Goal: Task Accomplishment & Management: Manage account settings

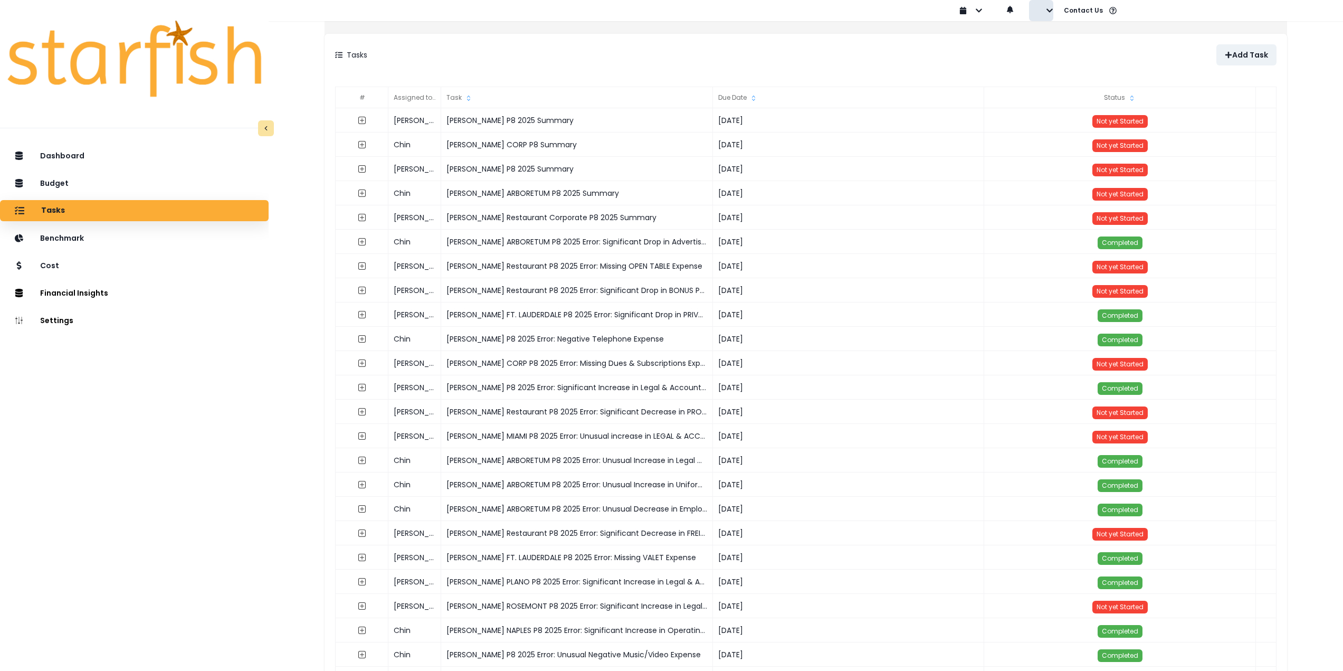
scroll to position [633, 0]
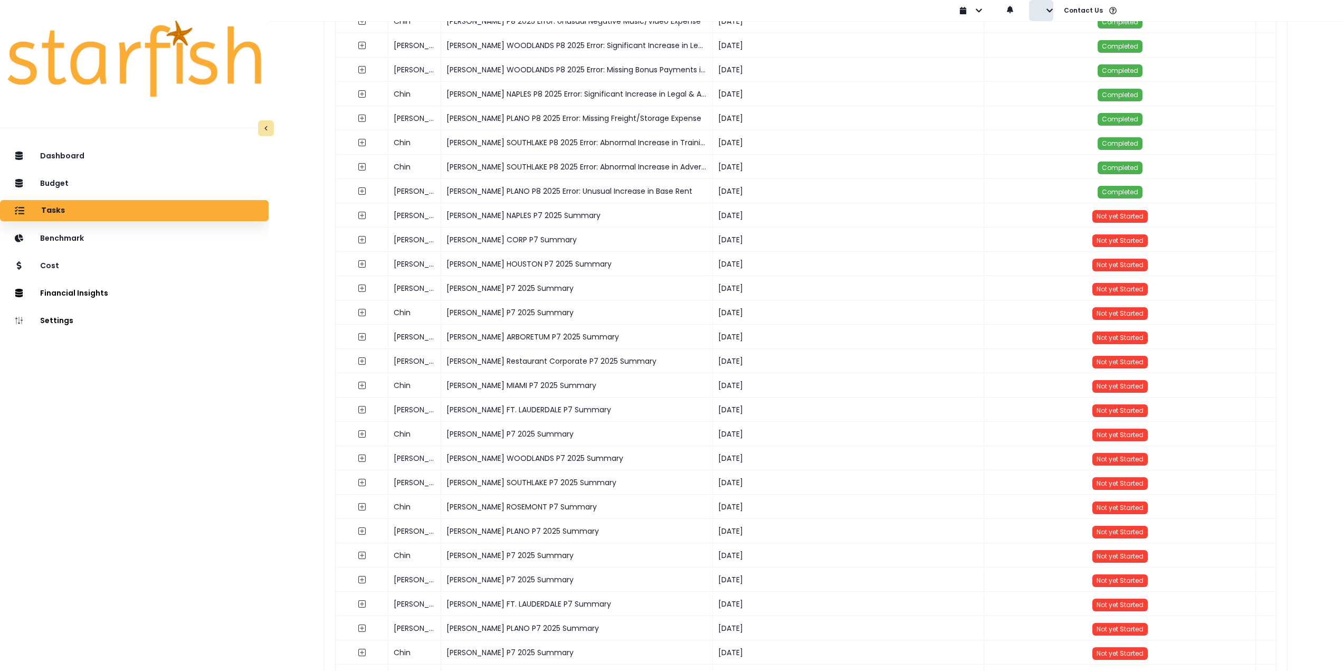
click at [1042, 8] on button "button" at bounding box center [1041, 10] width 24 height 21
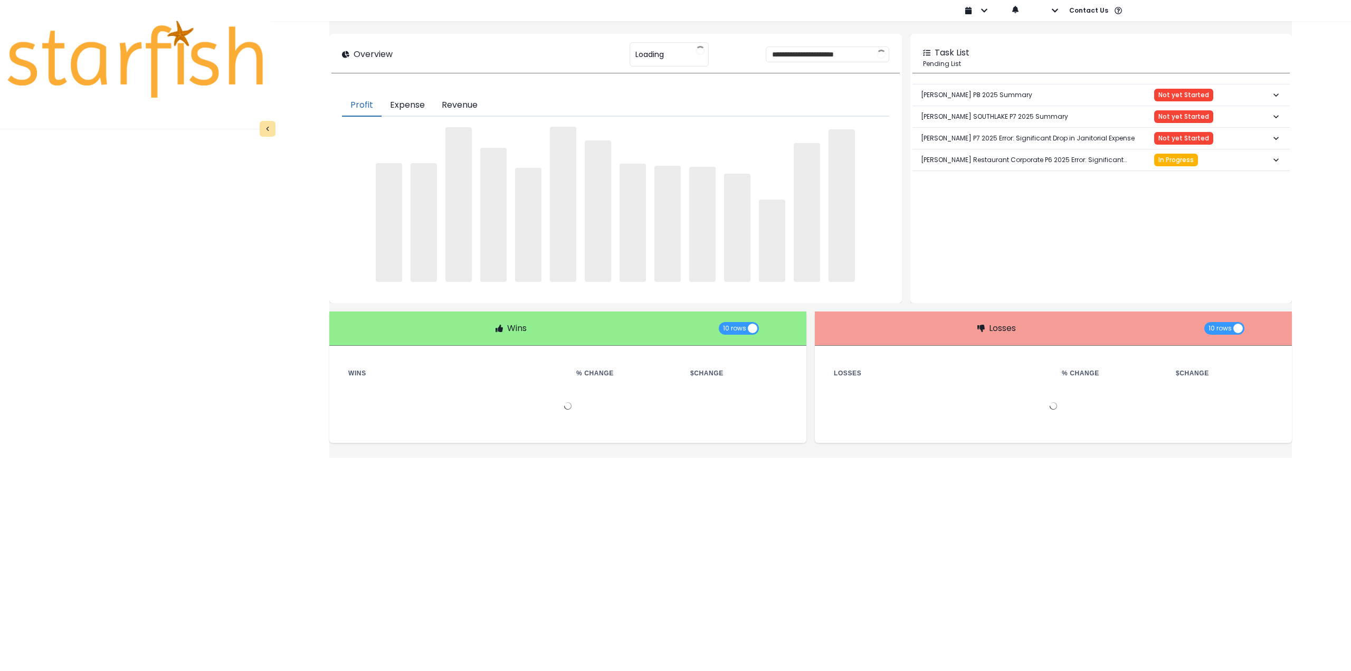
type input "****"
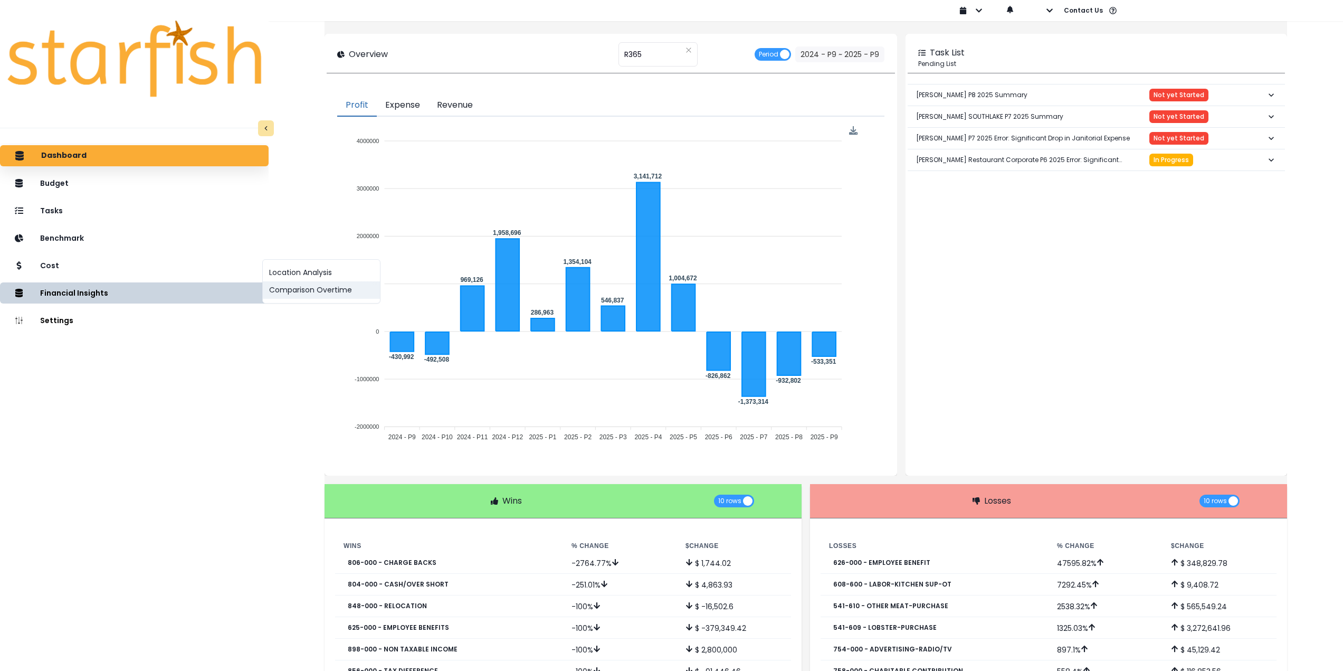
click at [282, 293] on button "Comparison Overtime" at bounding box center [321, 289] width 117 height 17
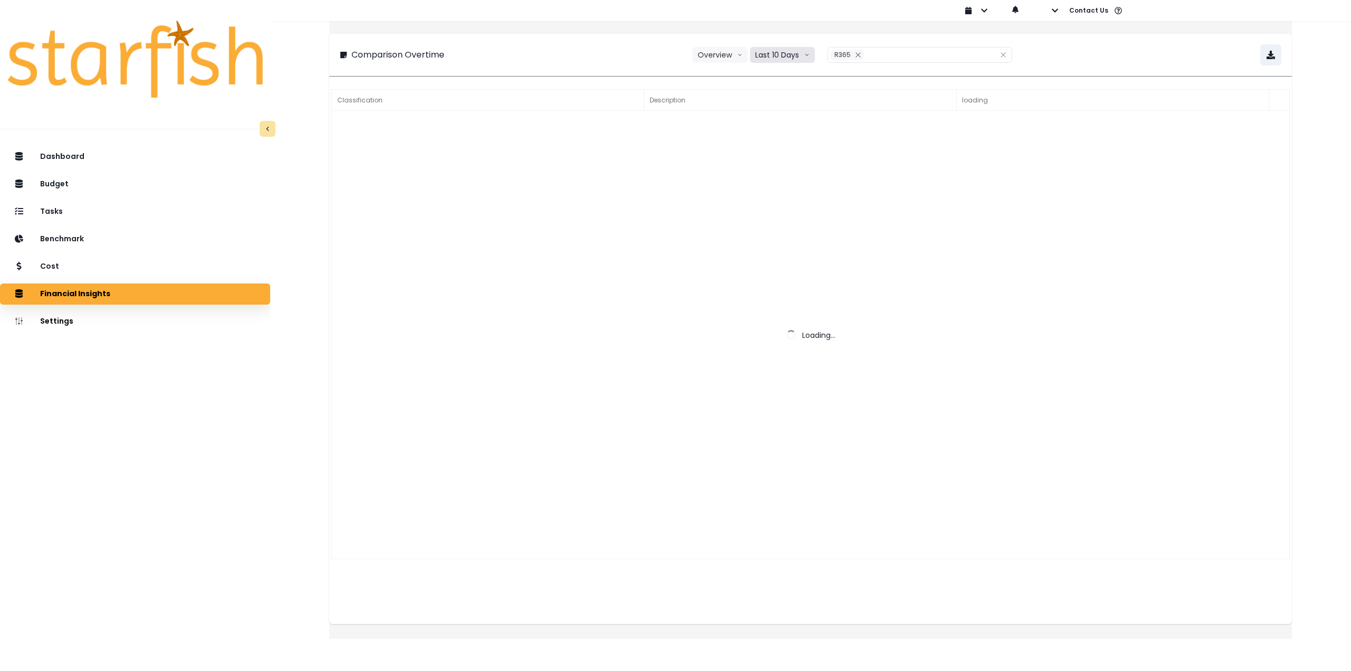
click at [788, 52] on button "Last 10 Days" at bounding box center [782, 55] width 65 height 16
click at [781, 111] on span "Last 15 Periods" at bounding box center [781, 113] width 51 height 11
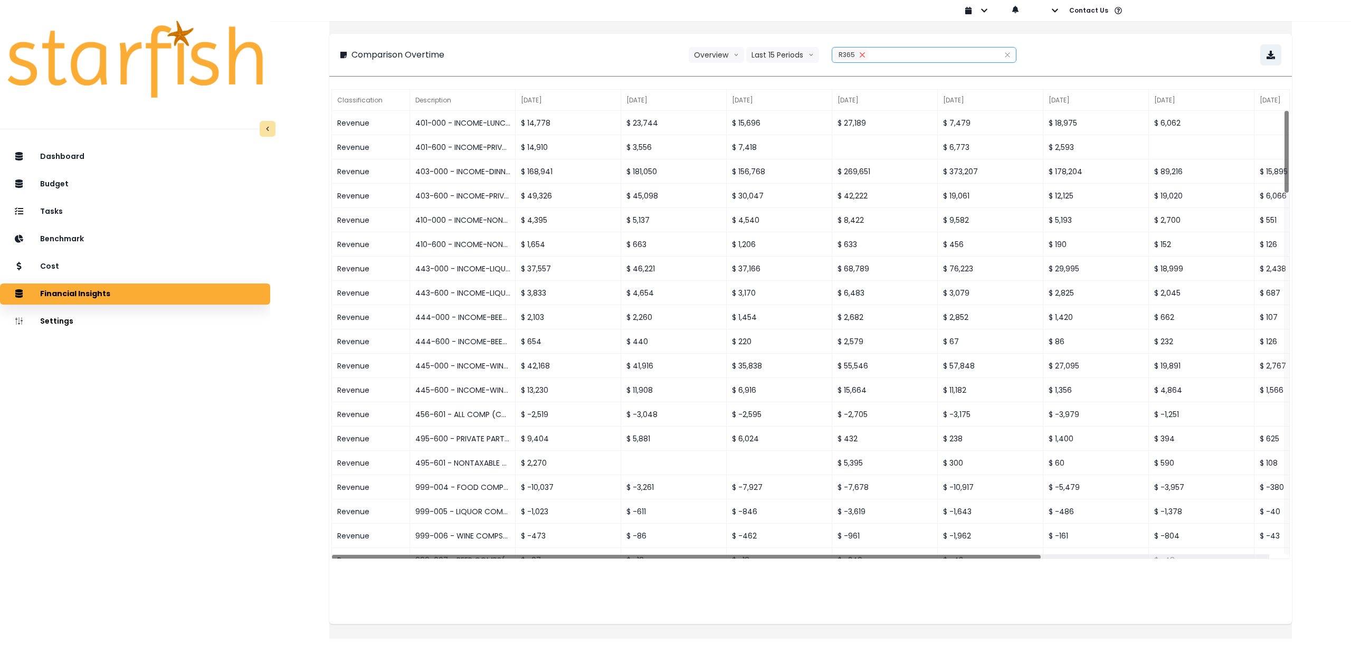
click at [860, 55] on icon "close" at bounding box center [862, 55] width 6 height 6
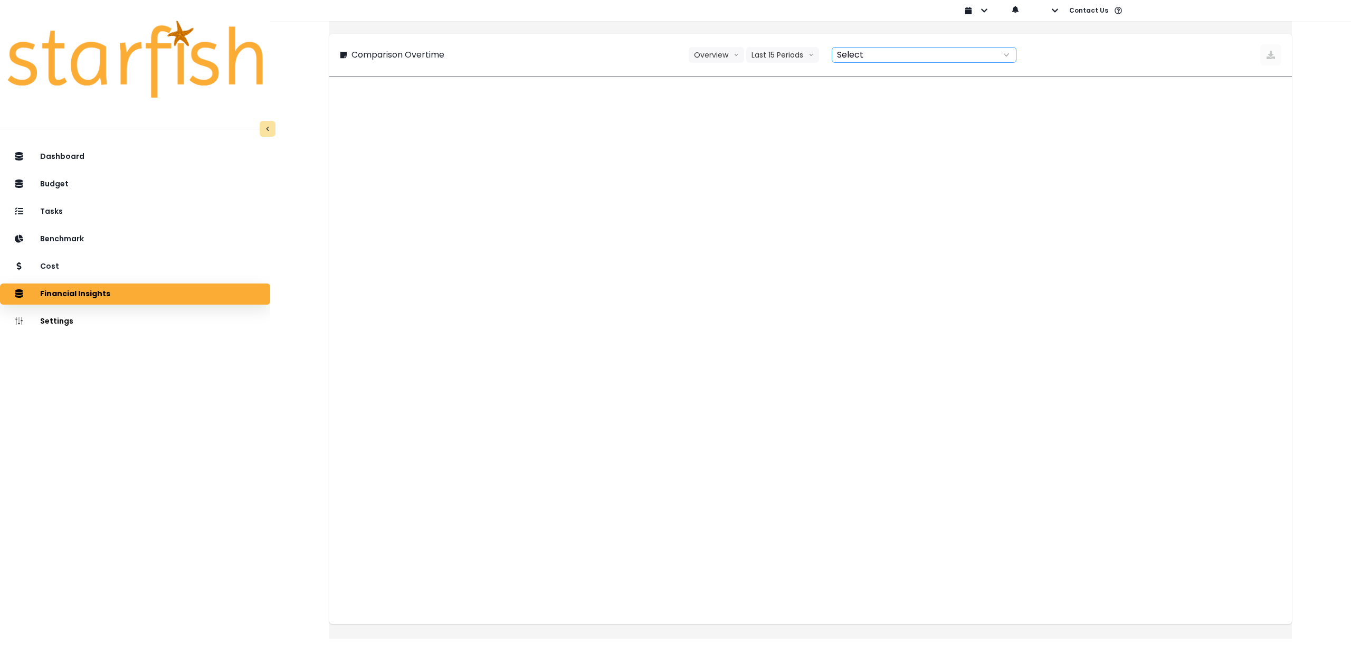
click at [850, 54] on div at bounding box center [841, 55] width 19 height 13
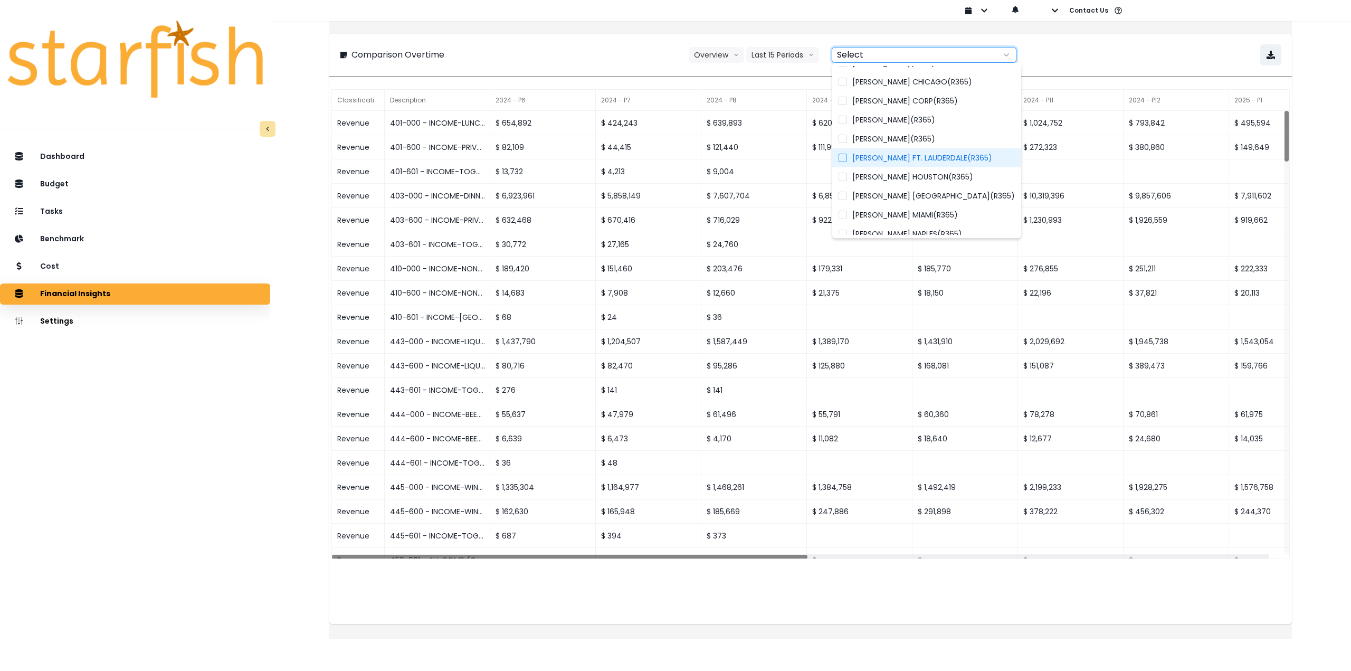
scroll to position [106, 0]
click at [917, 141] on span "[PERSON_NAME] HOUSTON(R365)" at bounding box center [912, 141] width 121 height 11
type input "**********"
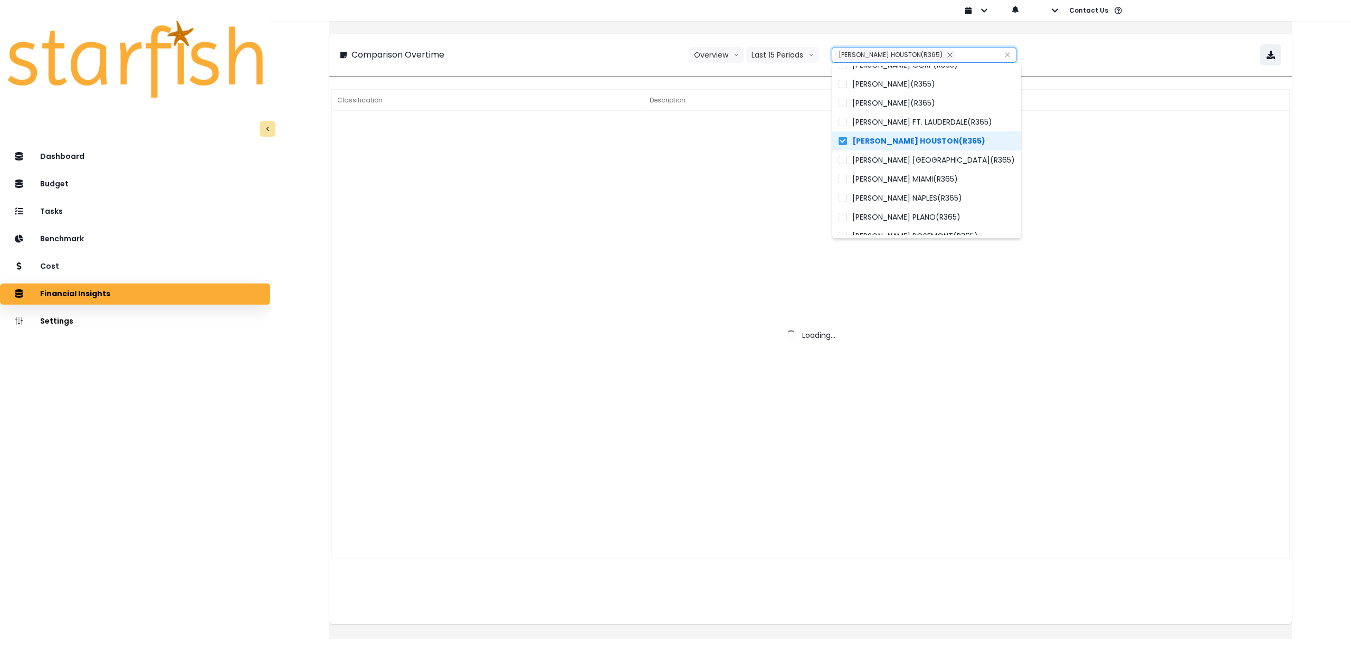
click at [1127, 45] on div "**********" at bounding box center [810, 54] width 941 height 21
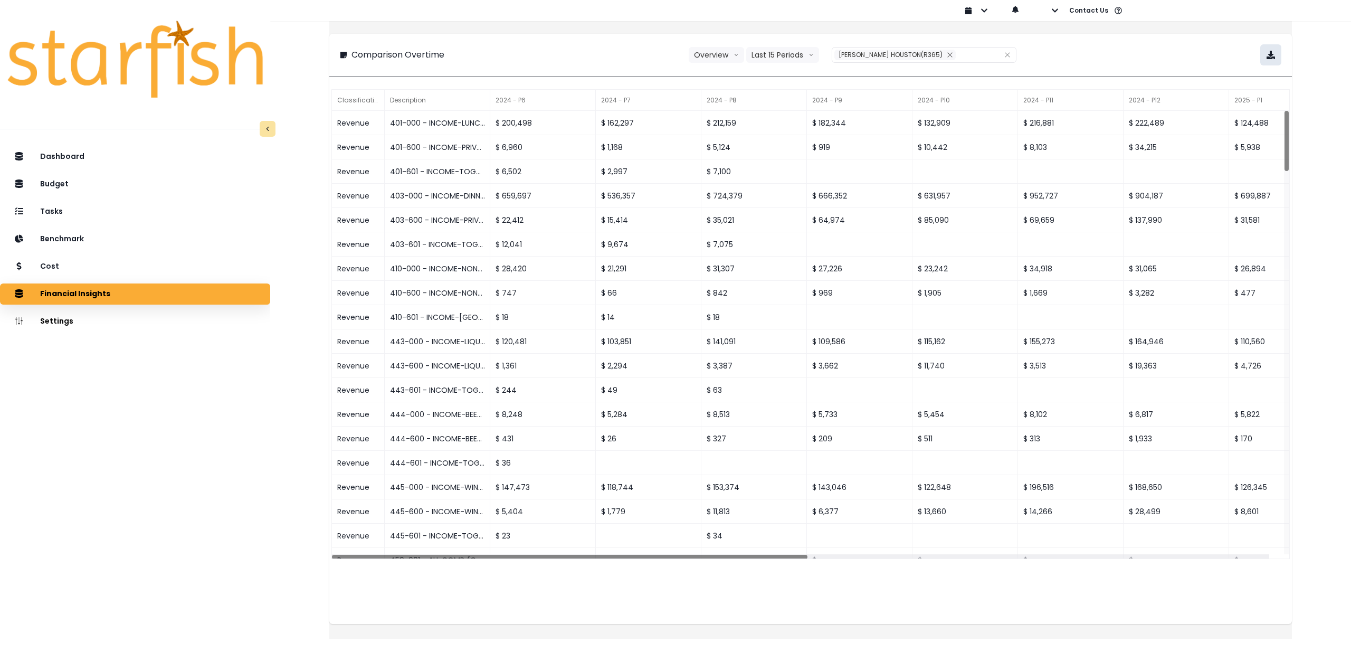
click at [1266, 56] on button "button" at bounding box center [1270, 54] width 21 height 21
click at [152, 216] on div "Tasks" at bounding box center [134, 212] width 253 height 22
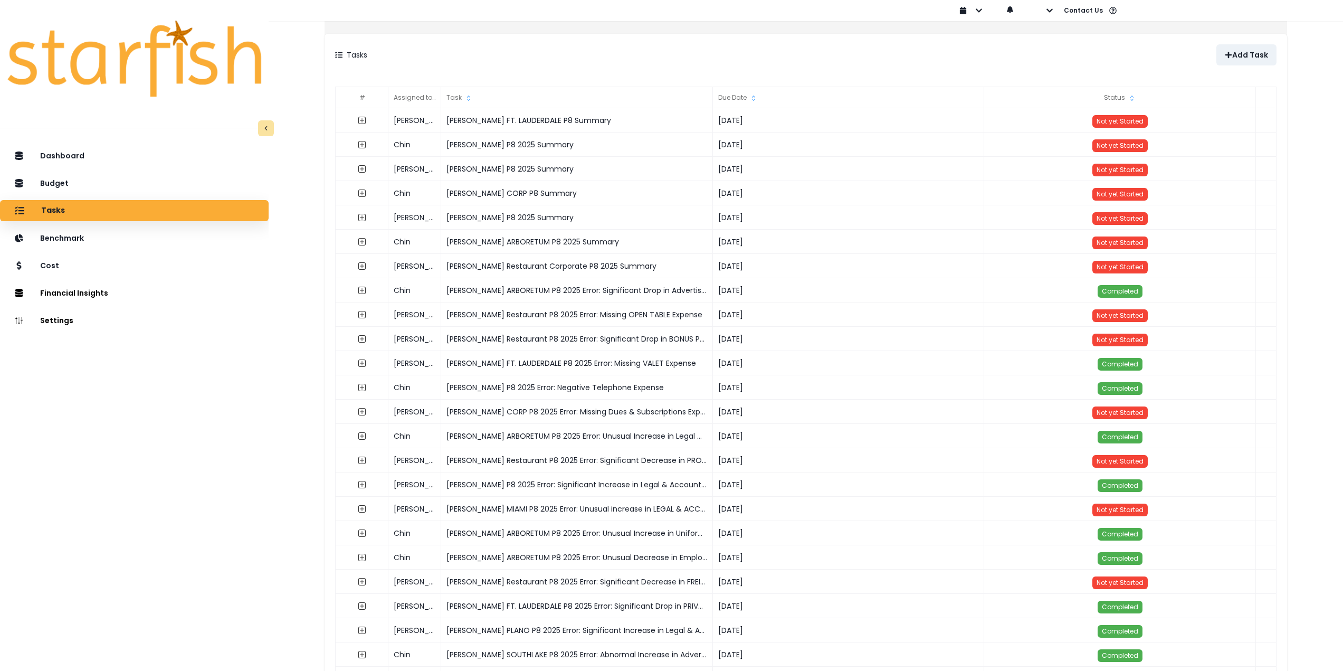
click at [540, 44] on div "Tasks" at bounding box center [570, 54] width 471 height 21
click at [127, 270] on div "Cost" at bounding box center [134, 265] width 252 height 22
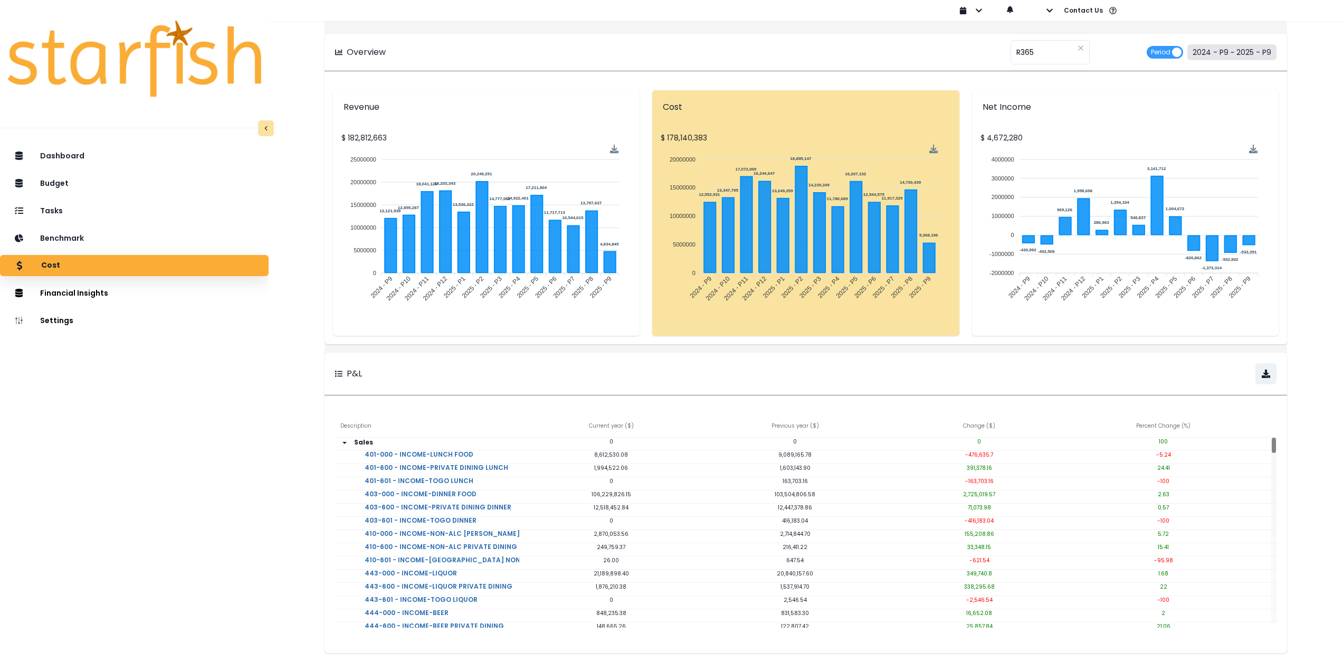
click at [1230, 53] on button "2024 - P9 ~ 2025 - P9" at bounding box center [1231, 52] width 89 height 16
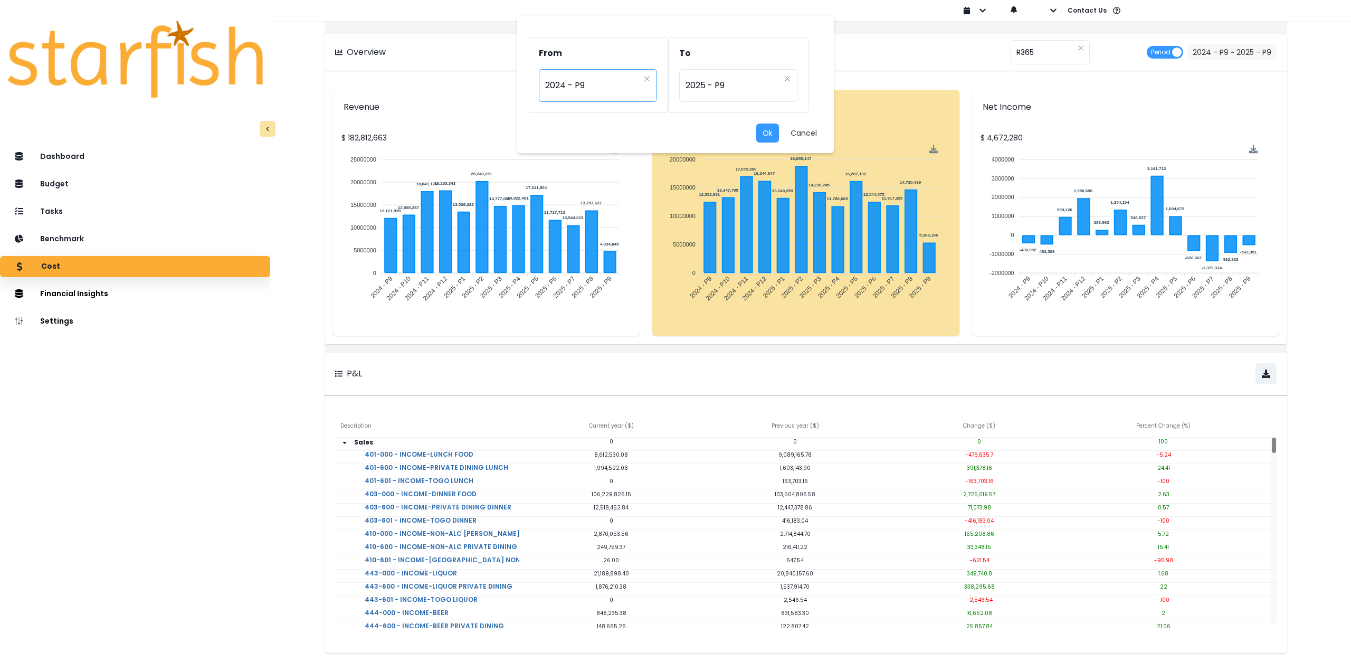
click at [580, 89] on span "2024 - P9" at bounding box center [592, 85] width 94 height 24
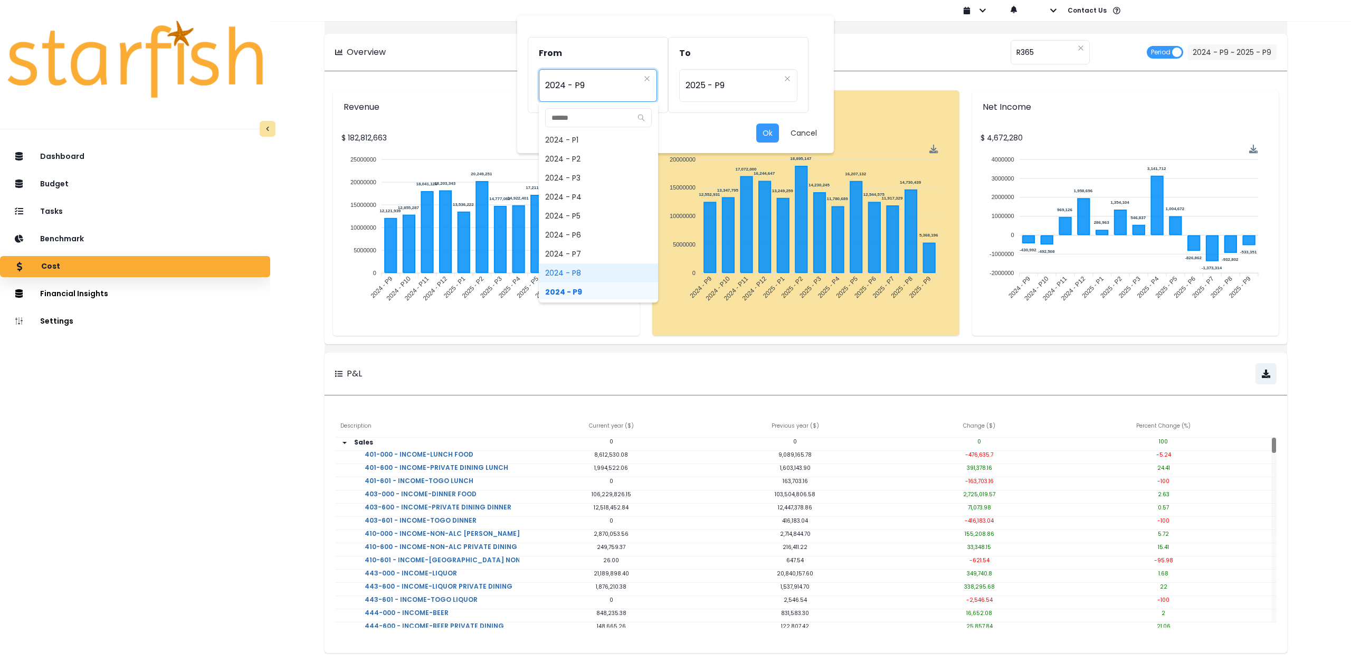
click at [587, 270] on span "2024 - P8" at bounding box center [598, 272] width 119 height 19
type input "*********"
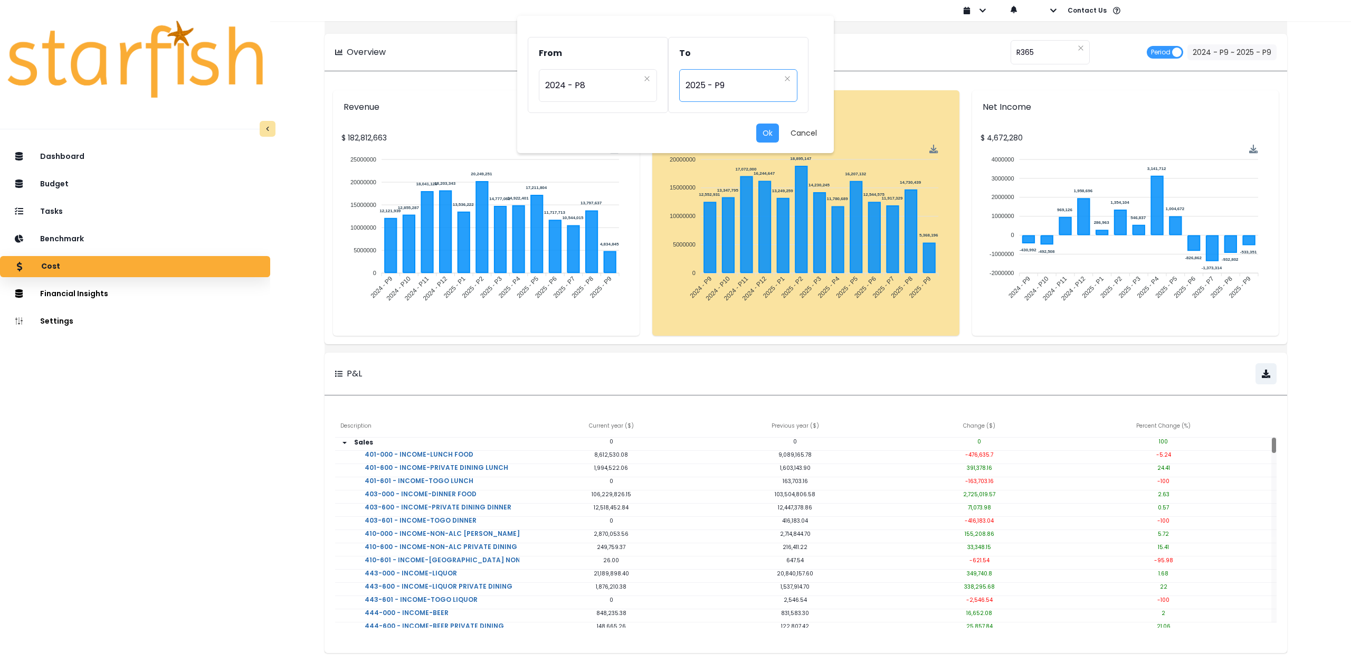
click at [731, 90] on span "2025 - P9" at bounding box center [732, 85] width 94 height 24
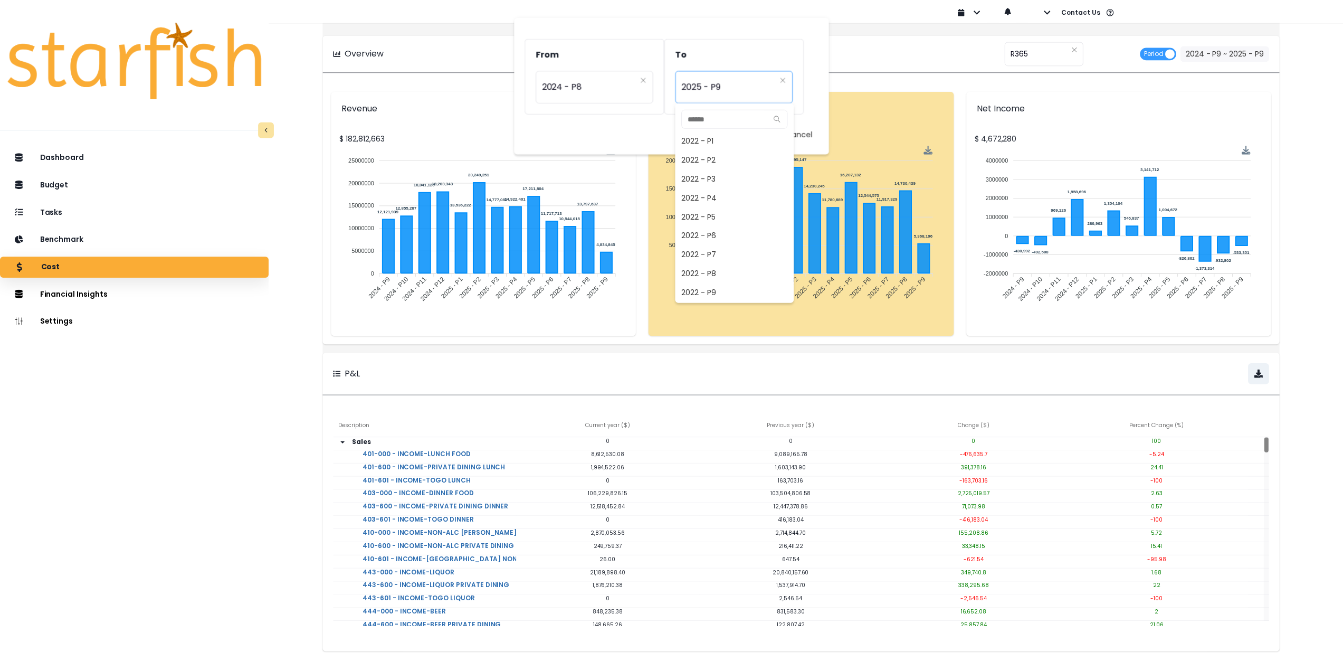
scroll to position [684, 0]
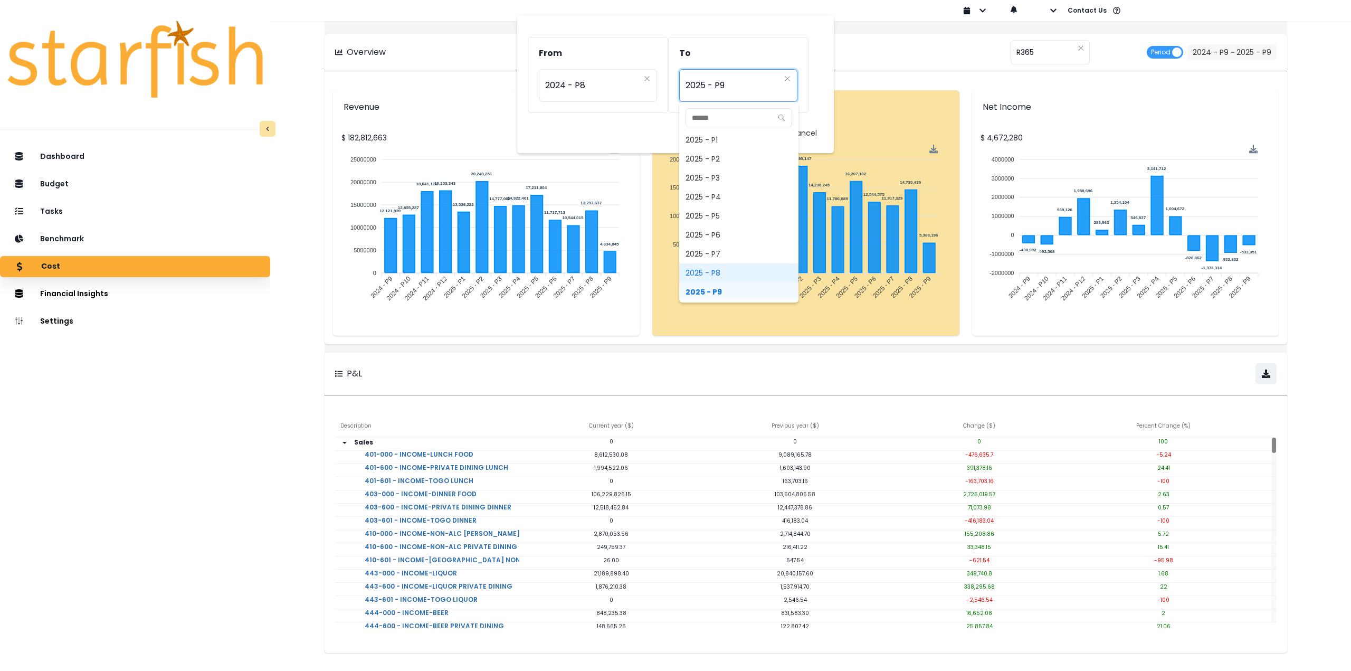
click at [724, 271] on span "2025 - P8" at bounding box center [738, 272] width 119 height 19
type input "*********"
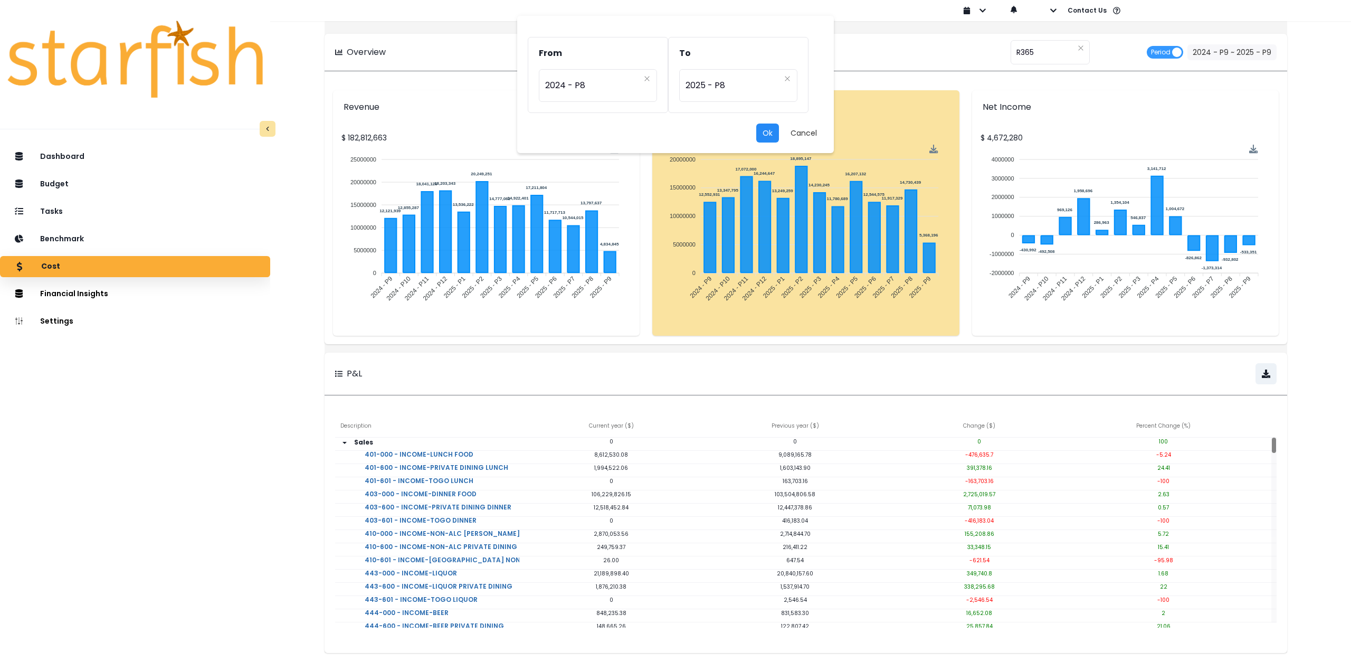
click at [766, 135] on button "Ok" at bounding box center [767, 132] width 23 height 19
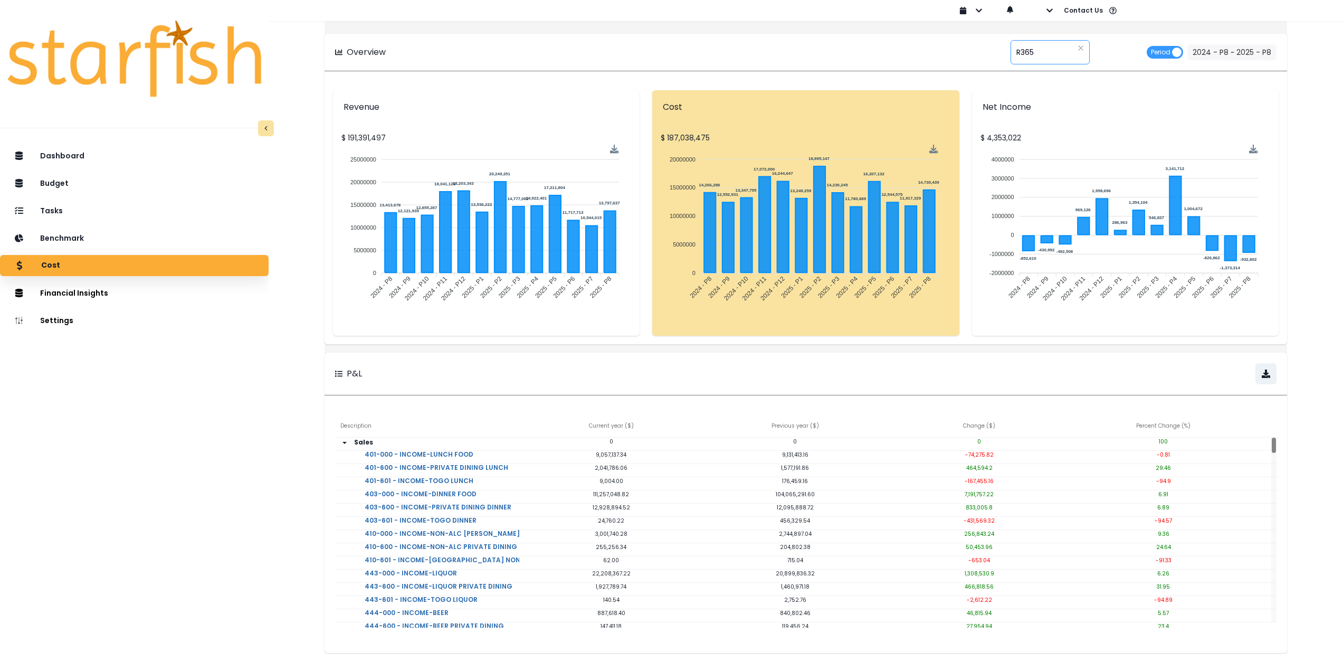
click at [1030, 51] on div "**** R365" at bounding box center [1049, 52] width 79 height 24
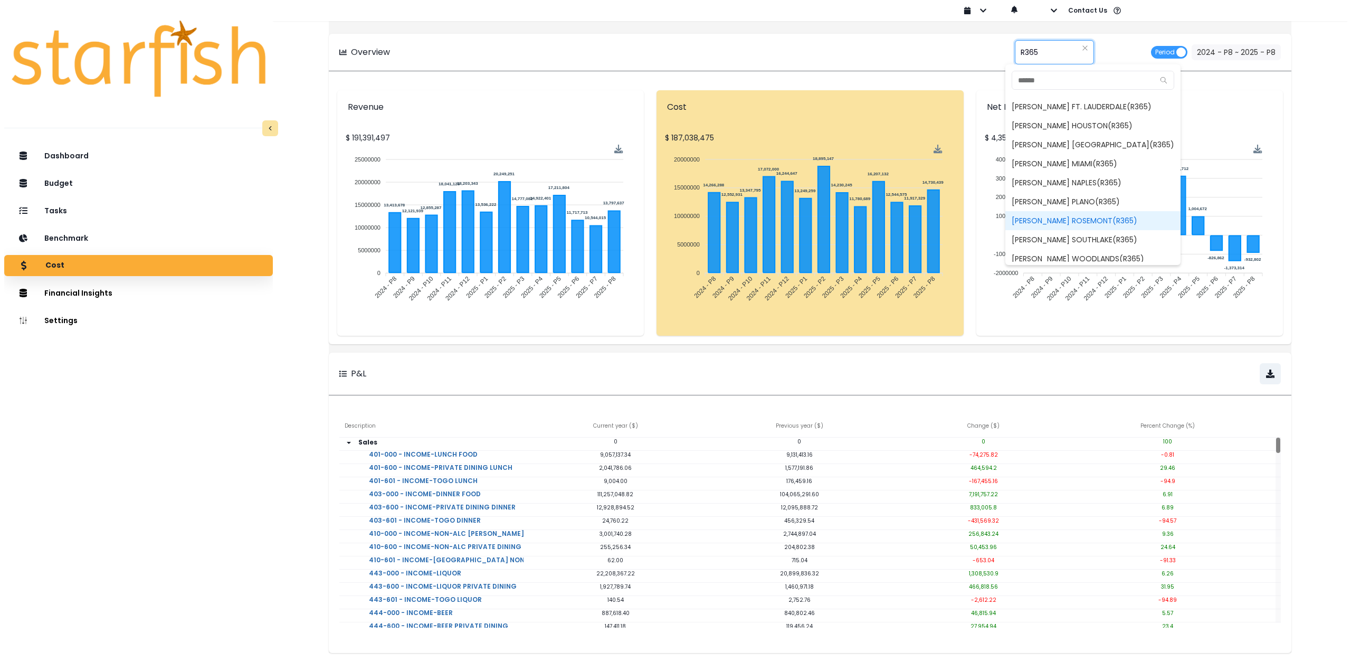
scroll to position [154, 0]
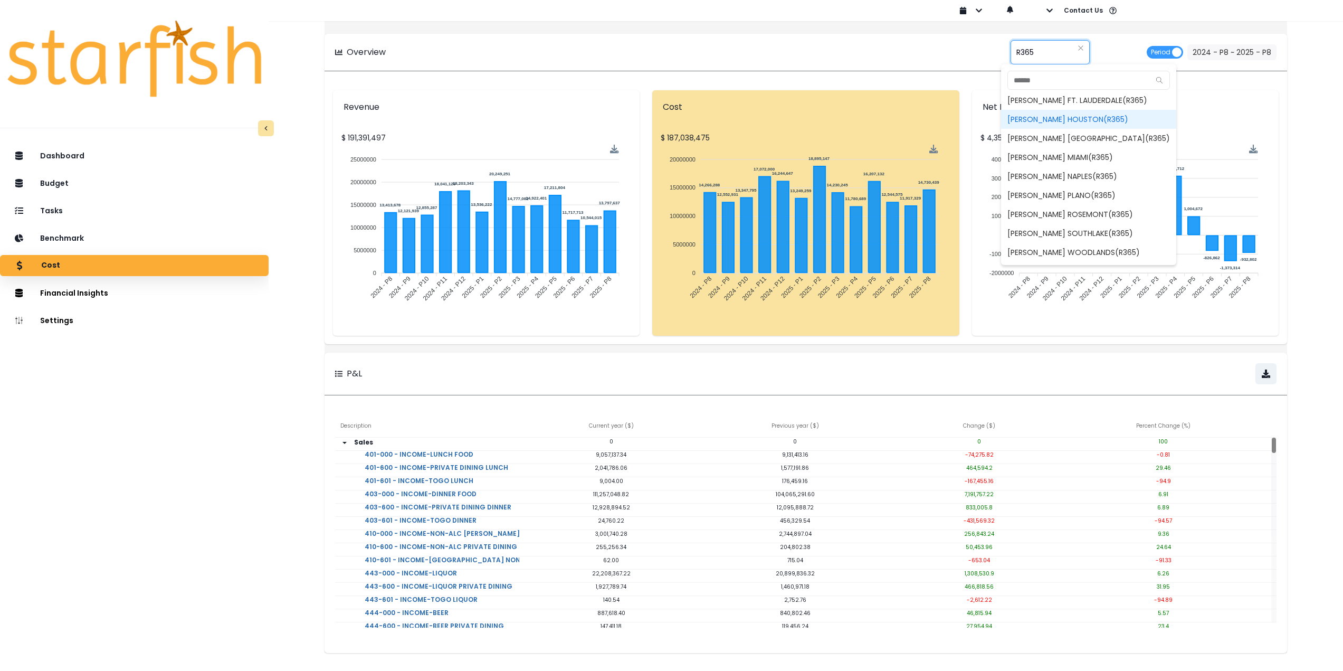
click at [1075, 119] on span "[PERSON_NAME] HOUSTON(R365)" at bounding box center [1088, 119] width 175 height 19
type input "**********"
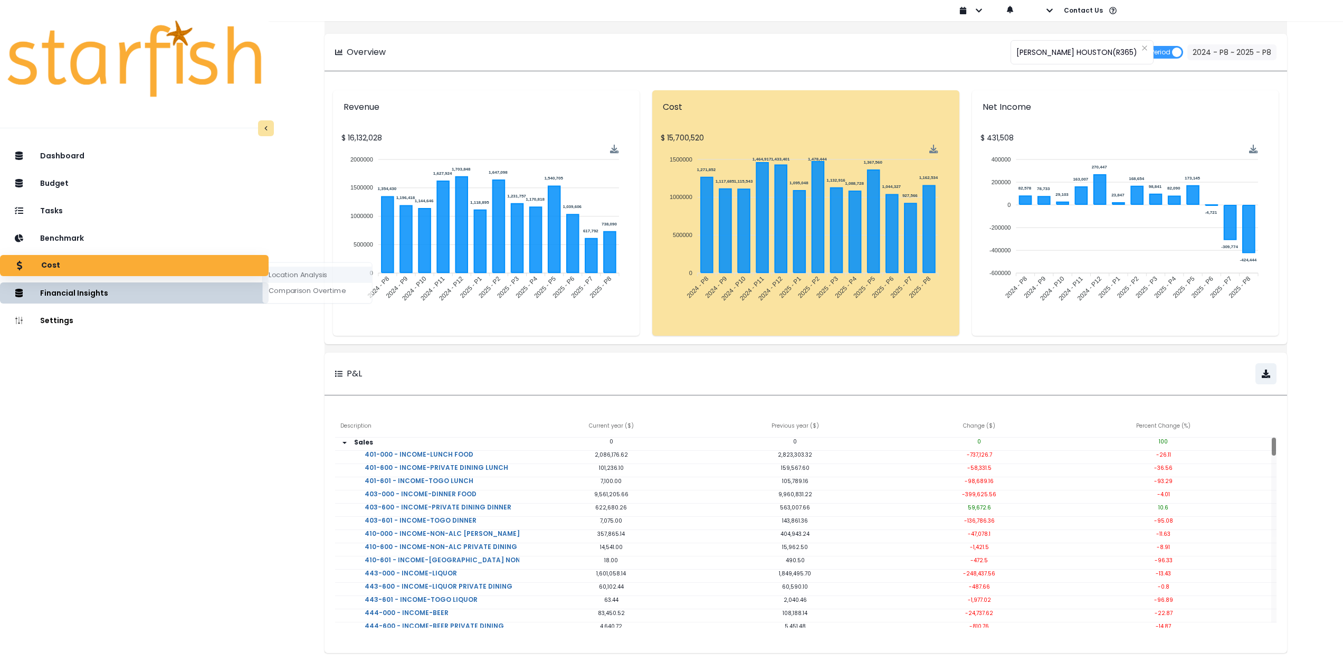
click at [310, 274] on button "Location Analysis" at bounding box center [317, 274] width 109 height 16
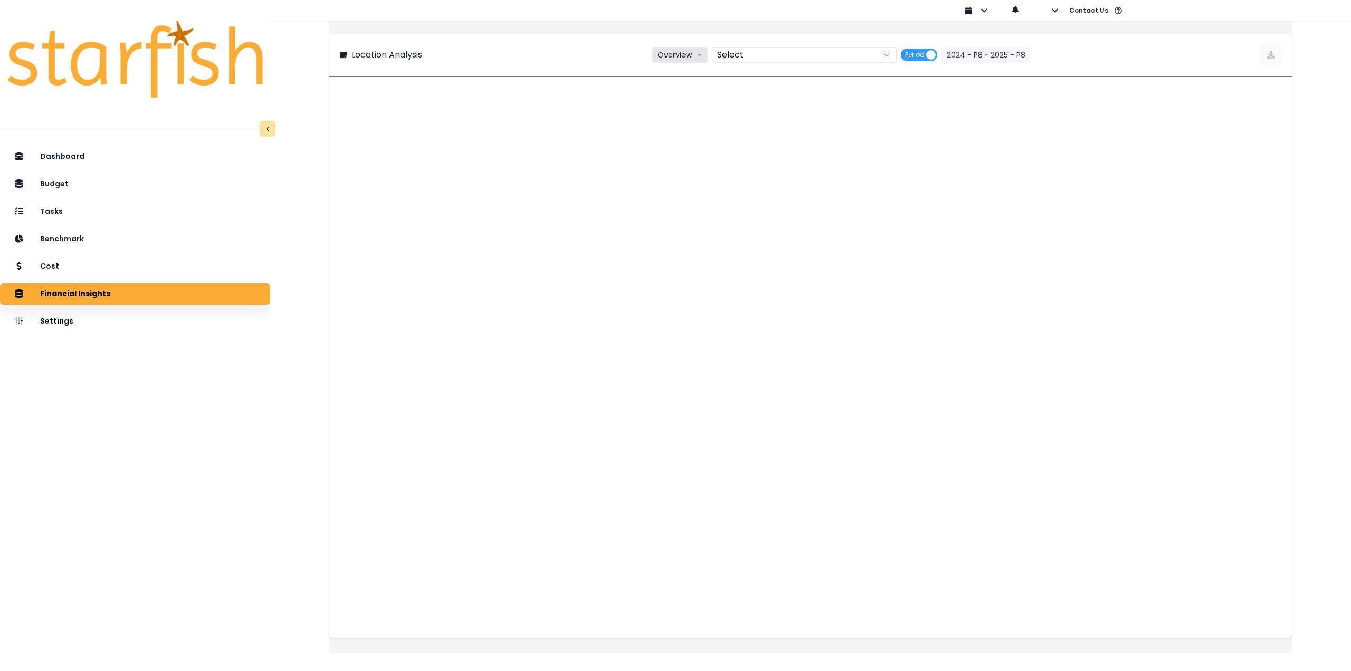
click at [678, 55] on button "Overview" at bounding box center [679, 55] width 55 height 16
click at [684, 111] on span "% of sales" at bounding box center [679, 113] width 40 height 11
click at [981, 59] on button "2024 - P8 ~ 2025 - P8" at bounding box center [986, 55] width 89 height 16
click at [624, 85] on span "2024 - P8" at bounding box center [592, 85] width 94 height 24
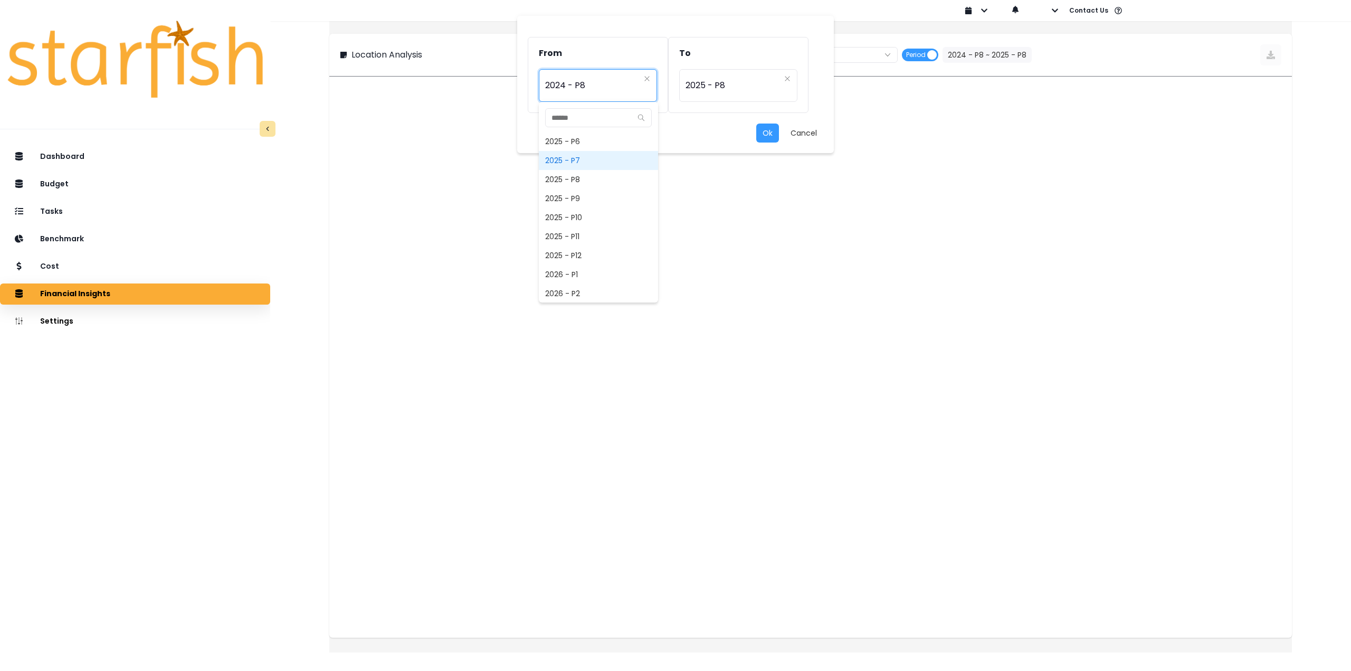
scroll to position [806, 0]
click at [578, 153] on span "2025 - P8" at bounding box center [598, 150] width 119 height 19
type input "*********"
click at [762, 129] on button "Ok" at bounding box center [767, 132] width 23 height 19
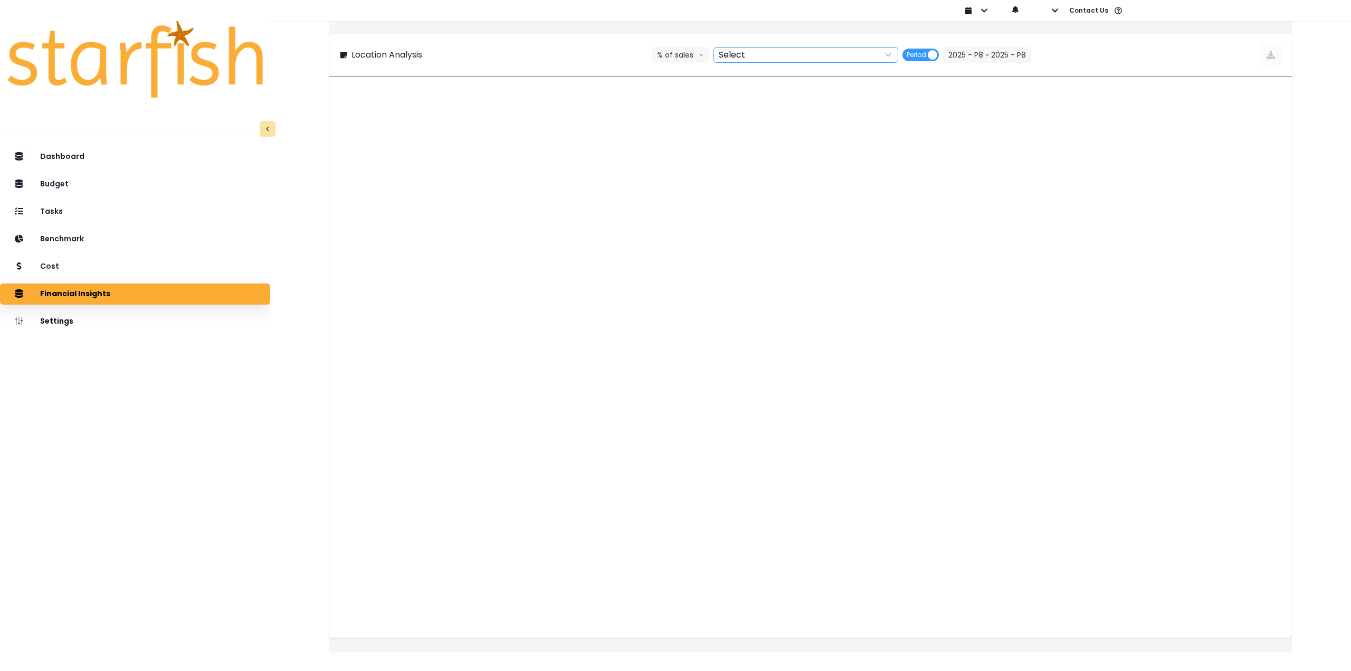
click at [776, 54] on div at bounding box center [794, 54] width 160 height 15
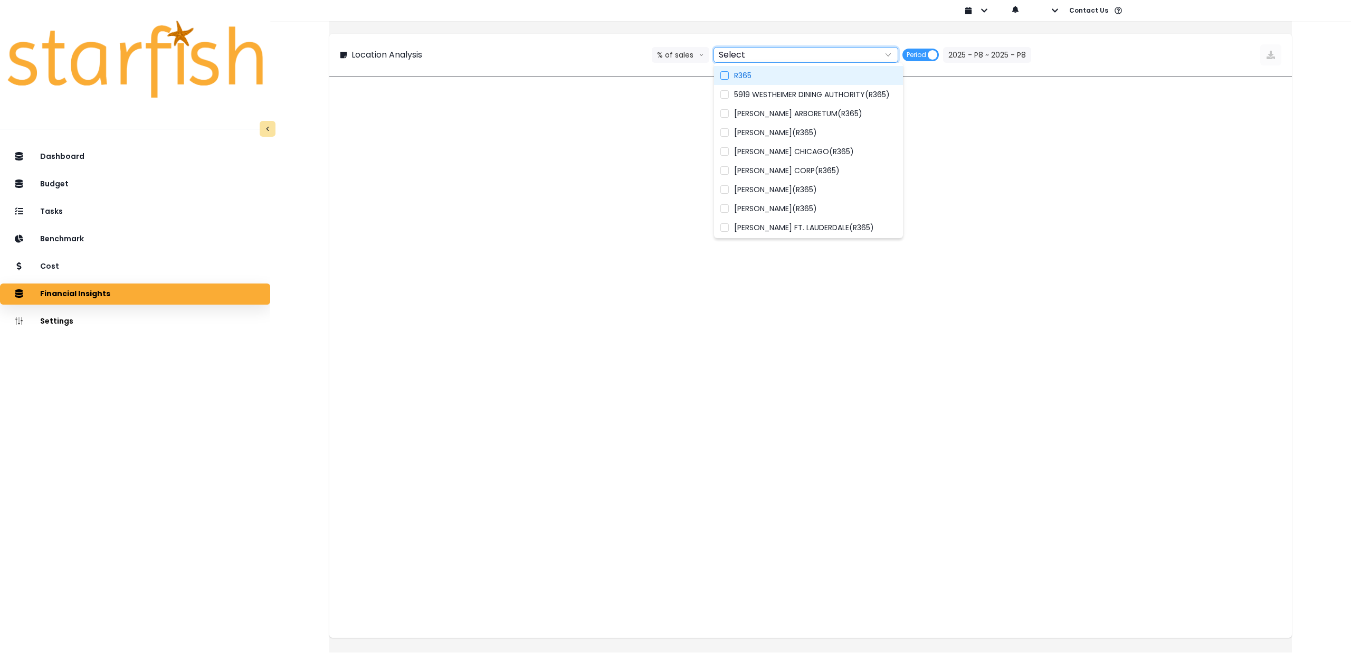
click at [767, 76] on label "R365" at bounding box center [808, 75] width 189 height 19
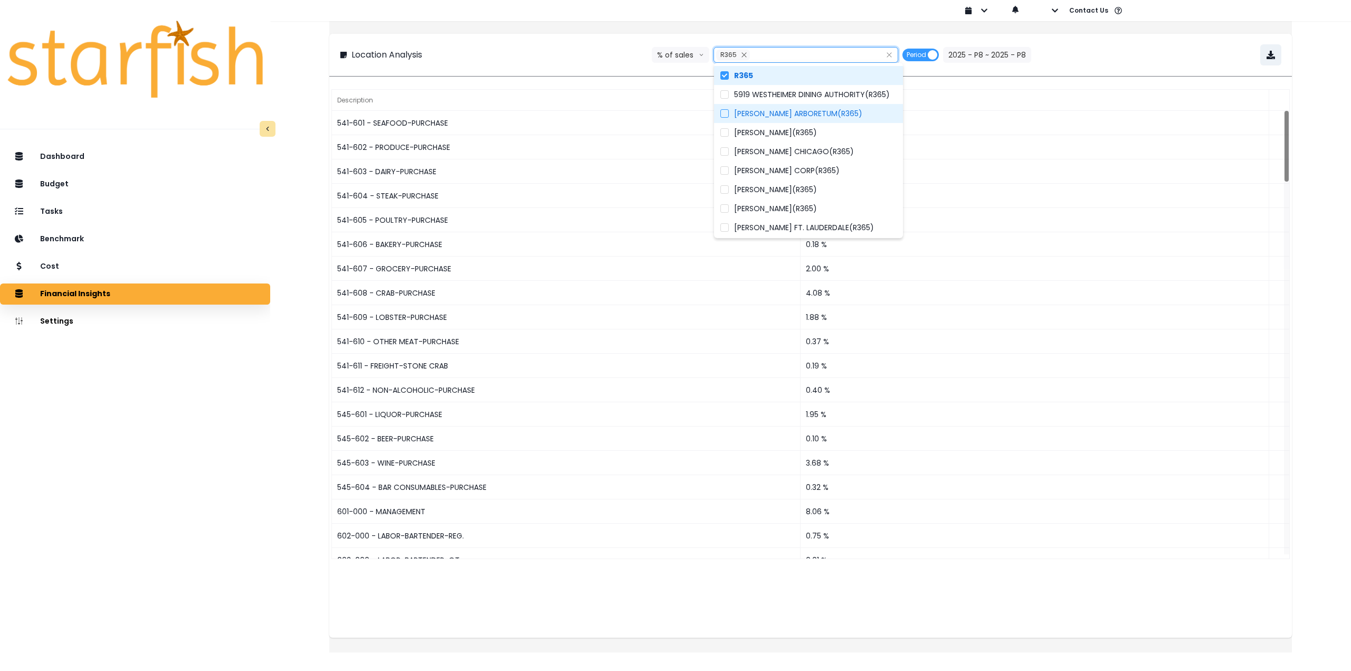
click at [799, 116] on span "[PERSON_NAME] ARBORETUM(R365)" at bounding box center [798, 113] width 128 height 11
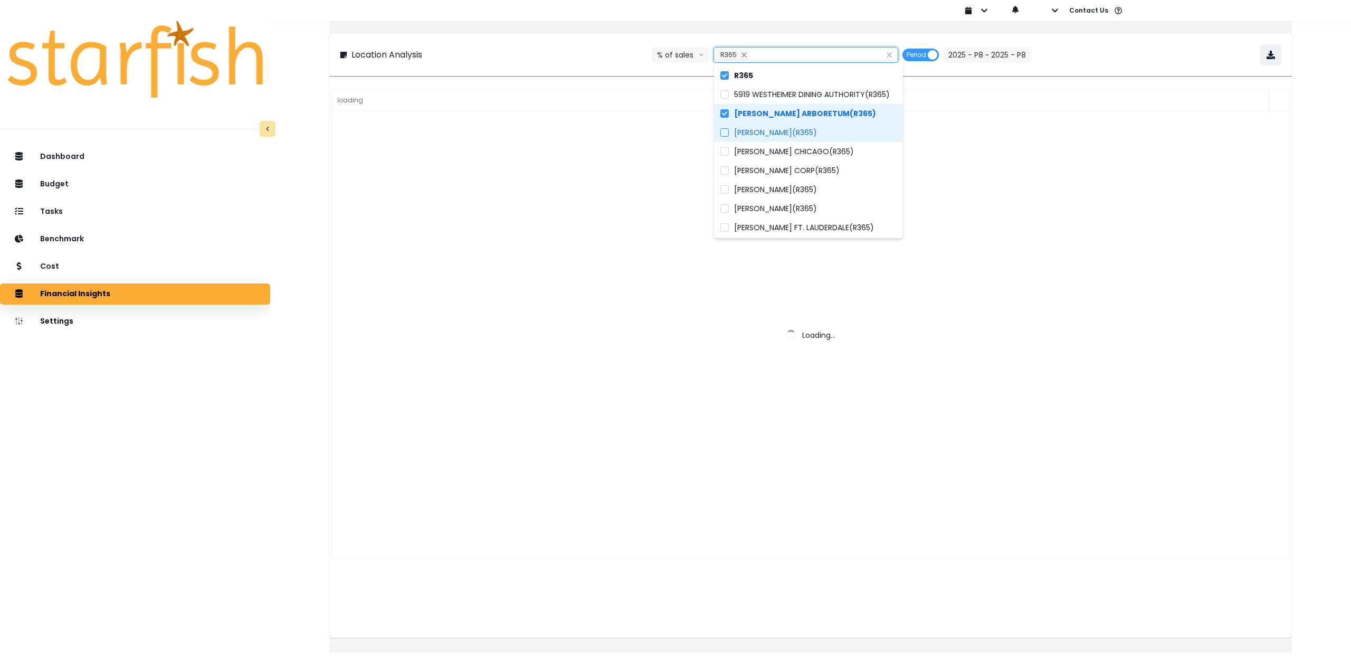
click at [795, 135] on span "[PERSON_NAME](R365)" at bounding box center [775, 132] width 83 height 11
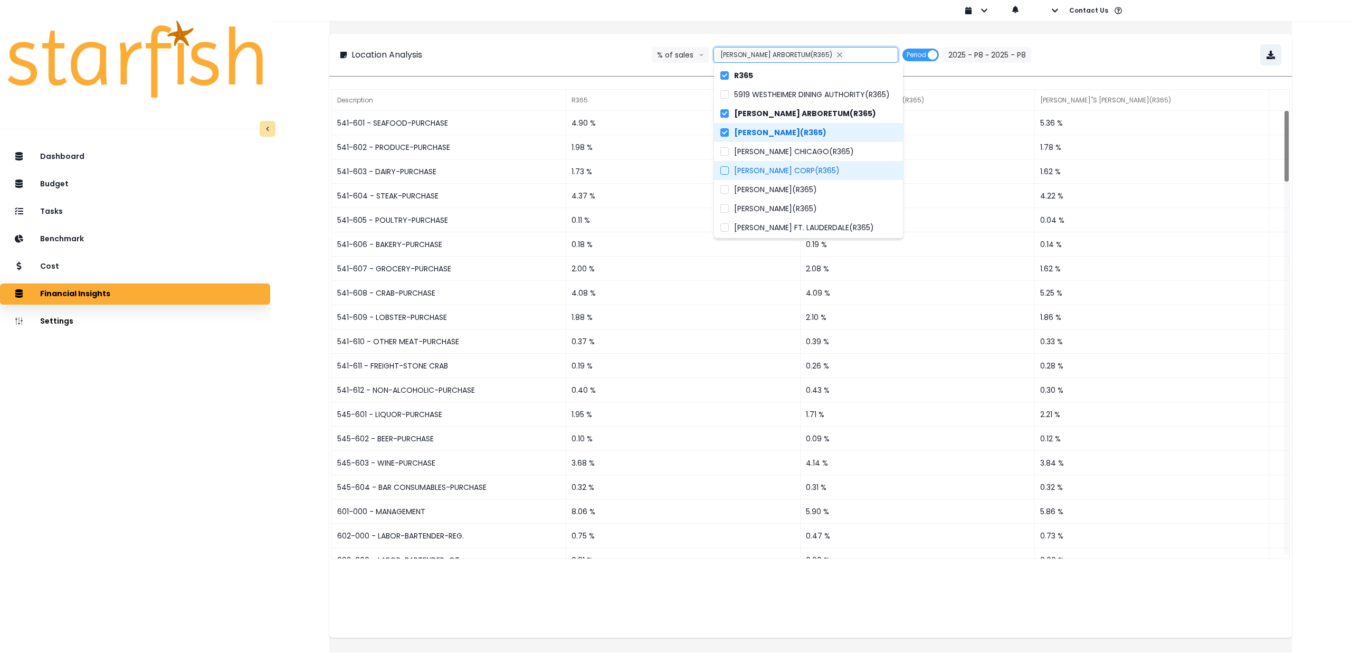
click at [785, 169] on span "[PERSON_NAME] CORP(R365)" at bounding box center [787, 170] width 106 height 11
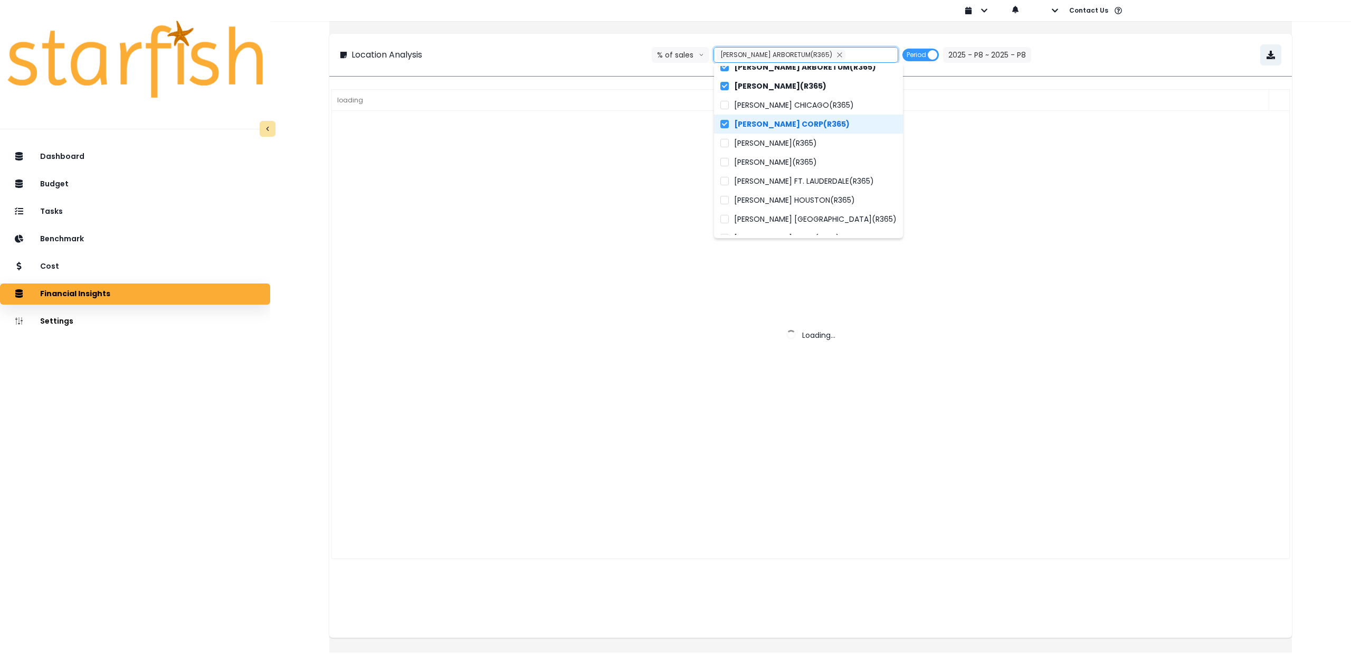
scroll to position [53, 0]
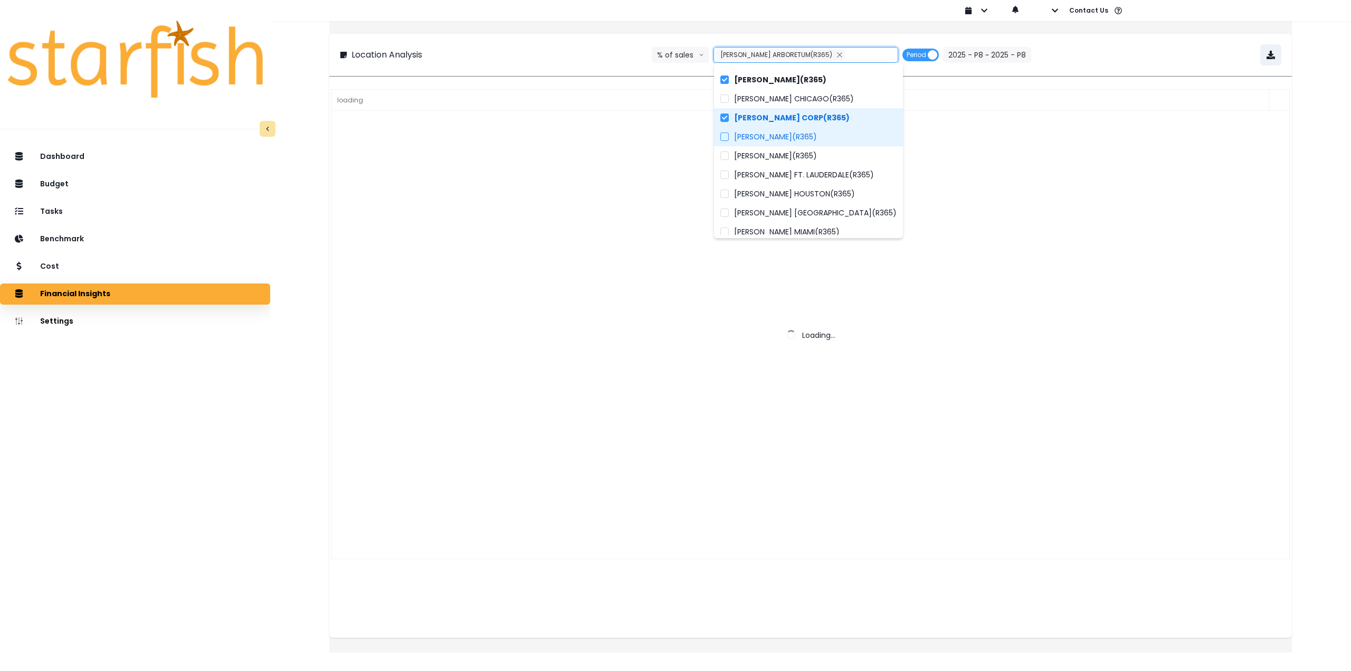
click at [792, 141] on span "[PERSON_NAME](R365)" at bounding box center [775, 136] width 83 height 11
click at [793, 155] on span "[PERSON_NAME](R365)" at bounding box center [775, 155] width 83 height 11
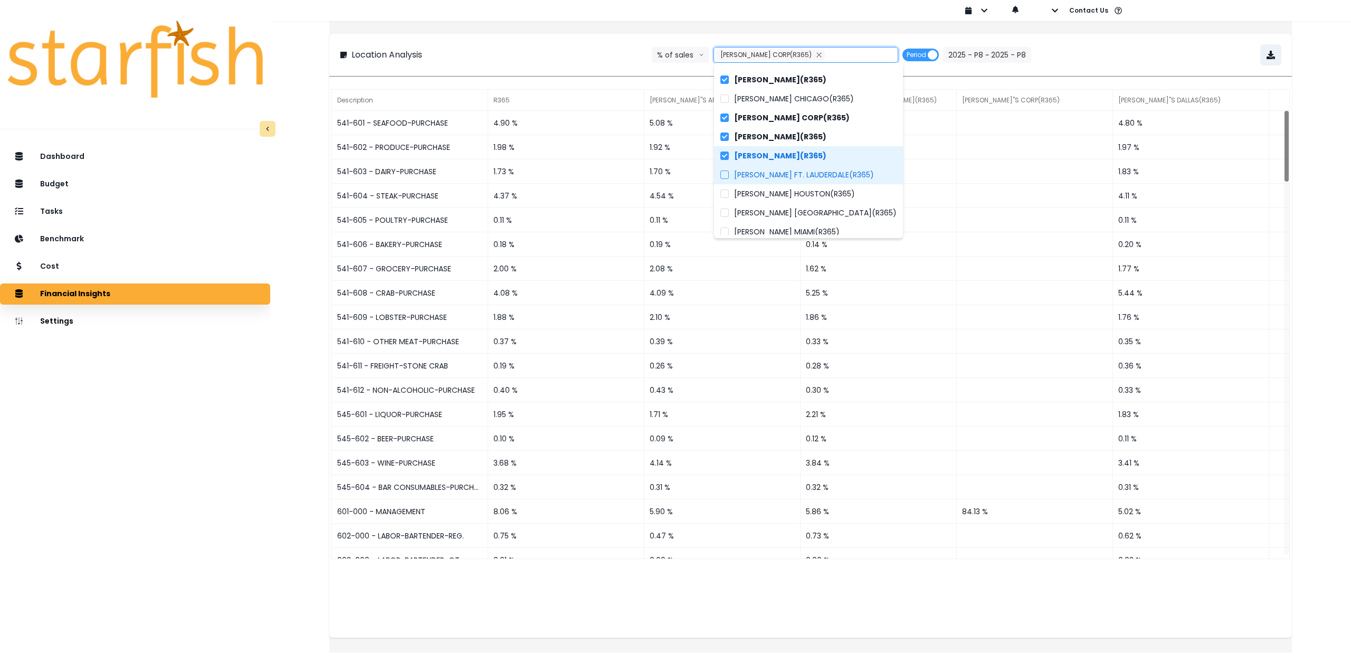
click at [793, 172] on span "[PERSON_NAME] FT. LAUDERDALE(R365)" at bounding box center [804, 174] width 140 height 11
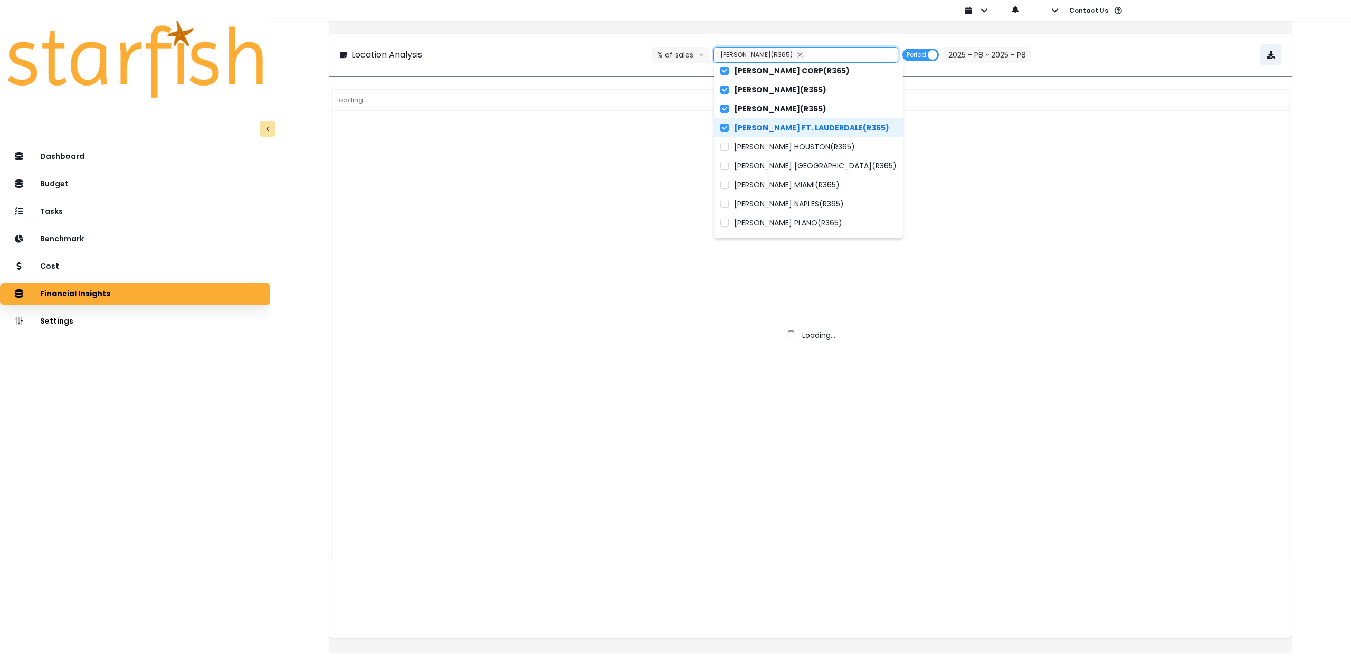
scroll to position [106, 0]
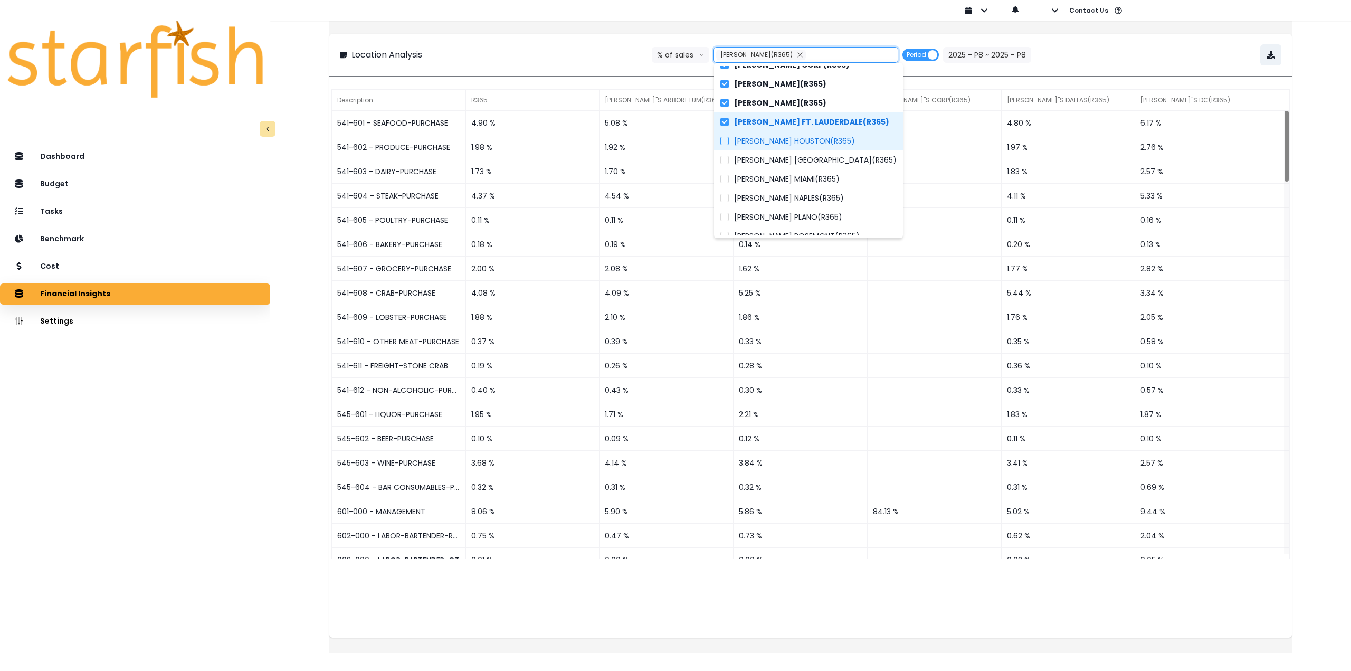
click at [807, 142] on span "[PERSON_NAME] HOUSTON(R365)" at bounding box center [794, 141] width 121 height 11
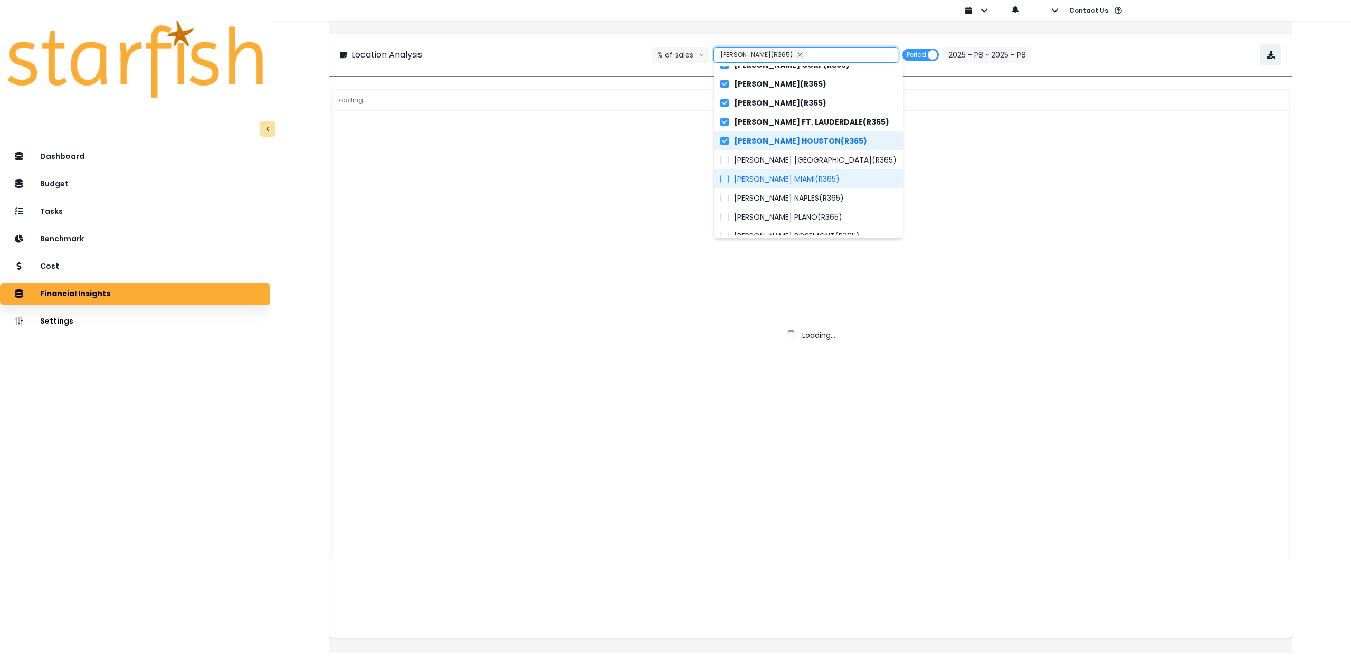
click at [799, 178] on span "[PERSON_NAME] MIAMI(R365)" at bounding box center [787, 179] width 106 height 11
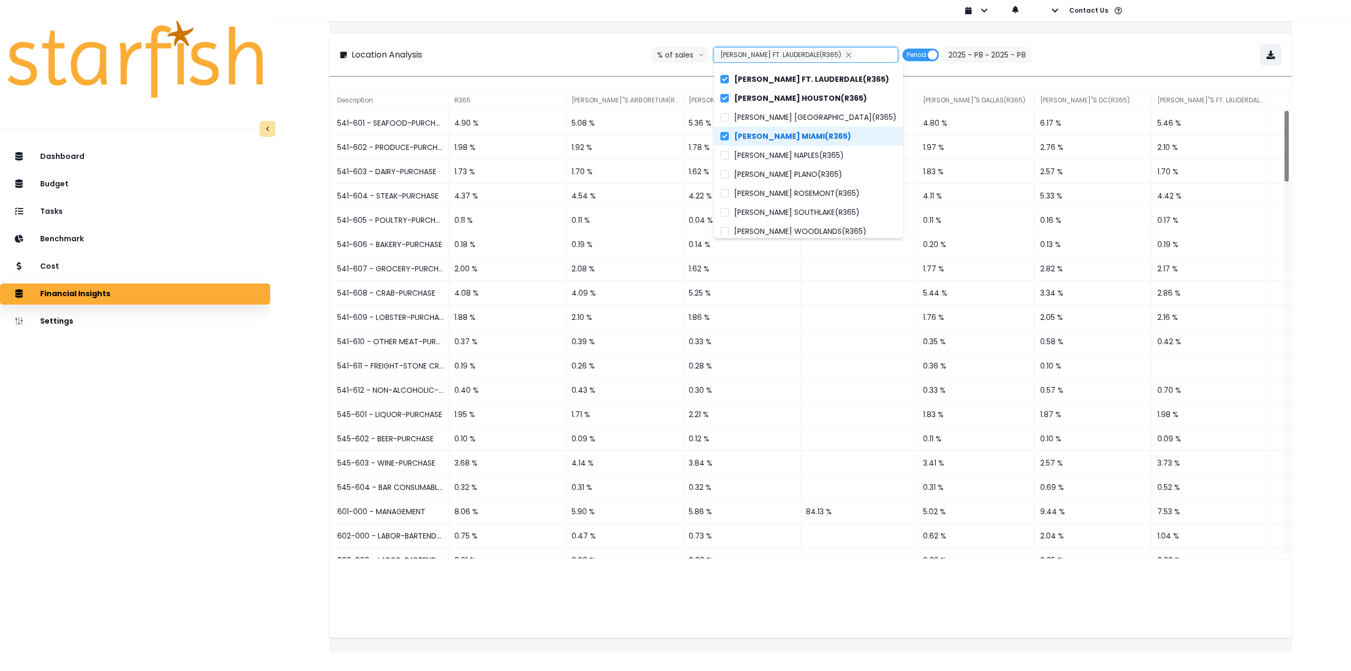
scroll to position [154, 0]
click at [800, 150] on span "[PERSON_NAME] NAPLES(R365)" at bounding box center [789, 149] width 110 height 11
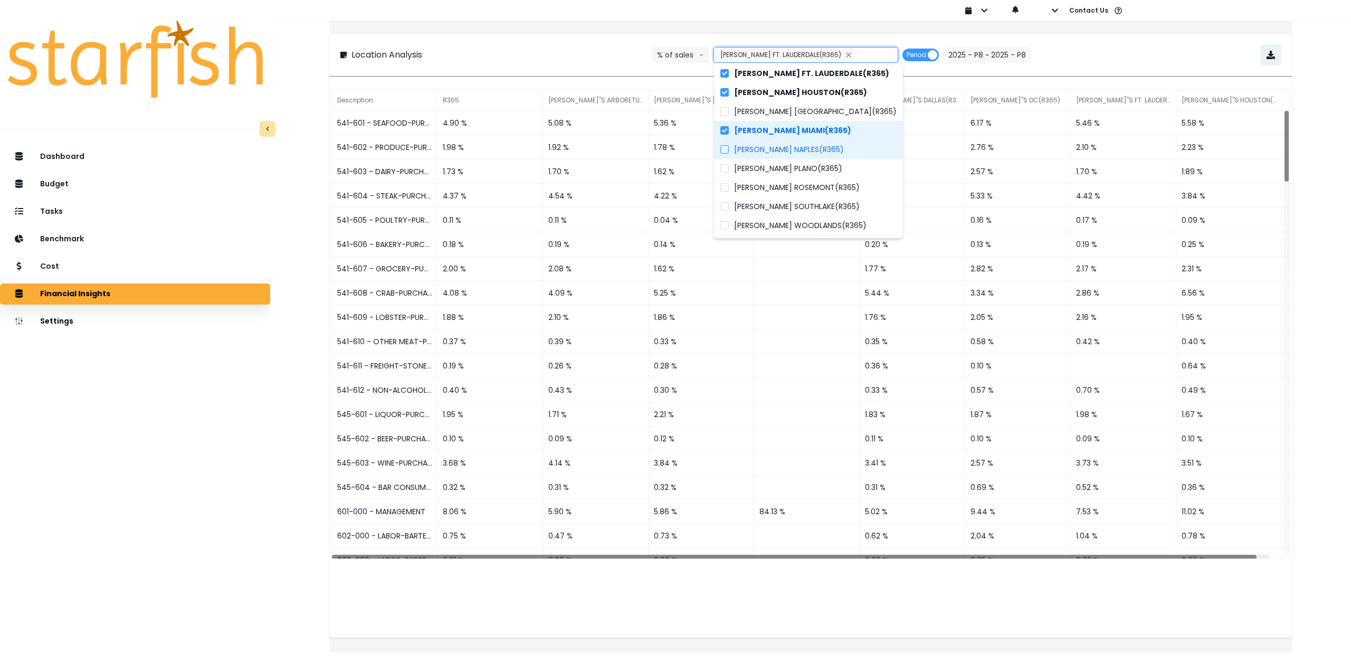
click at [790, 157] on label "[PERSON_NAME] NAPLES(R365)" at bounding box center [808, 149] width 189 height 19
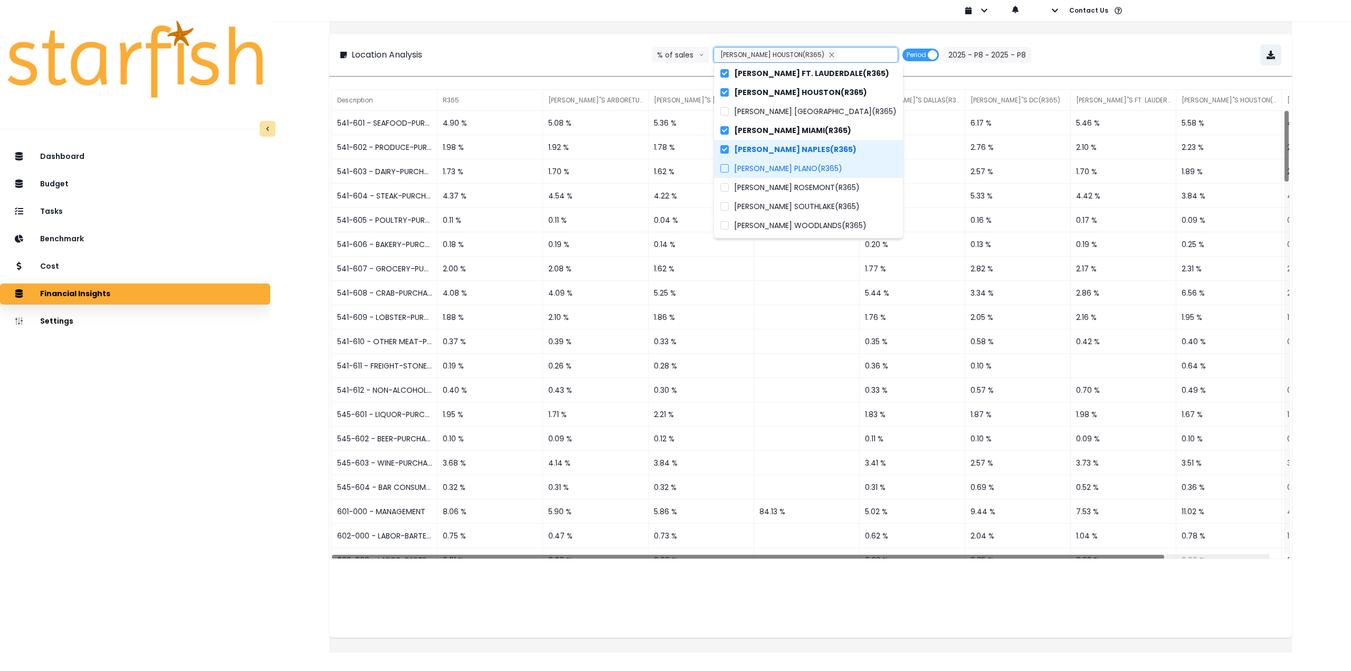
click at [795, 169] on span "[PERSON_NAME] PLANO(R365)" at bounding box center [788, 168] width 108 height 11
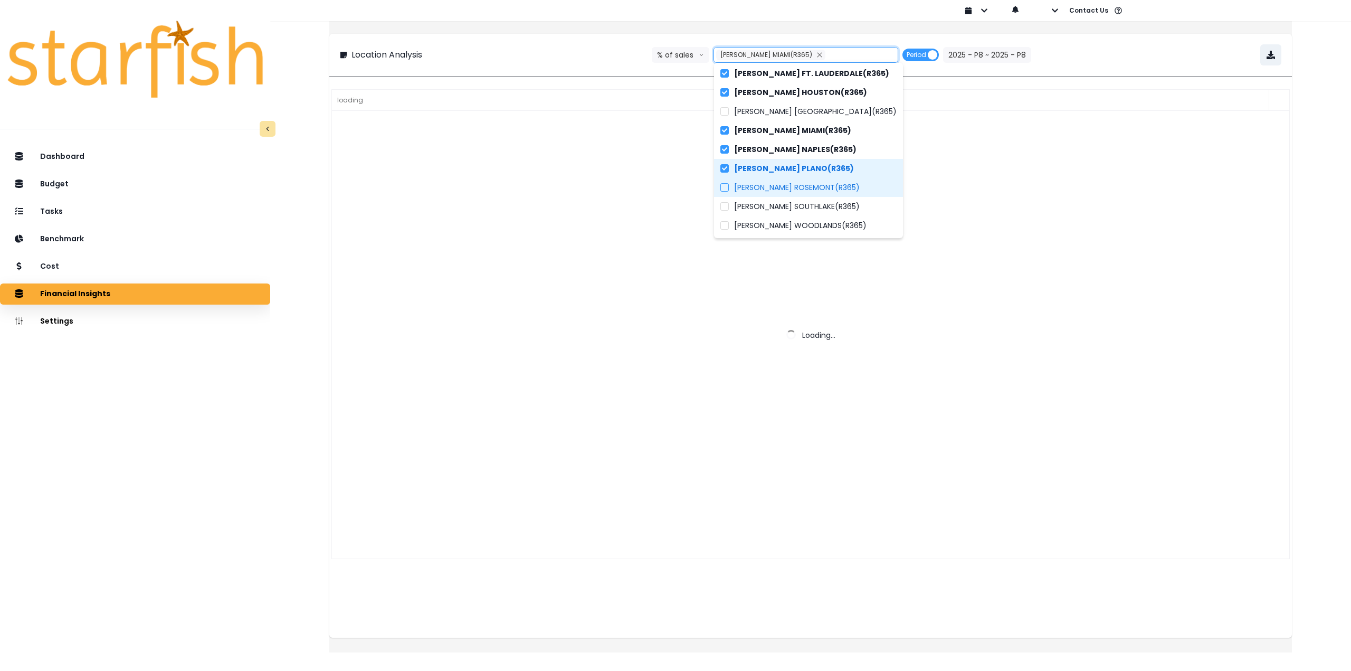
click at [801, 187] on span "[PERSON_NAME] ROSEMONT(R365)" at bounding box center [797, 187] width 126 height 11
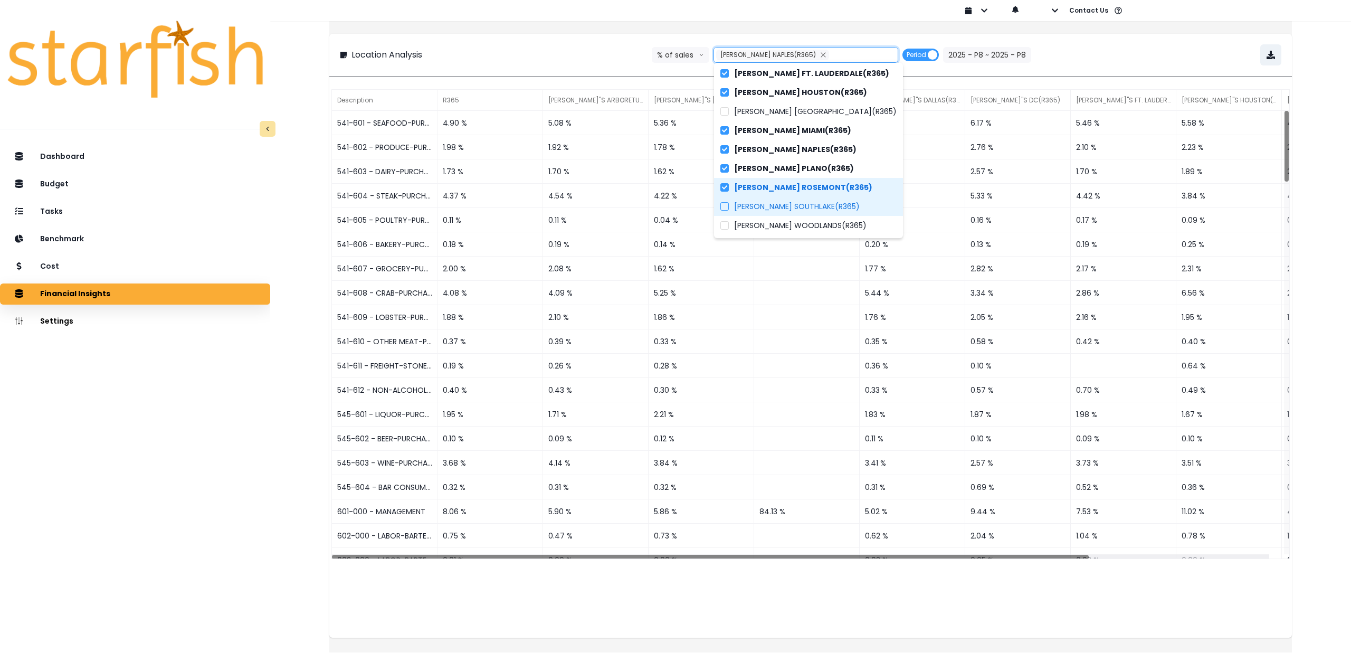
click at [799, 205] on span "[PERSON_NAME] SOUTHLAKE(R365)" at bounding box center [797, 206] width 126 height 11
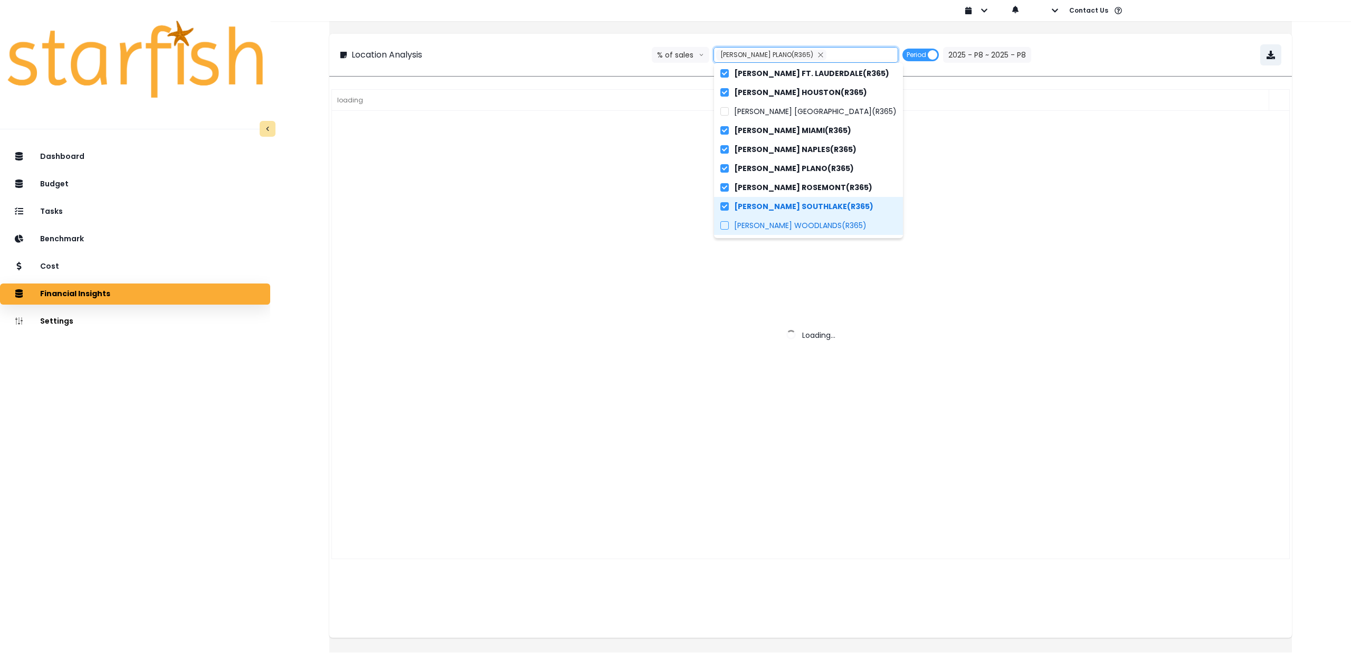
click at [799, 223] on span "[PERSON_NAME] WOODLANDS(R365)" at bounding box center [800, 225] width 132 height 11
type input "**********"
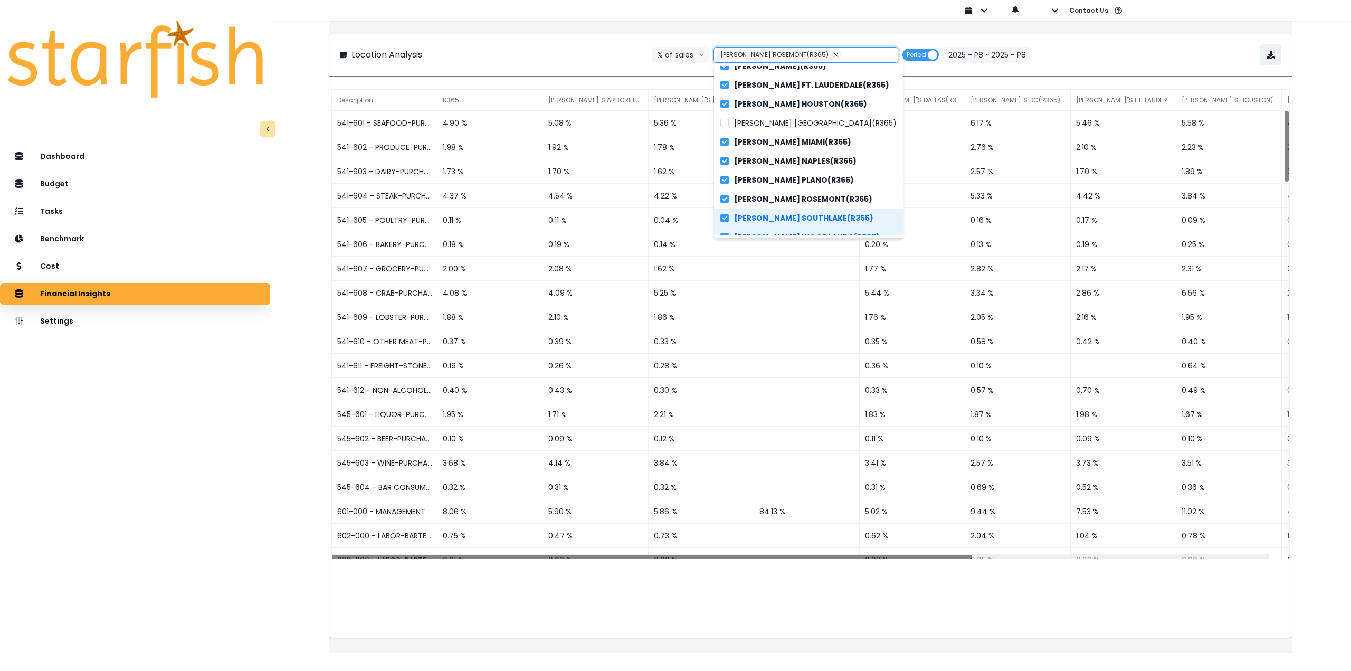
scroll to position [154, 0]
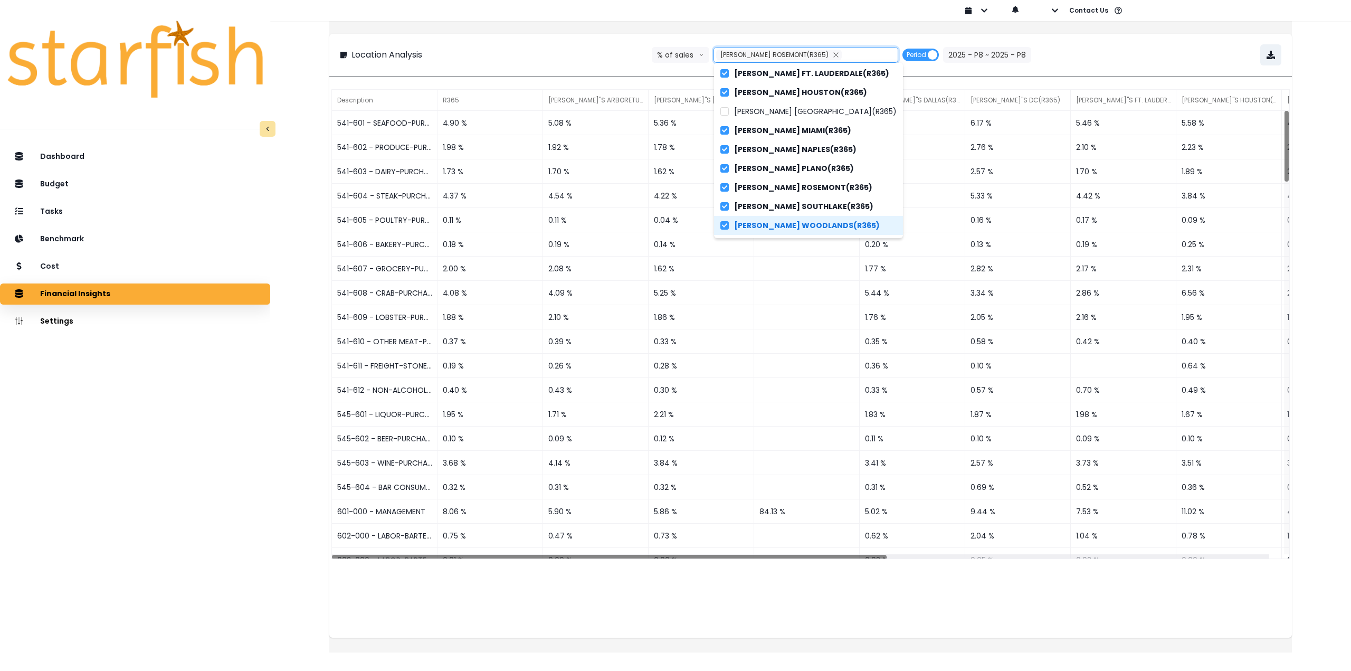
click at [1103, 60] on div "**********" at bounding box center [810, 54] width 941 height 21
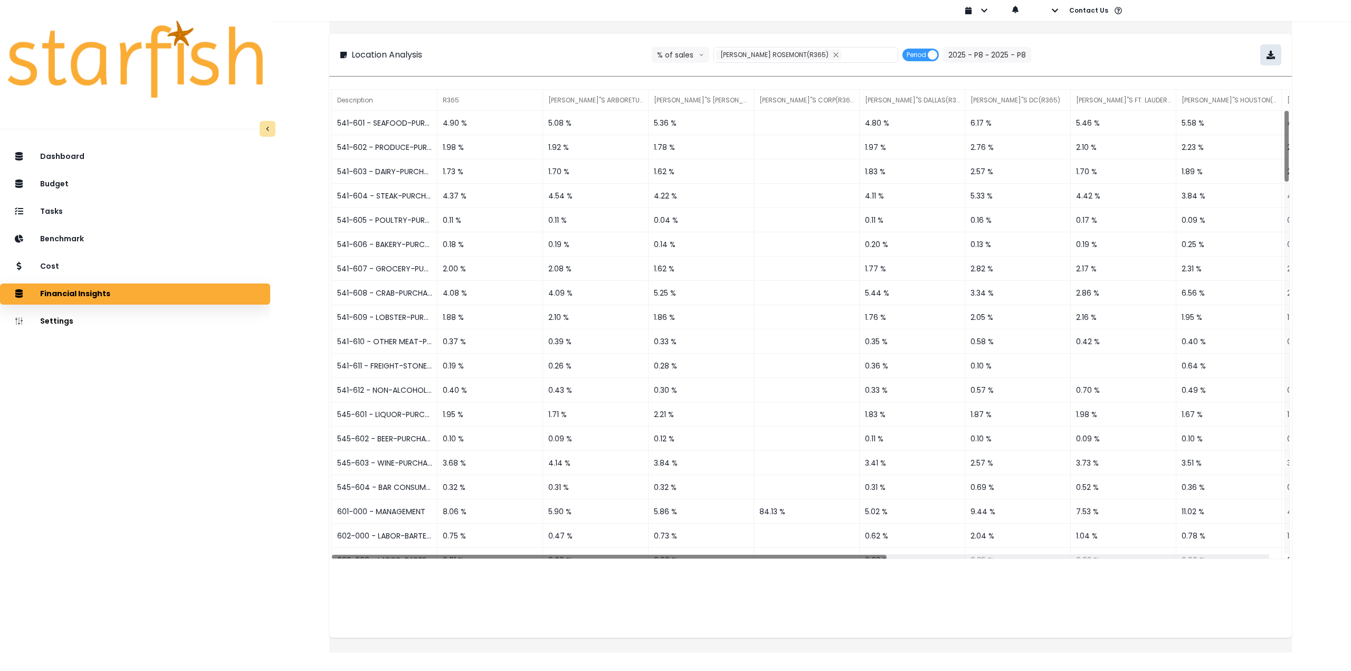
click at [1260, 59] on button "button" at bounding box center [1270, 54] width 21 height 21
click at [89, 206] on div "Tasks" at bounding box center [134, 212] width 253 height 22
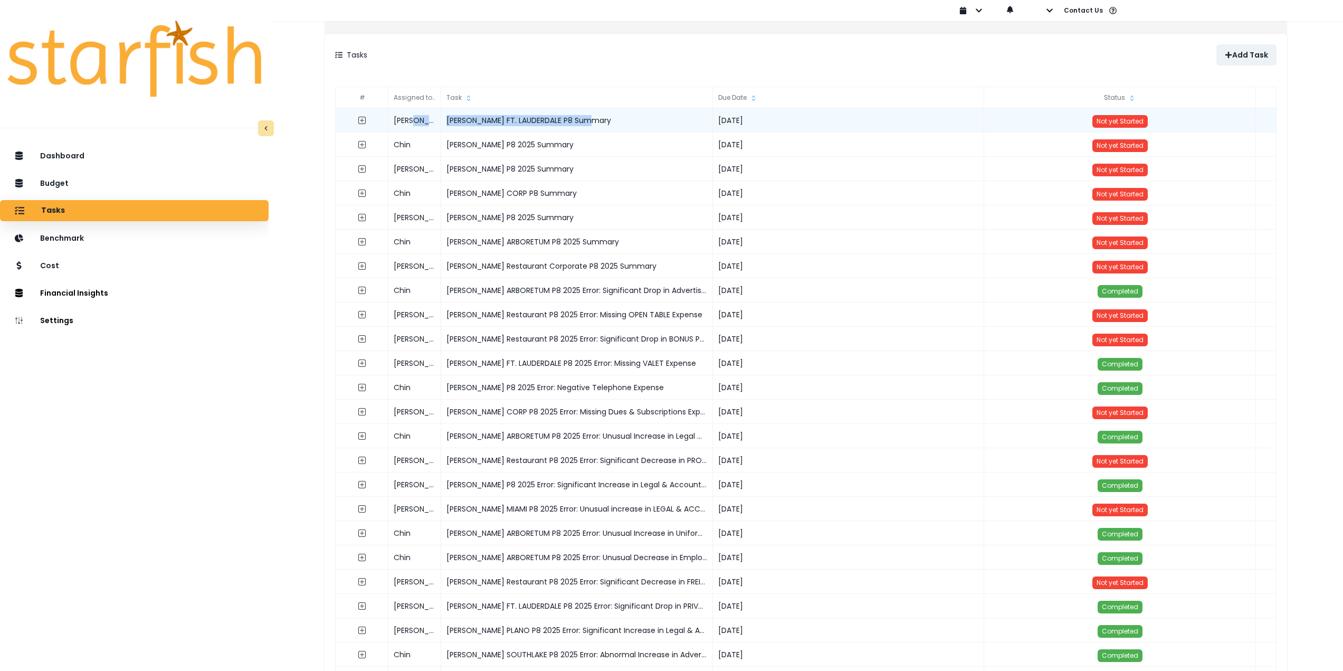
drag, startPoint x: 609, startPoint y: 123, endPoint x: 447, endPoint y: 125, distance: 162.0
click at [447, 108] on div "[PERSON_NAME] FT. LAUDERDALE P8 Summary [DATE] Not yet Started" at bounding box center [806, 108] width 940 height 0
copy div "[PERSON_NAME] FT. LAUDERDALE P8 Summary"
click at [1224, 62] on button "Add Task" at bounding box center [1246, 54] width 60 height 21
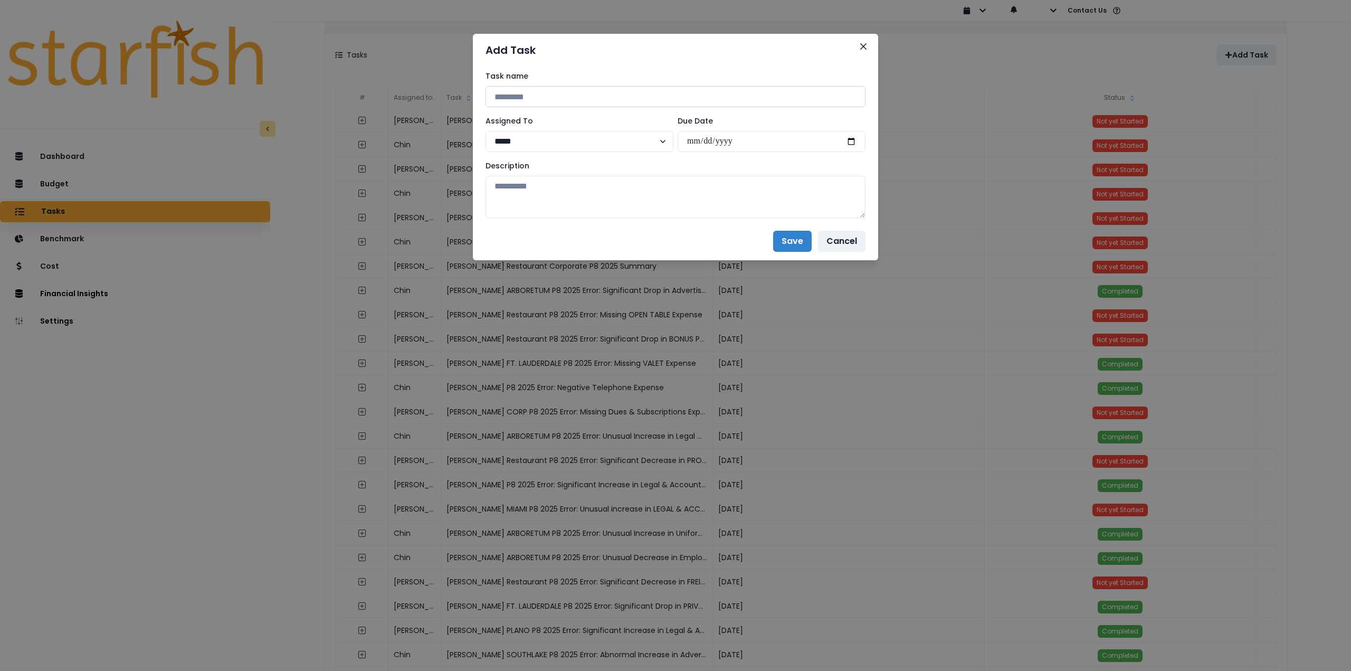
click at [580, 95] on input at bounding box center [675, 96] width 380 height 21
paste input "**********"
click at [590, 99] on input "**********" at bounding box center [675, 96] width 380 height 21
drag, startPoint x: 604, startPoint y: 93, endPoint x: 446, endPoint y: 90, distance: 157.8
click at [446, 90] on div "**********" at bounding box center [675, 335] width 1351 height 671
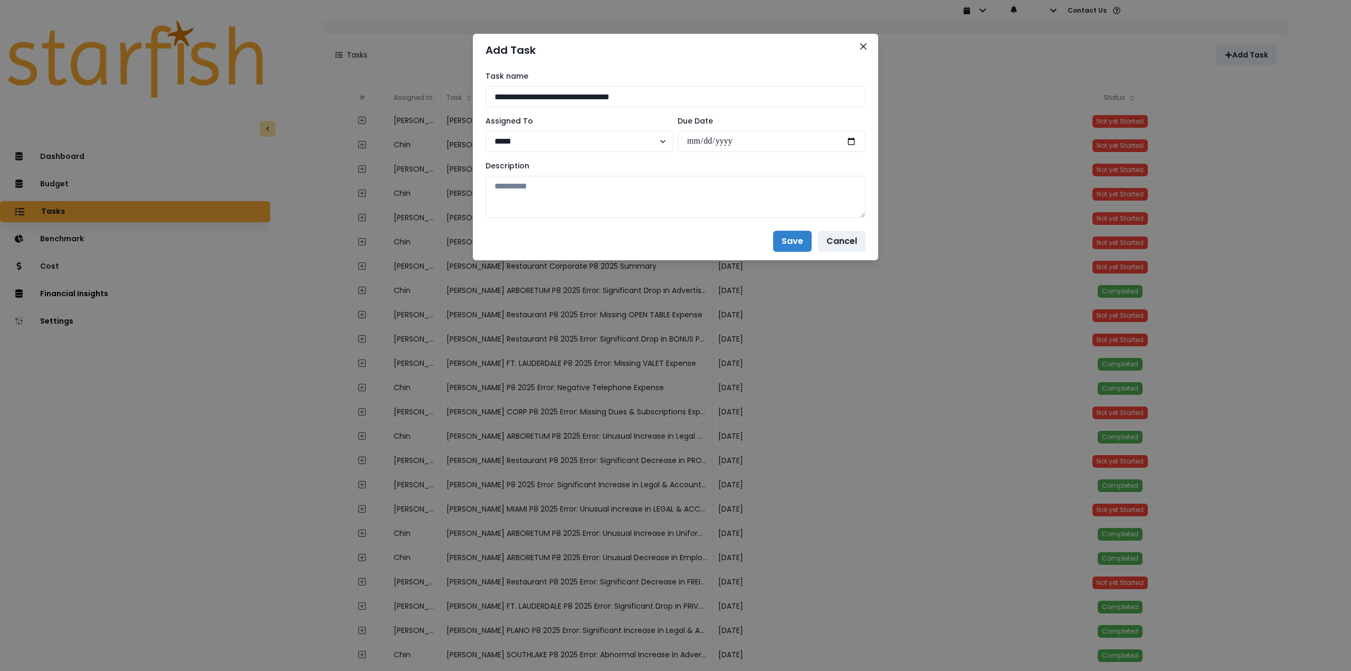
paste input
type input "**********"
click at [582, 138] on select "***** ***** **** **** ****** **** ***** ***** ***" at bounding box center [579, 141] width 188 height 21
click at [605, 143] on select "***** ***** **** **** ****** **** ***** ***** ***" at bounding box center [579, 141] width 188 height 21
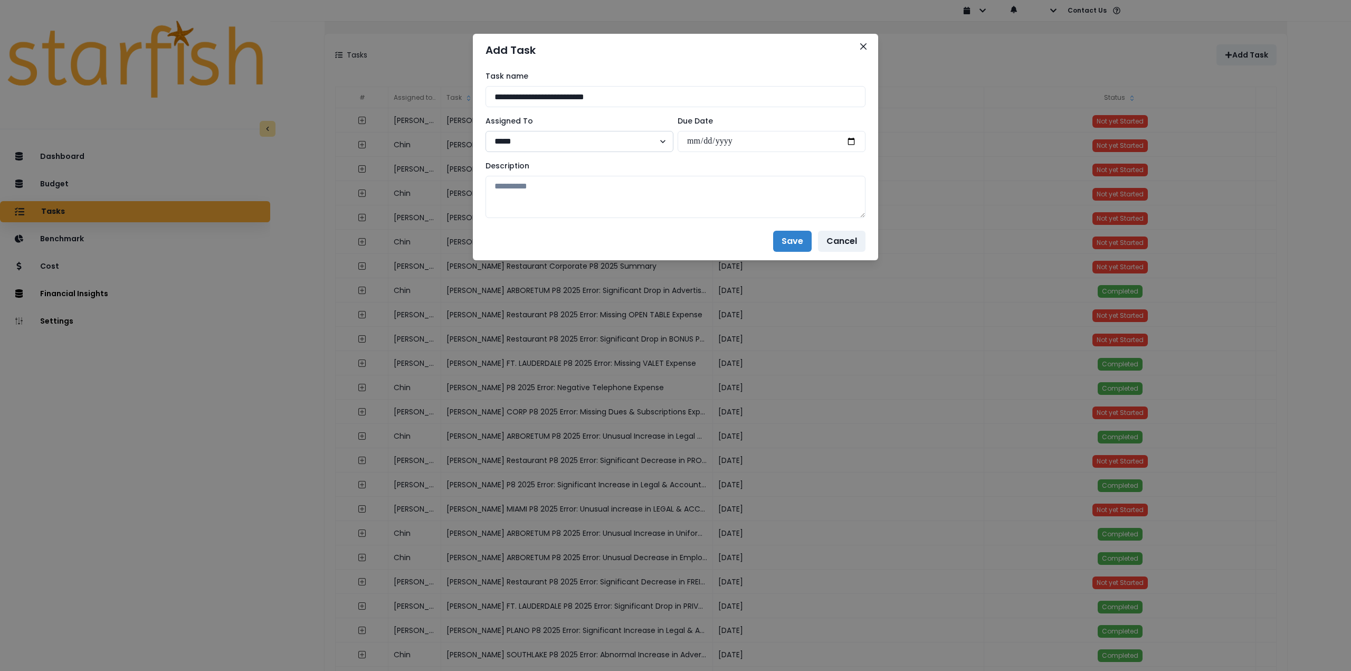
select select "***"
click at [485, 131] on select "***** ***** **** **** ****** **** ***** ***** ***" at bounding box center [579, 141] width 188 height 21
click at [848, 140] on input "date" at bounding box center [771, 141] width 188 height 21
type input "**********"
click at [634, 195] on textarea at bounding box center [675, 197] width 380 height 42
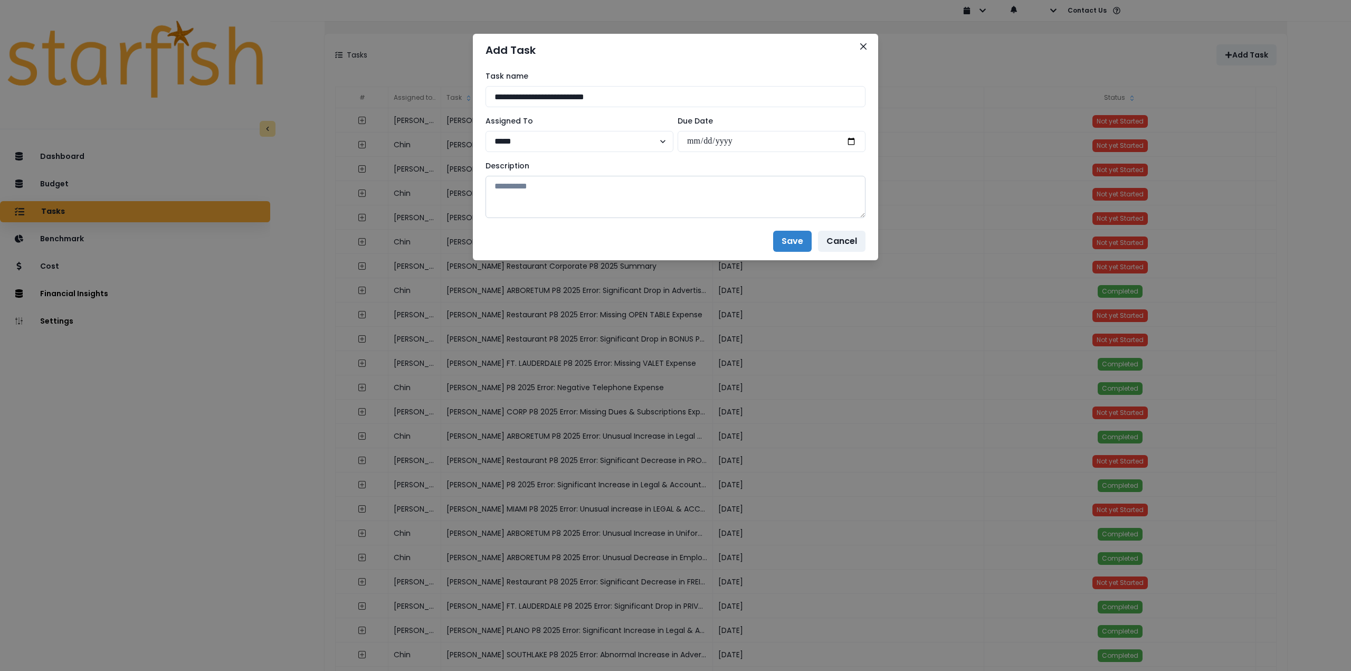
paste textarea "**********"
click at [550, 187] on textarea at bounding box center [675, 197] width 380 height 42
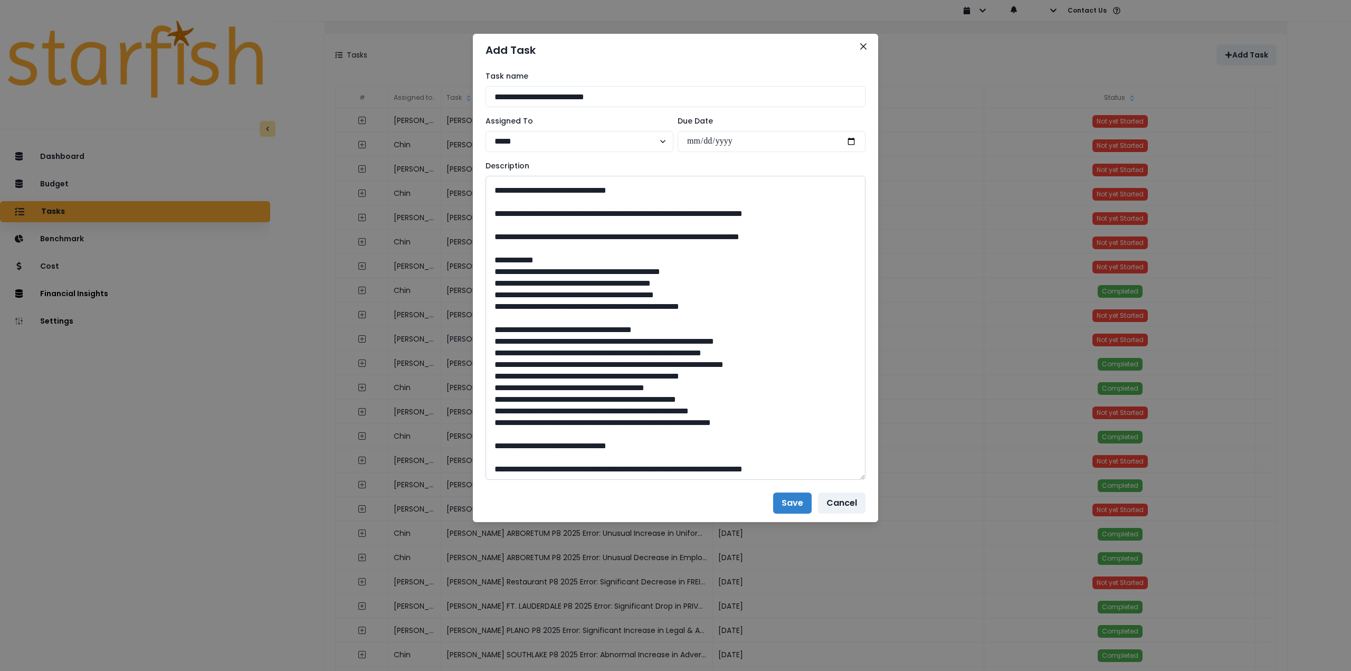
drag, startPoint x: 862, startPoint y: 214, endPoint x: 813, endPoint y: 493, distance: 283.5
click at [849, 480] on textarea at bounding box center [675, 328] width 380 height 304
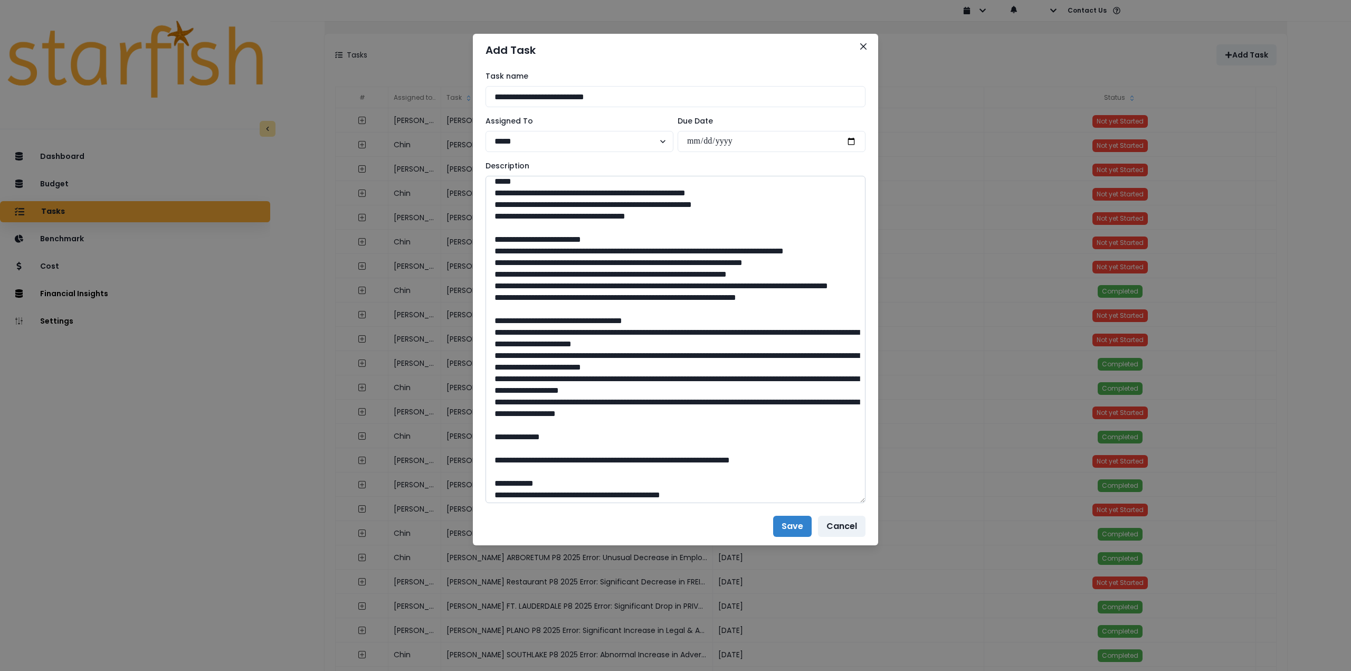
scroll to position [0, 0]
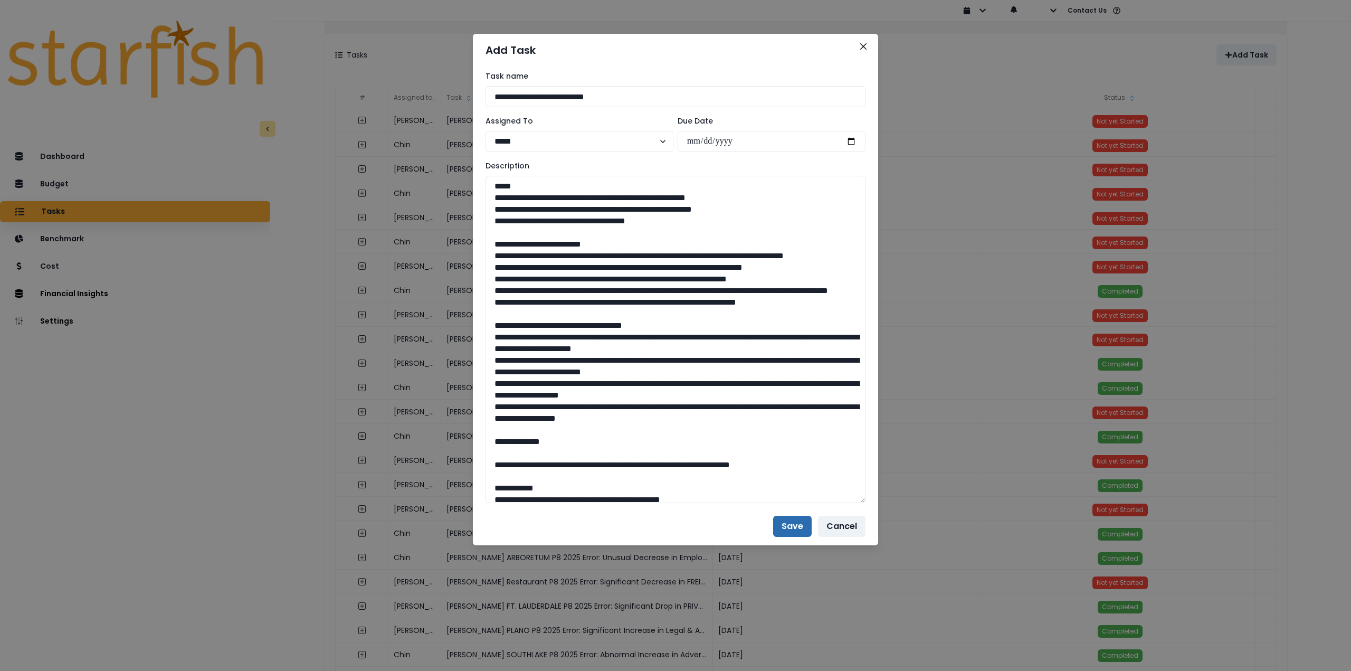
type textarea "**********"
click at [784, 520] on button "Save" at bounding box center [792, 526] width 39 height 21
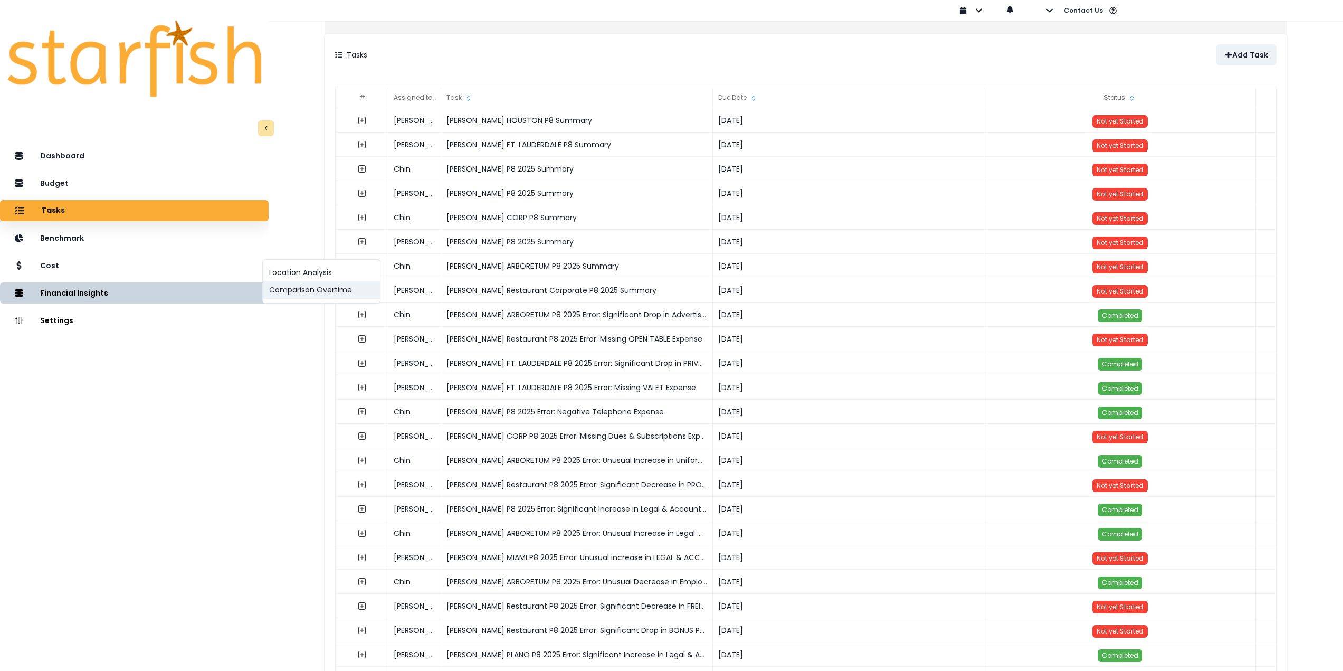
click at [279, 288] on button "Comparison Overtime" at bounding box center [321, 289] width 117 height 17
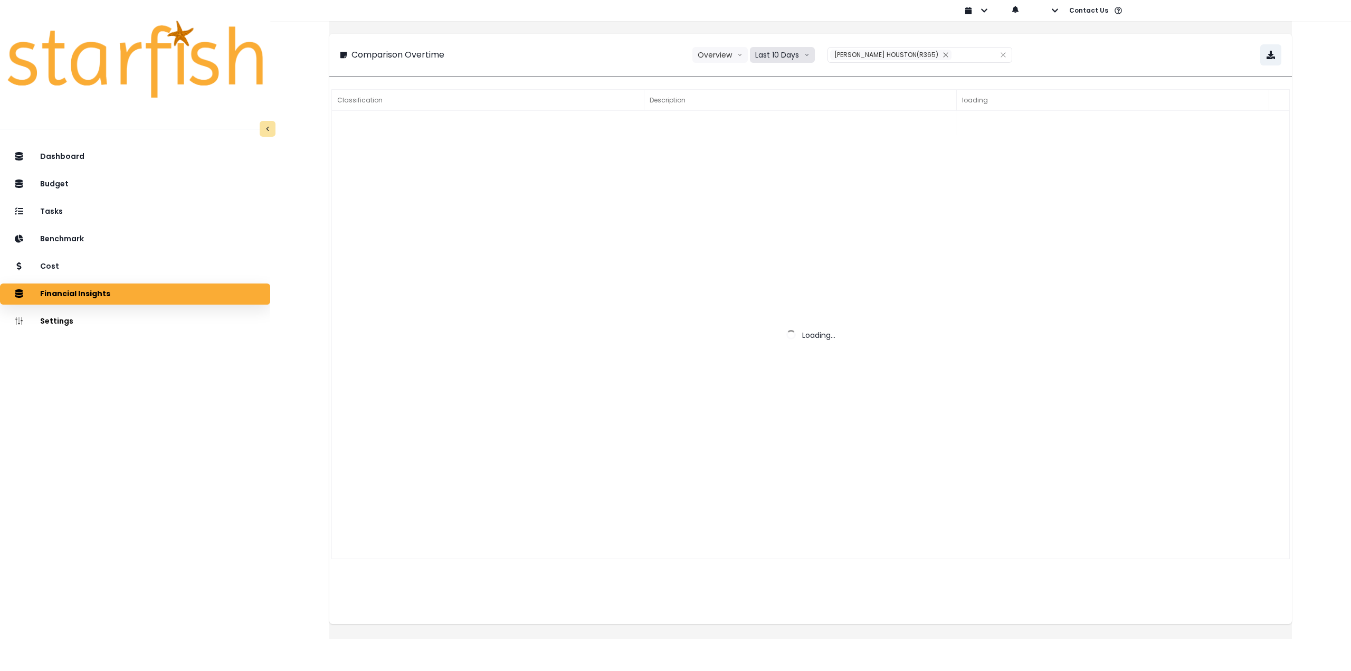
click at [779, 55] on button "Last 10 Days" at bounding box center [782, 55] width 65 height 16
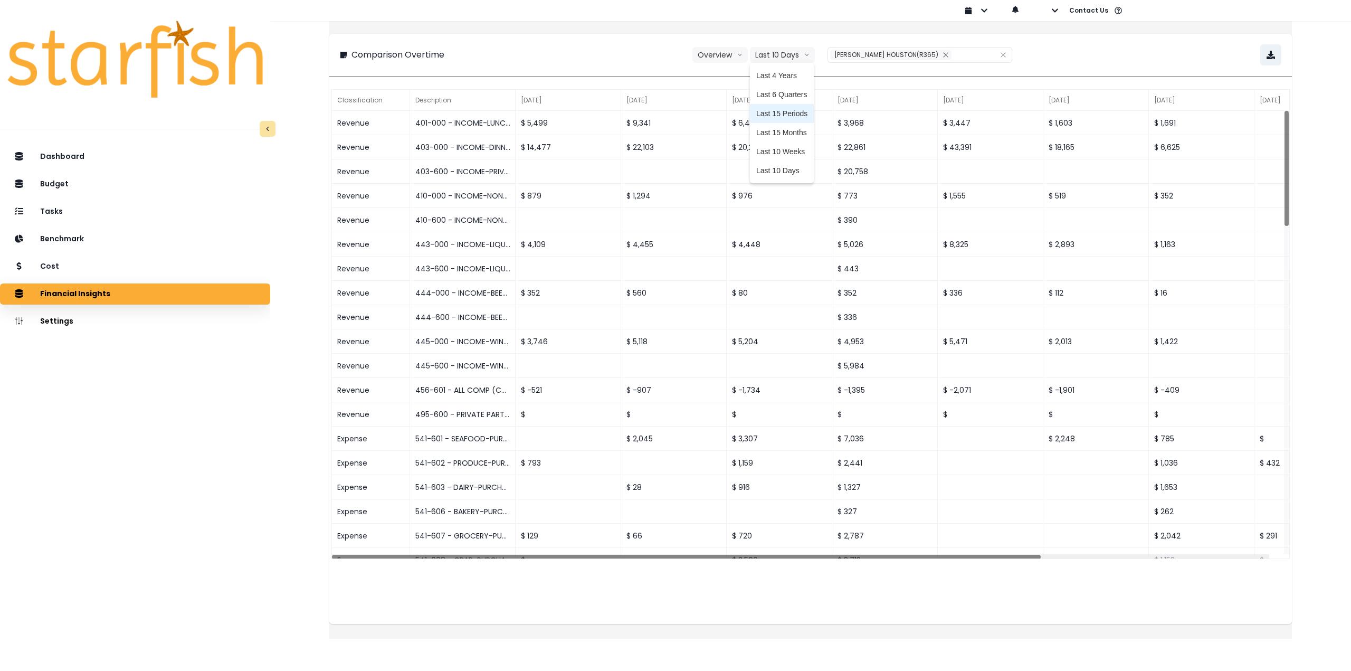
click at [786, 112] on span "Last 15 Periods" at bounding box center [781, 113] width 51 height 11
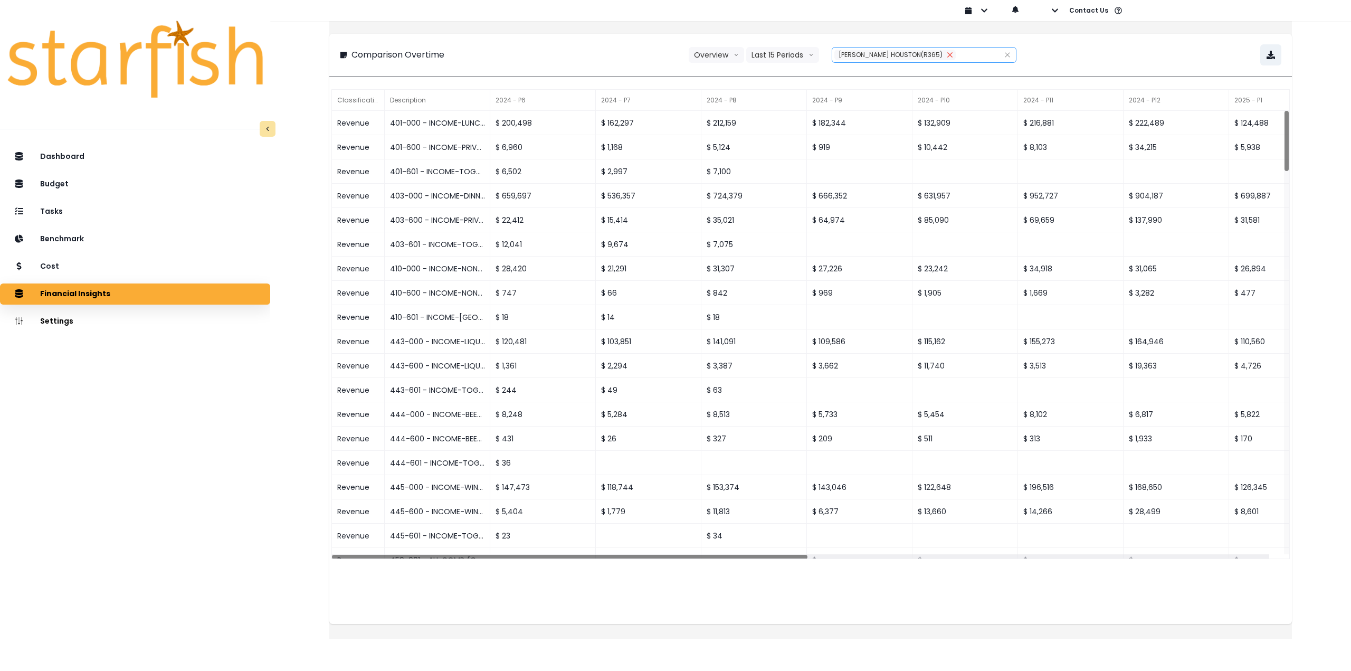
click at [947, 56] on icon "close" at bounding box center [950, 55] width 6 height 6
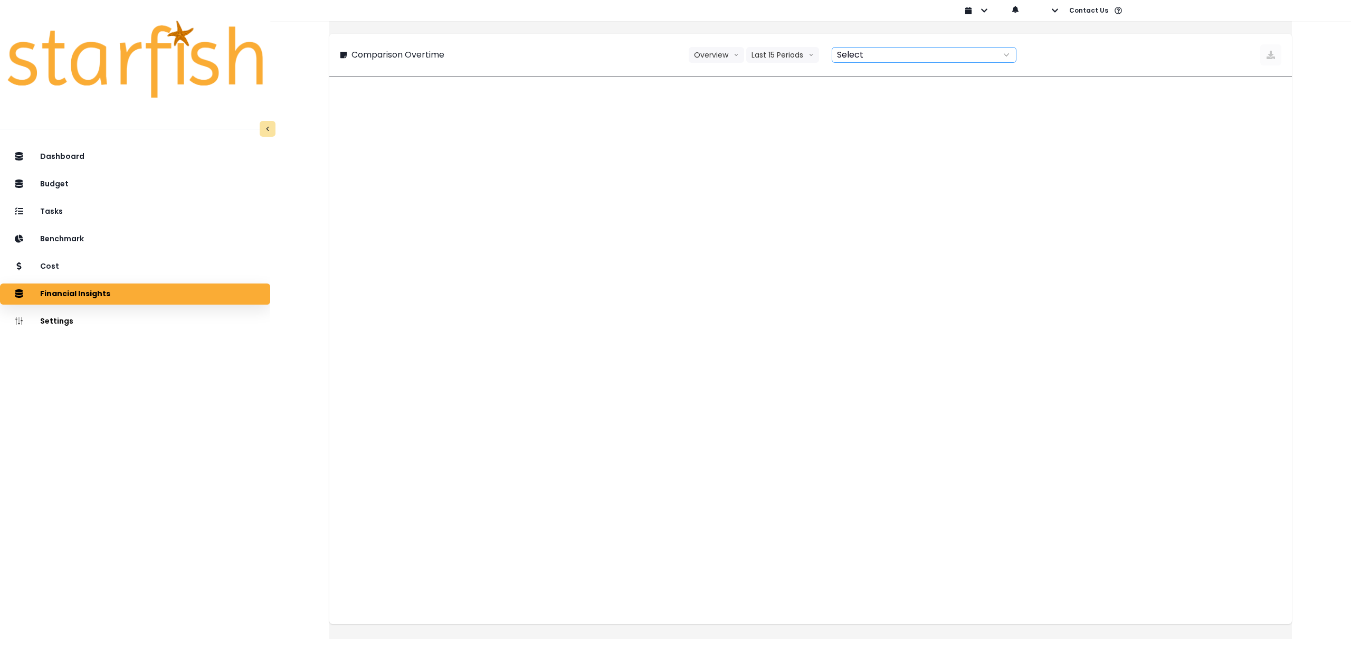
click at [918, 54] on div at bounding box center [912, 54] width 160 height 15
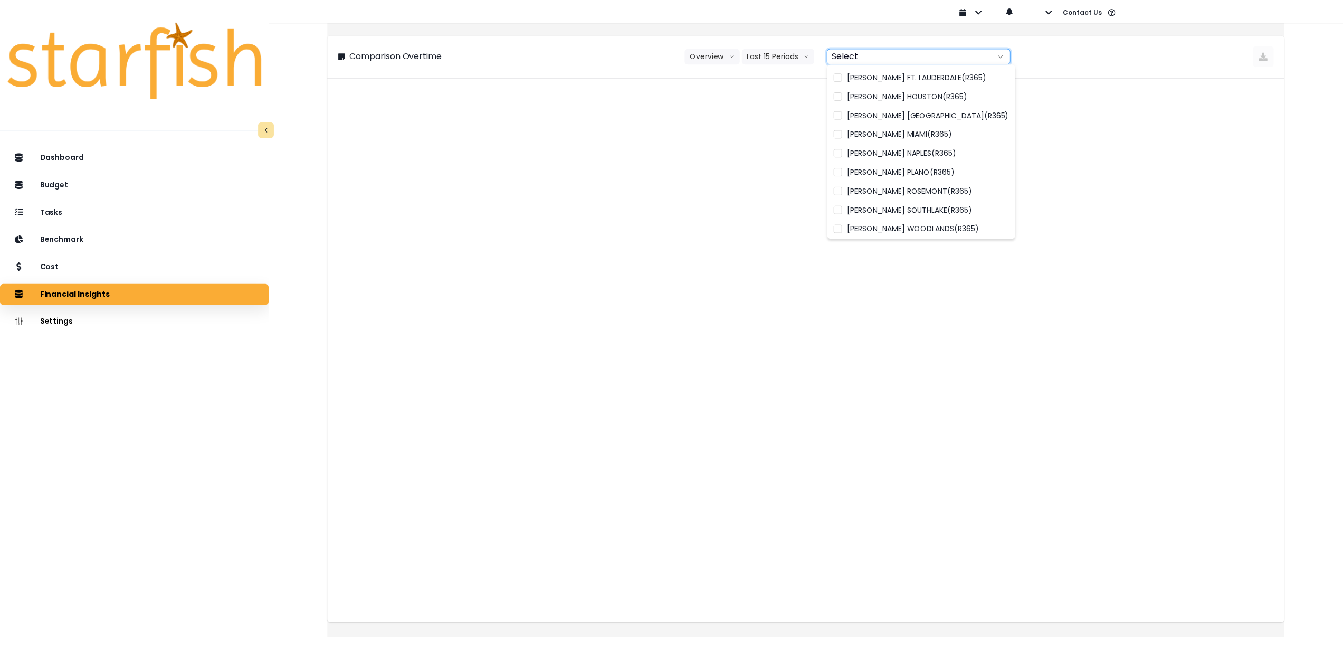
scroll to position [154, 0]
click at [915, 129] on span "[PERSON_NAME] MIAMI(R365)" at bounding box center [905, 130] width 106 height 11
type input "**********"
click at [1118, 50] on div "**********" at bounding box center [810, 54] width 941 height 21
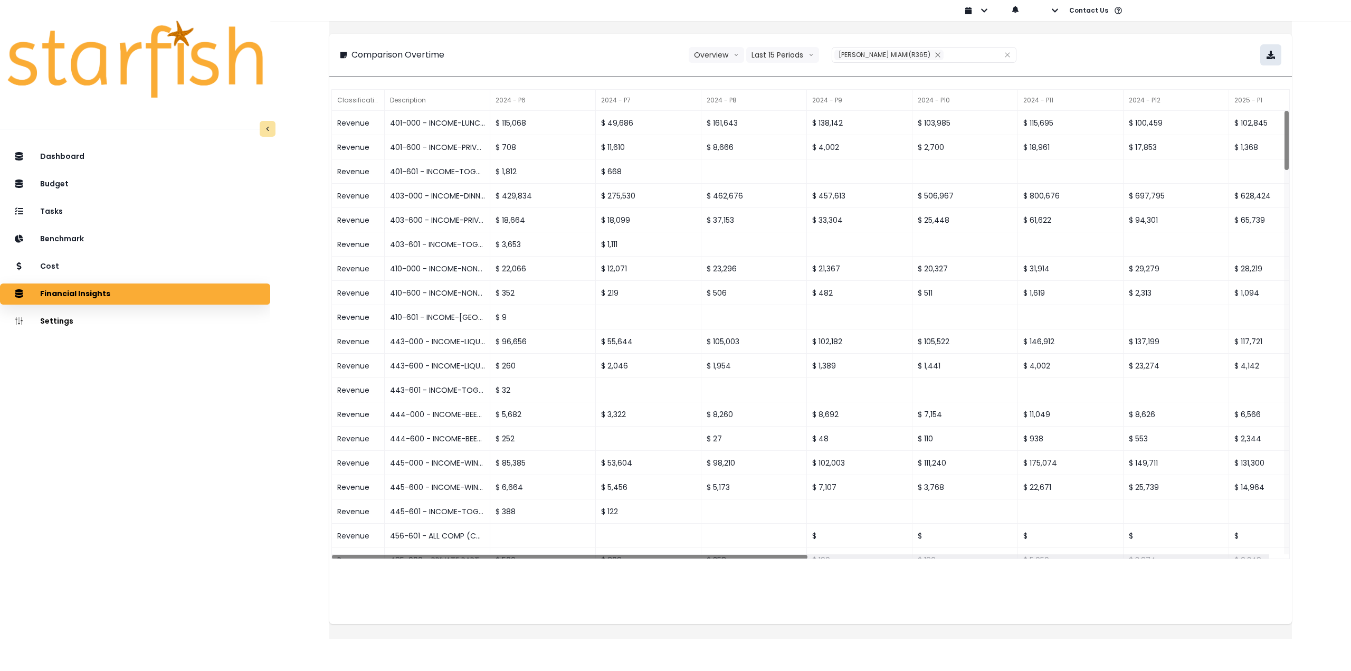
click at [1266, 58] on icon "button" at bounding box center [1270, 55] width 8 height 8
click at [99, 212] on div "Tasks" at bounding box center [134, 212] width 253 height 22
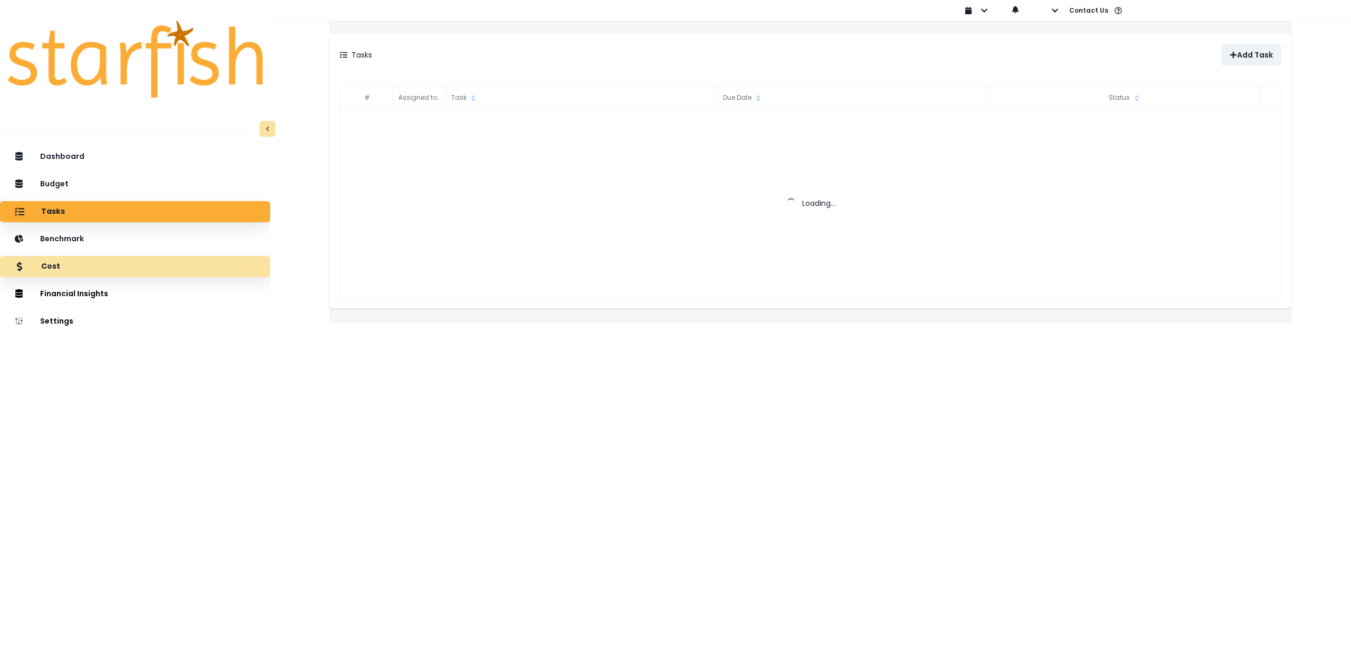
click at [85, 269] on div "Cost" at bounding box center [134, 266] width 253 height 22
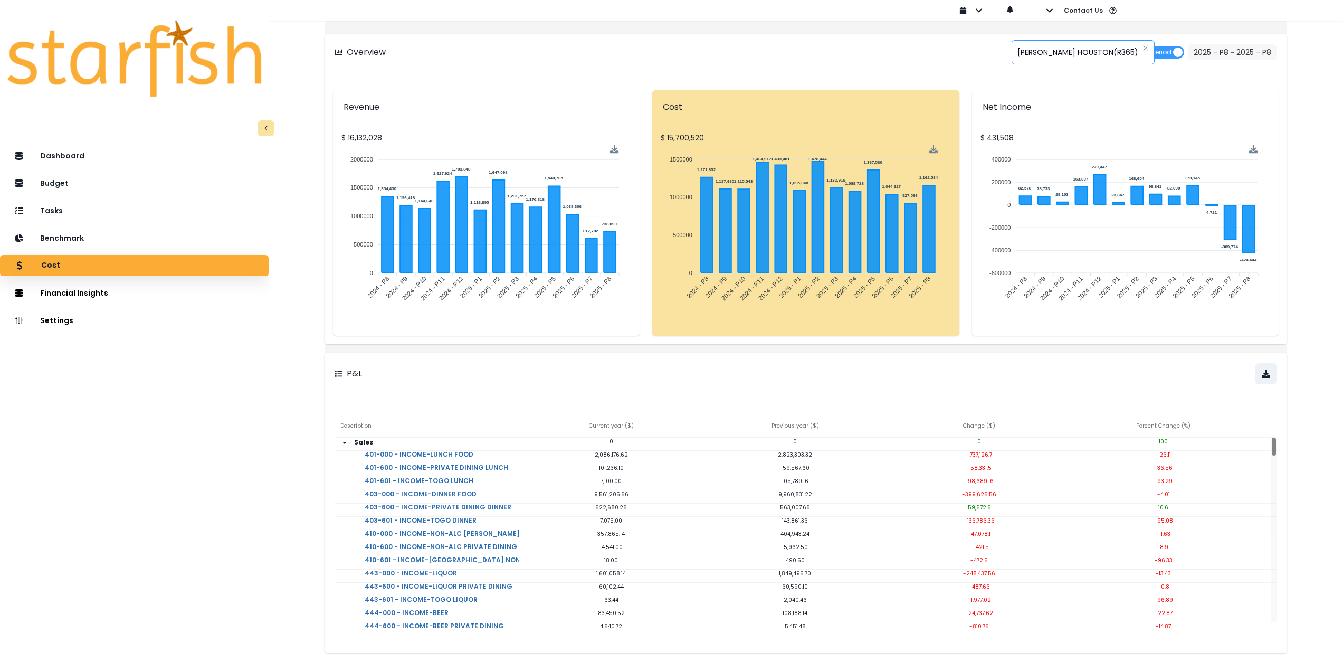
click at [1032, 55] on span "[PERSON_NAME] HOUSTON(R365)" at bounding box center [1077, 52] width 121 height 22
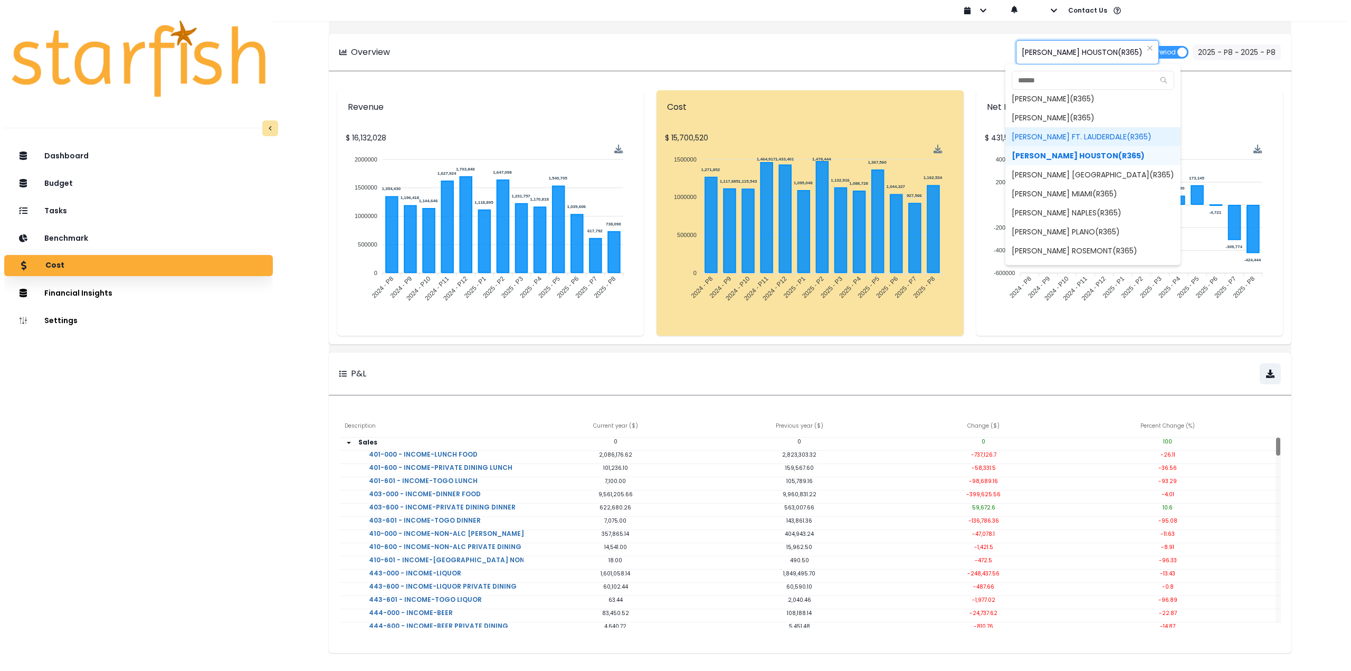
scroll to position [125, 0]
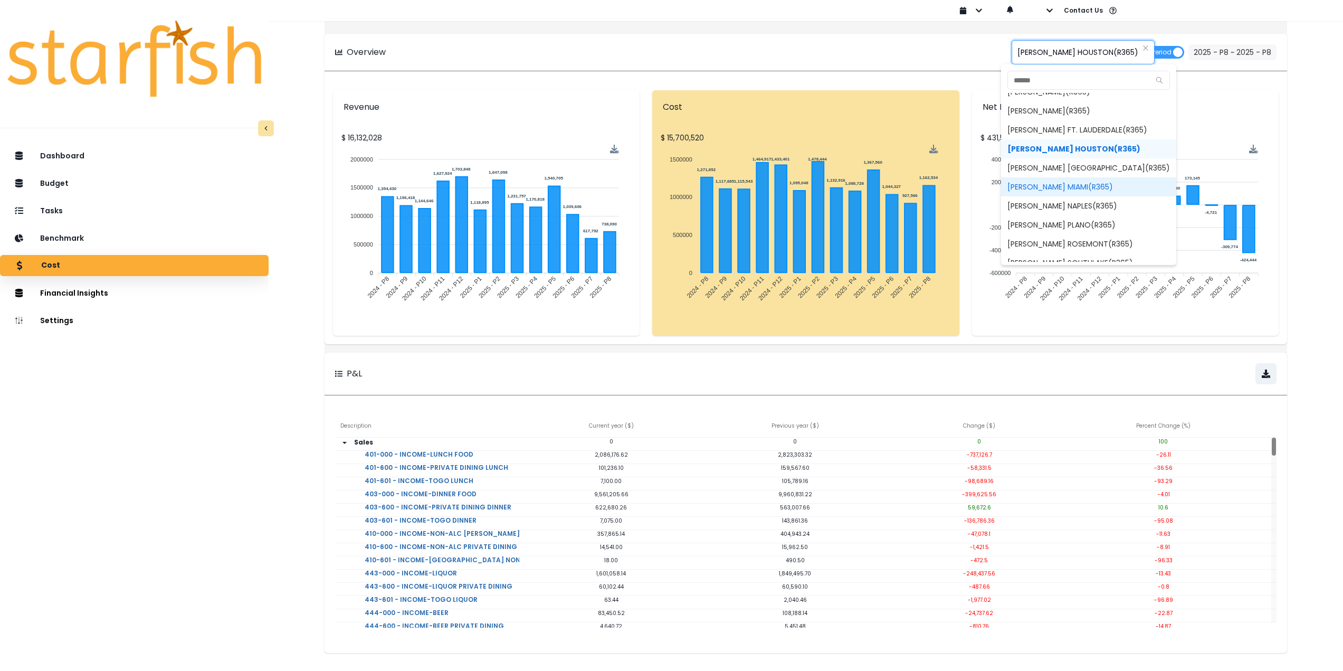
click at [1076, 184] on span "[PERSON_NAME] MIAMI(R365)" at bounding box center [1088, 186] width 175 height 19
type input "**********"
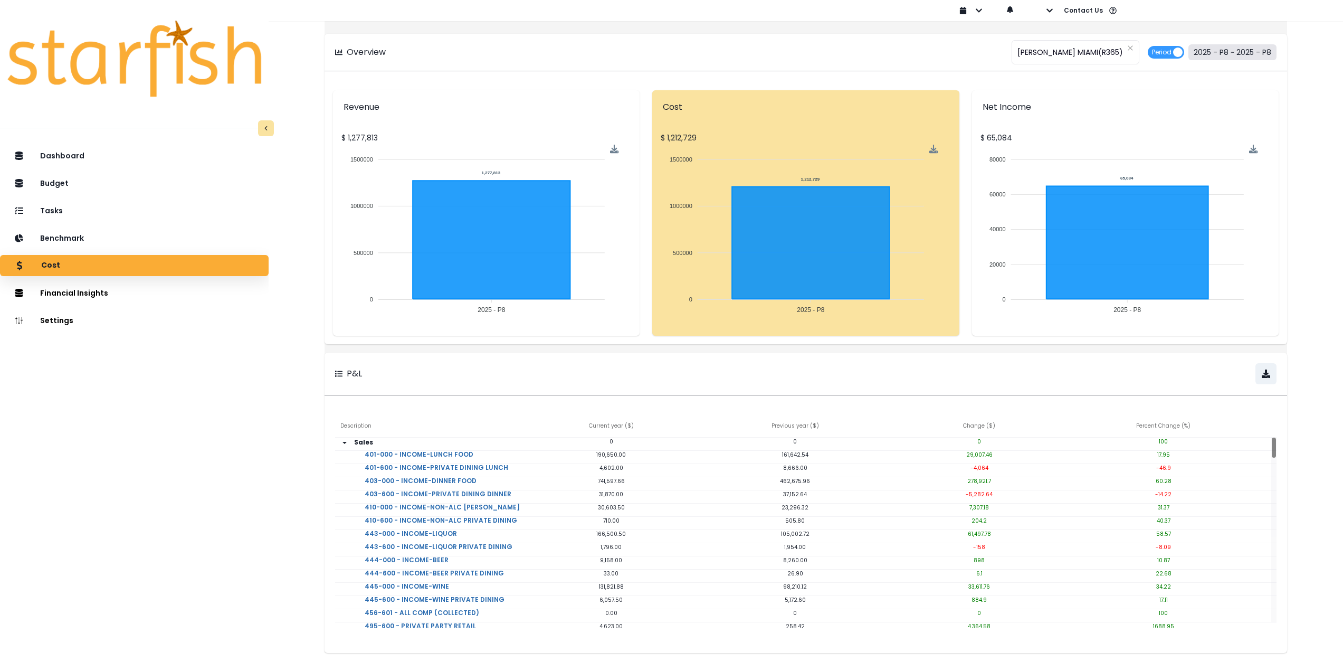
click at [1205, 53] on button "2025 - P8 ~ 2025 - P8" at bounding box center [1232, 52] width 88 height 16
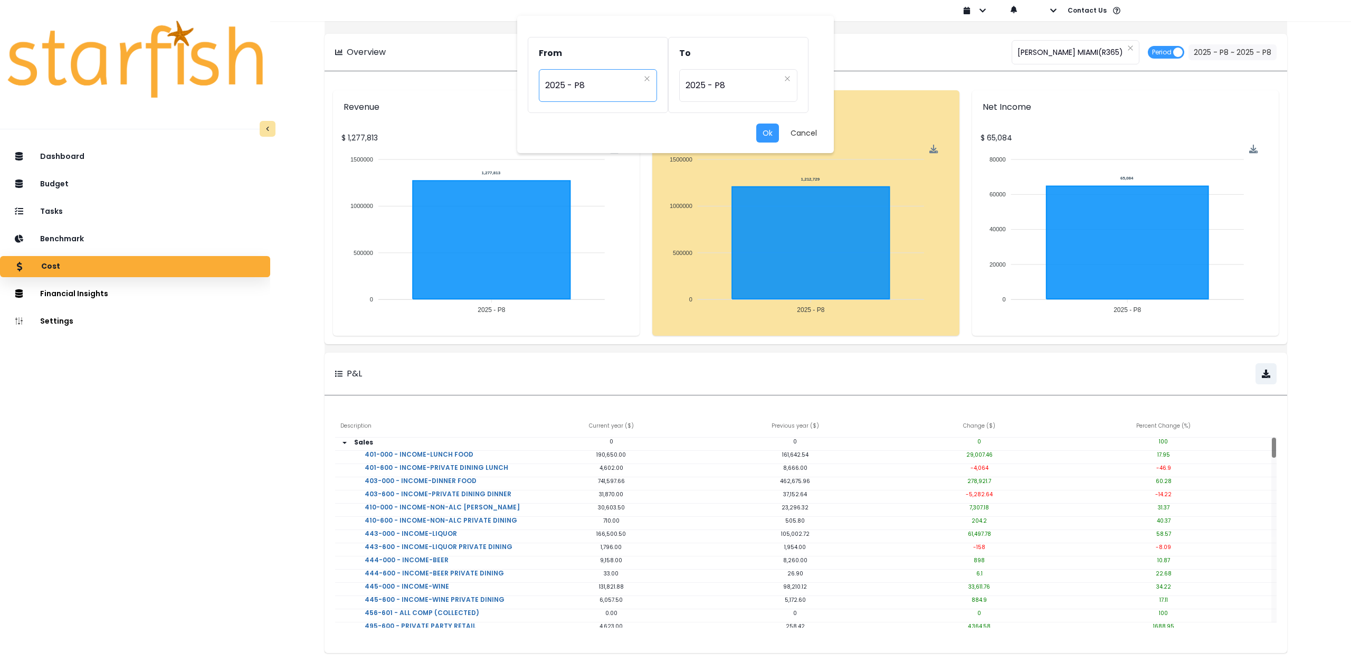
click at [545, 81] on div "********* 2025 - P8" at bounding box center [598, 85] width 118 height 33
click at [582, 171] on span "2024 - P8" at bounding box center [598, 169] width 119 height 19
type input "*********"
click at [770, 122] on div "From ********* 2024 - P8 To ********* 2025 - P8" at bounding box center [675, 80] width 295 height 87
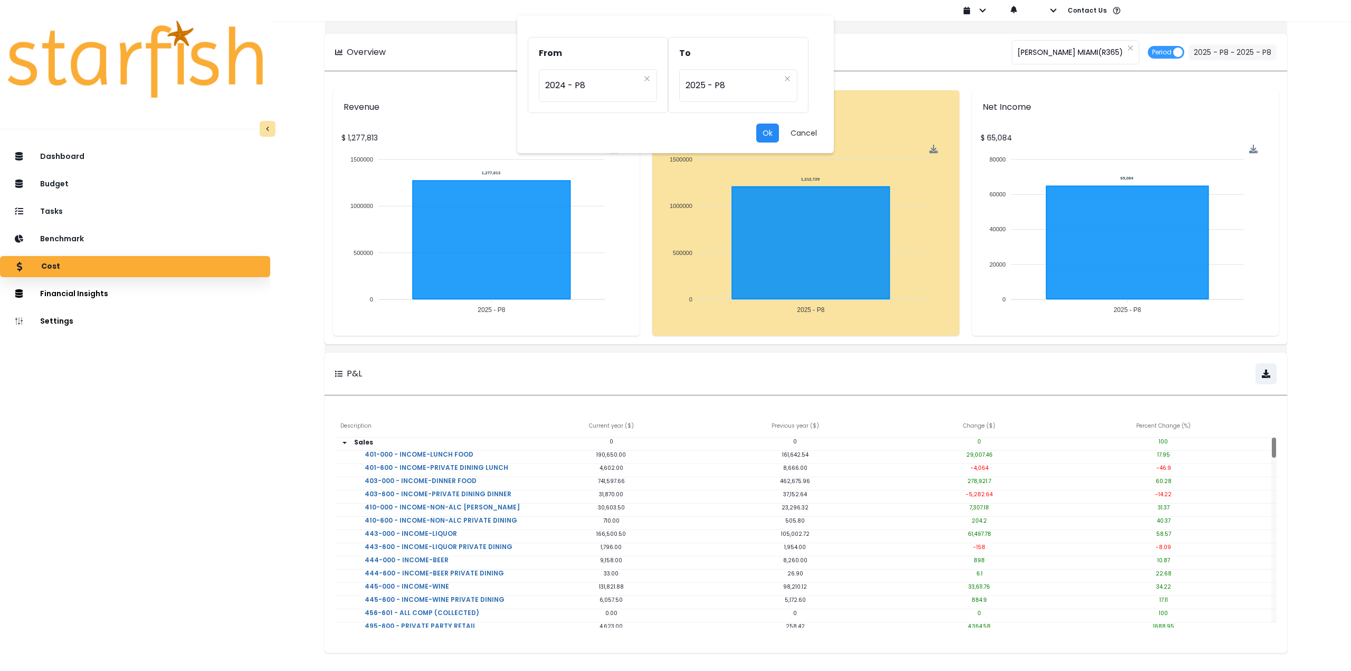
click at [768, 130] on button "Ok" at bounding box center [767, 132] width 23 height 19
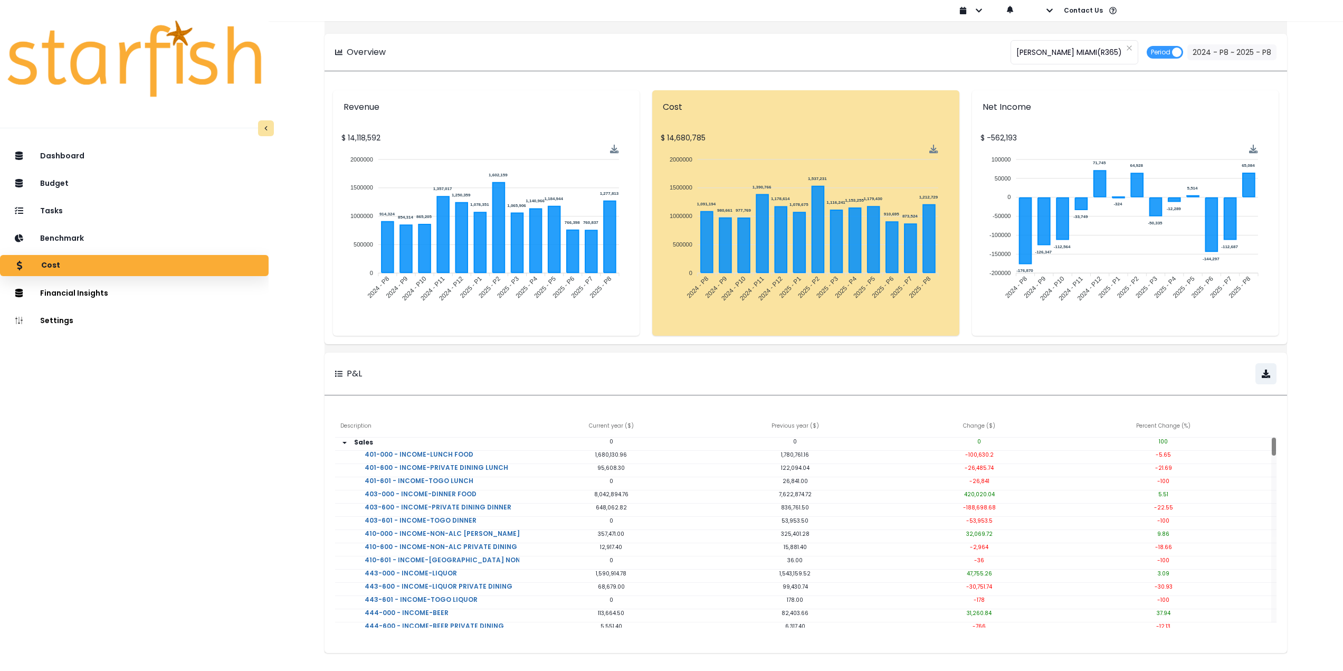
click at [274, 403] on div "**********" at bounding box center [806, 319] width 1074 height 638
click at [111, 214] on div "Tasks" at bounding box center [134, 210] width 252 height 22
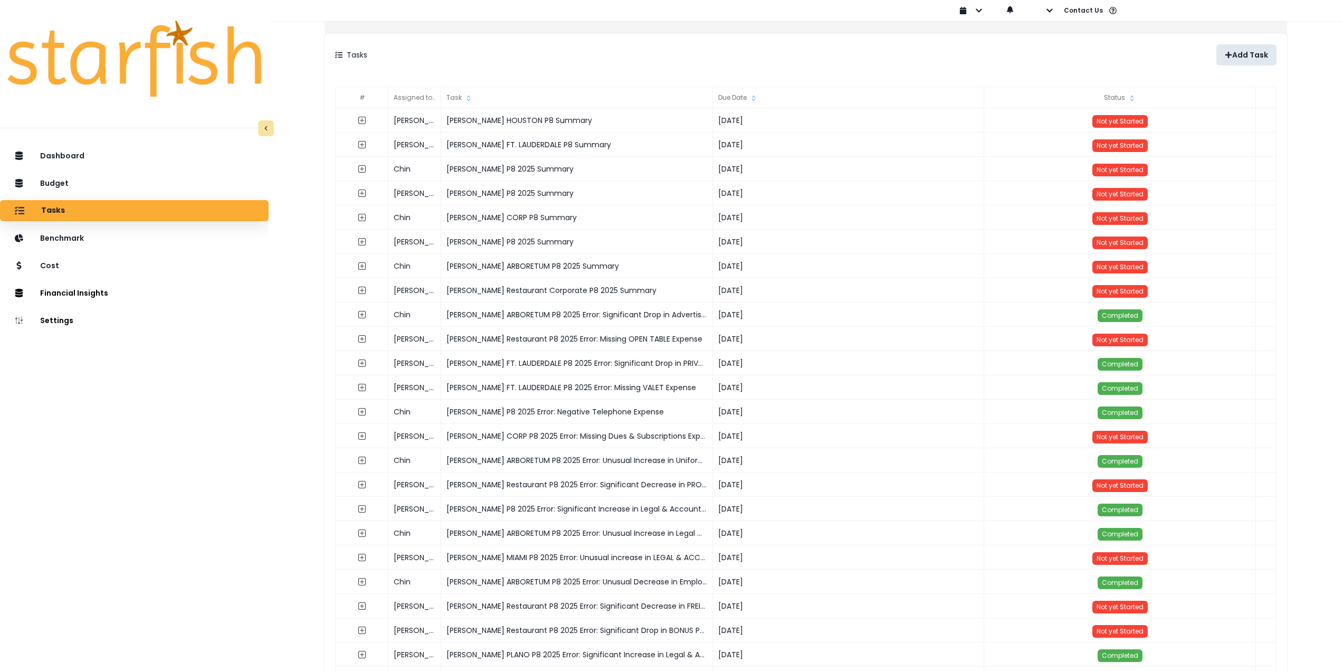
click at [1241, 54] on p "Add Task" at bounding box center [1250, 55] width 36 height 9
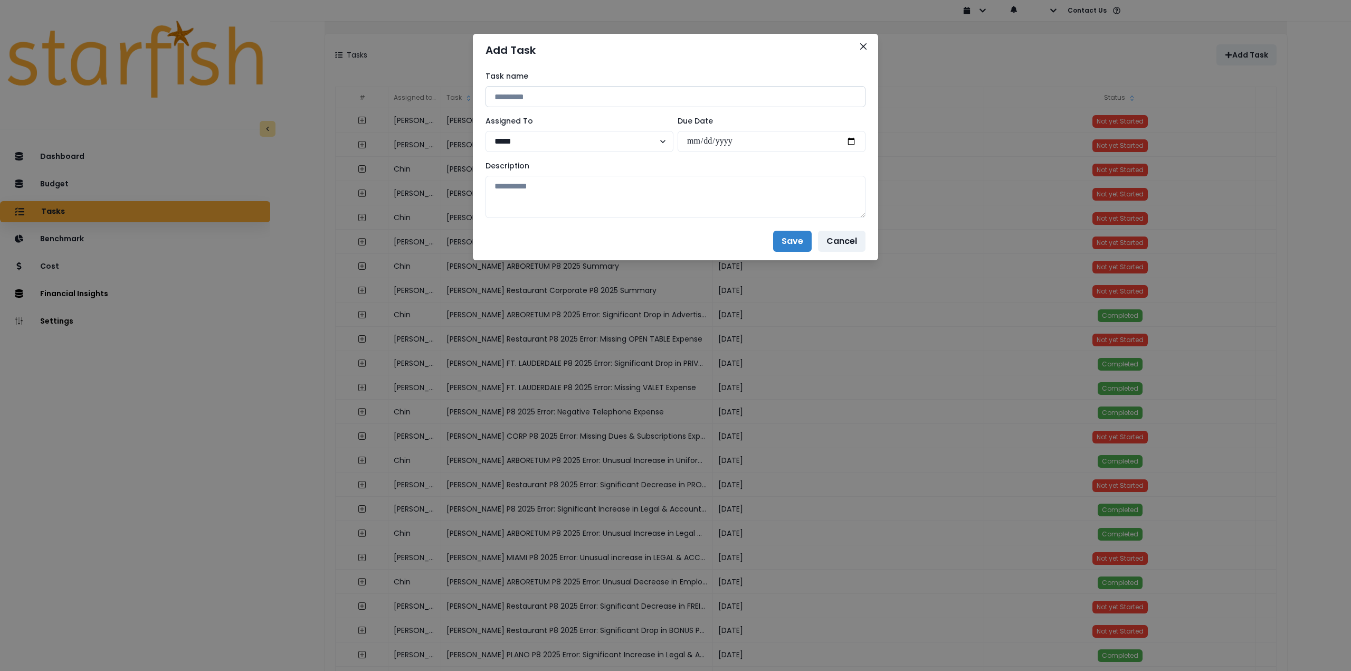
click at [591, 96] on input at bounding box center [675, 96] width 380 height 21
paste input "**********"
type input "**********"
drag, startPoint x: 611, startPoint y: 101, endPoint x: 470, endPoint y: 94, distance: 141.6
click at [470, 94] on div "**********" at bounding box center [675, 335] width 1351 height 671
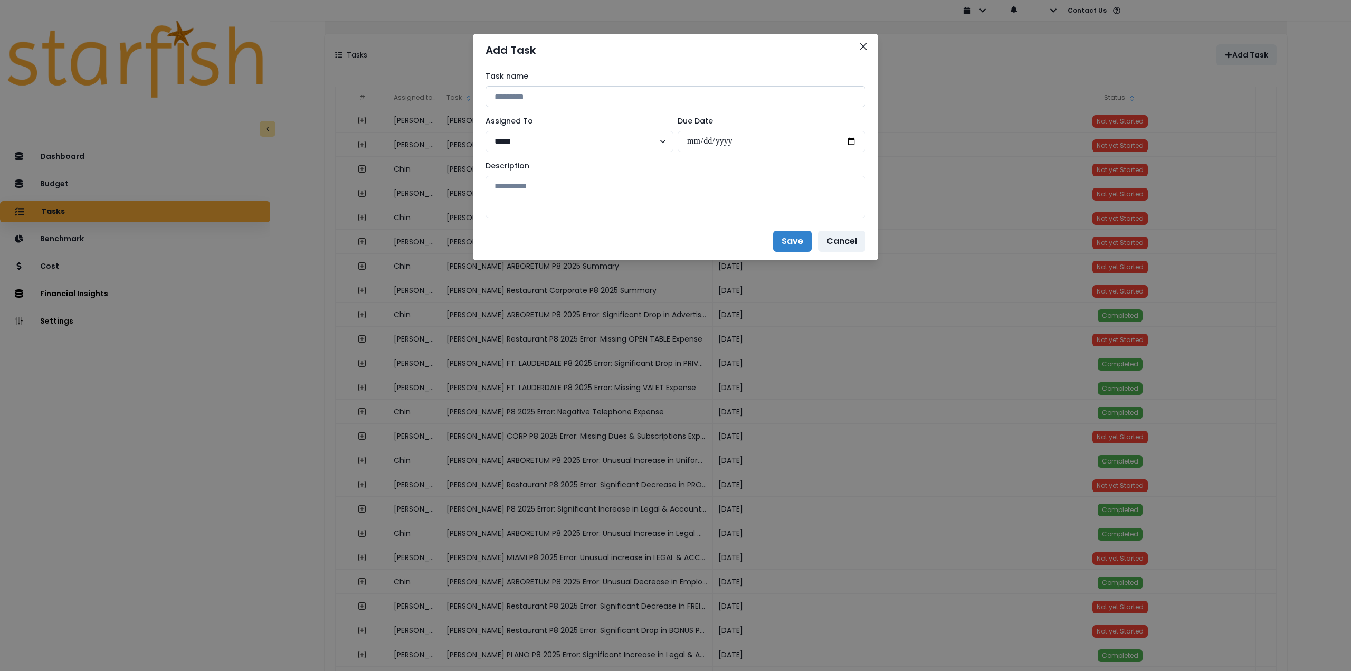
click at [568, 94] on input at bounding box center [675, 96] width 380 height 21
click at [568, 96] on input "**********" at bounding box center [675, 96] width 380 height 21
click at [581, 96] on input "**********" at bounding box center [675, 96] width 380 height 21
drag, startPoint x: 583, startPoint y: 96, endPoint x: 421, endPoint y: 80, distance: 162.2
click at [421, 80] on div "**********" at bounding box center [675, 335] width 1351 height 671
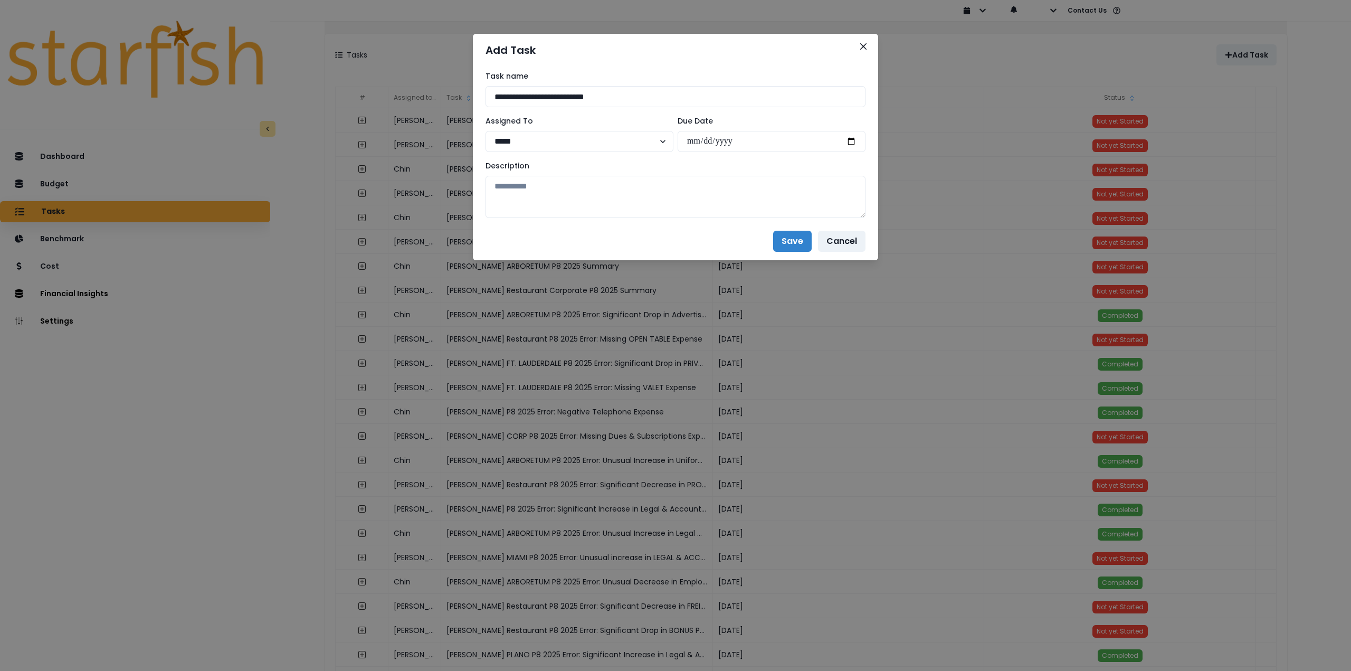
paste input
type input "**********"
click at [550, 137] on select "***** ***** **** **** ****** **** ***** ***** ***" at bounding box center [579, 141] width 188 height 21
click at [519, 137] on select "***** ***** **** **** ****** **** ***** ***** ***" at bounding box center [579, 141] width 188 height 21
select select "***"
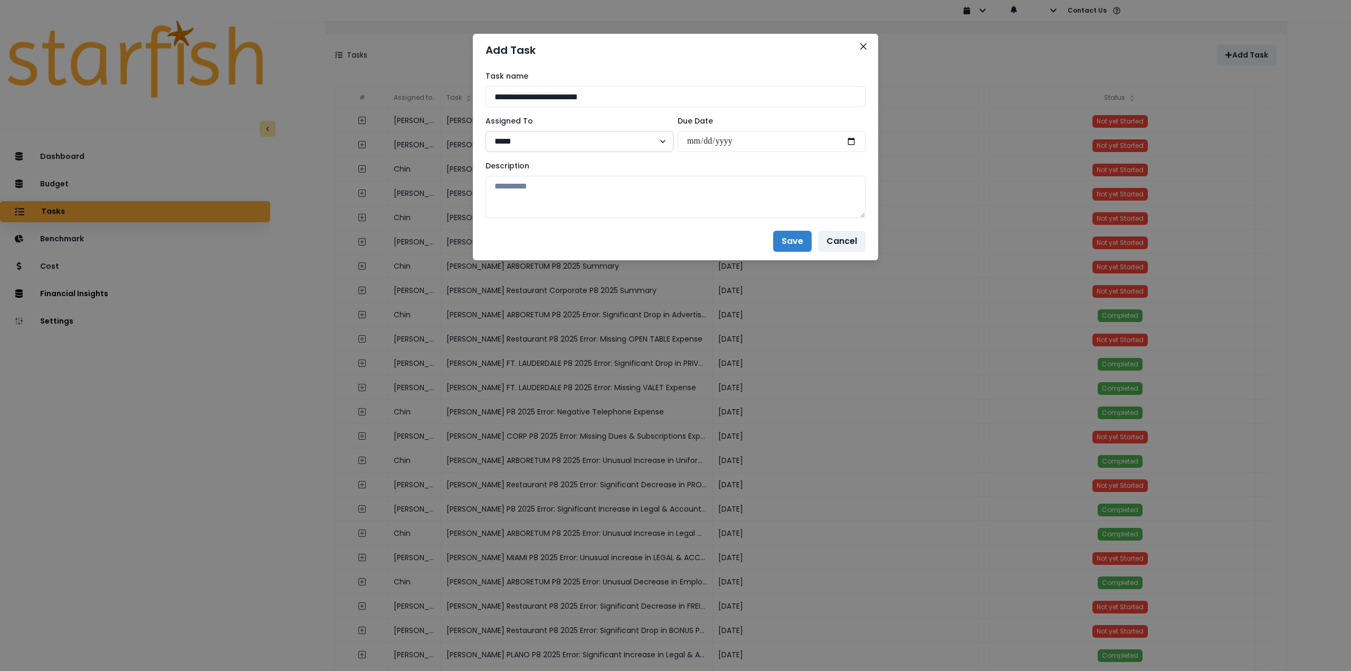
click at [485, 131] on select "***** ***** **** **** ****** **** ***** ***** ***" at bounding box center [579, 141] width 188 height 21
click at [850, 138] on input "date" at bounding box center [771, 141] width 188 height 21
type input "**********"
click at [680, 205] on textarea at bounding box center [675, 197] width 380 height 42
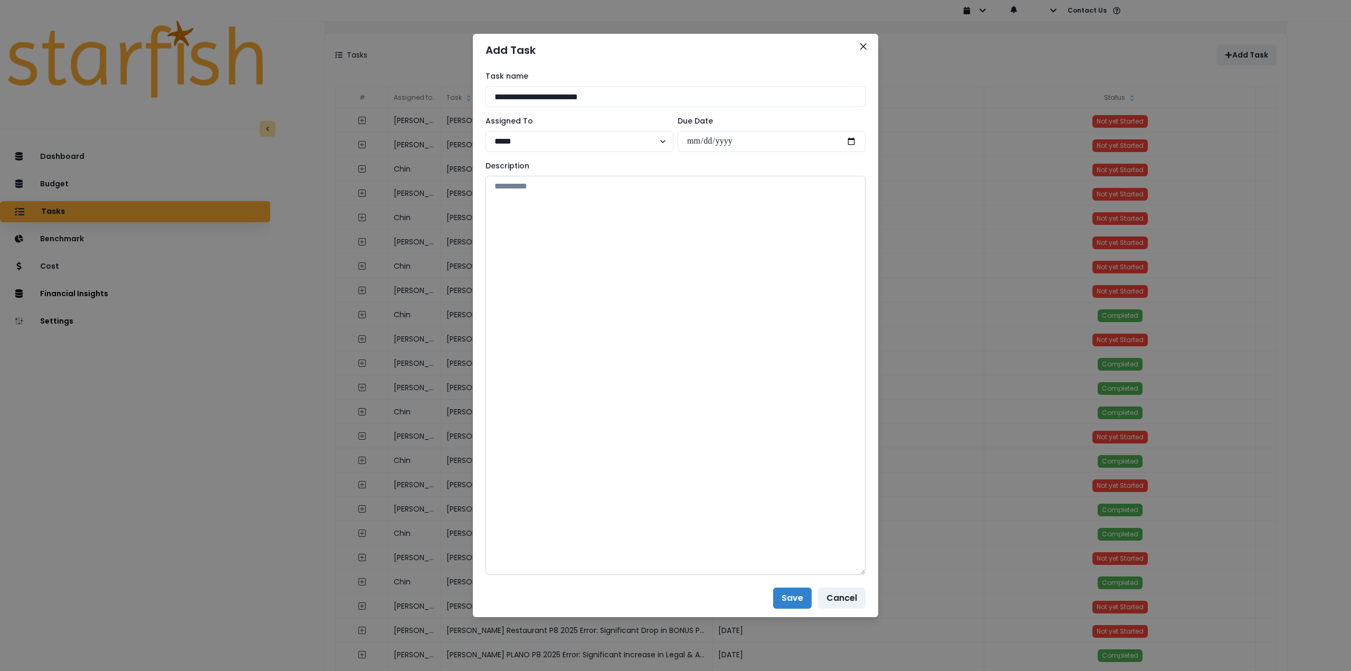
drag, startPoint x: 858, startPoint y: 213, endPoint x: 846, endPoint y: 570, distance: 358.0
click at [846, 570] on textarea at bounding box center [675, 375] width 380 height 399
click at [641, 221] on textarea at bounding box center [675, 376] width 380 height 400
paste textarea "**********"
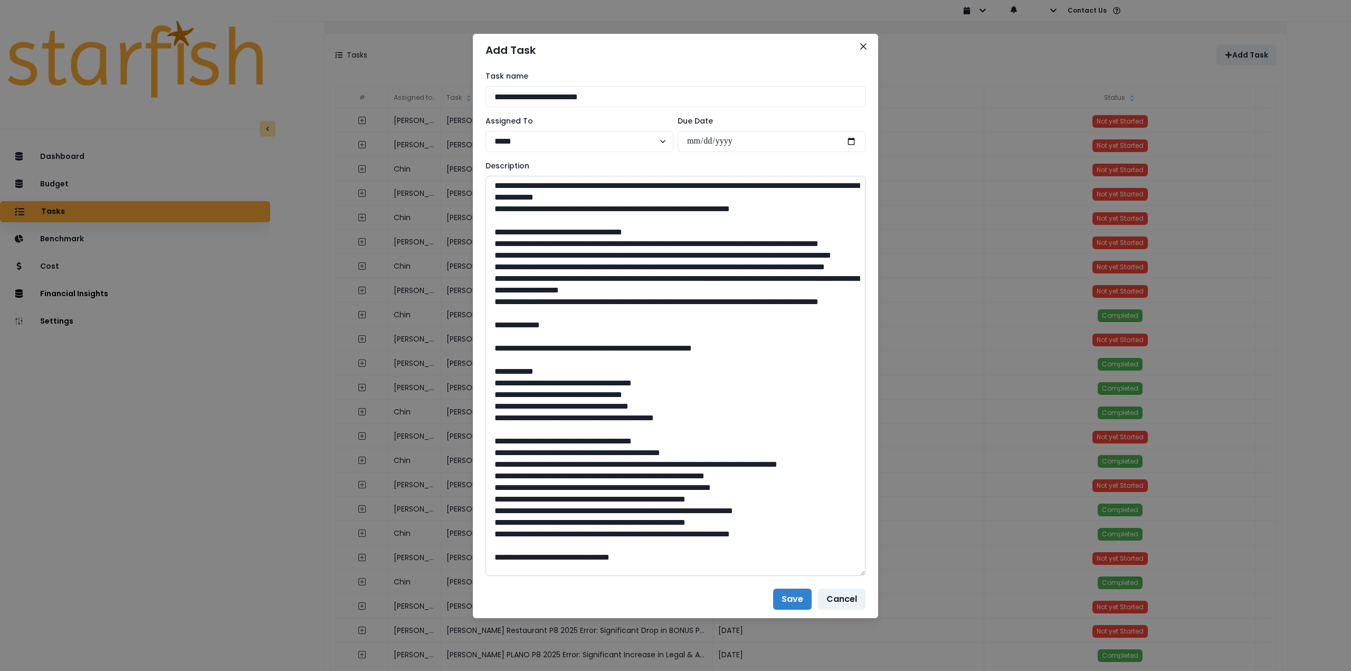
scroll to position [0, 0]
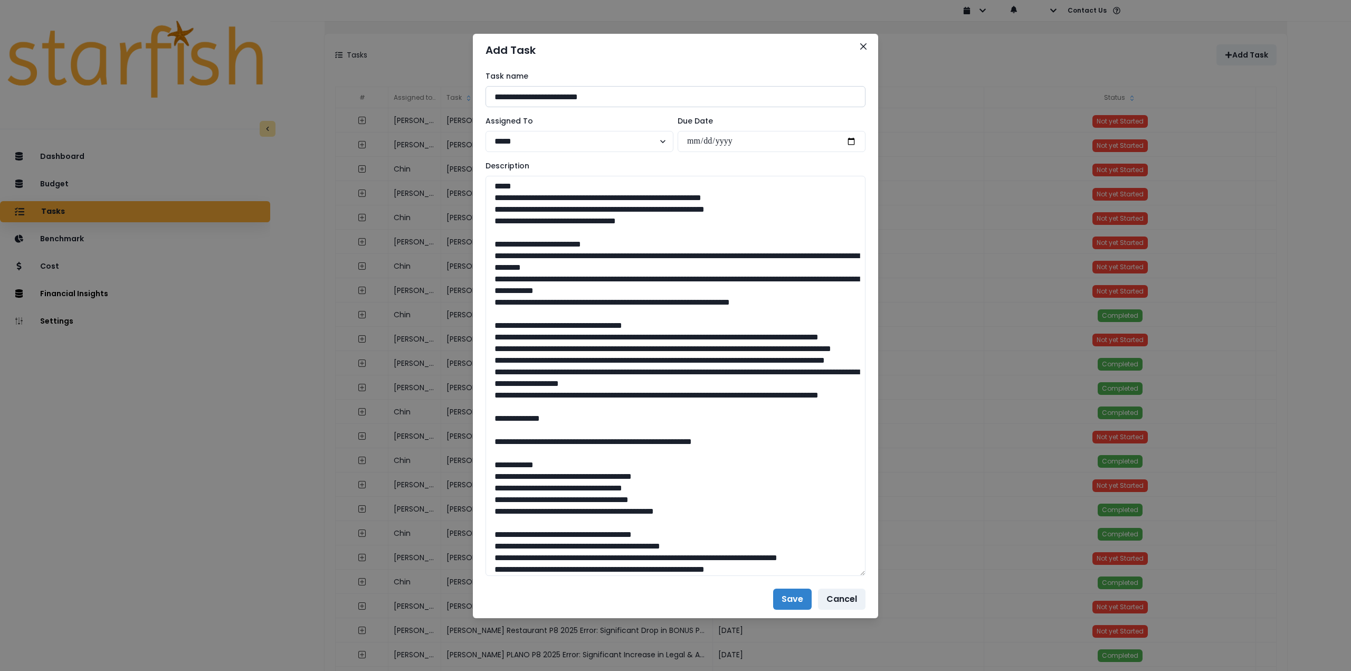
type textarea "**********"
click at [662, 100] on input "**********" at bounding box center [675, 96] width 380 height 21
click at [786, 596] on button "Save" at bounding box center [792, 598] width 39 height 21
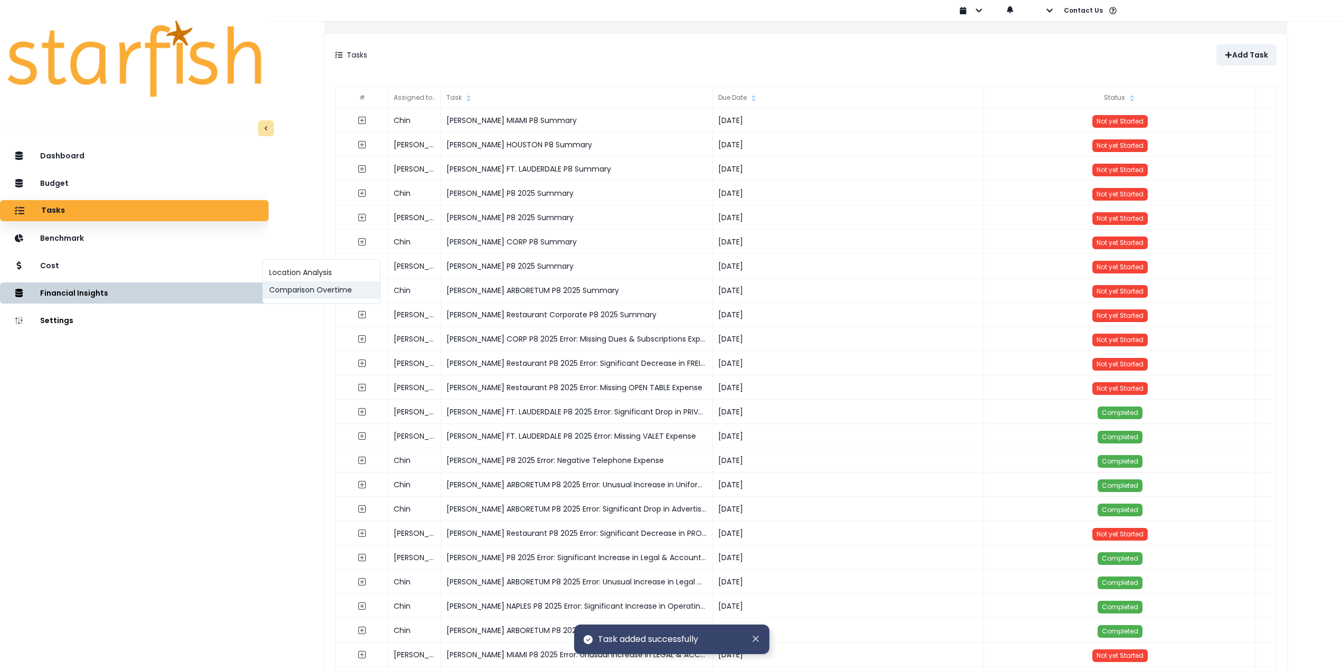
click at [282, 292] on button "Comparison Overtime" at bounding box center [321, 289] width 117 height 17
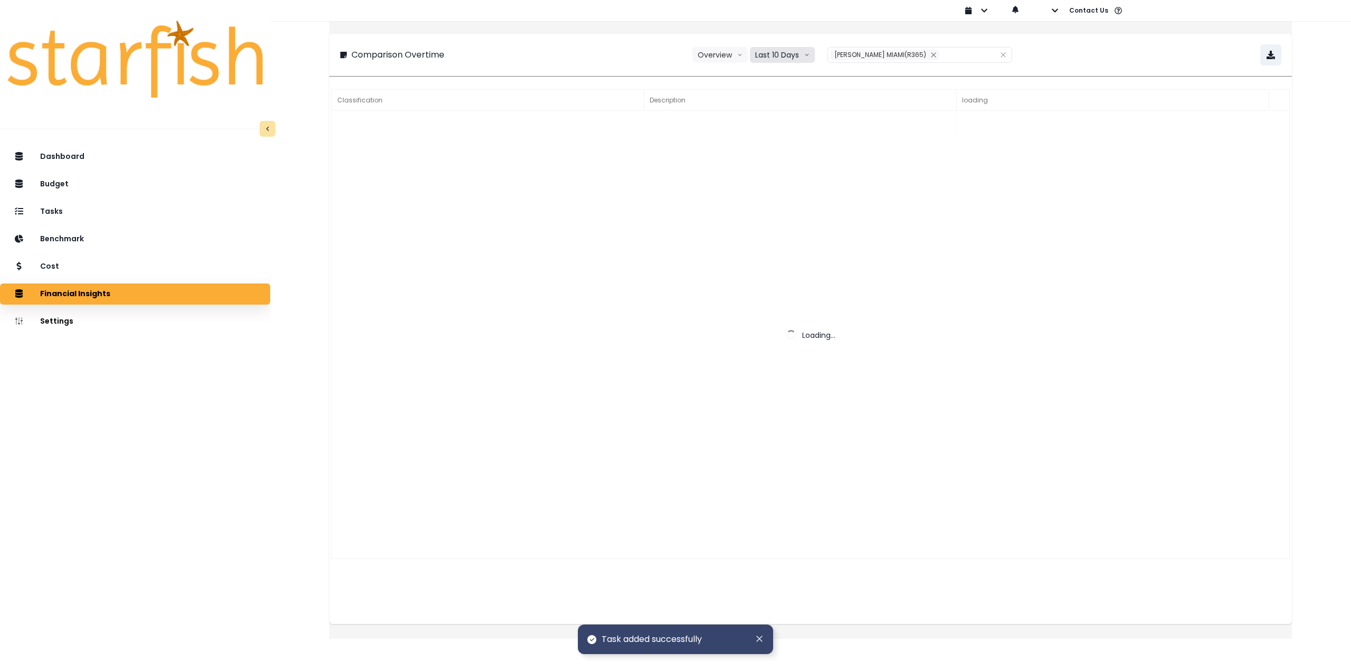
click at [770, 53] on button "Last 10 Days" at bounding box center [782, 55] width 65 height 16
click at [785, 110] on span "Last 15 Periods" at bounding box center [781, 113] width 51 height 11
click at [935, 56] on icon "close" at bounding box center [937, 54] width 5 height 5
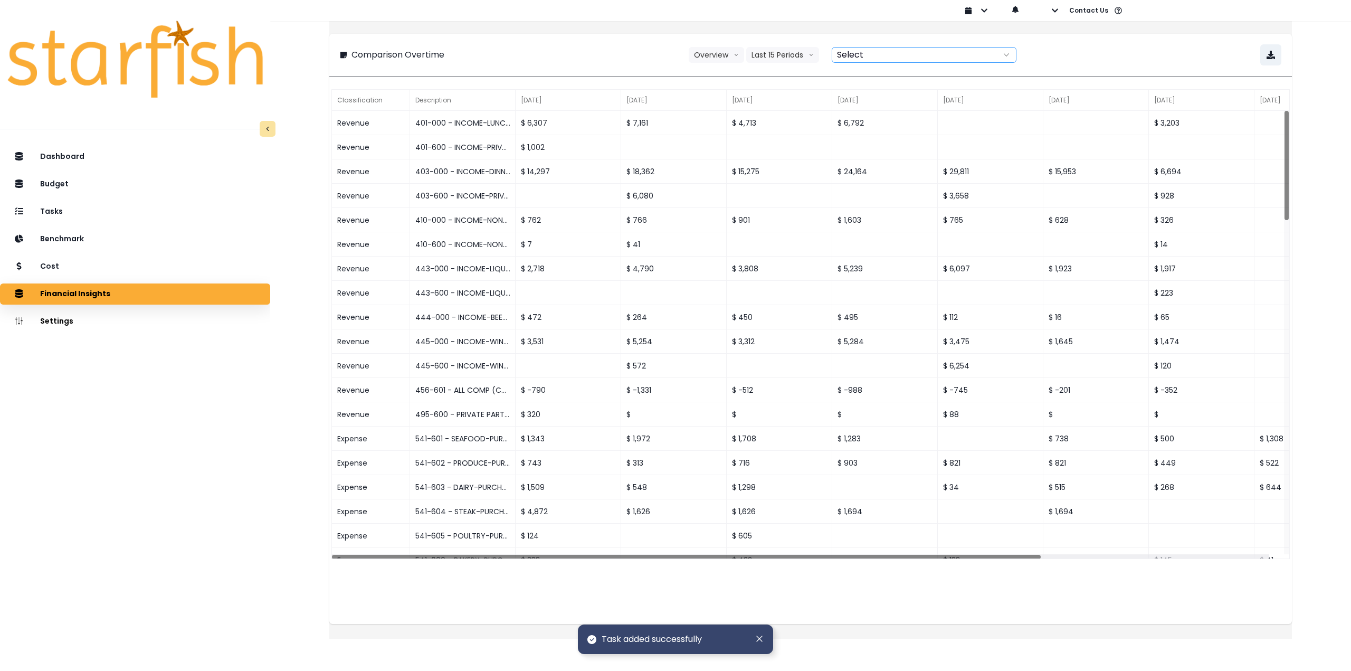
click at [876, 54] on div at bounding box center [912, 54] width 160 height 15
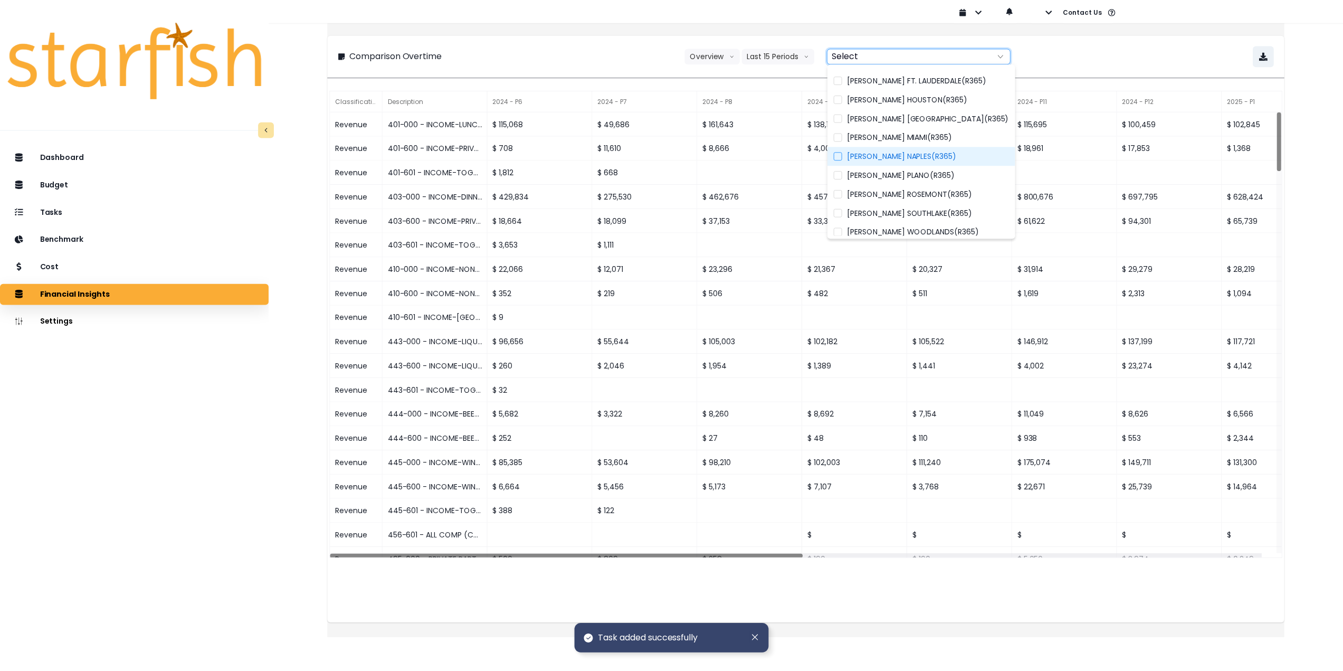
scroll to position [154, 0]
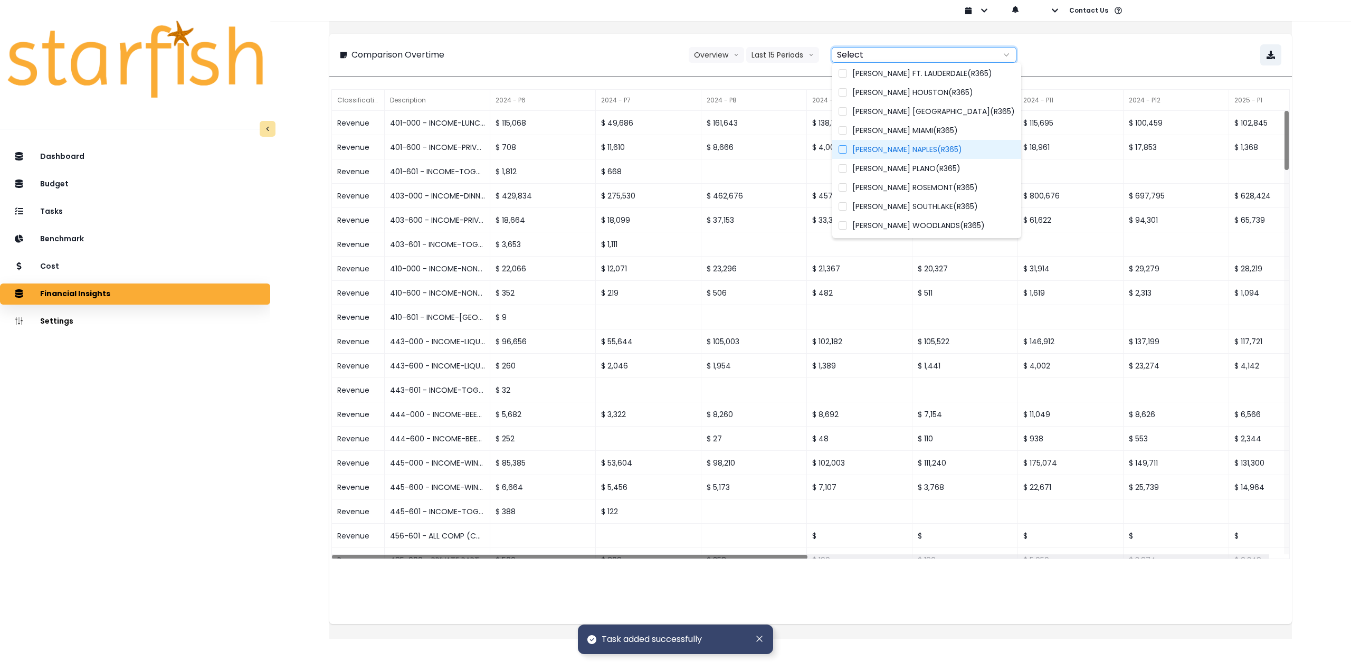
click at [919, 147] on span "[PERSON_NAME] NAPLES(R365)" at bounding box center [907, 149] width 110 height 11
type input "**********"
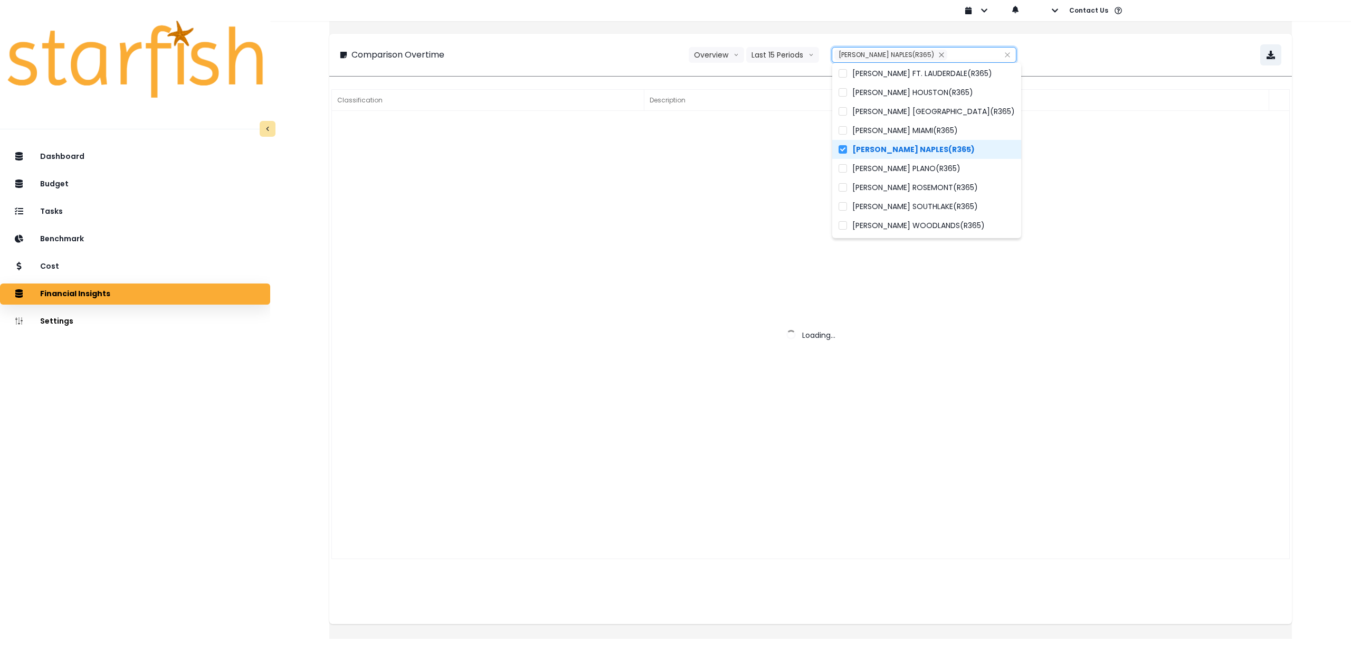
click at [1084, 54] on div "**********" at bounding box center [810, 54] width 941 height 21
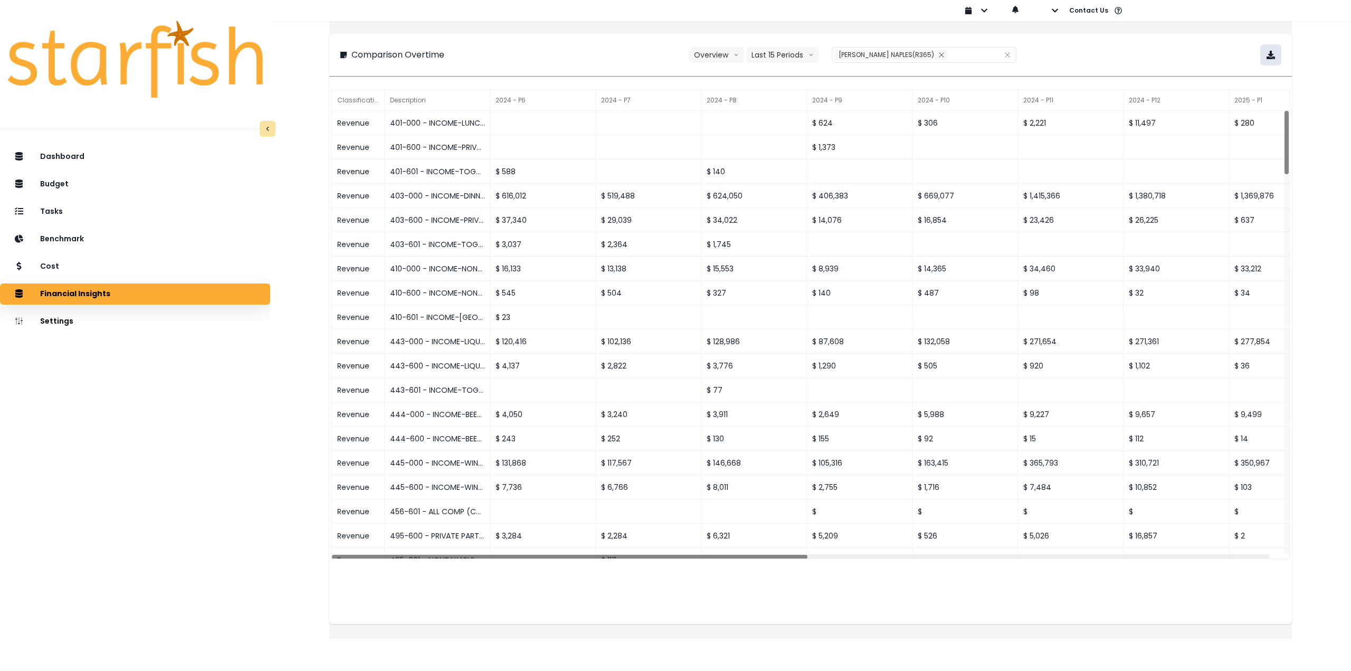
click at [1264, 54] on button "button" at bounding box center [1270, 54] width 21 height 21
click at [108, 270] on div "Cost" at bounding box center [134, 266] width 253 height 22
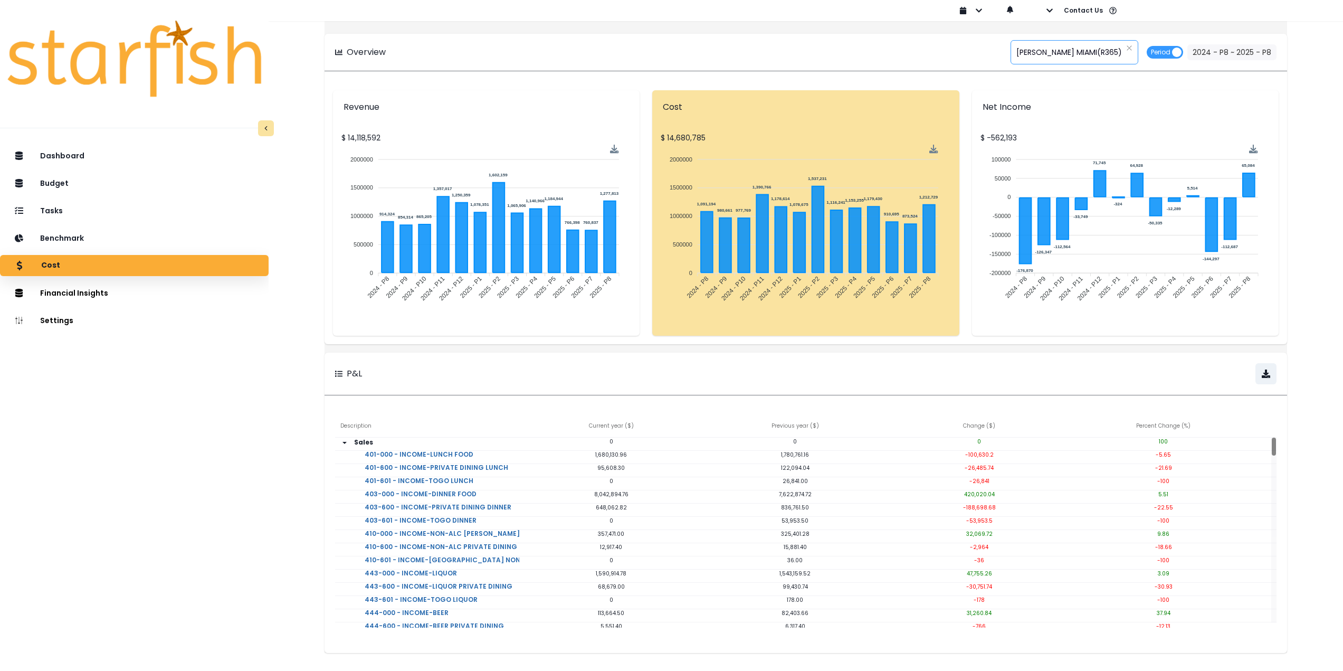
click at [1032, 49] on span "[PERSON_NAME] MIAMI(R365)" at bounding box center [1069, 52] width 106 height 22
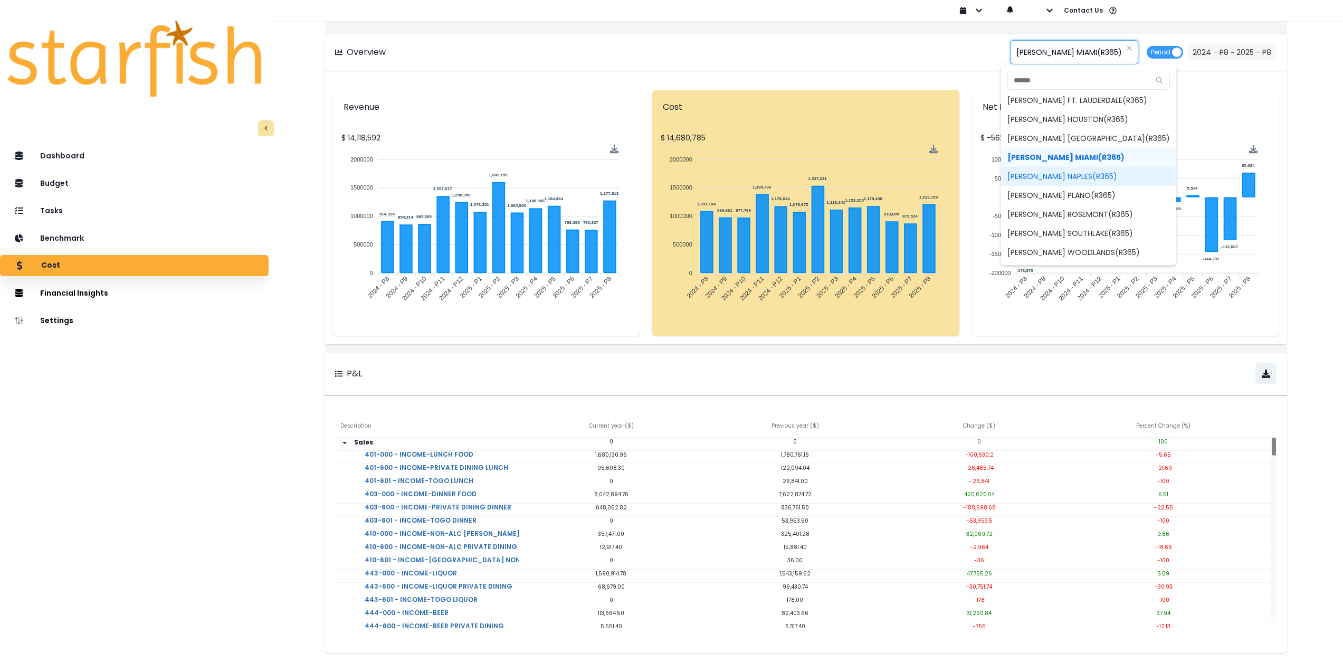
click at [1076, 176] on span "[PERSON_NAME] NAPLES(R365)" at bounding box center [1088, 176] width 175 height 19
type input "**********"
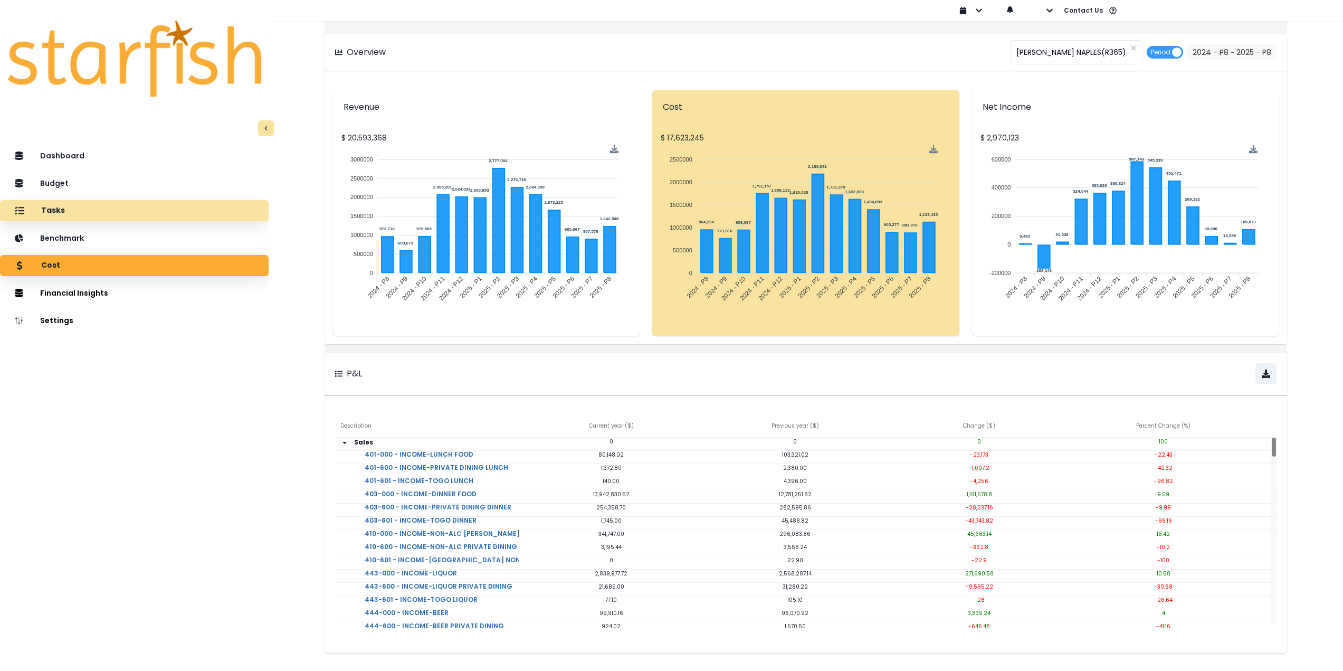
click at [118, 215] on div "Tasks" at bounding box center [134, 210] width 252 height 22
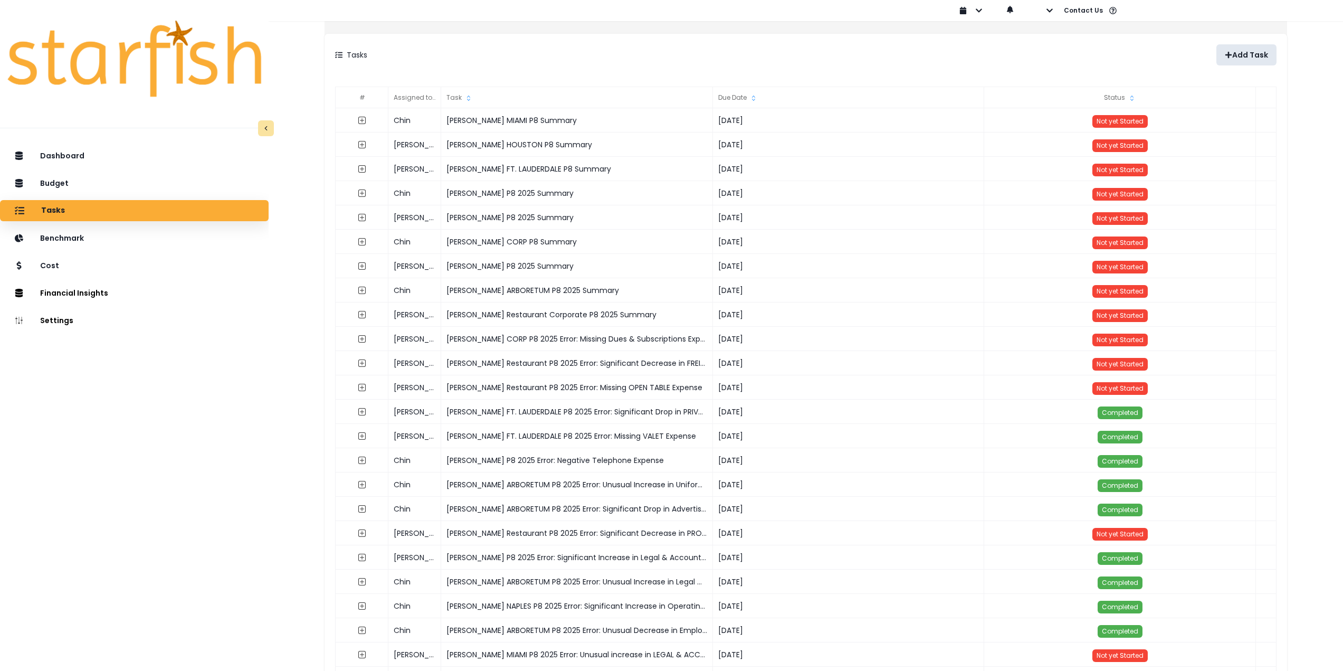
click at [1242, 53] on p "Add Task" at bounding box center [1250, 55] width 36 height 9
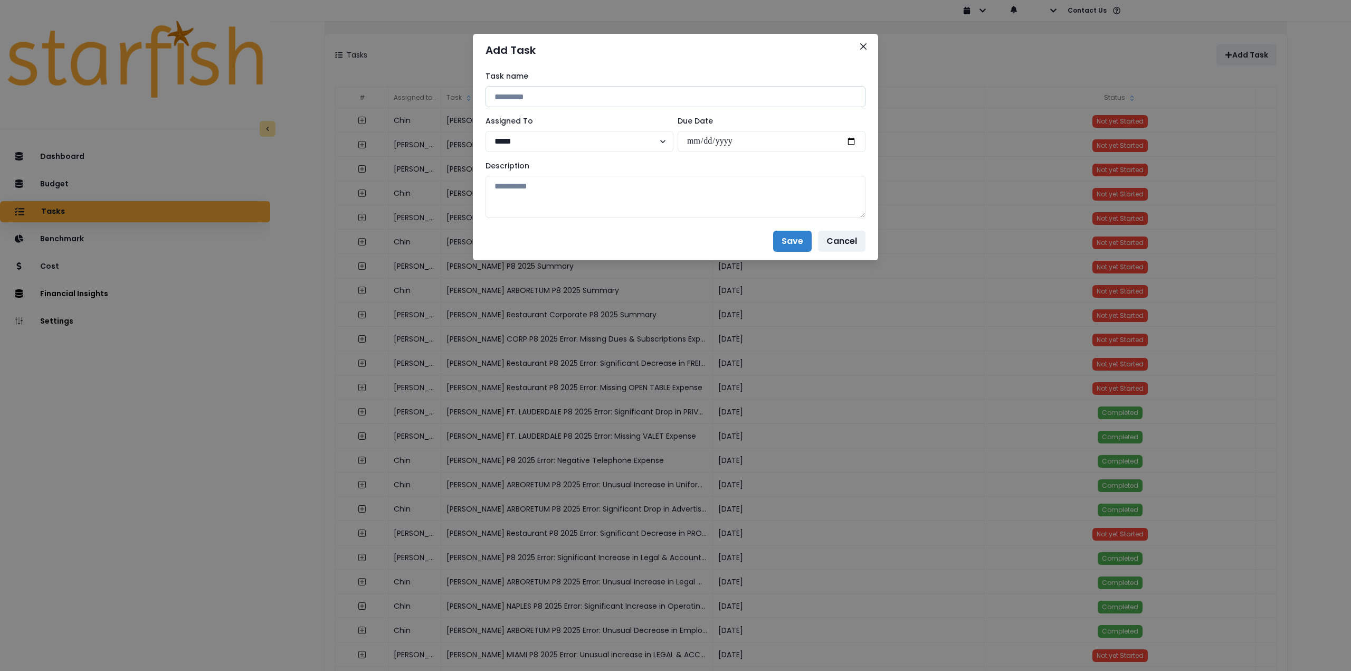
click at [615, 103] on input at bounding box center [675, 96] width 380 height 21
click at [583, 101] on input "**********" at bounding box center [675, 96] width 380 height 21
drag, startPoint x: 580, startPoint y: 96, endPoint x: 444, endPoint y: 90, distance: 136.8
click at [444, 90] on div "**********" at bounding box center [675, 335] width 1351 height 671
paste input
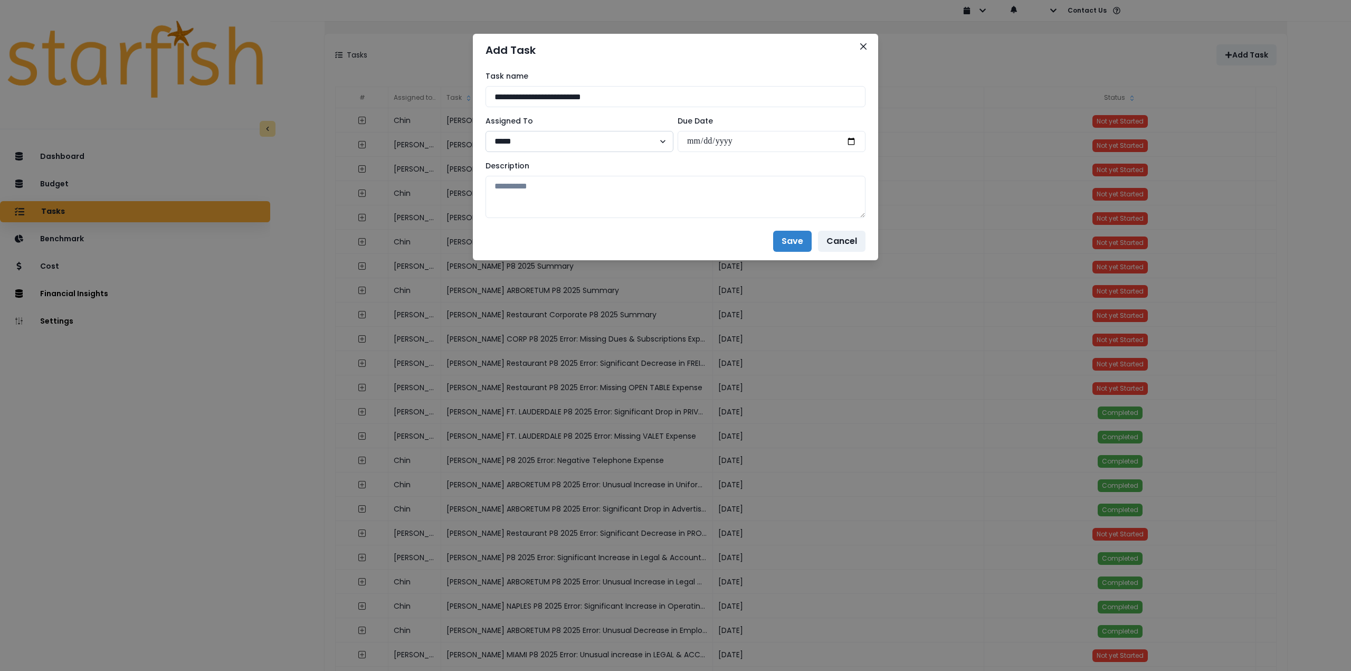
type input "**********"
click at [558, 135] on select "***** ***** **** **** ****** **** ***** ***** ***" at bounding box center [579, 141] width 188 height 21
click at [485, 131] on select "***** ***** **** **** ****** **** ***** ***** ***" at bounding box center [579, 141] width 188 height 21
click at [854, 141] on input "date" at bounding box center [771, 141] width 188 height 21
type input "**********"
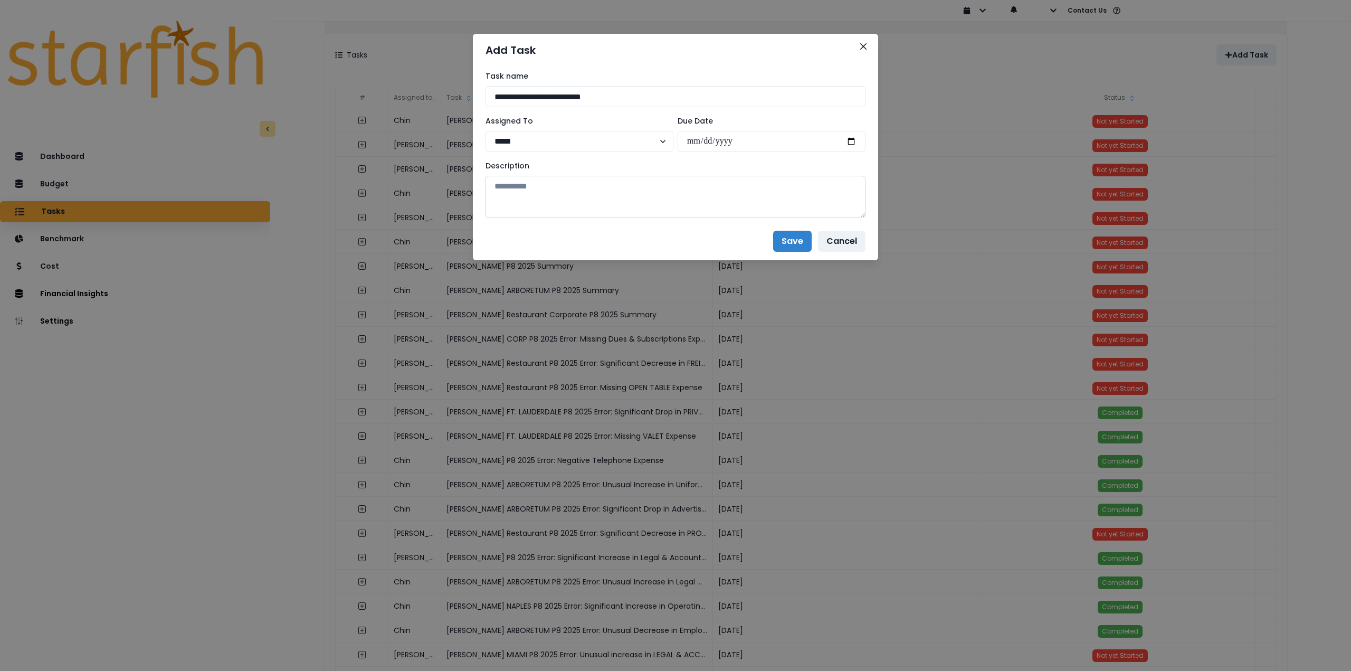
click at [702, 197] on textarea at bounding box center [675, 197] width 380 height 42
click at [572, 198] on textarea at bounding box center [675, 197] width 380 height 42
paste textarea "**********"
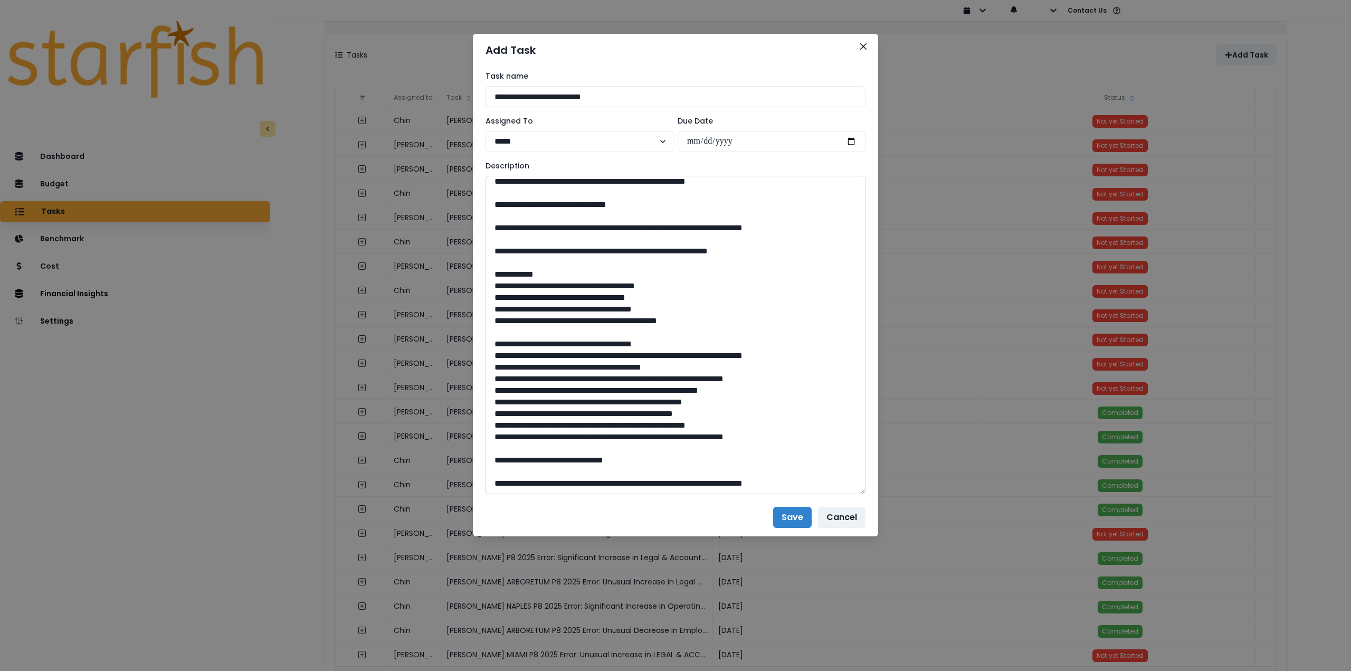
drag, startPoint x: 860, startPoint y: 212, endPoint x: 783, endPoint y: 486, distance: 284.8
click at [847, 494] on textarea at bounding box center [675, 335] width 380 height 318
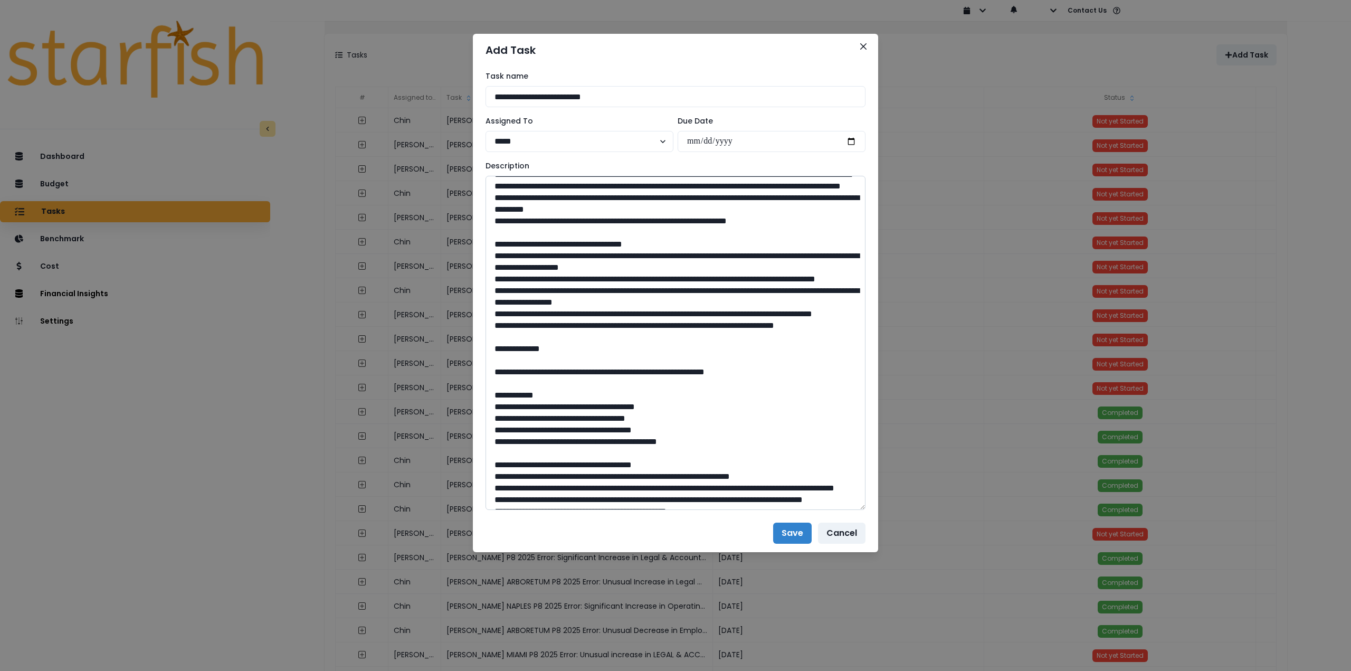
scroll to position [0, 0]
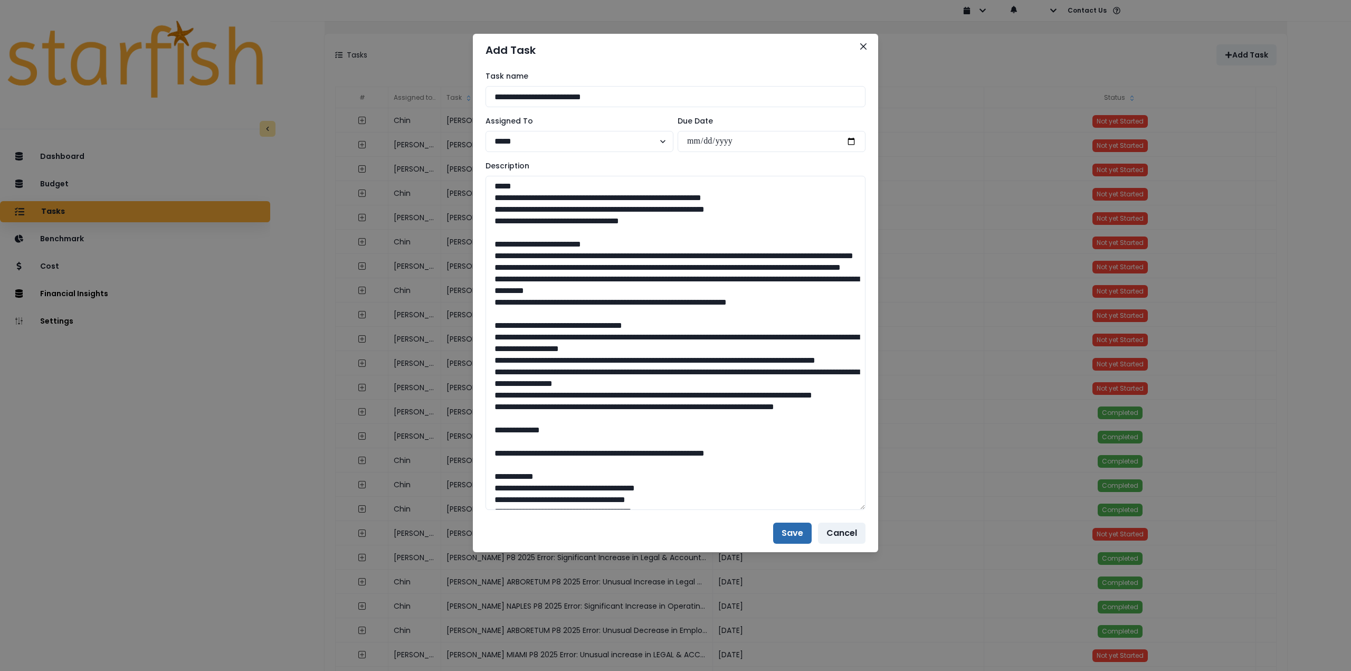
type textarea "**********"
click at [781, 529] on button "Save" at bounding box center [792, 532] width 39 height 21
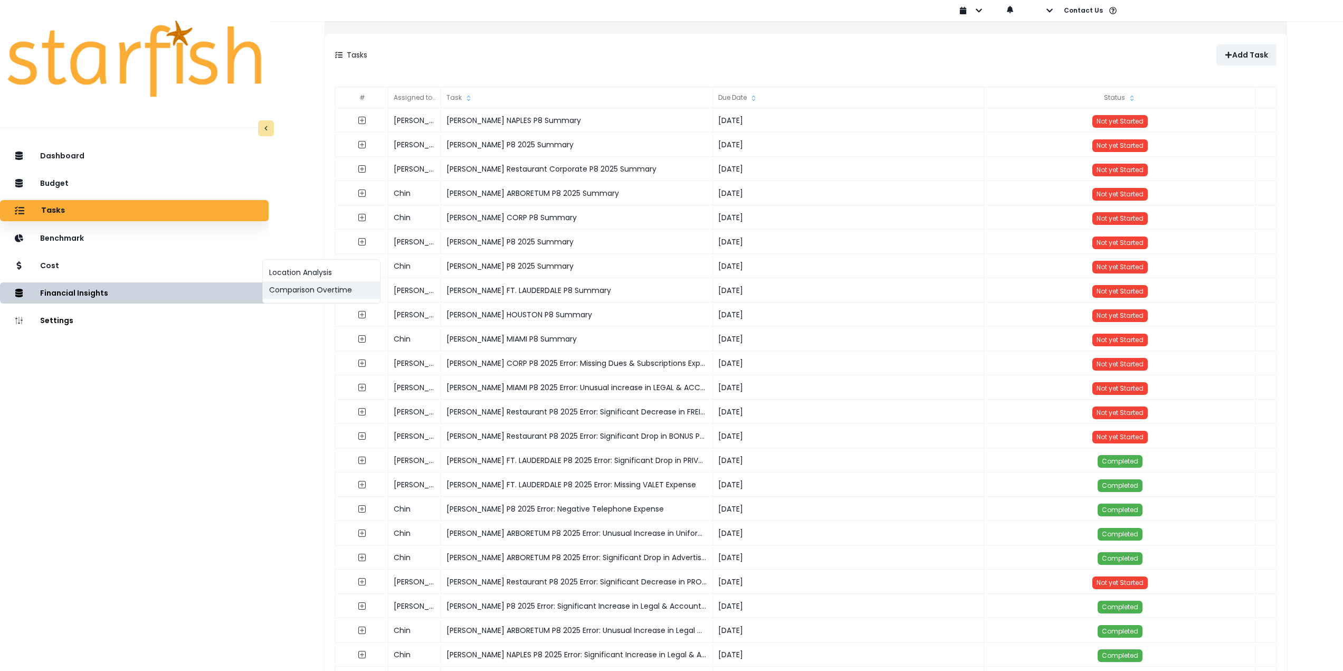
click at [309, 290] on button "Comparison Overtime" at bounding box center [321, 289] width 117 height 17
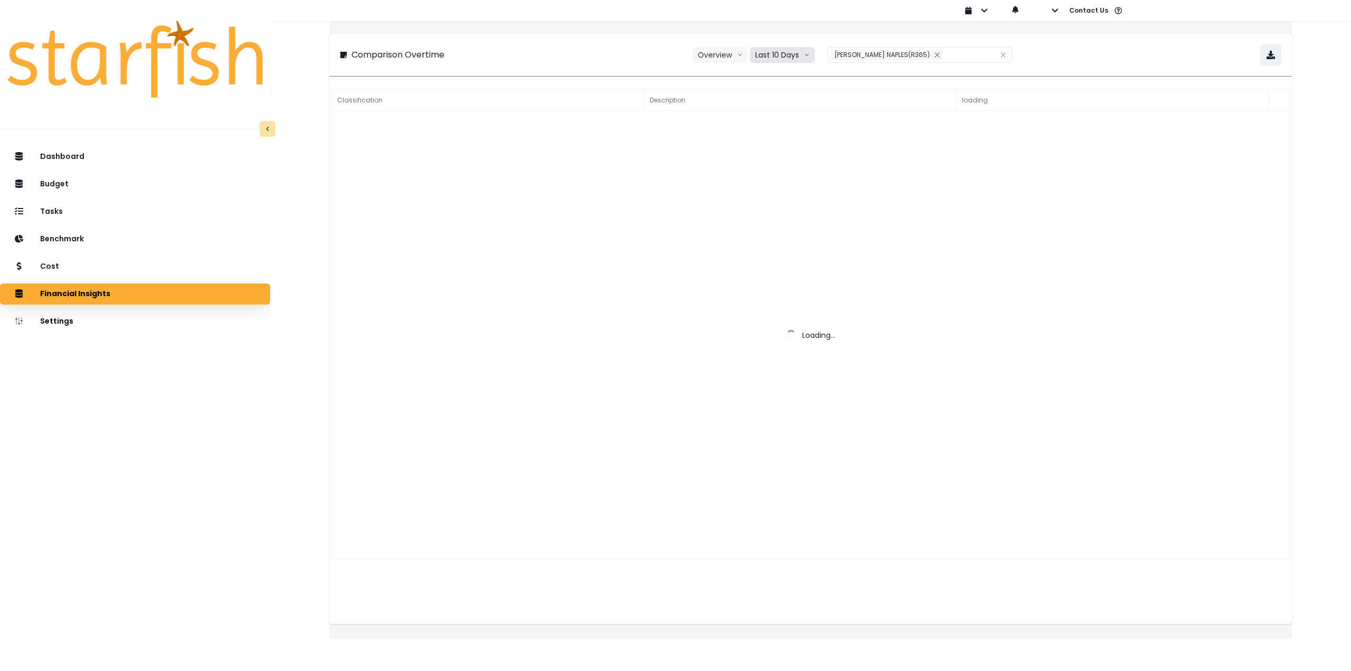
click at [789, 55] on button "Last 10 Days" at bounding box center [782, 55] width 65 height 16
click at [791, 112] on span "Last 15 Periods" at bounding box center [781, 113] width 51 height 11
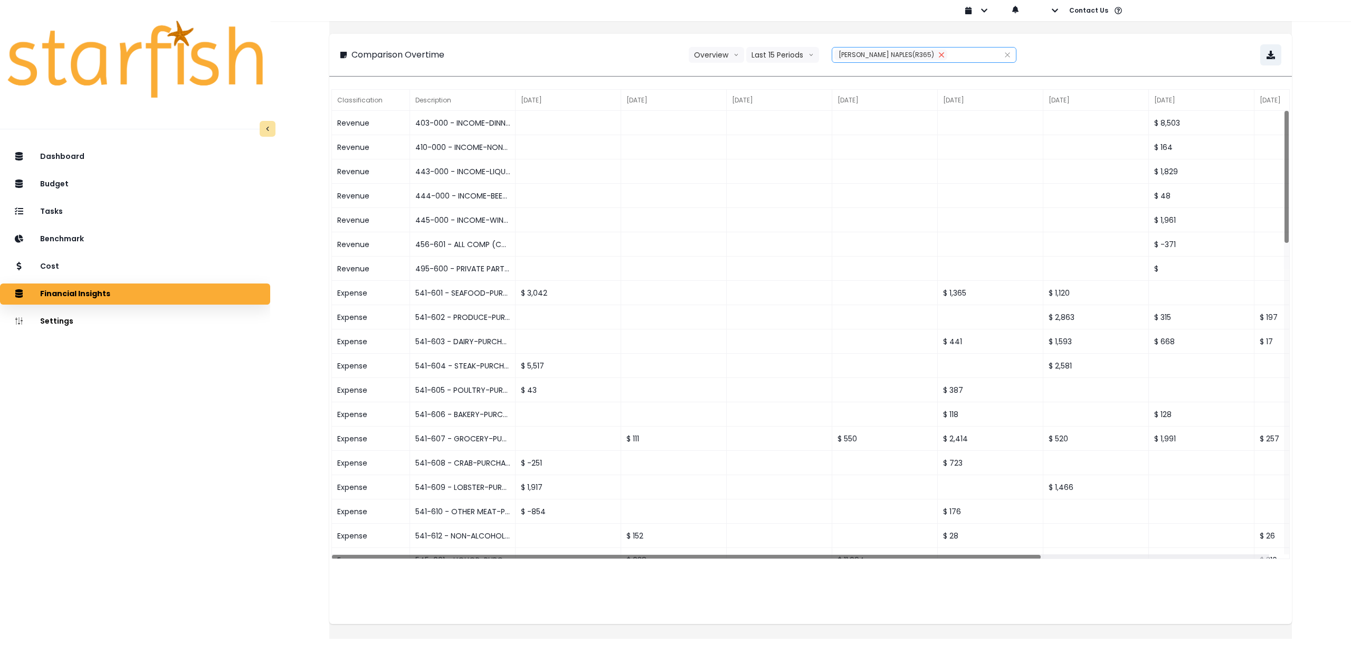
click at [939, 56] on icon "close" at bounding box center [941, 54] width 5 height 5
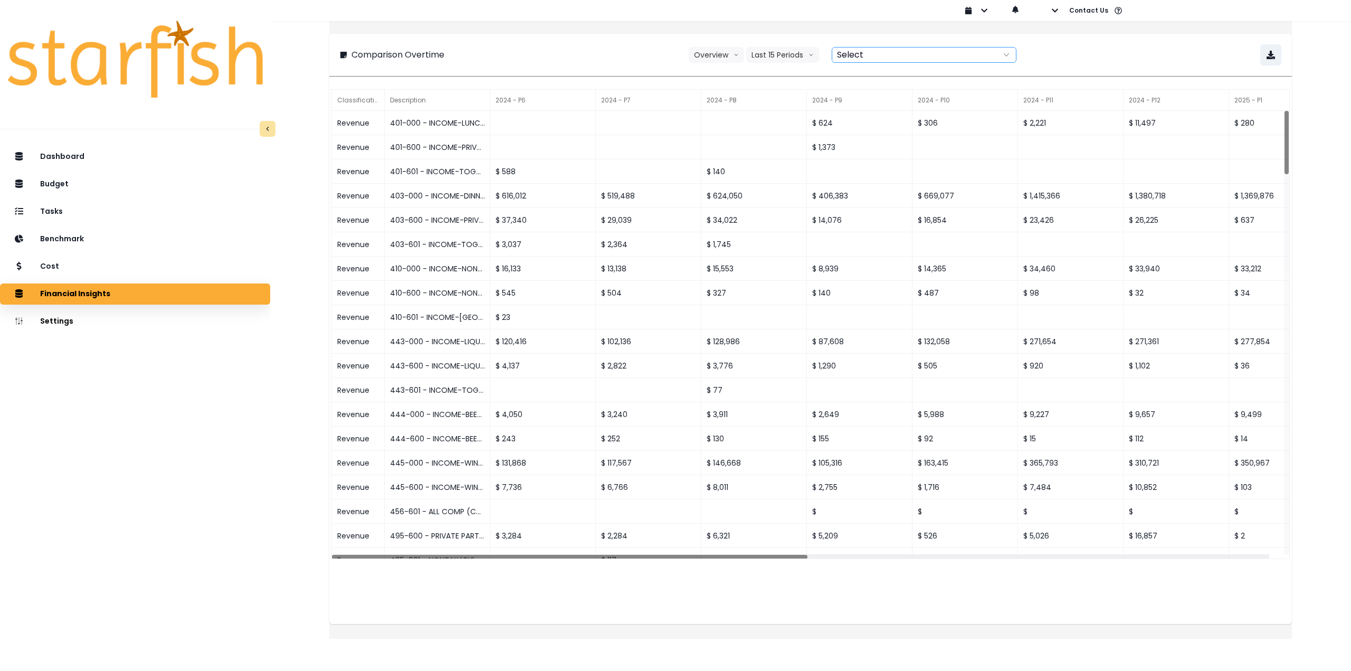
click at [889, 56] on div at bounding box center [912, 54] width 160 height 15
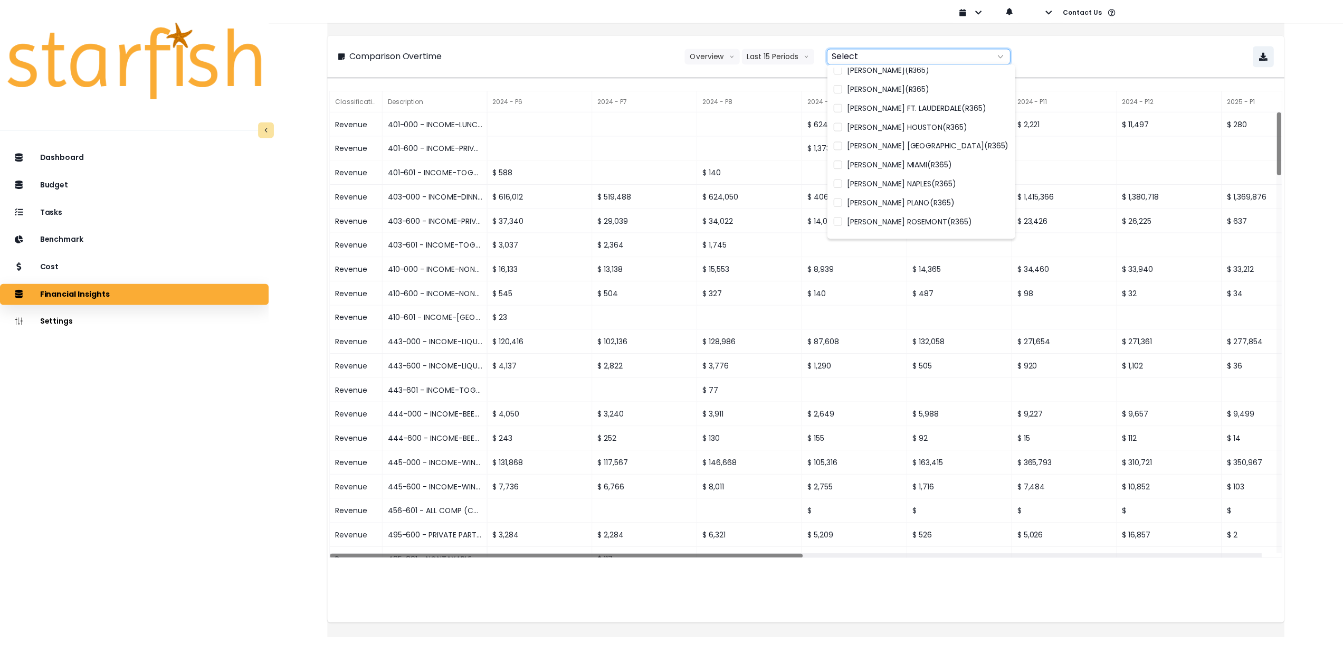
scroll to position [154, 0]
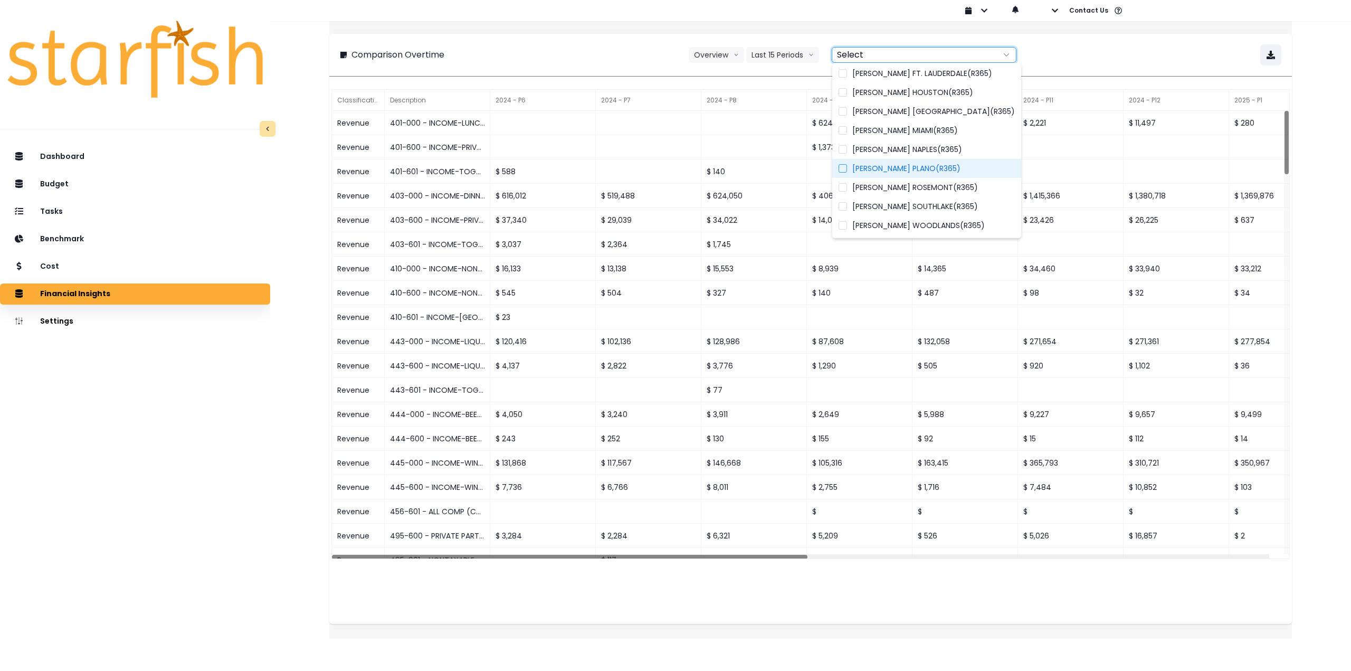
click at [915, 170] on span "[PERSON_NAME] PLANO(R365)" at bounding box center [906, 168] width 108 height 11
type input "**********"
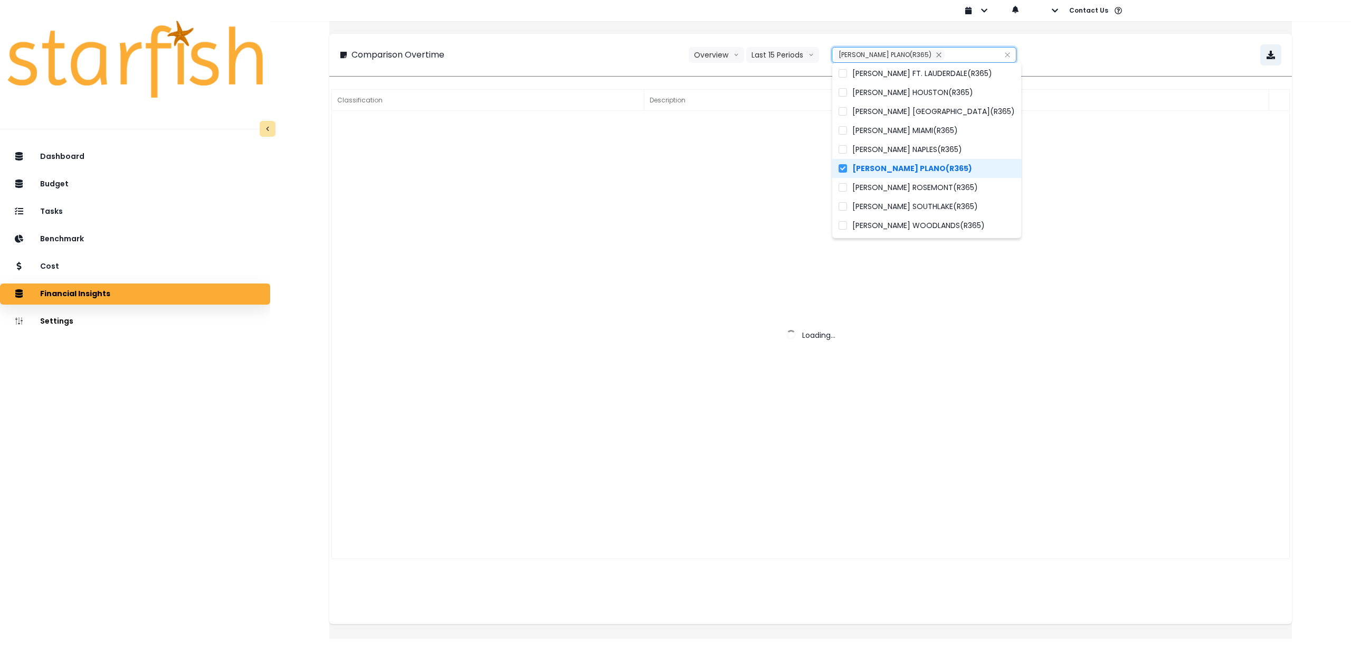
click at [1137, 54] on div "**********" at bounding box center [810, 54] width 941 height 21
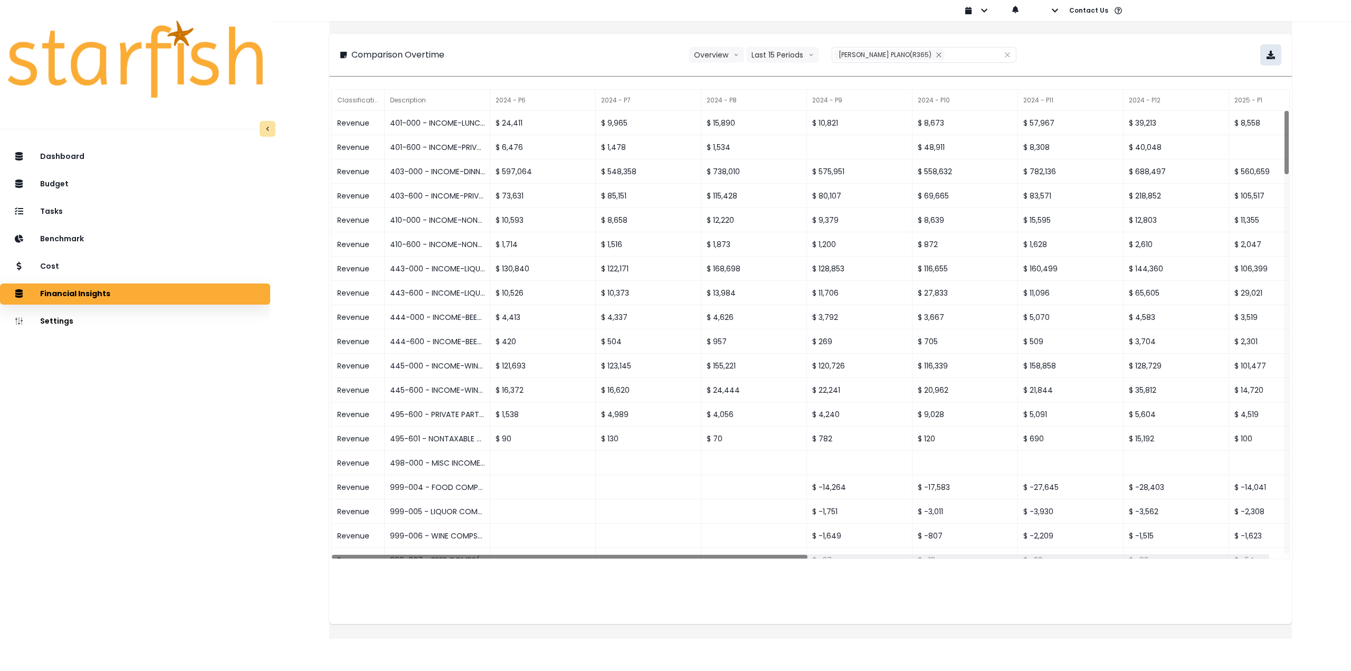
click at [1260, 65] on button "button" at bounding box center [1270, 54] width 21 height 21
click at [92, 264] on div "Cost" at bounding box center [134, 266] width 253 height 22
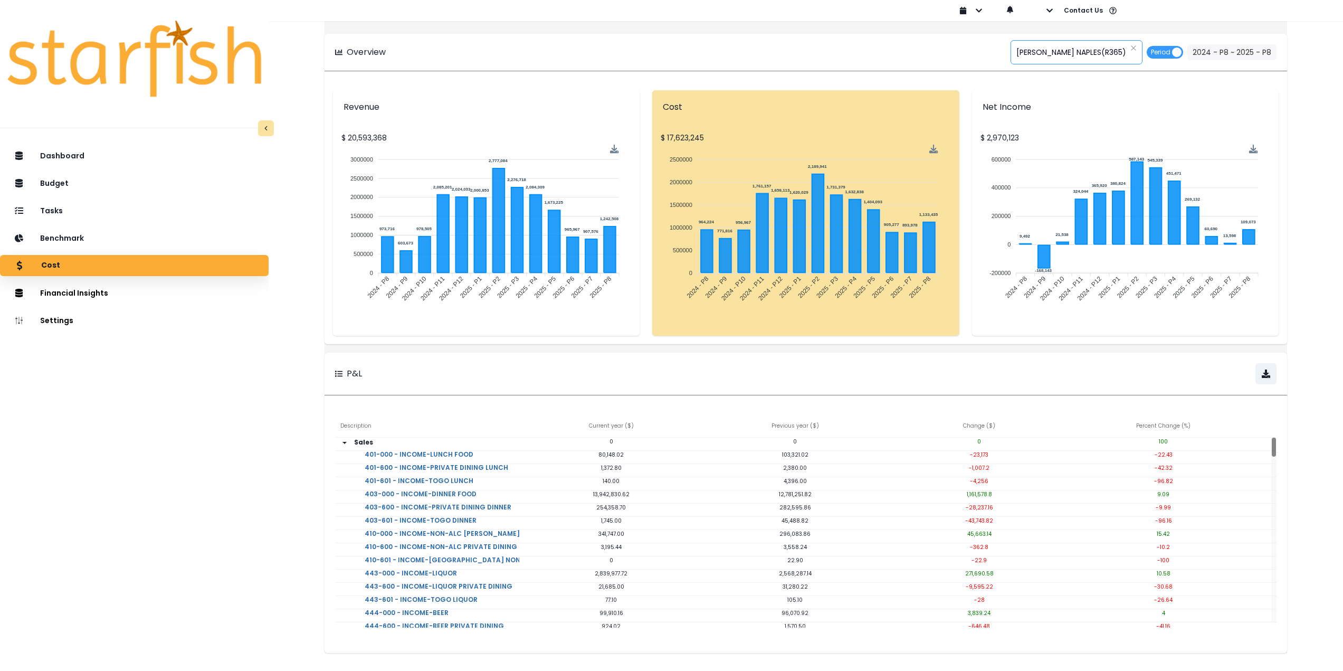
click at [1042, 51] on span "[PERSON_NAME] NAPLES(R365)" at bounding box center [1071, 52] width 110 height 22
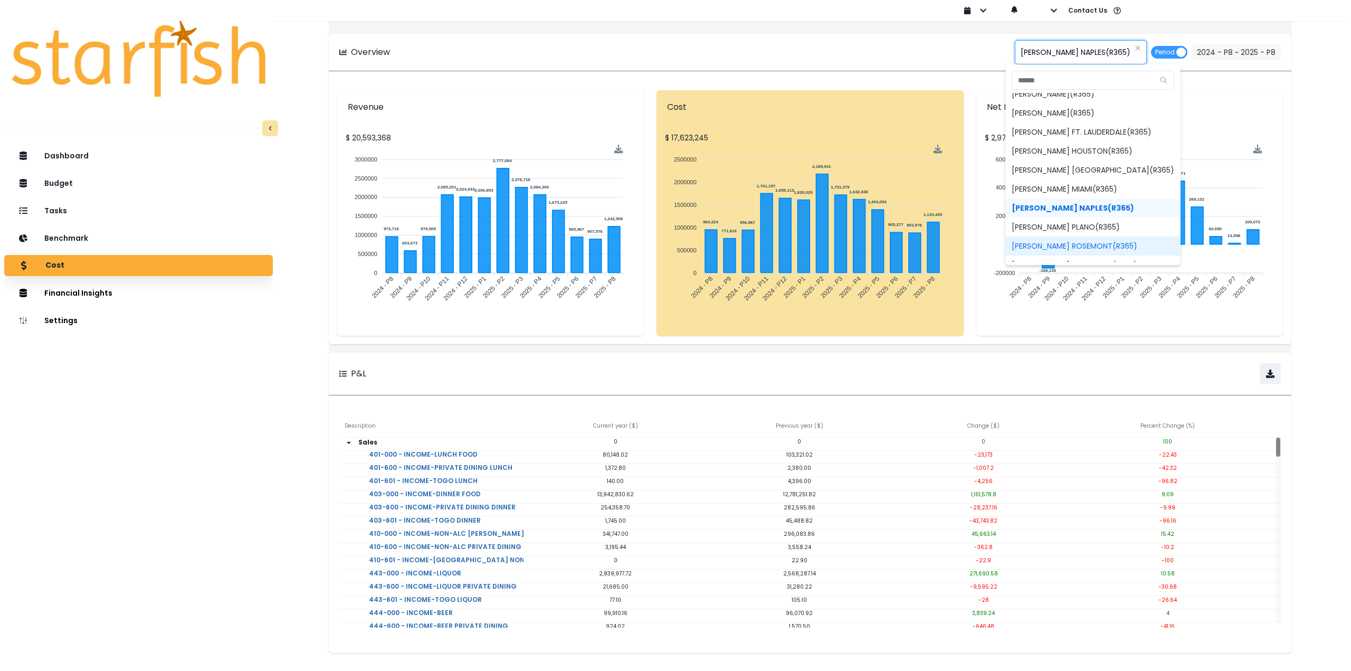
scroll to position [129, 0]
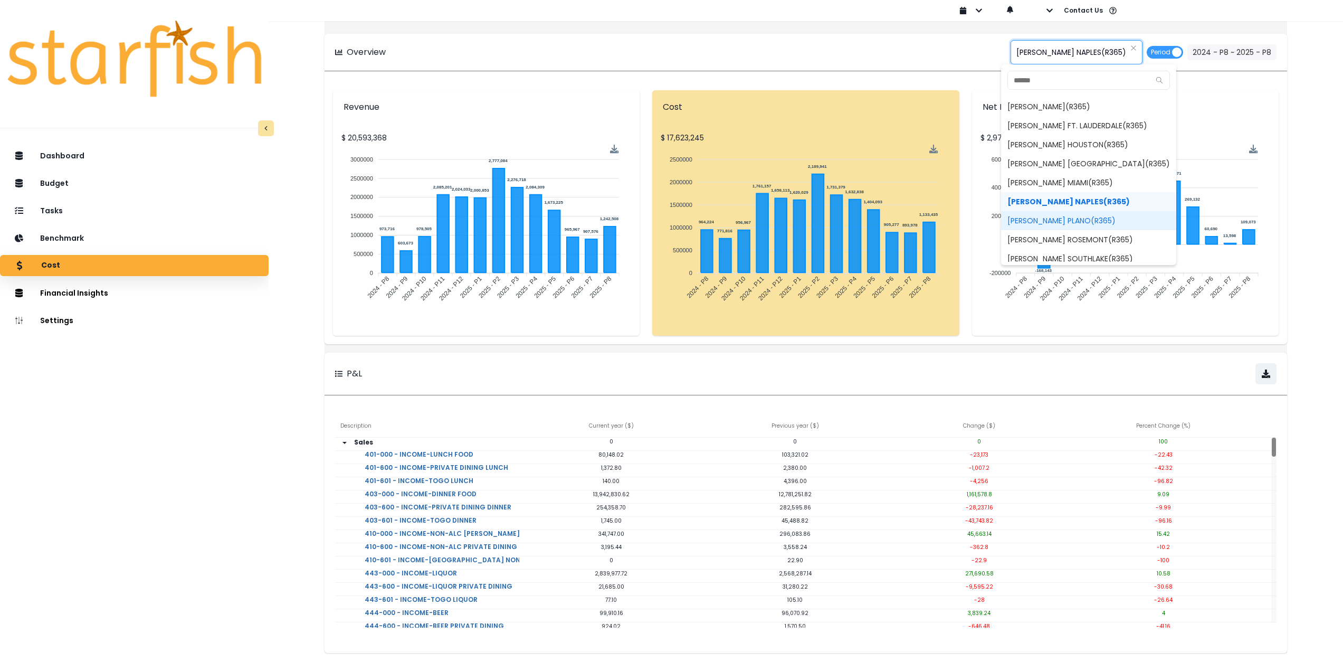
click at [1071, 224] on span "[PERSON_NAME] PLANO(R365)" at bounding box center [1088, 220] width 175 height 19
type input "**********"
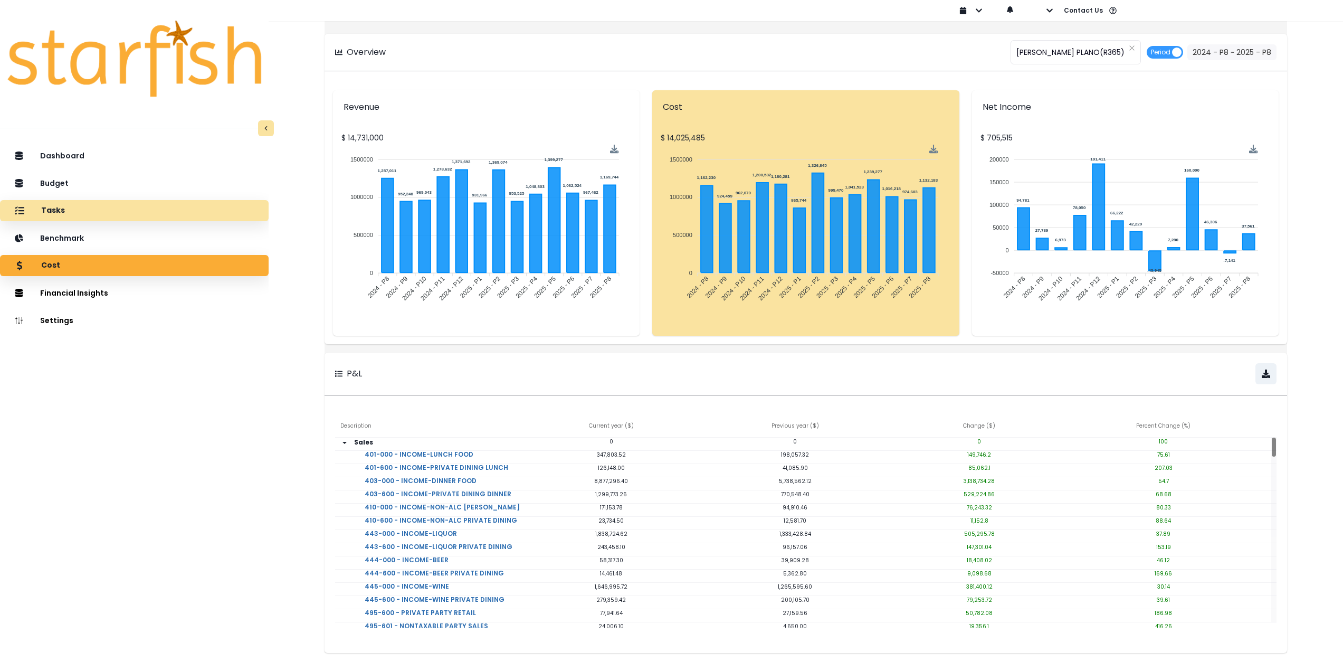
click at [110, 213] on div "Tasks" at bounding box center [134, 210] width 252 height 22
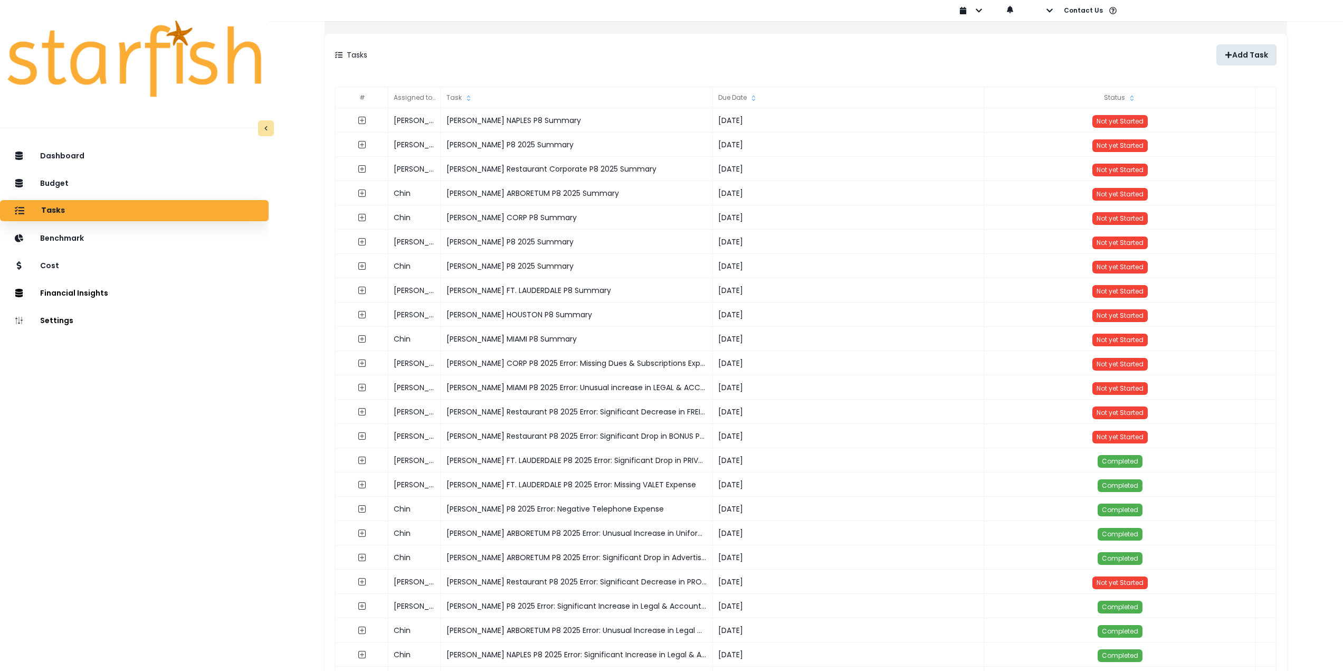
click at [1232, 53] on p "Add Task" at bounding box center [1250, 55] width 36 height 9
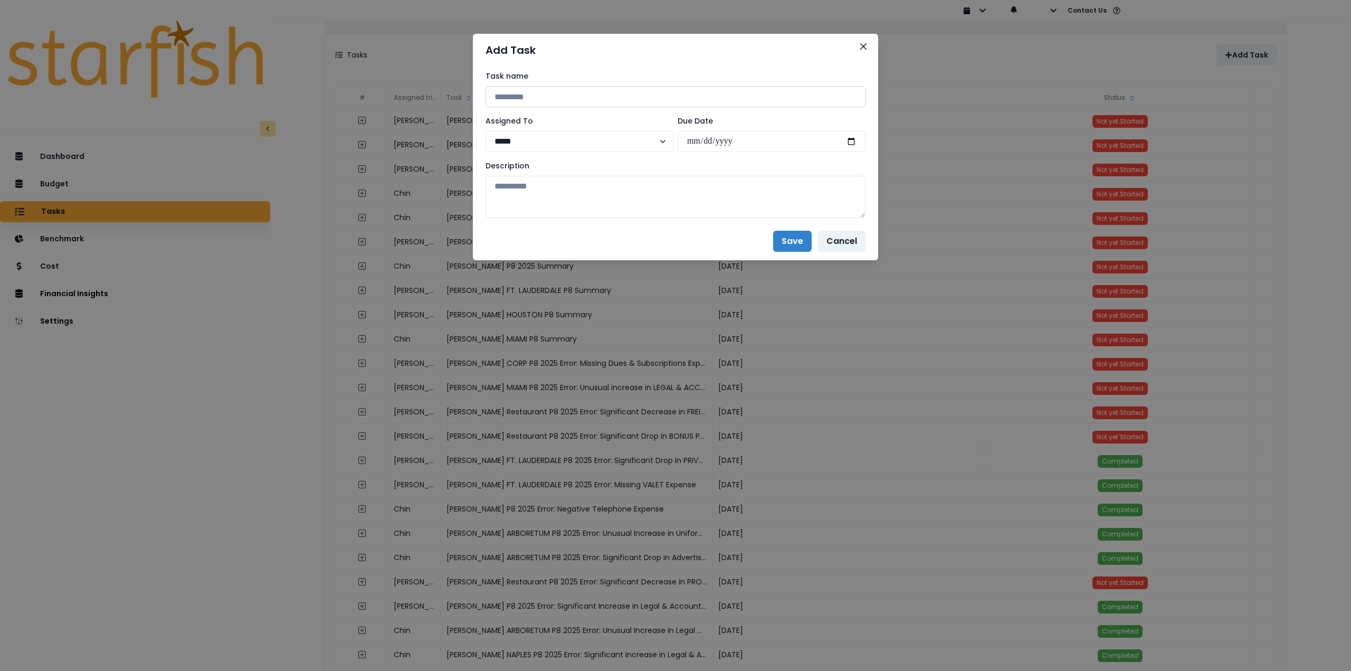
click at [584, 99] on input at bounding box center [675, 96] width 380 height 21
paste input "**********"
type input "**********"
drag, startPoint x: 466, startPoint y: 97, endPoint x: 417, endPoint y: 98, distance: 49.1
click at [417, 98] on div "**********" at bounding box center [675, 335] width 1351 height 671
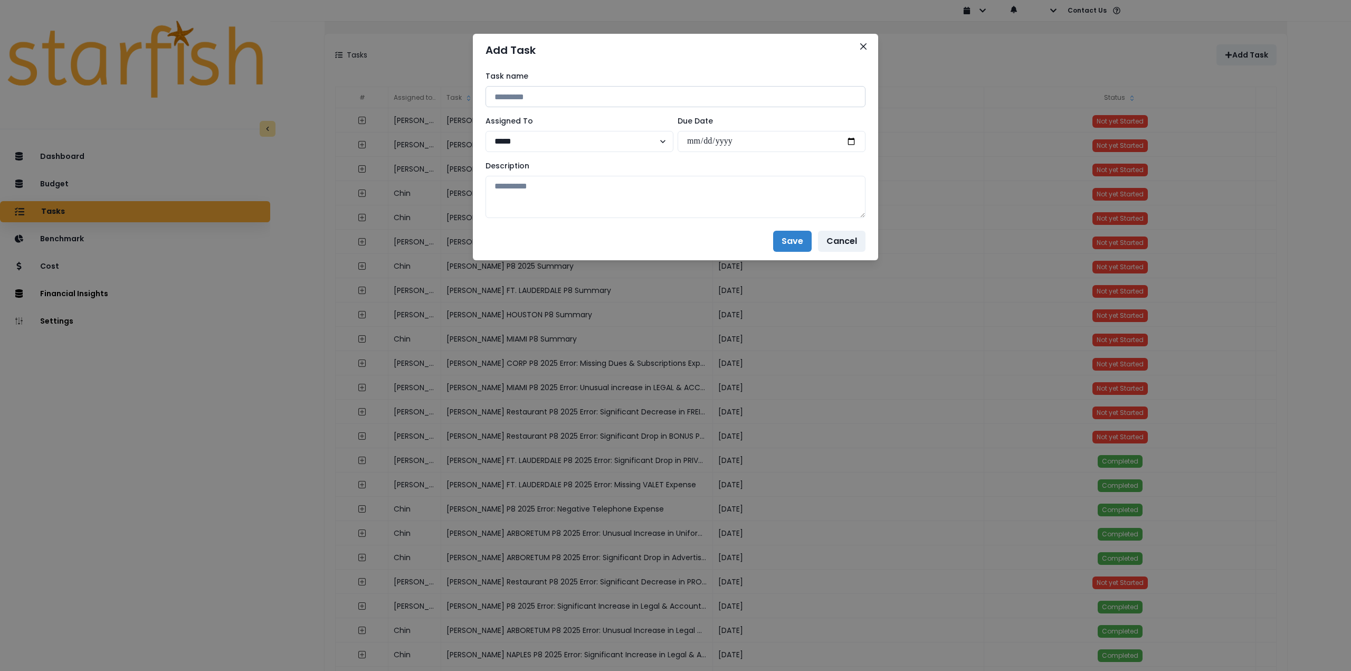
click at [577, 102] on input at bounding box center [675, 96] width 380 height 21
drag, startPoint x: 583, startPoint y: 94, endPoint x: 405, endPoint y: 88, distance: 178.5
click at [405, 88] on div "**********" at bounding box center [675, 335] width 1351 height 671
paste input
type input "**********"
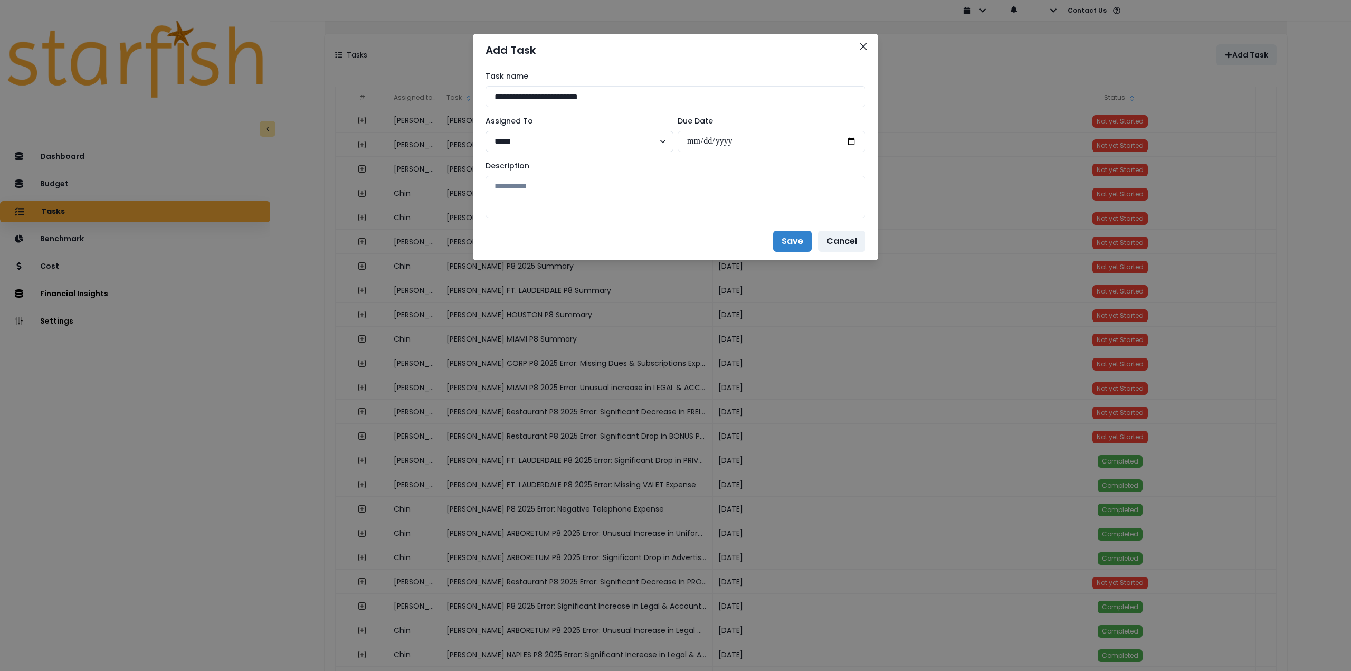
click at [549, 140] on select "***** ***** **** **** ****** **** ***** ***** ***" at bounding box center [579, 141] width 188 height 21
select select "***"
click at [485, 131] on select "***** ***** **** **** ****** **** ***** ***** ***" at bounding box center [579, 141] width 188 height 21
click at [854, 141] on input "date" at bounding box center [771, 141] width 188 height 21
type input "**********"
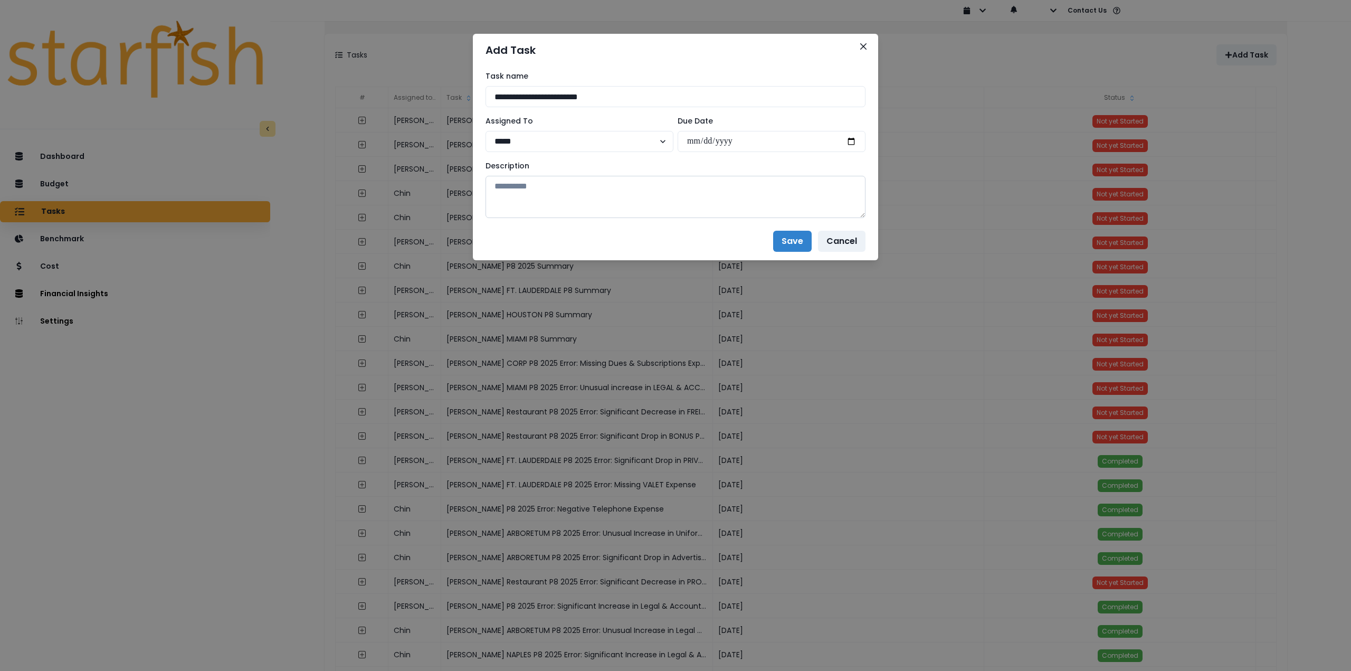
click at [623, 194] on textarea at bounding box center [675, 197] width 380 height 42
paste textarea "**********"
click at [598, 198] on textarea at bounding box center [675, 197] width 380 height 42
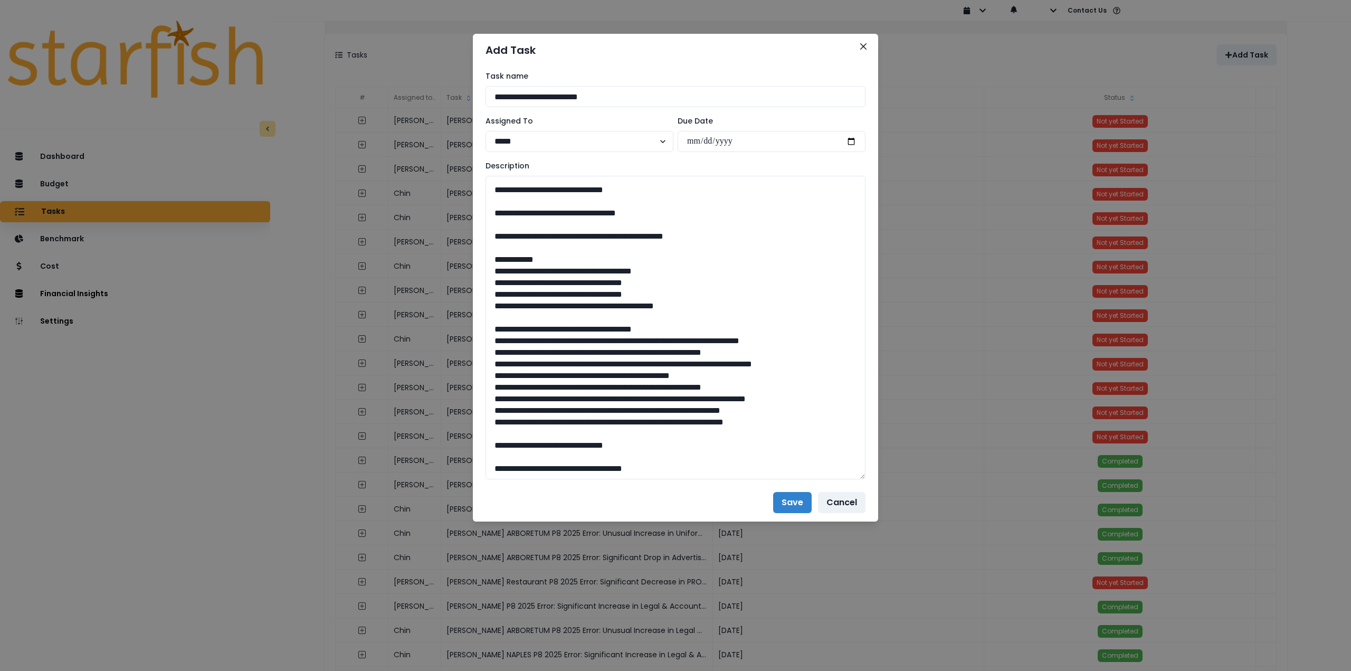
drag, startPoint x: 859, startPoint y: 216, endPoint x: 888, endPoint y: 546, distance: 331.0
click at [889, 546] on div "**********" at bounding box center [675, 335] width 1351 height 671
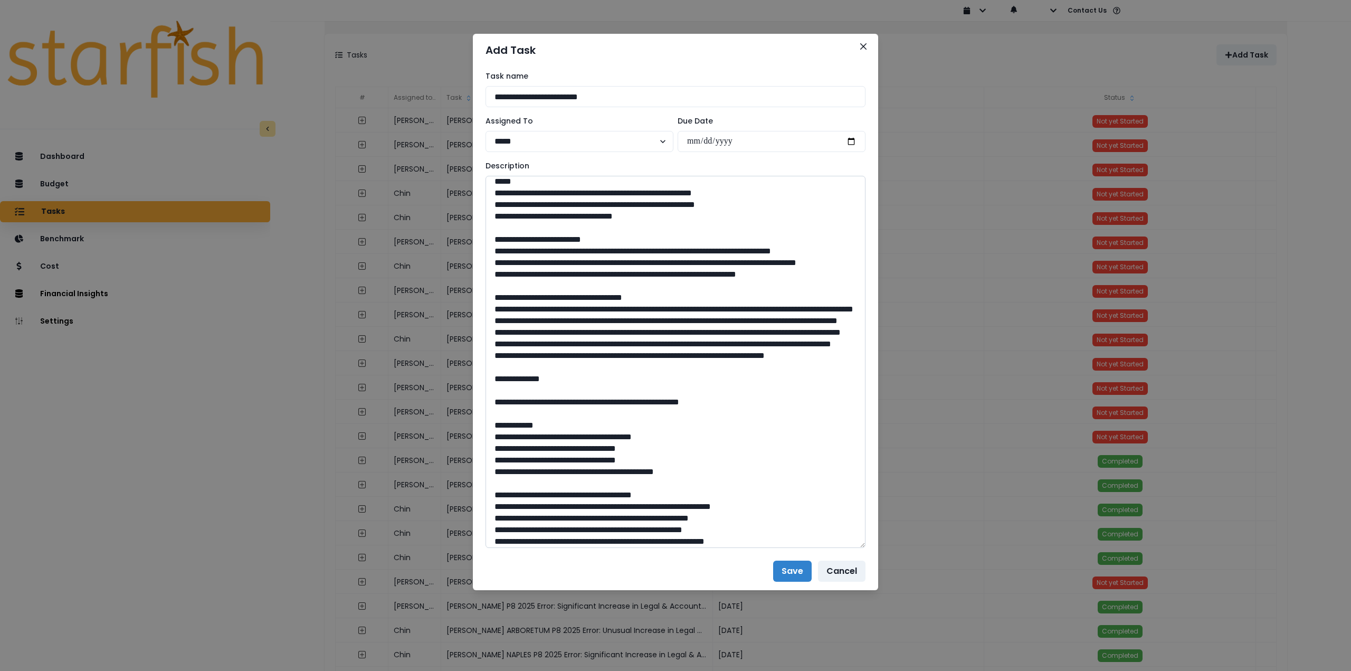
scroll to position [0, 0]
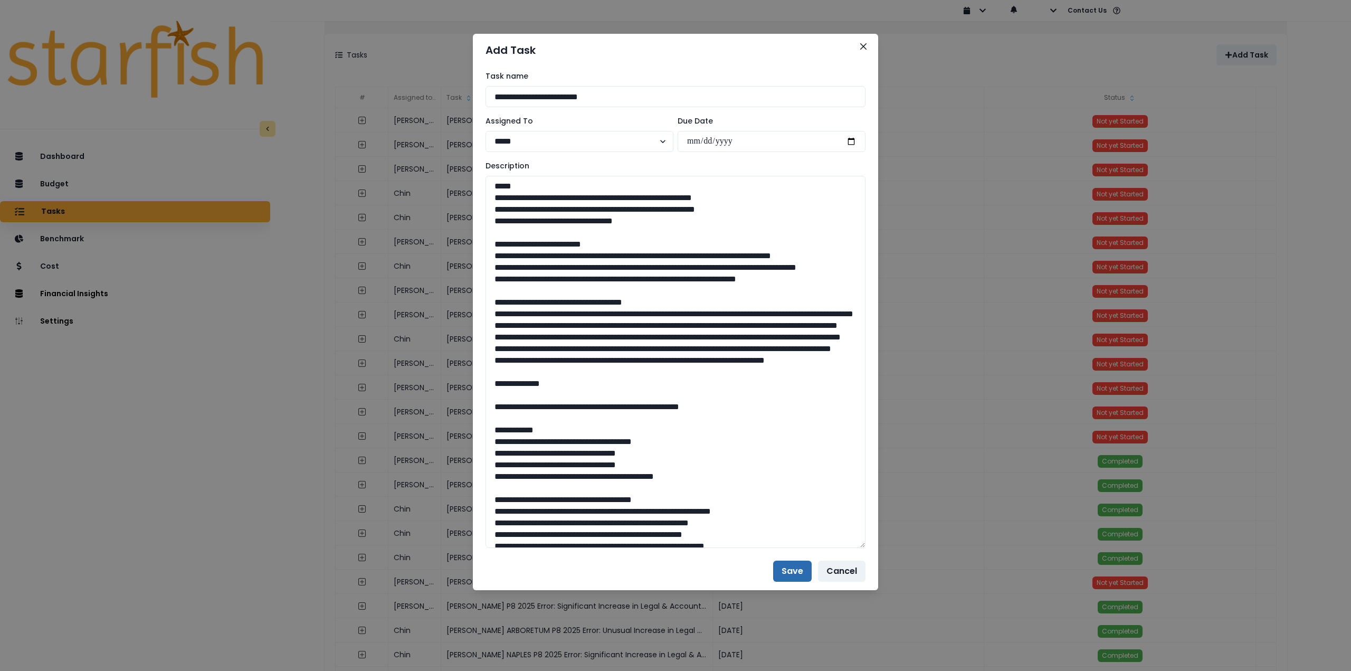
type textarea "**********"
click at [787, 572] on button "Save" at bounding box center [792, 570] width 39 height 21
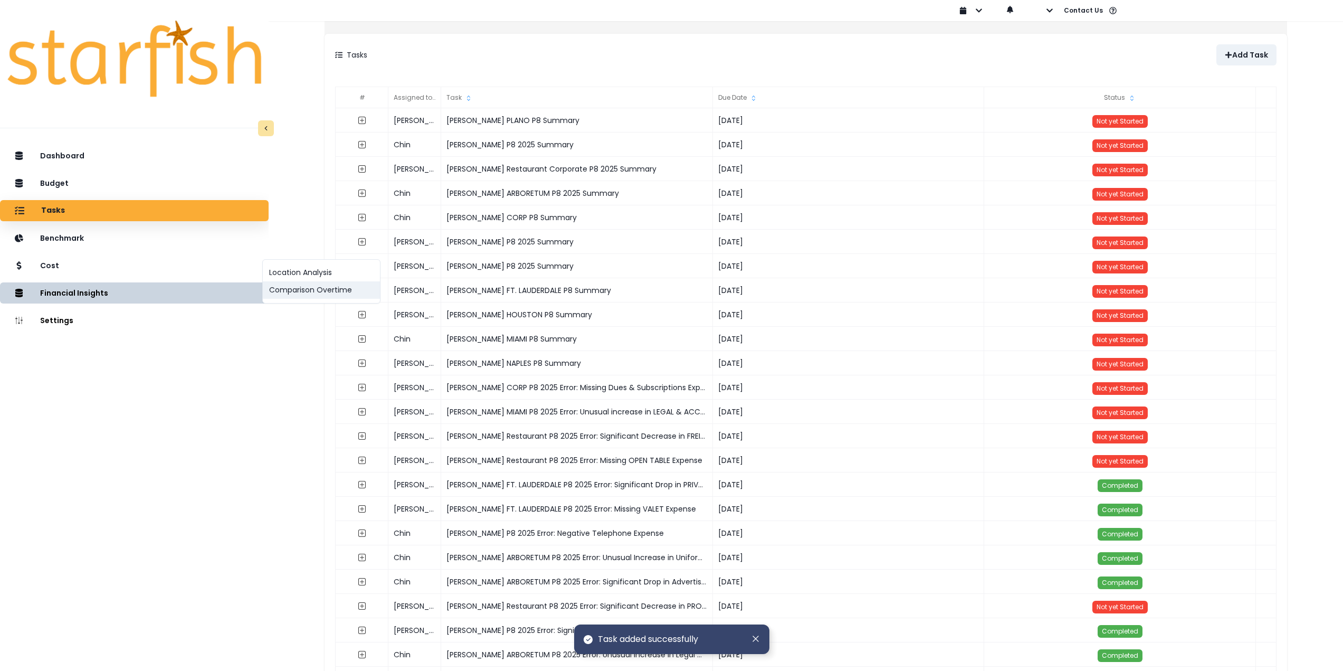
click at [326, 294] on button "Comparison Overtime" at bounding box center [321, 289] width 117 height 17
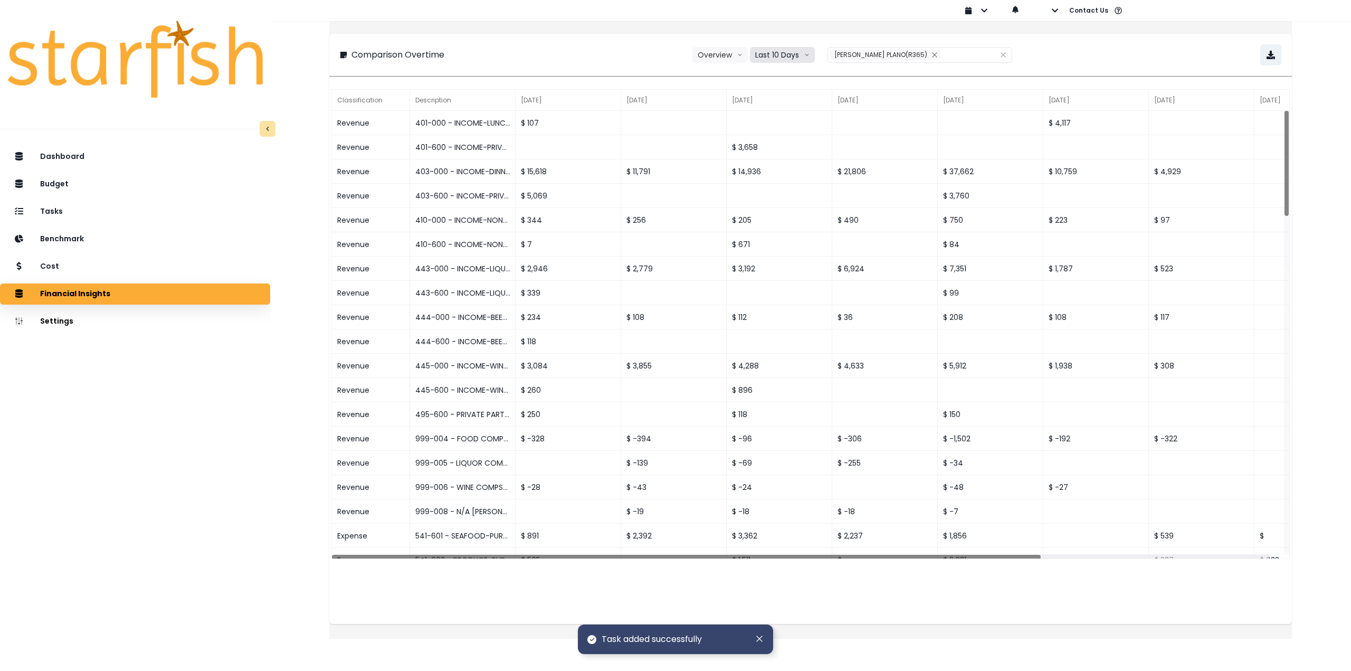
click at [787, 52] on button "Last 10 Days" at bounding box center [782, 55] width 65 height 16
click at [775, 116] on span "Last 15 Periods" at bounding box center [781, 113] width 51 height 11
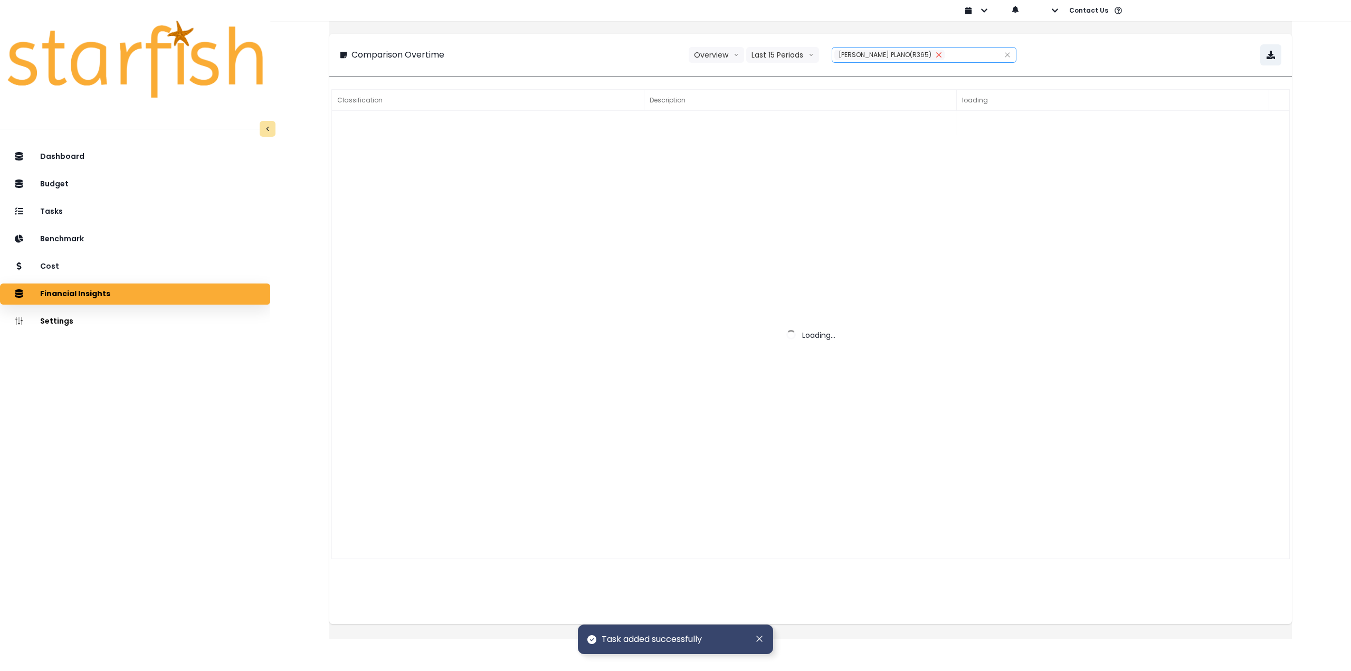
click at [936, 54] on icon "close" at bounding box center [939, 55] width 6 height 6
click at [895, 55] on div at bounding box center [912, 54] width 160 height 15
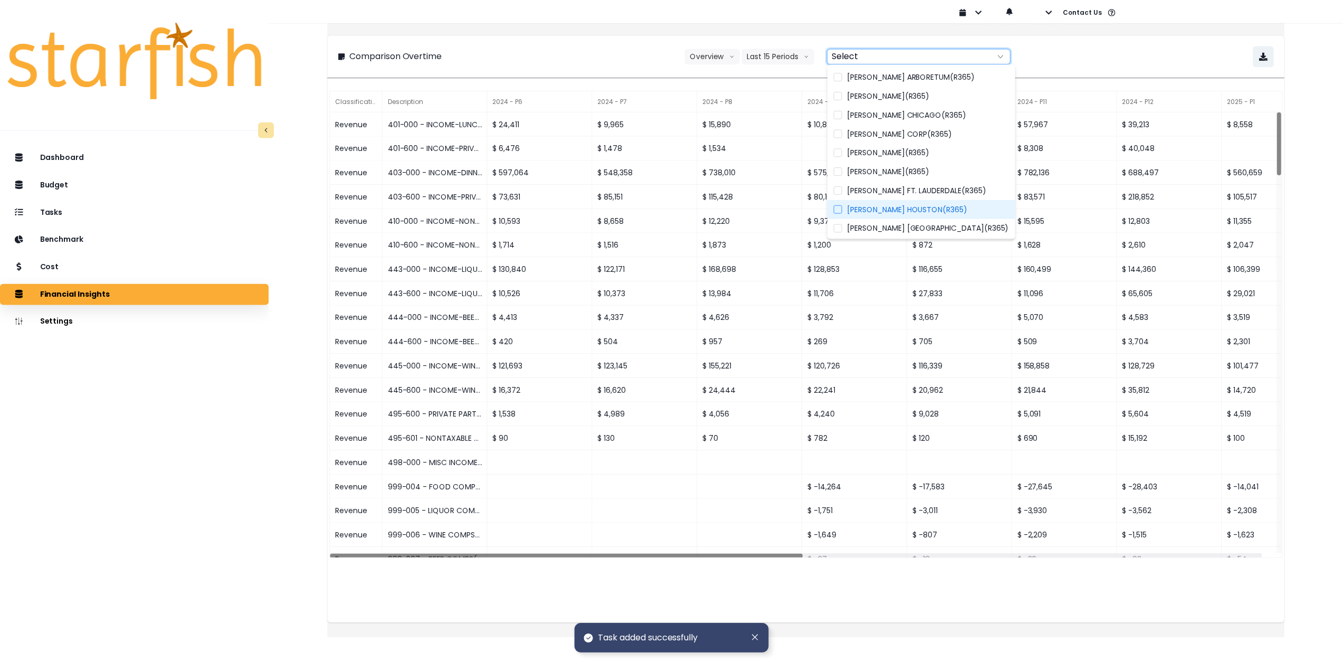
scroll to position [154, 0]
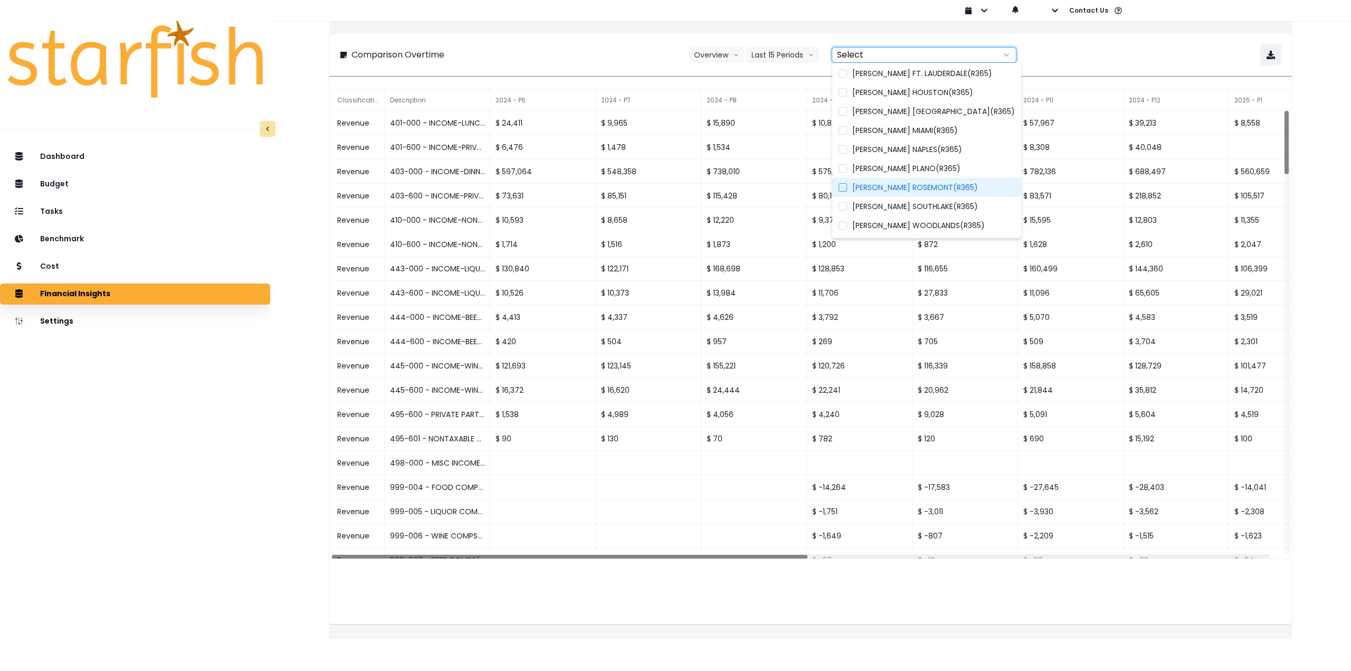
click at [945, 185] on span "[PERSON_NAME] ROSEMONT(R365)" at bounding box center [915, 187] width 126 height 11
type input "**********"
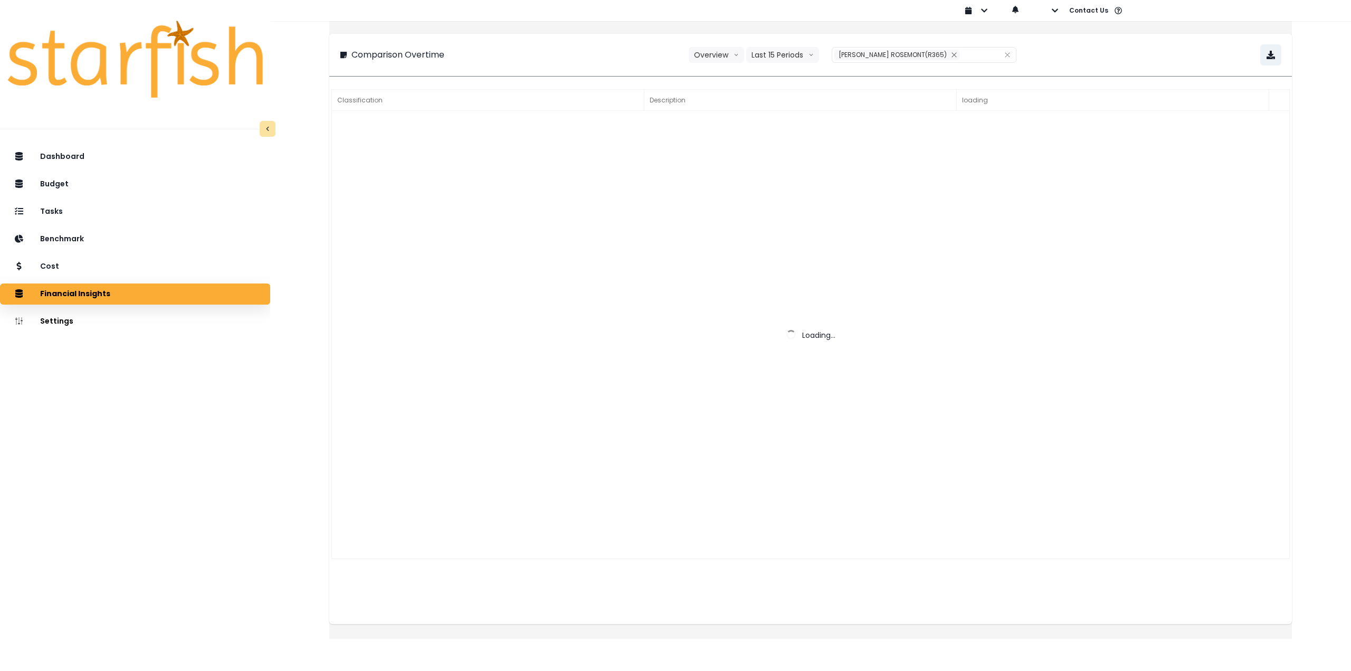
click at [1099, 49] on div "**********" at bounding box center [810, 54] width 941 height 21
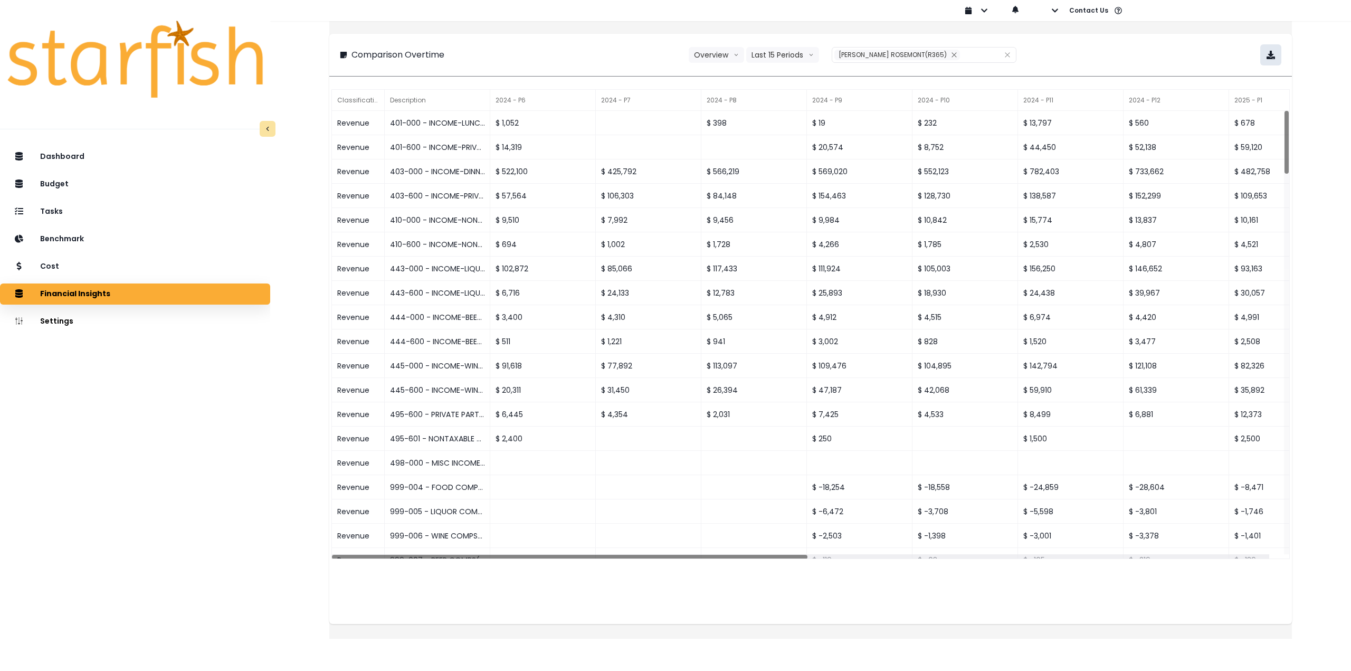
click at [1262, 61] on button "button" at bounding box center [1270, 54] width 21 height 21
click at [160, 265] on div "Cost" at bounding box center [134, 266] width 253 height 22
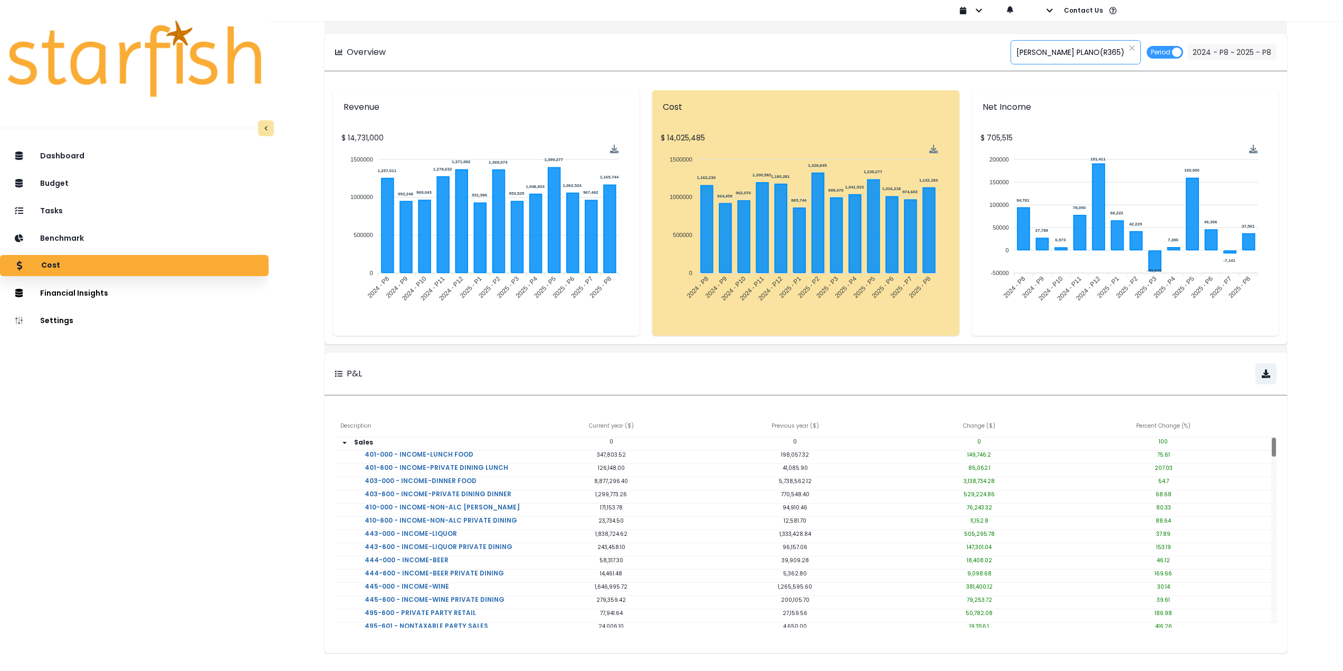
click at [1046, 53] on span "[PERSON_NAME] PLANO(R365)" at bounding box center [1070, 52] width 108 height 22
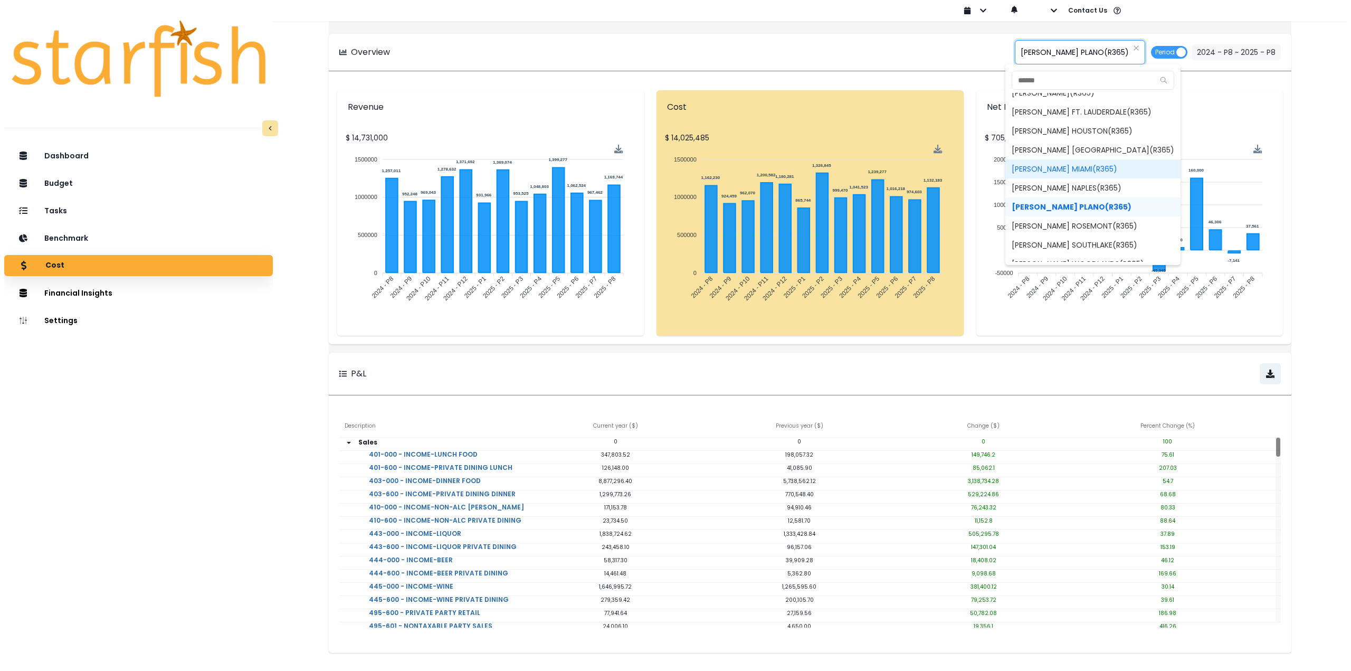
scroll to position [148, 0]
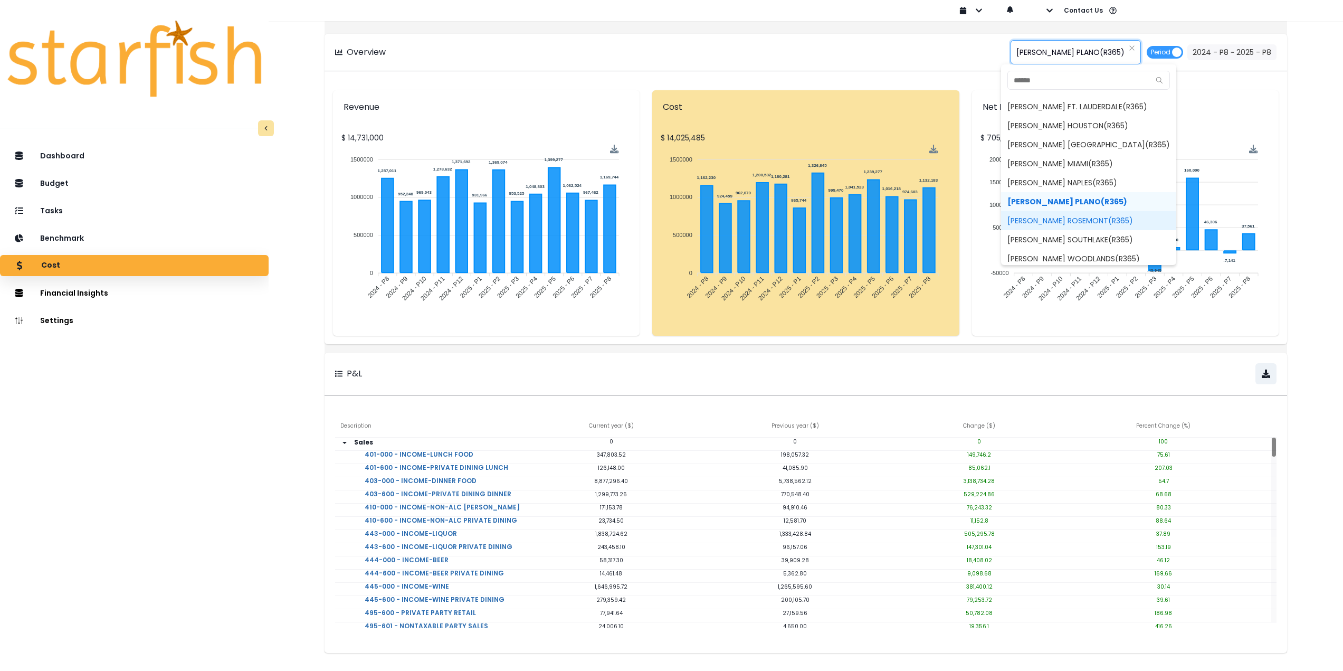
click at [1062, 222] on span "[PERSON_NAME] ROSEMONT(R365)" at bounding box center [1088, 220] width 175 height 19
type input "**********"
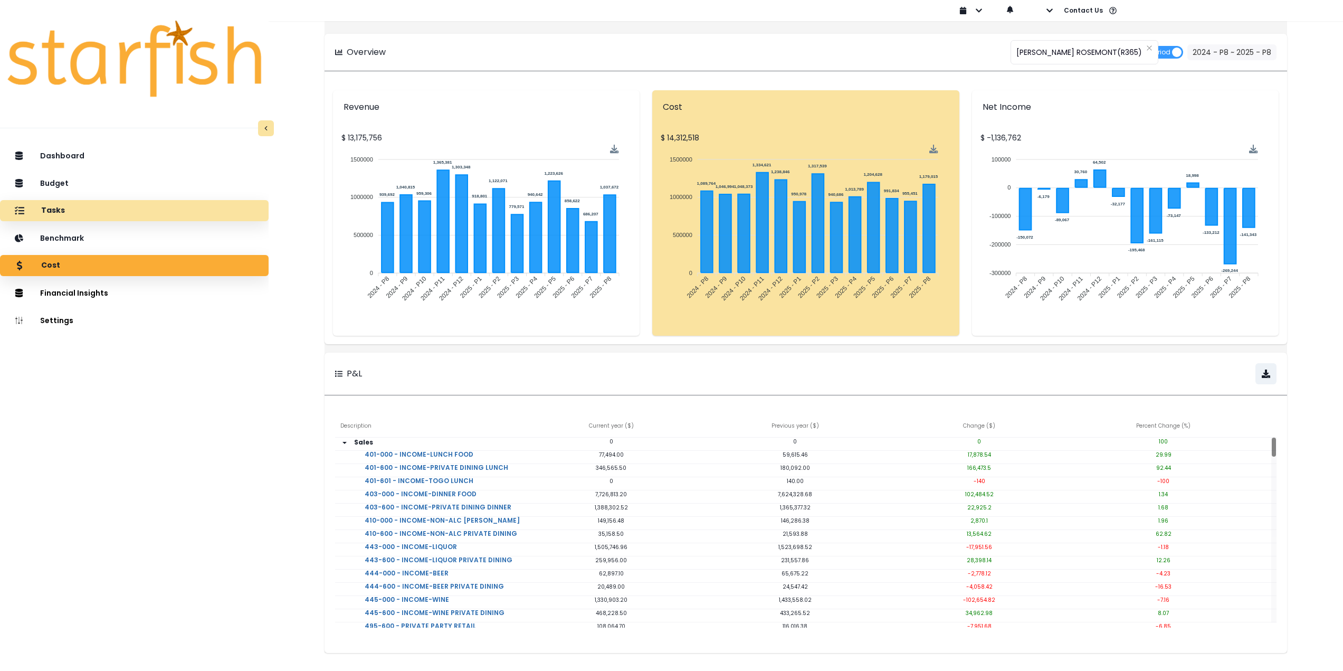
click at [126, 213] on div "Tasks" at bounding box center [134, 210] width 252 height 22
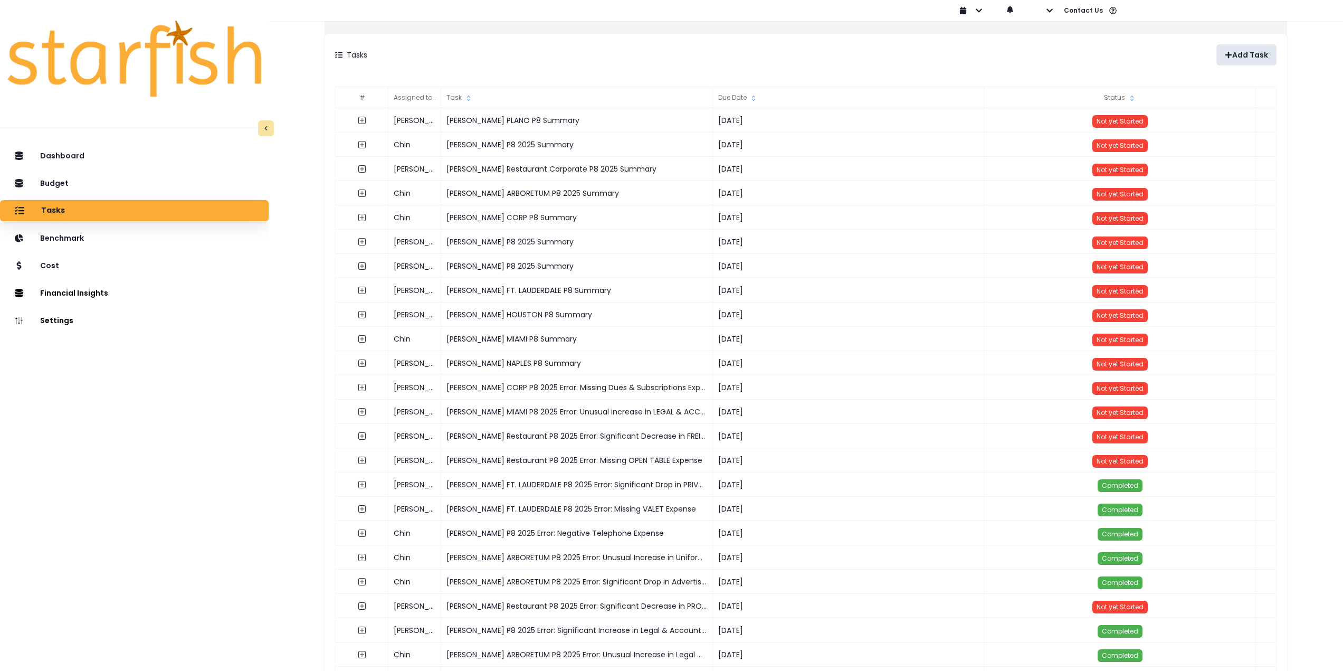
click at [1232, 53] on p "Add Task" at bounding box center [1250, 55] width 36 height 9
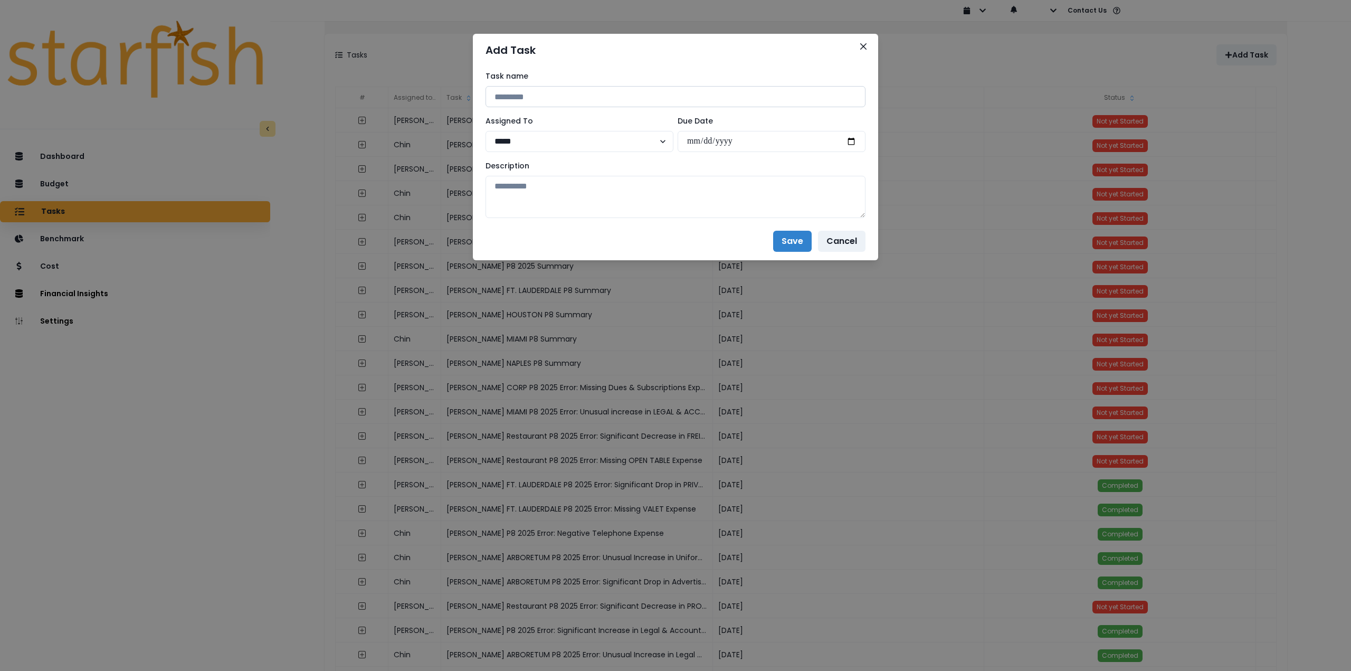
click at [635, 88] on input at bounding box center [675, 96] width 380 height 21
drag, startPoint x: 583, startPoint y: 94, endPoint x: 419, endPoint y: 94, distance: 163.6
click at [419, 94] on div "**********" at bounding box center [675, 335] width 1351 height 671
paste input
type input "**********"
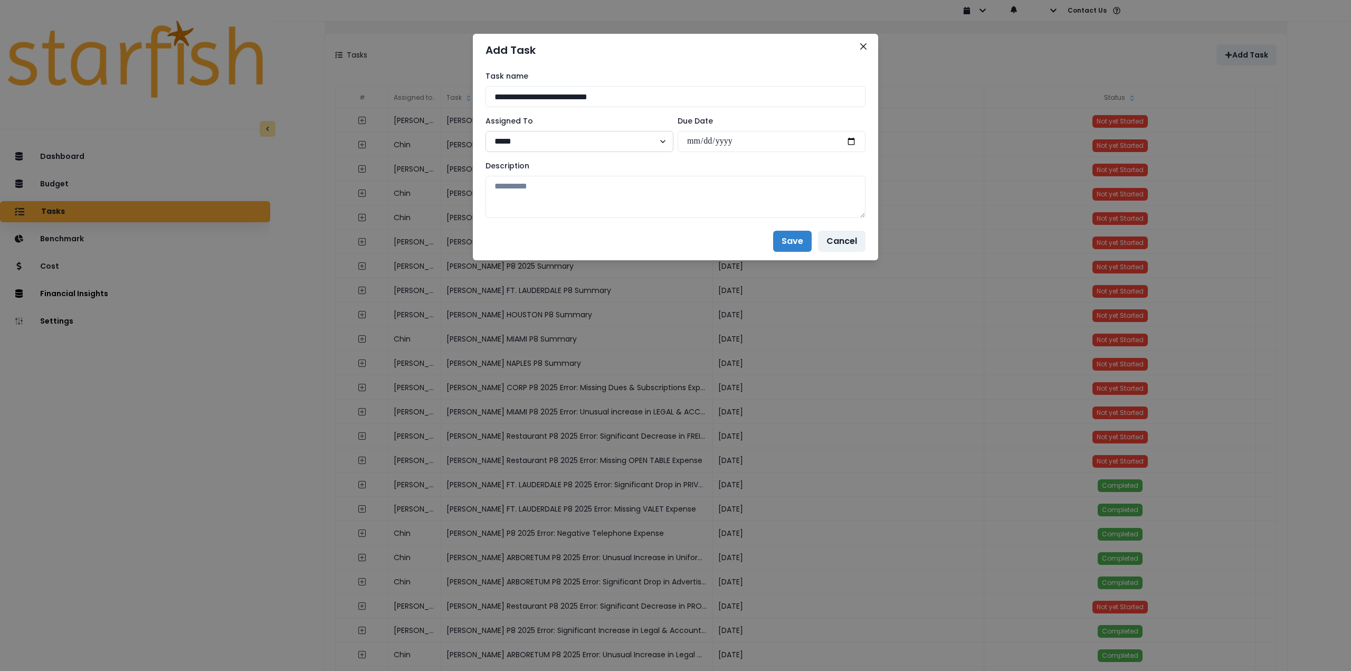
click at [536, 136] on select "***** ***** **** **** ****** **** ***** ***** ***" at bounding box center [579, 141] width 188 height 21
select select "***"
click at [485, 131] on select "***** ***** **** **** ****** **** ***** ***** ***" at bounding box center [579, 141] width 188 height 21
click at [857, 143] on input "date" at bounding box center [771, 141] width 188 height 21
click at [854, 137] on input "date" at bounding box center [771, 141] width 188 height 21
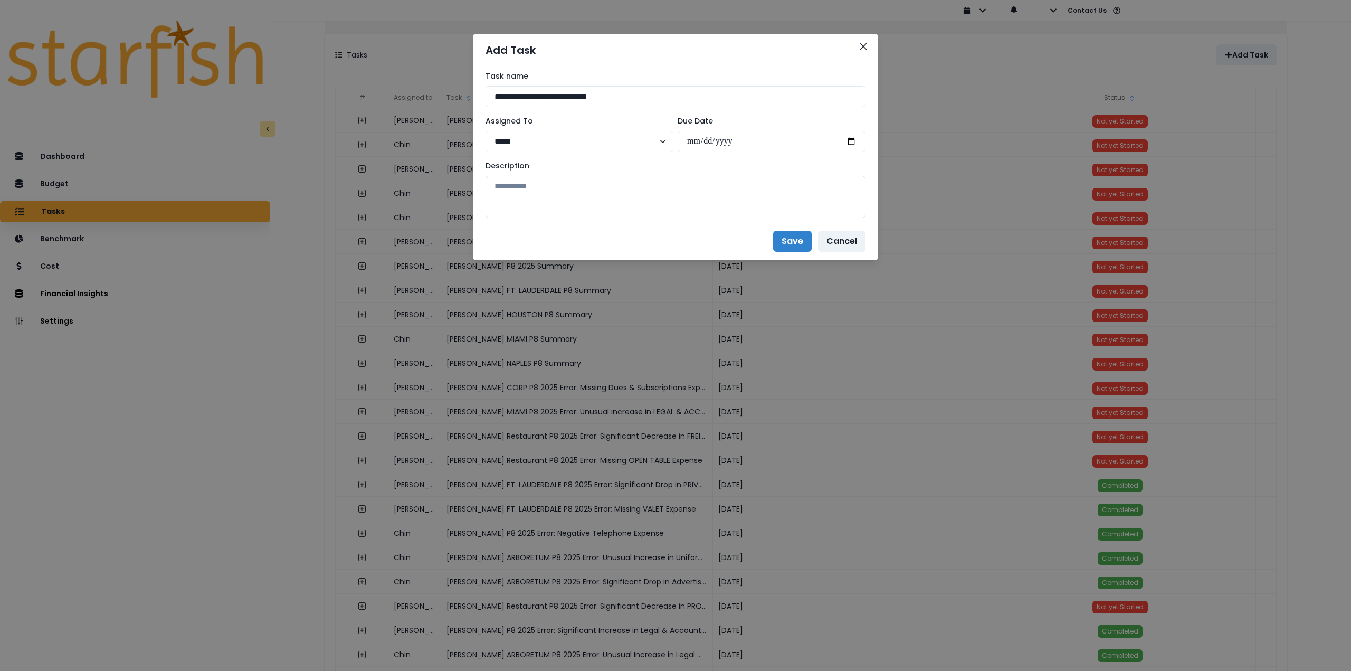
type input "**********"
click at [704, 204] on textarea at bounding box center [675, 197] width 380 height 42
click at [540, 201] on textarea at bounding box center [675, 197] width 380 height 42
paste textarea "**********"
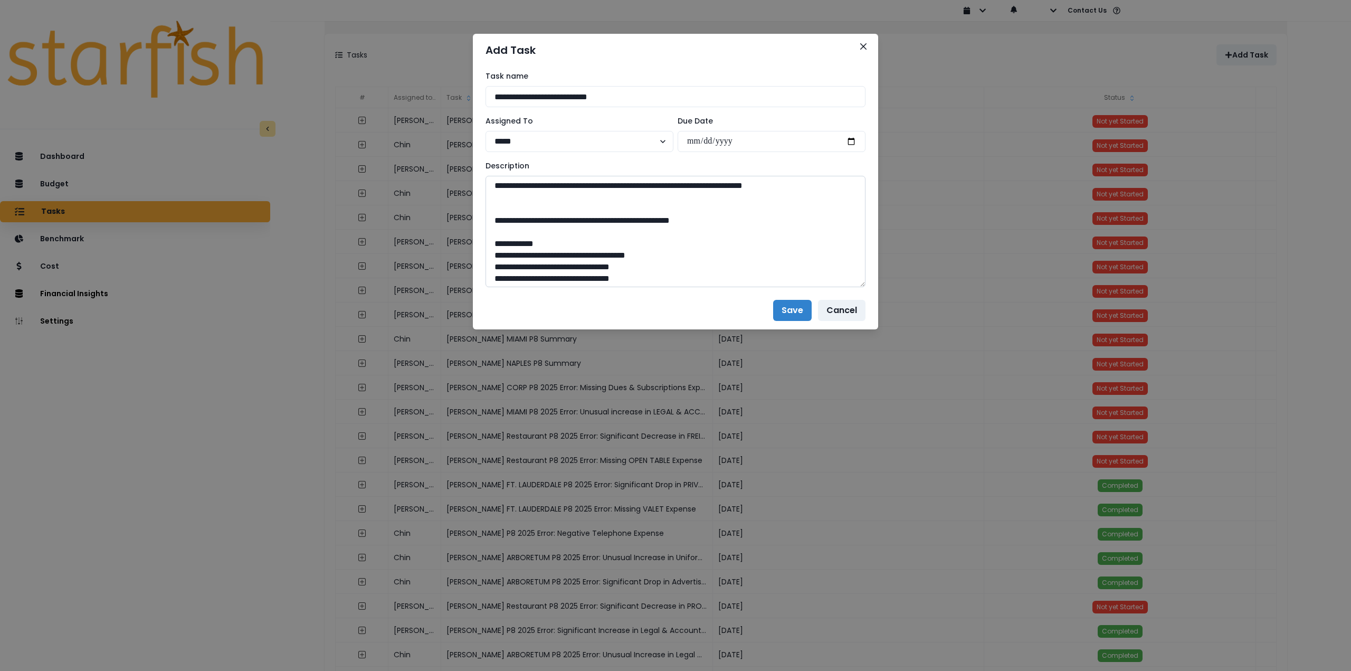
drag, startPoint x: 861, startPoint y: 215, endPoint x: 838, endPoint y: 529, distance: 314.7
click at [846, 287] on textarea at bounding box center [675, 231] width 380 height 111
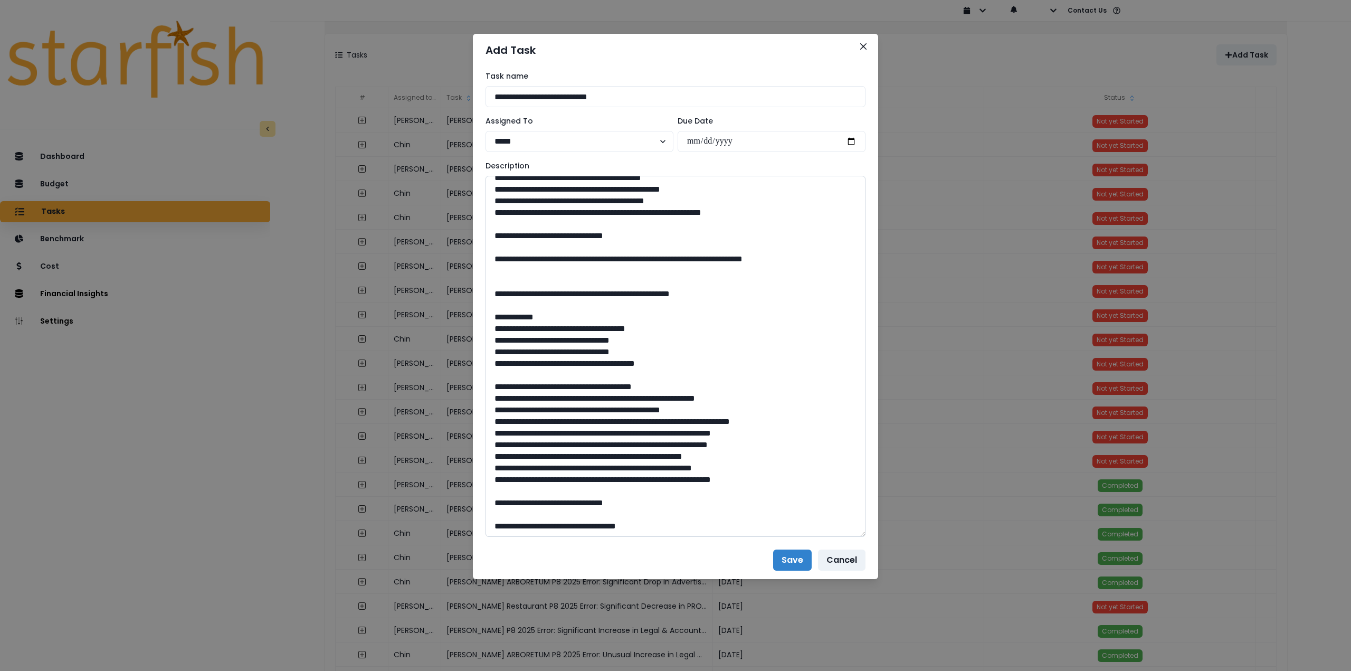
click at [529, 276] on textarea at bounding box center [675, 356] width 380 height 361
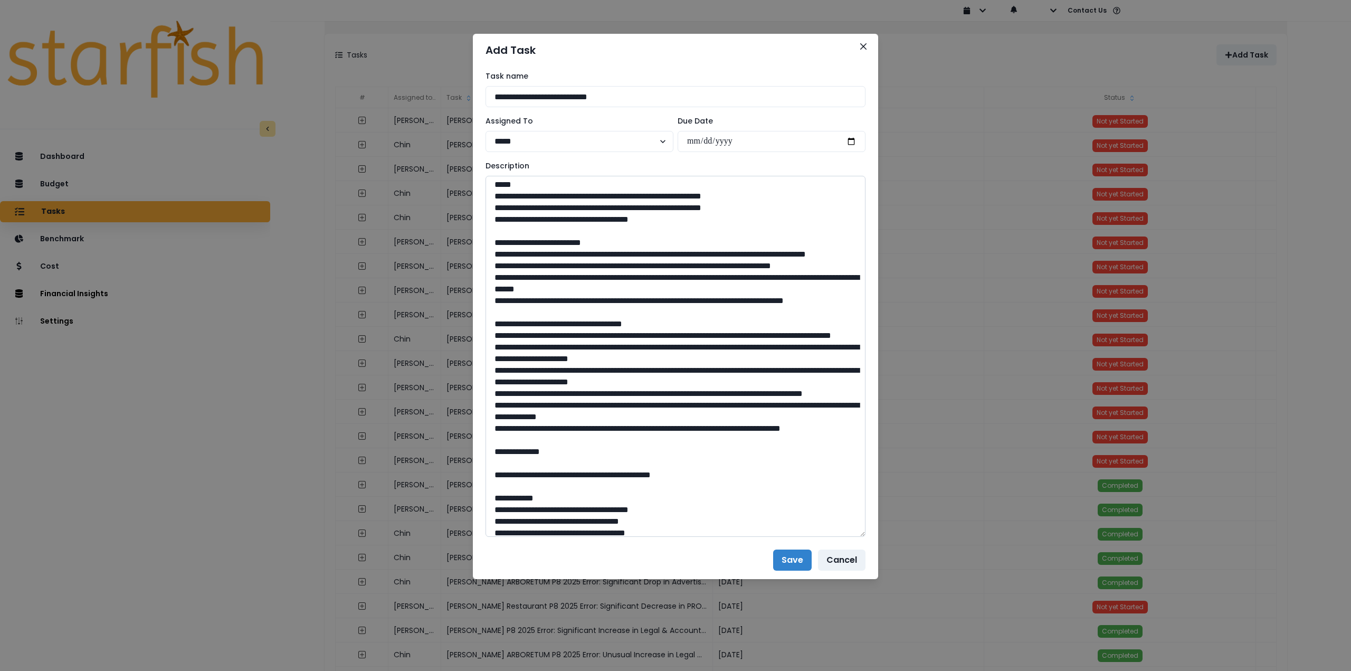
scroll to position [0, 0]
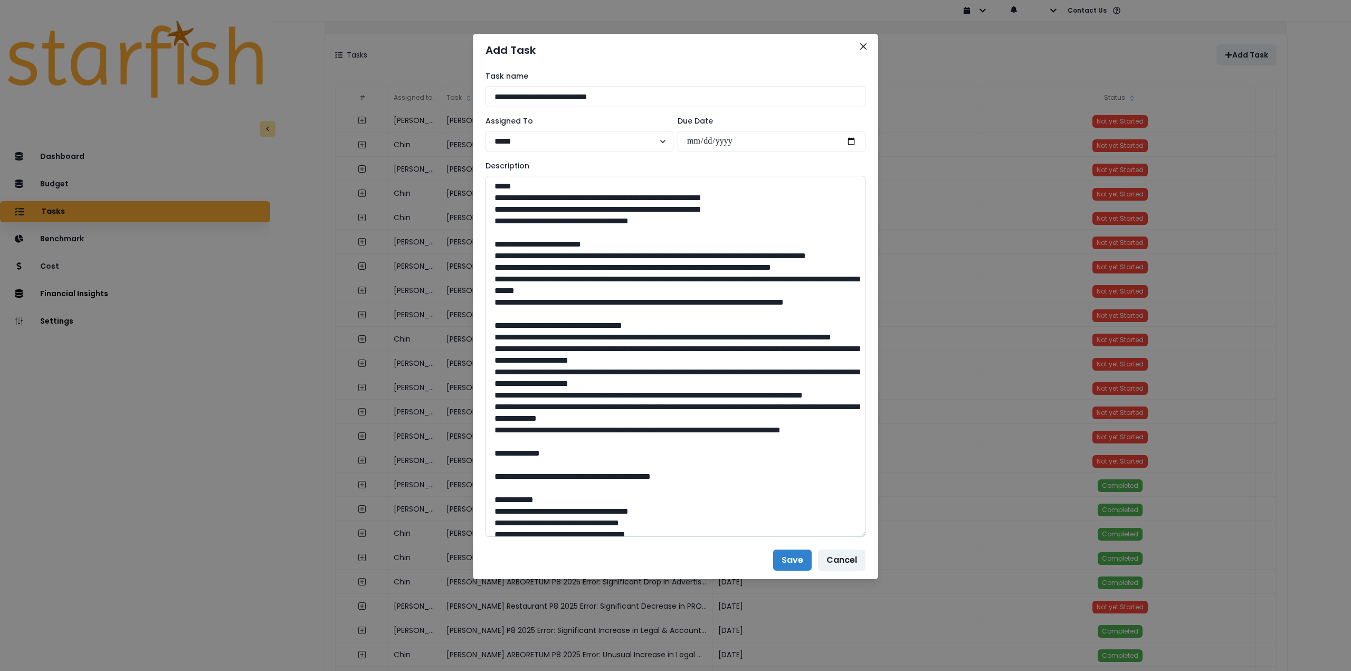
click at [625, 348] on textarea at bounding box center [675, 356] width 380 height 361
type textarea "**********"
click at [801, 566] on button "Save" at bounding box center [792, 559] width 39 height 21
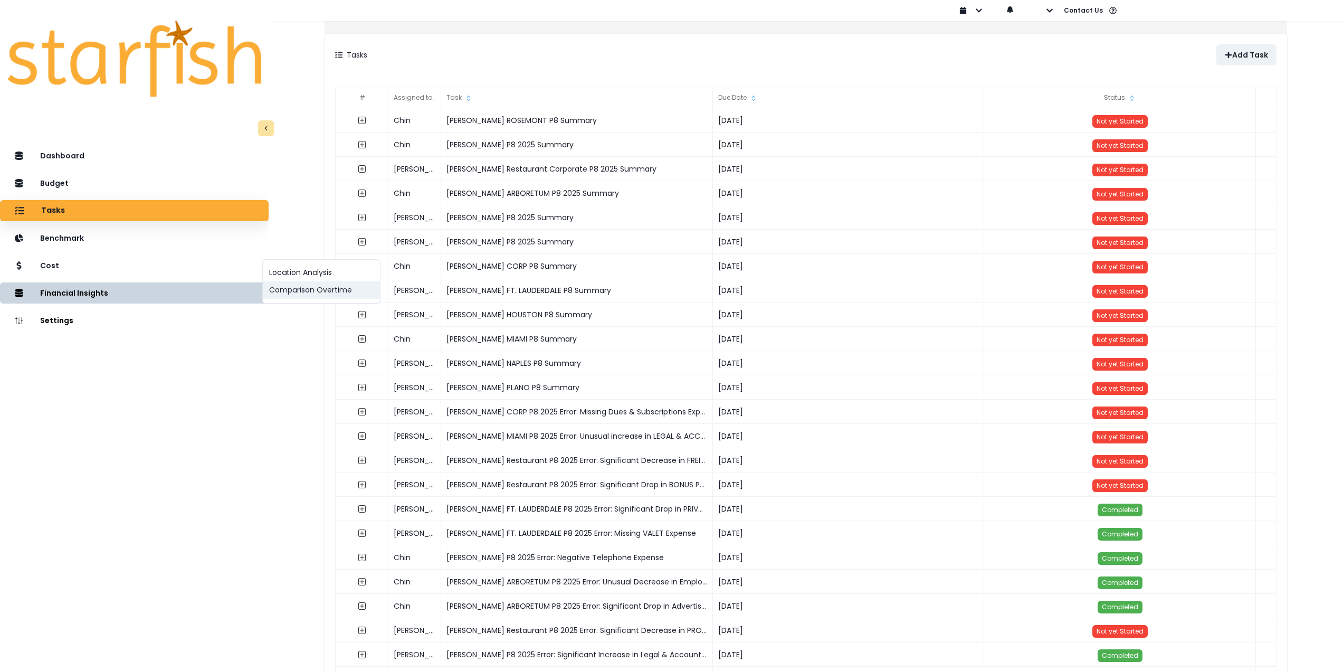
click at [292, 290] on button "Comparison Overtime" at bounding box center [321, 289] width 117 height 17
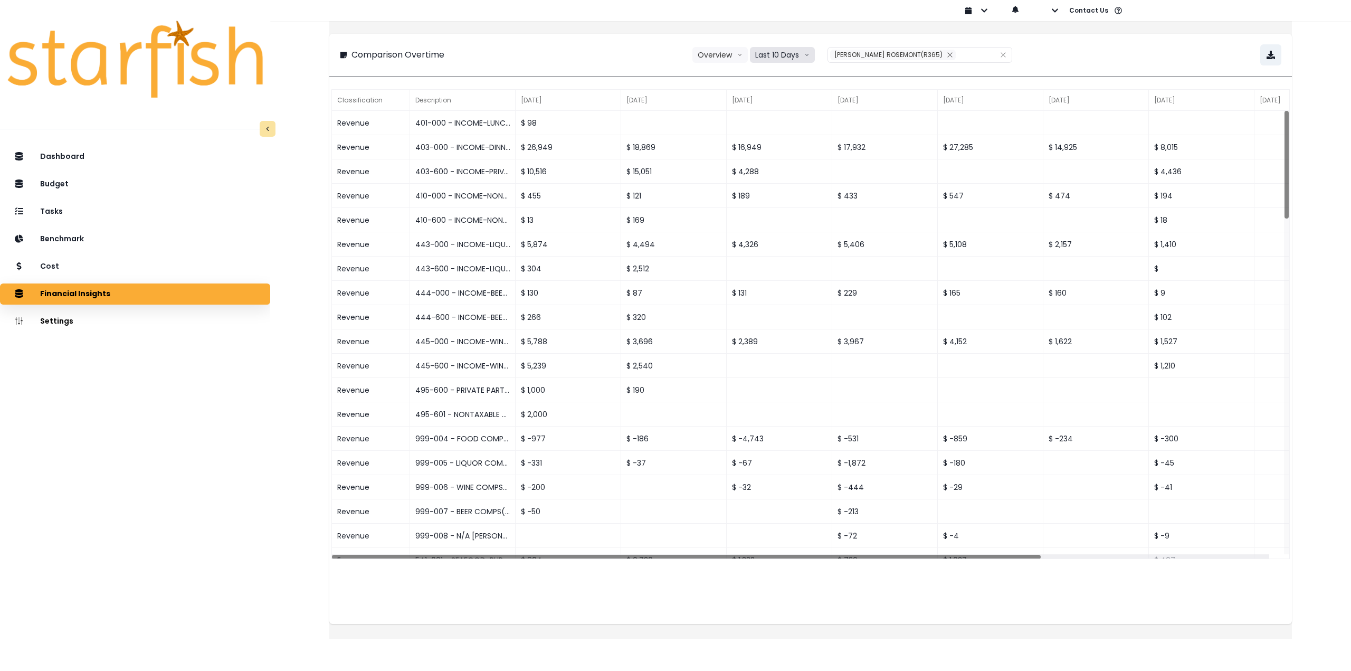
click at [794, 60] on button "Last 10 Days" at bounding box center [782, 55] width 65 height 16
click at [792, 114] on span "Last 15 Periods" at bounding box center [781, 113] width 51 height 11
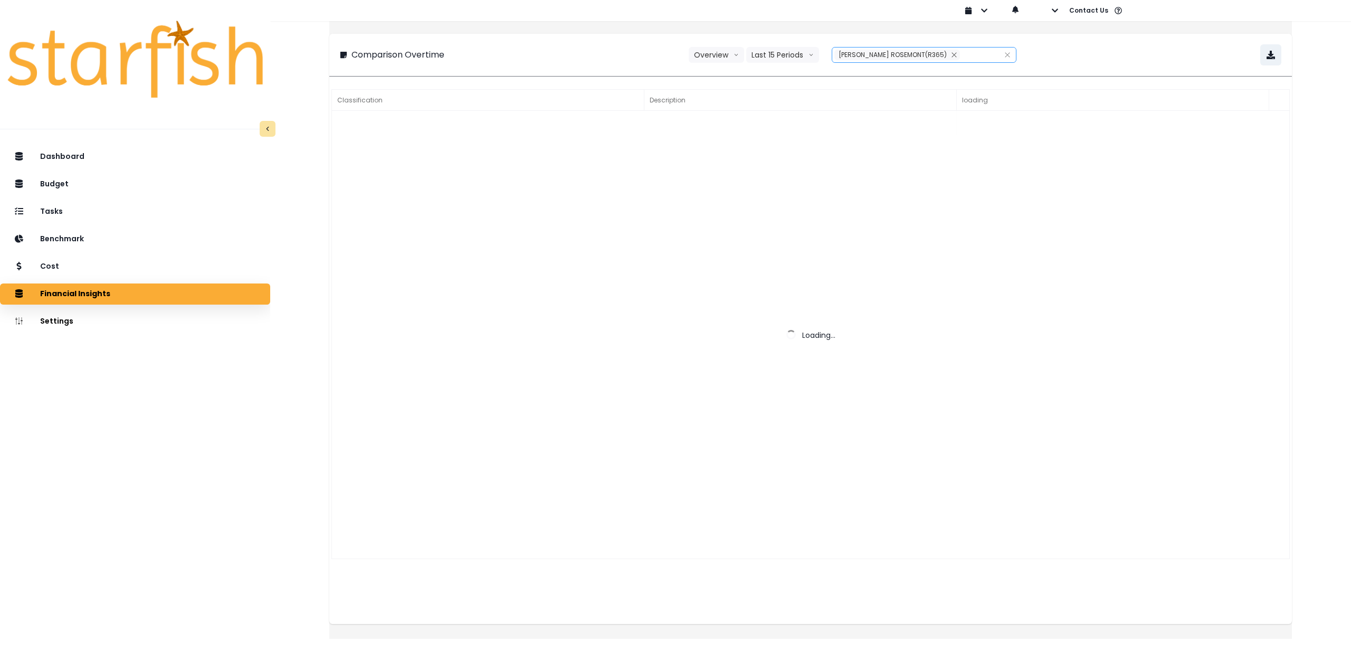
click at [907, 59] on span "[PERSON_NAME] ROSEMONT(R365)" at bounding box center [892, 54] width 108 height 9
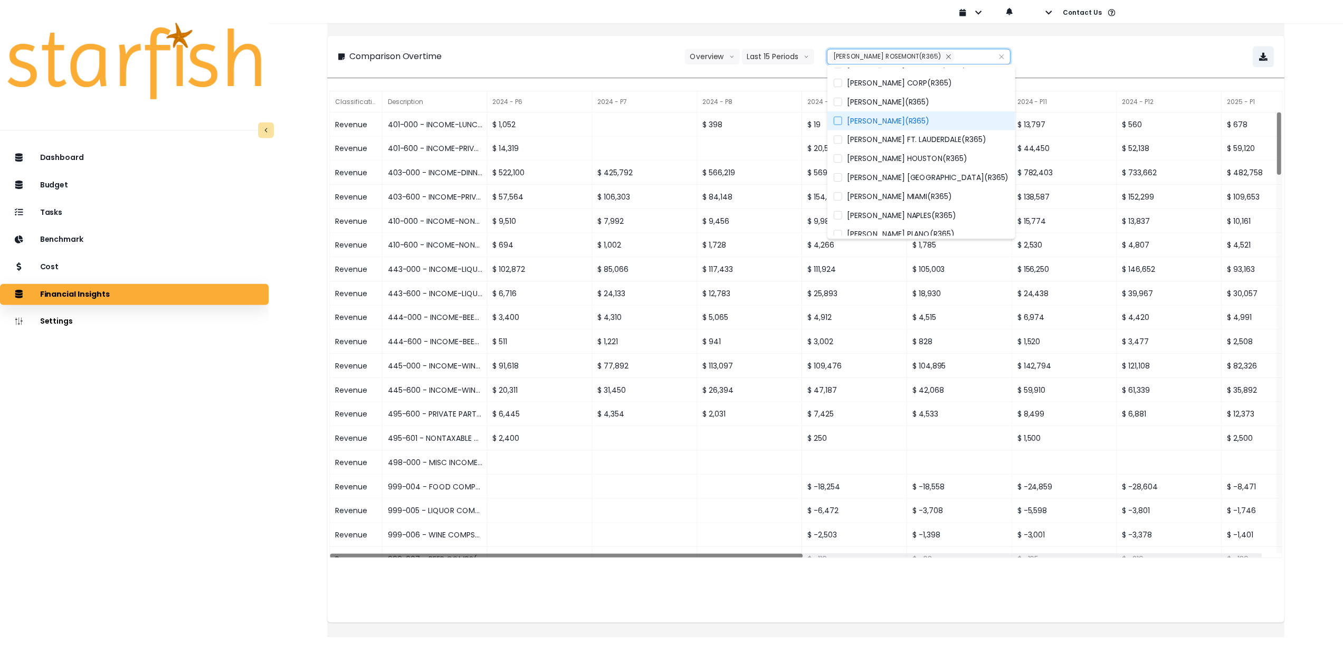
scroll to position [154, 0]
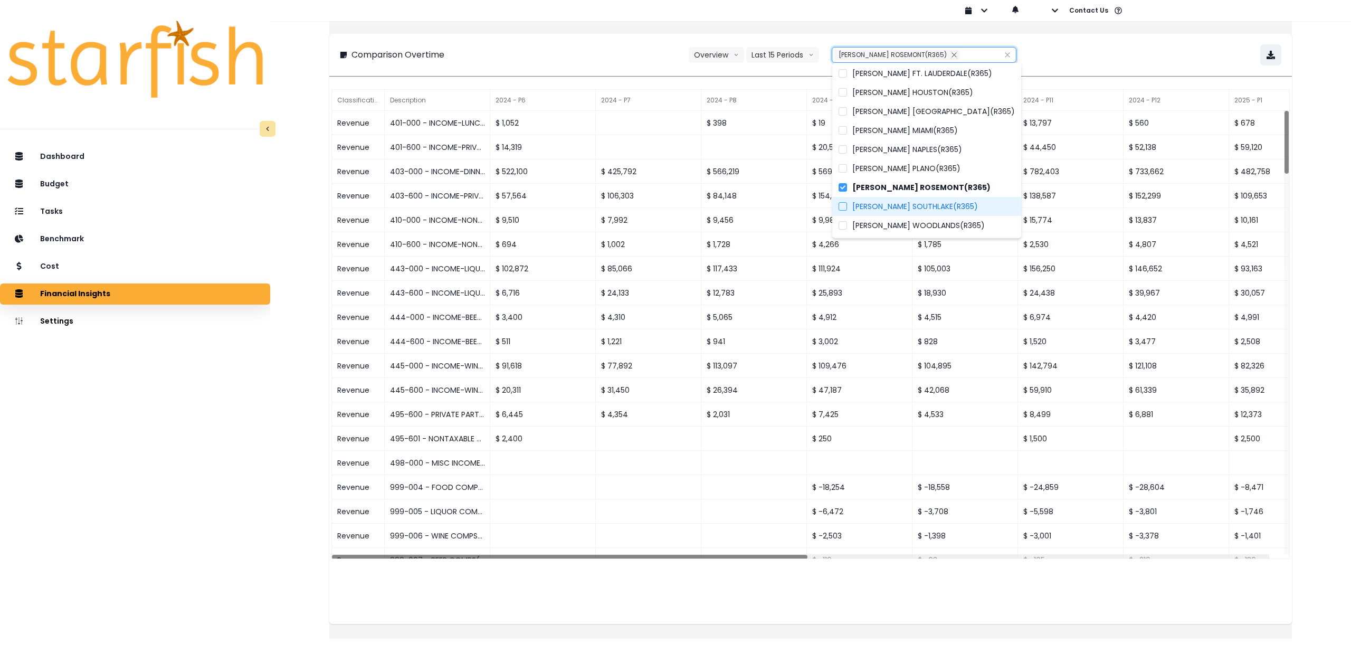
click at [933, 207] on span "[PERSON_NAME] SOUTHLAKE(R365)" at bounding box center [915, 206] width 126 height 11
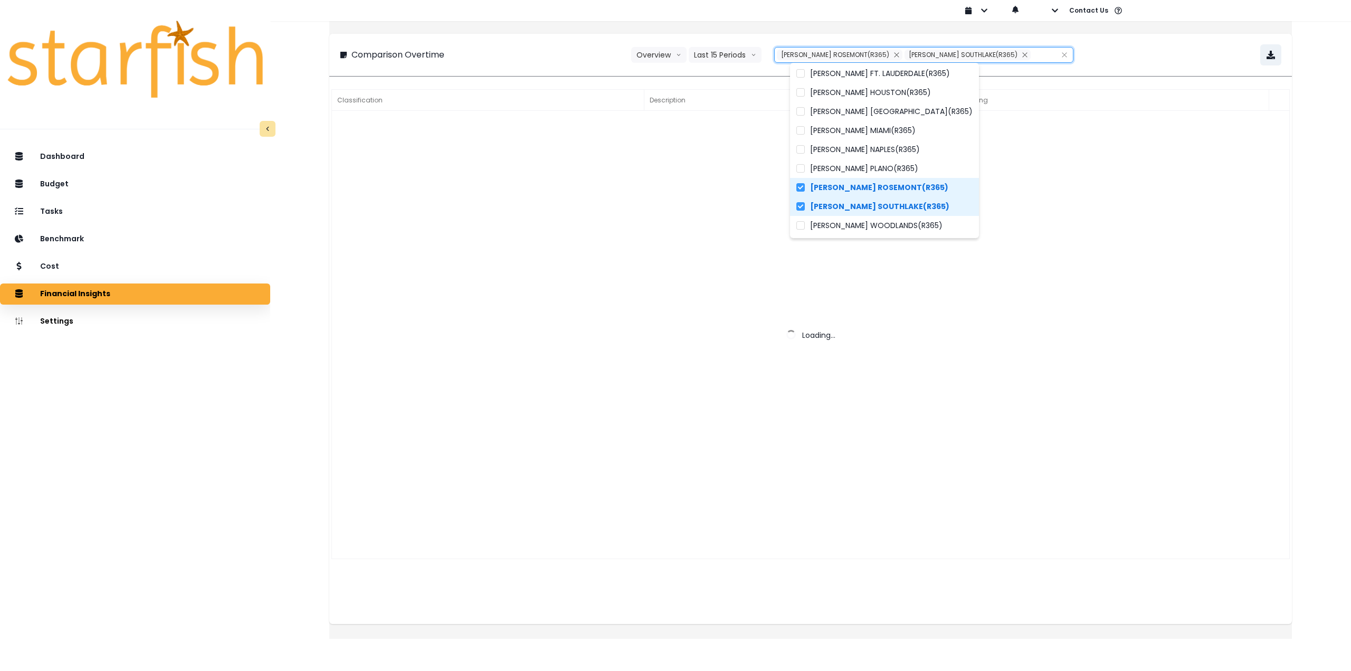
type input "**********"
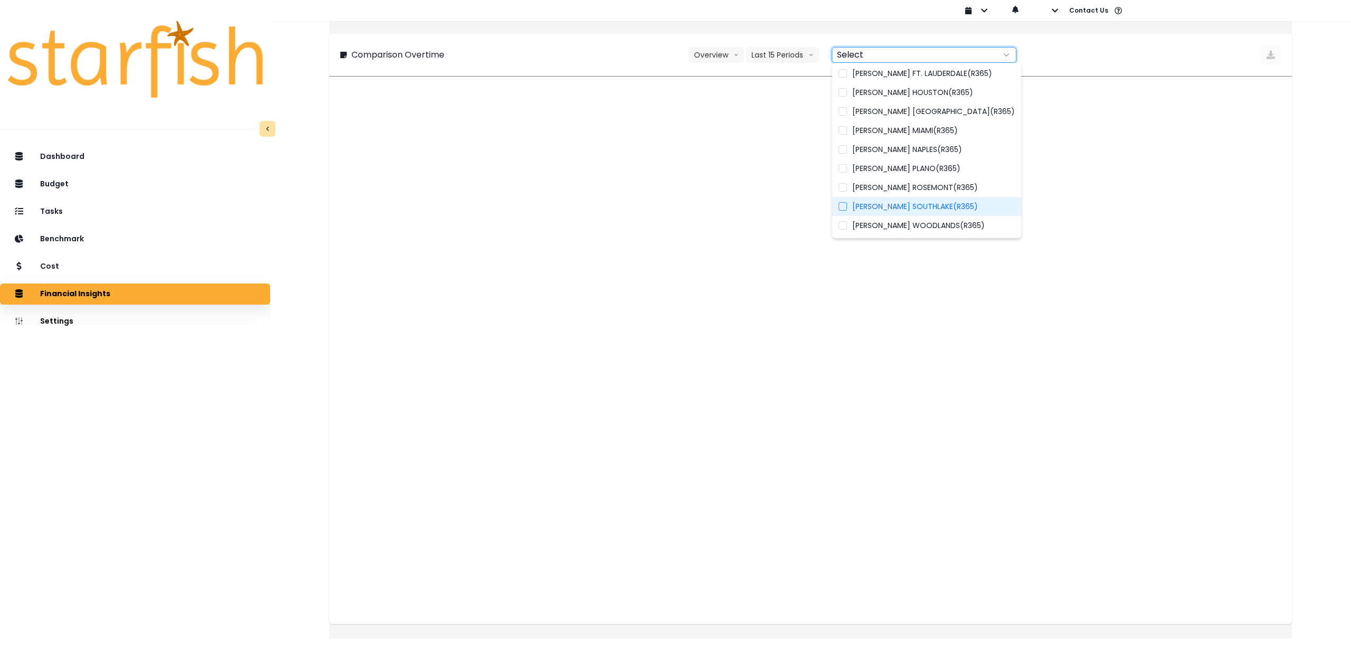
type input "**********"
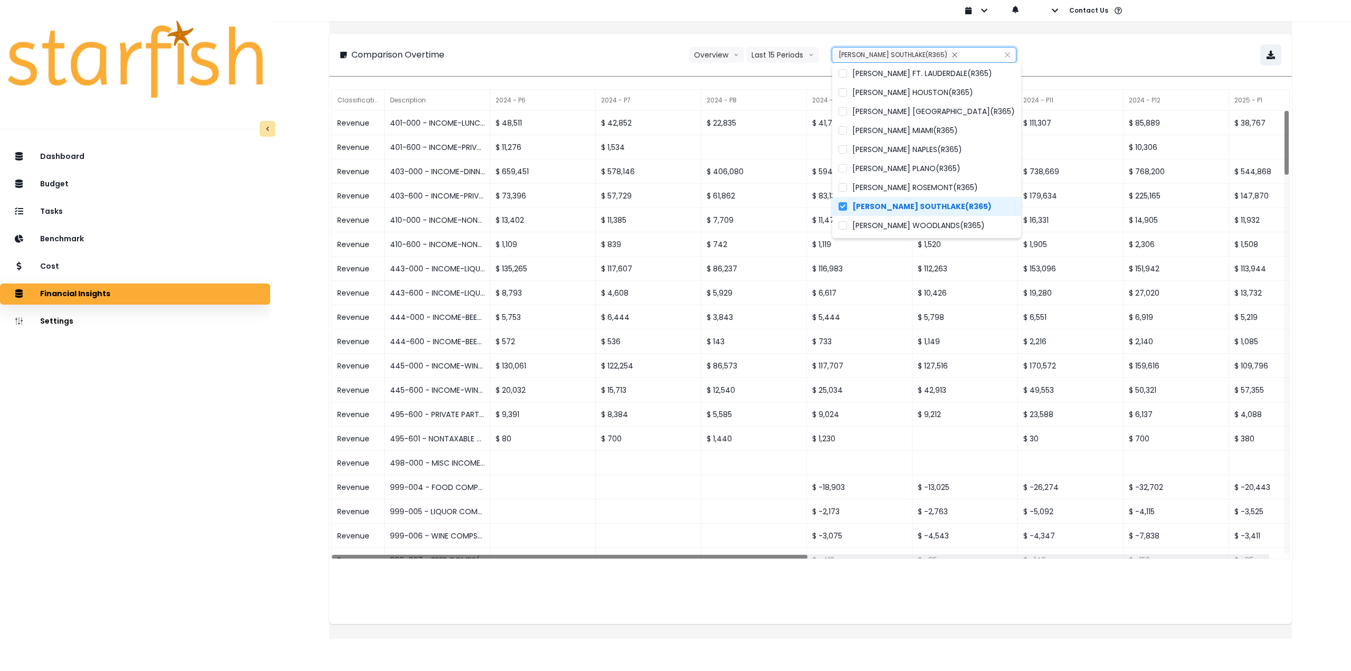
click at [1137, 66] on div "**********" at bounding box center [810, 55] width 962 height 42
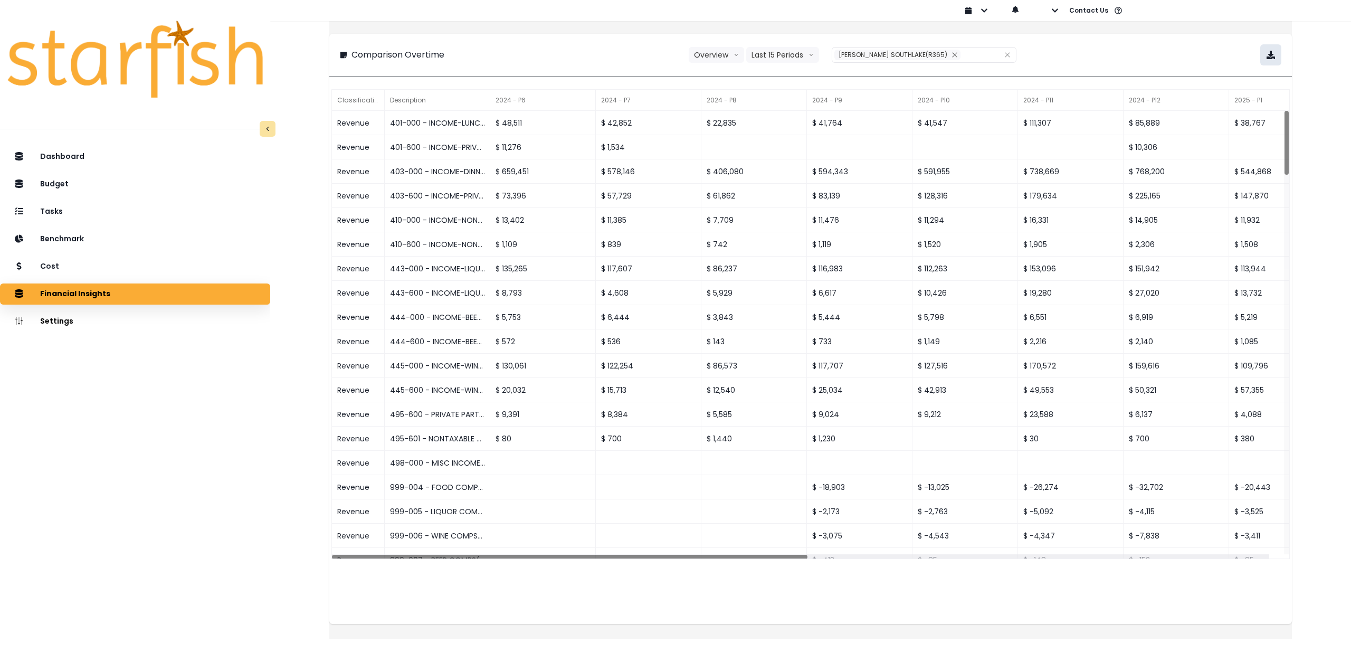
click at [1266, 54] on icon "button" at bounding box center [1270, 55] width 8 height 8
click at [140, 272] on div "Cost" at bounding box center [134, 266] width 253 height 22
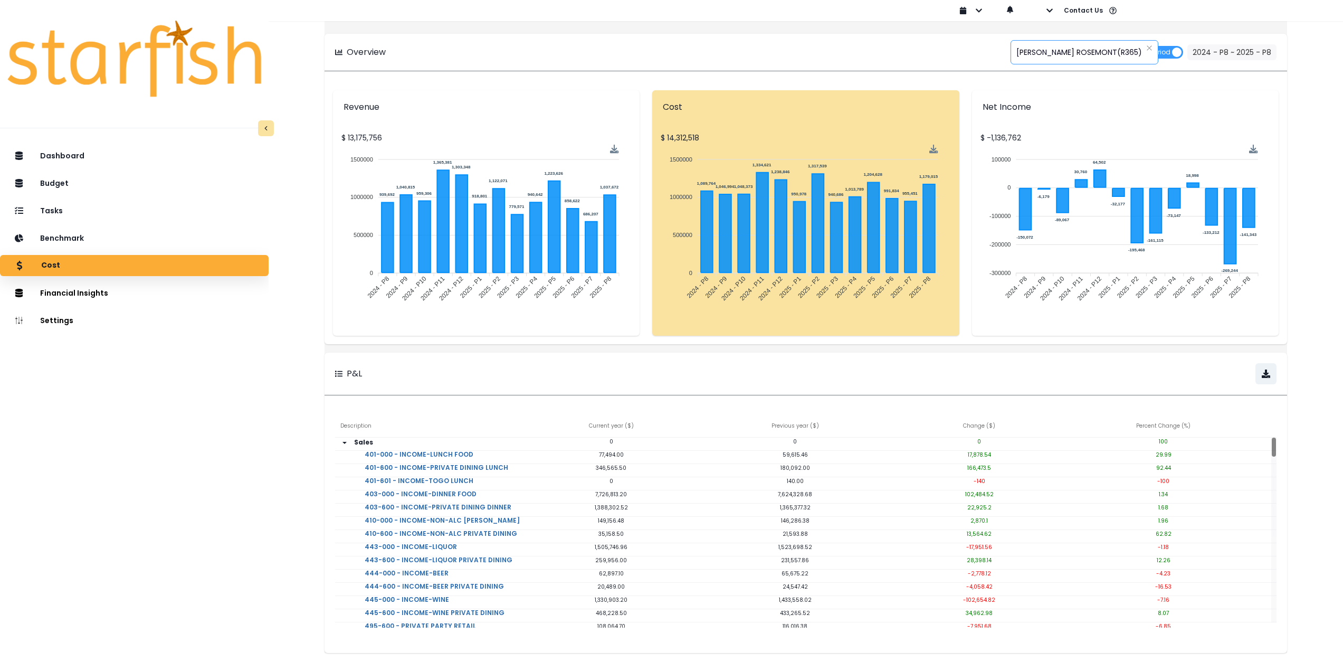
click at [1073, 51] on span "[PERSON_NAME] ROSEMONT(R365)" at bounding box center [1079, 52] width 126 height 22
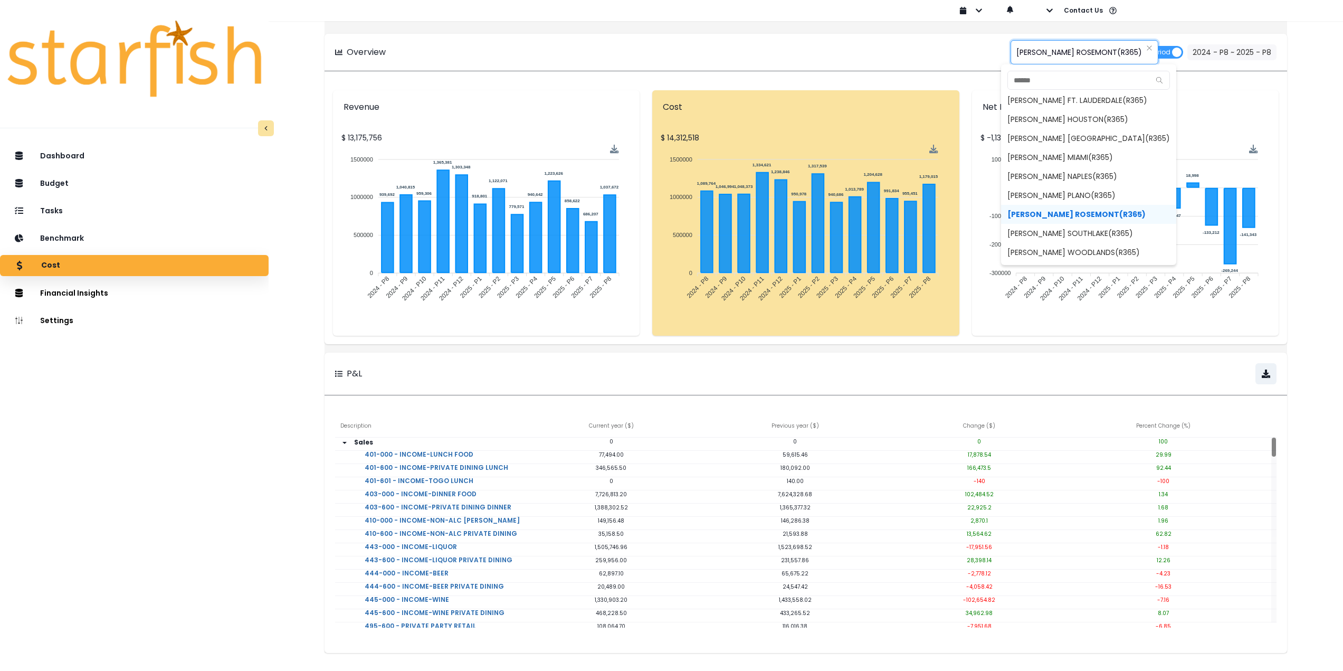
click at [1080, 236] on span "[PERSON_NAME] SOUTHLAKE(R365)" at bounding box center [1088, 233] width 175 height 19
type input "**********"
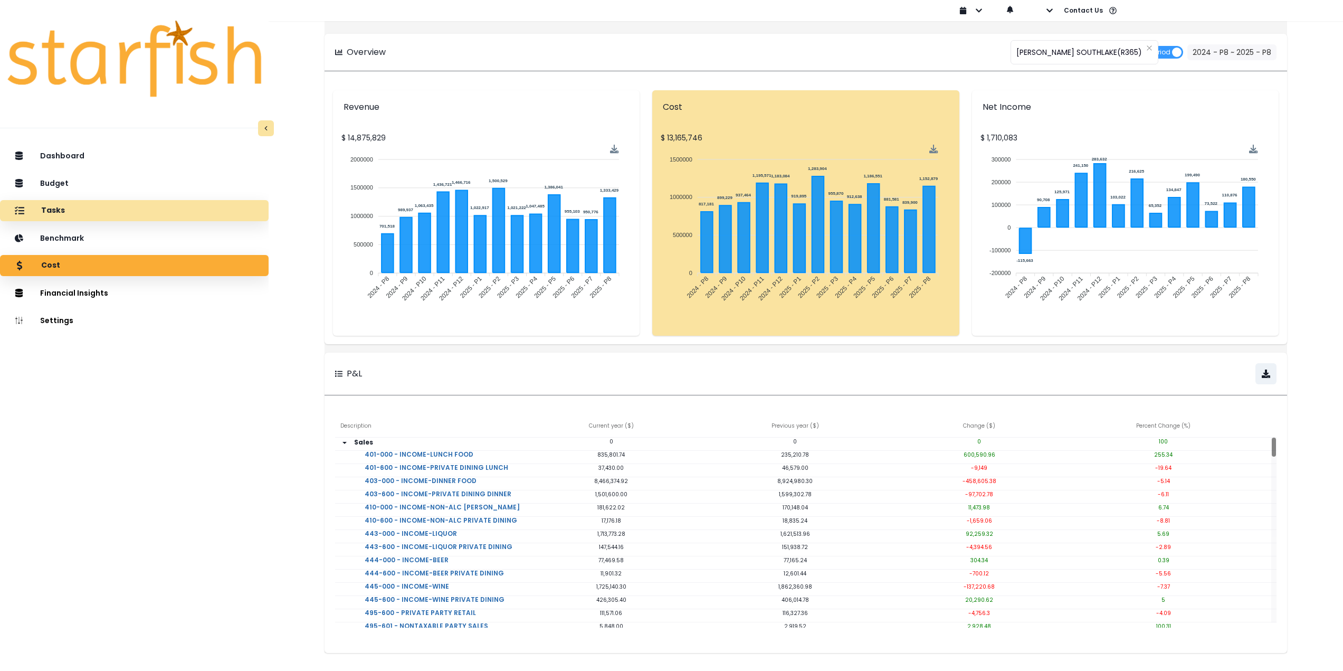
click at [99, 215] on div "Tasks" at bounding box center [134, 210] width 252 height 22
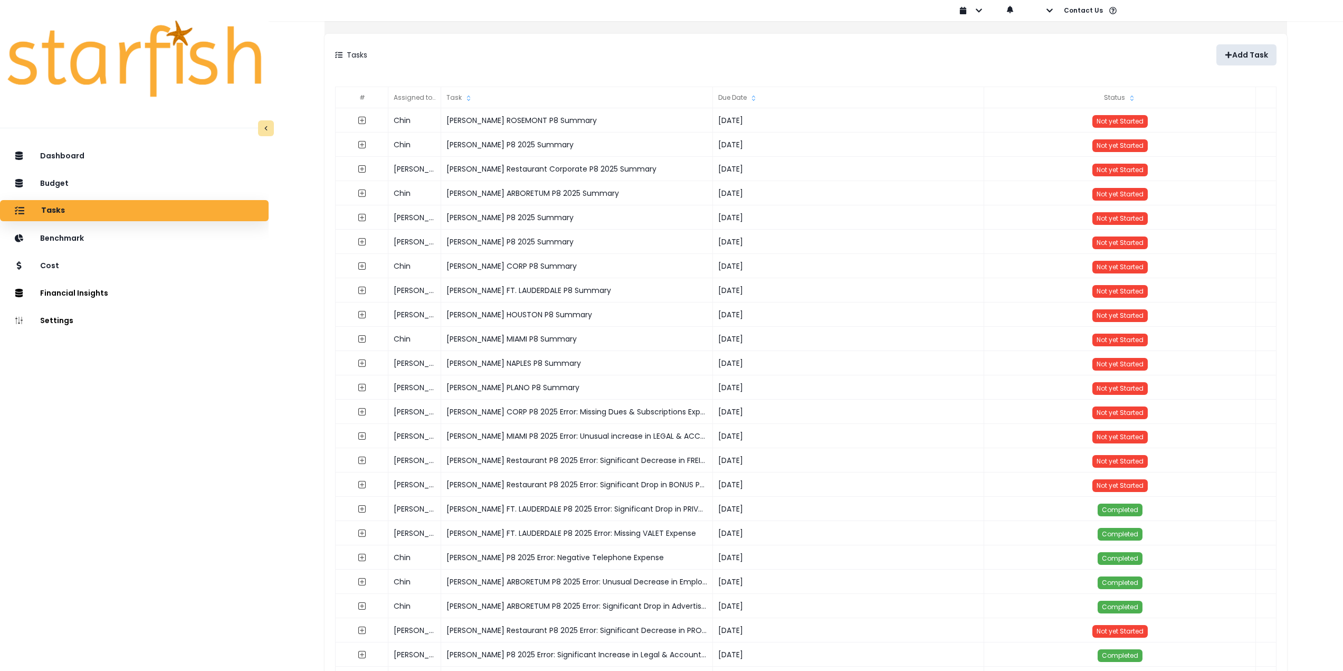
click at [1235, 53] on p "Add Task" at bounding box center [1250, 55] width 36 height 9
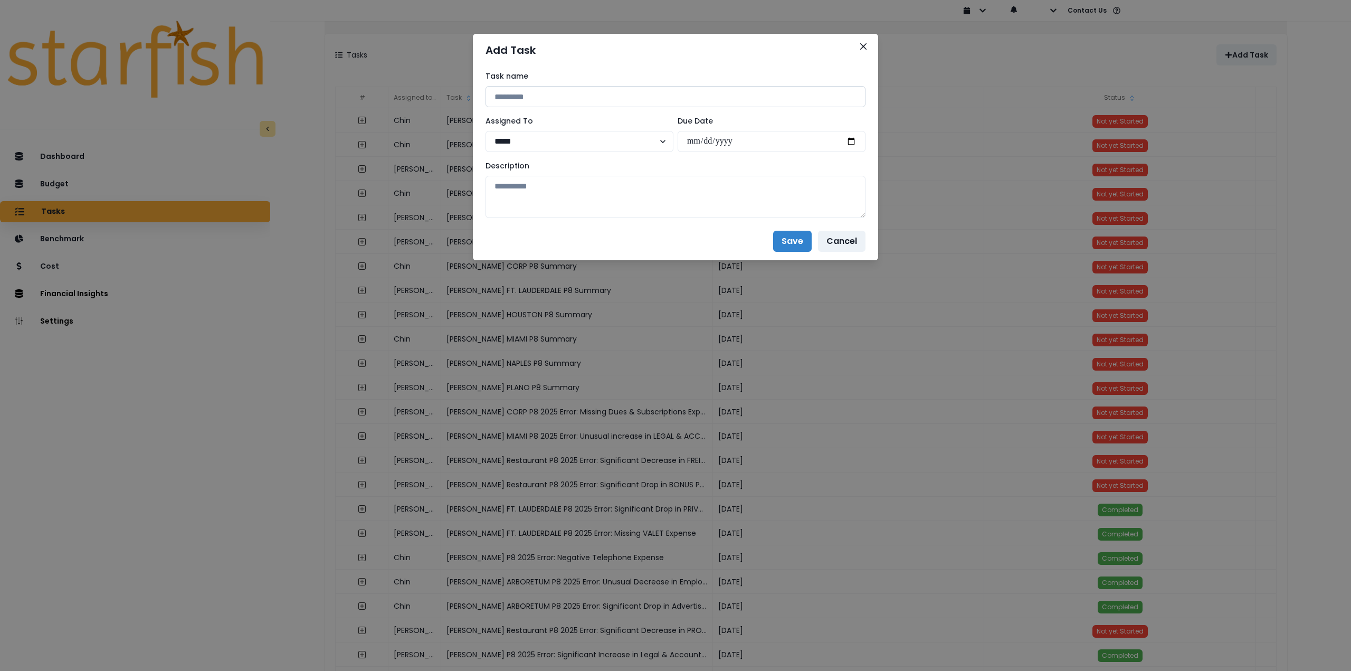
click at [546, 97] on input at bounding box center [675, 96] width 380 height 21
drag, startPoint x: 583, startPoint y: 95, endPoint x: 414, endPoint y: 89, distance: 168.9
click at [414, 89] on div "**********" at bounding box center [675, 335] width 1351 height 671
paste input "*"
type input "**********"
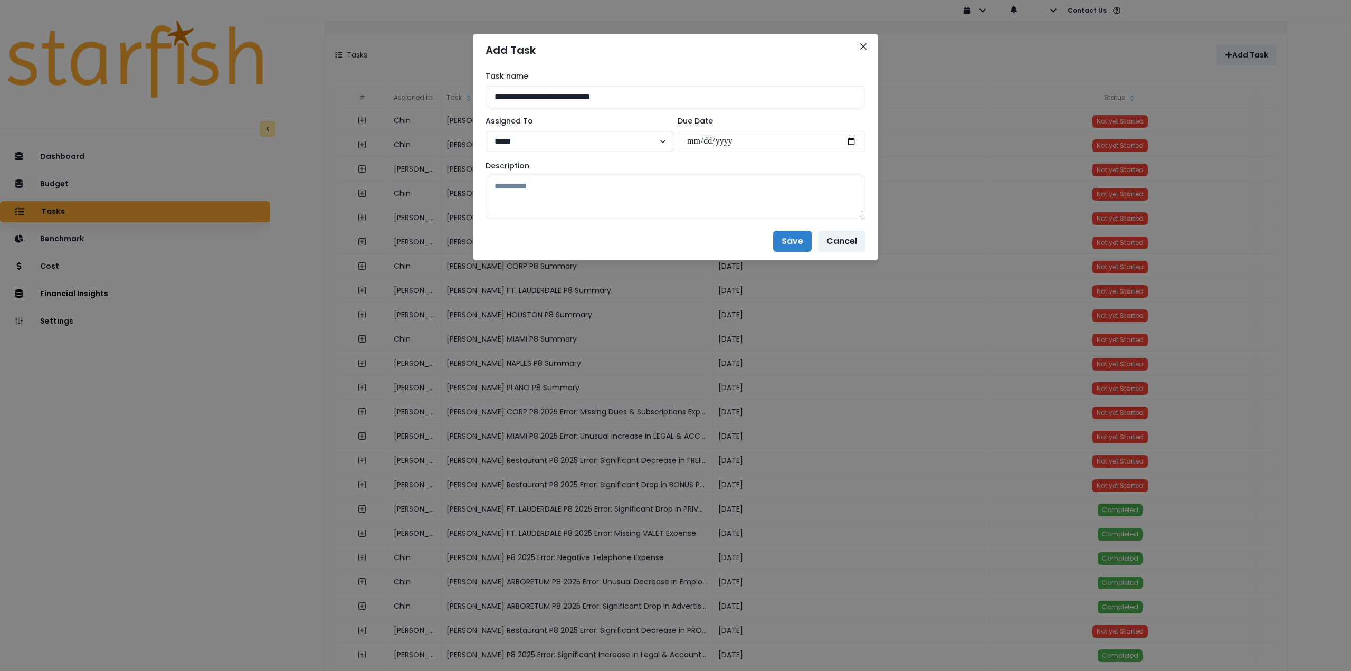
click at [571, 139] on select "***** ***** **** **** ****** **** ***** ***** ***" at bounding box center [579, 141] width 188 height 21
click at [485, 131] on select "***** ***** **** **** ****** **** ***** ***** ***" at bounding box center [579, 141] width 188 height 21
click at [565, 144] on select "***** ***** **** **** ****** **** ***** ***** ***" at bounding box center [579, 141] width 188 height 21
click at [485, 131] on select "***** ***** **** **** ****** **** ***** ***** ***" at bounding box center [579, 141] width 188 height 21
click at [855, 140] on input "date" at bounding box center [771, 141] width 188 height 21
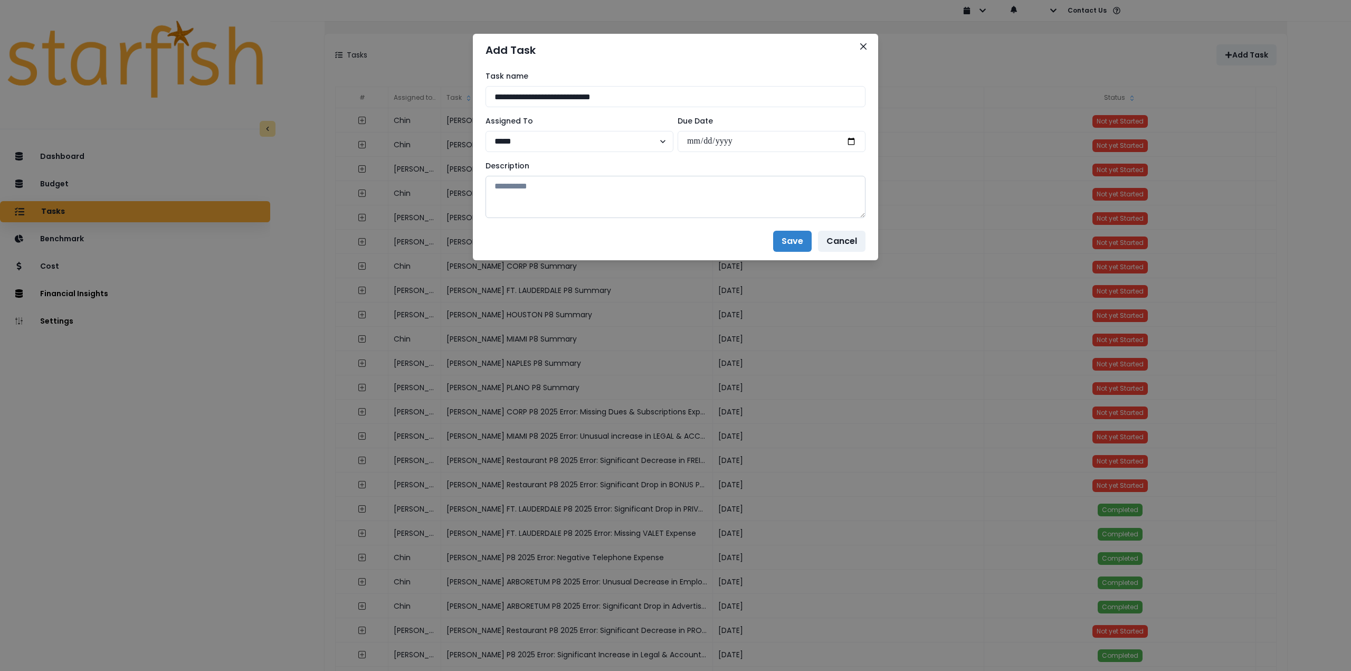
type input "**********"
click at [687, 196] on textarea at bounding box center [675, 197] width 380 height 42
click at [532, 187] on textarea at bounding box center [675, 197] width 380 height 42
paste textarea "**********"
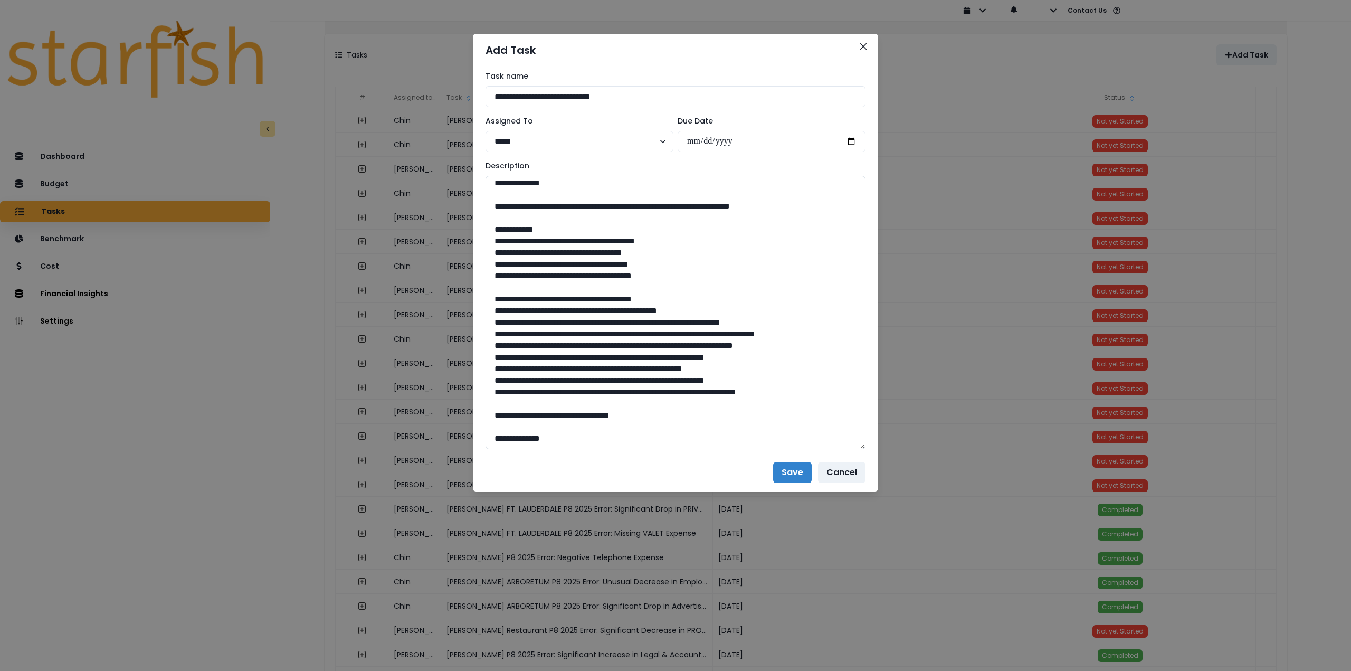
drag, startPoint x: 861, startPoint y: 215, endPoint x: 724, endPoint y: 480, distance: 298.1
click at [813, 449] on textarea at bounding box center [675, 312] width 380 height 273
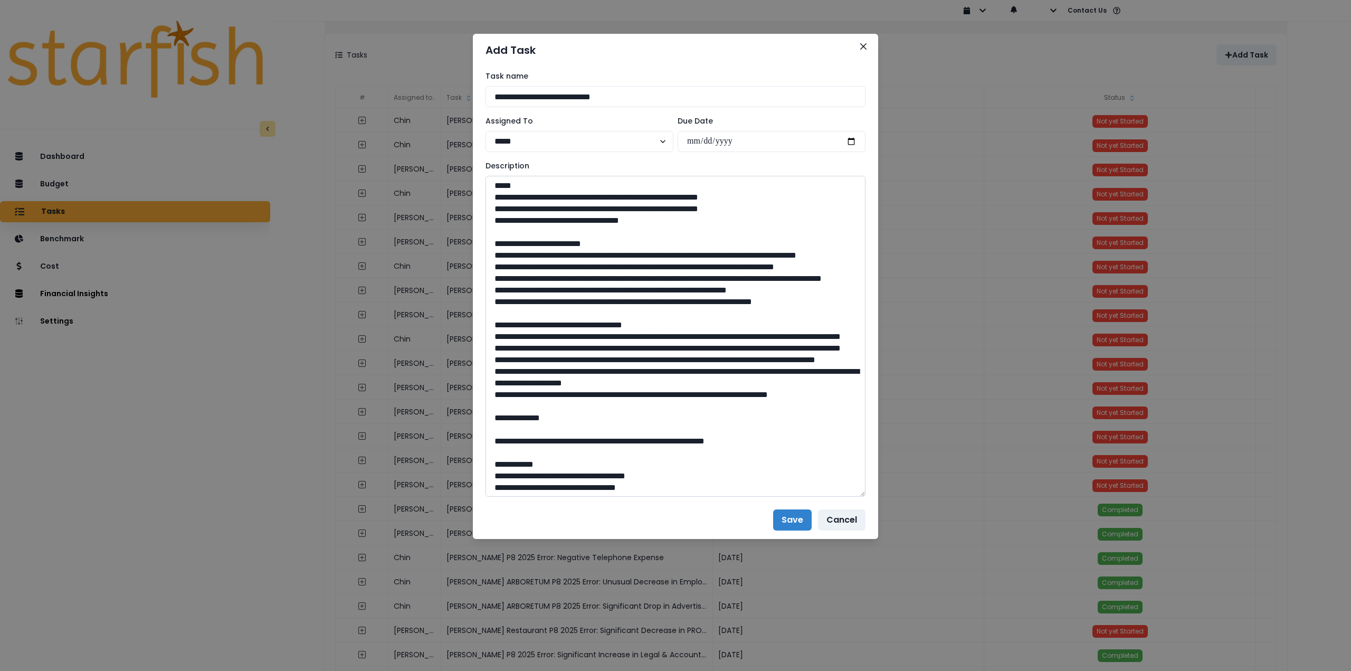
scroll to position [0, 0]
click at [652, 426] on textarea at bounding box center [675, 336] width 380 height 321
type textarea "**********"
click at [794, 521] on button "Save" at bounding box center [792, 519] width 39 height 21
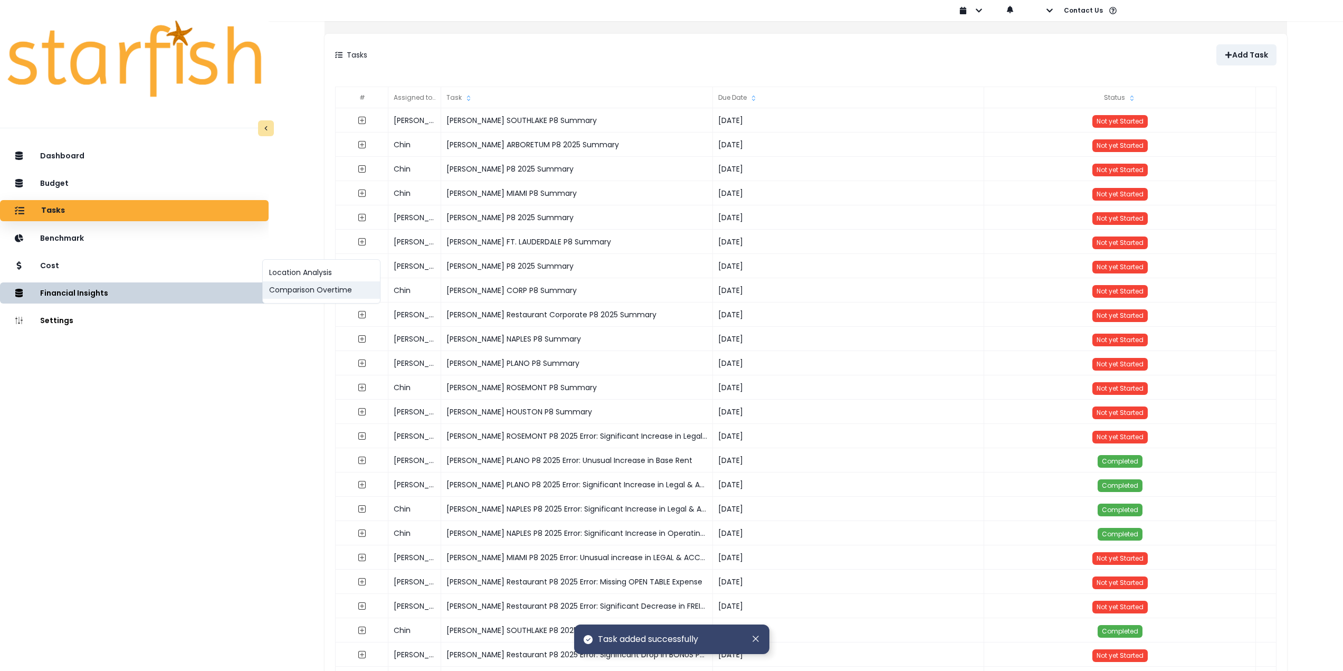
click at [302, 292] on button "Comparison Overtime" at bounding box center [321, 289] width 117 height 17
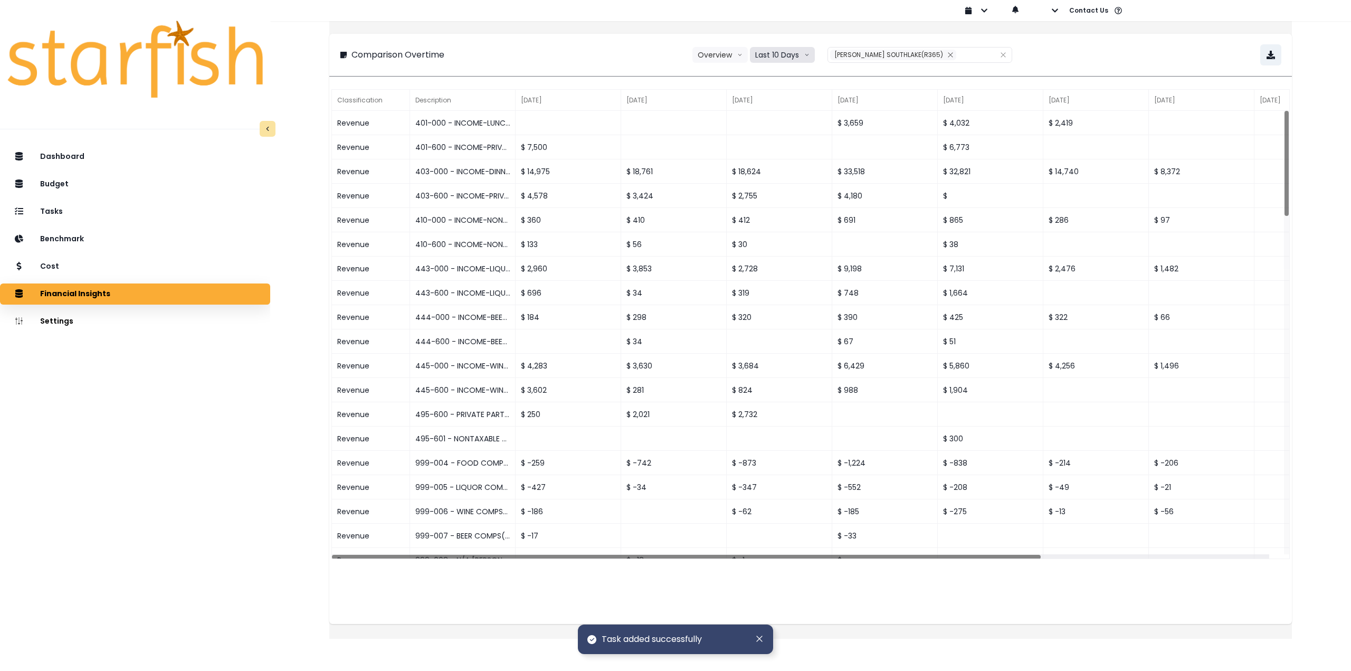
click at [774, 53] on button "Last 10 Days" at bounding box center [782, 55] width 65 height 16
click at [784, 113] on span "Last 15 Periods" at bounding box center [781, 113] width 51 height 11
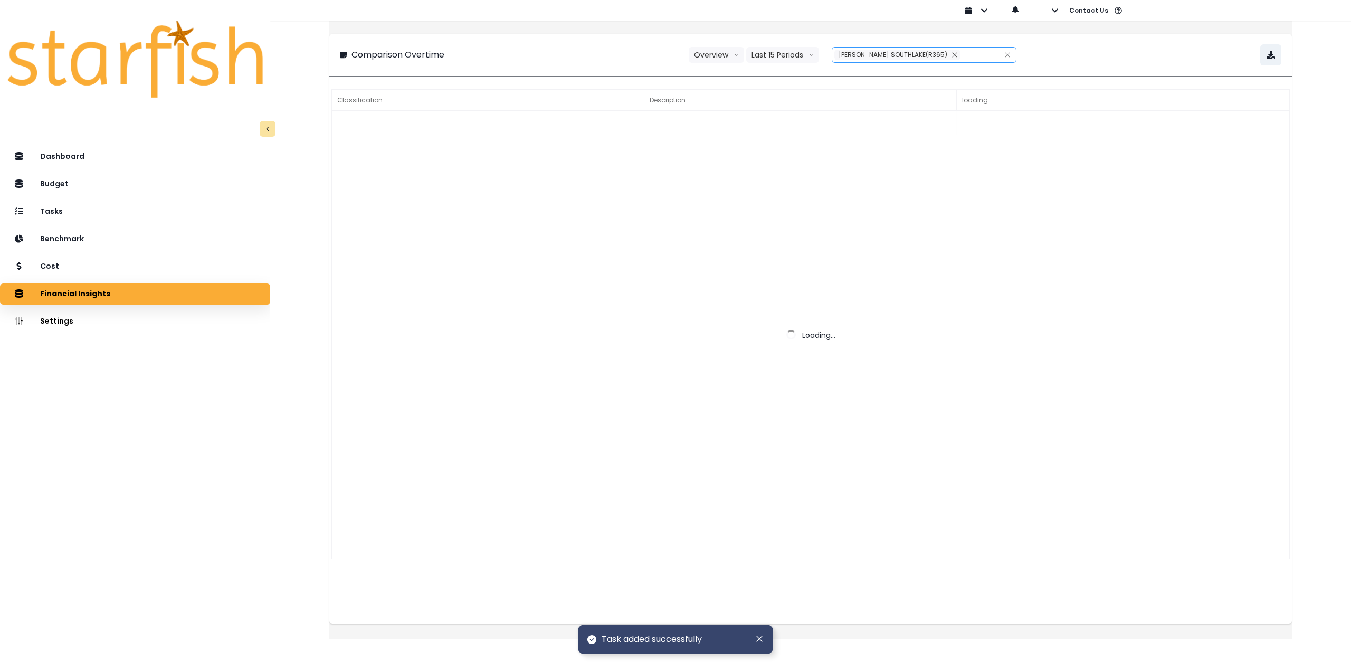
click at [870, 54] on span "[PERSON_NAME] SOUTHLAKE(R365)" at bounding box center [892, 54] width 109 height 9
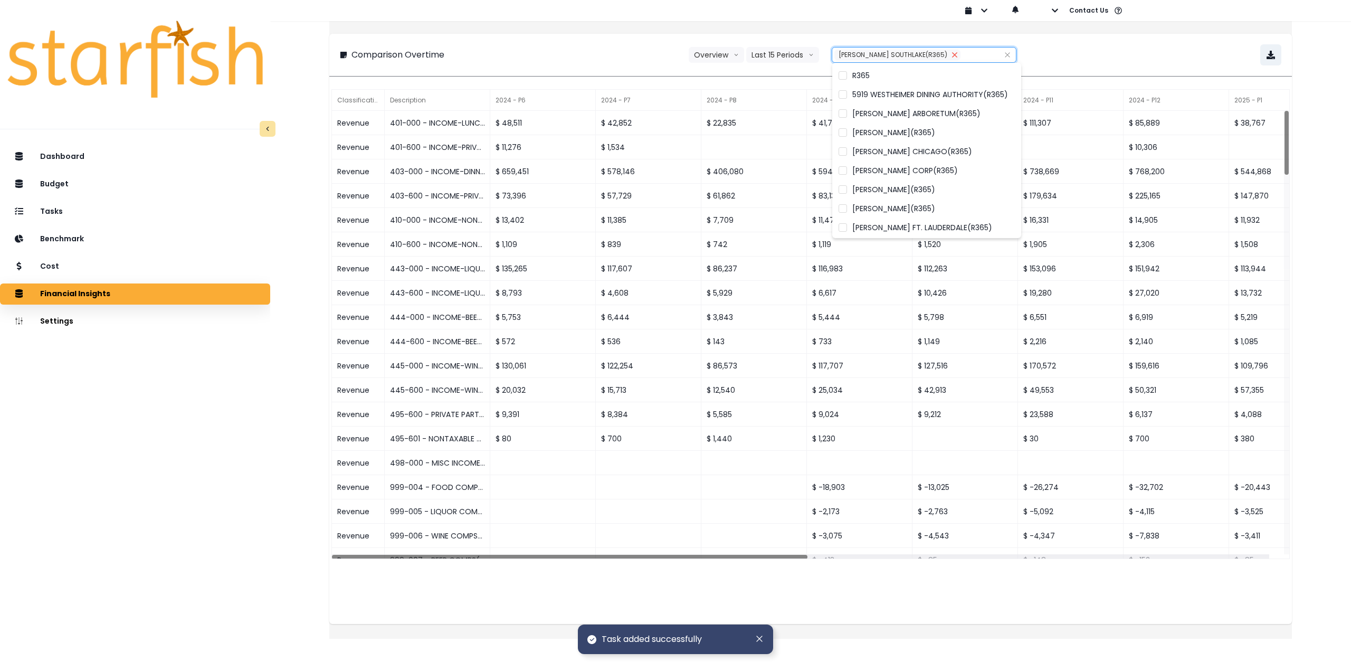
click at [951, 55] on icon "close" at bounding box center [954, 55] width 6 height 6
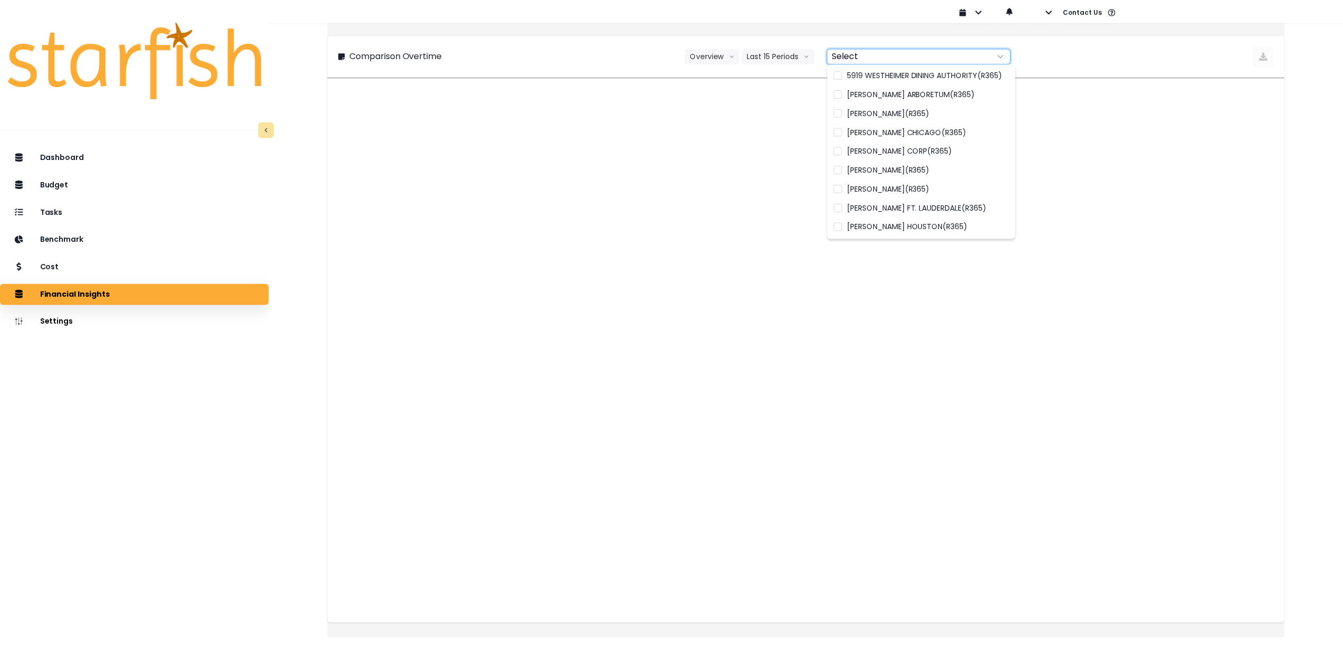
scroll to position [154, 0]
click at [954, 221] on span "[PERSON_NAME] WOODLANDS(R365)" at bounding box center [918, 225] width 132 height 11
type input "**********"
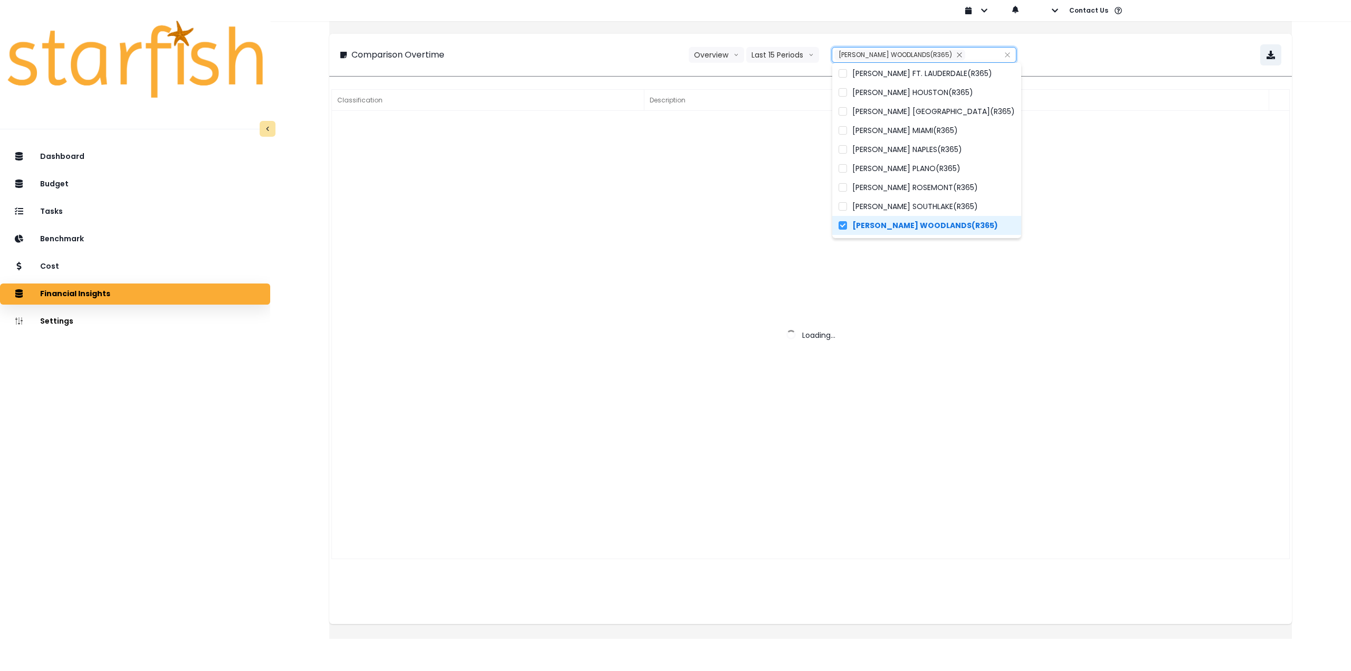
click at [1139, 54] on div "**********" at bounding box center [810, 54] width 941 height 21
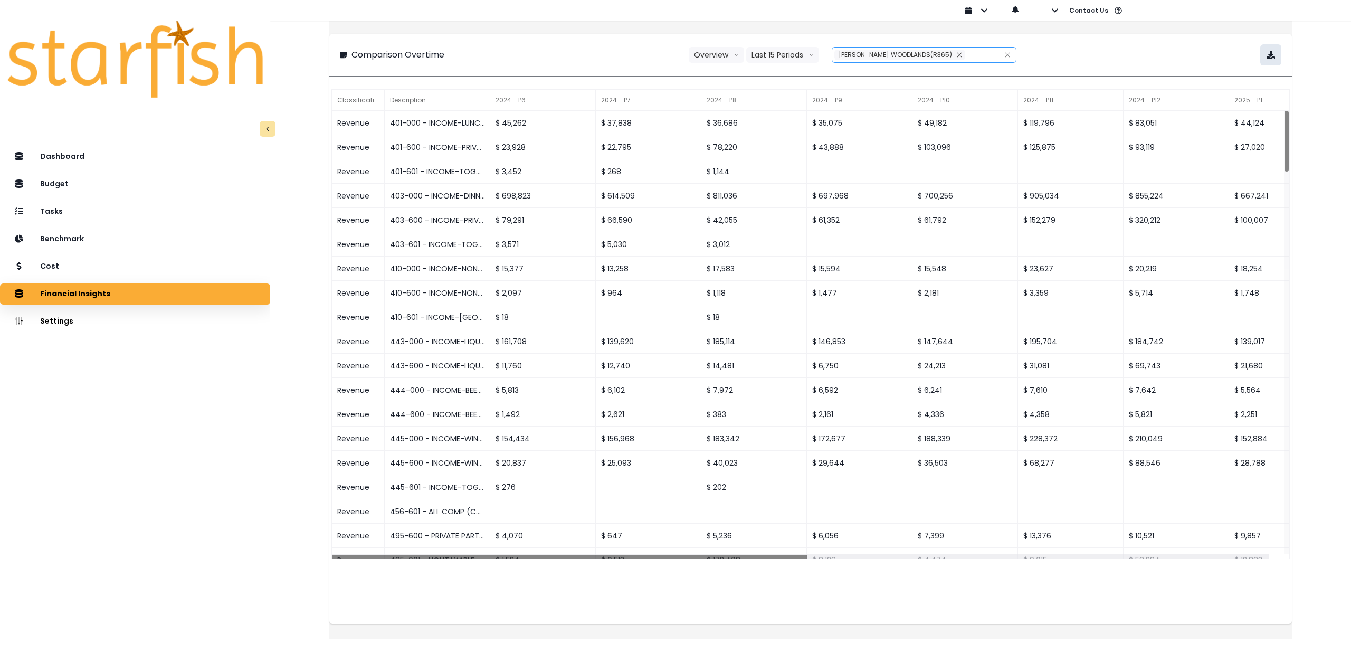
click at [1265, 56] on button "button" at bounding box center [1270, 54] width 21 height 21
click at [128, 266] on div "Cost" at bounding box center [134, 266] width 253 height 22
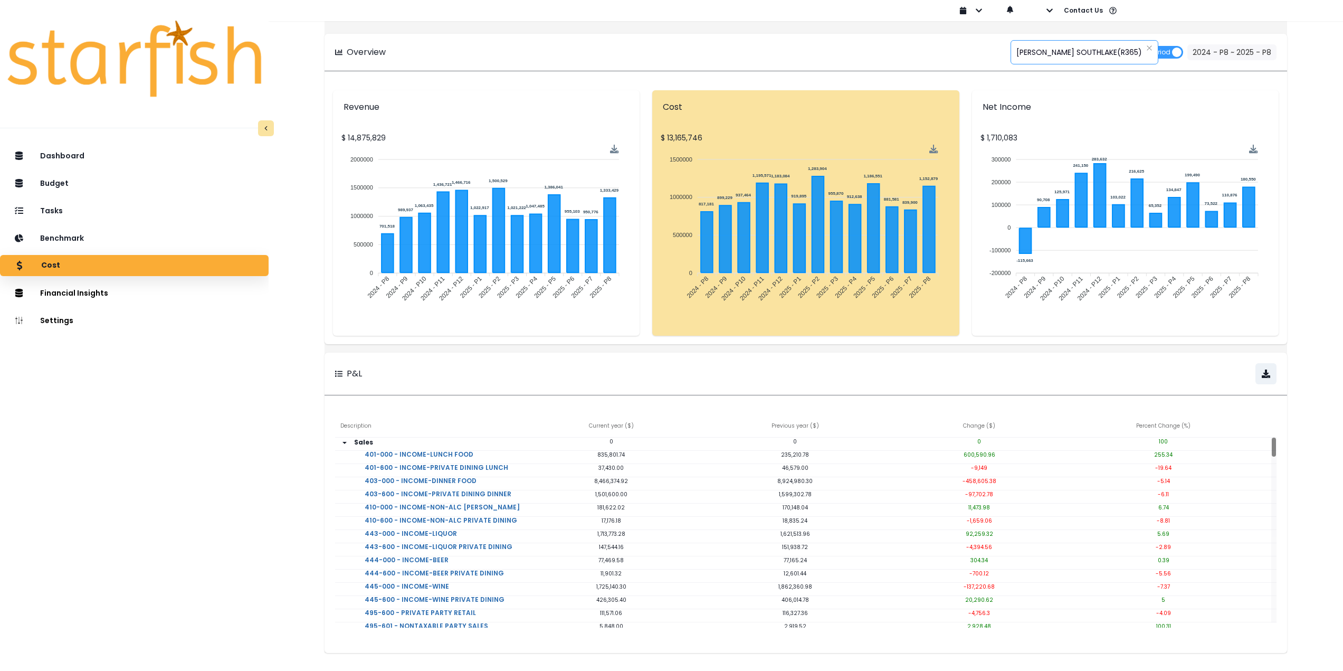
click at [1082, 52] on span "[PERSON_NAME] SOUTHLAKE(R365)" at bounding box center [1079, 52] width 126 height 22
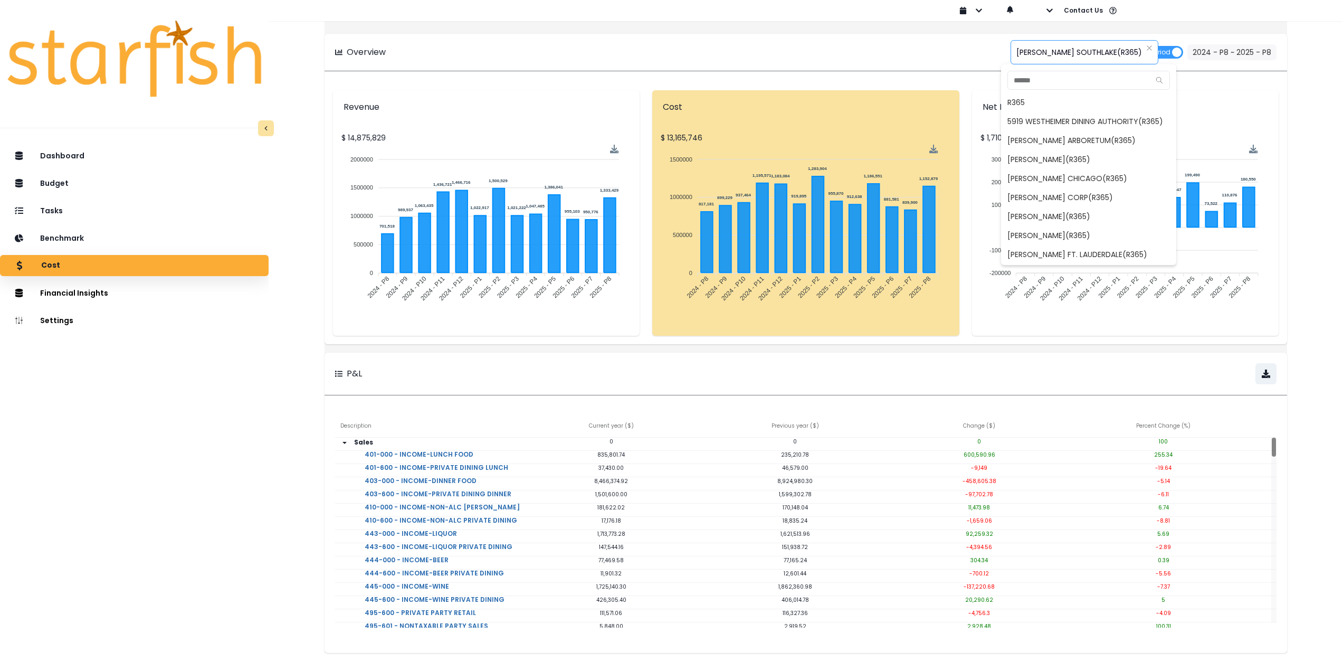
scroll to position [133, 0]
click at [1075, 254] on span "[PERSON_NAME] SOUTHLAKE(R365)" at bounding box center [1088, 254] width 175 height 19
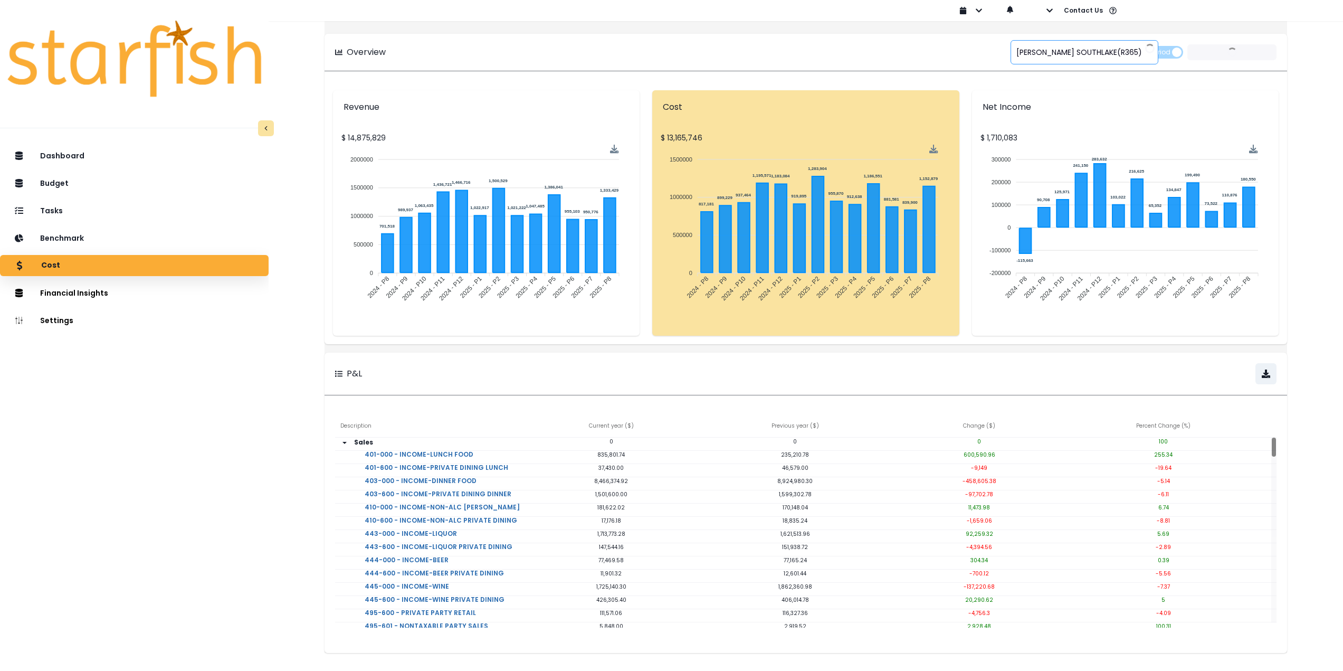
click at [1056, 53] on span "[PERSON_NAME] SOUTHLAKE(R365)" at bounding box center [1079, 52] width 126 height 22
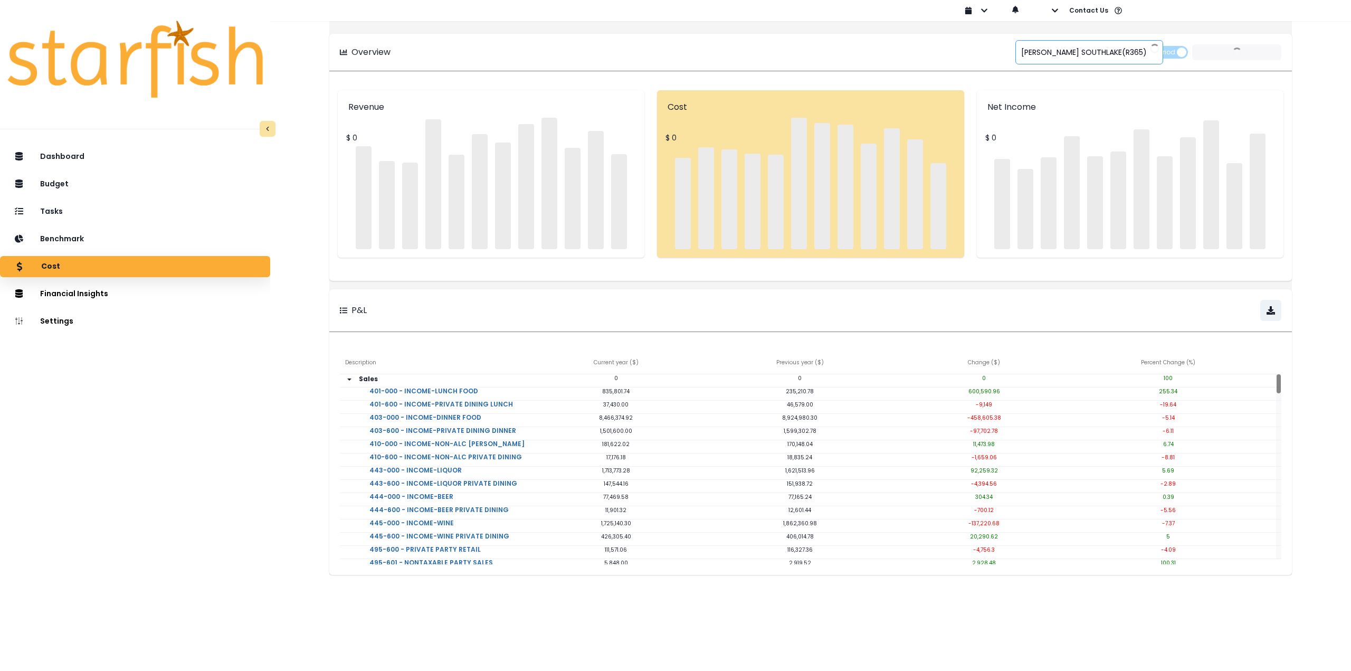
click at [1062, 47] on span "[PERSON_NAME] SOUTHLAKE(R365)" at bounding box center [1084, 52] width 126 height 22
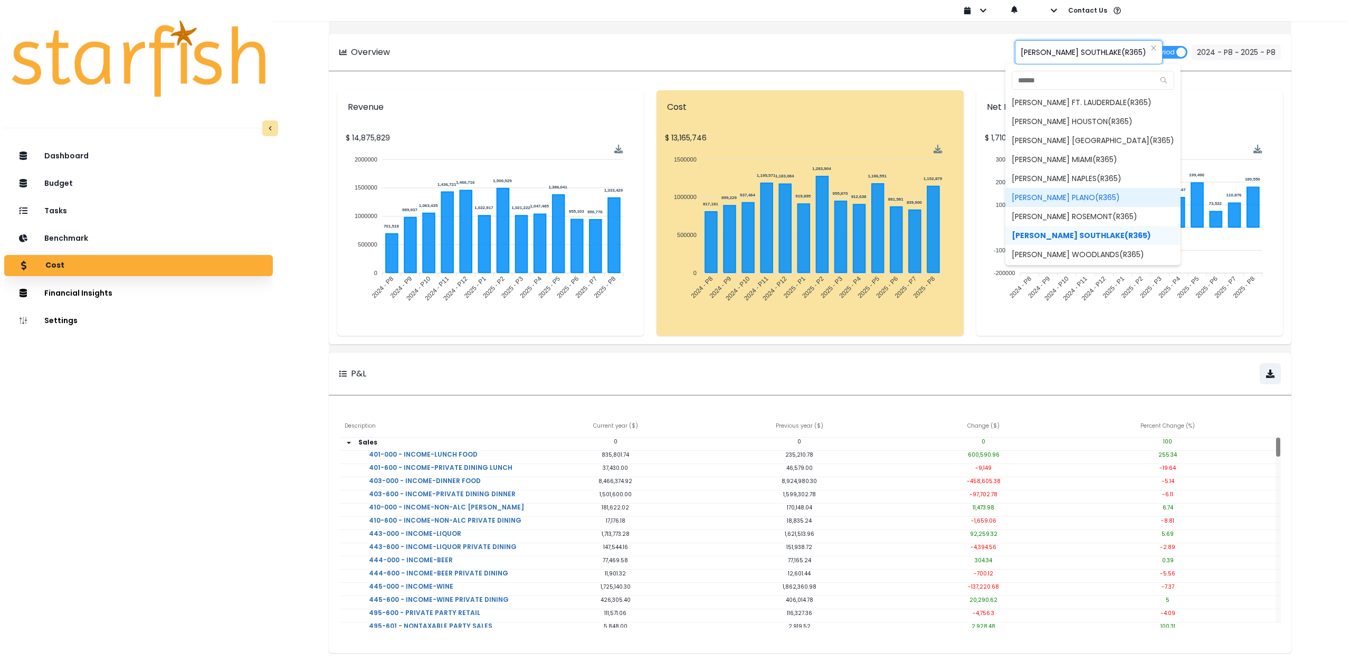
scroll to position [154, 0]
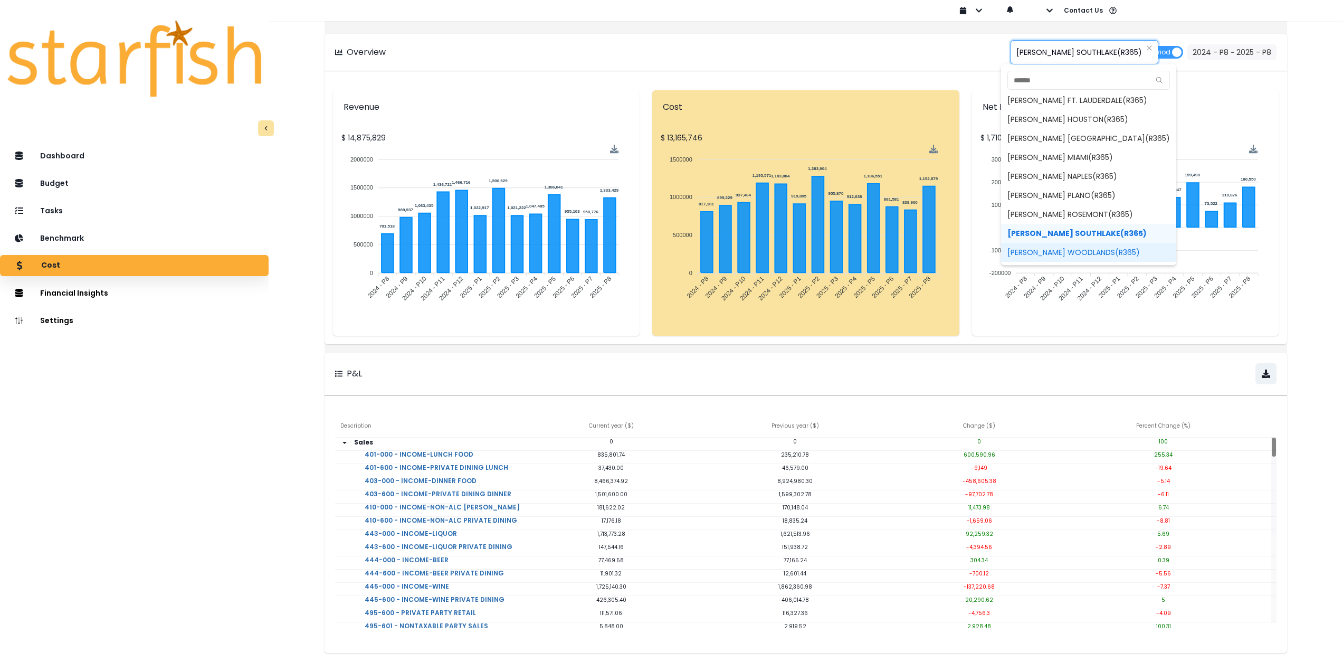
click at [1076, 251] on span "[PERSON_NAME] WOODLANDS(R365)" at bounding box center [1088, 252] width 175 height 19
type input "**********"
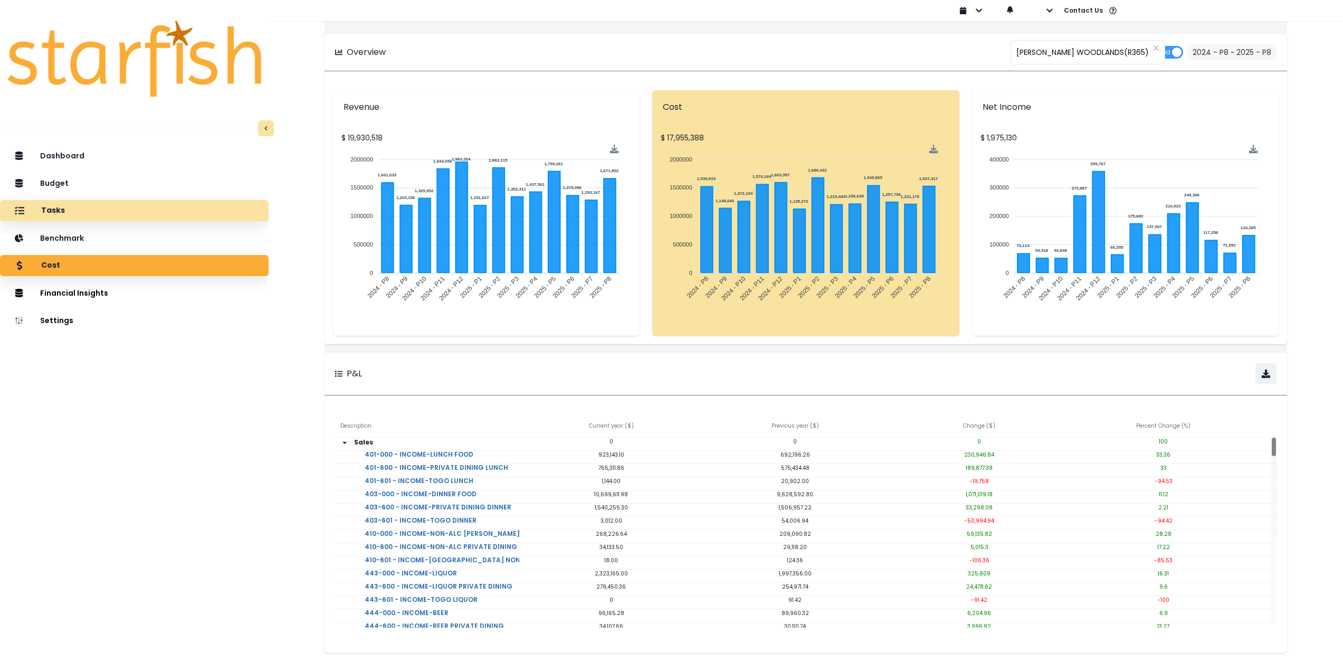
click at [95, 214] on div "Tasks" at bounding box center [134, 210] width 252 height 22
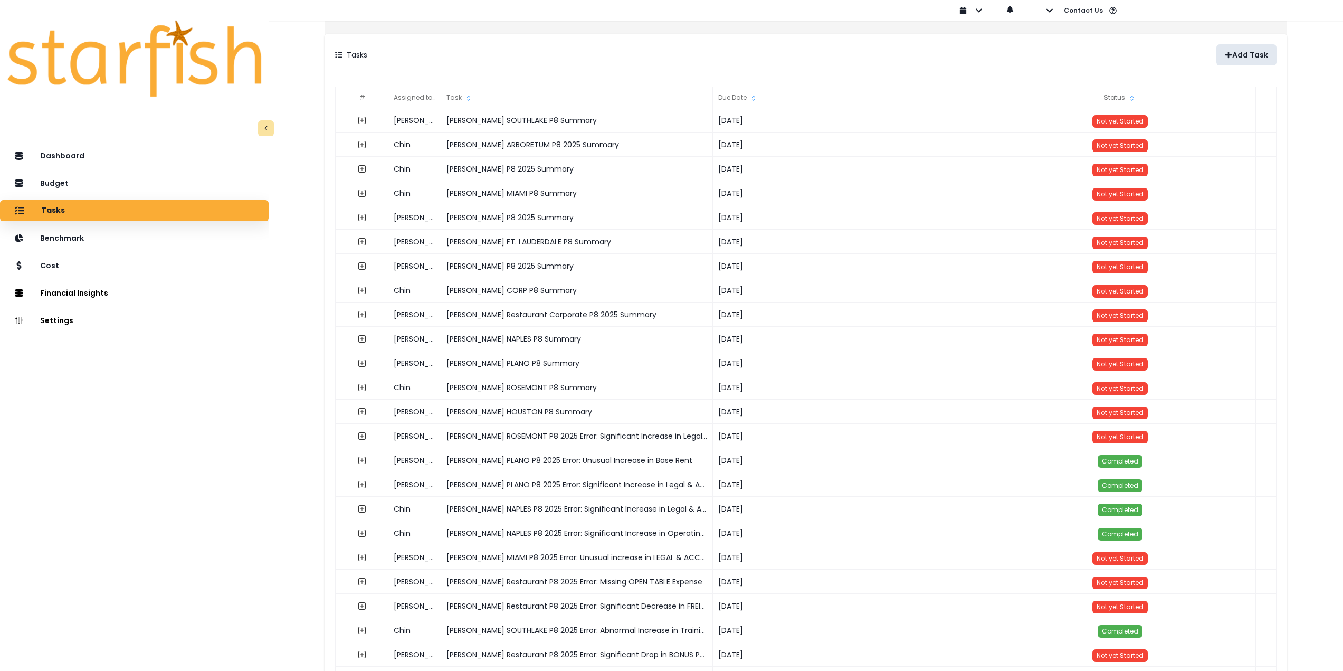
click at [1237, 52] on p "Add Task" at bounding box center [1250, 55] width 36 height 9
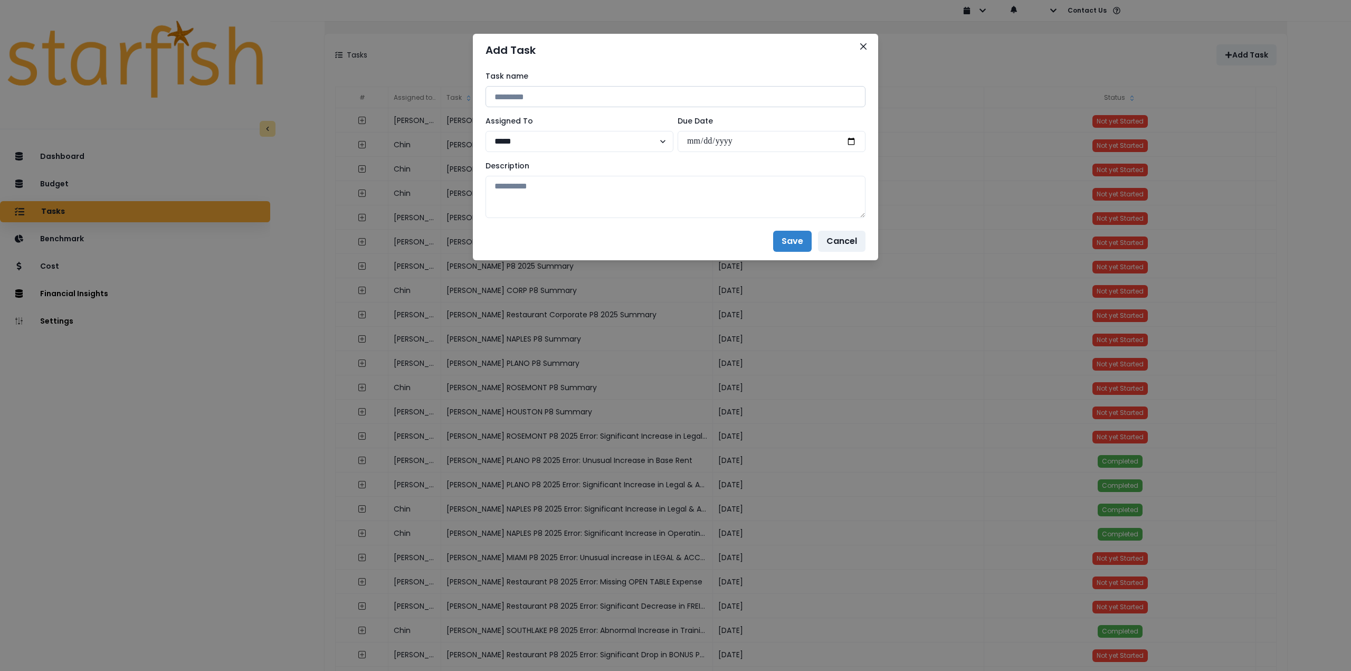
click at [615, 94] on input at bounding box center [675, 96] width 380 height 21
drag, startPoint x: 585, startPoint y: 98, endPoint x: 444, endPoint y: 85, distance: 141.4
click at [444, 85] on div "**********" at bounding box center [675, 335] width 1351 height 671
click at [575, 99] on input "**********" at bounding box center [675, 96] width 380 height 21
drag, startPoint x: 582, startPoint y: 96, endPoint x: 405, endPoint y: 81, distance: 177.9
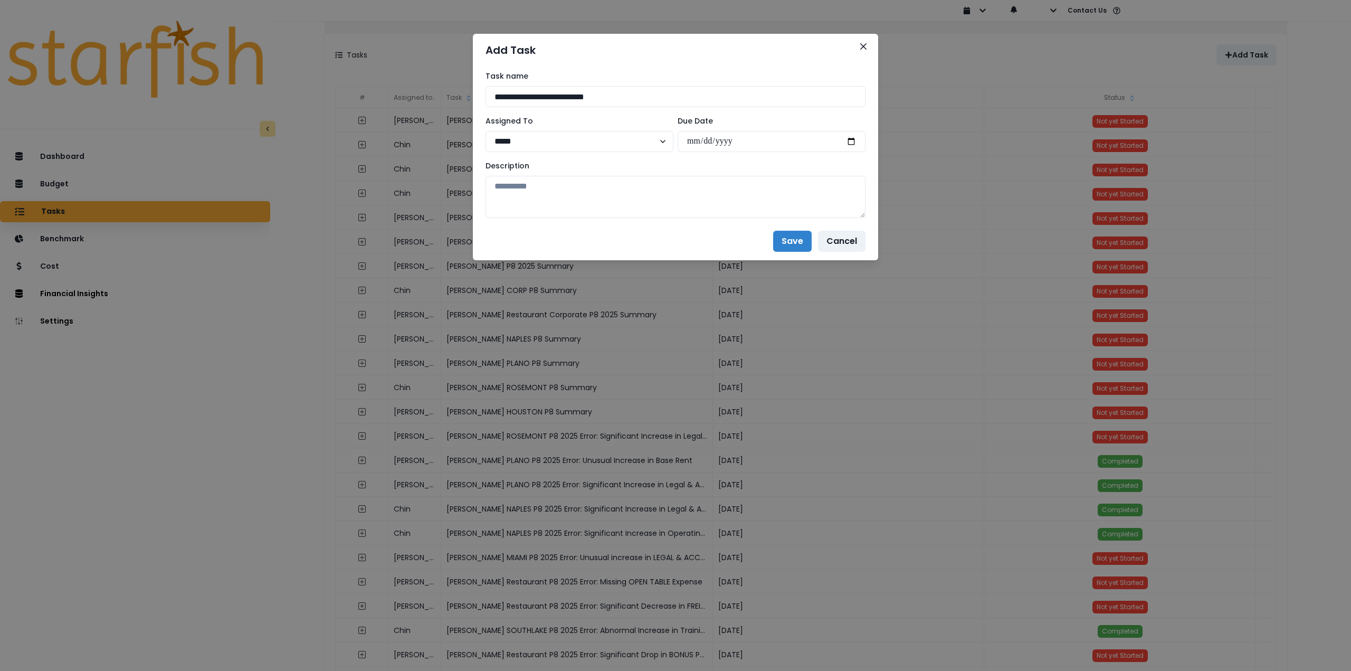
click at [403, 81] on div "**********" at bounding box center [675, 335] width 1351 height 671
paste input "*"
type input "**********"
click at [531, 141] on select "***** ***** **** **** ****** **** ***** ***** ***" at bounding box center [579, 141] width 188 height 21
select select "***"
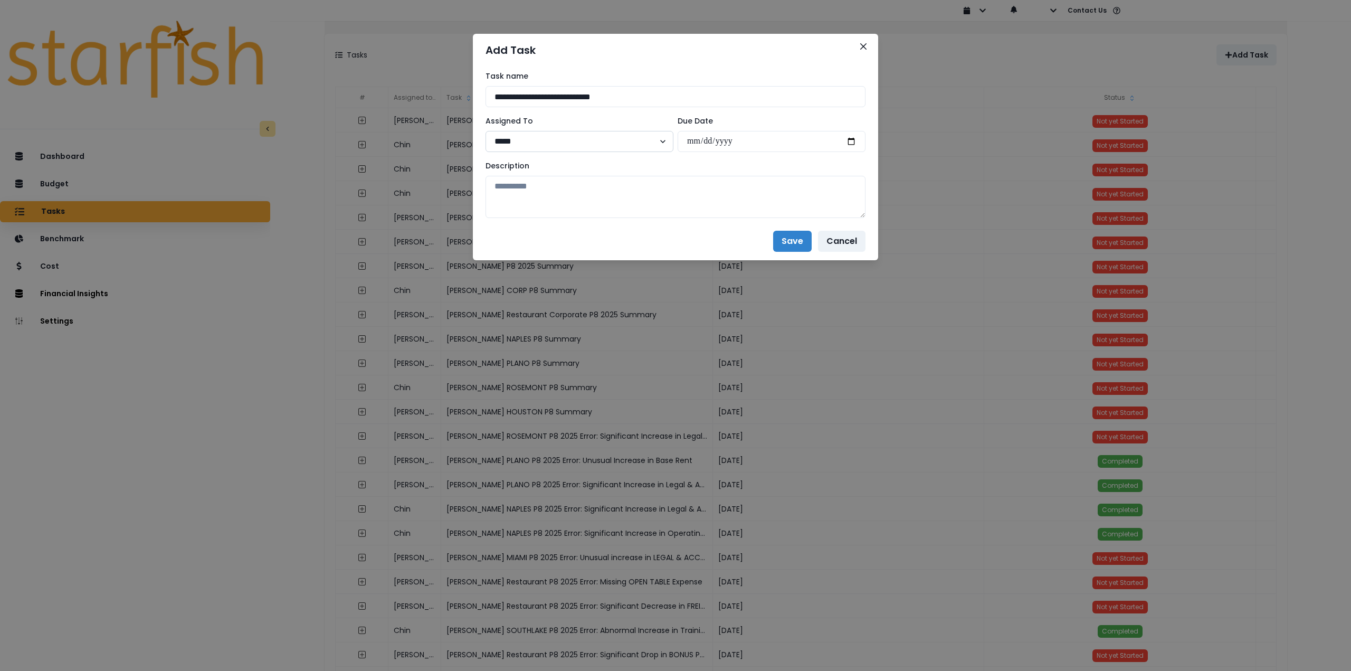
click at [485, 131] on select "***** ***** **** **** ****** **** ***** ***** ***" at bounding box center [579, 141] width 188 height 21
click at [854, 145] on input "date" at bounding box center [771, 141] width 188 height 21
type input "**********"
click at [670, 193] on textarea at bounding box center [675, 197] width 380 height 42
click at [566, 198] on textarea at bounding box center [675, 197] width 380 height 42
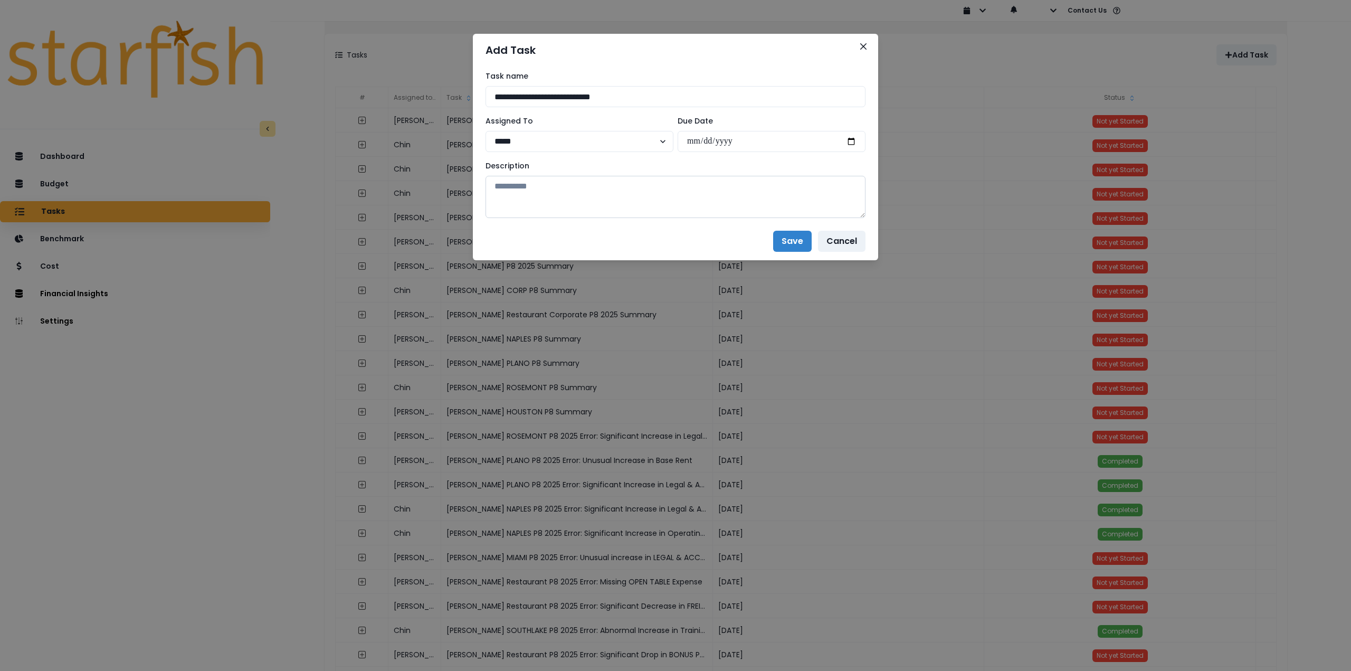
paste textarea "**********"
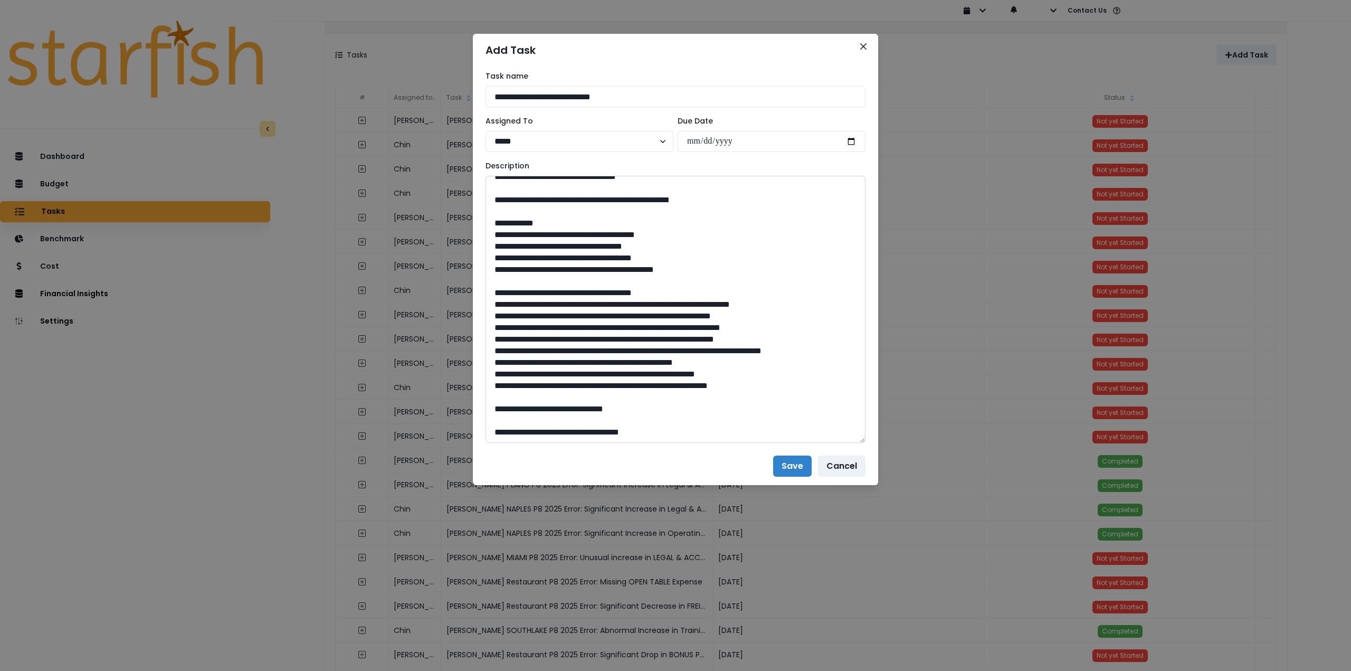
drag, startPoint x: 857, startPoint y: 213, endPoint x: 834, endPoint y: 439, distance: 227.0
click at [834, 439] on textarea at bounding box center [675, 309] width 380 height 267
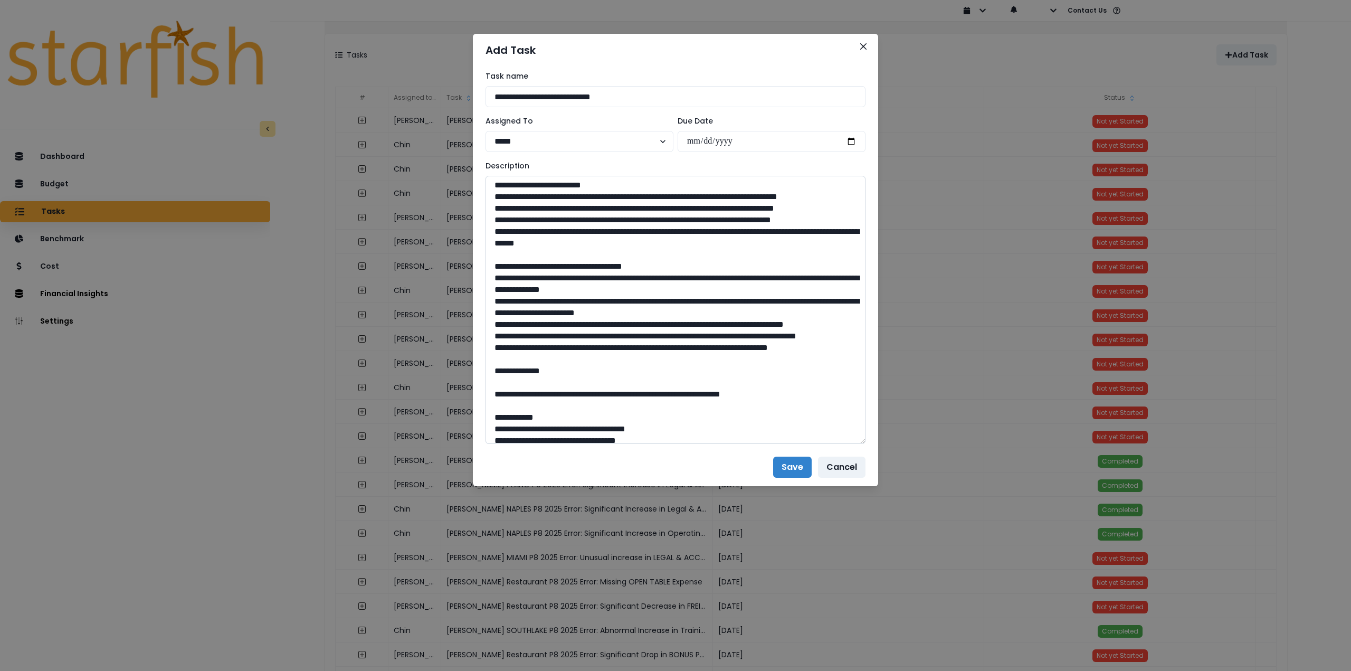
scroll to position [0, 0]
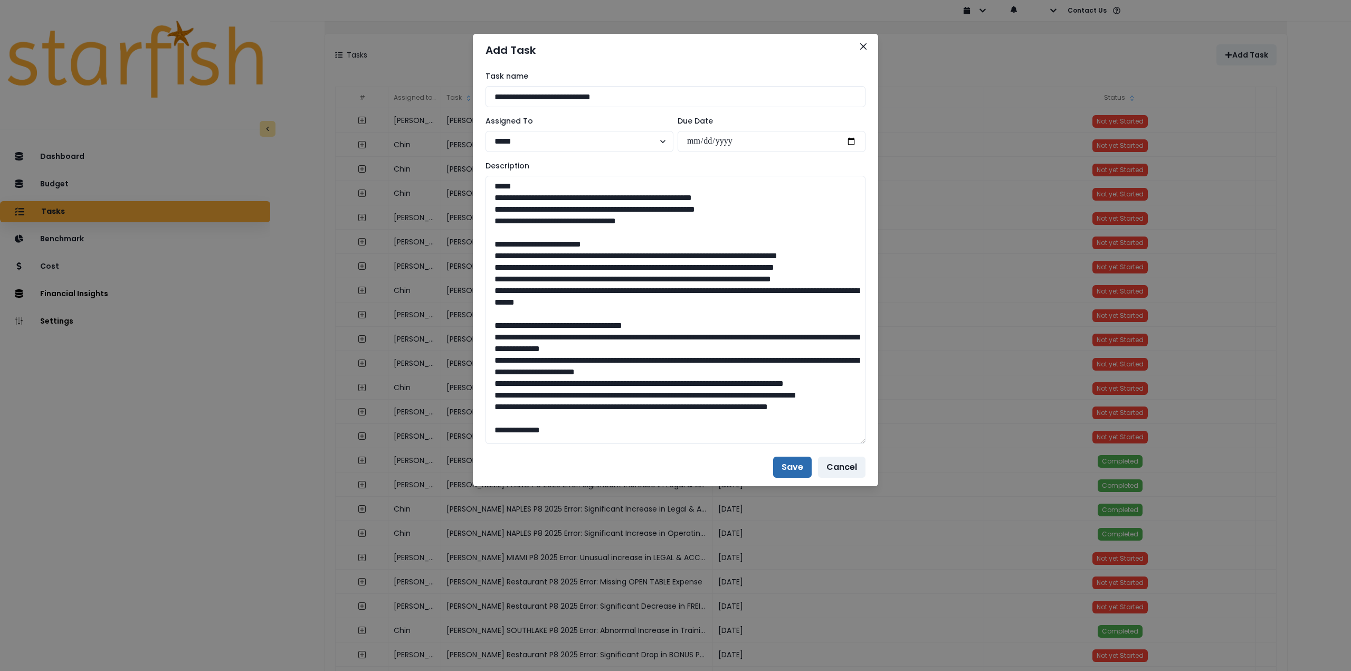
type textarea "**********"
click at [791, 471] on button "Save" at bounding box center [792, 466] width 39 height 21
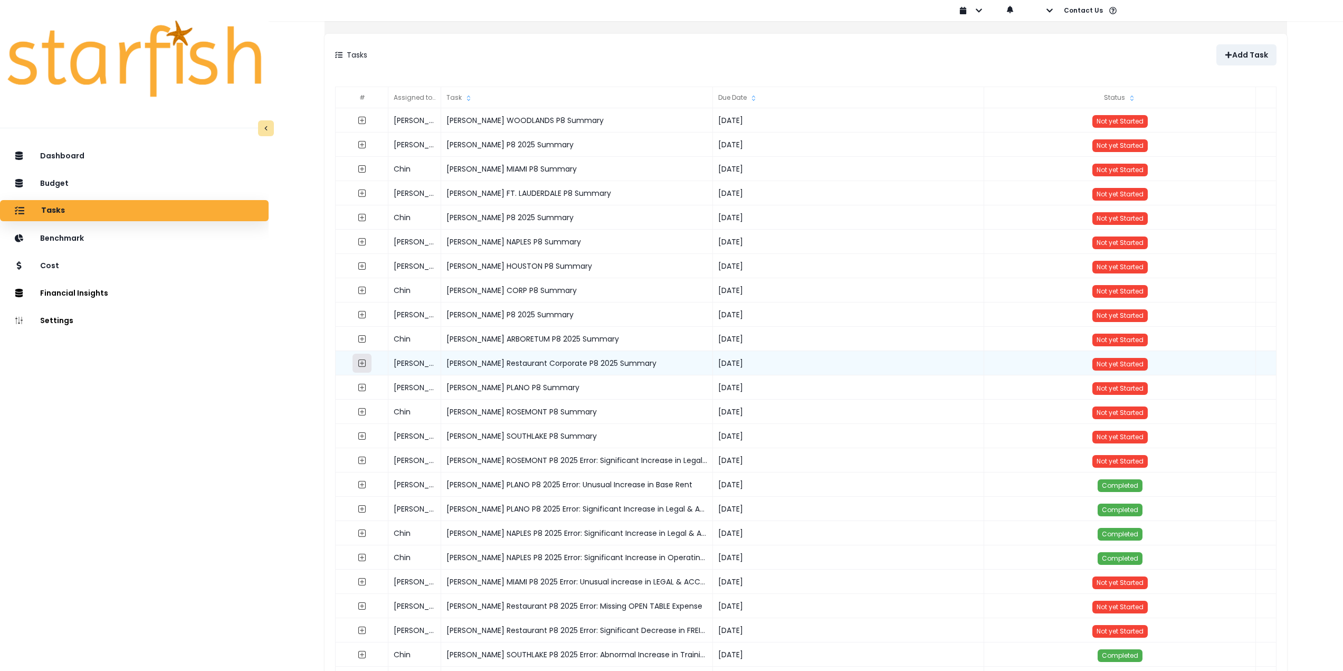
click at [366, 365] on icon "expand outline" at bounding box center [362, 363] width 8 height 8
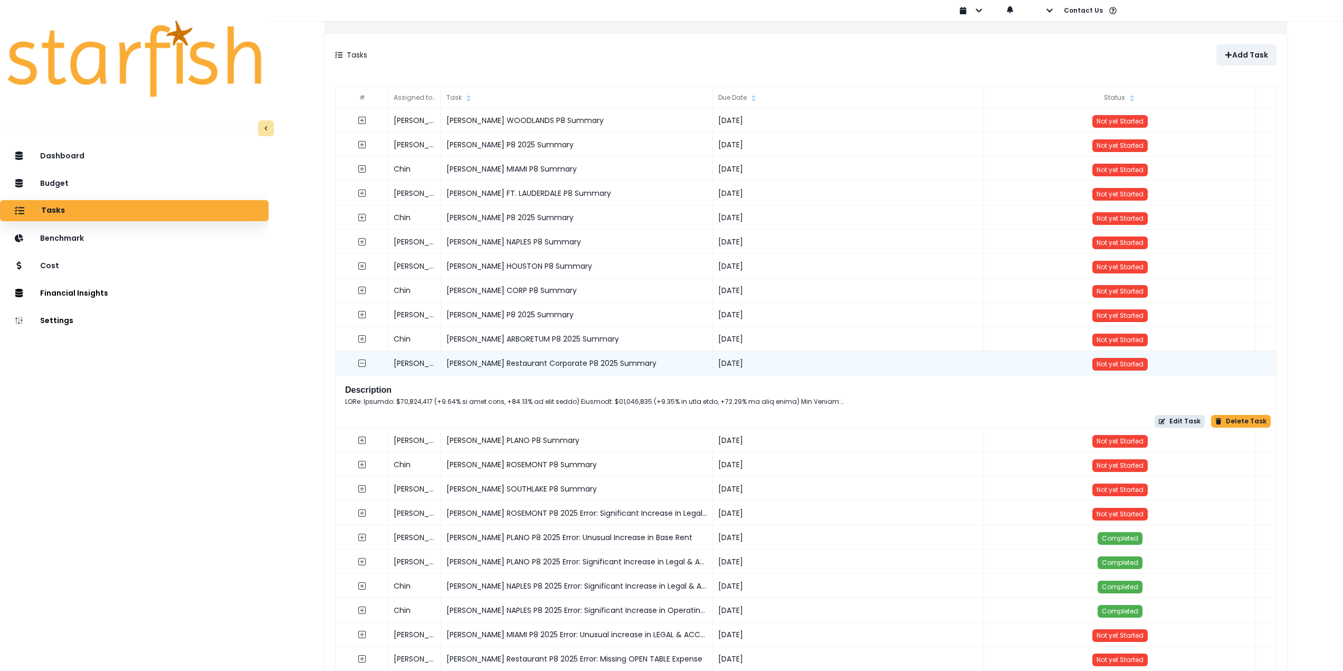
click at [1174, 416] on button "Edit Task" at bounding box center [1179, 421] width 50 height 13
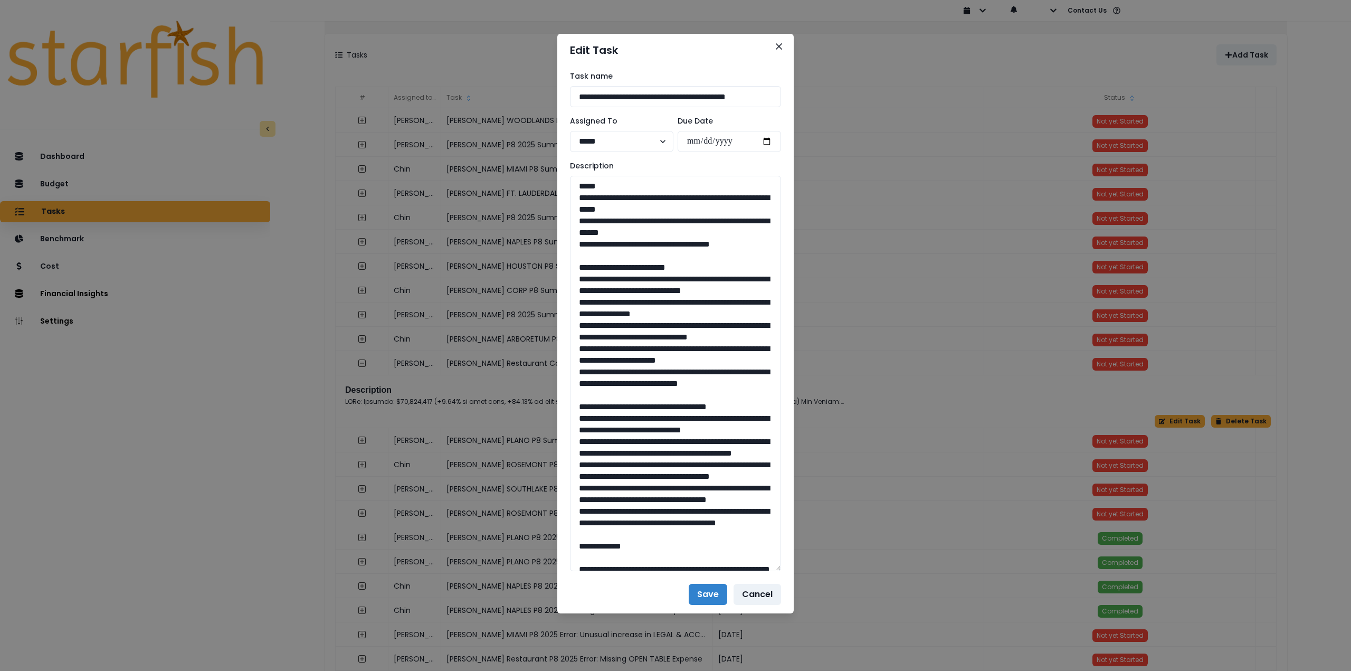
drag, startPoint x: 775, startPoint y: 211, endPoint x: 831, endPoint y: 565, distance: 357.9
click at [831, 565] on div "**********" at bounding box center [675, 335] width 1351 height 671
drag, startPoint x: 725, startPoint y: 236, endPoint x: 539, endPoint y: 194, distance: 191.0
drag, startPoint x: 641, startPoint y: 432, endPoint x: 568, endPoint y: 283, distance: 165.7
click at [568, 283] on div "**********" at bounding box center [675, 320] width 236 height 509
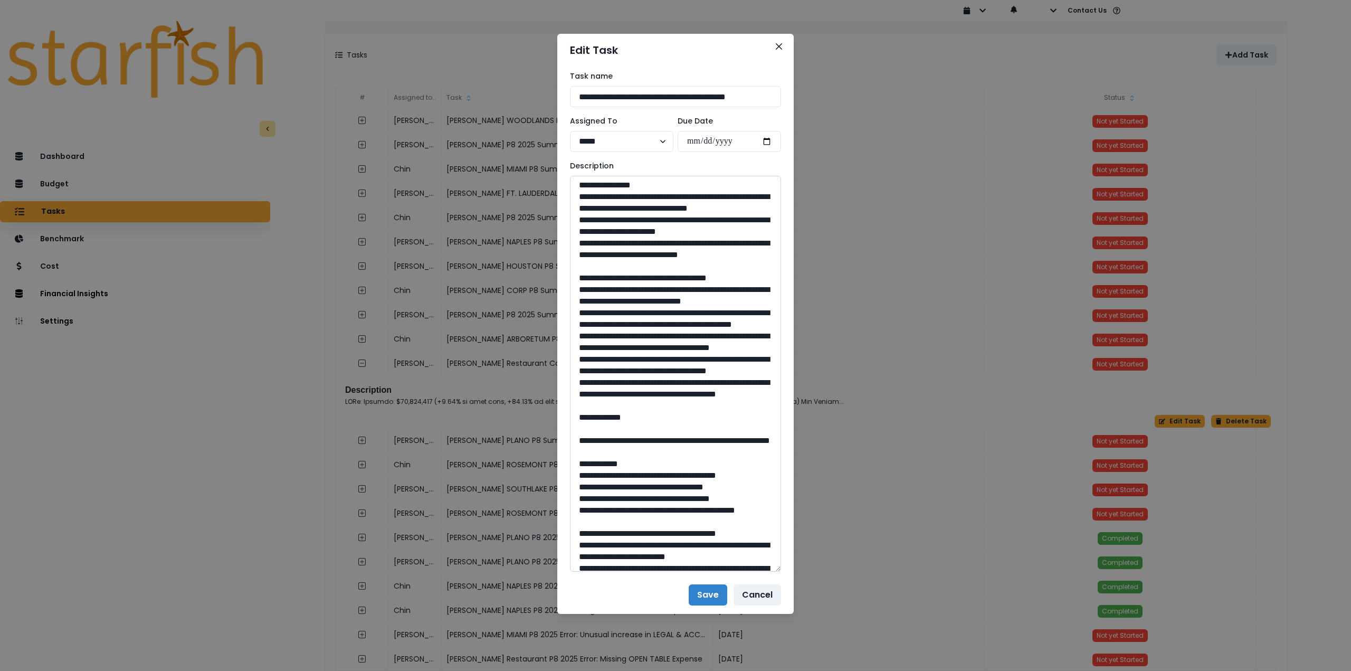
scroll to position [158, 0]
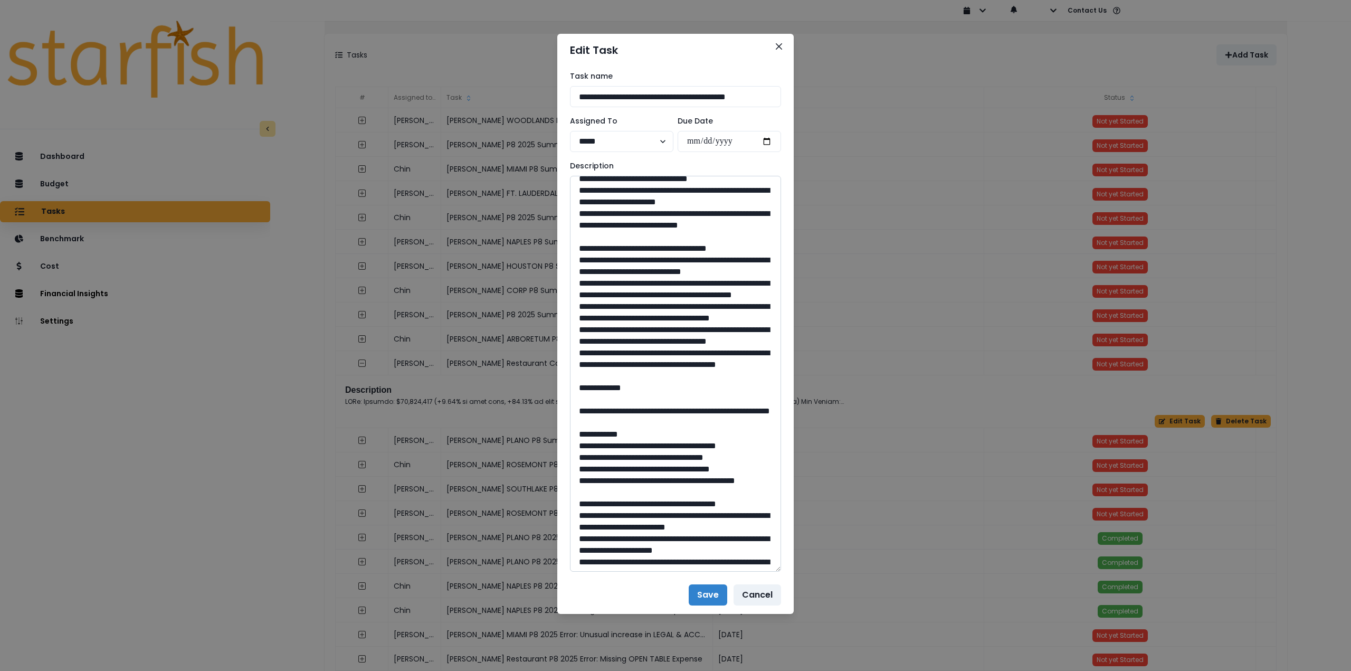
drag, startPoint x: 576, startPoint y: 305, endPoint x: 678, endPoint y: 465, distance: 189.8
click at [678, 465] on textarea at bounding box center [675, 374] width 211 height 396
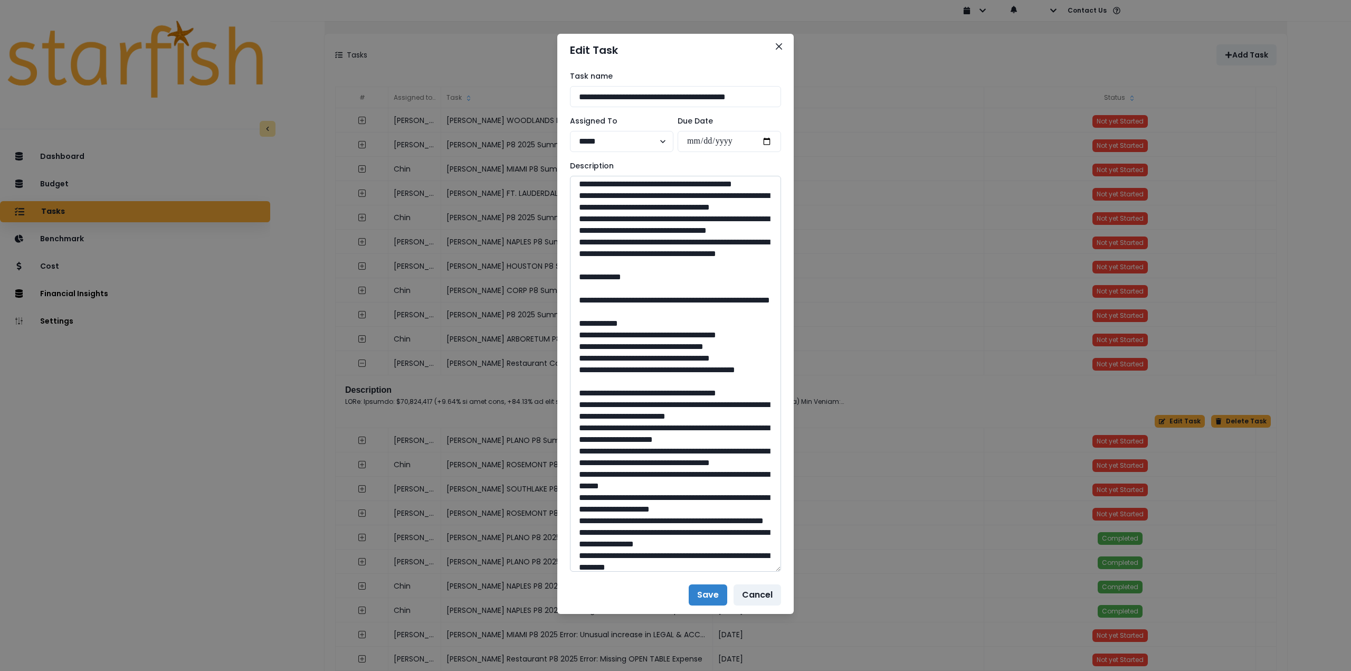
scroll to position [317, 0]
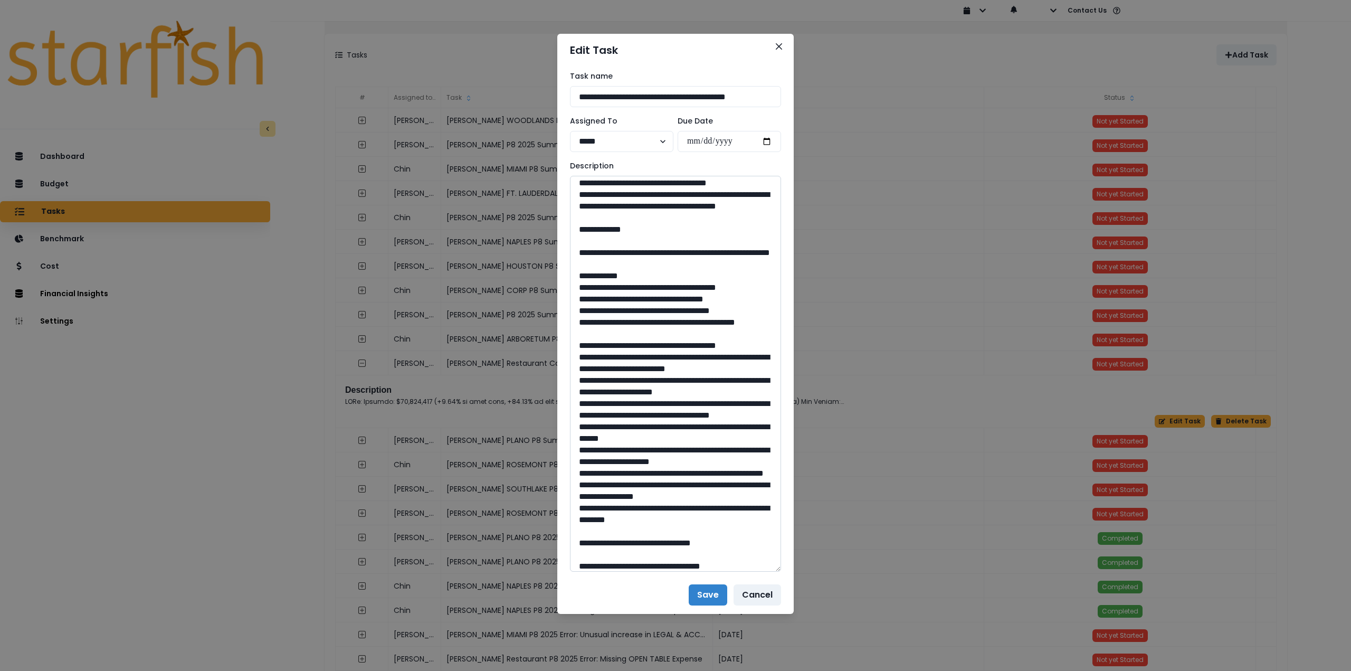
drag, startPoint x: 607, startPoint y: 357, endPoint x: 670, endPoint y: 360, distance: 62.9
click at [690, 369] on textarea at bounding box center [675, 374] width 211 height 396
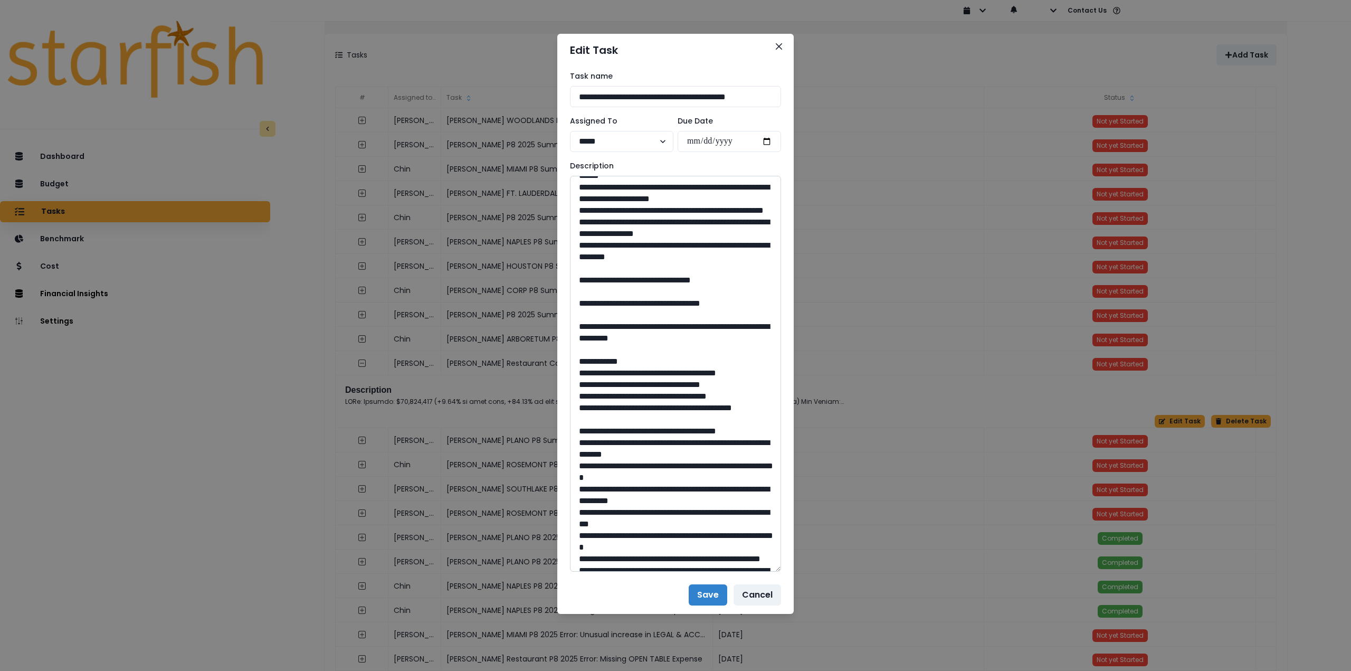
scroll to position [580, 0]
drag, startPoint x: 686, startPoint y: 465, endPoint x: 652, endPoint y: 462, distance: 33.9
click at [652, 462] on textarea at bounding box center [675, 374] width 211 height 396
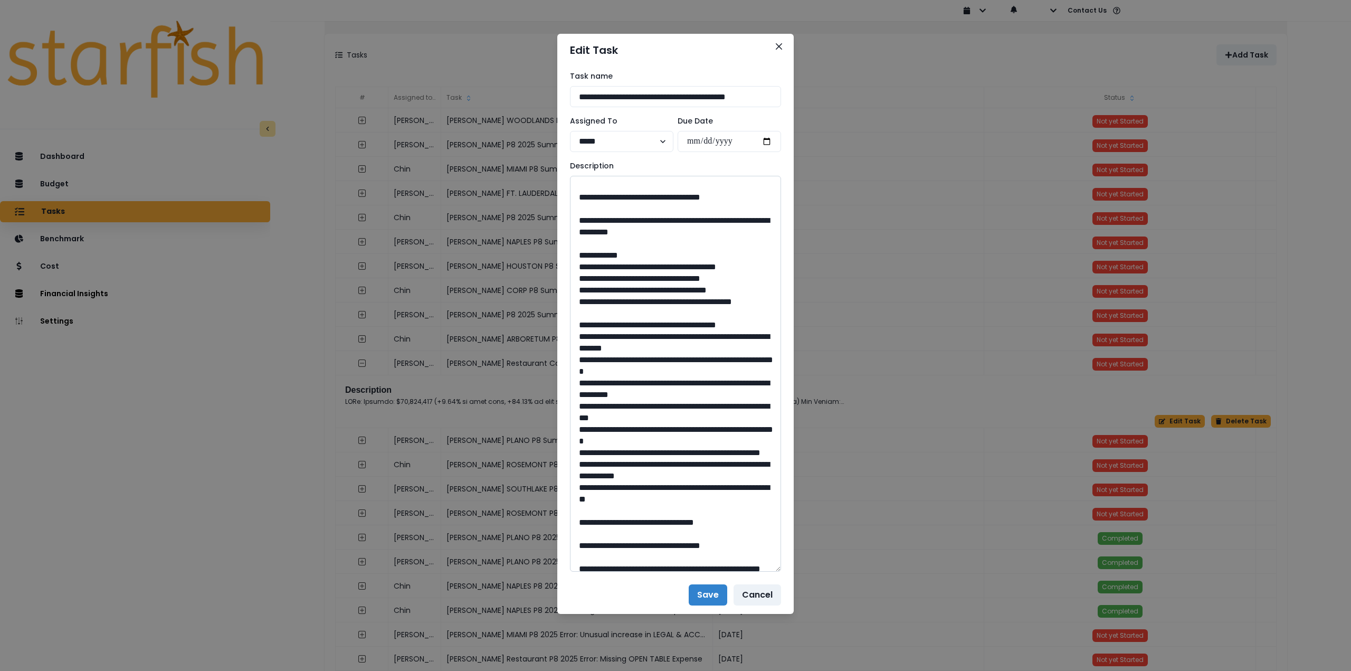
scroll to position [686, 0]
drag, startPoint x: 607, startPoint y: 404, endPoint x: 741, endPoint y: 423, distance: 134.8
click at [741, 423] on textarea at bounding box center [675, 374] width 211 height 396
click at [623, 406] on textarea at bounding box center [675, 374] width 211 height 396
drag, startPoint x: 609, startPoint y: 404, endPoint x: 714, endPoint y: 421, distance: 106.4
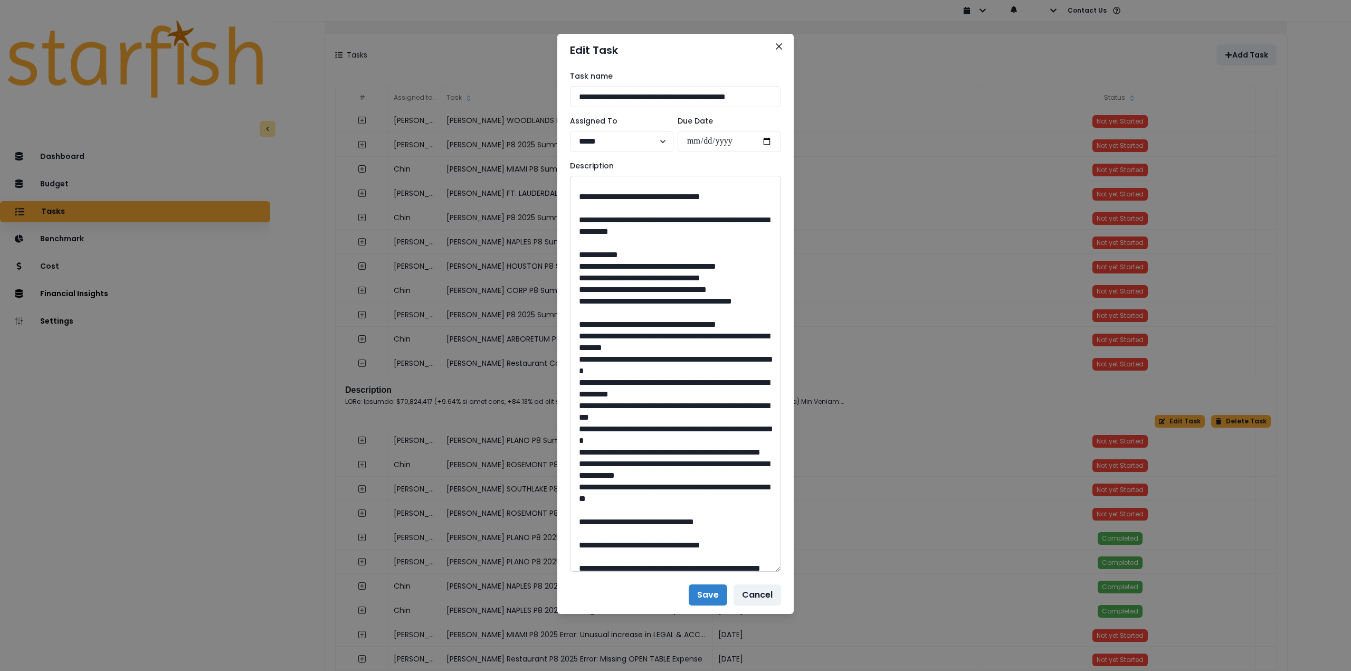
click at [714, 421] on textarea at bounding box center [675, 374] width 211 height 396
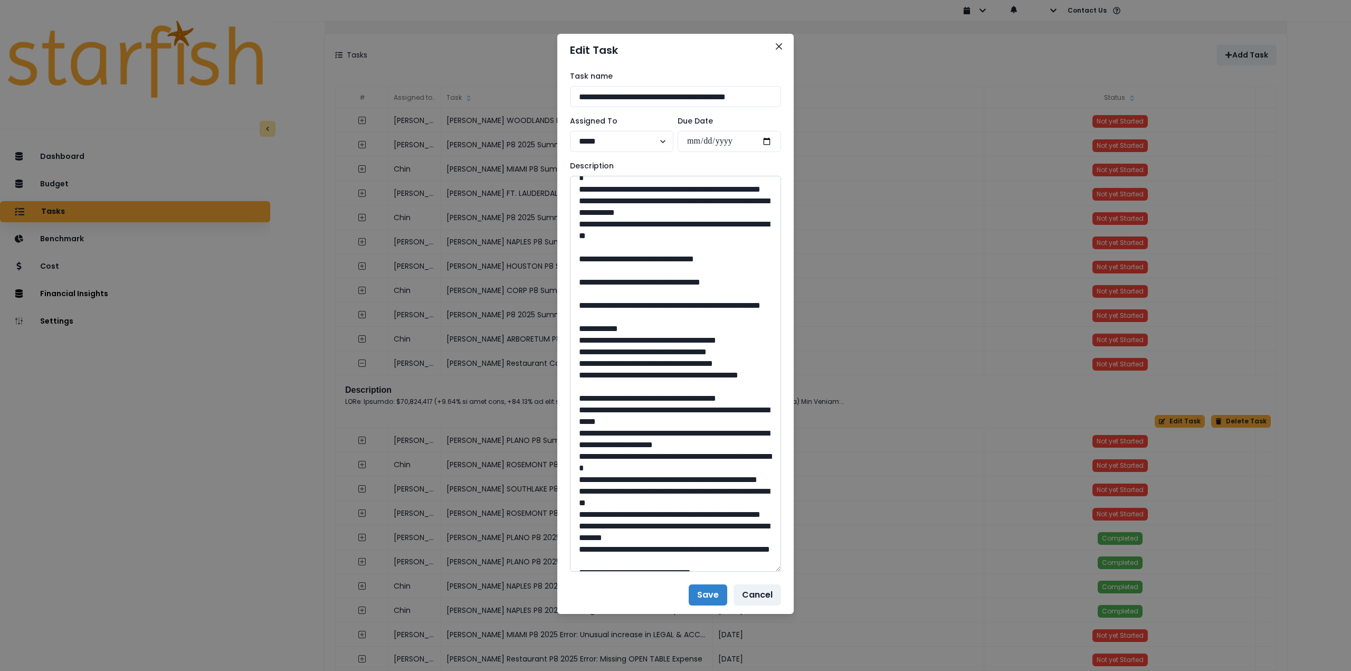
scroll to position [950, 0]
drag, startPoint x: 653, startPoint y: 463, endPoint x: 688, endPoint y: 466, distance: 34.4
click at [688, 466] on textarea at bounding box center [675, 374] width 211 height 396
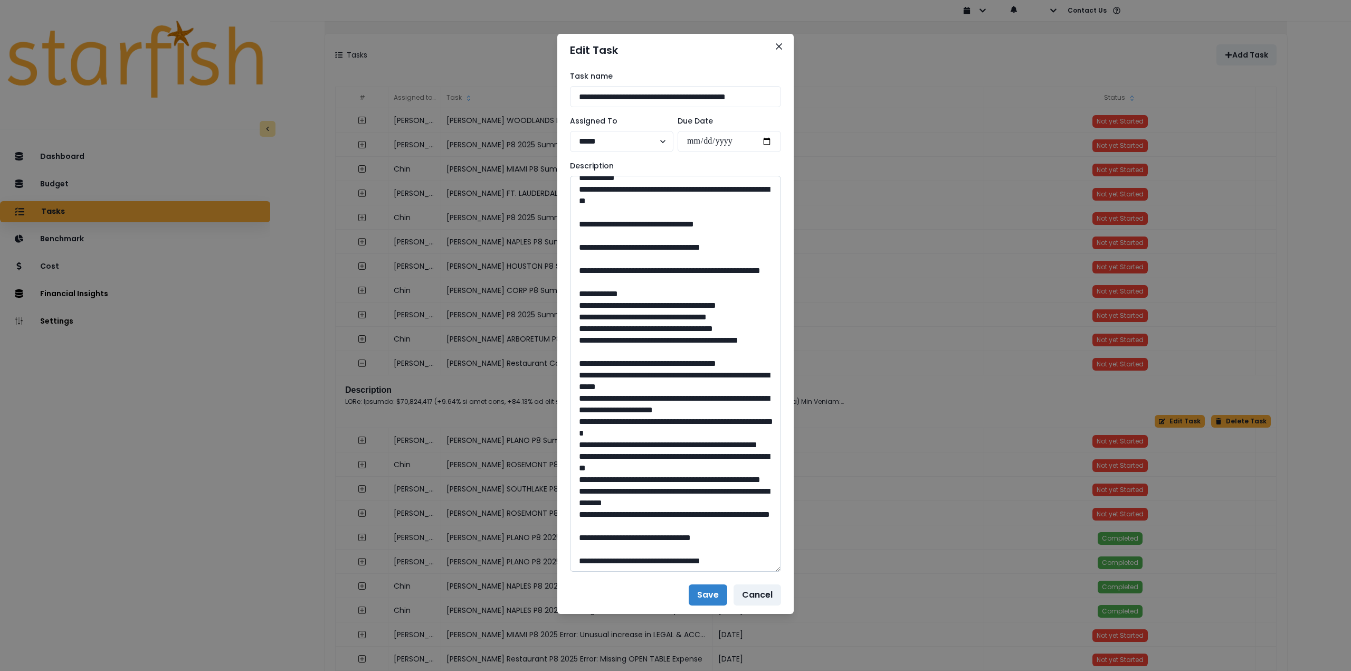
scroll to position [1108, 0]
drag, startPoint x: 610, startPoint y: 355, endPoint x: 668, endPoint y: 371, distance: 59.7
click at [668, 371] on textarea at bounding box center [675, 374] width 211 height 396
drag, startPoint x: 654, startPoint y: 538, endPoint x: 685, endPoint y: 539, distance: 31.7
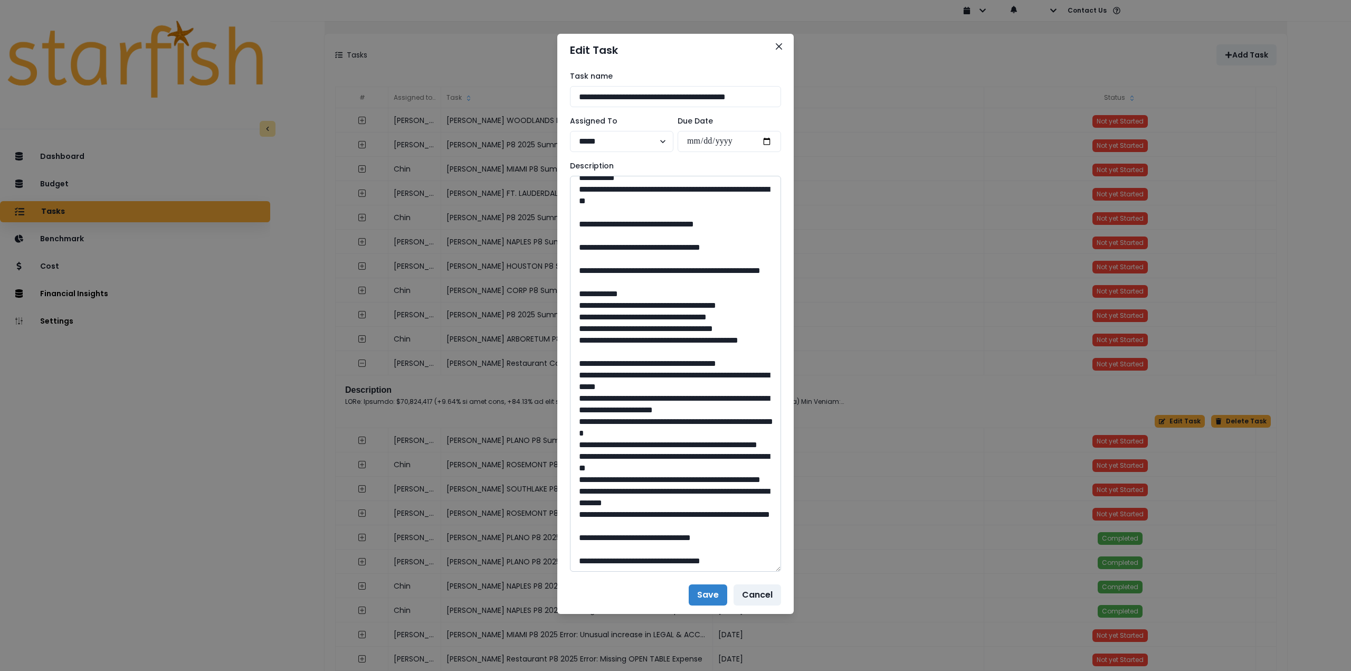
click at [685, 539] on textarea at bounding box center [675, 374] width 211 height 396
click at [778, 47] on icon "Close" at bounding box center [779, 46] width 6 height 6
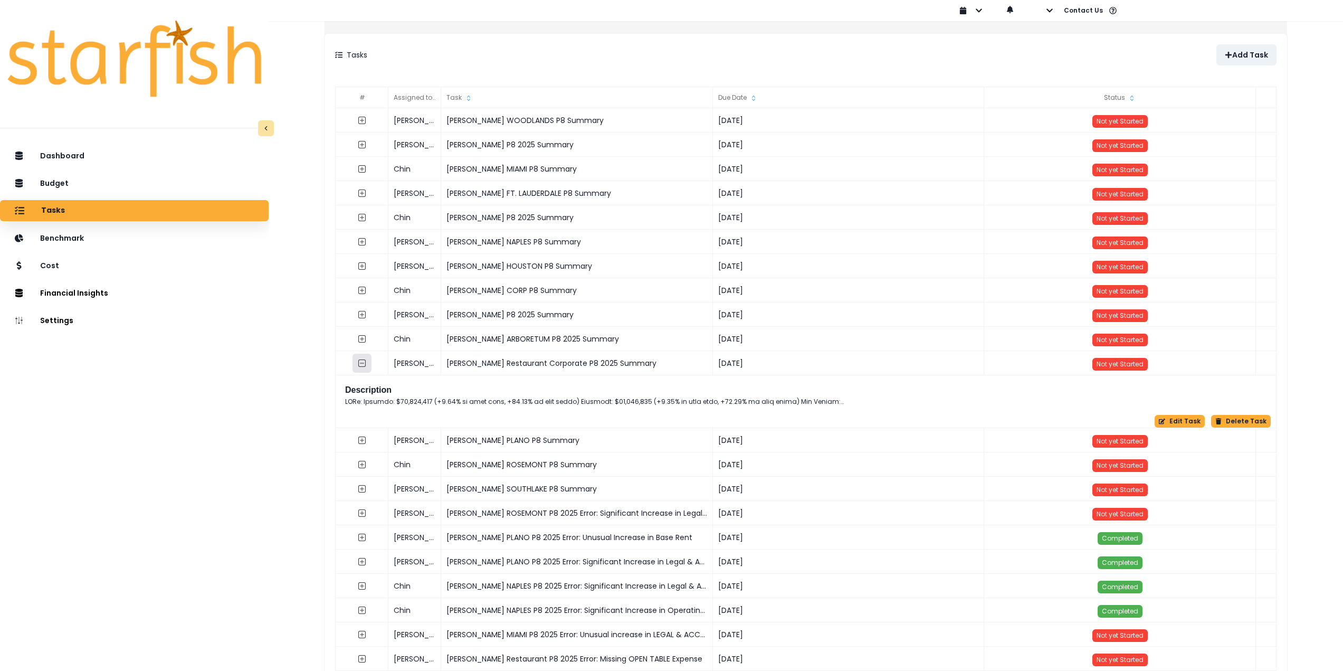
click at [366, 364] on icon "collasped outline" at bounding box center [361, 362] width 7 height 7
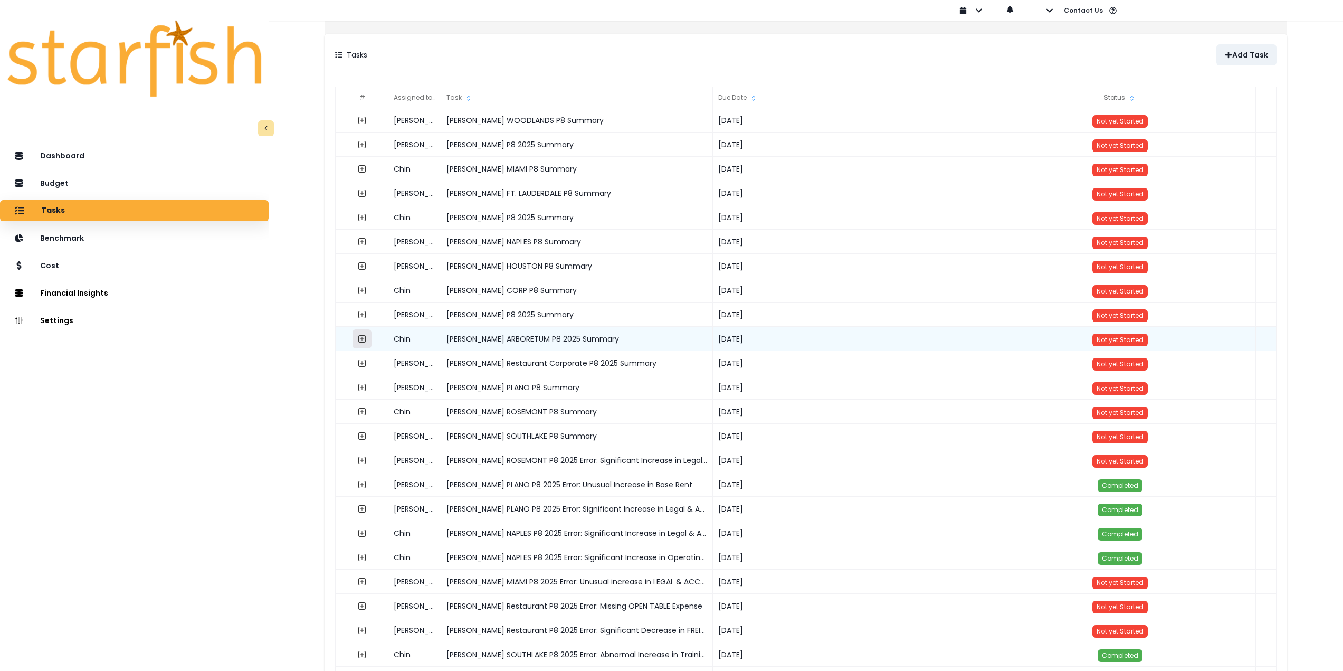
click at [371, 344] on button "button" at bounding box center [361, 338] width 19 height 19
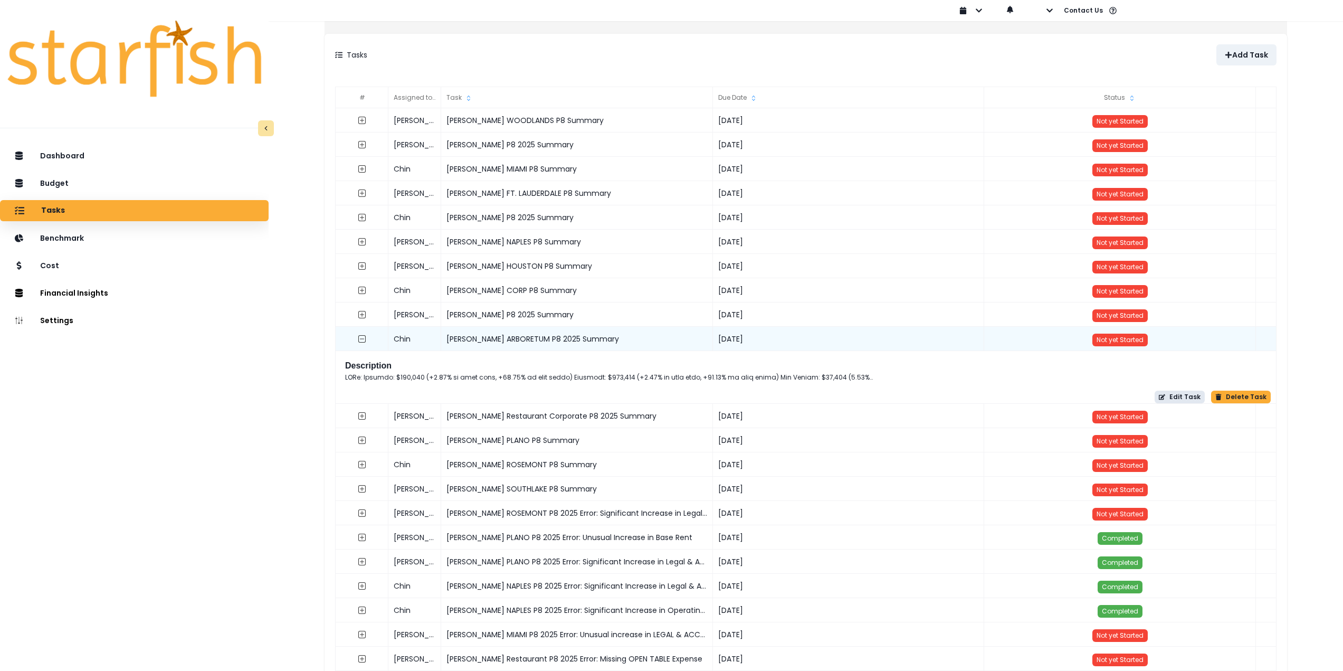
click at [1167, 399] on button "Edit Task" at bounding box center [1179, 396] width 50 height 13
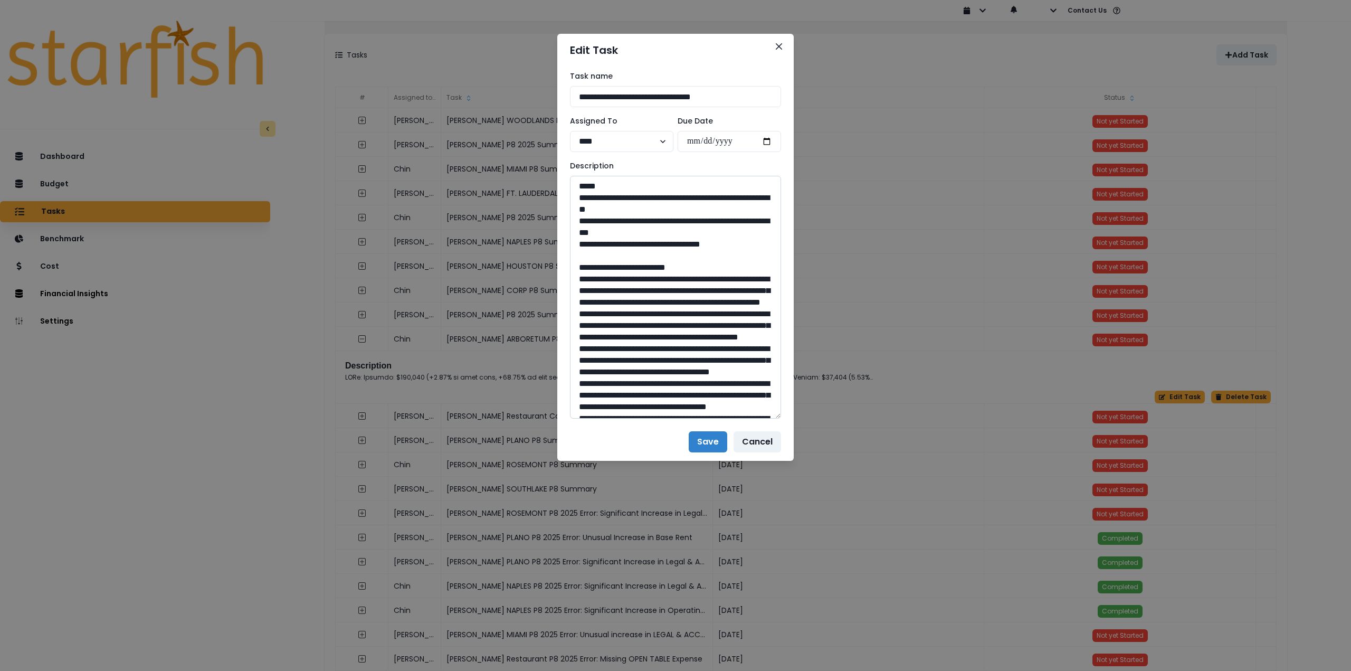
drag, startPoint x: 778, startPoint y: 210, endPoint x: 763, endPoint y: 493, distance: 283.2
click at [783, 423] on div "**********" at bounding box center [675, 244] width 236 height 356
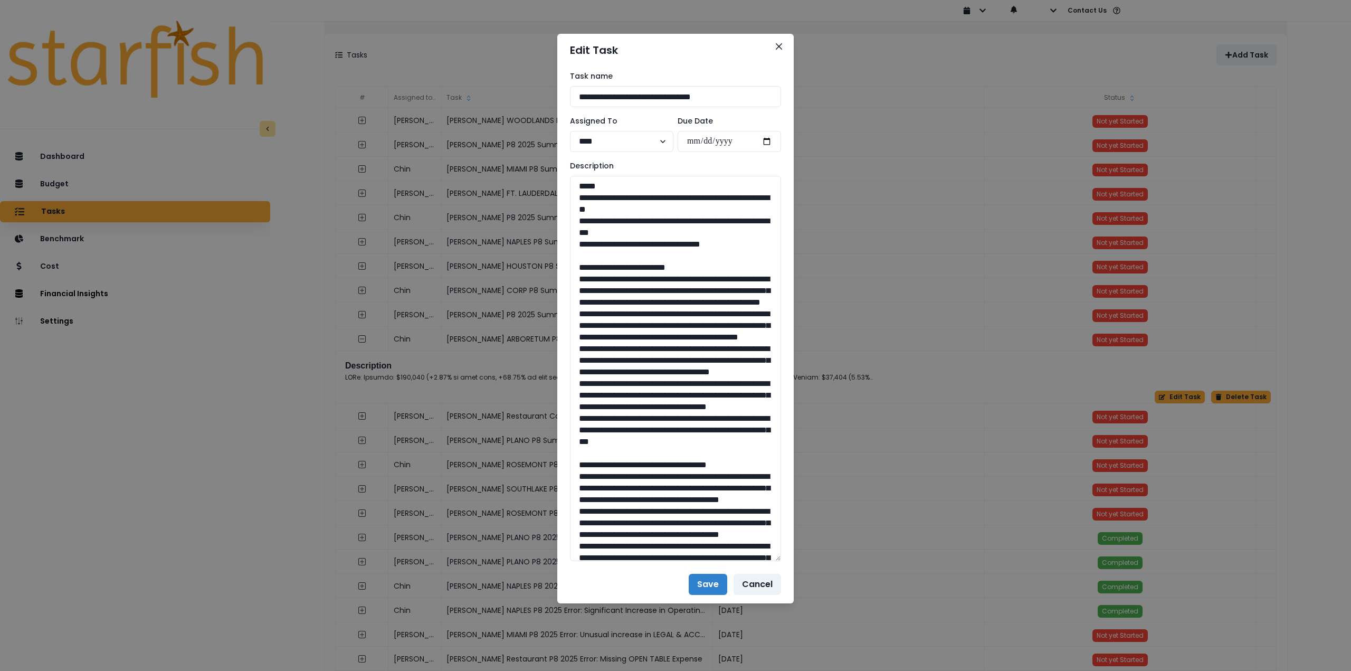
drag, startPoint x: 692, startPoint y: 236, endPoint x: 551, endPoint y: 193, distance: 147.4
drag, startPoint x: 577, startPoint y: 279, endPoint x: 761, endPoint y: 506, distance: 292.5
click at [768, 513] on textarea at bounding box center [675, 368] width 211 height 385
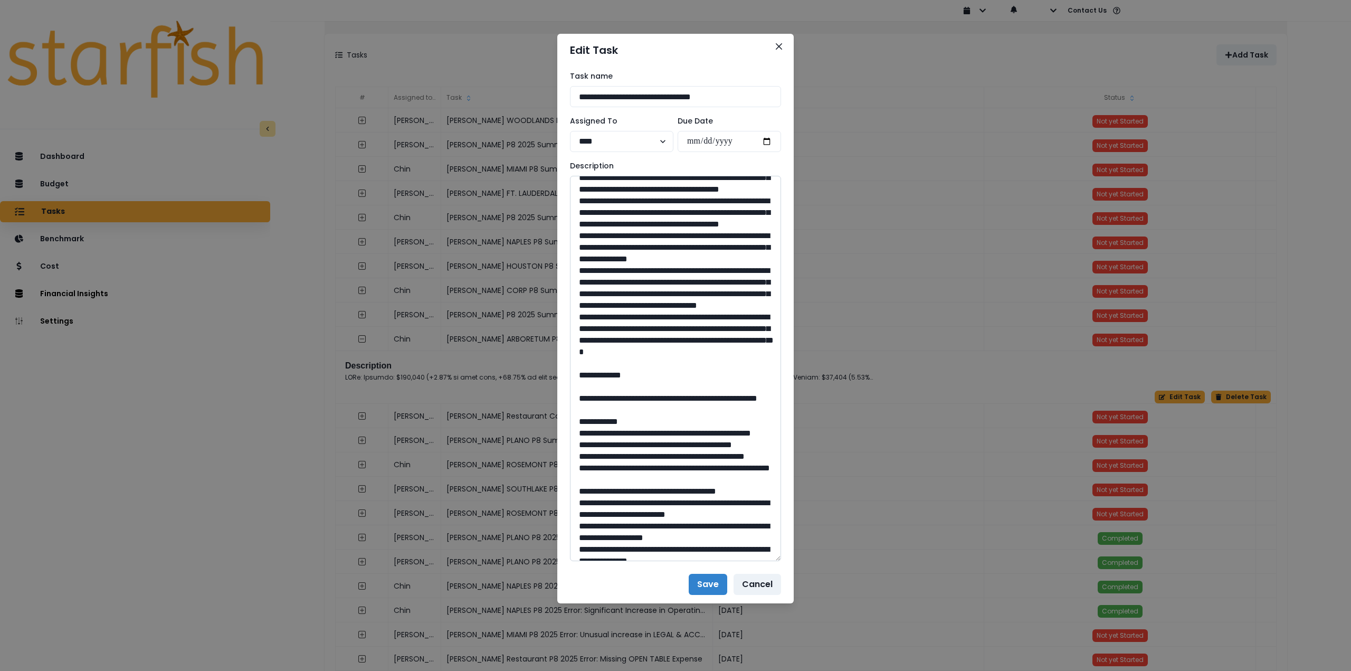
scroll to position [317, 0]
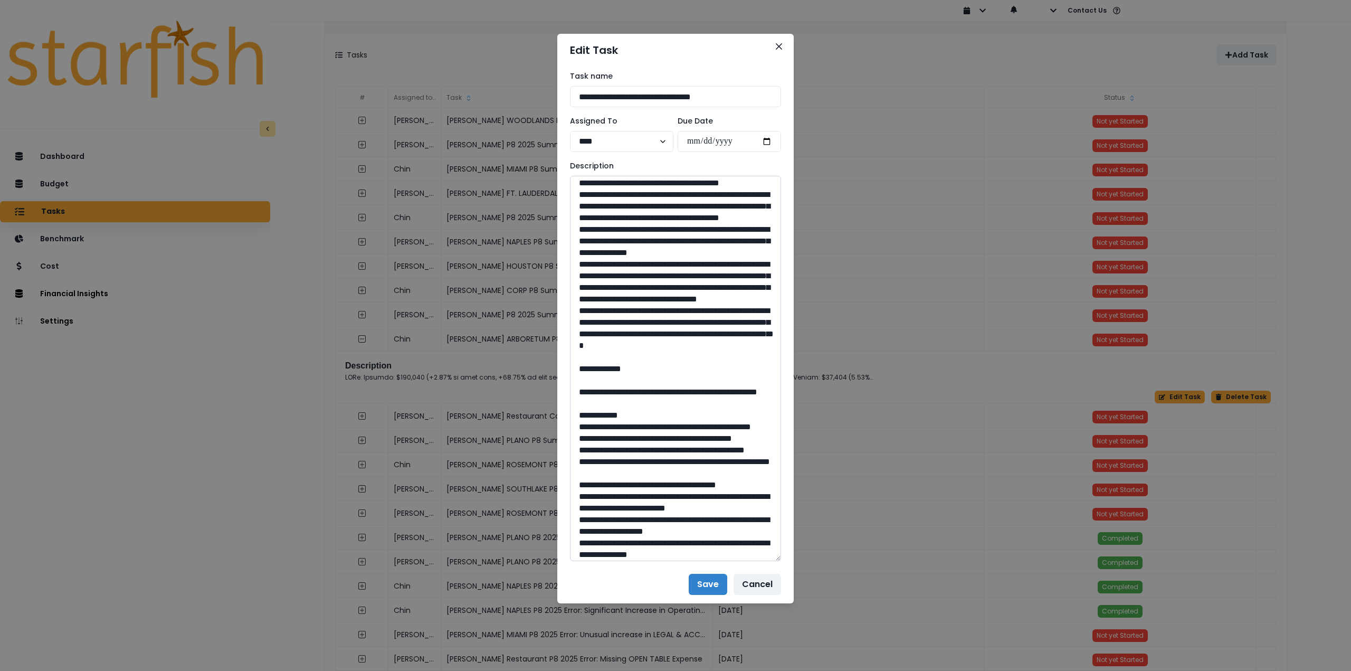
drag, startPoint x: 575, startPoint y: 230, endPoint x: 695, endPoint y: 494, distance: 290.7
click at [695, 494] on textarea at bounding box center [675, 368] width 211 height 385
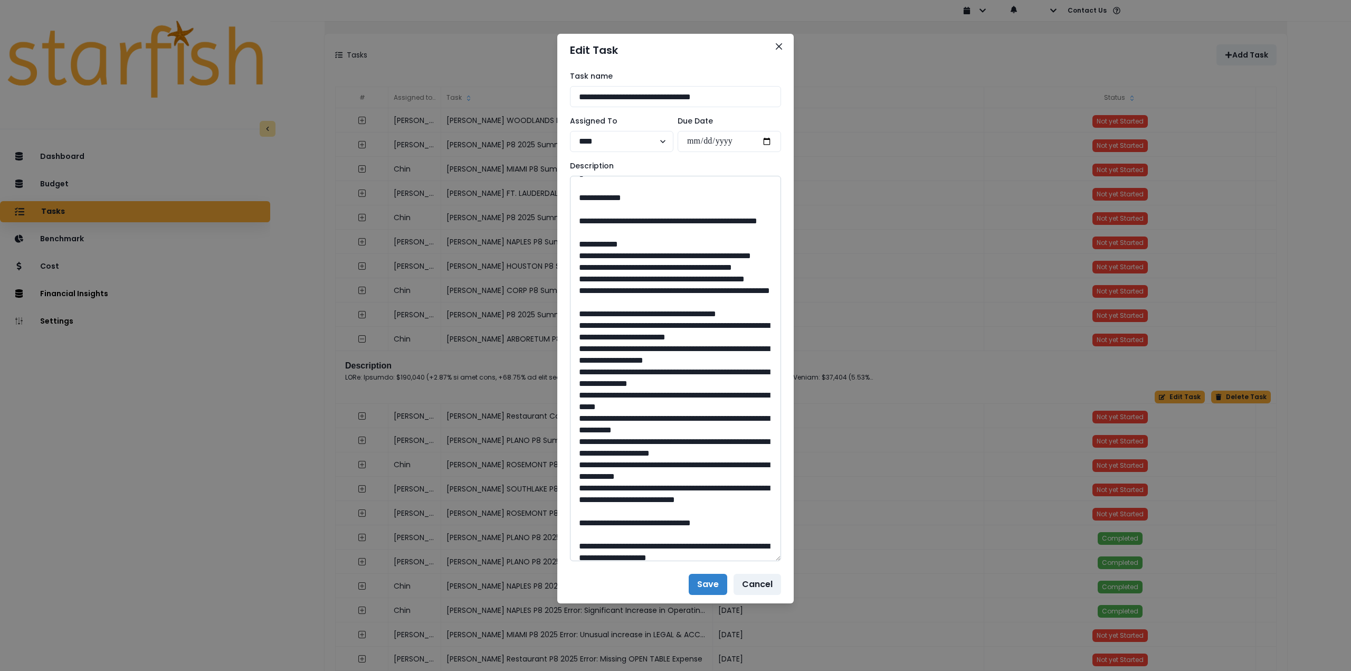
scroll to position [528, 0]
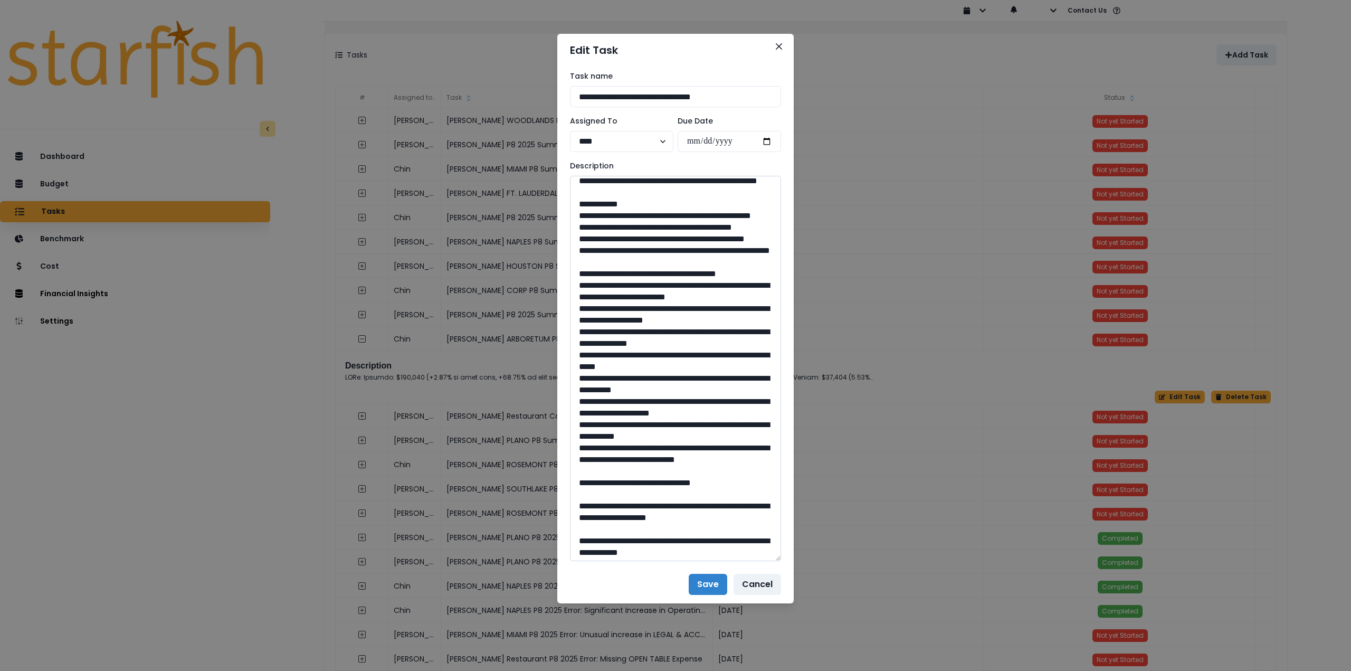
click at [605, 332] on textarea at bounding box center [675, 368] width 211 height 385
drag, startPoint x: 606, startPoint y: 332, endPoint x: 658, endPoint y: 339, distance: 52.2
click at [658, 339] on textarea at bounding box center [675, 368] width 211 height 385
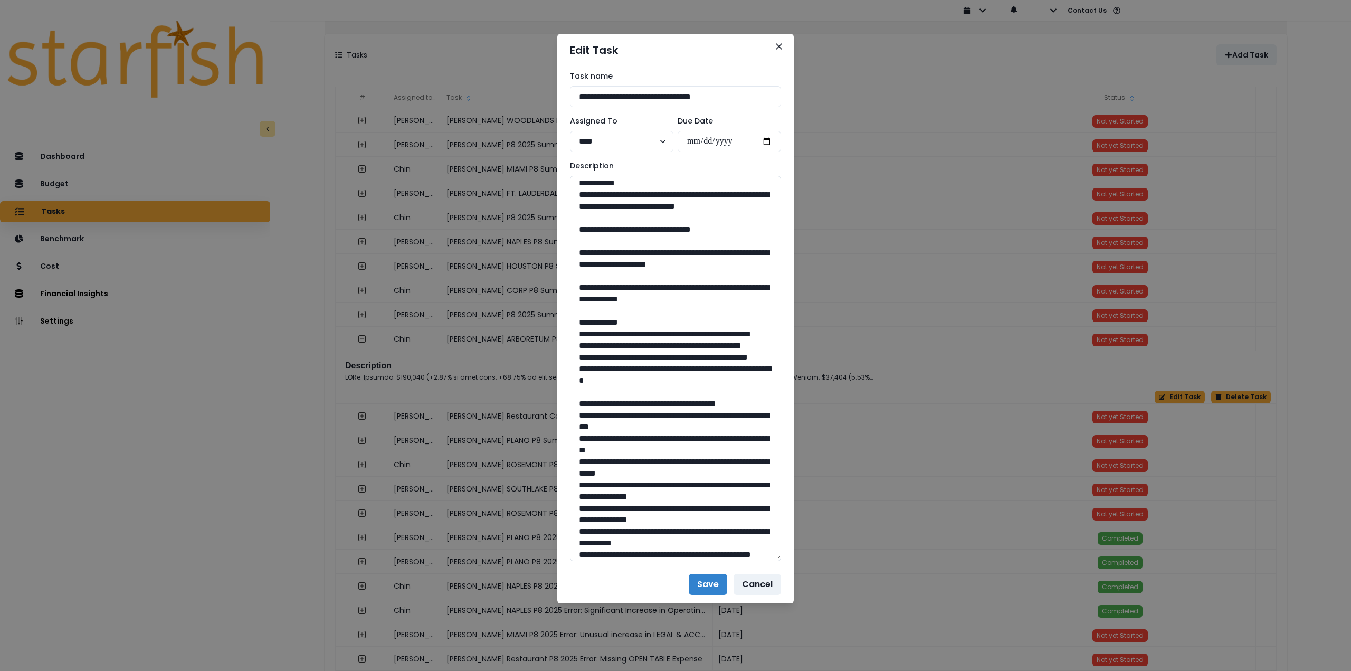
scroll to position [791, 0]
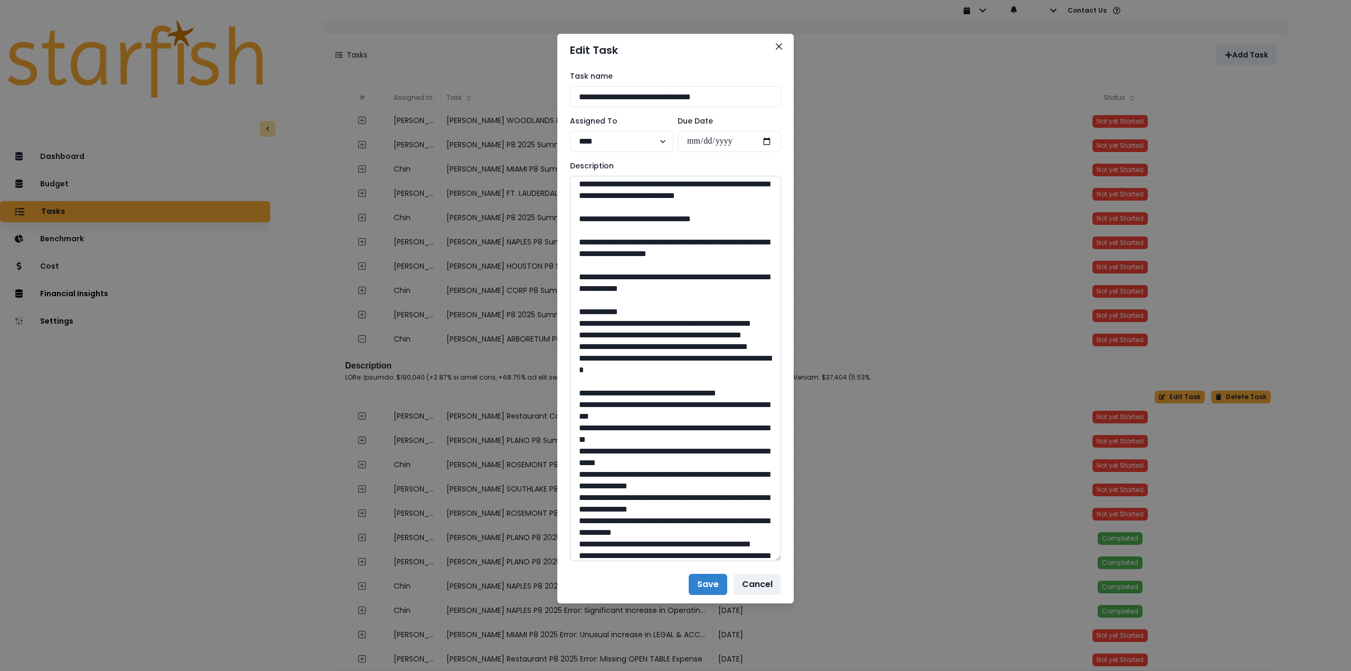
drag, startPoint x: 680, startPoint y: 461, endPoint x: 669, endPoint y: 462, distance: 11.1
click at [667, 461] on textarea at bounding box center [675, 368] width 211 height 385
drag, startPoint x: 682, startPoint y: 462, endPoint x: 654, endPoint y: 463, distance: 28.0
click at [654, 463] on textarea at bounding box center [675, 368] width 211 height 385
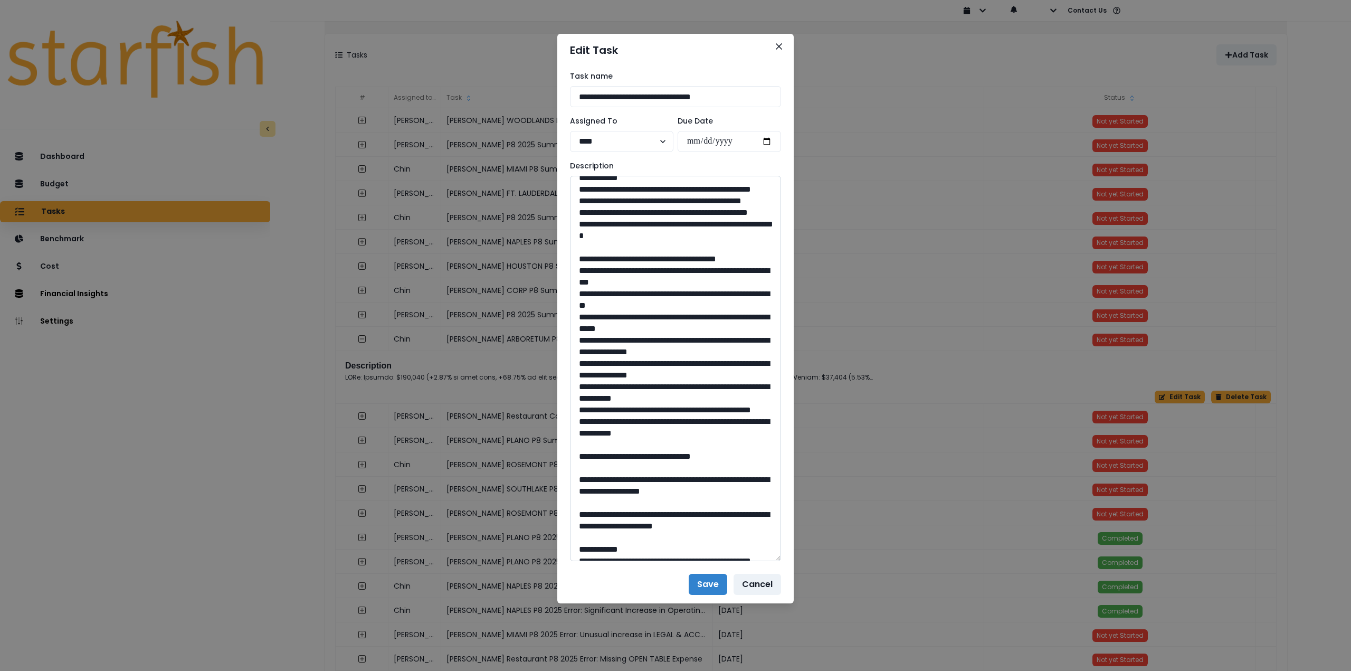
scroll to position [950, 0]
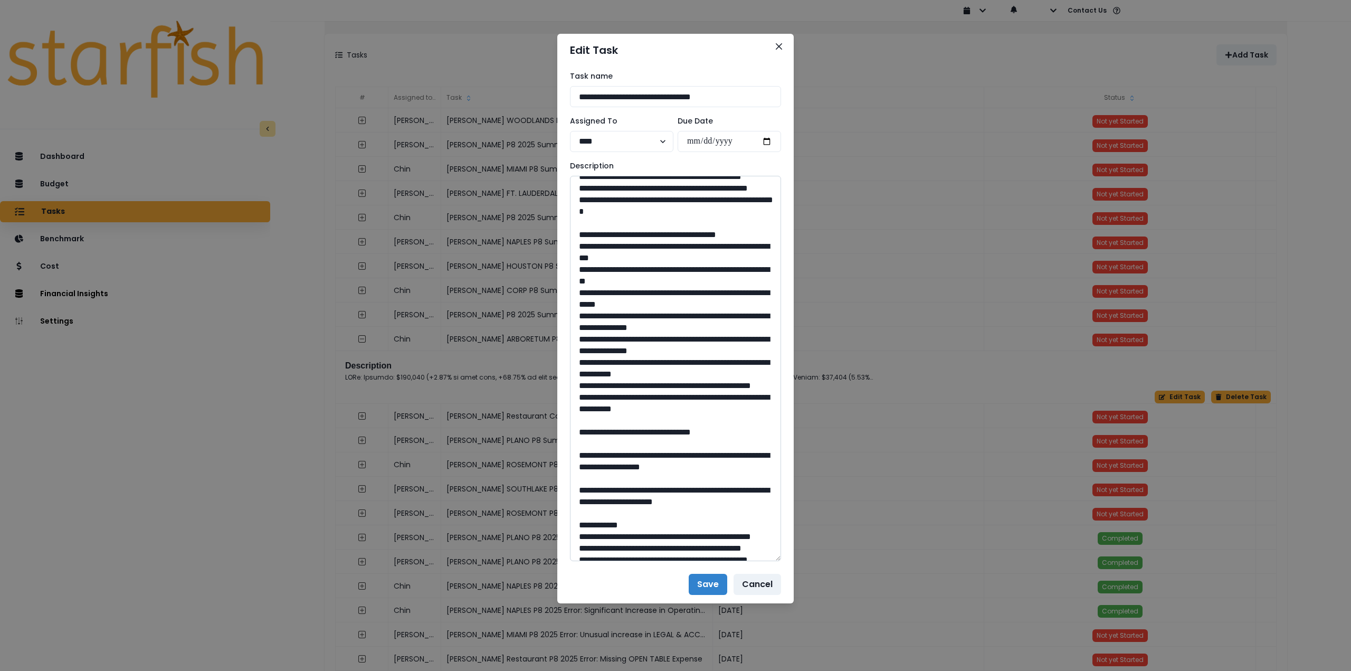
drag, startPoint x: 611, startPoint y: 360, endPoint x: 703, endPoint y: 373, distance: 93.2
click at [703, 373] on textarea at bounding box center [675, 368] width 211 height 385
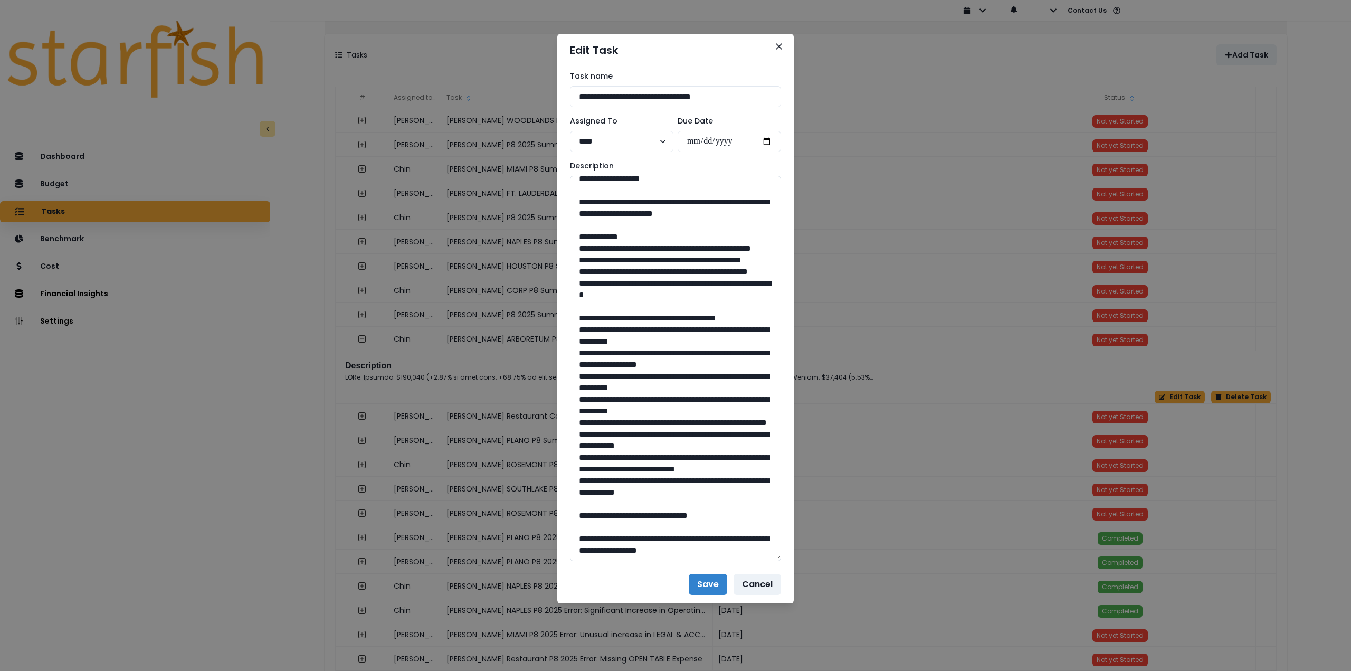
scroll to position [1266, 0]
drag, startPoint x: 683, startPoint y: 403, endPoint x: 652, endPoint y: 404, distance: 31.1
click at [652, 404] on textarea at bounding box center [675, 368] width 211 height 385
drag, startPoint x: 609, startPoint y: 305, endPoint x: 656, endPoint y: 334, distance: 55.2
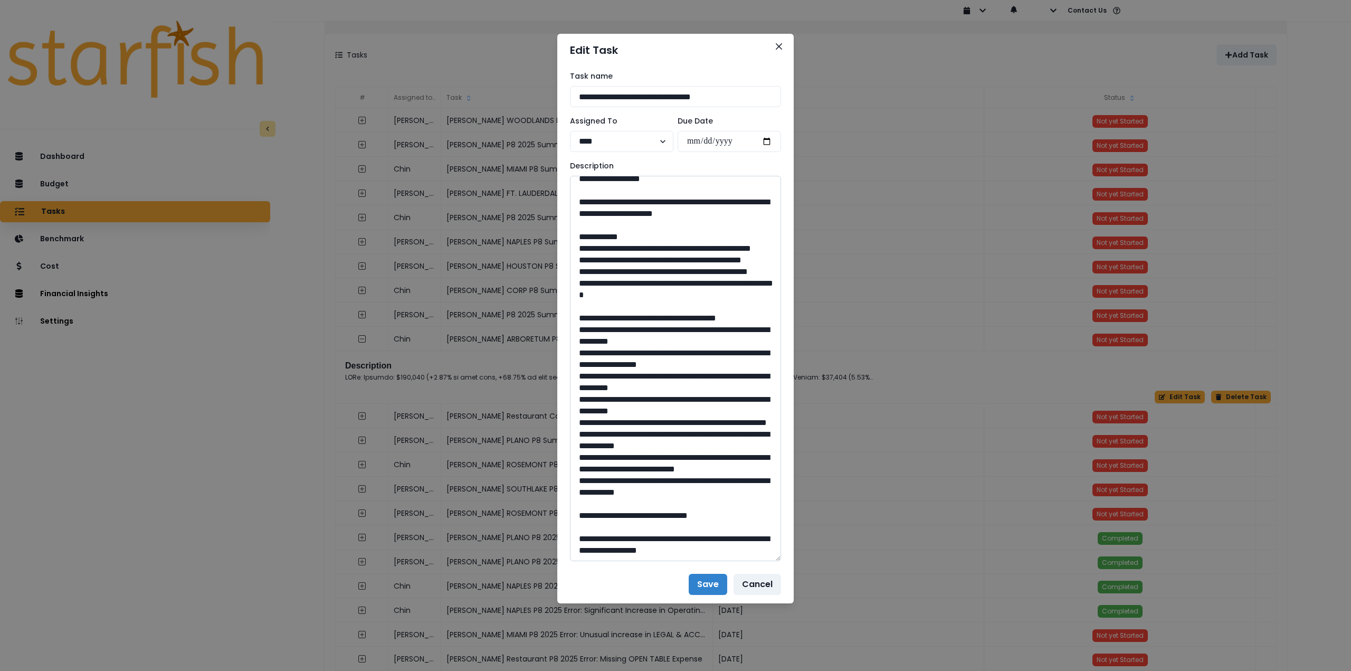
click at [656, 334] on textarea at bounding box center [675, 368] width 211 height 385
drag, startPoint x: 680, startPoint y: 510, endPoint x: 654, endPoint y: 510, distance: 26.4
click at [654, 510] on textarea at bounding box center [675, 368] width 211 height 385
click at [777, 45] on icon "Close" at bounding box center [779, 46] width 6 height 6
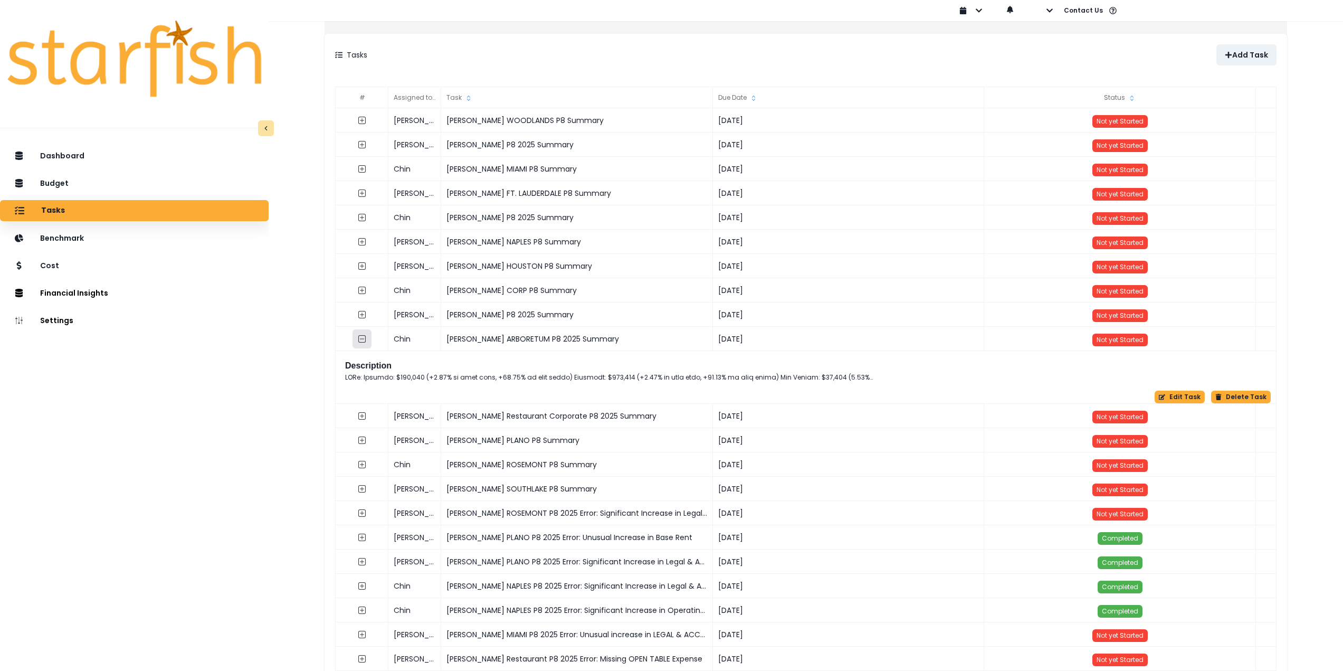
click at [366, 342] on icon "collasped outline" at bounding box center [361, 338] width 7 height 7
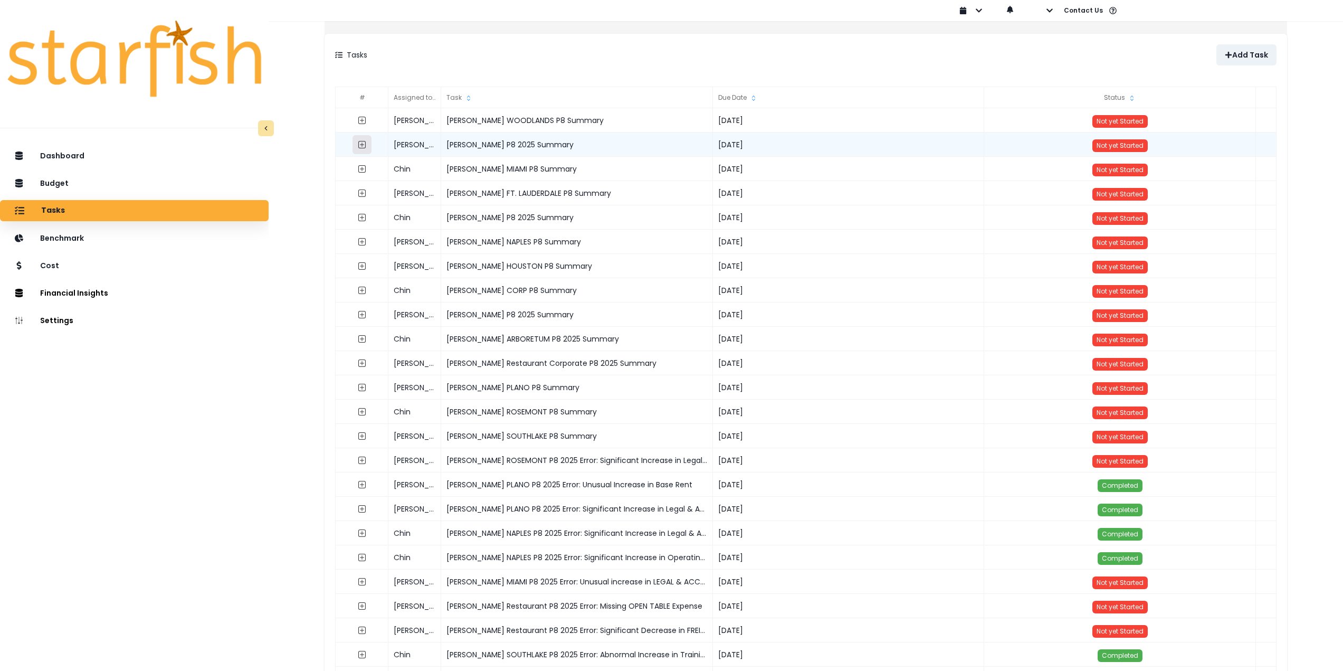
click at [366, 146] on icon "expand outline" at bounding box center [362, 144] width 8 height 8
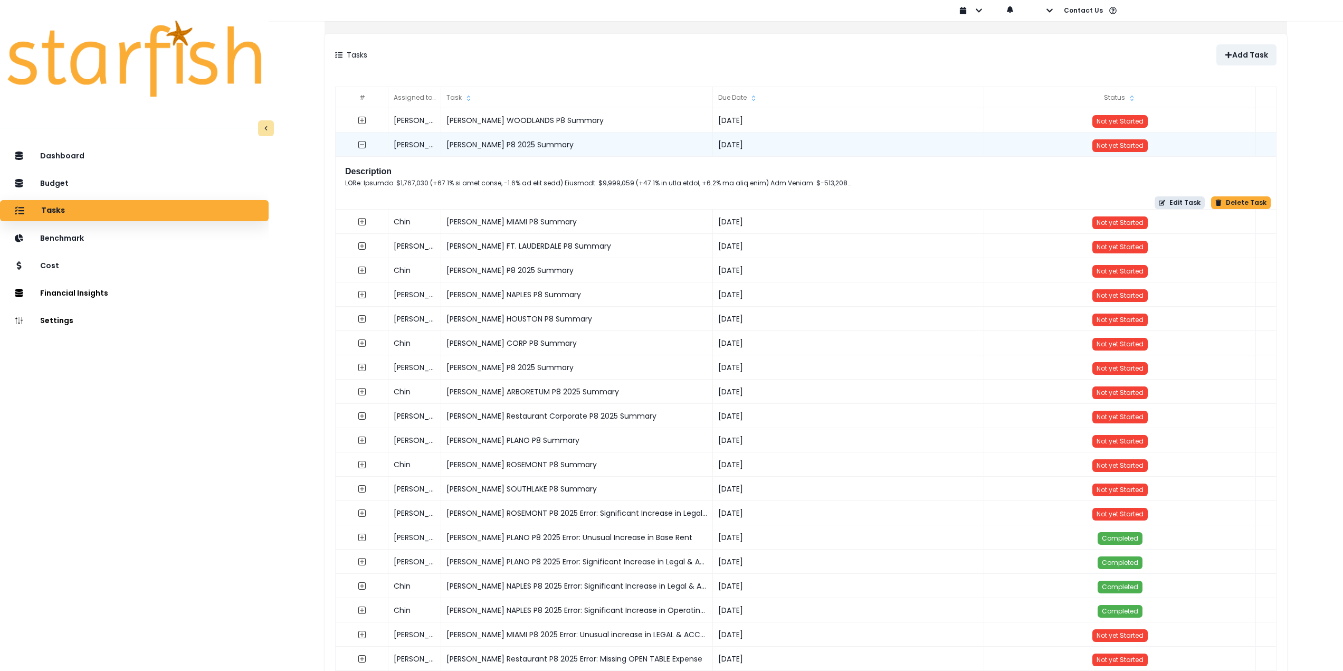
click at [1170, 202] on button "Edit Task" at bounding box center [1179, 202] width 50 height 13
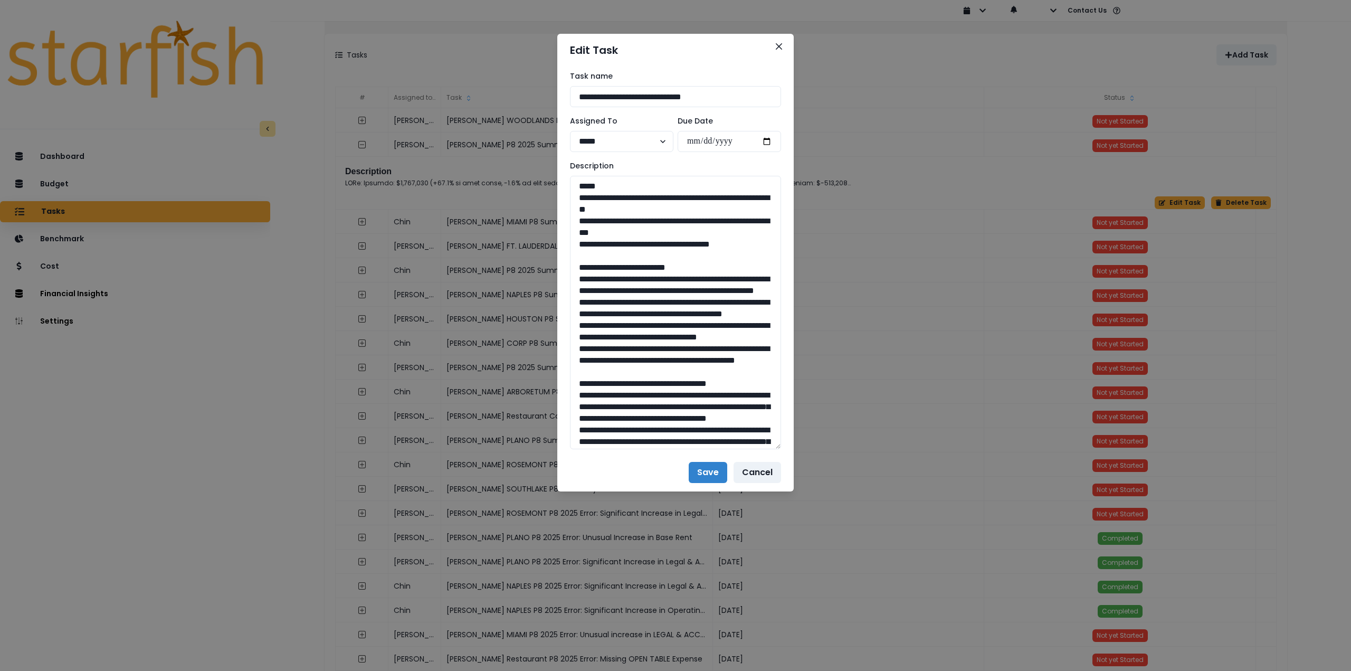
drag, startPoint x: 772, startPoint y: 213, endPoint x: 818, endPoint y: 549, distance: 339.7
click at [819, 555] on div "**********" at bounding box center [675, 335] width 1351 height 671
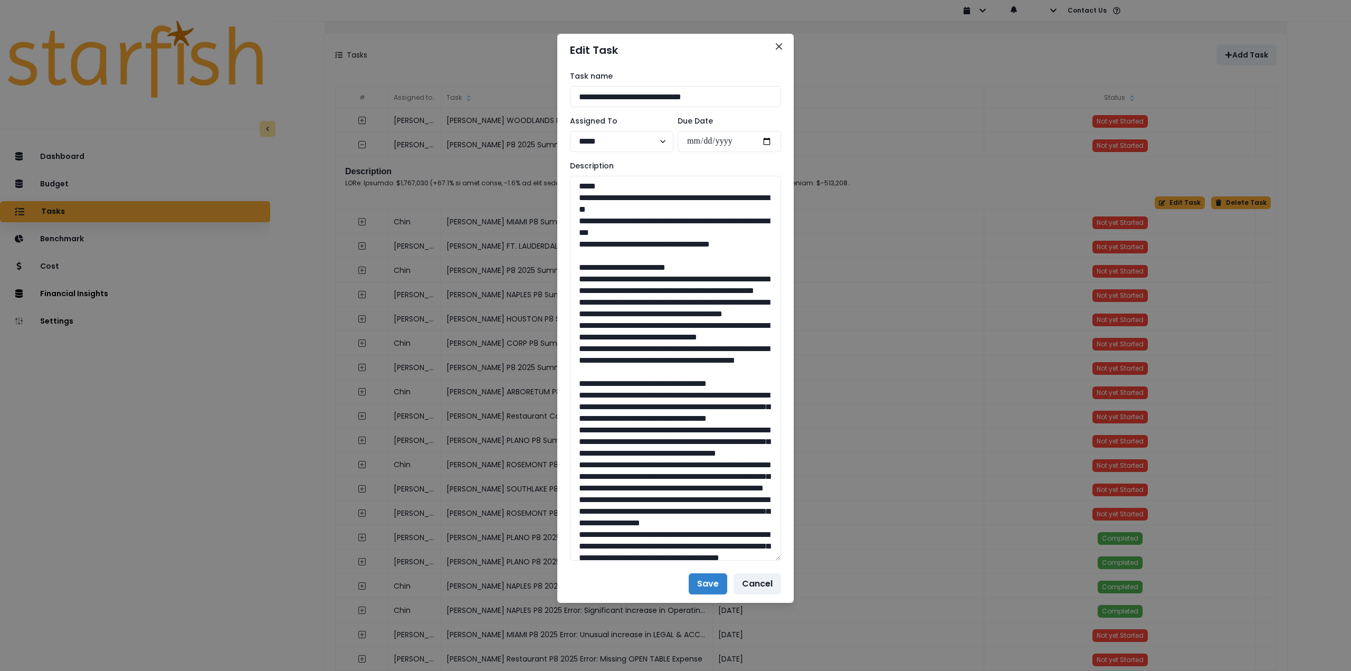
drag, startPoint x: 680, startPoint y: 226, endPoint x: 555, endPoint y: 194, distance: 128.8
drag, startPoint x: 571, startPoint y: 279, endPoint x: 738, endPoint y: 407, distance: 210.0
click at [738, 407] on textarea at bounding box center [675, 368] width 211 height 385
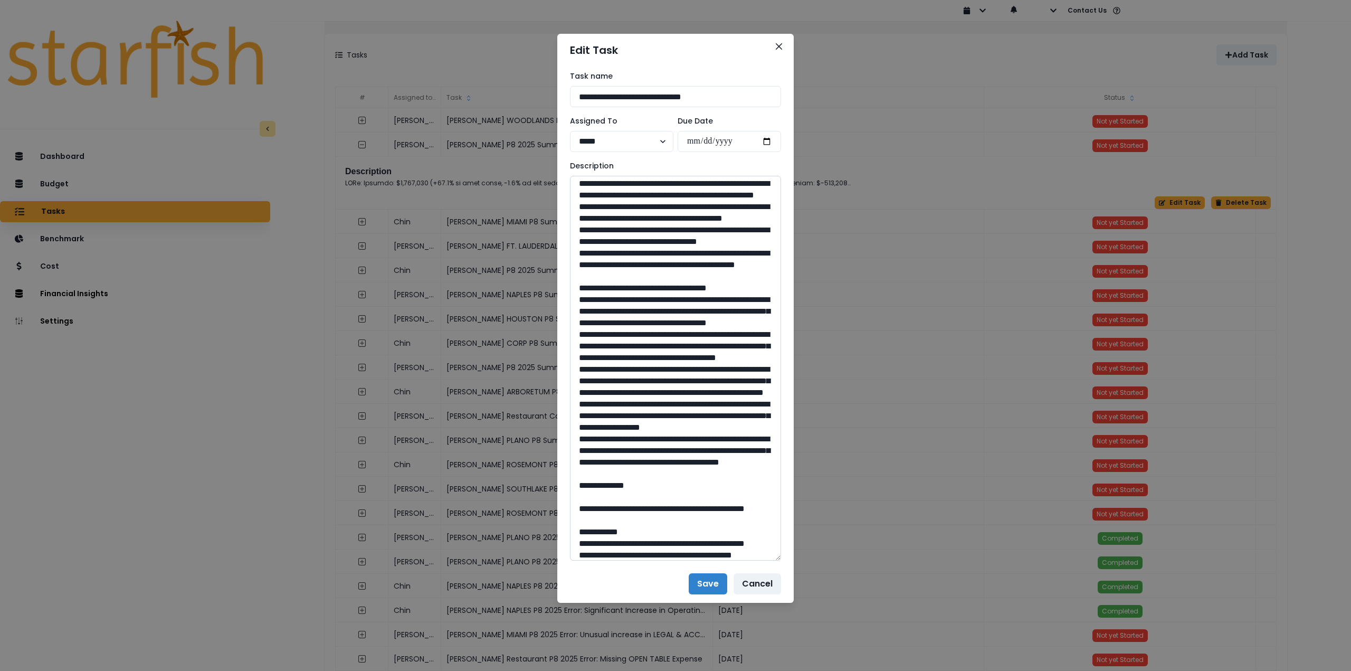
scroll to position [158, 0]
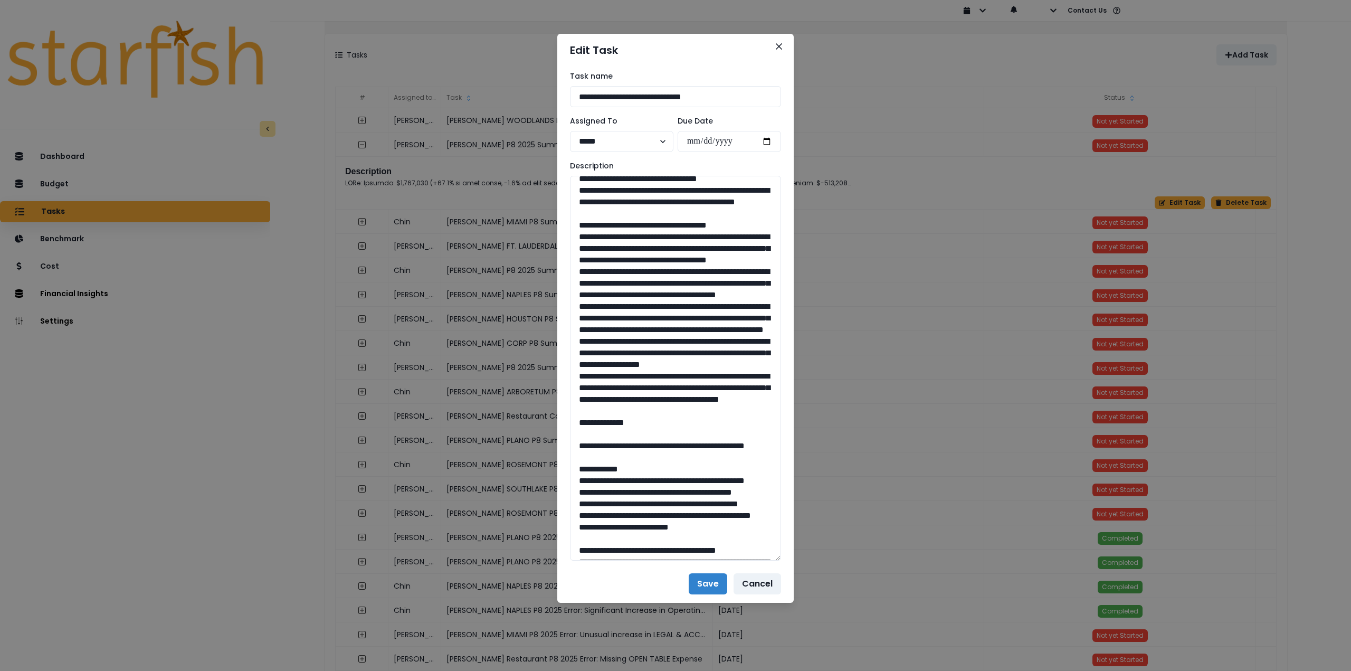
drag, startPoint x: 577, startPoint y: 281, endPoint x: 782, endPoint y: 511, distance: 308.3
click at [782, 511] on div "**********" at bounding box center [675, 315] width 236 height 498
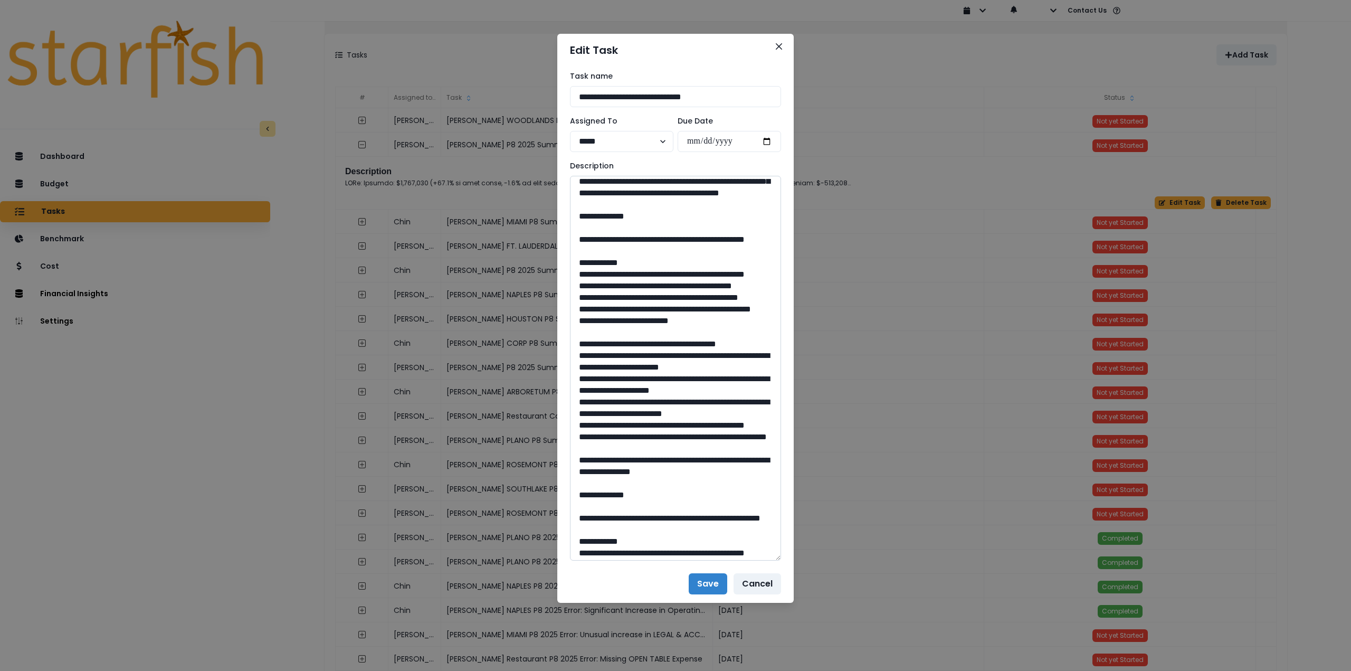
scroll to position [369, 0]
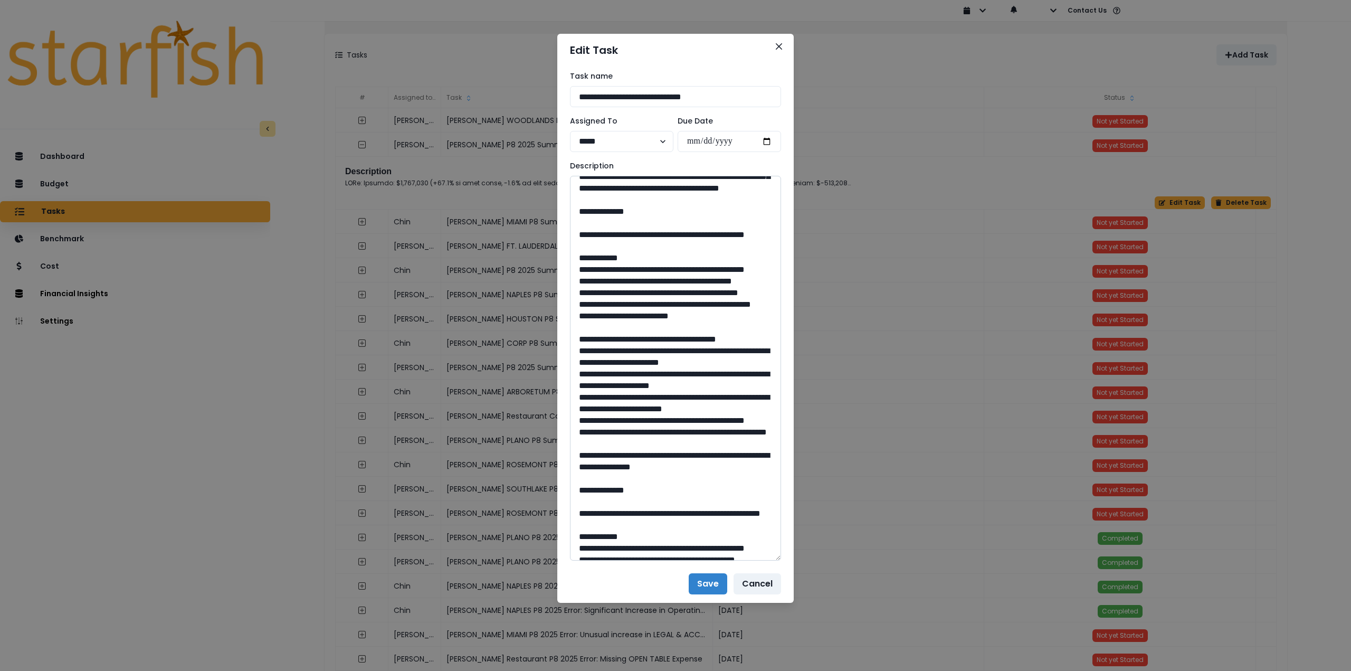
drag, startPoint x: 606, startPoint y: 354, endPoint x: 642, endPoint y: 377, distance: 43.2
click at [642, 377] on textarea at bounding box center [675, 368] width 211 height 385
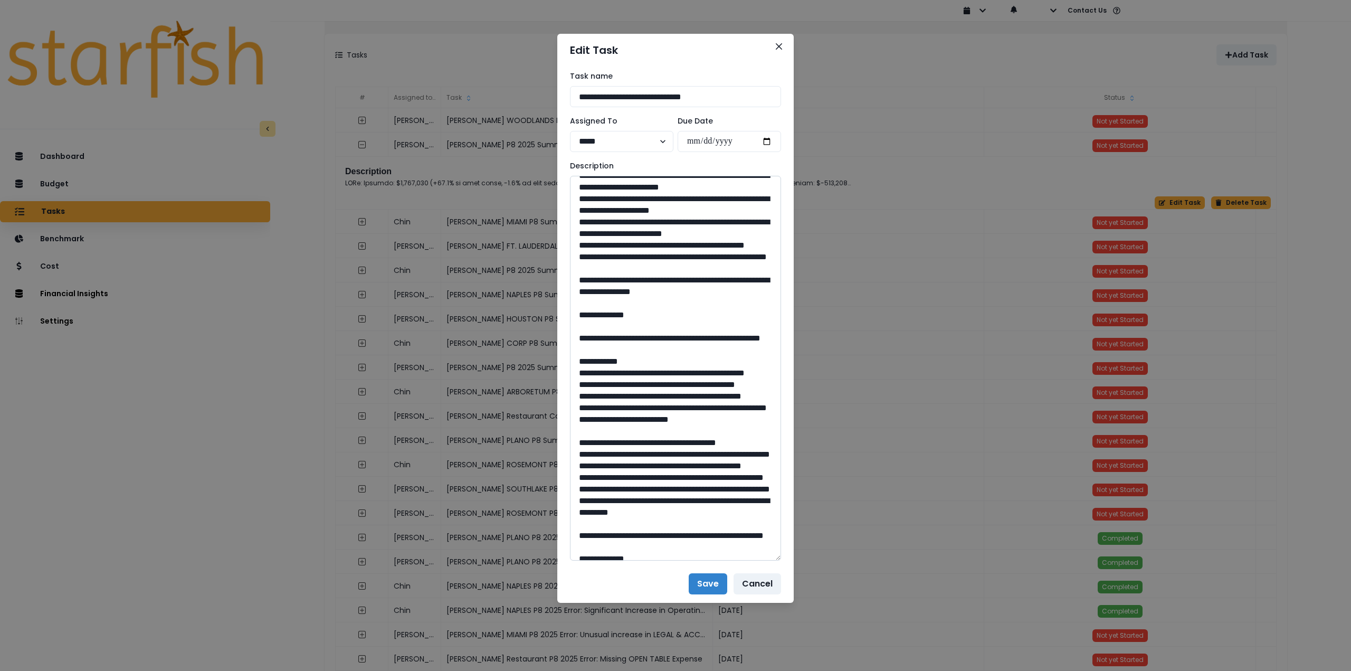
scroll to position [580, 0]
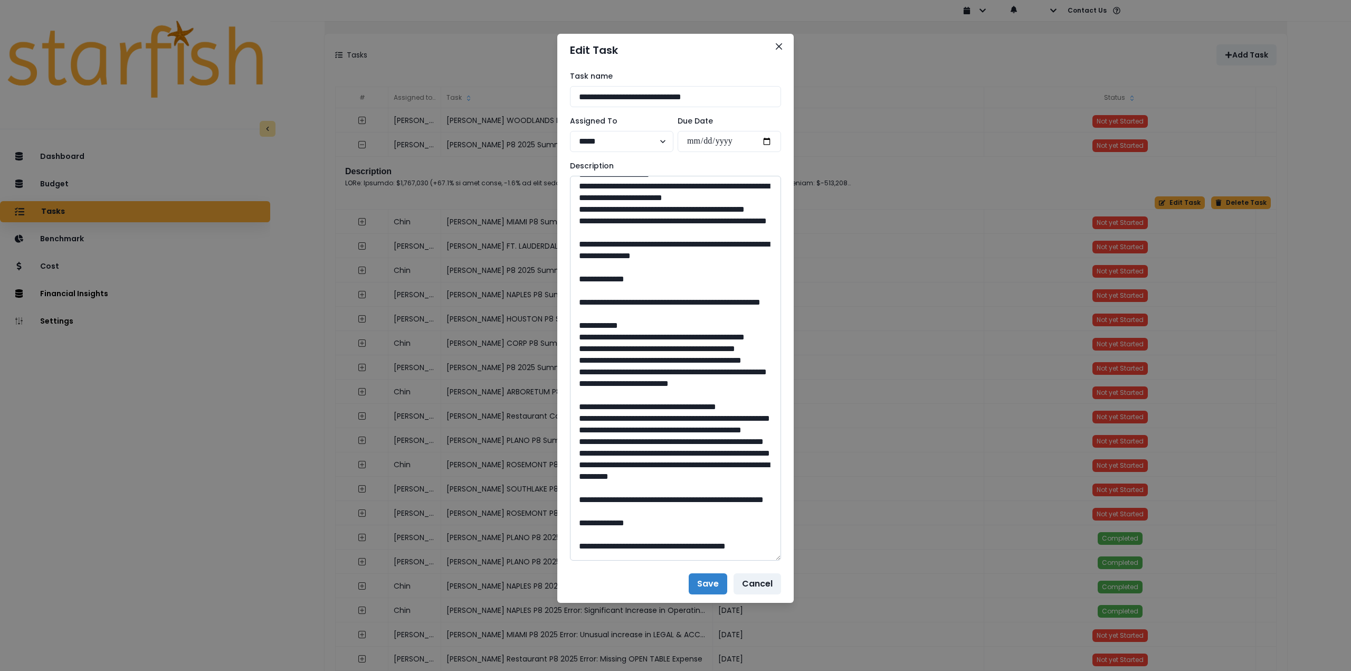
drag, startPoint x: 684, startPoint y: 452, endPoint x: 654, endPoint y: 451, distance: 29.6
click at [654, 451] on textarea at bounding box center [675, 368] width 211 height 385
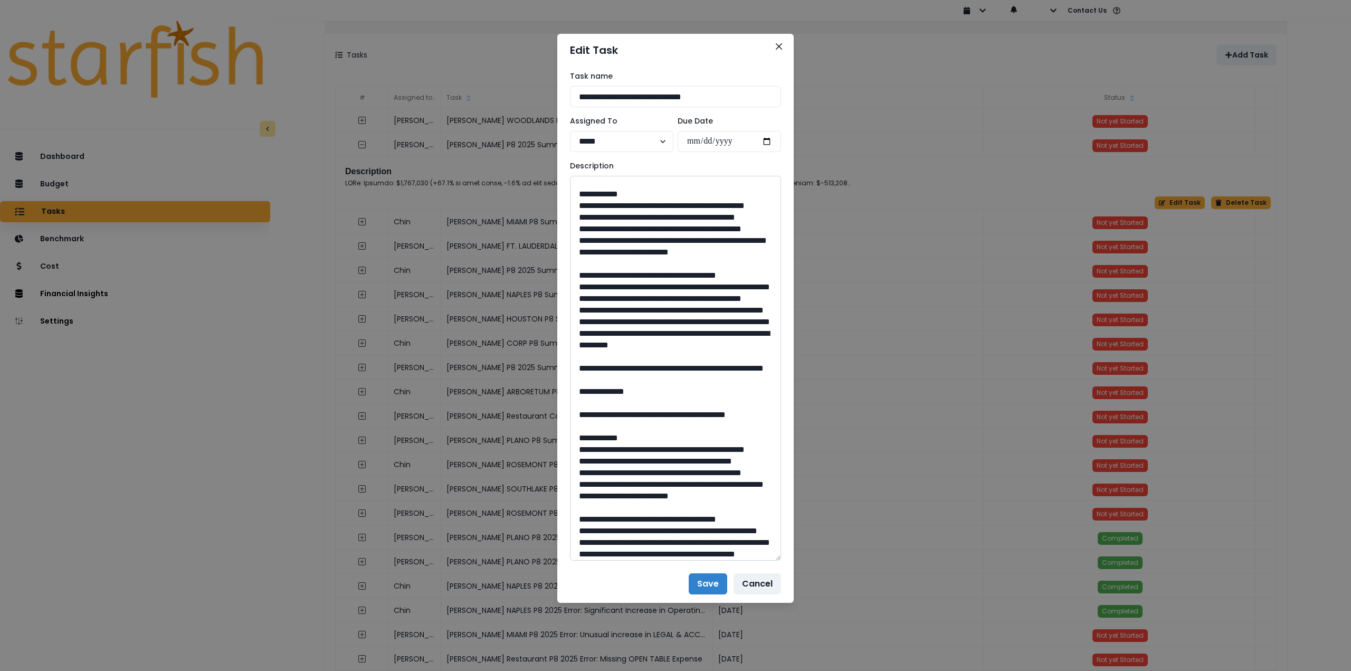
scroll to position [739, 0]
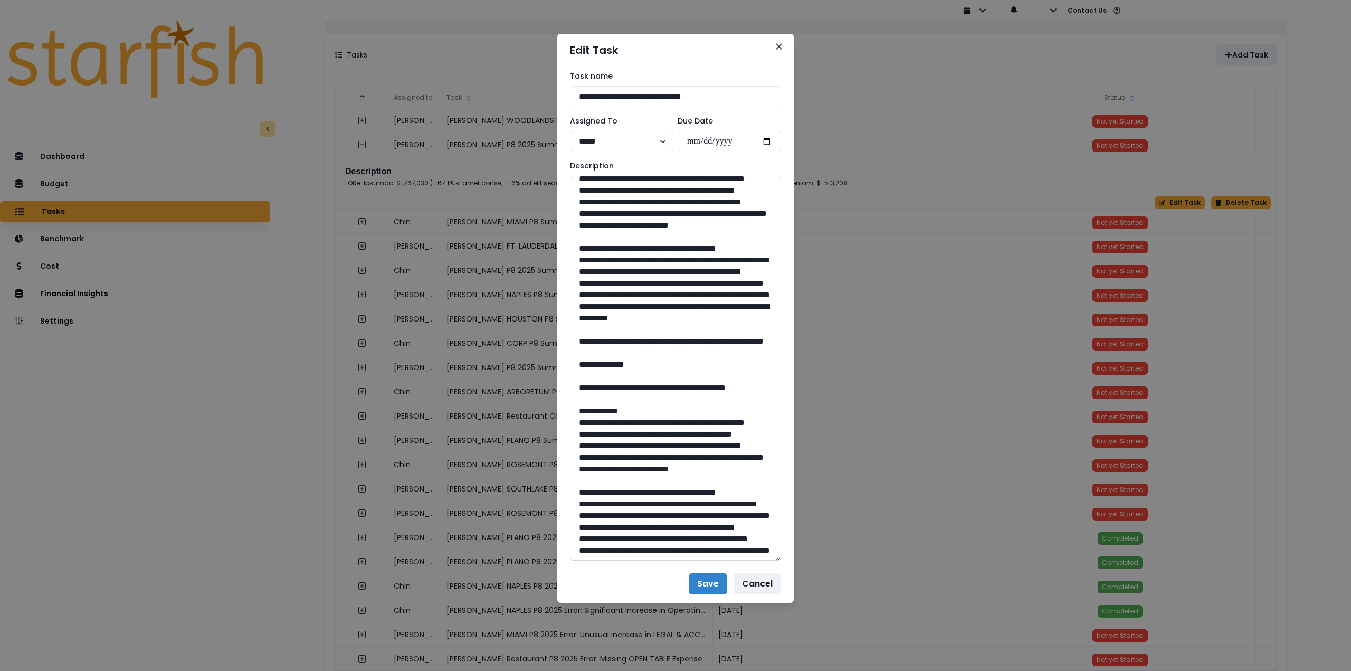
drag, startPoint x: 612, startPoint y: 352, endPoint x: 715, endPoint y: 364, distance: 104.0
click at [715, 364] on textarea at bounding box center [675, 368] width 211 height 385
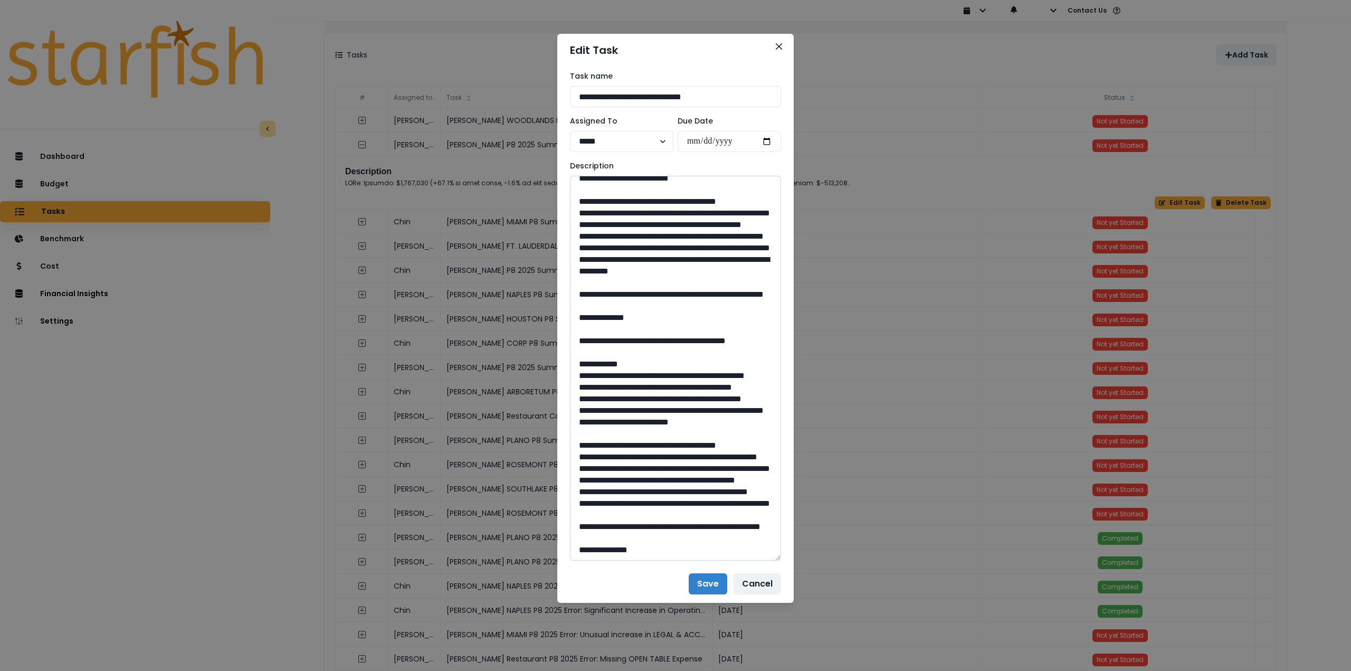
scroll to position [950, 0]
drag, startPoint x: 684, startPoint y: 442, endPoint x: 652, endPoint y: 440, distance: 32.3
click at [652, 441] on textarea at bounding box center [675, 368] width 211 height 385
drag, startPoint x: 609, startPoint y: 341, endPoint x: 653, endPoint y: 361, distance: 47.9
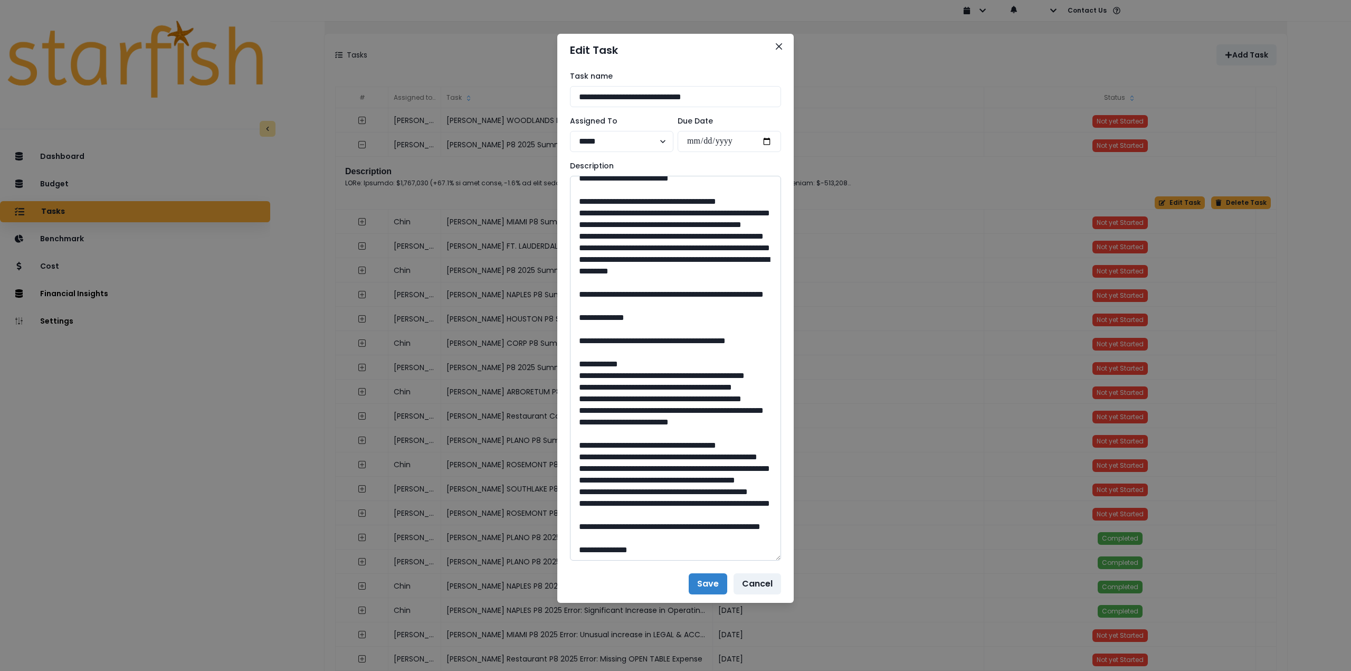
click at [653, 361] on textarea at bounding box center [675, 368] width 211 height 385
drag, startPoint x: 679, startPoint y: 503, endPoint x: 652, endPoint y: 502, distance: 26.9
click at [652, 502] on textarea at bounding box center [675, 368] width 211 height 385
click at [777, 43] on icon "Close" at bounding box center [779, 46] width 6 height 6
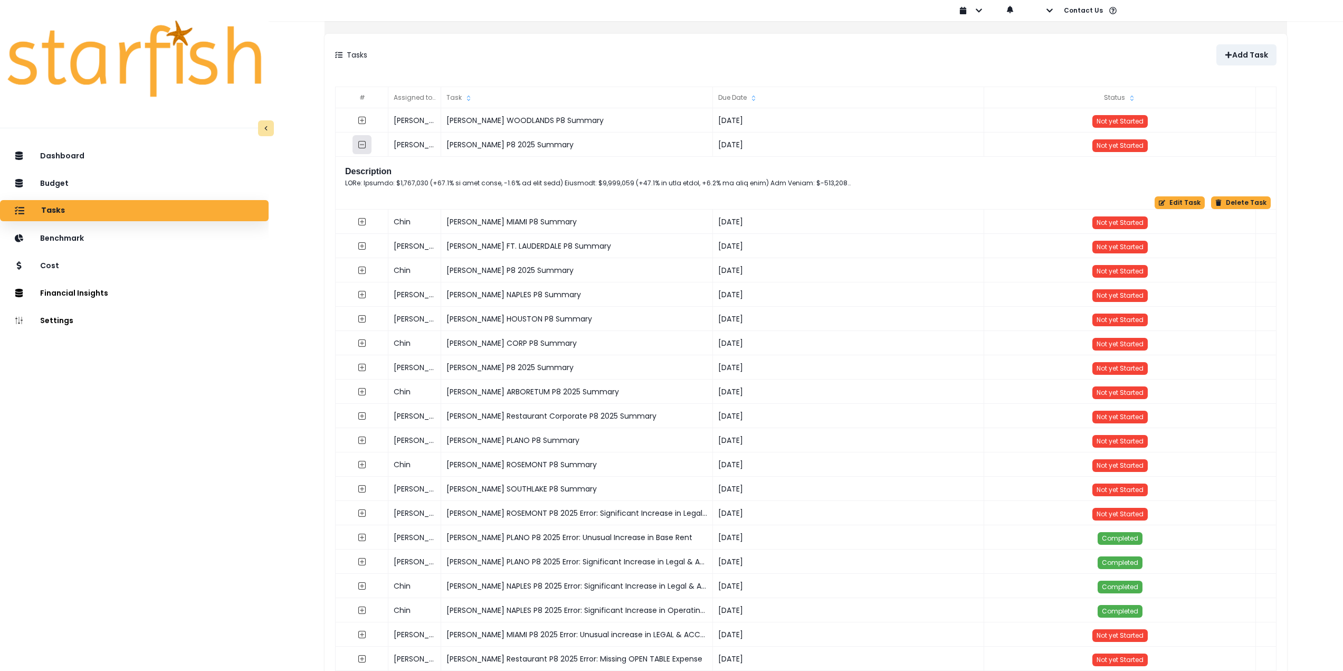
click at [365, 148] on button "button" at bounding box center [361, 144] width 19 height 19
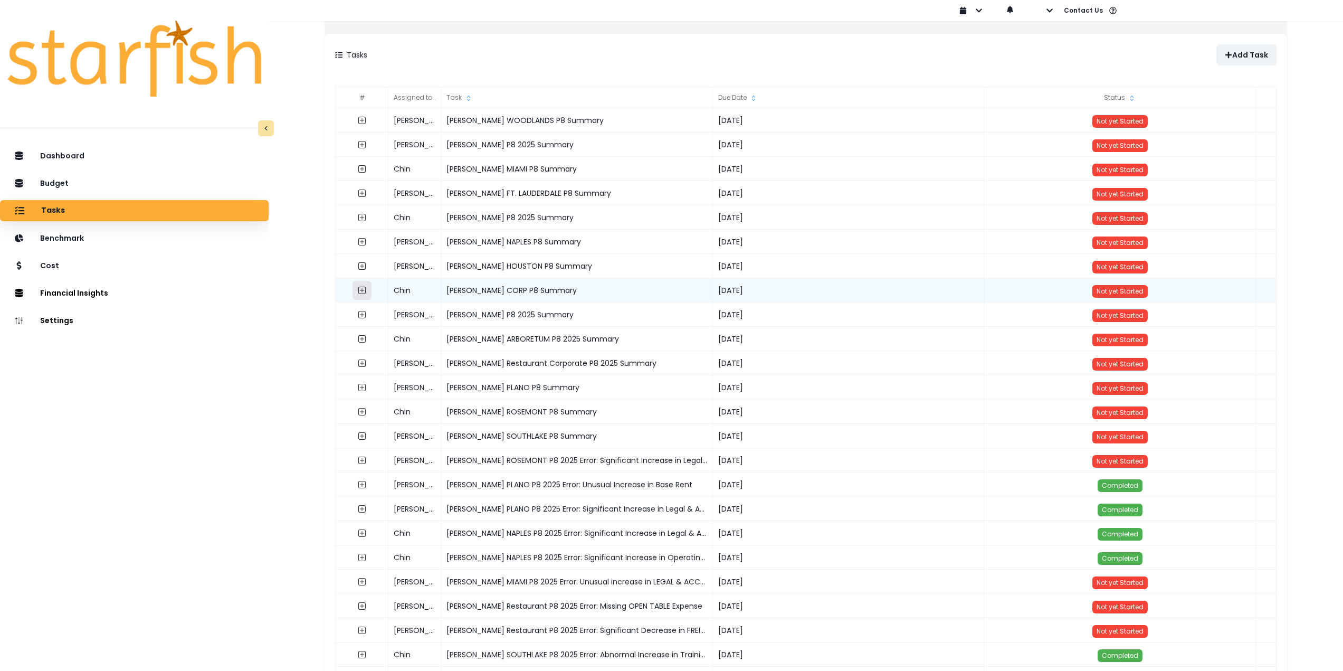
click at [364, 292] on icon "expand outline" at bounding box center [362, 290] width 4 height 4
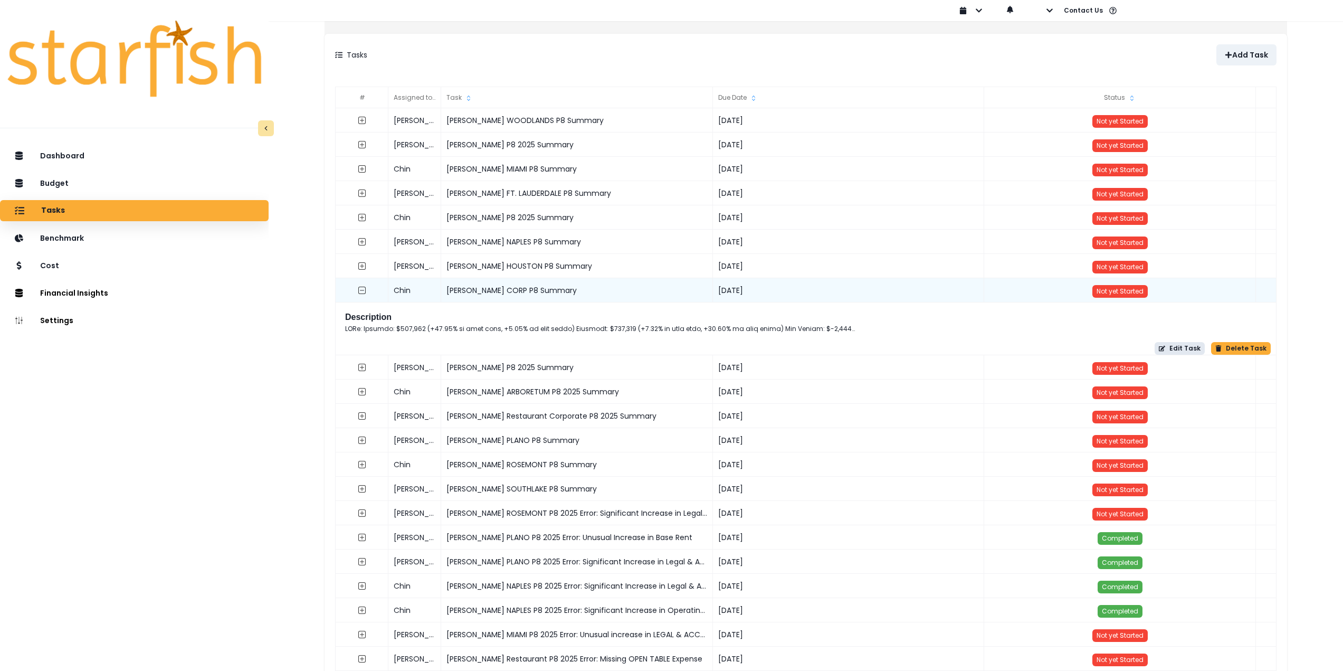
click at [1159, 352] on button "Edit Task" at bounding box center [1179, 348] width 50 height 13
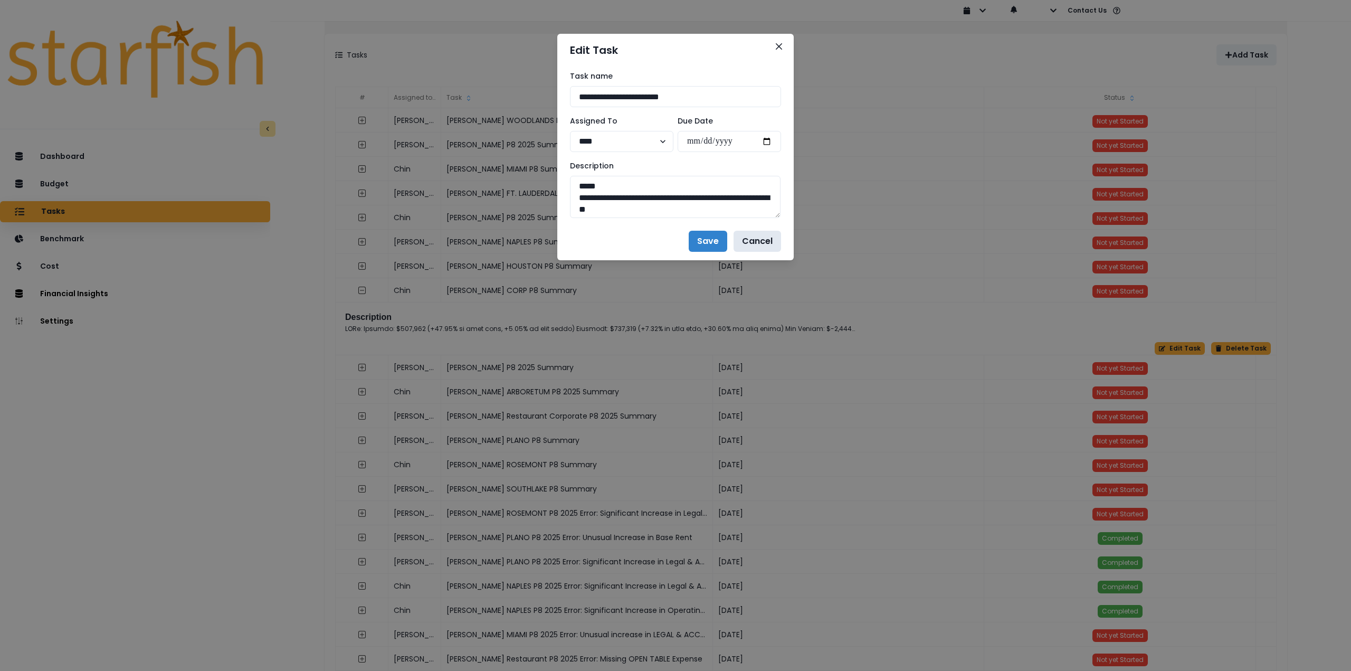
drag, startPoint x: 781, startPoint y: 211, endPoint x: 777, endPoint y: 231, distance: 21.0
click at [777, 231] on section "**********" at bounding box center [675, 147] width 236 height 226
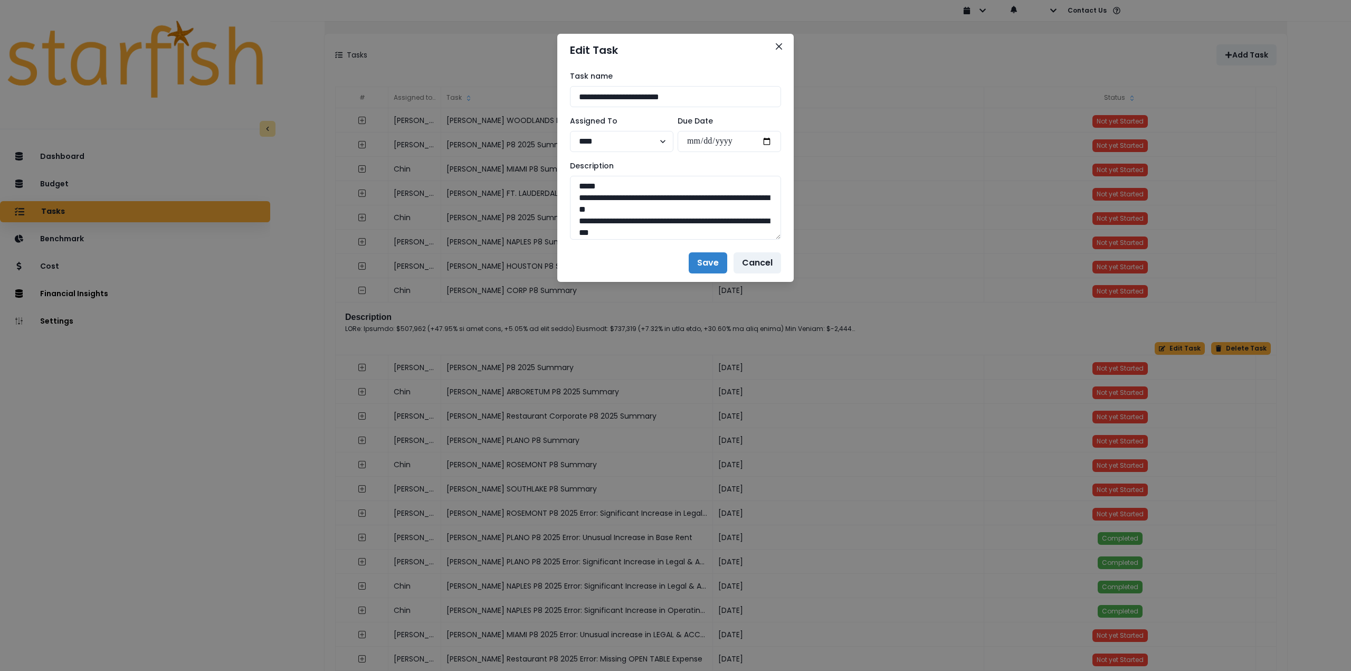
drag, startPoint x: 776, startPoint y: 216, endPoint x: 827, endPoint y: 607, distance: 394.8
click at [827, 607] on div "**********" at bounding box center [675, 335] width 1351 height 671
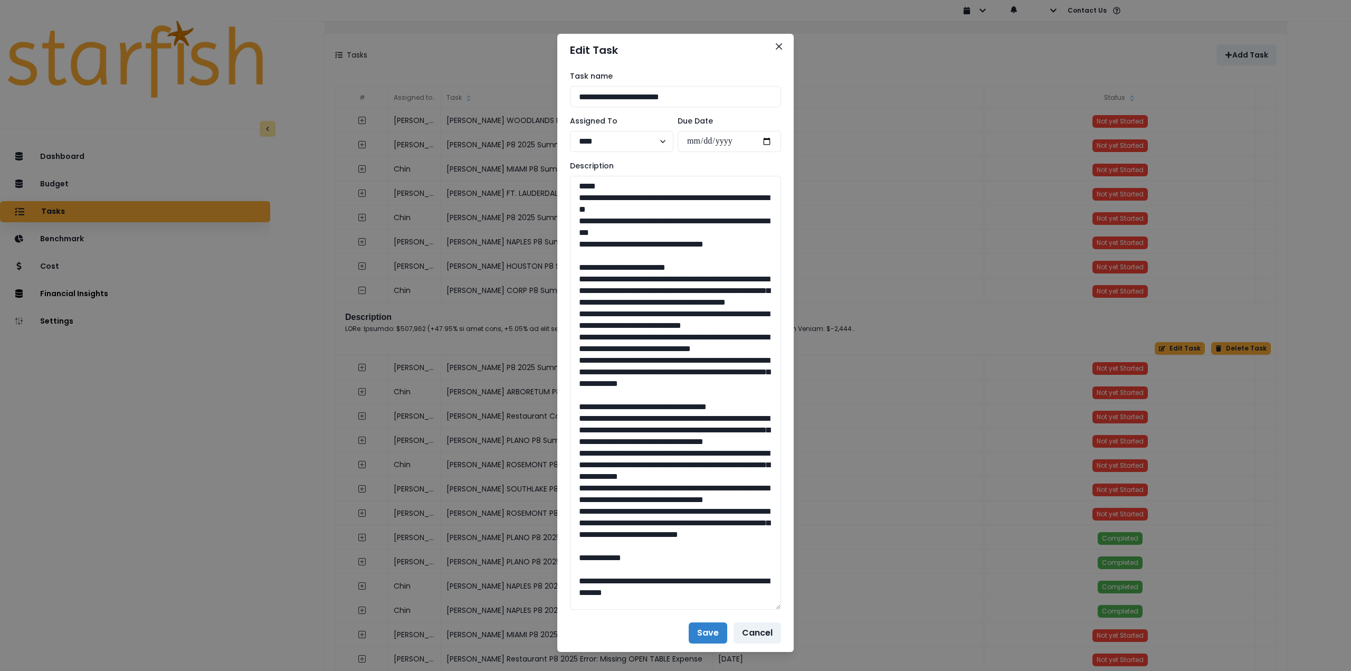
drag, startPoint x: 745, startPoint y: 244, endPoint x: 545, endPoint y: 198, distance: 204.7
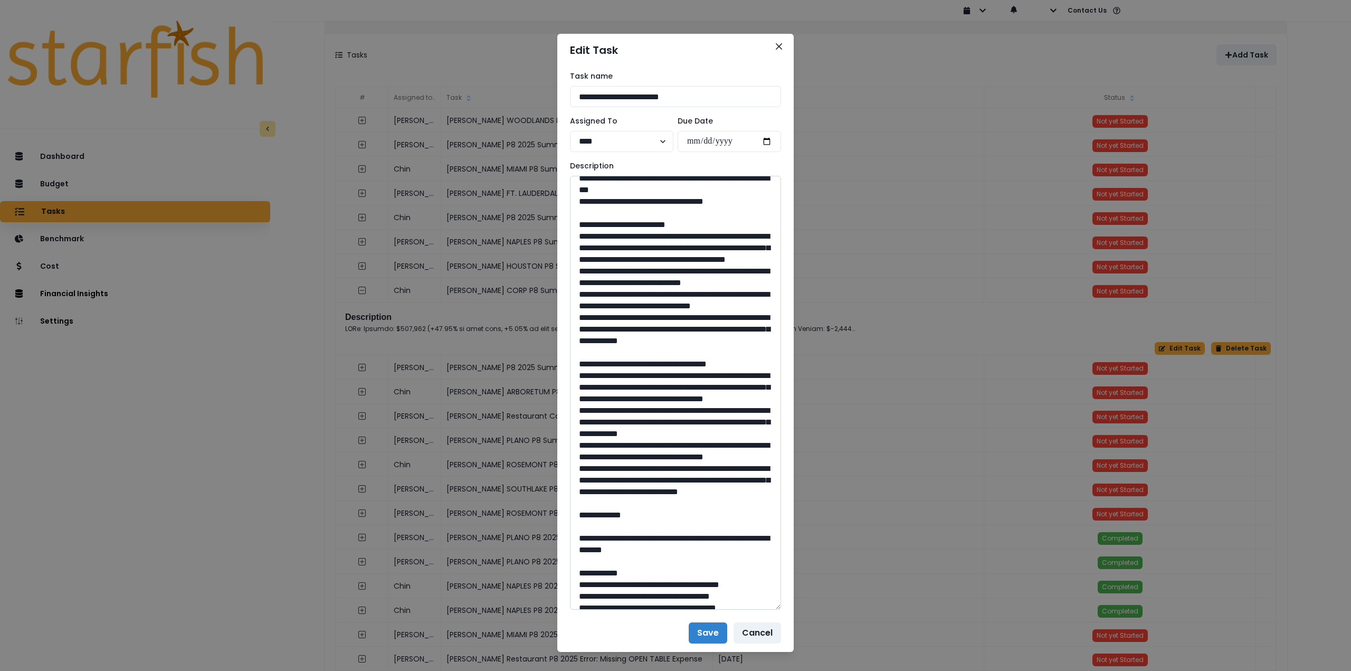
scroll to position [53, 0]
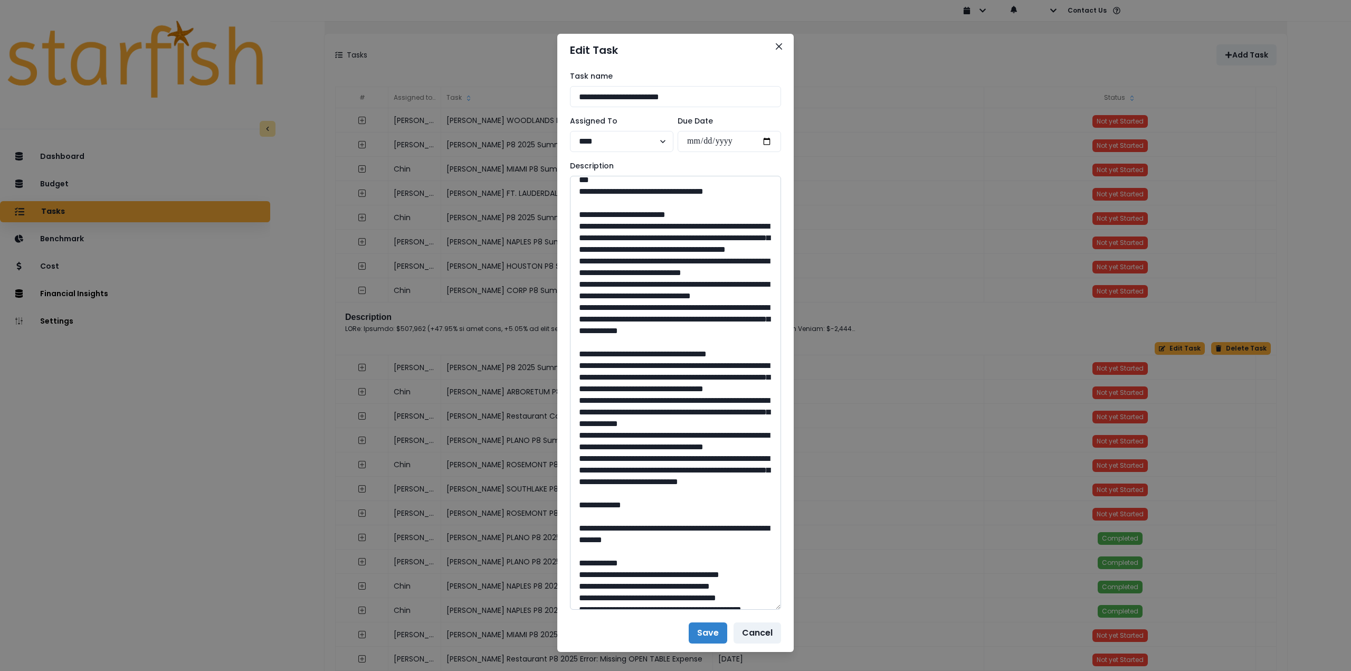
drag, startPoint x: 574, startPoint y: 227, endPoint x: 631, endPoint y: 393, distance: 175.7
click at [631, 393] on textarea at bounding box center [675, 393] width 211 height 434
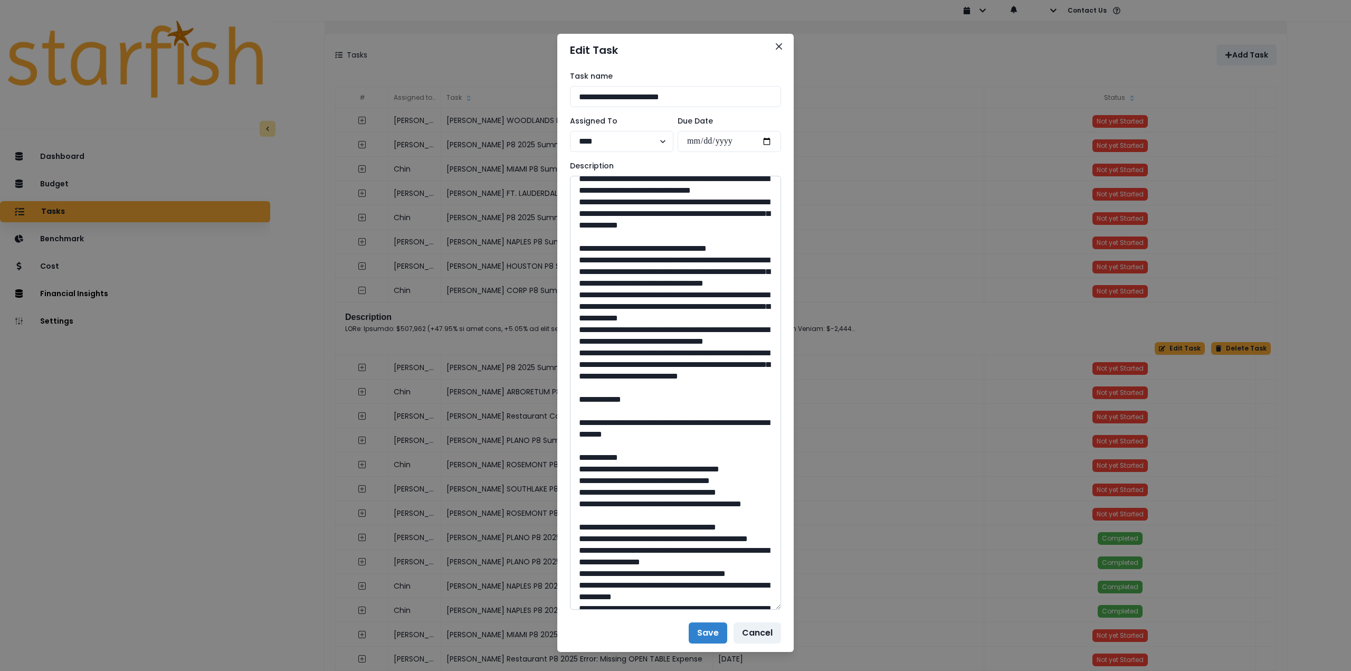
scroll to position [211, 0]
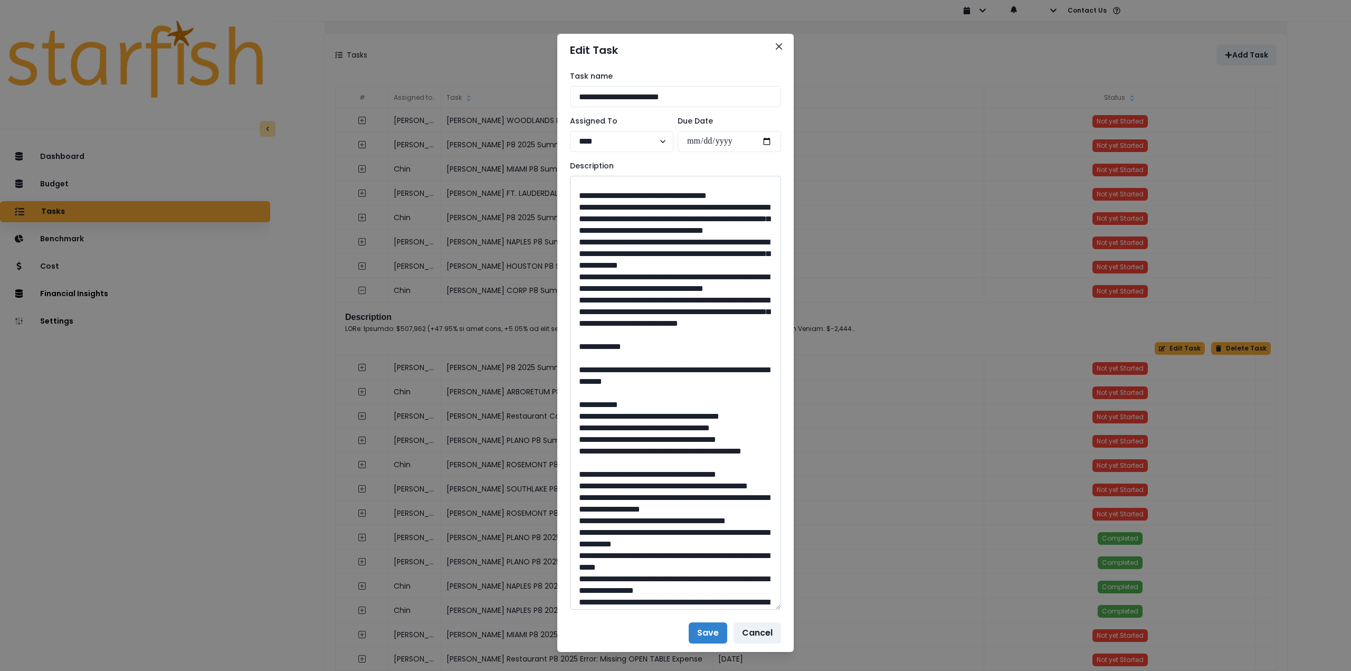
drag, startPoint x: 571, startPoint y: 265, endPoint x: 734, endPoint y: 434, distance: 235.1
click at [734, 434] on textarea at bounding box center [675, 393] width 211 height 434
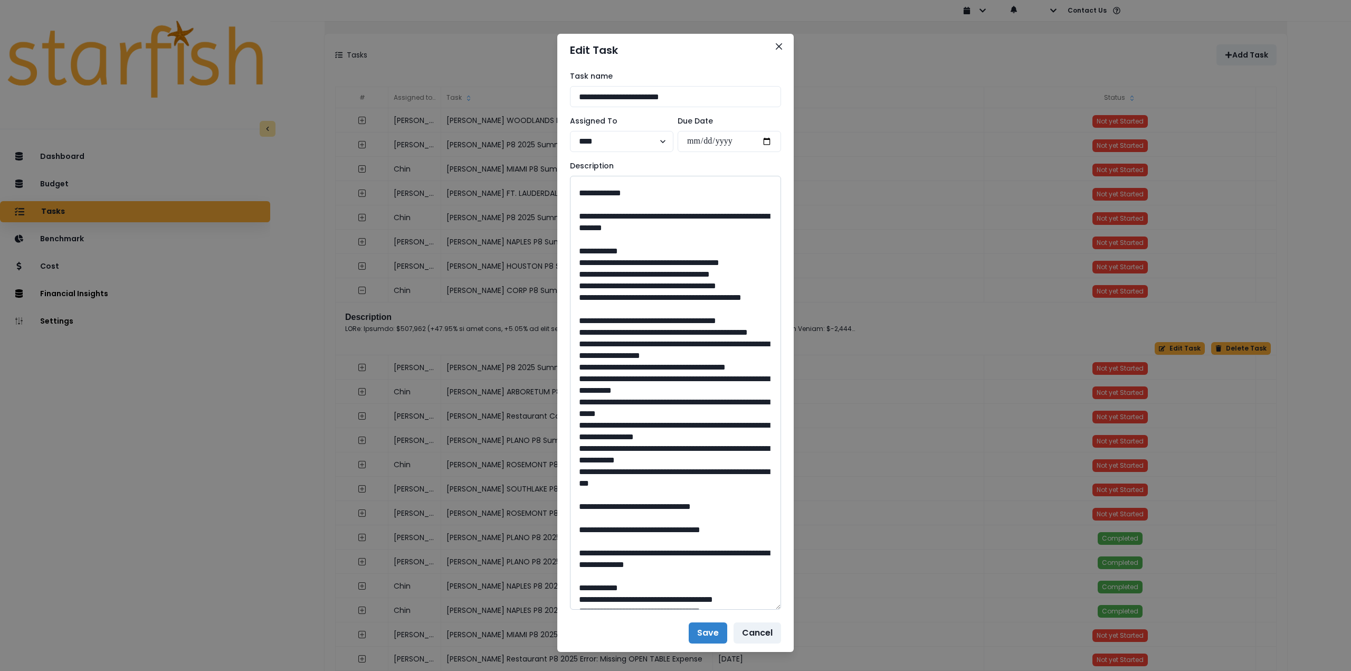
scroll to position [369, 0]
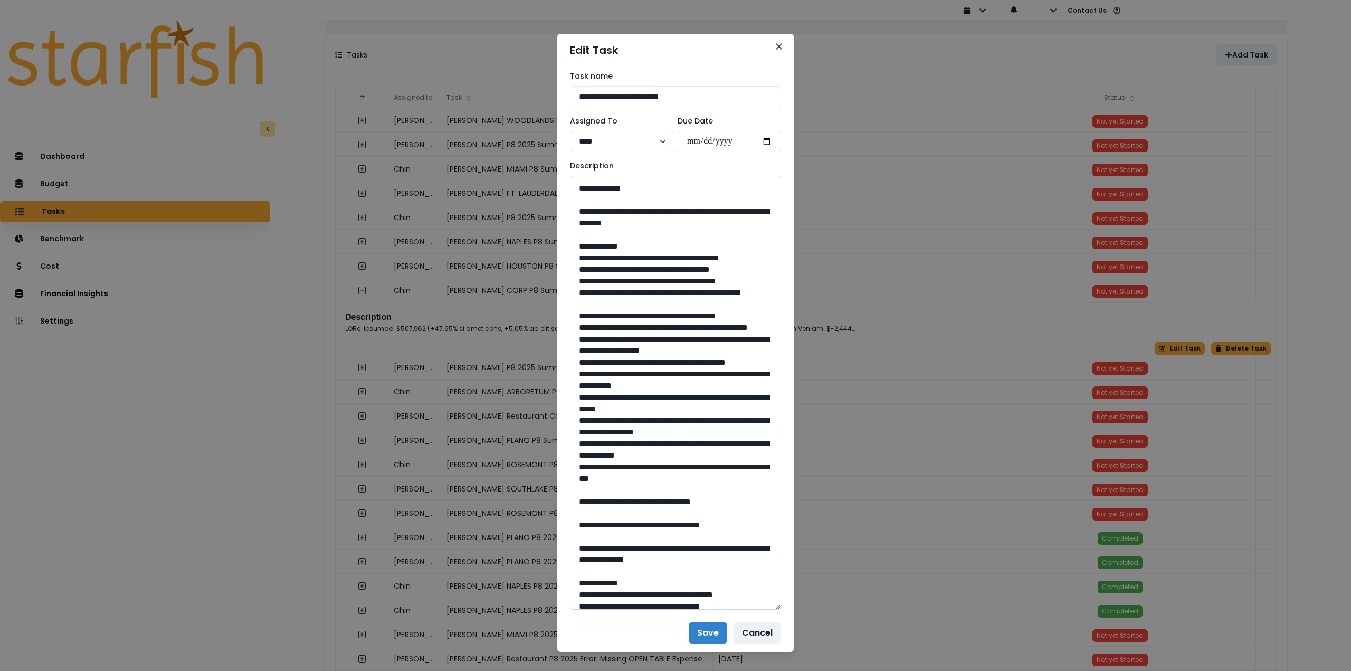
drag, startPoint x: 606, startPoint y: 314, endPoint x: 734, endPoint y: 328, distance: 129.0
click at [734, 328] on textarea at bounding box center [675, 393] width 211 height 434
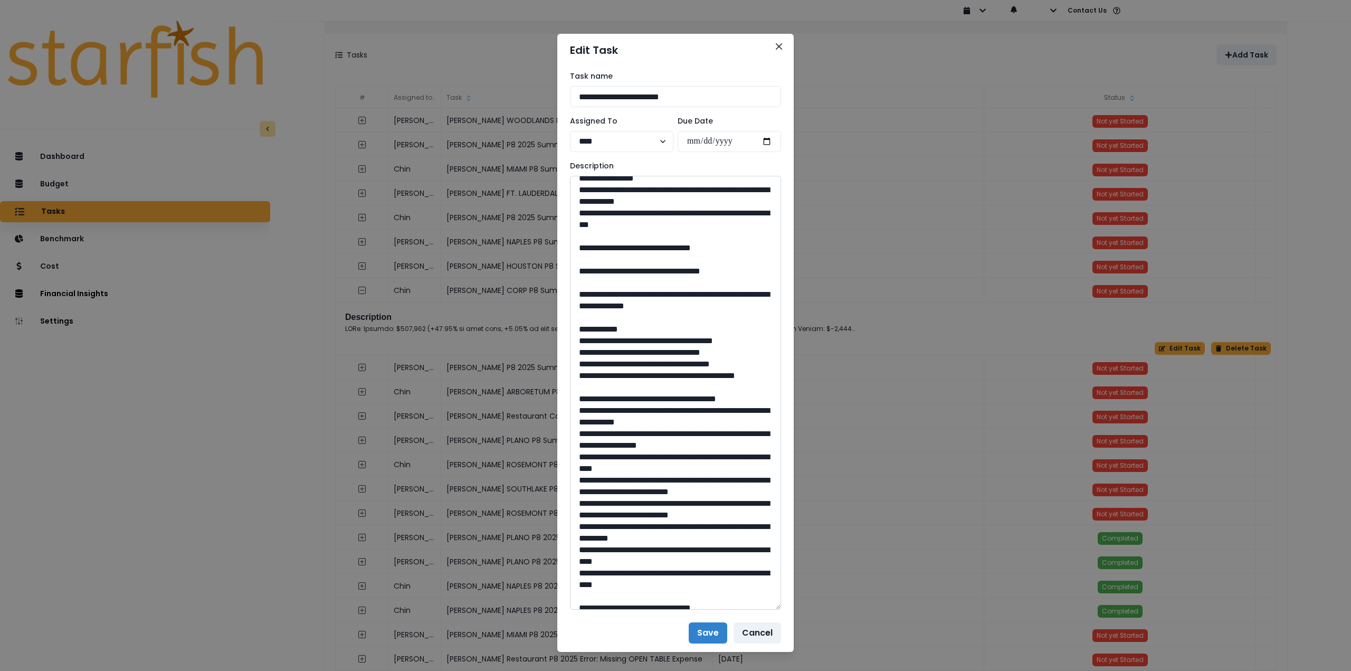
scroll to position [633, 0]
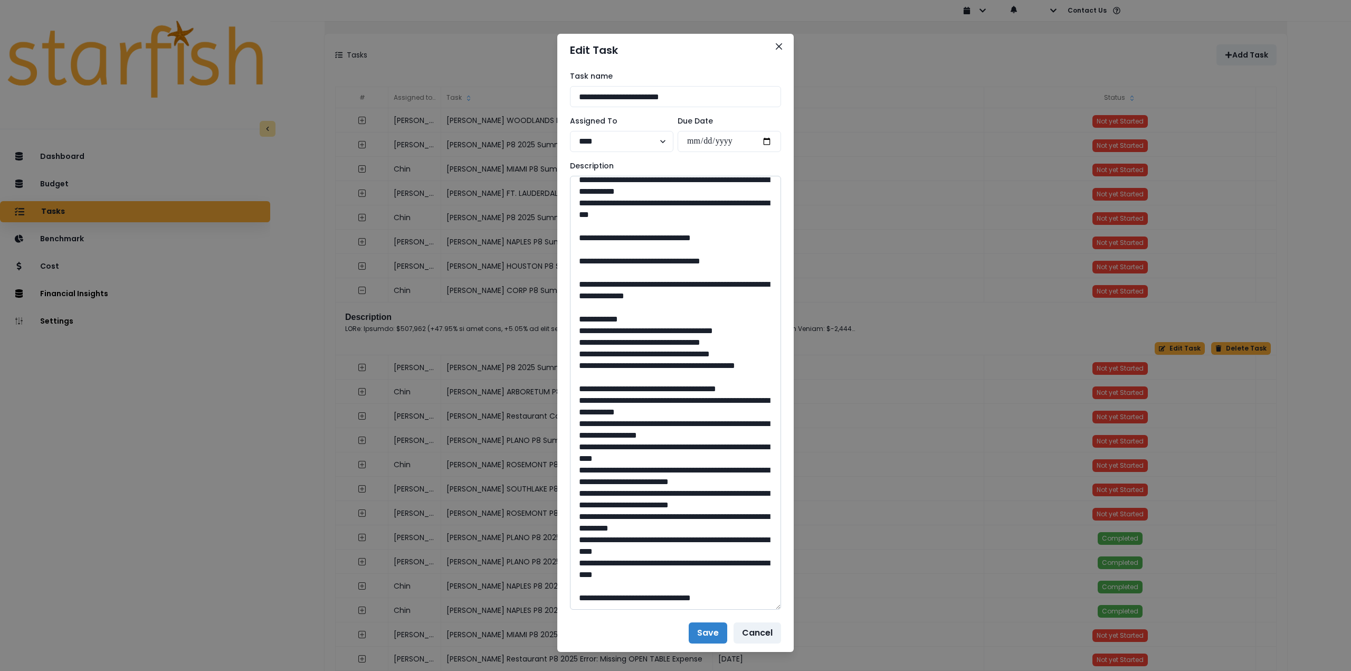
drag, startPoint x: 682, startPoint y: 388, endPoint x: 650, endPoint y: 388, distance: 32.2
click at [650, 388] on textarea at bounding box center [675, 393] width 211 height 434
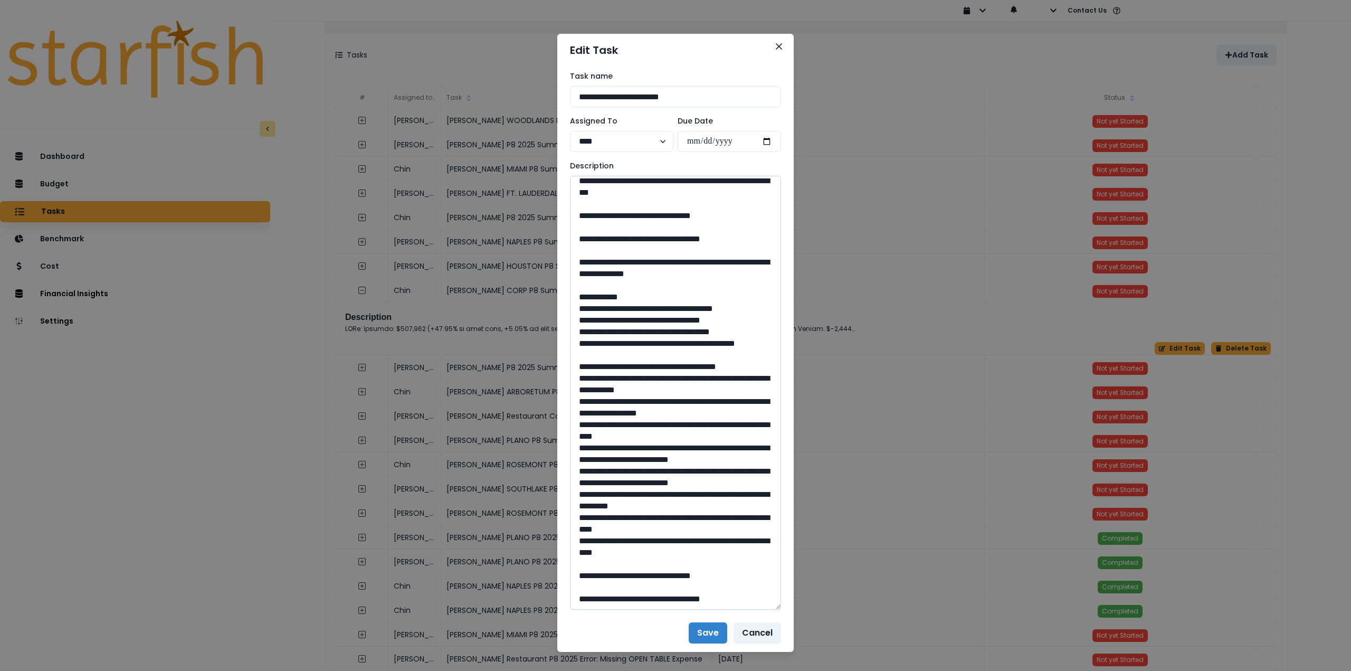
scroll to position [686, 0]
drag, startPoint x: 606, startPoint y: 383, endPoint x: 739, endPoint y: 402, distance: 134.4
click at [739, 402] on textarea at bounding box center [675, 393] width 211 height 434
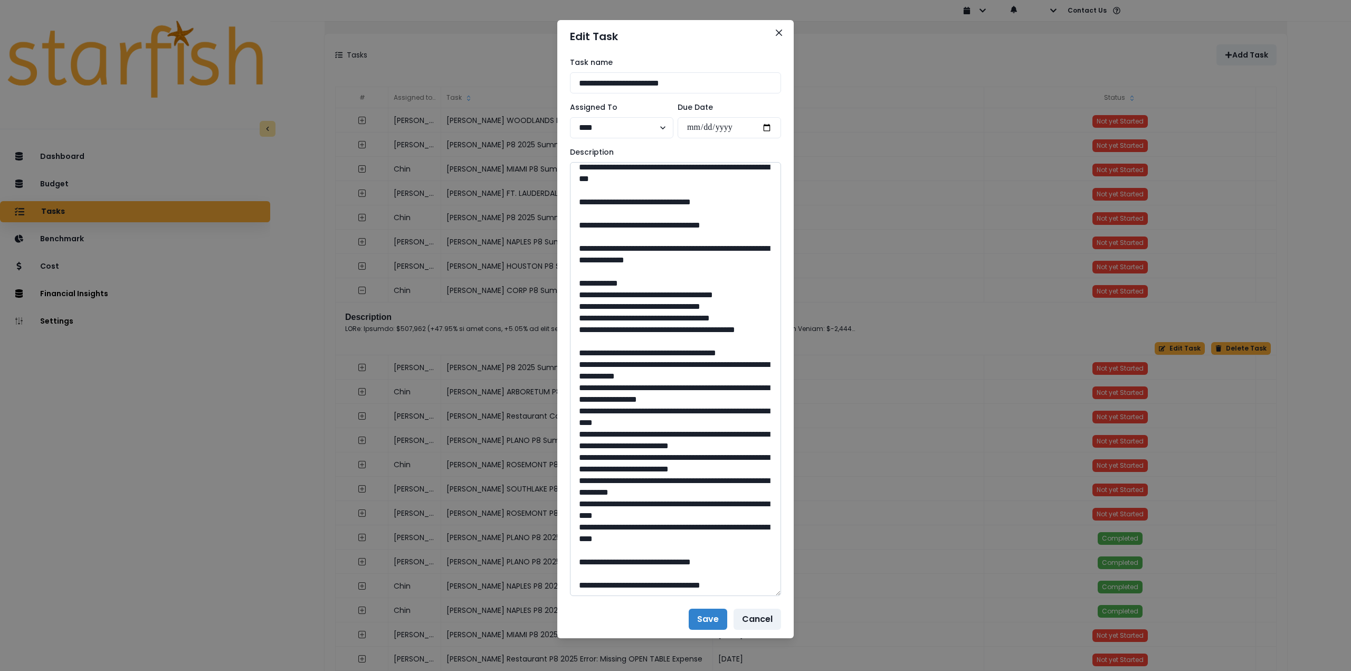
scroll to position [15, 0]
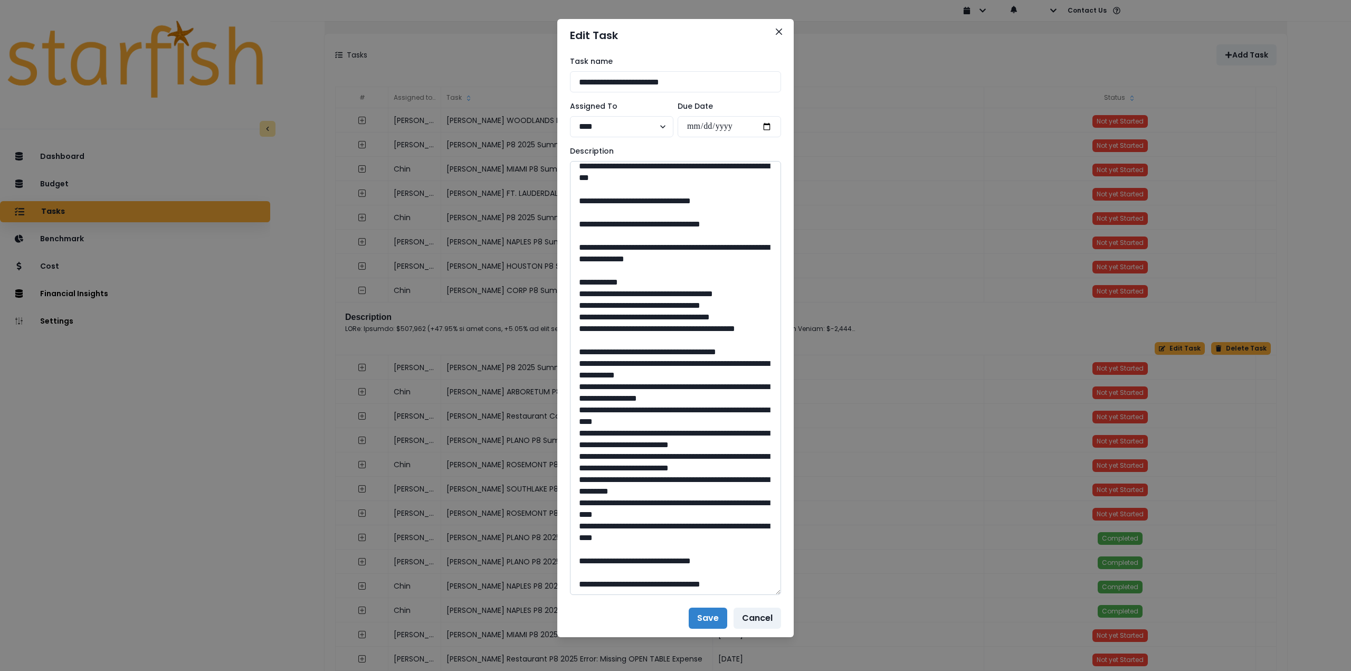
drag, startPoint x: 680, startPoint y: 559, endPoint x: 650, endPoint y: 562, distance: 30.2
click at [650, 562] on textarea at bounding box center [675, 378] width 211 height 434
click at [776, 31] on icon "Close" at bounding box center [779, 31] width 6 height 6
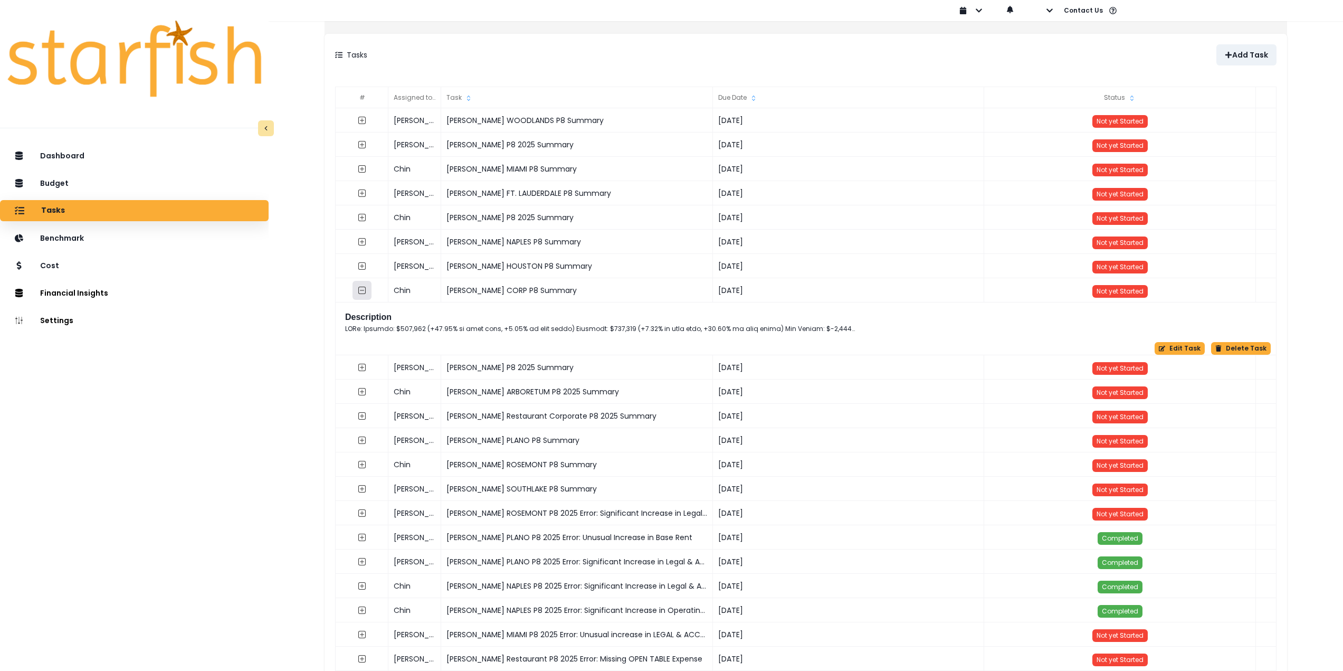
click at [366, 290] on icon "collasped outline" at bounding box center [362, 290] width 8 height 8
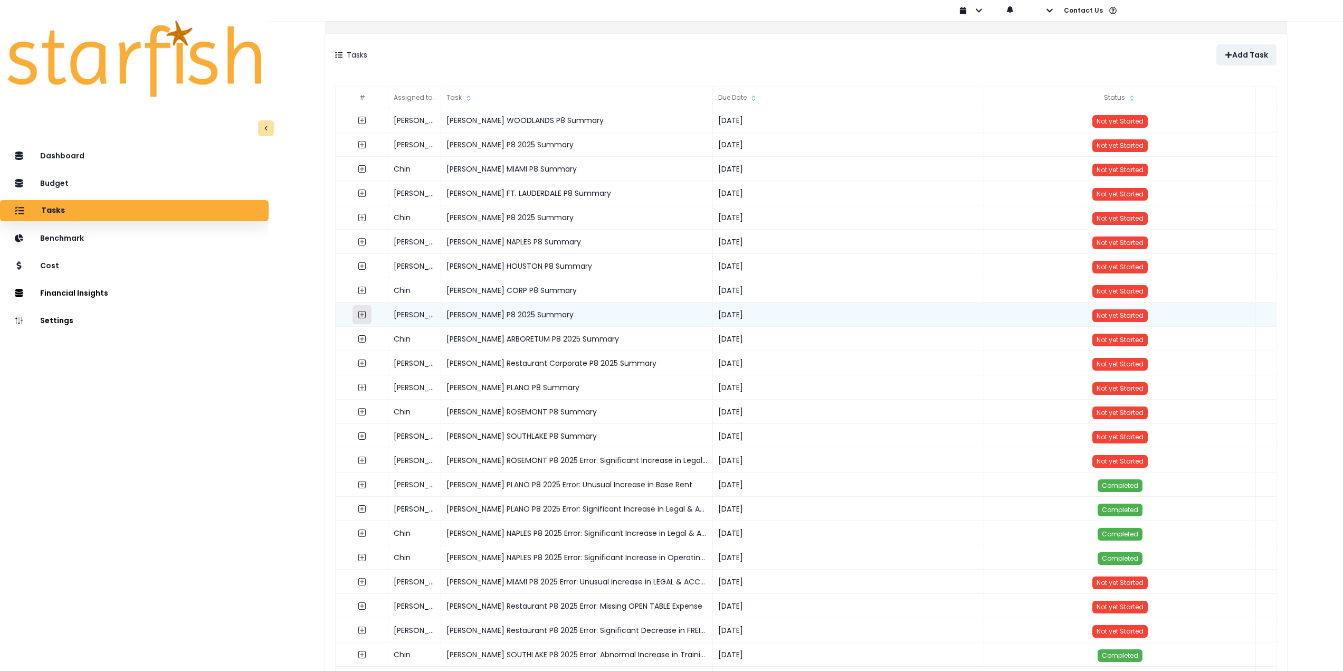
click at [367, 313] on button "button" at bounding box center [361, 314] width 19 height 19
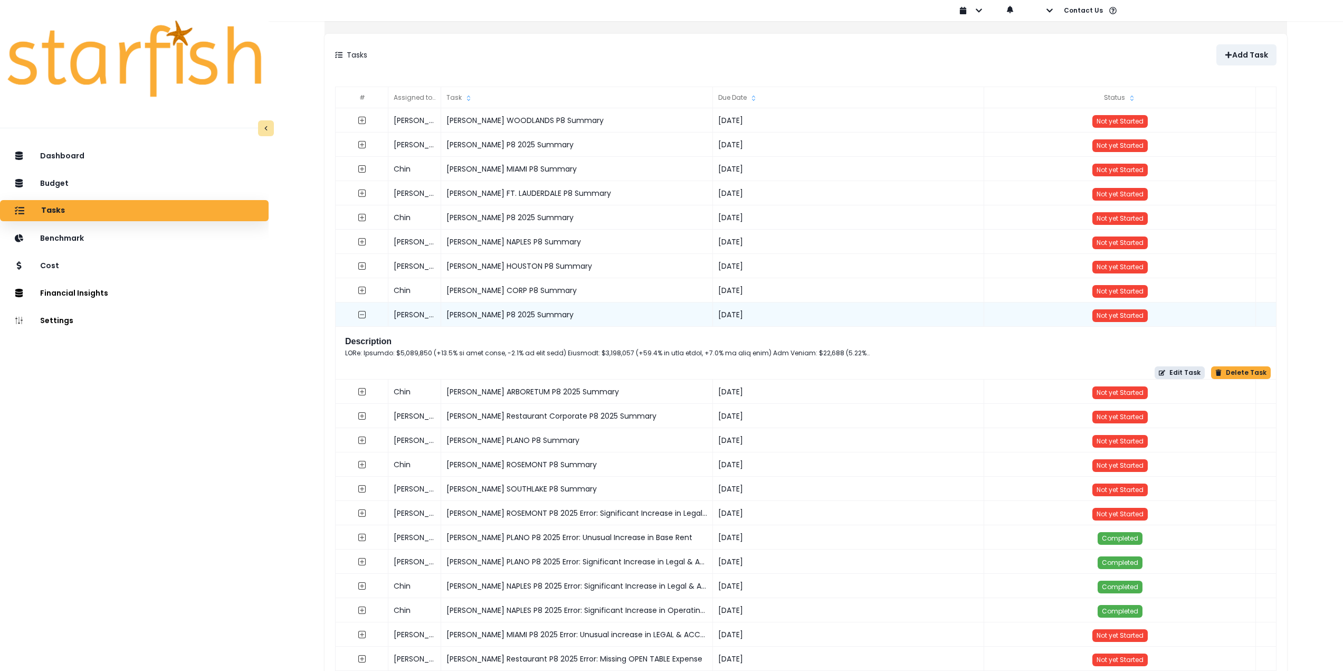
click at [1160, 373] on icon "button" at bounding box center [1162, 372] width 6 height 6
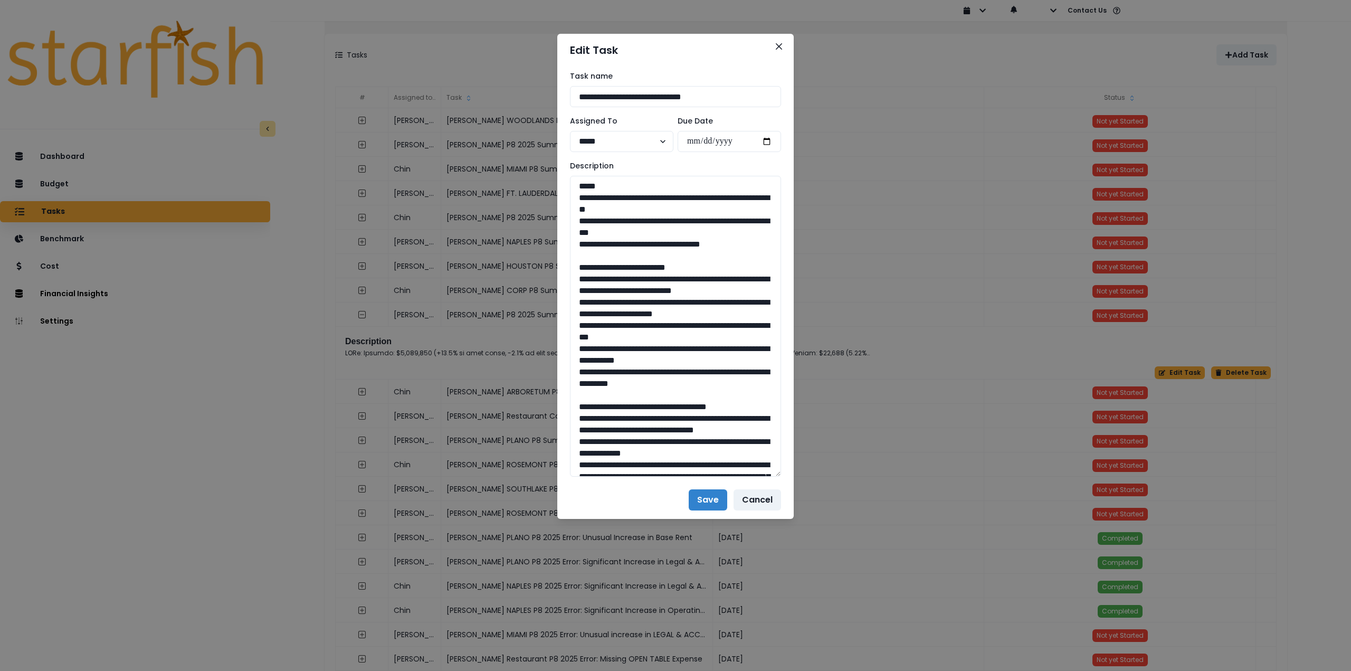
drag, startPoint x: 775, startPoint y: 215, endPoint x: 793, endPoint y: 473, distance: 259.1
click at [793, 473] on div "**********" at bounding box center [675, 273] width 236 height 414
drag, startPoint x: 575, startPoint y: 280, endPoint x: 731, endPoint y: 409, distance: 203.1
click at [733, 413] on textarea at bounding box center [675, 326] width 211 height 301
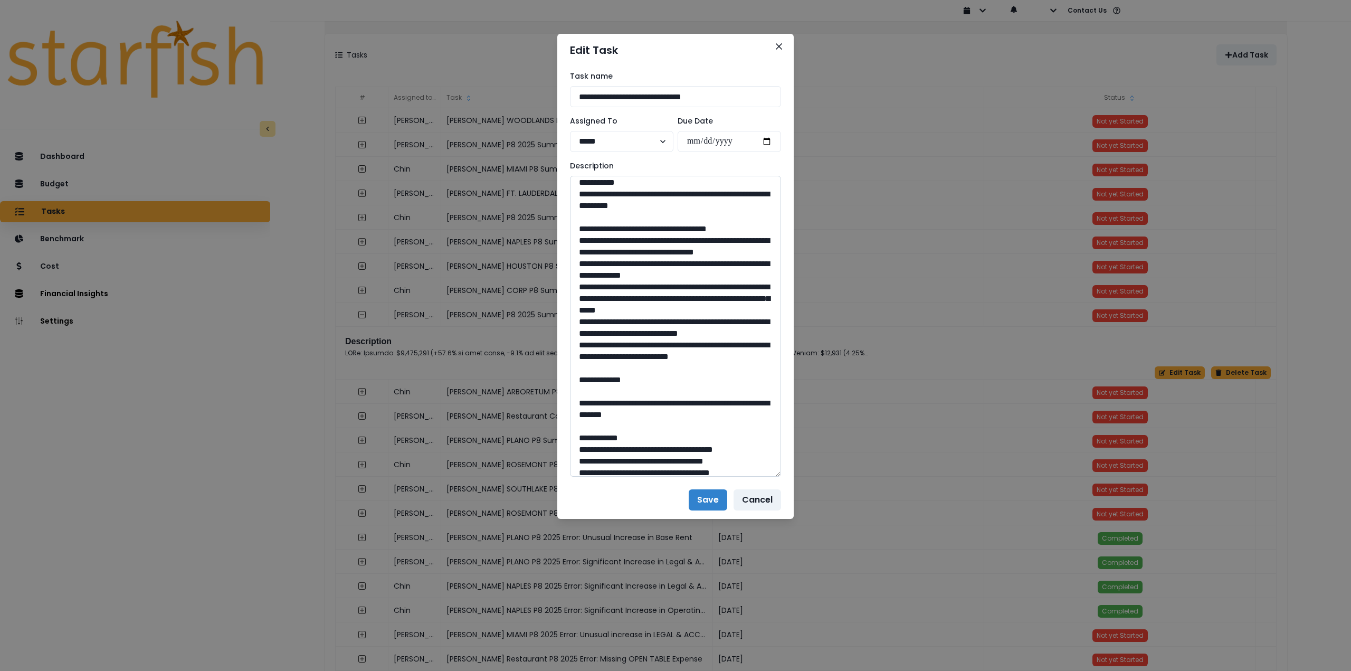
scroll to position [211, 0]
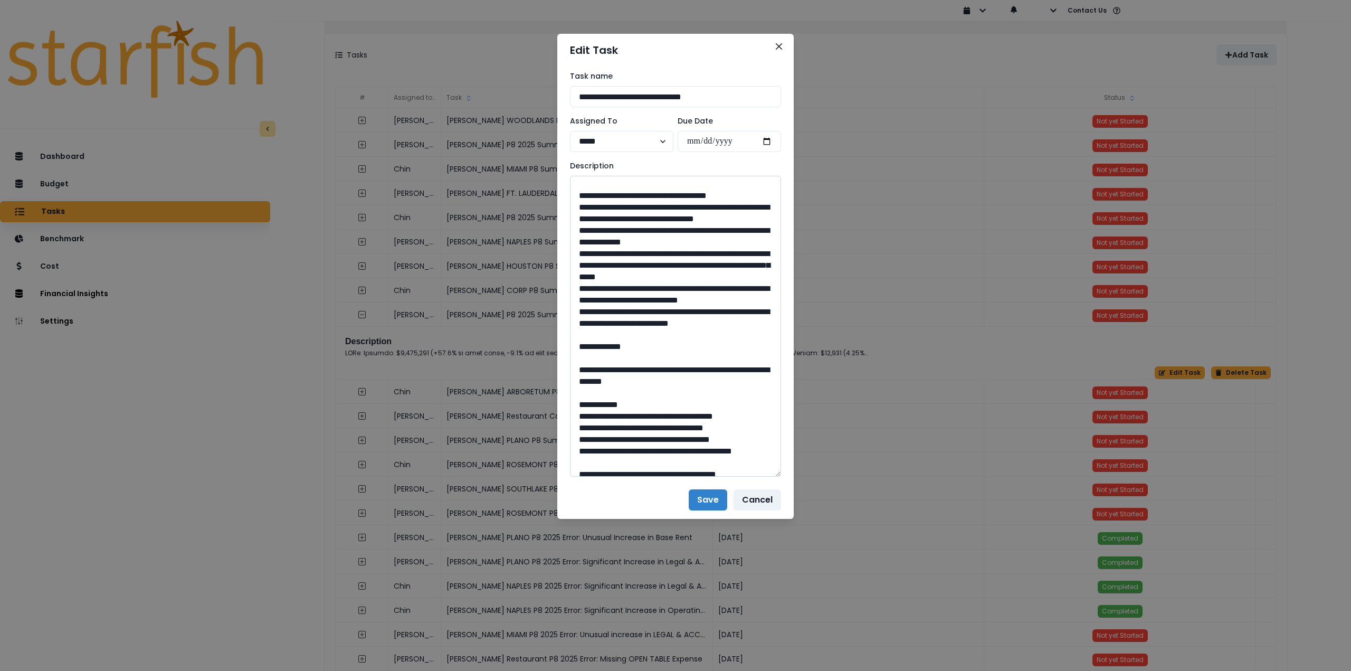
drag, startPoint x: 577, startPoint y: 232, endPoint x: 654, endPoint y: 388, distance: 173.9
click at [654, 388] on textarea at bounding box center [675, 326] width 211 height 301
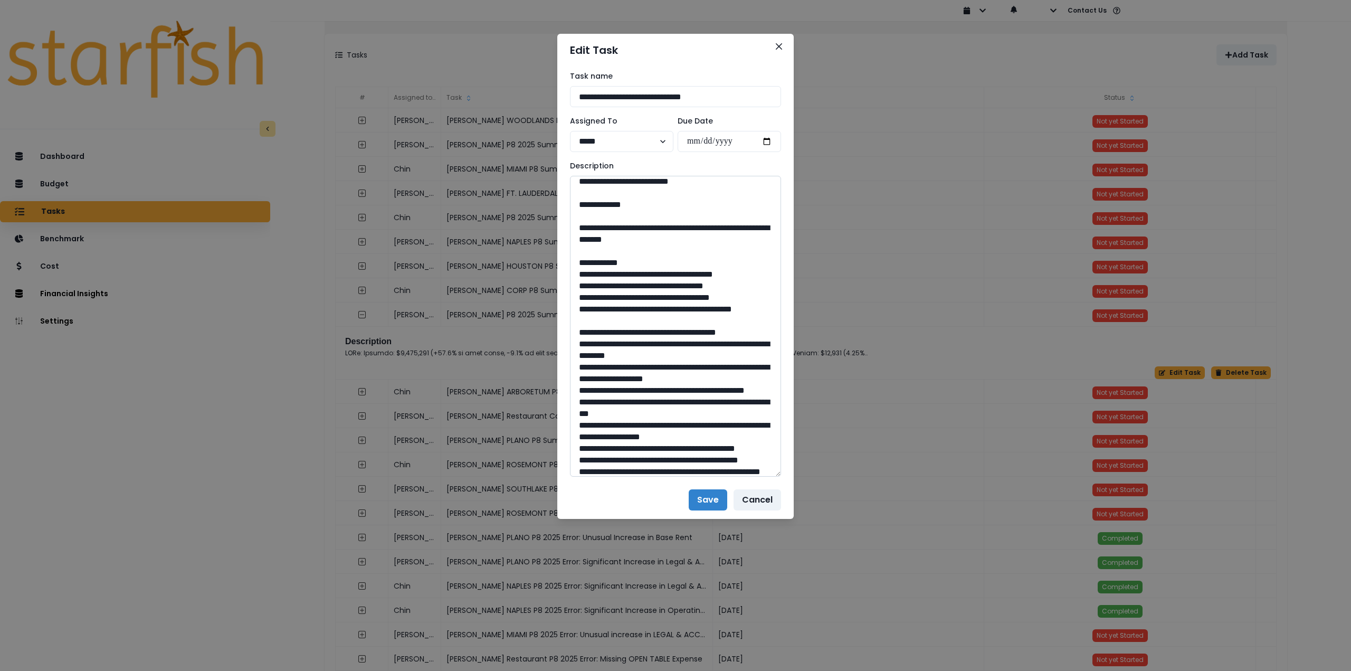
scroll to position [369, 0]
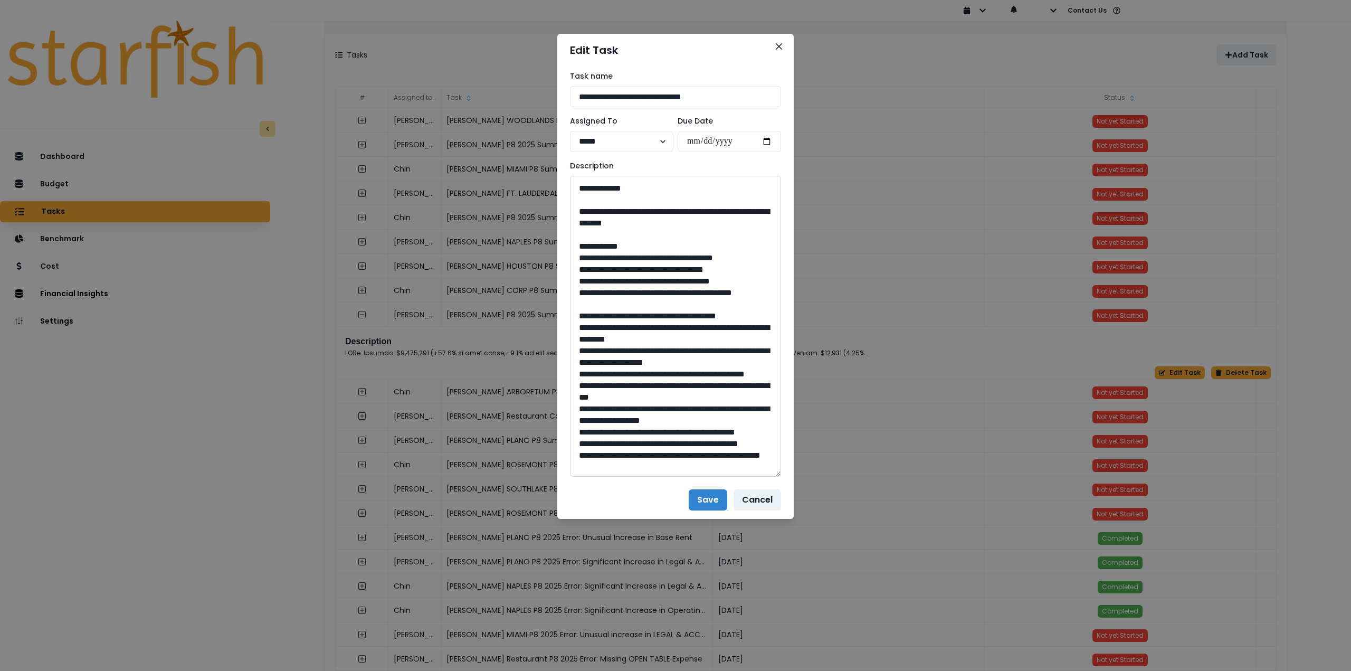
drag, startPoint x: 609, startPoint y: 279, endPoint x: 728, endPoint y: 290, distance: 119.8
click at [728, 290] on textarea at bounding box center [675, 326] width 211 height 301
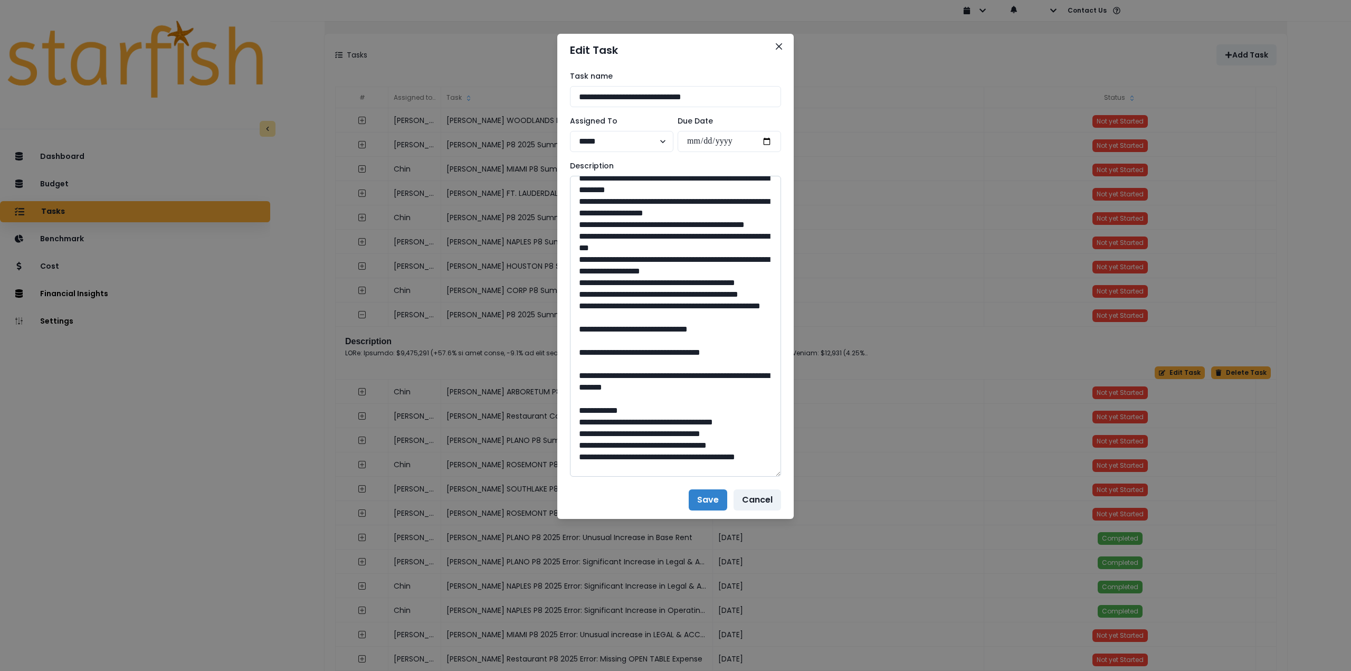
scroll to position [528, 0]
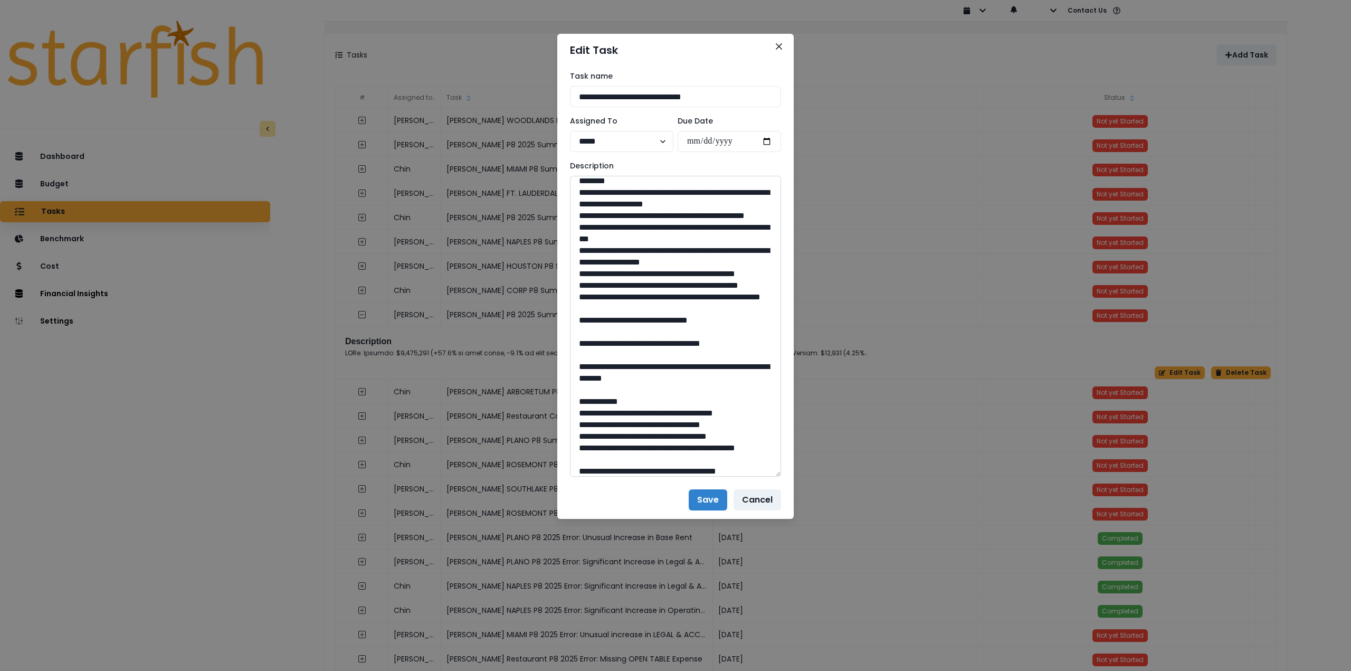
drag, startPoint x: 679, startPoint y: 445, endPoint x: 652, endPoint y: 445, distance: 26.9
click at [652, 445] on textarea at bounding box center [675, 326] width 211 height 301
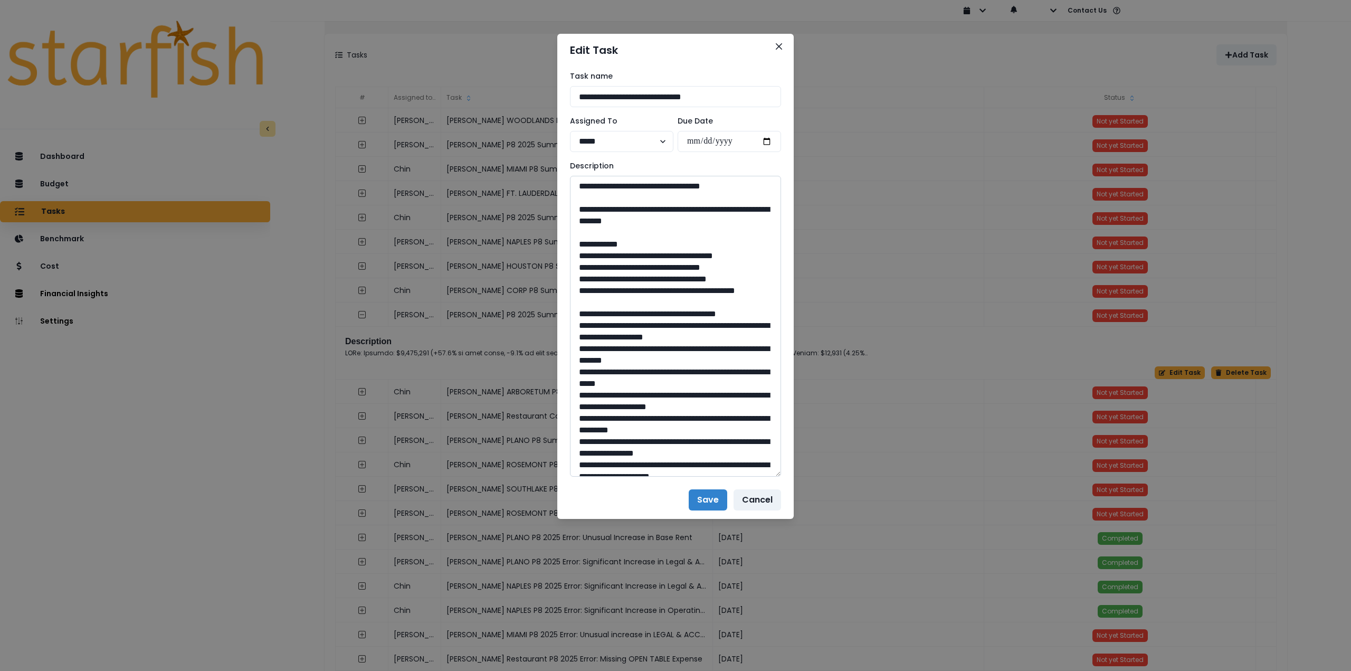
scroll to position [686, 0]
drag, startPoint x: 610, startPoint y: 334, endPoint x: 731, endPoint y: 352, distance: 121.6
click at [731, 352] on textarea at bounding box center [675, 326] width 211 height 301
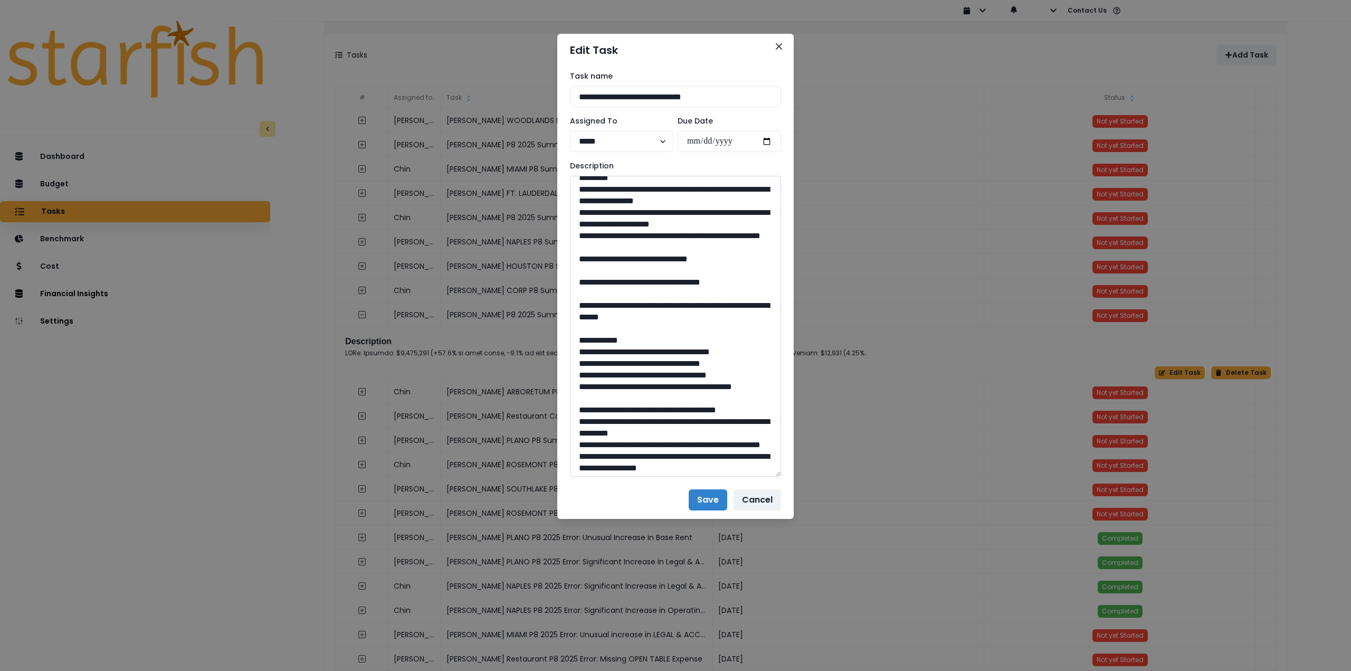
scroll to position [1003, 0]
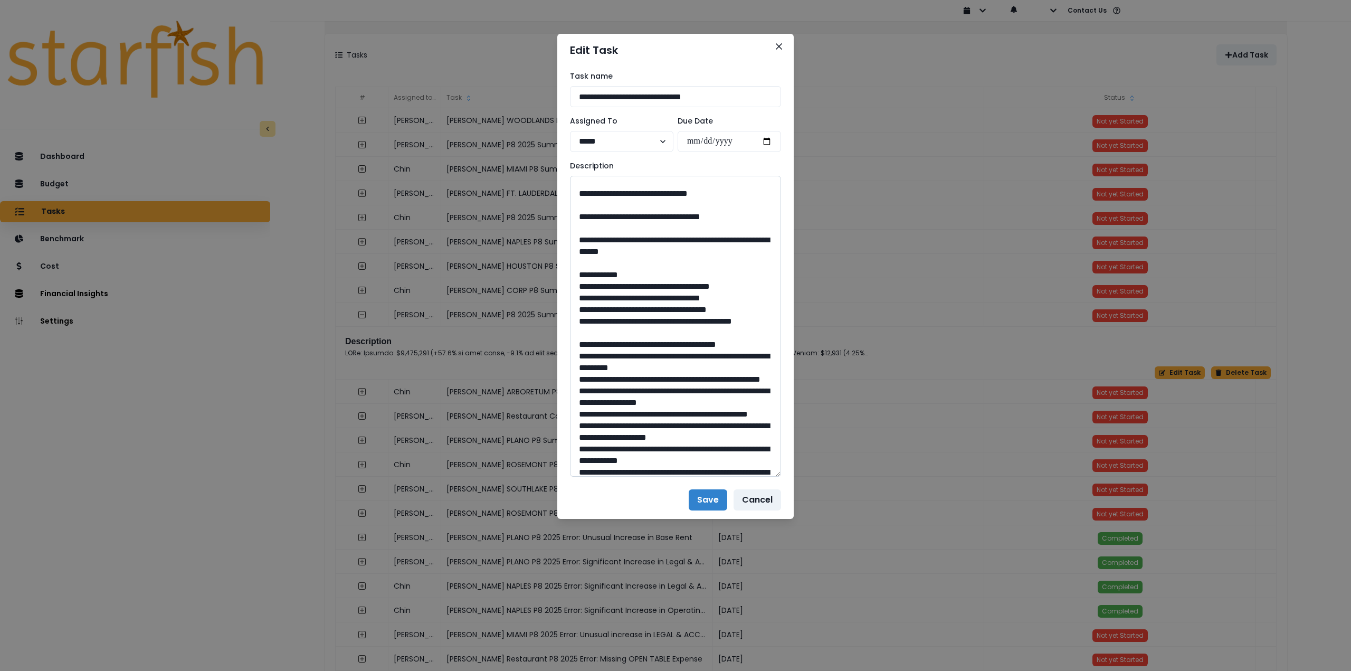
drag, startPoint x: 680, startPoint y: 355, endPoint x: 652, endPoint y: 355, distance: 28.5
click at [652, 355] on textarea at bounding box center [675, 326] width 211 height 301
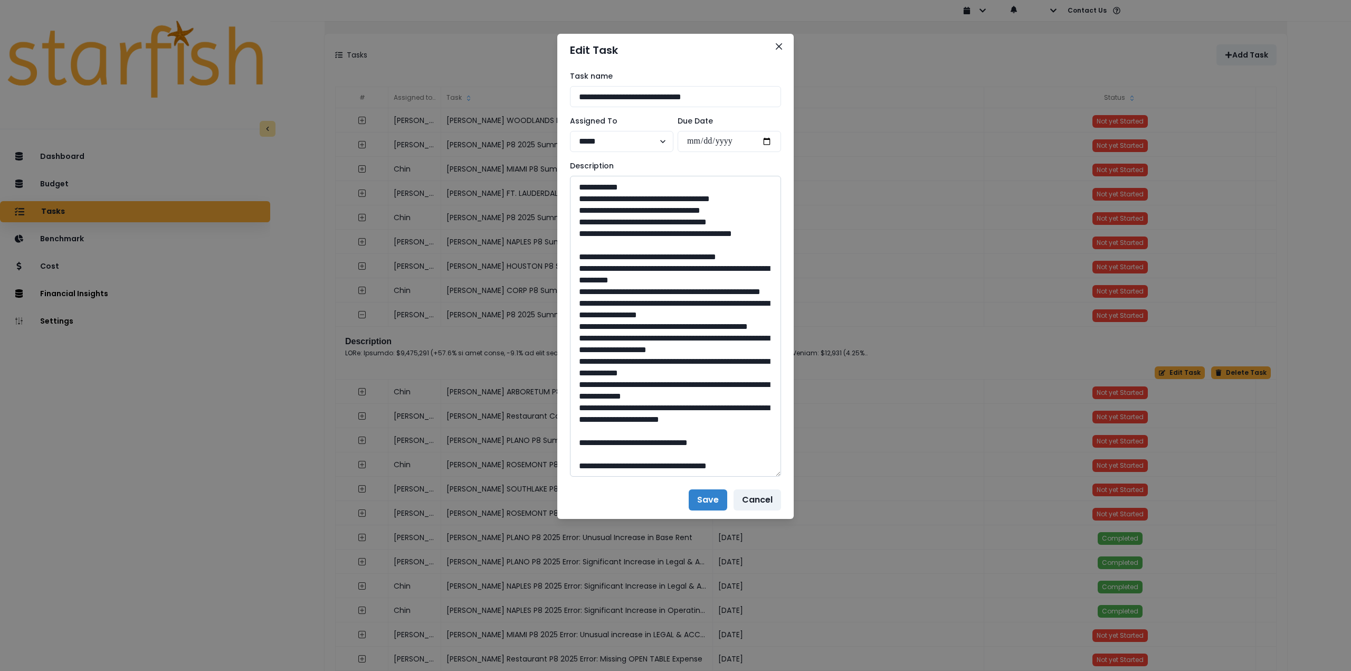
scroll to position [1108, 0]
drag, startPoint x: 608, startPoint y: 297, endPoint x: 731, endPoint y: 313, distance: 123.5
click at [731, 313] on textarea at bounding box center [675, 326] width 211 height 301
drag, startPoint x: 681, startPoint y: 440, endPoint x: 655, endPoint y: 441, distance: 26.4
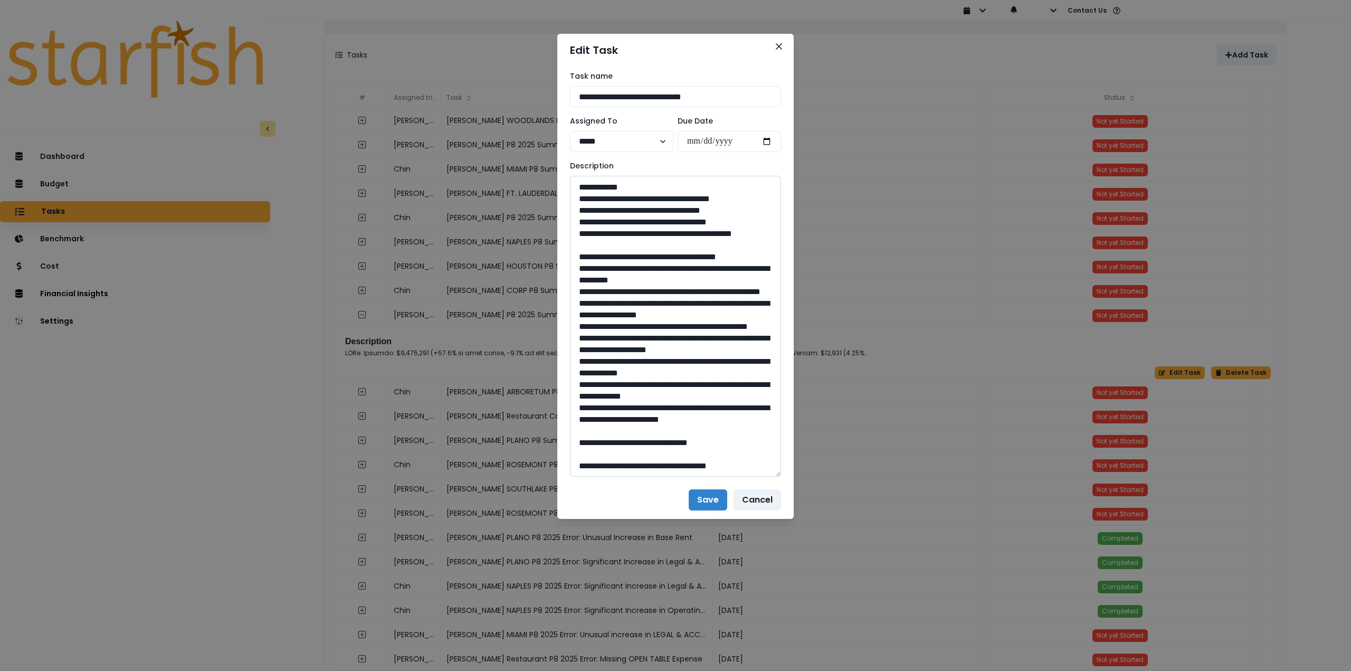
click at [655, 441] on textarea at bounding box center [675, 326] width 211 height 301
click at [779, 44] on icon "Close" at bounding box center [779, 46] width 6 height 6
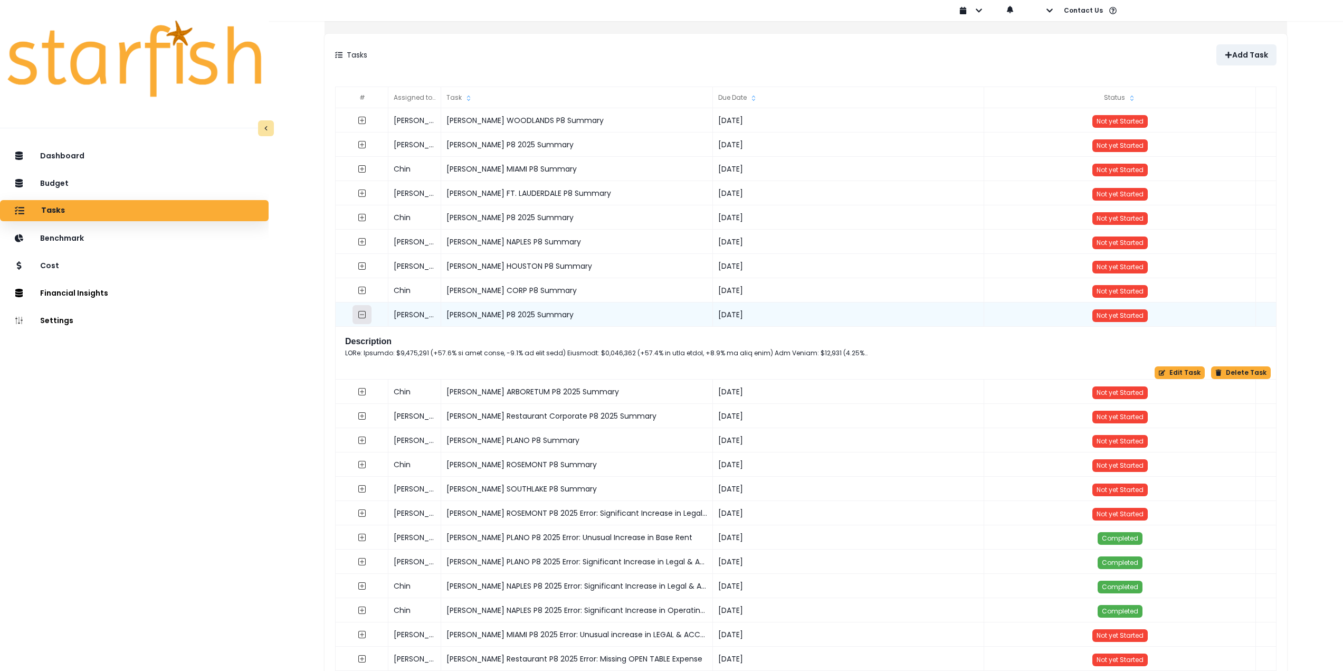
click at [366, 312] on icon "collasped outline" at bounding box center [362, 314] width 8 height 8
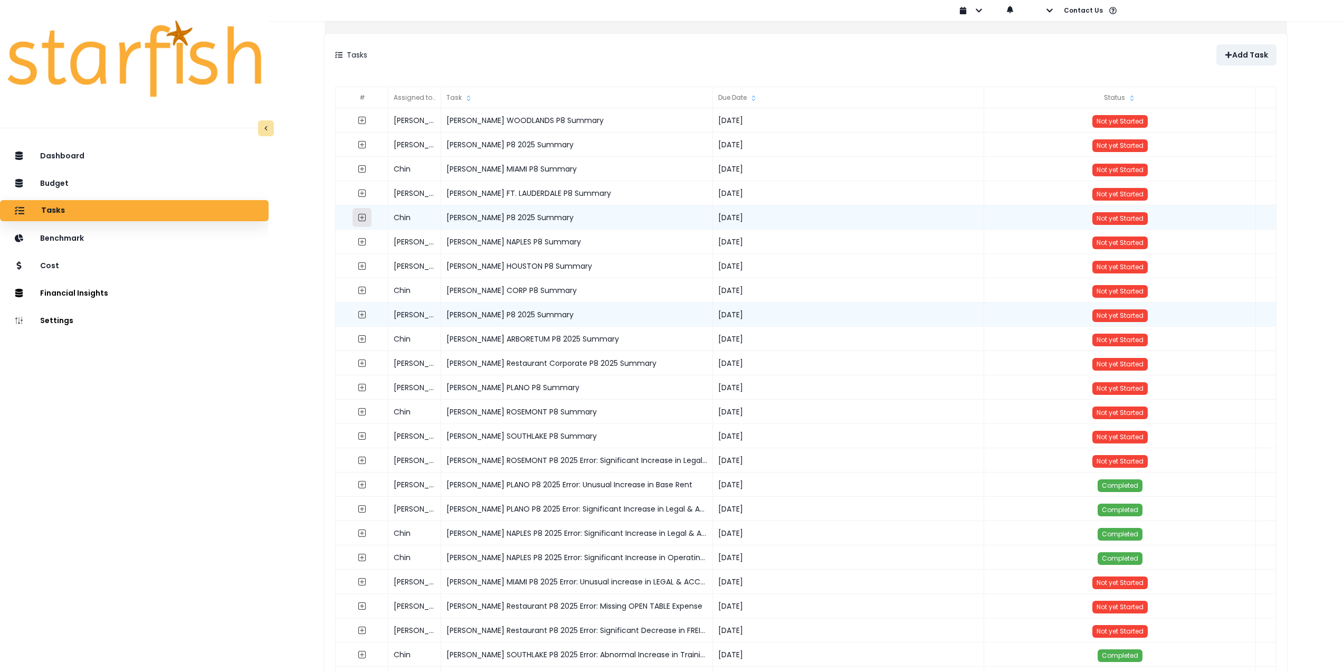
click at [364, 217] on icon "expand outline" at bounding box center [362, 217] width 4 height 4
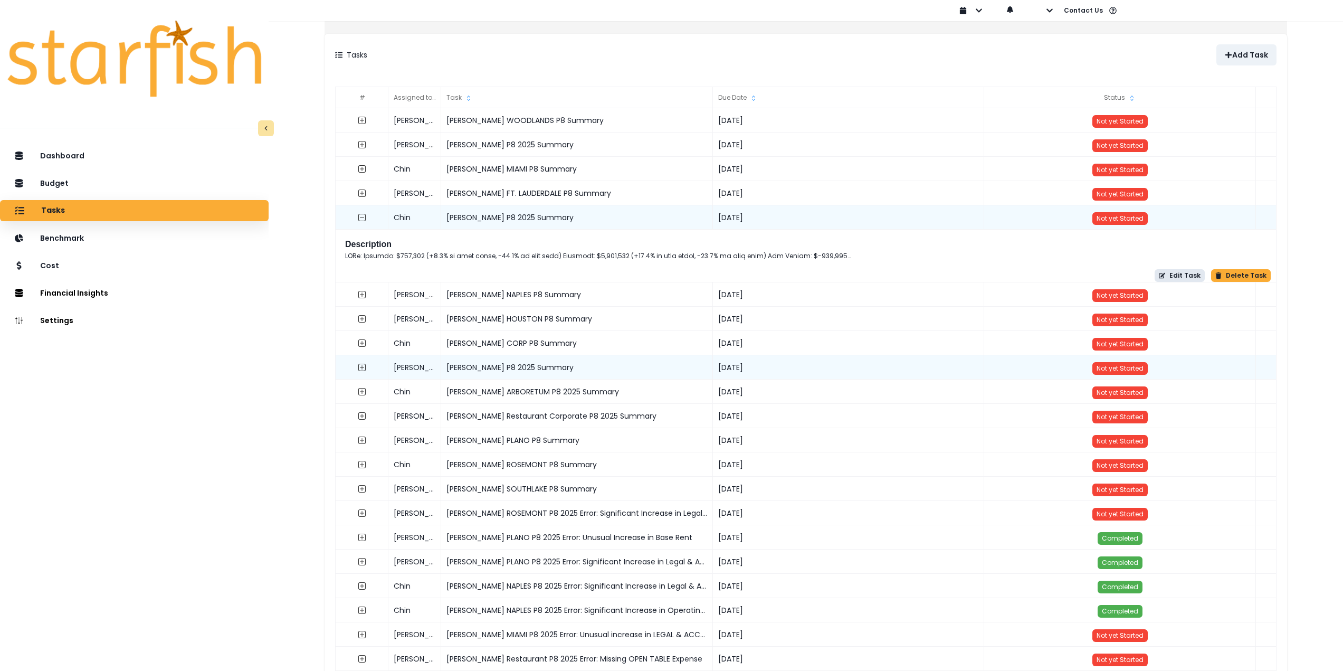
click at [1176, 274] on button "Edit Task" at bounding box center [1179, 275] width 50 height 13
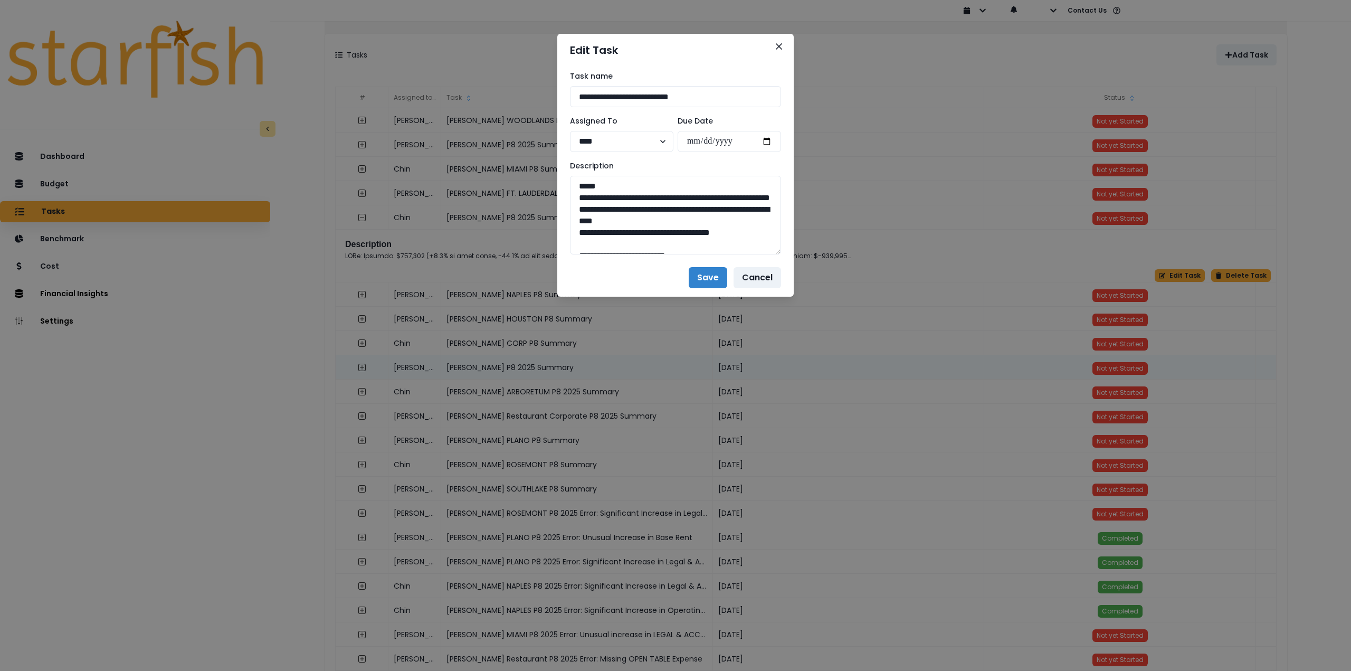
drag, startPoint x: 779, startPoint y: 217, endPoint x: 831, endPoint y: 531, distance: 318.3
click at [832, 532] on div "**********" at bounding box center [675, 335] width 1351 height 671
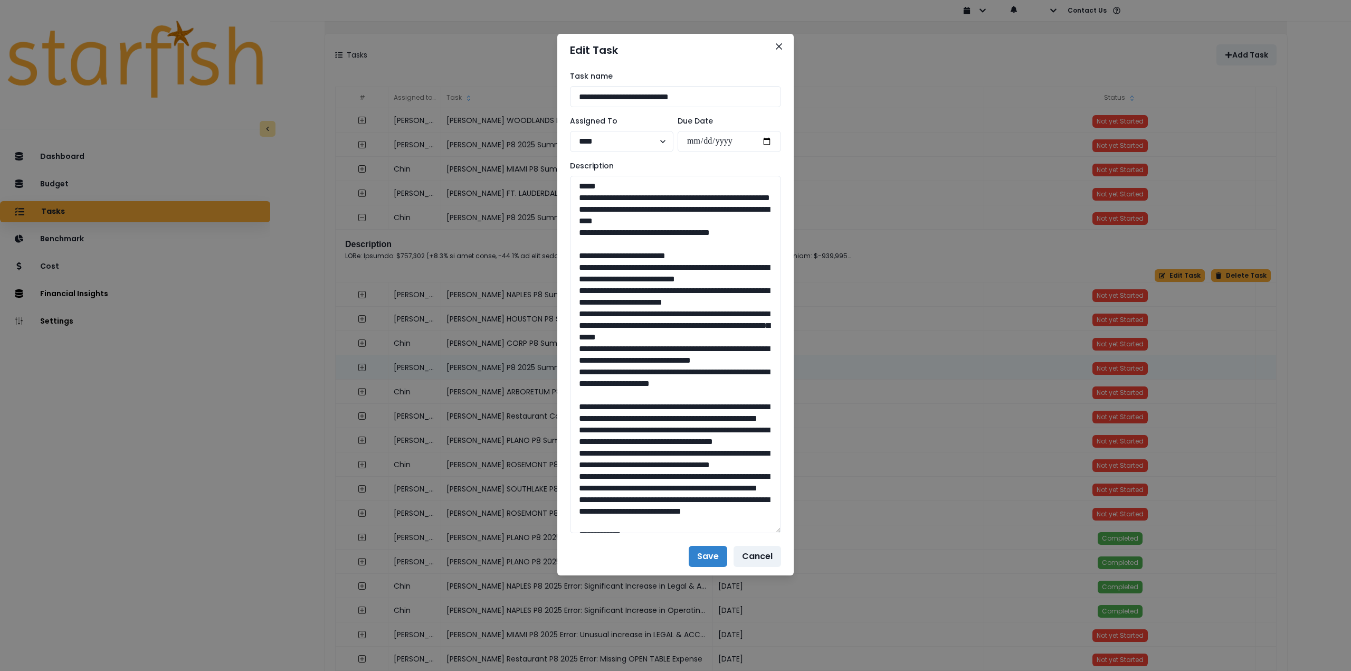
drag, startPoint x: 757, startPoint y: 244, endPoint x: 538, endPoint y: 196, distance: 224.2
drag, startPoint x: 770, startPoint y: 450, endPoint x: 559, endPoint y: 279, distance: 271.6
click at [559, 279] on div "**********" at bounding box center [675, 301] width 236 height 471
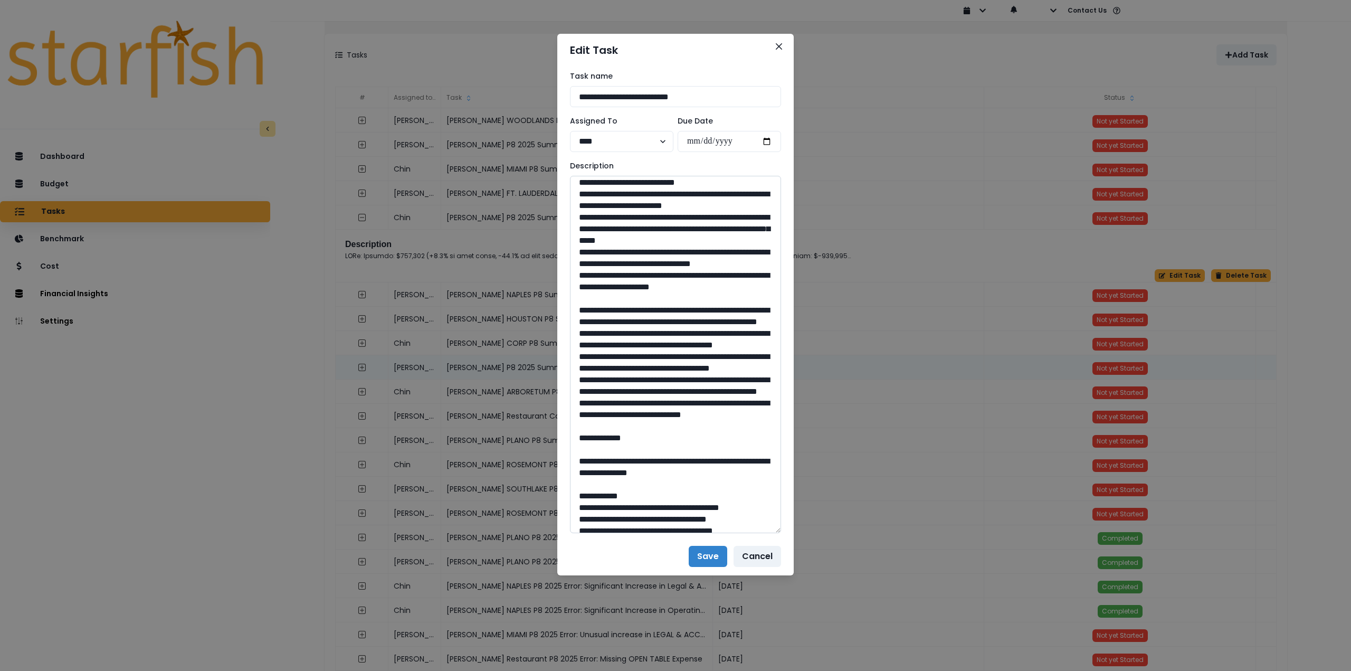
scroll to position [106, 0]
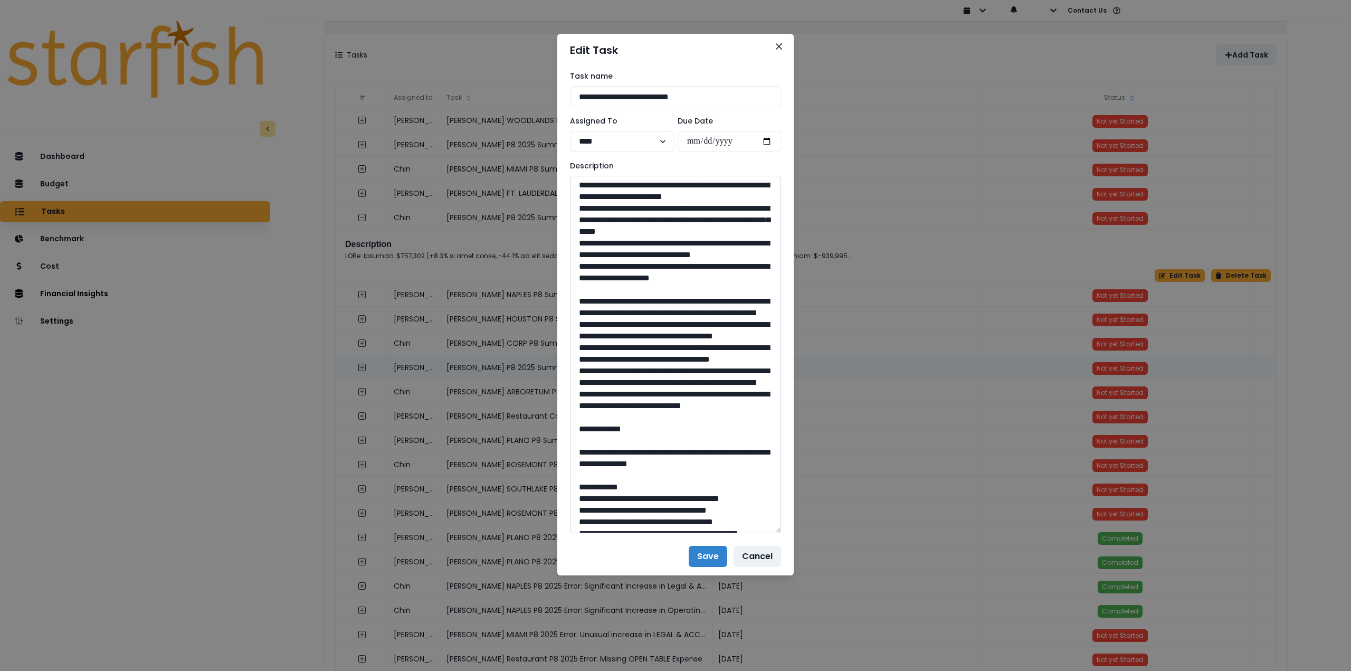
click at [600, 350] on textarea at bounding box center [675, 354] width 211 height 357
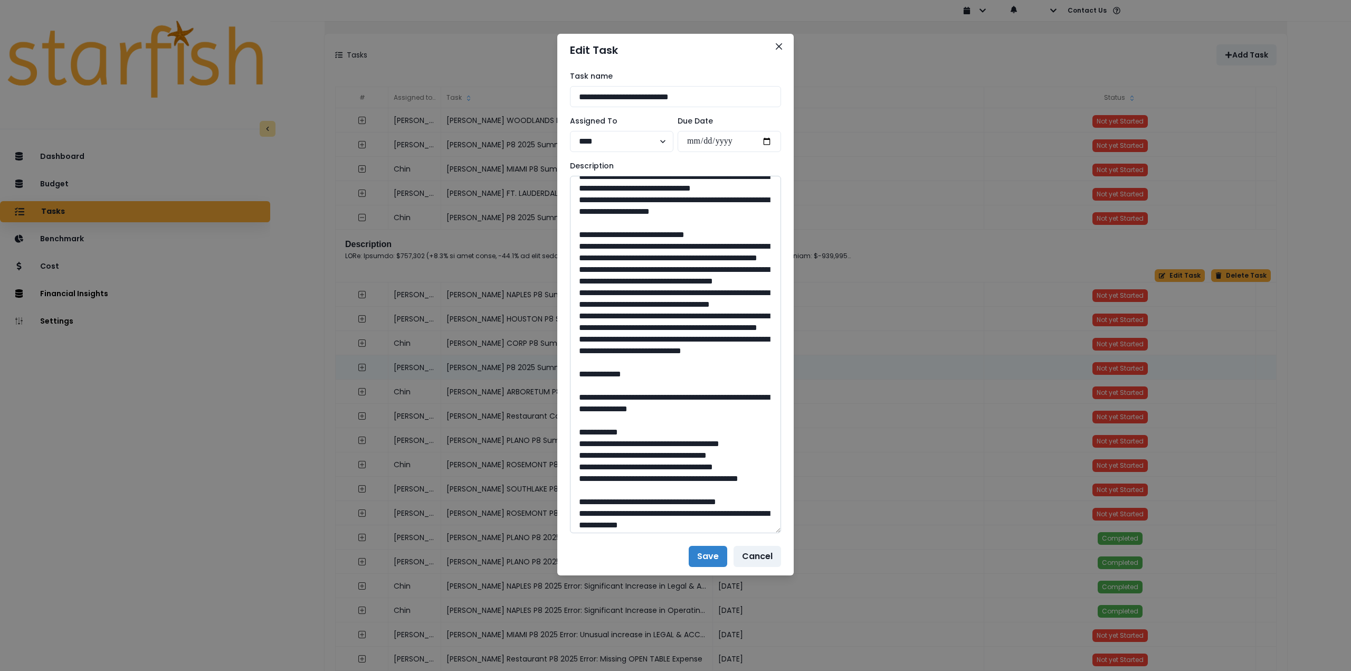
scroll to position [211, 0]
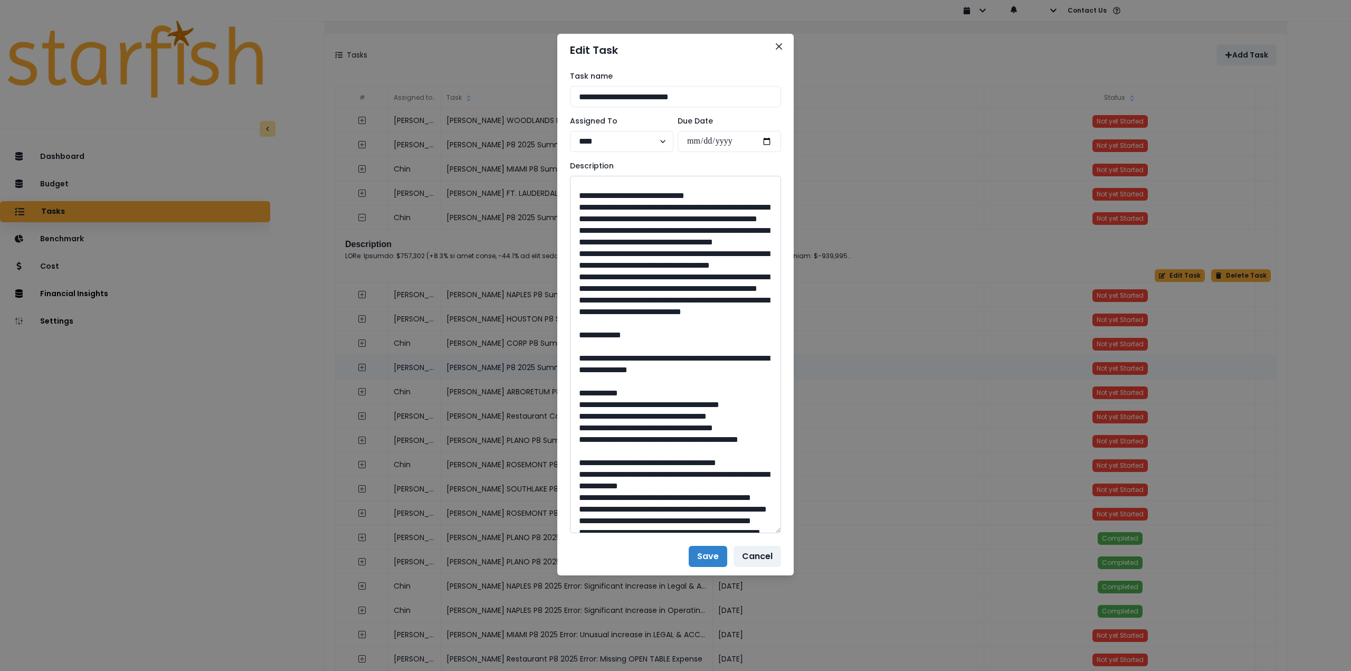
drag, startPoint x: 580, startPoint y: 264, endPoint x: 678, endPoint y: 428, distance: 191.4
click at [678, 428] on textarea at bounding box center [675, 354] width 211 height 357
type textarea "**********"
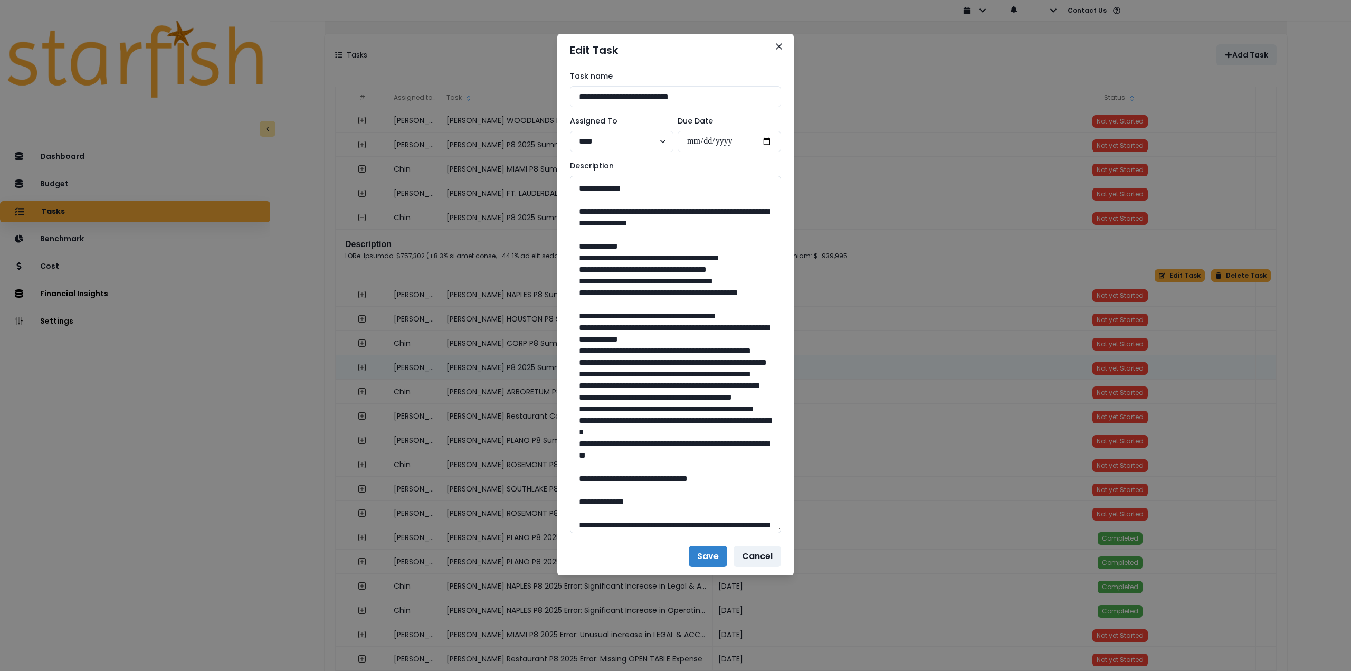
scroll to position [369, 0]
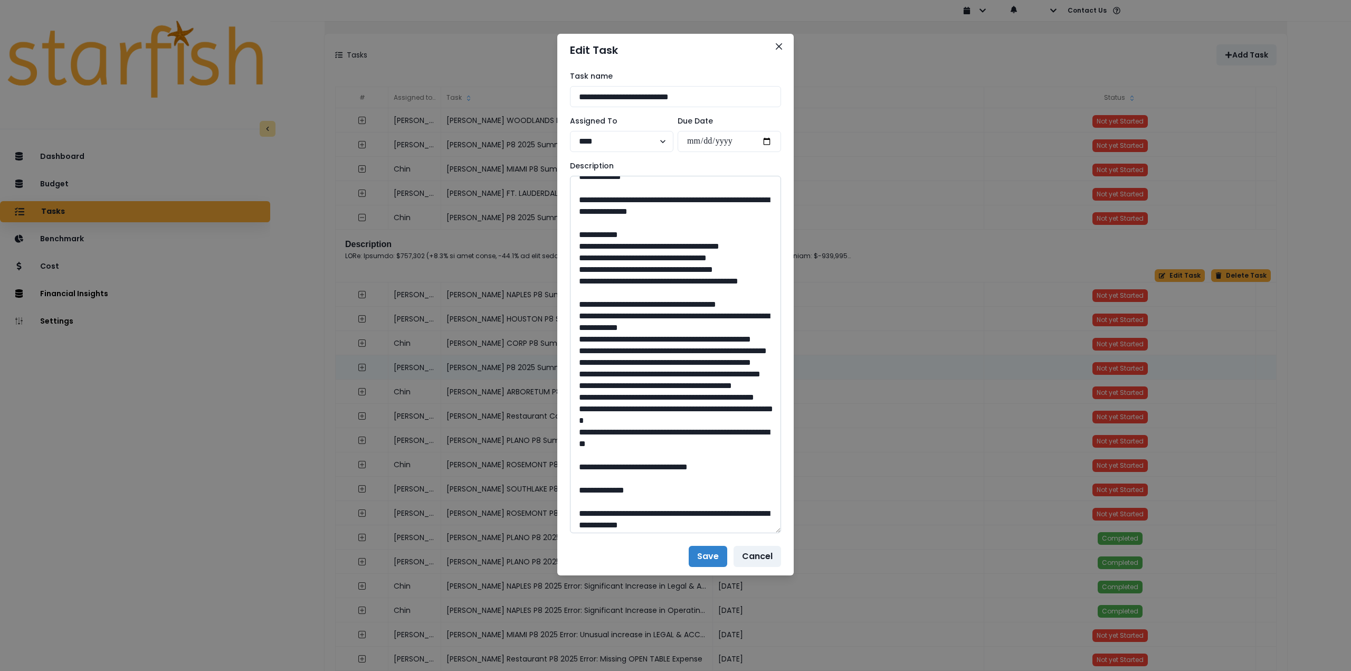
drag, startPoint x: 607, startPoint y: 317, endPoint x: 745, endPoint y: 328, distance: 137.6
click at [745, 328] on textarea at bounding box center [675, 354] width 211 height 357
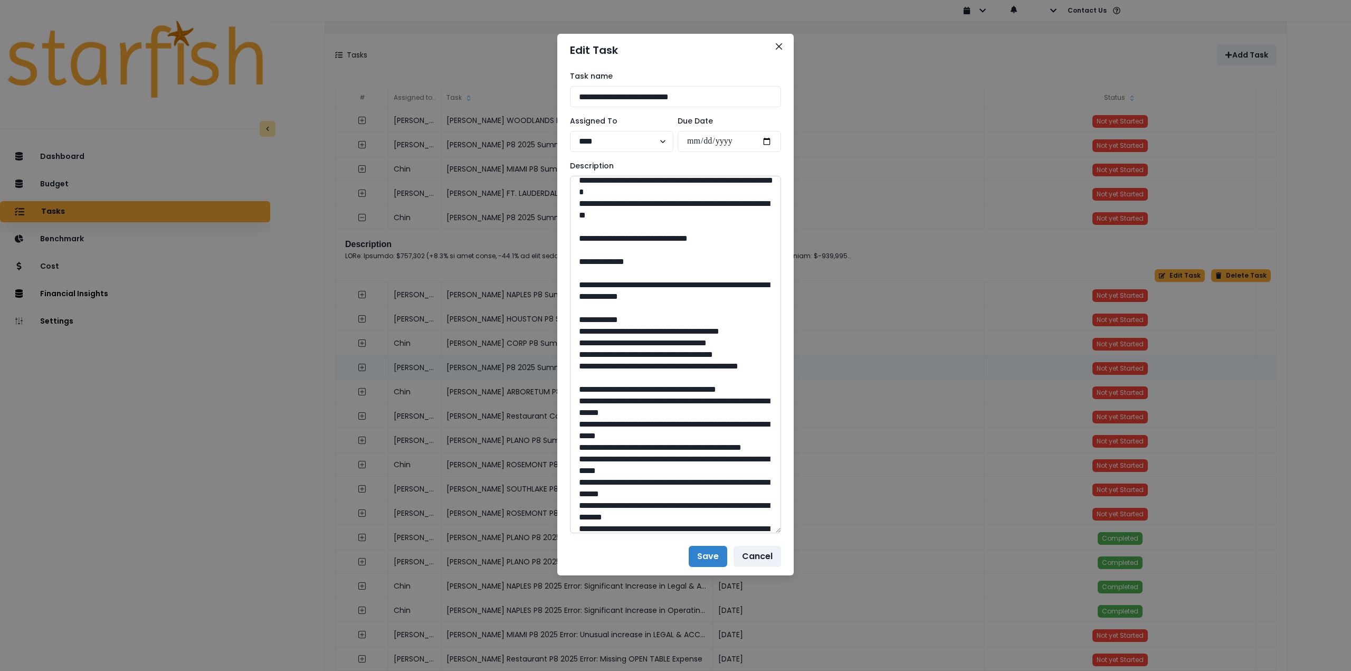
scroll to position [633, 0]
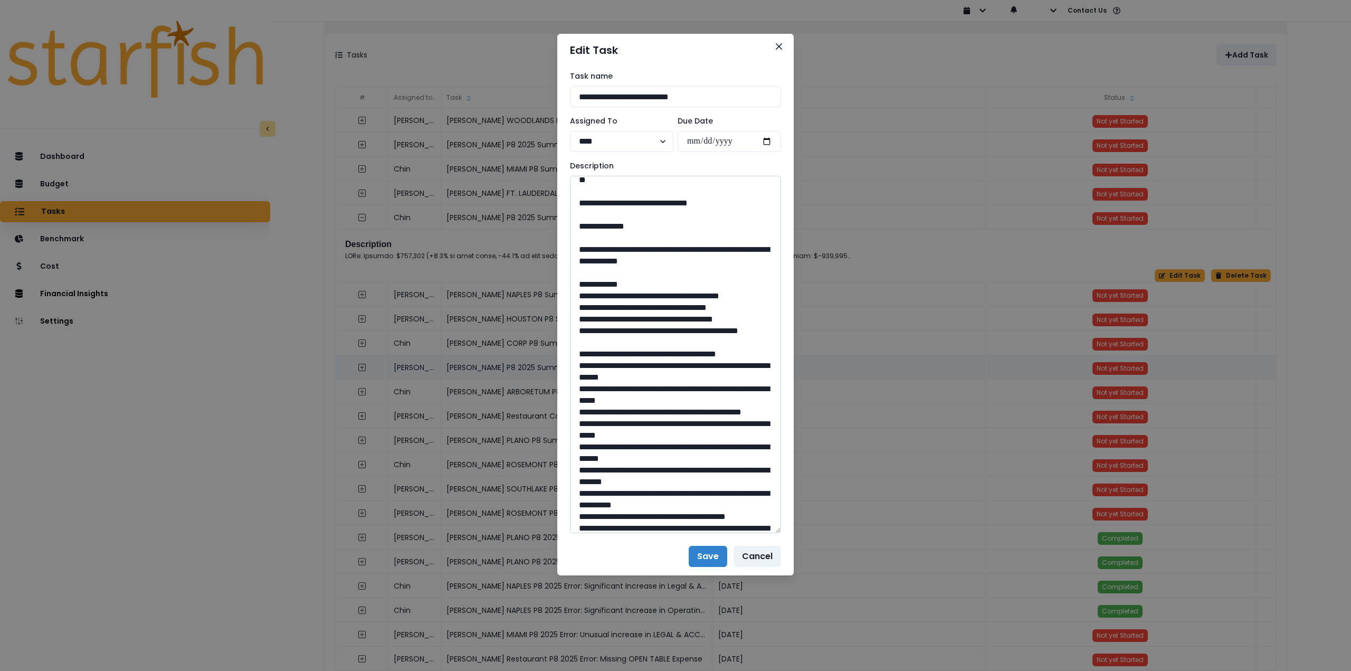
drag, startPoint x: 679, startPoint y: 401, endPoint x: 655, endPoint y: 400, distance: 24.3
click at [655, 400] on textarea at bounding box center [675, 354] width 211 height 357
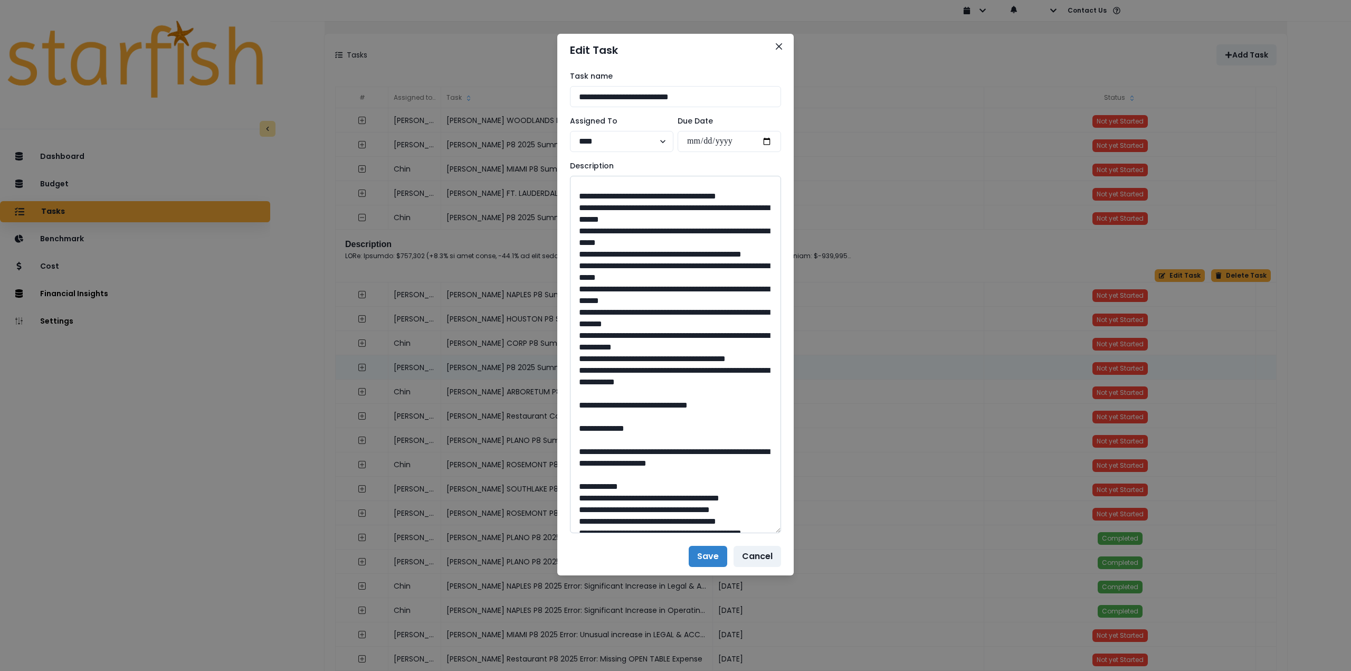
scroll to position [791, 0]
drag, startPoint x: 609, startPoint y: 291, endPoint x: 745, endPoint y: 305, distance: 135.8
click at [745, 305] on textarea at bounding box center [675, 354] width 211 height 357
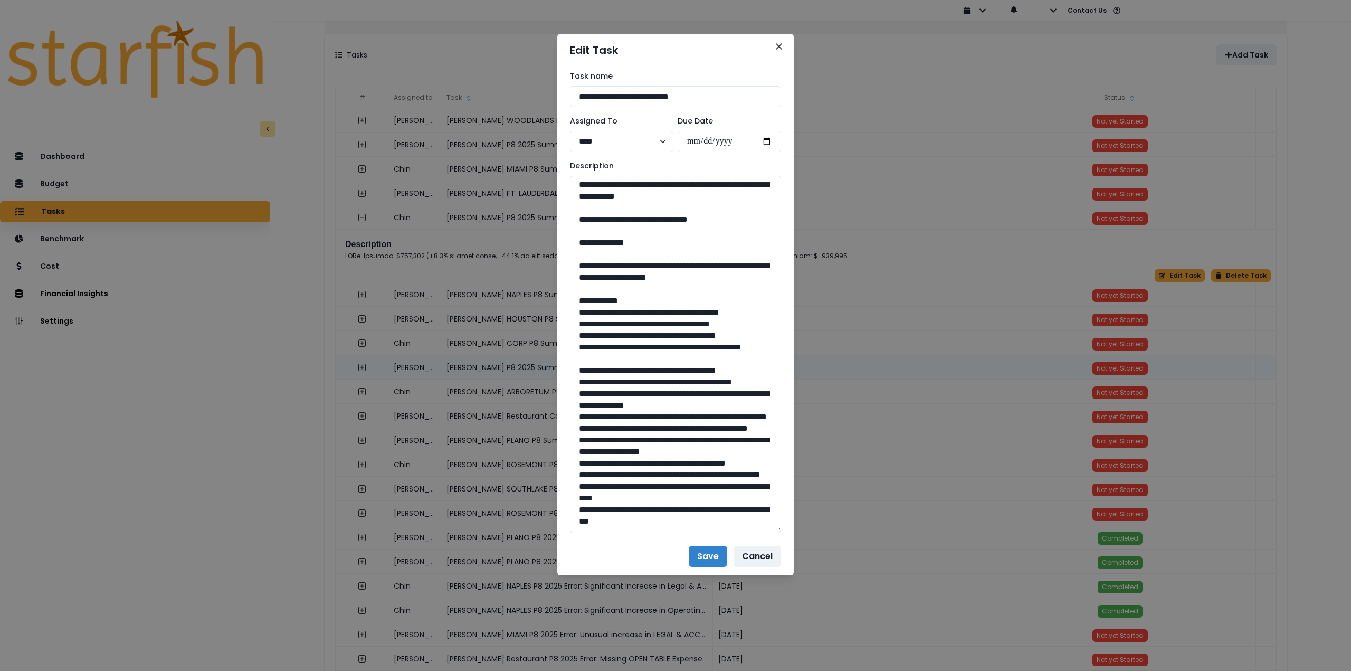
scroll to position [1003, 0]
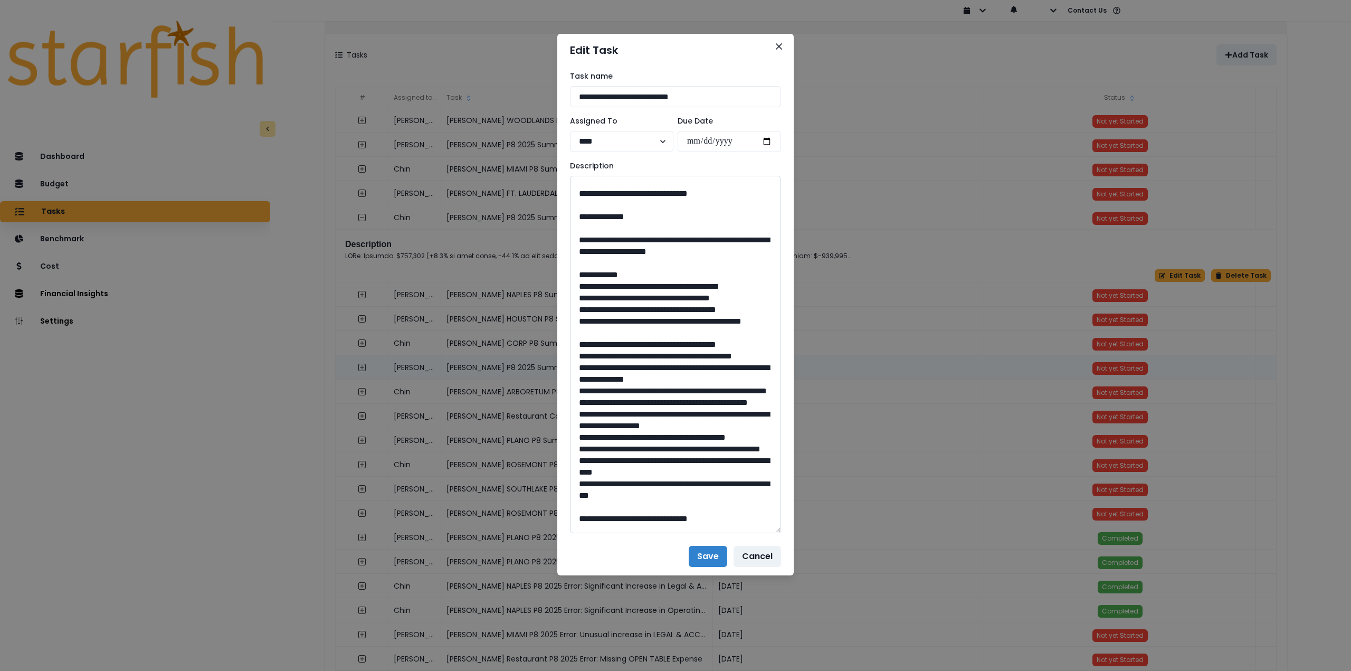
drag, startPoint x: 679, startPoint y: 425, endPoint x: 651, endPoint y: 424, distance: 28.0
click at [651, 424] on textarea at bounding box center [675, 354] width 211 height 357
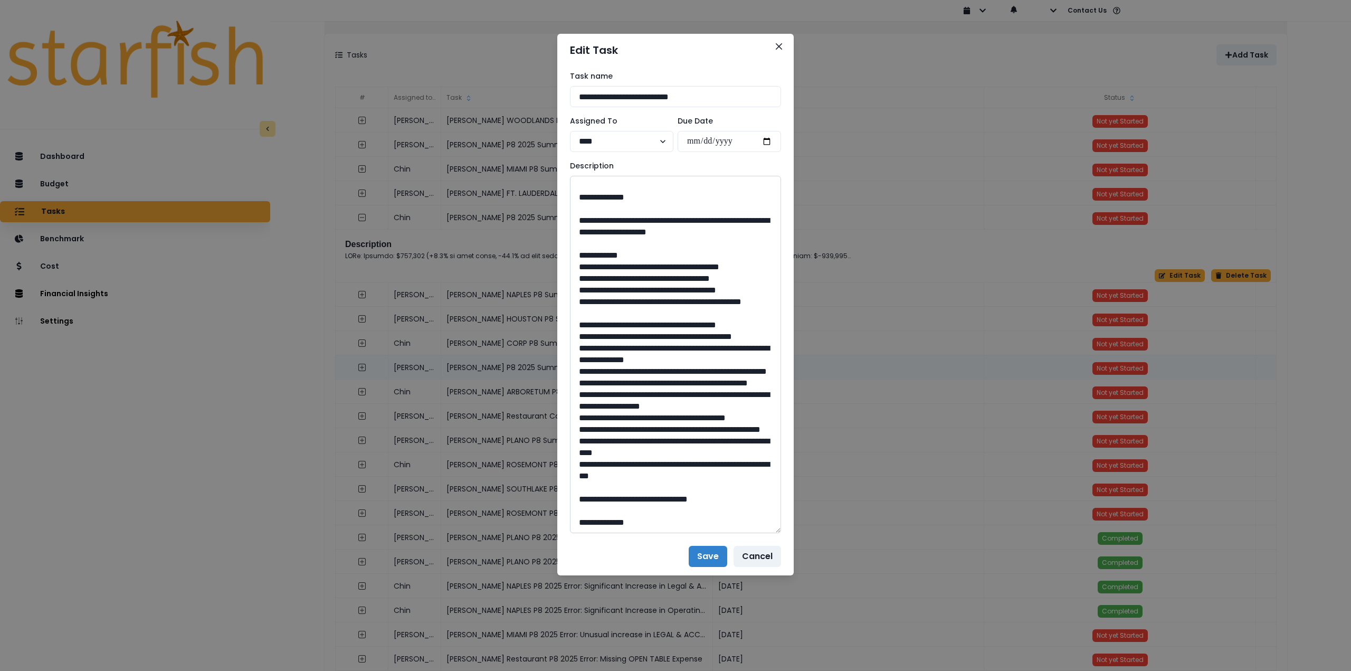
scroll to position [1108, 0]
drag, startPoint x: 613, startPoint y: 369, endPoint x: 642, endPoint y: 394, distance: 38.2
click at [642, 394] on textarea at bounding box center [675, 354] width 211 height 357
drag, startPoint x: 679, startPoint y: 497, endPoint x: 655, endPoint y: 498, distance: 24.3
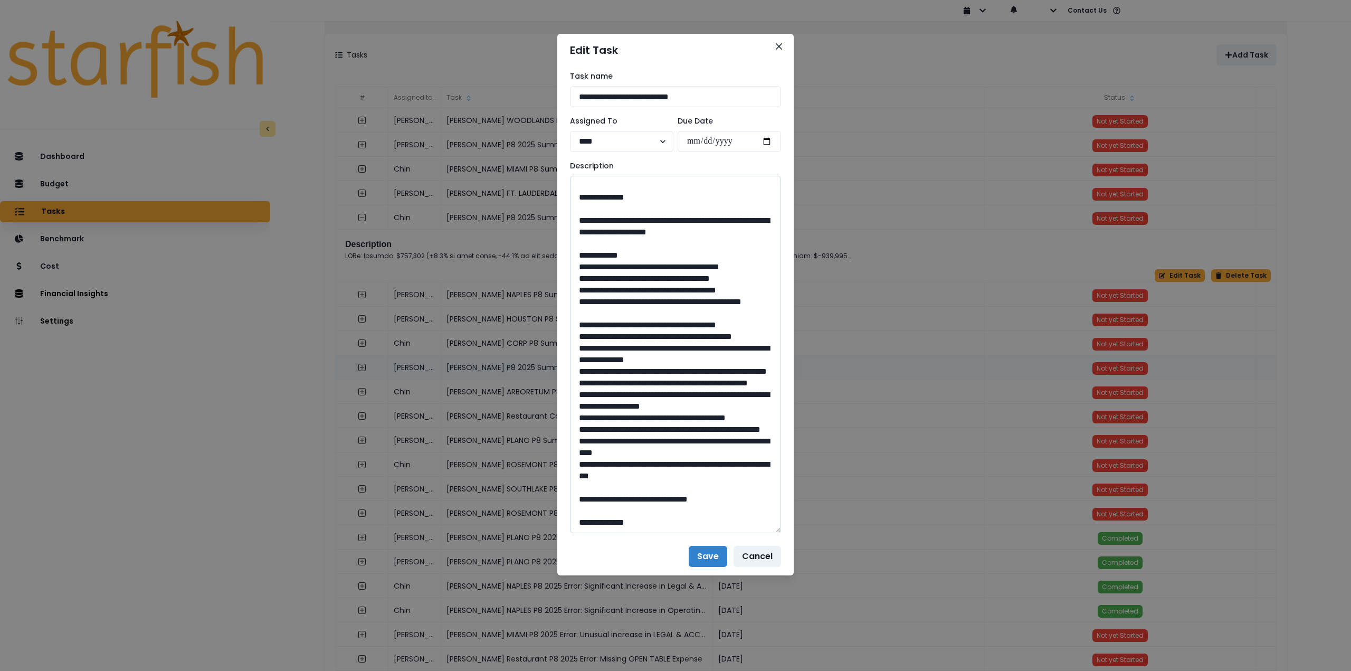
click at [655, 498] on textarea at bounding box center [675, 354] width 211 height 357
click at [704, 556] on button "Save" at bounding box center [708, 556] width 39 height 21
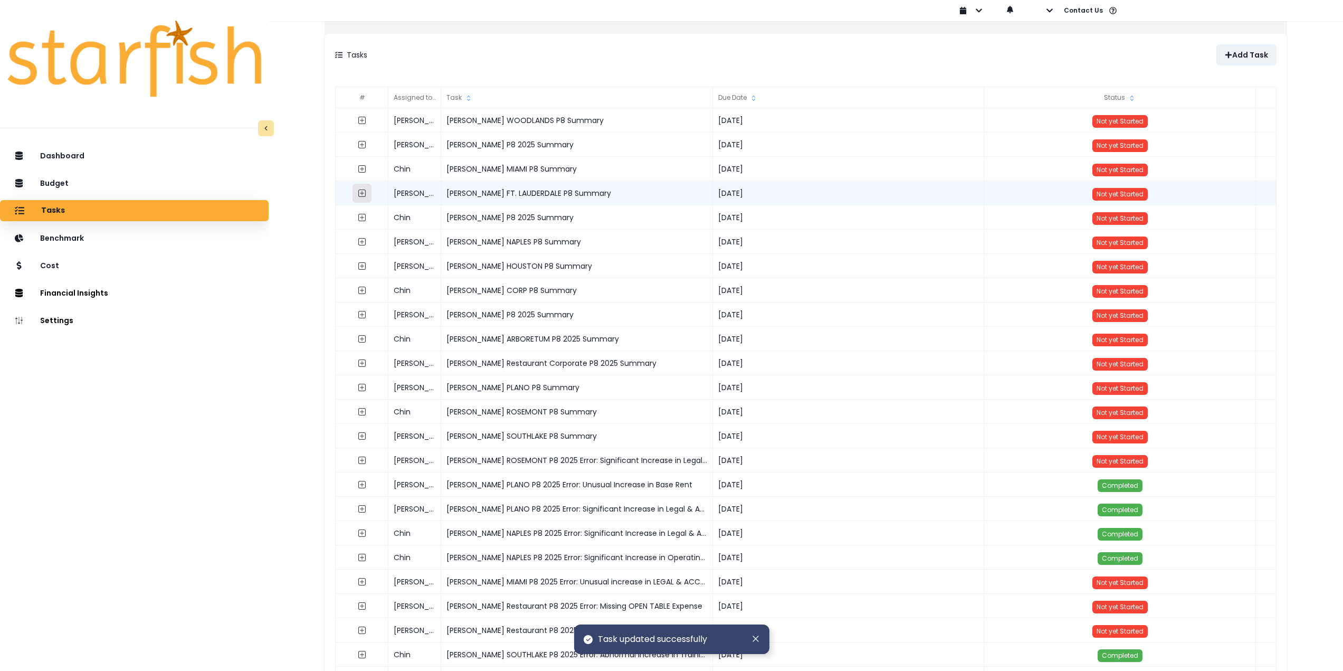
click at [366, 192] on icon "expand outline" at bounding box center [362, 193] width 8 height 8
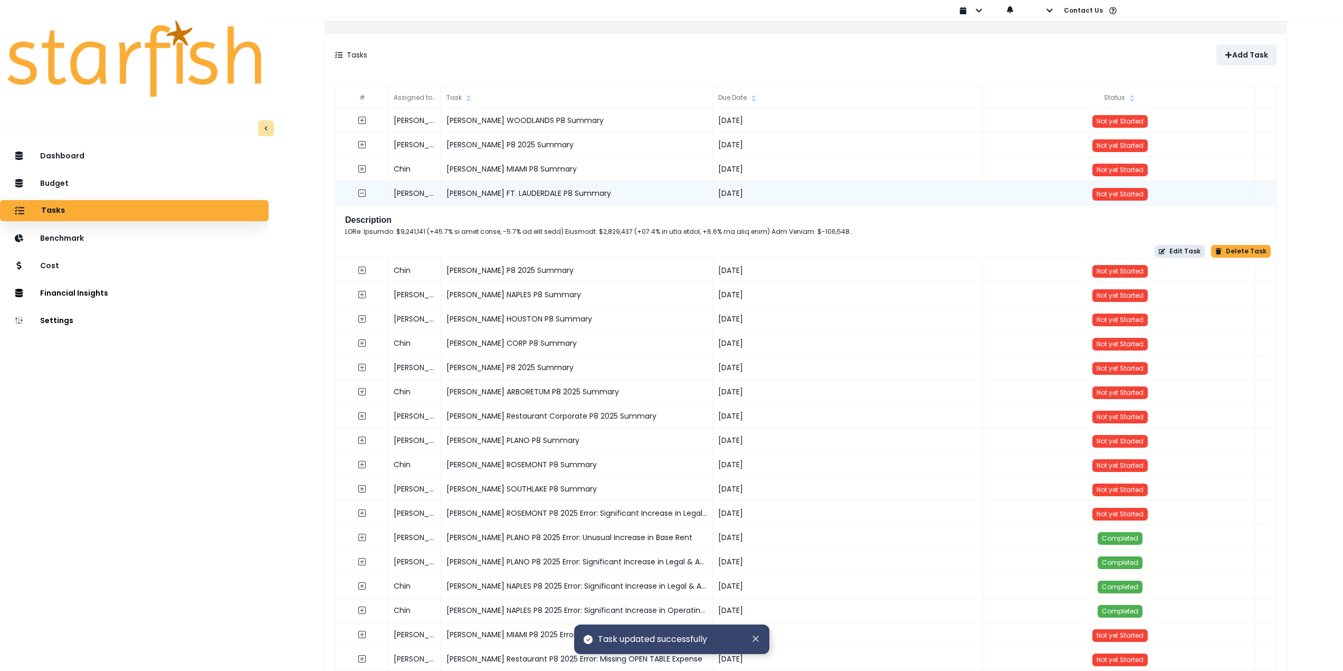
click at [1154, 252] on button "Edit Task" at bounding box center [1179, 251] width 50 height 13
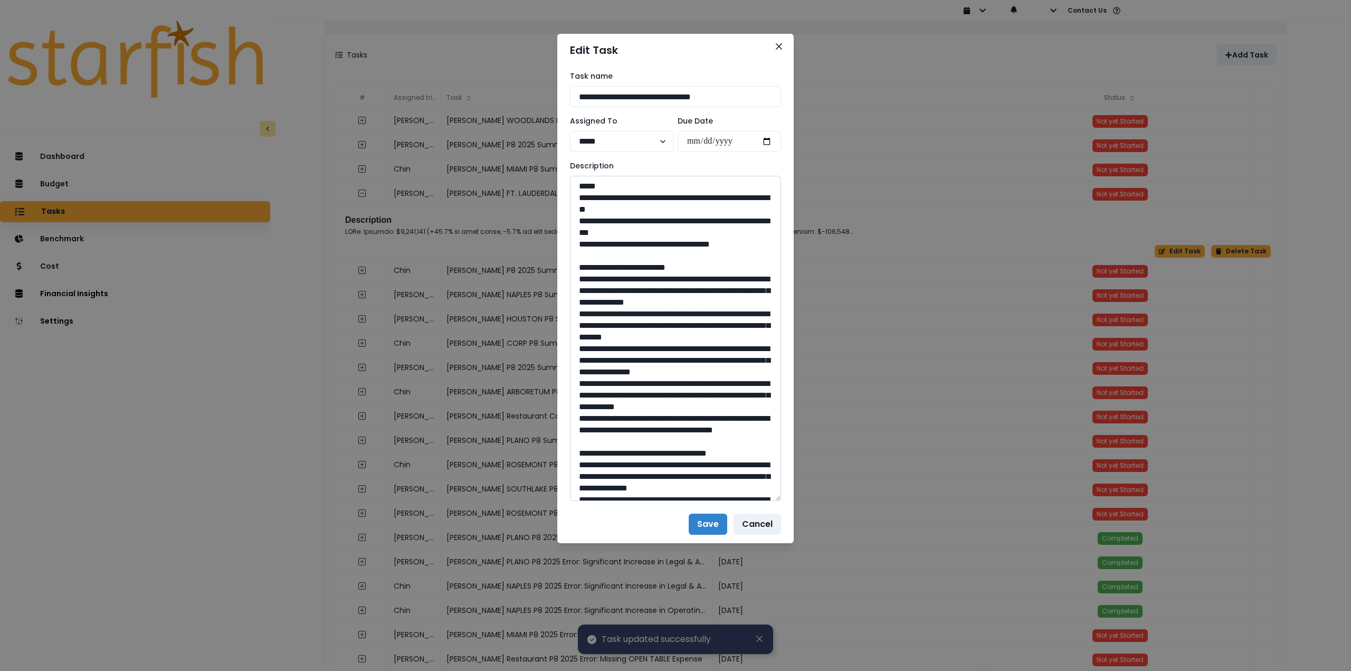
drag, startPoint x: 776, startPoint y: 215, endPoint x: 763, endPoint y: 320, distance: 106.4
click at [780, 497] on textarea at bounding box center [675, 338] width 211 height 325
drag, startPoint x: 750, startPoint y: 238, endPoint x: 530, endPoint y: 195, distance: 223.6
click at [530, 195] on div "**********" at bounding box center [675, 335] width 1351 height 671
click at [695, 236] on textarea at bounding box center [675, 338] width 211 height 325
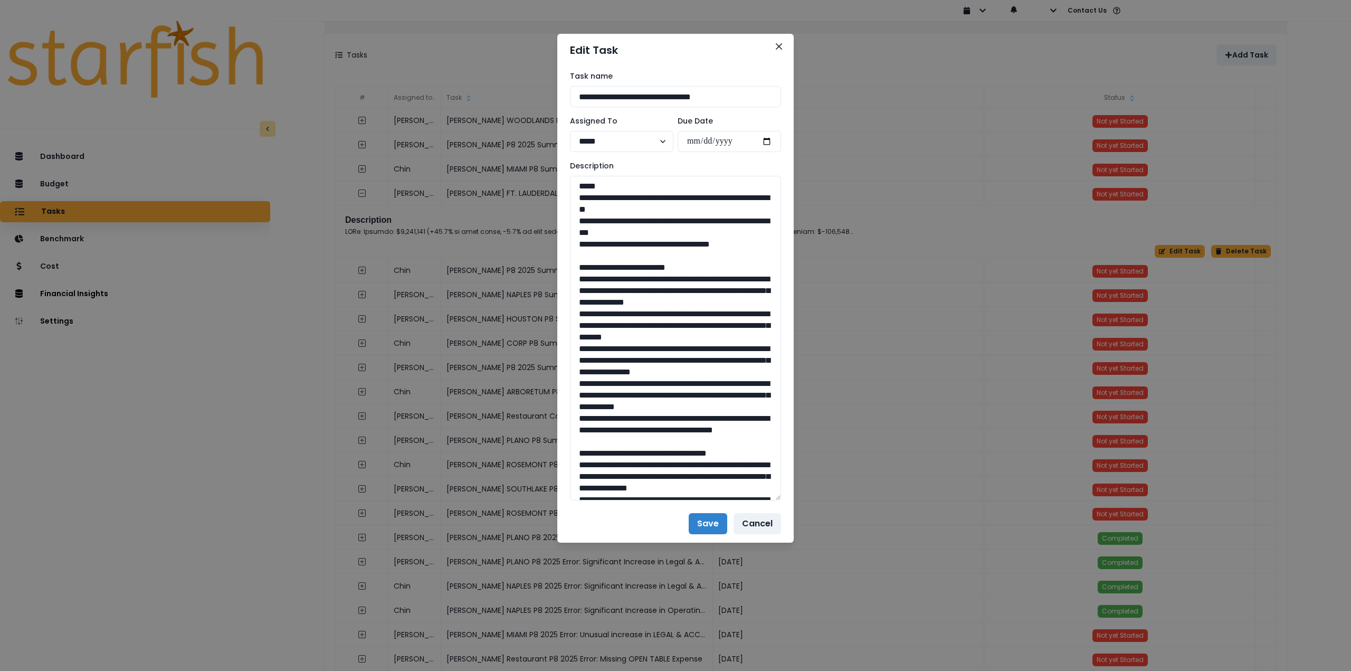
drag, startPoint x: 758, startPoint y: 243, endPoint x: 559, endPoint y: 196, distance: 204.3
click at [566, 198] on div "**********" at bounding box center [675, 285] width 236 height 438
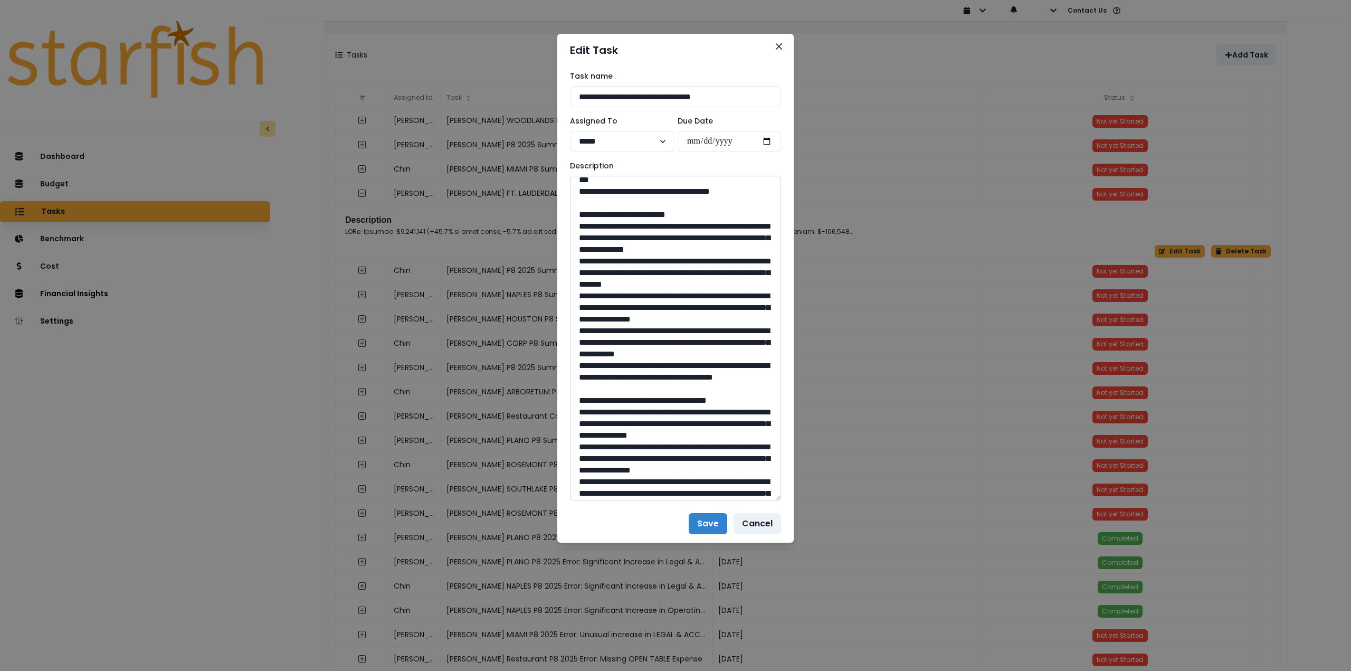
drag, startPoint x: 577, startPoint y: 226, endPoint x: 755, endPoint y: 431, distance: 271.2
click at [755, 431] on textarea at bounding box center [675, 338] width 211 height 325
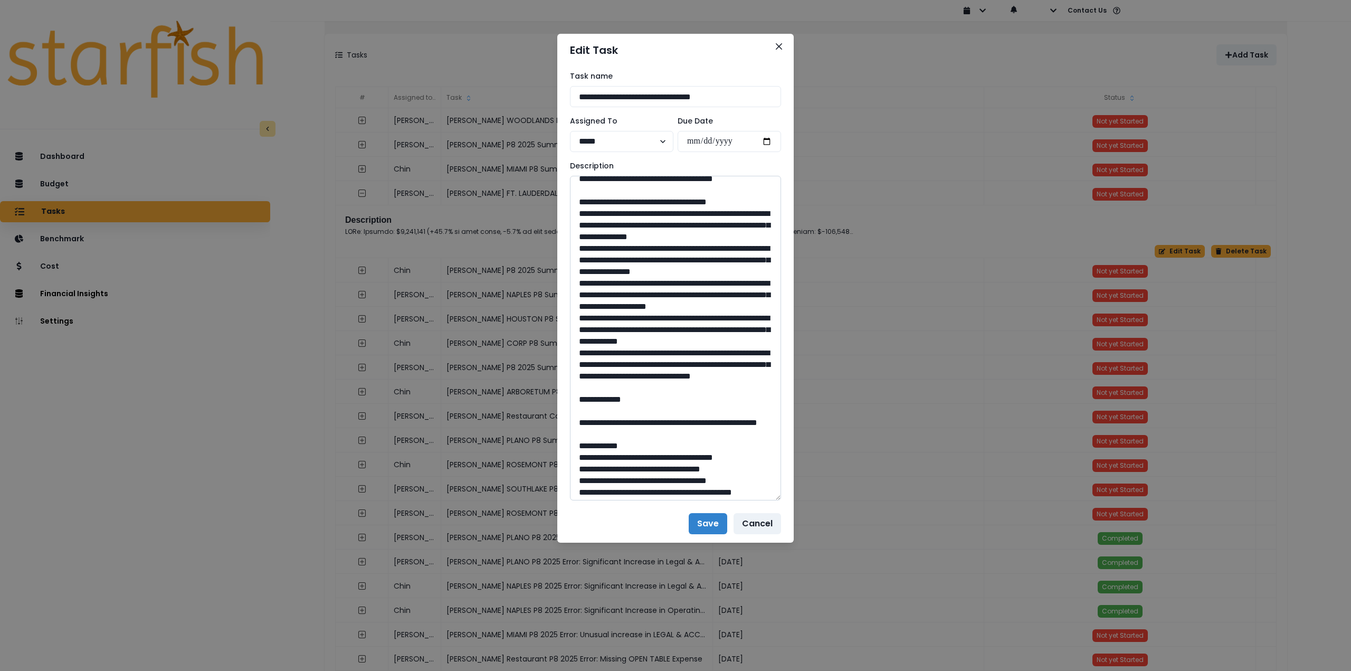
scroll to position [264, 0]
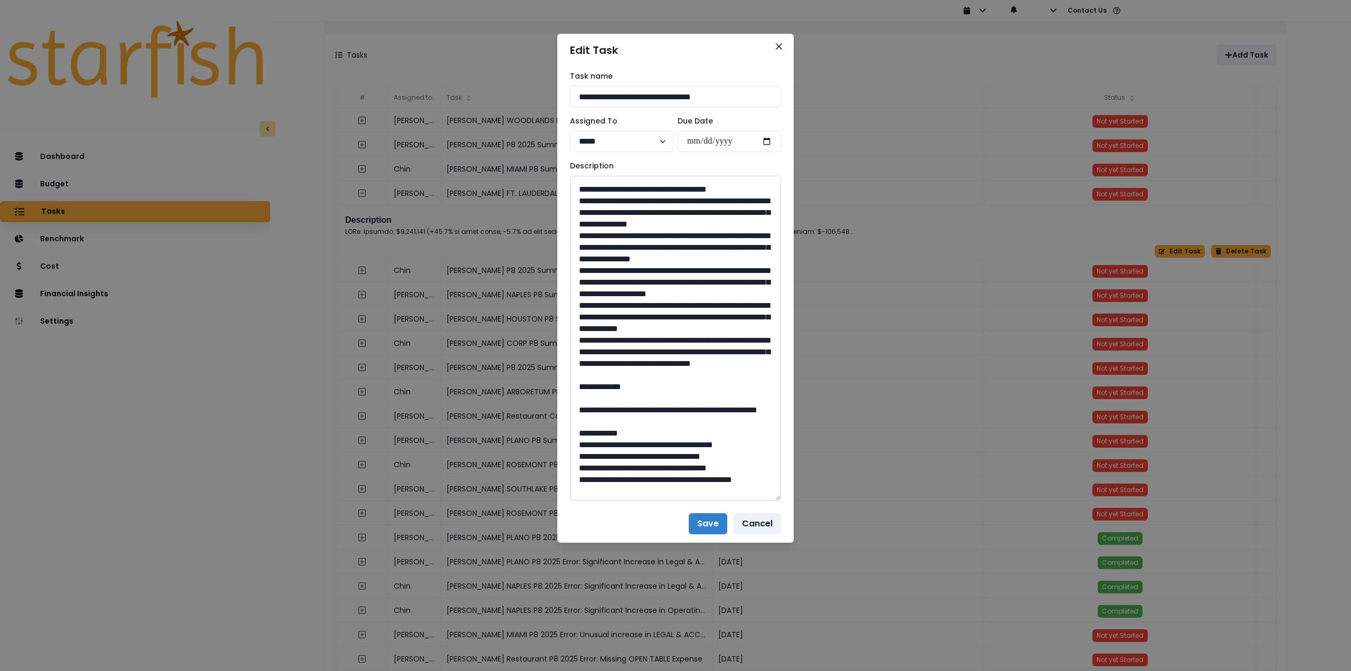
drag, startPoint x: 577, startPoint y: 259, endPoint x: 728, endPoint y: 447, distance: 242.1
click at [762, 472] on textarea at bounding box center [675, 338] width 211 height 325
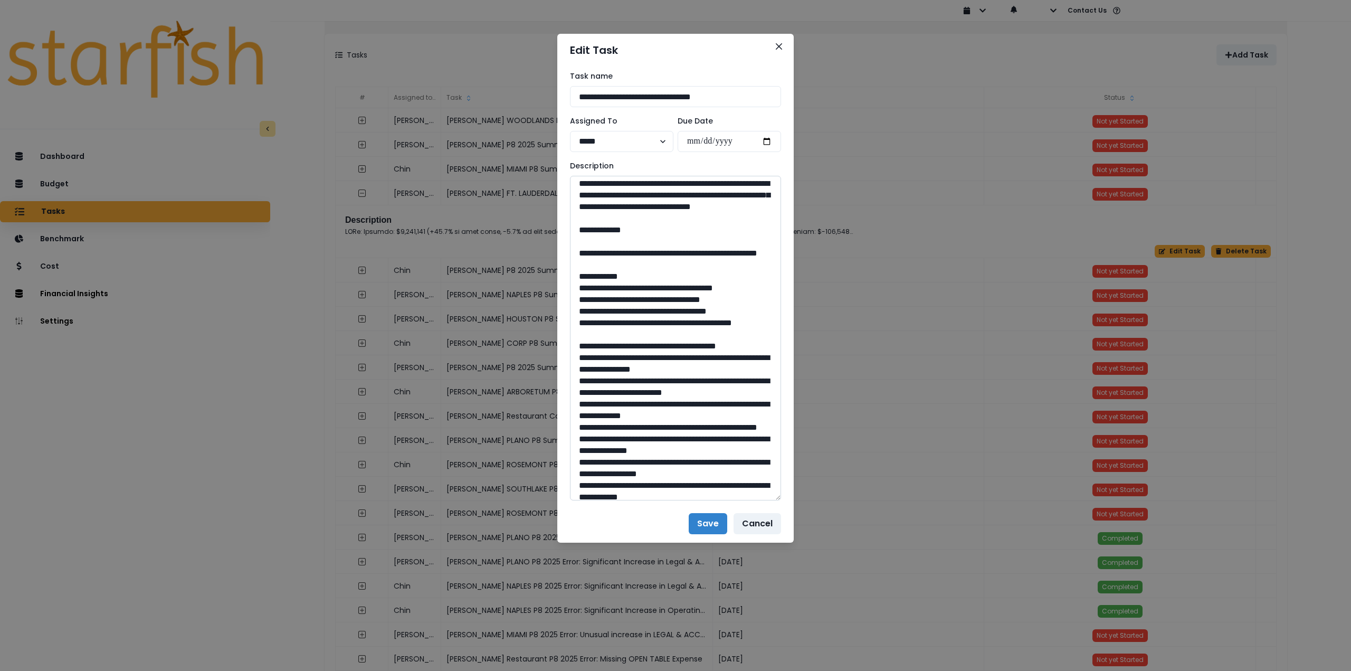
scroll to position [422, 0]
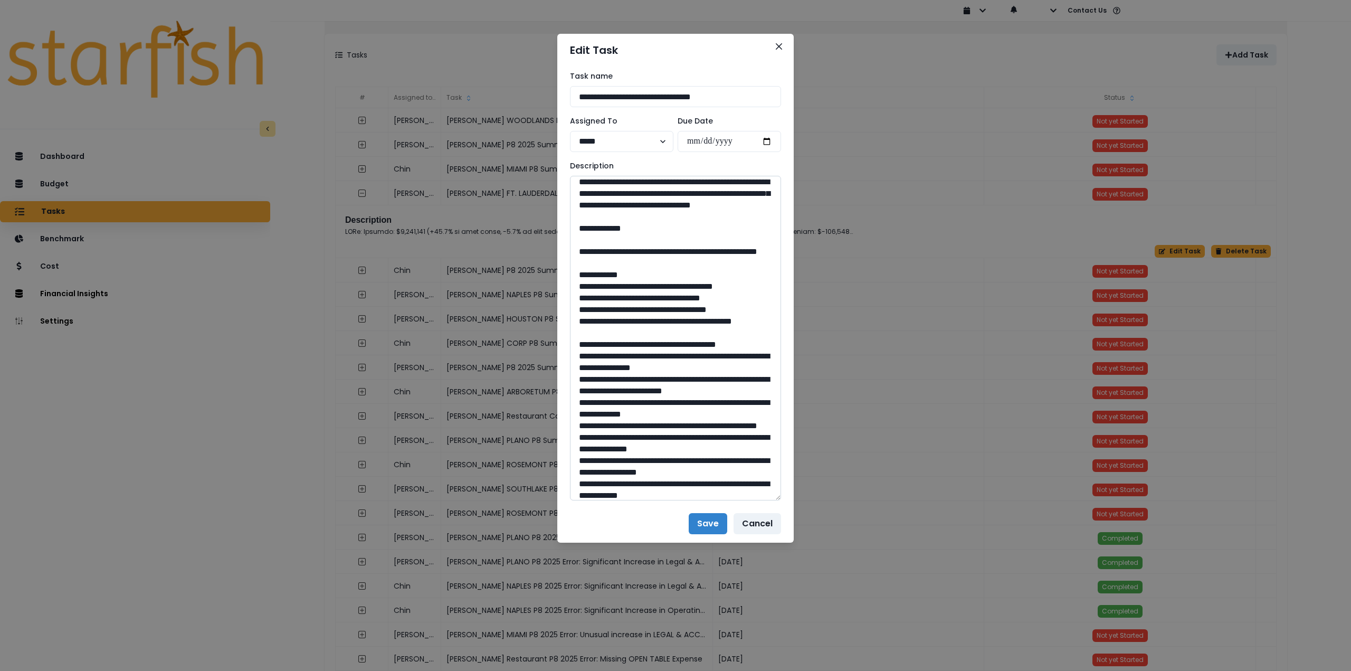
drag, startPoint x: 609, startPoint y: 354, endPoint x: 644, endPoint y: 360, distance: 34.8
click at [653, 368] on textarea at bounding box center [675, 338] width 211 height 325
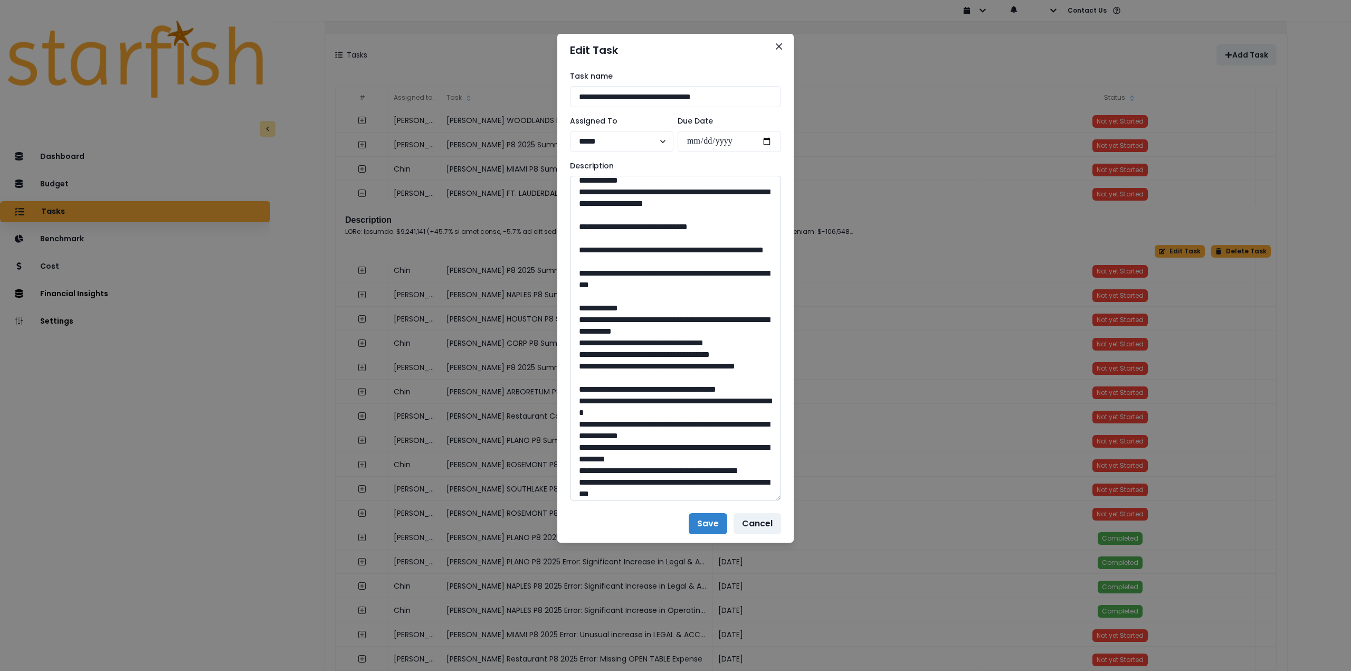
scroll to position [739, 0]
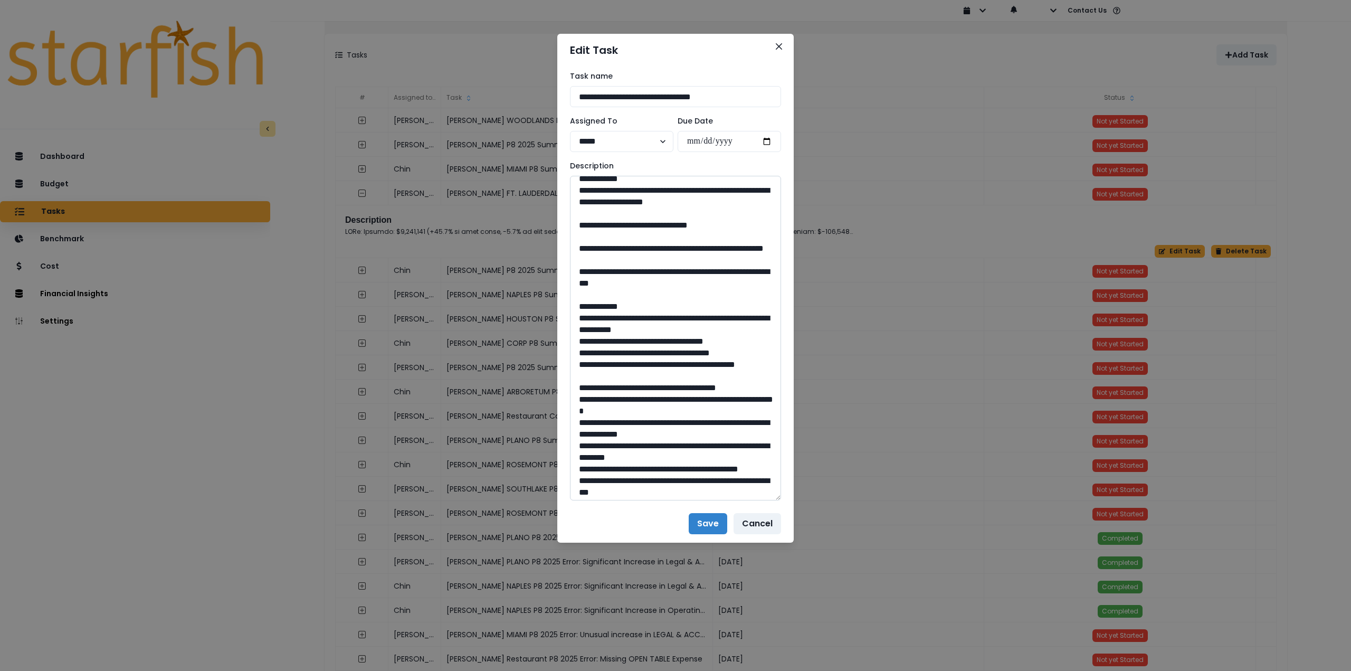
drag, startPoint x: 679, startPoint y: 387, endPoint x: 653, endPoint y: 386, distance: 25.9
click at [653, 386] on textarea at bounding box center [675, 338] width 211 height 325
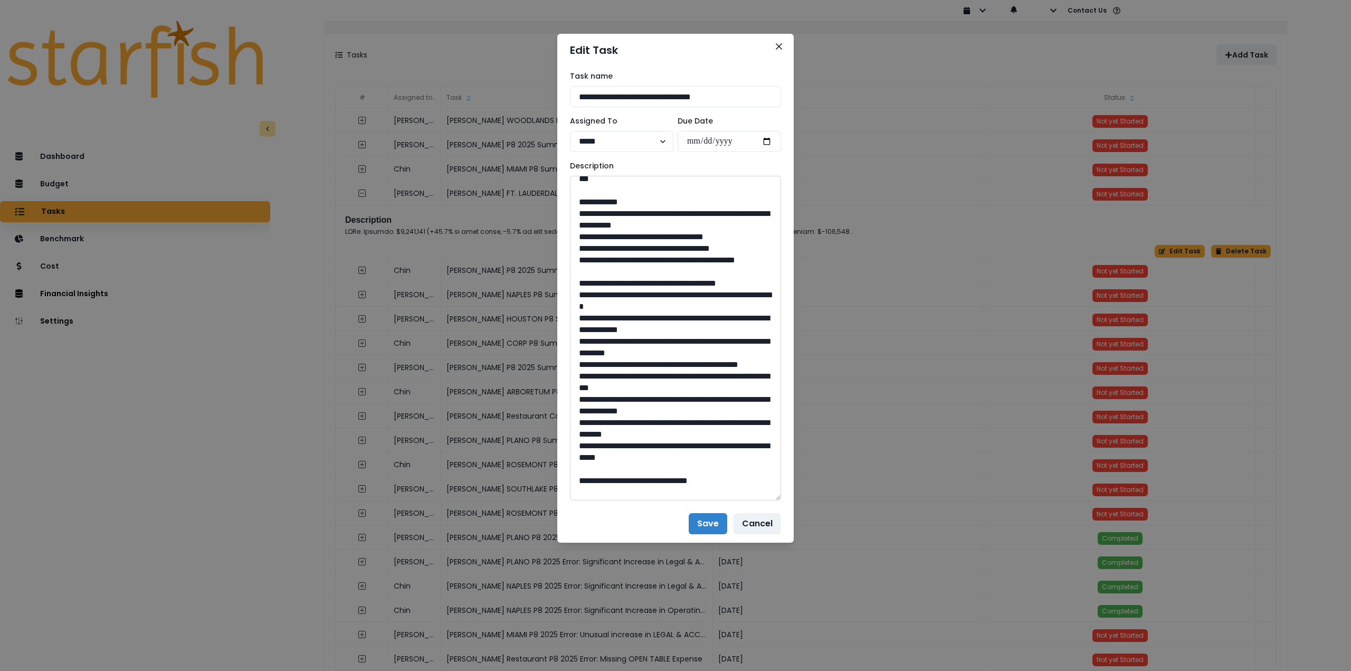
scroll to position [844, 0]
drag, startPoint x: 608, startPoint y: 338, endPoint x: 679, endPoint y: 354, distance: 72.3
click at [679, 354] on textarea at bounding box center [675, 338] width 211 height 325
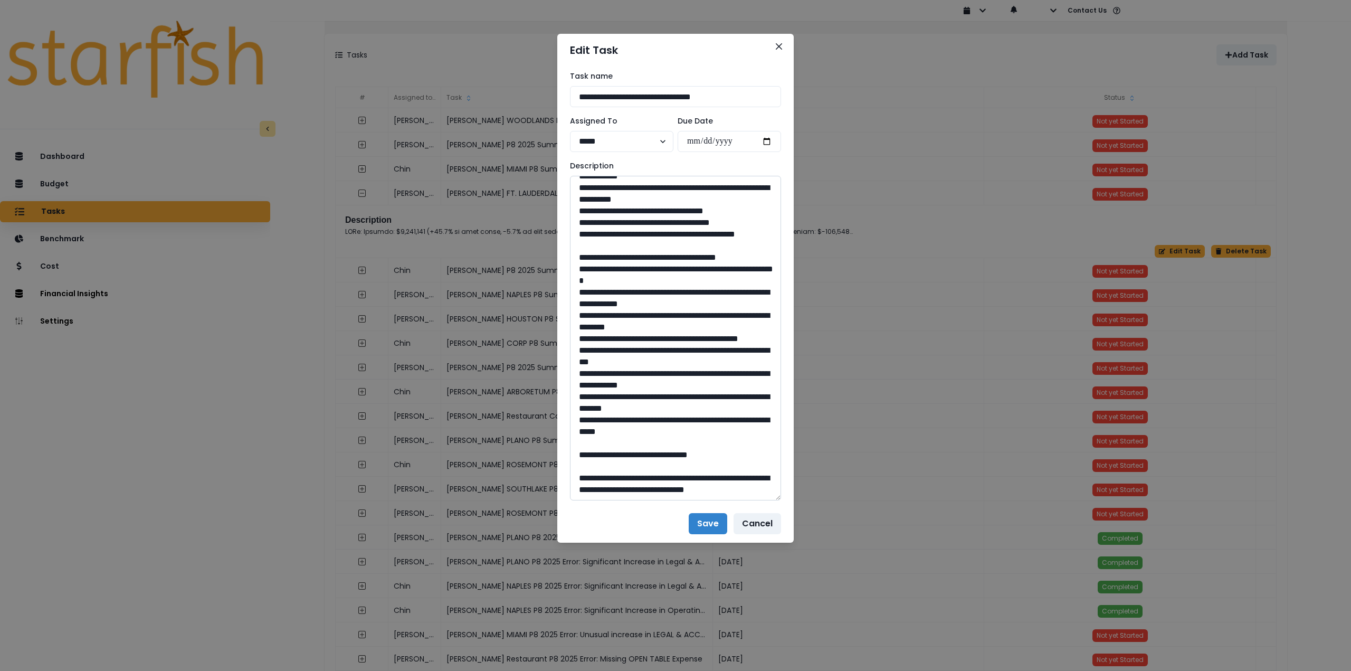
scroll to position [1078, 0]
click at [675, 442] on textarea at bounding box center [675, 338] width 211 height 325
drag, startPoint x: 682, startPoint y: 442, endPoint x: 654, endPoint y: 443, distance: 28.0
click at [654, 443] on textarea at bounding box center [675, 338] width 211 height 325
click at [777, 44] on icon "Close" at bounding box center [779, 46] width 6 height 6
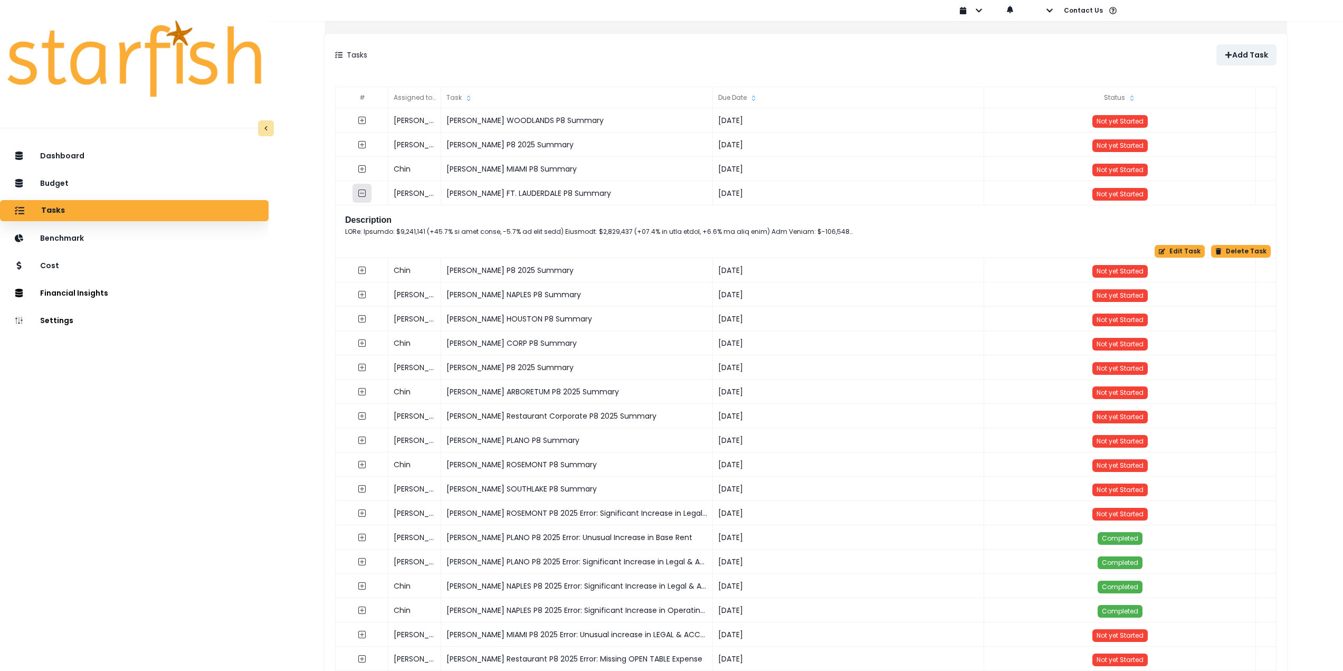
click at [368, 193] on button "button" at bounding box center [361, 193] width 19 height 19
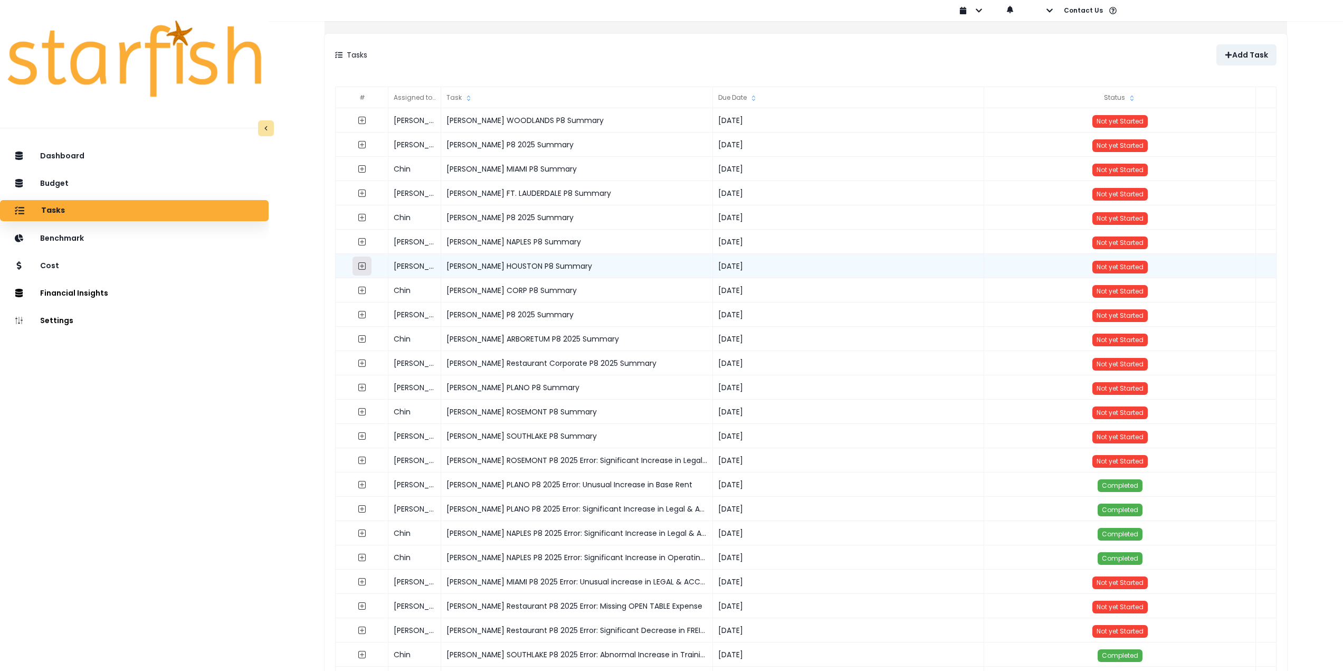
click at [366, 265] on icon "expand outline" at bounding box center [362, 266] width 8 height 8
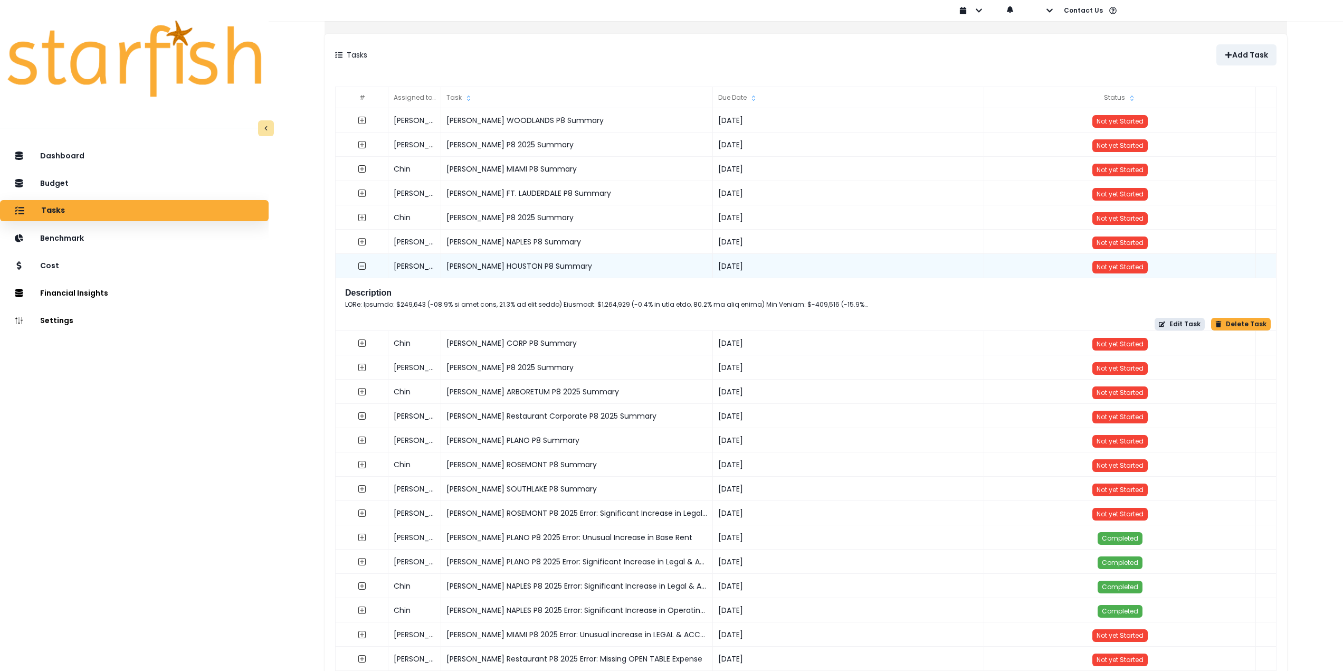
click at [1166, 327] on button "Edit Task" at bounding box center [1179, 324] width 50 height 13
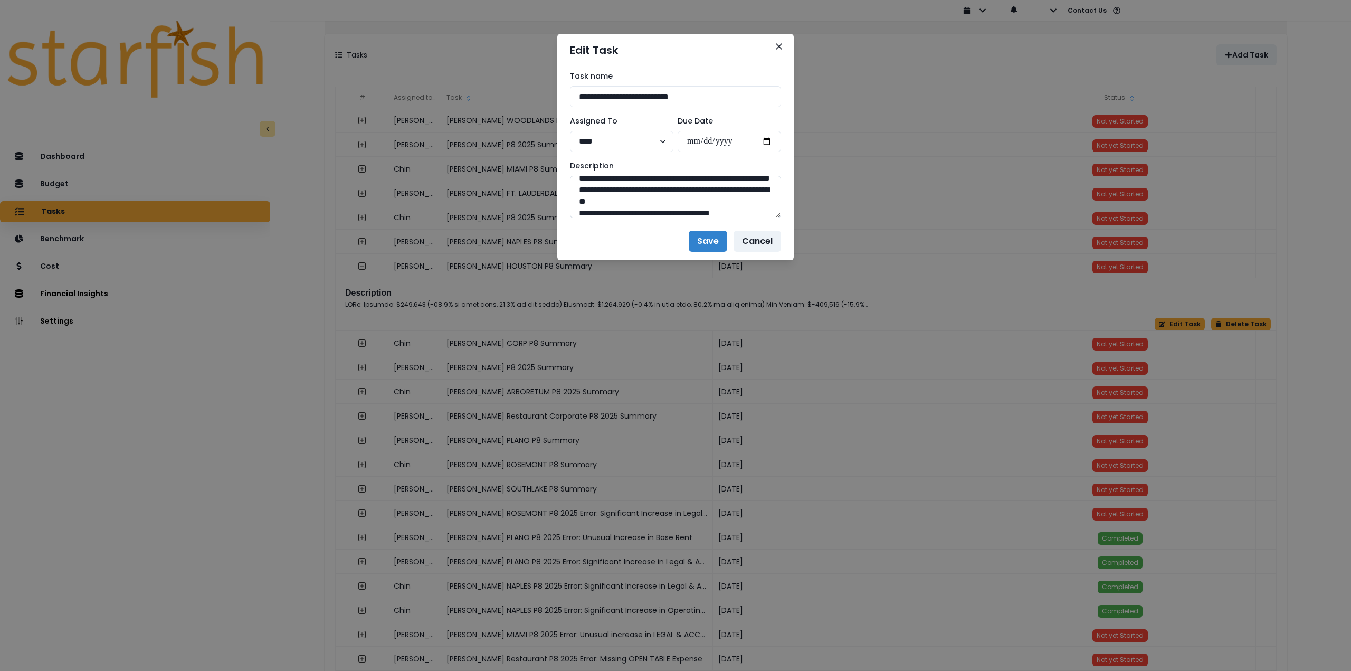
scroll to position [21, 0]
click at [779, 213] on div "**********" at bounding box center [675, 144] width 236 height 156
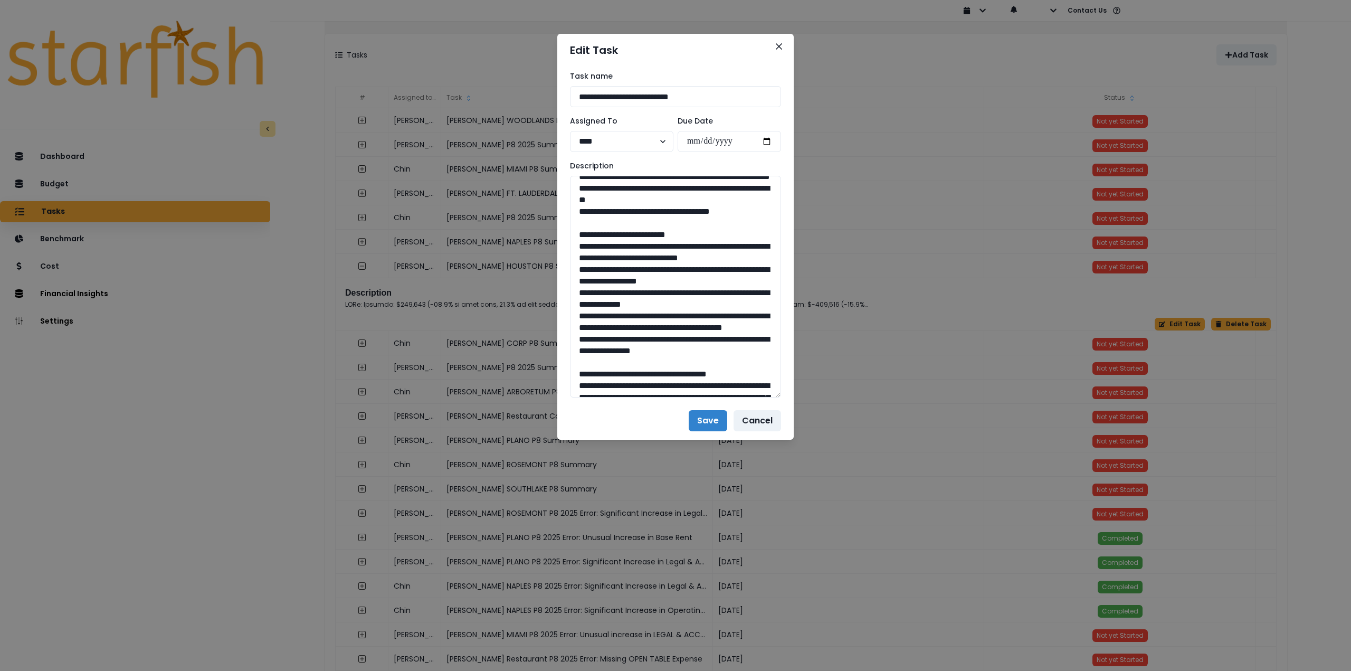
drag, startPoint x: 779, startPoint y: 213, endPoint x: 801, endPoint y: 506, distance: 293.7
click at [801, 506] on div "**********" at bounding box center [675, 335] width 1351 height 671
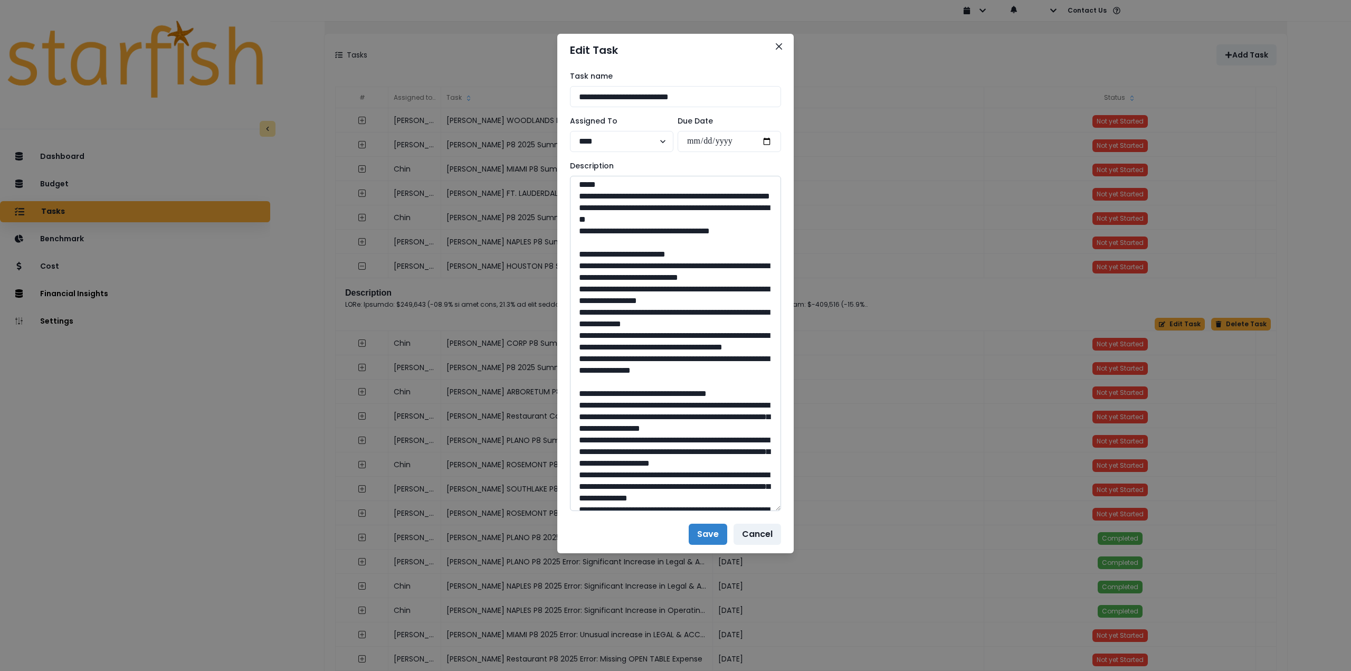
scroll to position [0, 0]
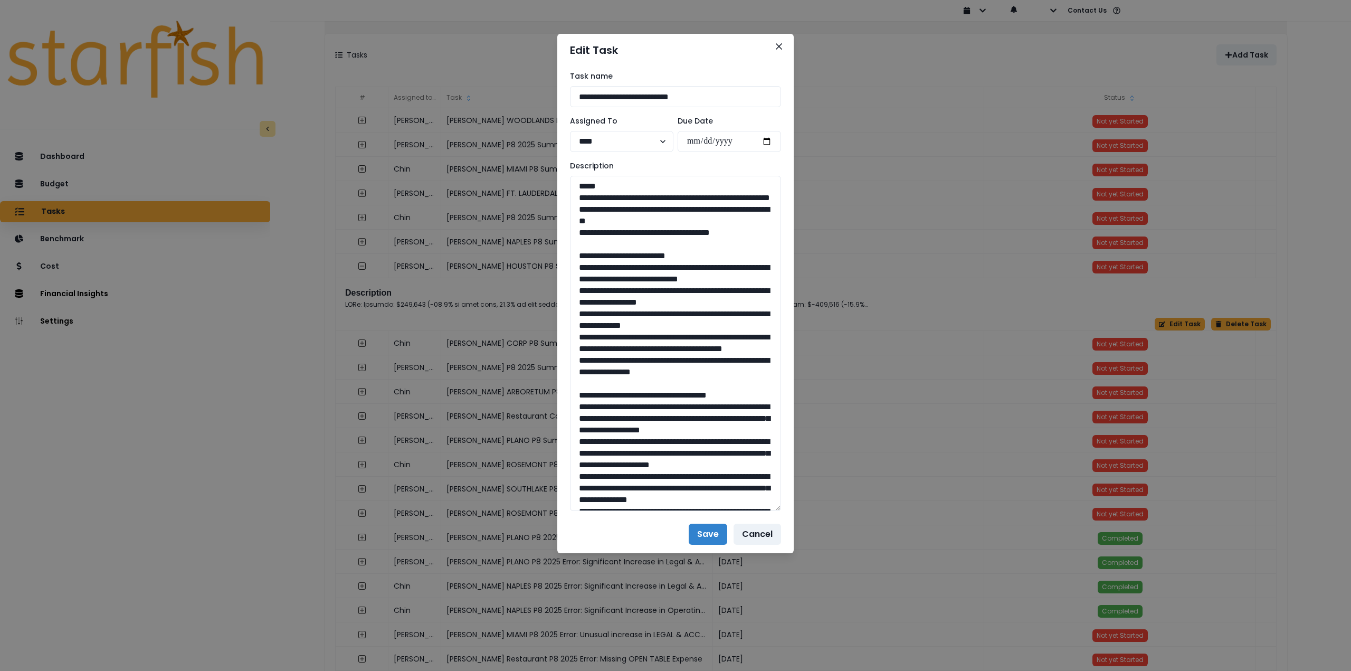
drag, startPoint x: 757, startPoint y: 242, endPoint x: 549, endPoint y: 196, distance: 212.4
drag, startPoint x: 577, startPoint y: 279, endPoint x: 752, endPoint y: 402, distance: 214.0
click at [752, 402] on textarea at bounding box center [675, 343] width 211 height 335
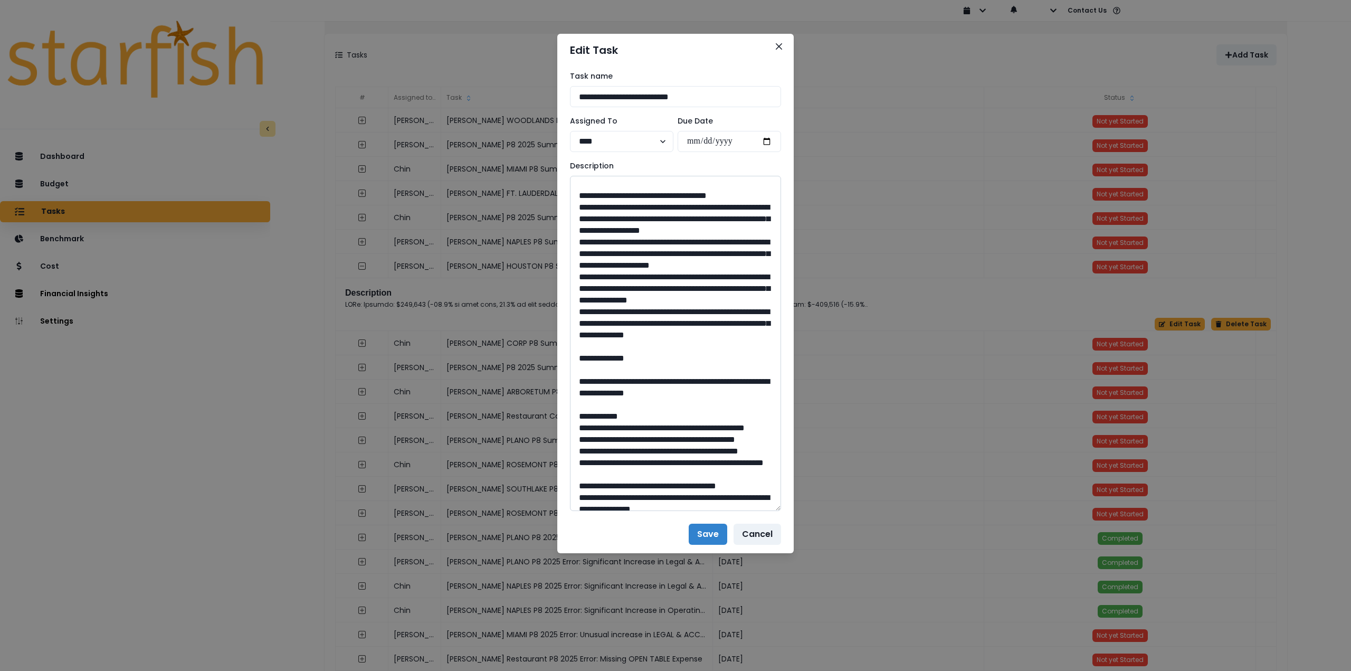
scroll to position [211, 0]
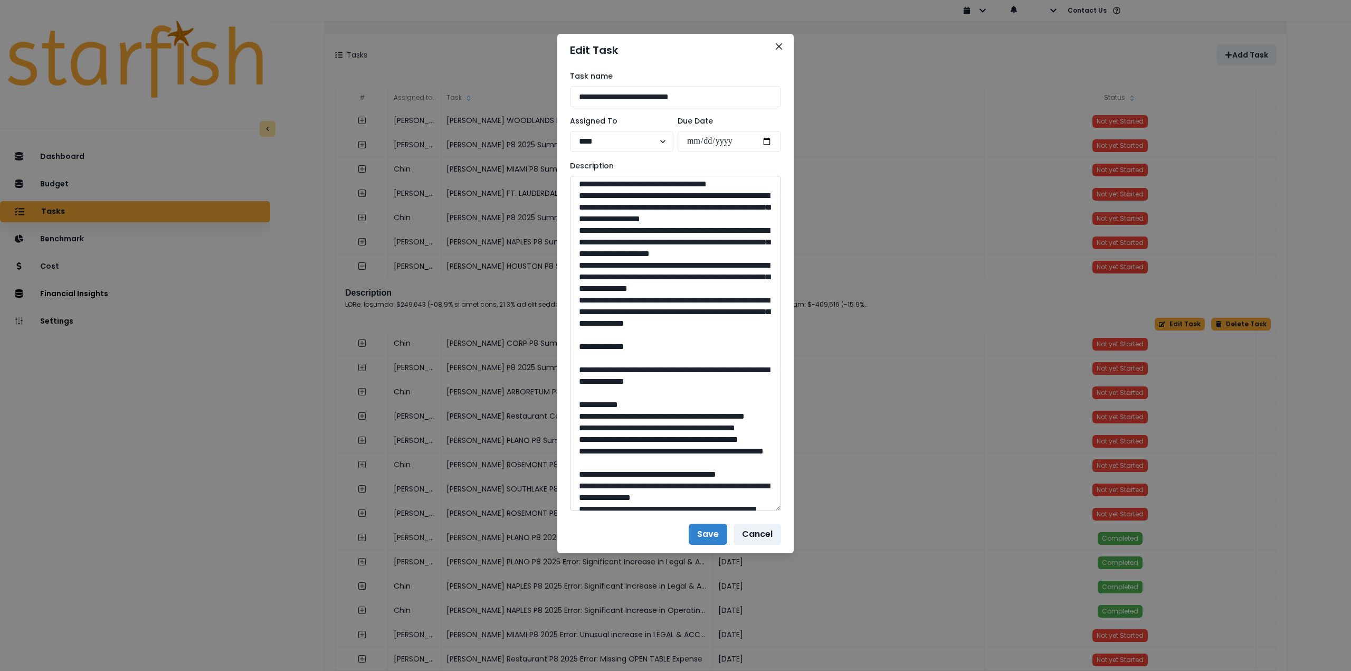
drag, startPoint x: 577, startPoint y: 231, endPoint x: 656, endPoint y: 403, distance: 188.6
click at [656, 403] on textarea at bounding box center [675, 343] width 211 height 335
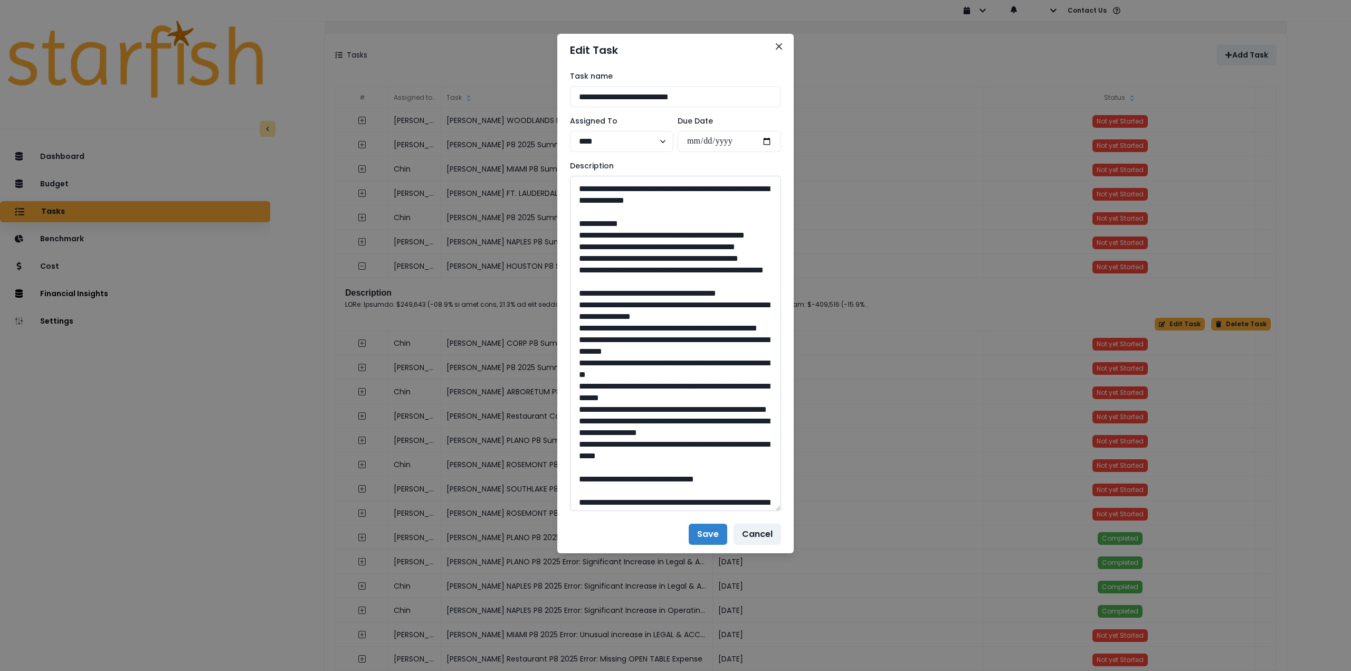
scroll to position [422, 0]
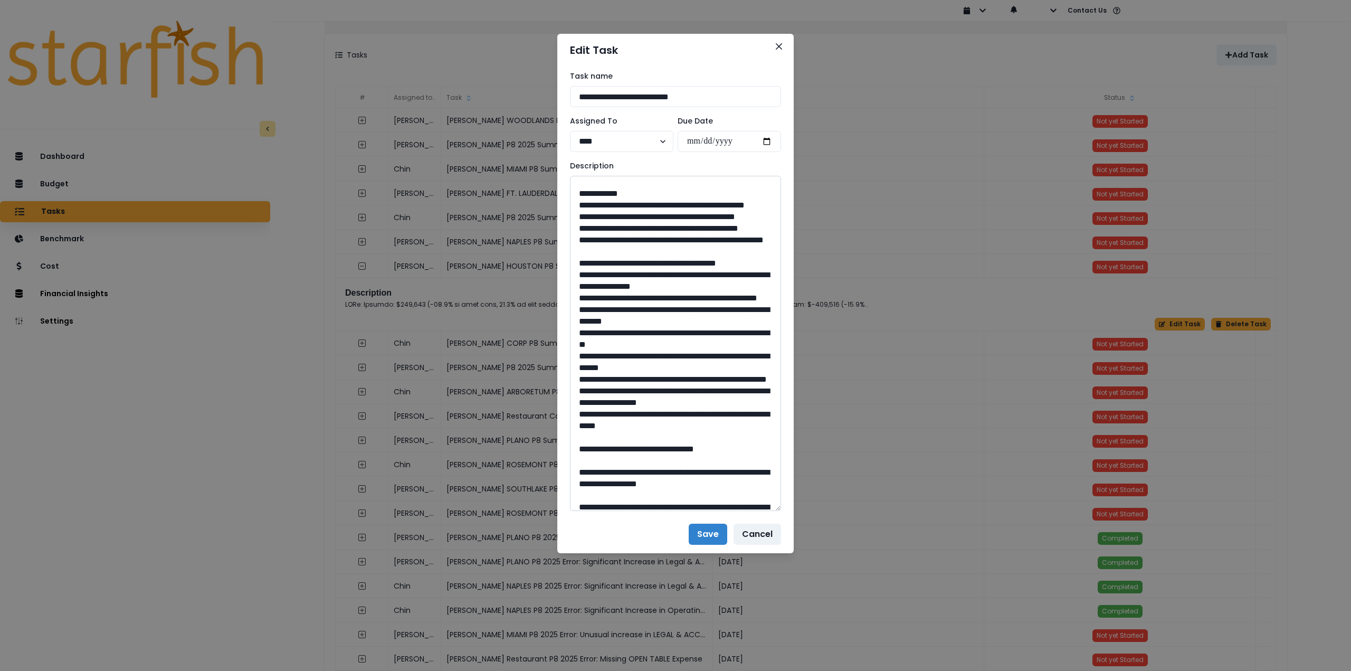
drag, startPoint x: 607, startPoint y: 238, endPoint x: 769, endPoint y: 250, distance: 162.4
click at [769, 250] on textarea at bounding box center [675, 343] width 211 height 335
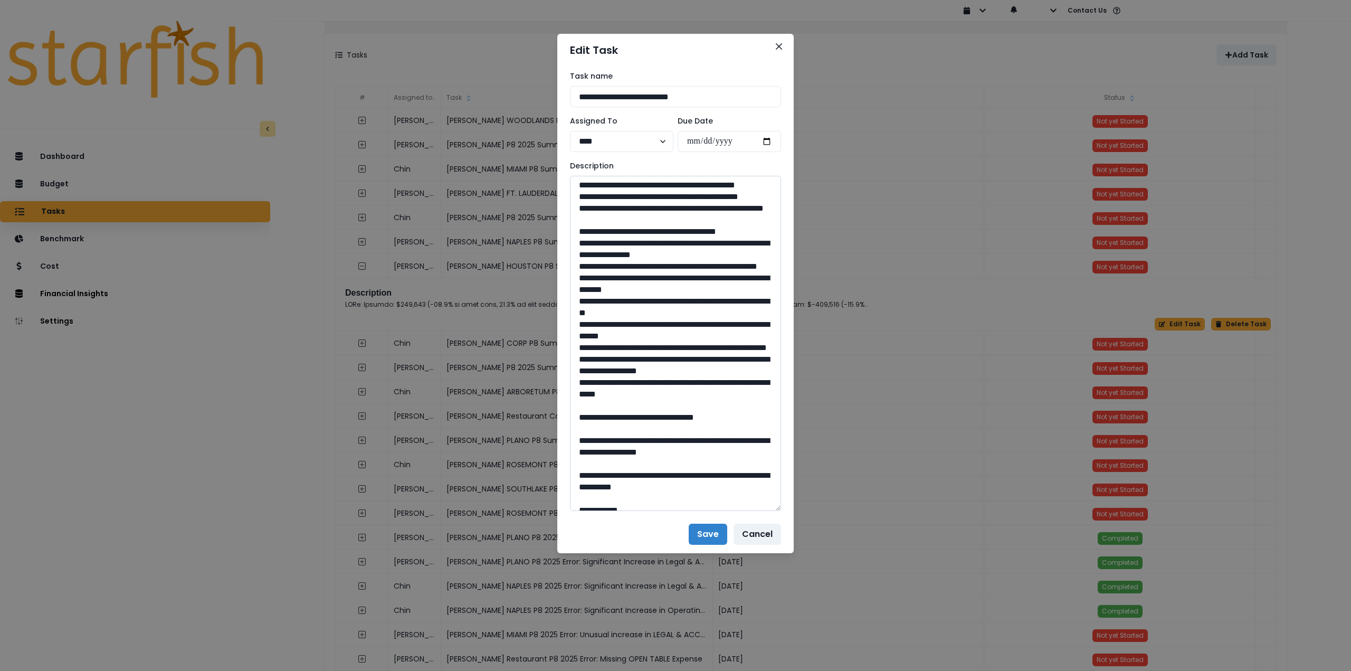
scroll to position [580, 0]
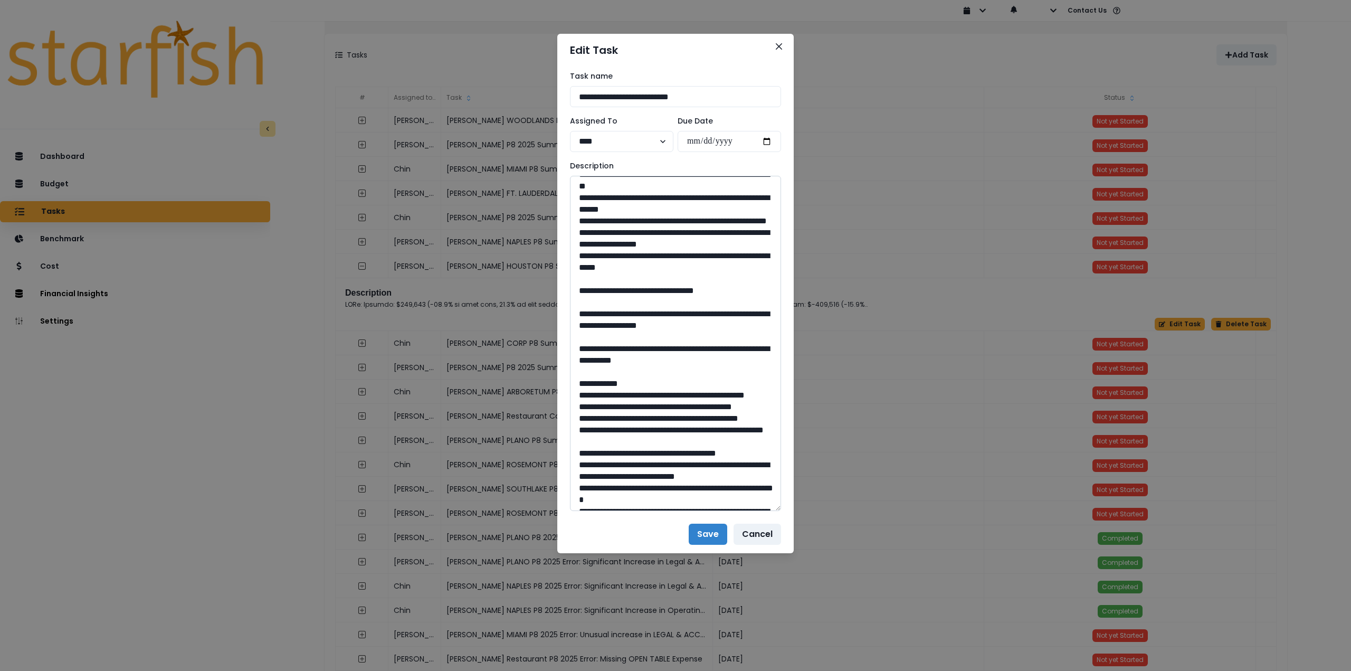
drag, startPoint x: 685, startPoint y: 441, endPoint x: 653, endPoint y: 443, distance: 32.2
click at [654, 443] on textarea at bounding box center [675, 343] width 211 height 335
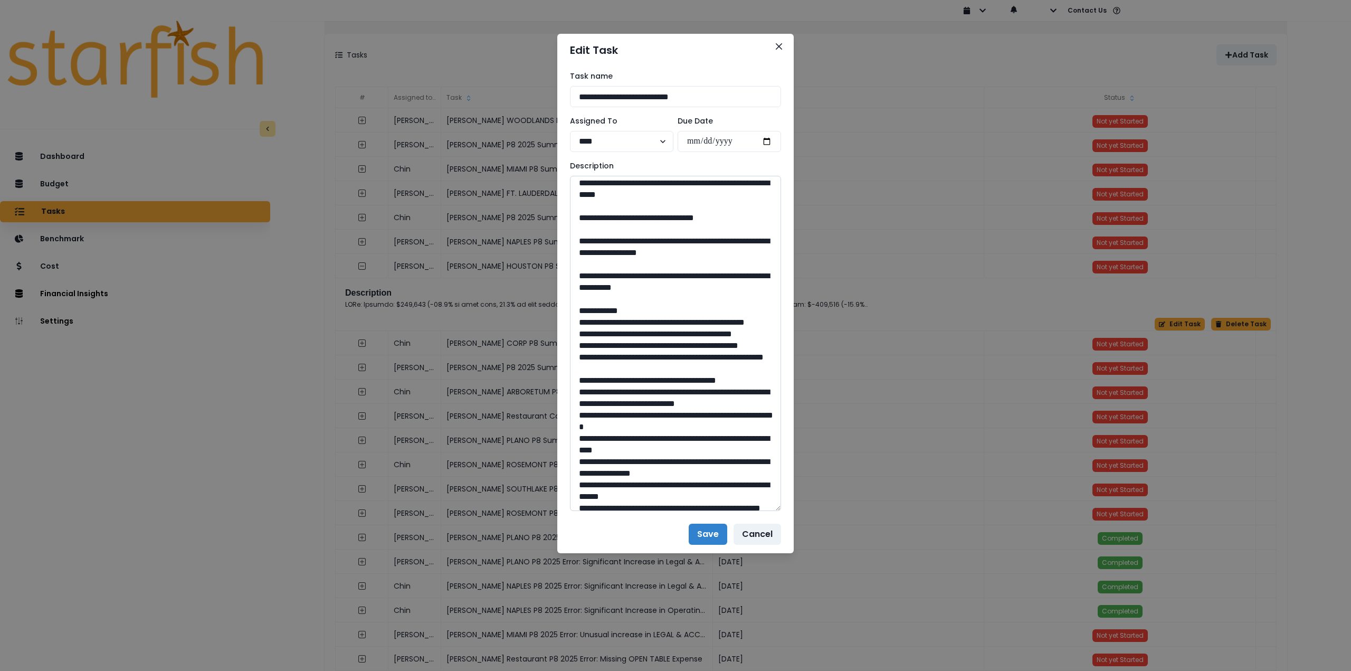
scroll to position [739, 0]
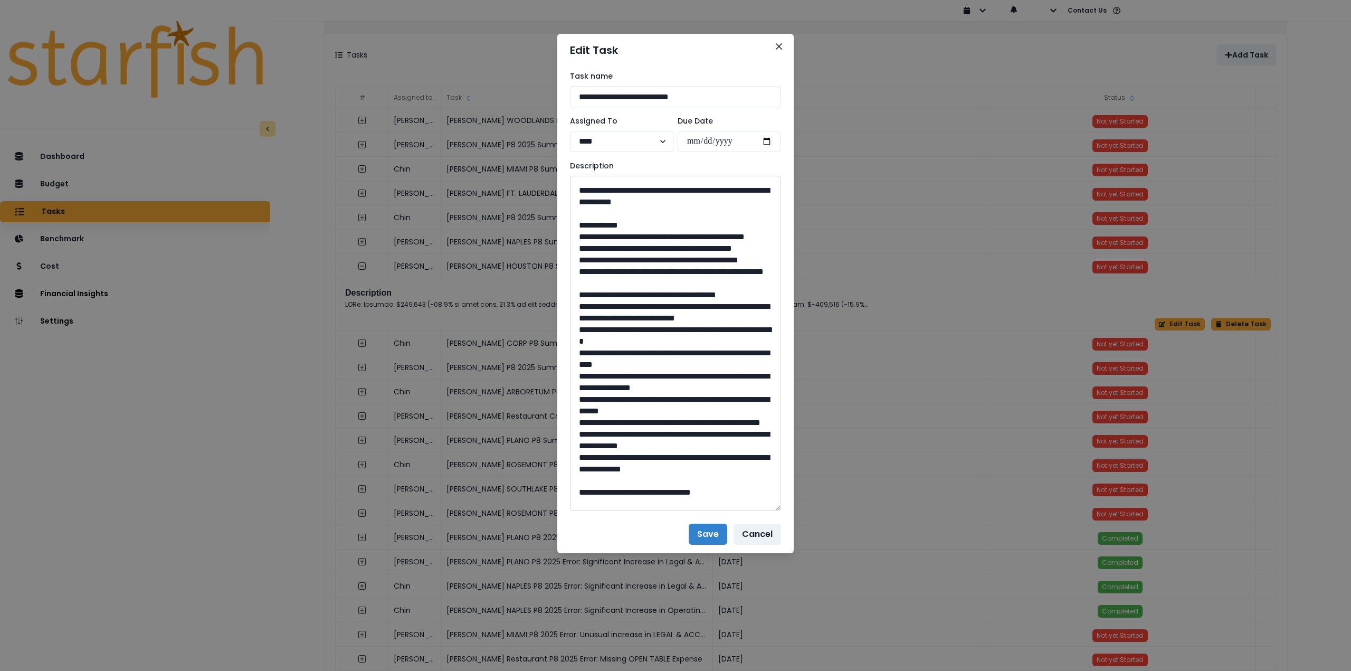
drag, startPoint x: 610, startPoint y: 340, endPoint x: 743, endPoint y: 364, distance: 135.6
click at [743, 364] on textarea at bounding box center [675, 343] width 211 height 335
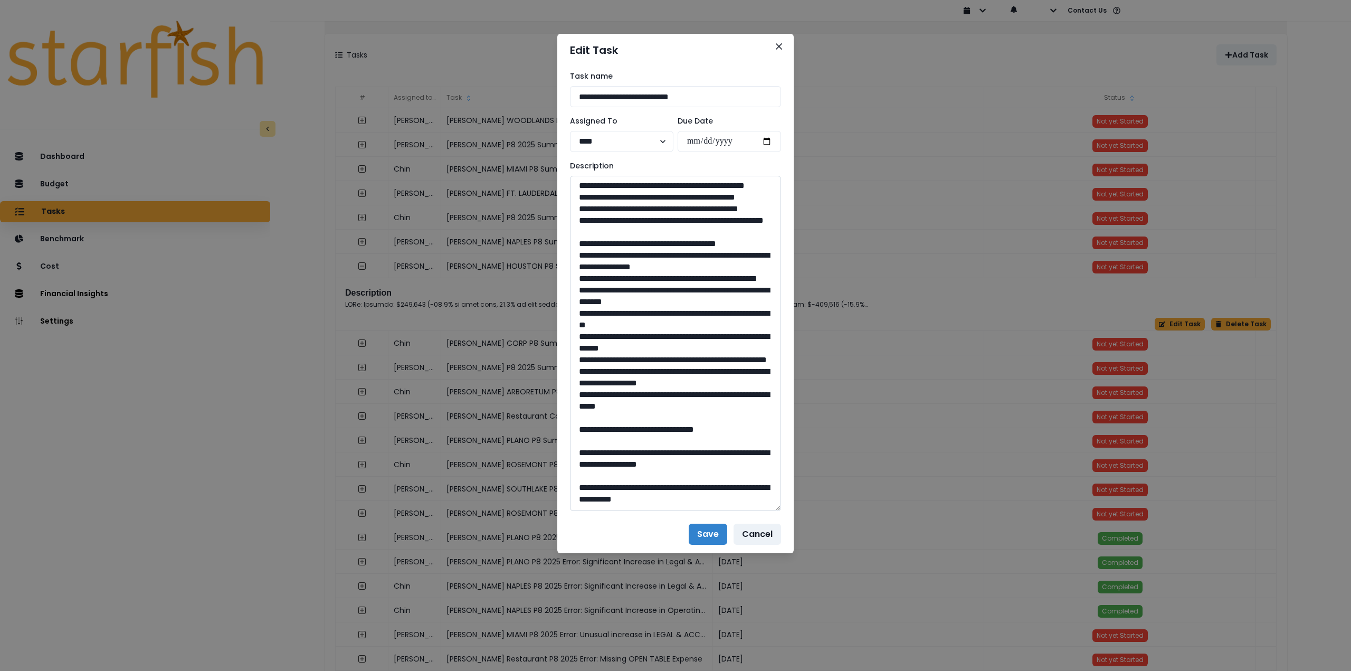
scroll to position [422, 0]
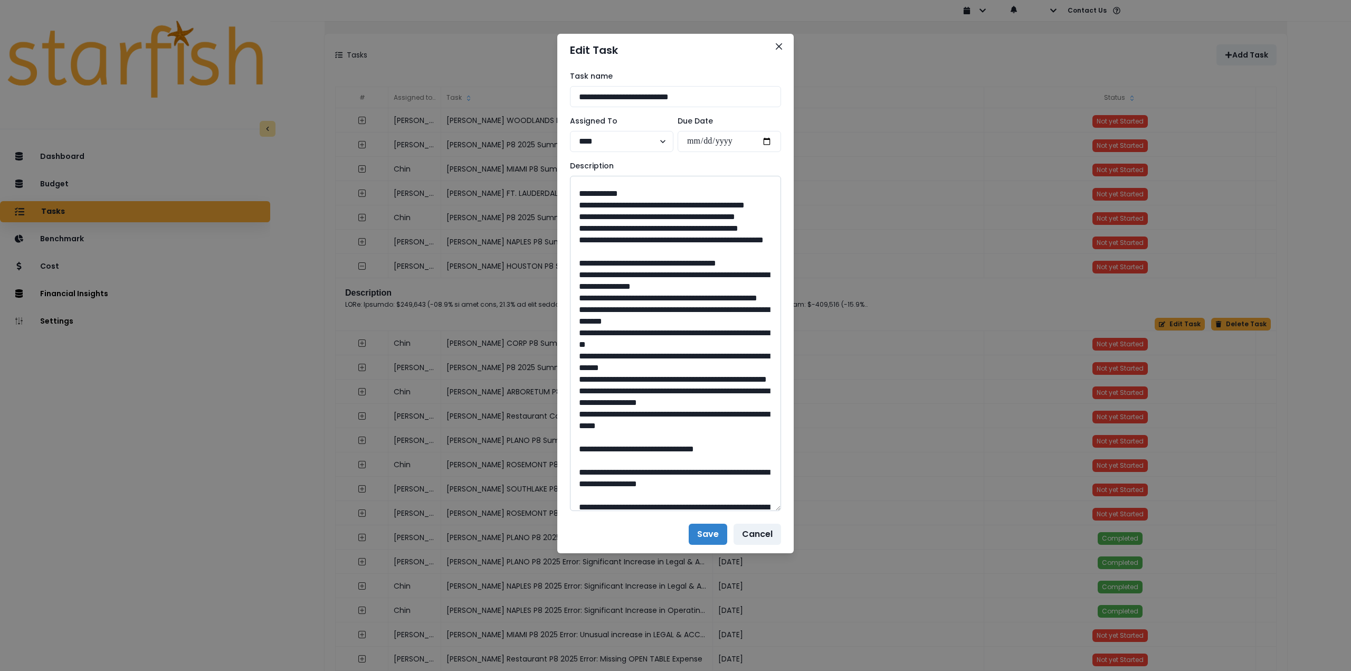
drag, startPoint x: 608, startPoint y: 241, endPoint x: 740, endPoint y: 260, distance: 133.3
click at [740, 260] on textarea at bounding box center [675, 343] width 211 height 335
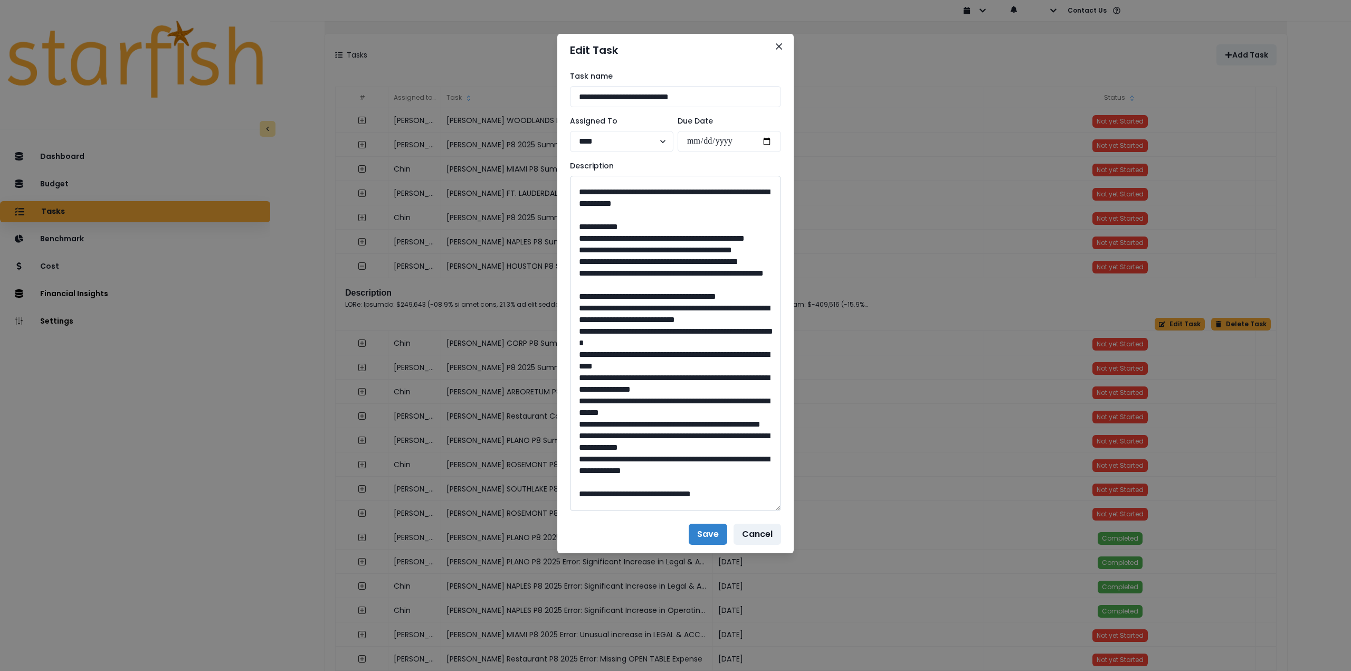
scroll to position [739, 0]
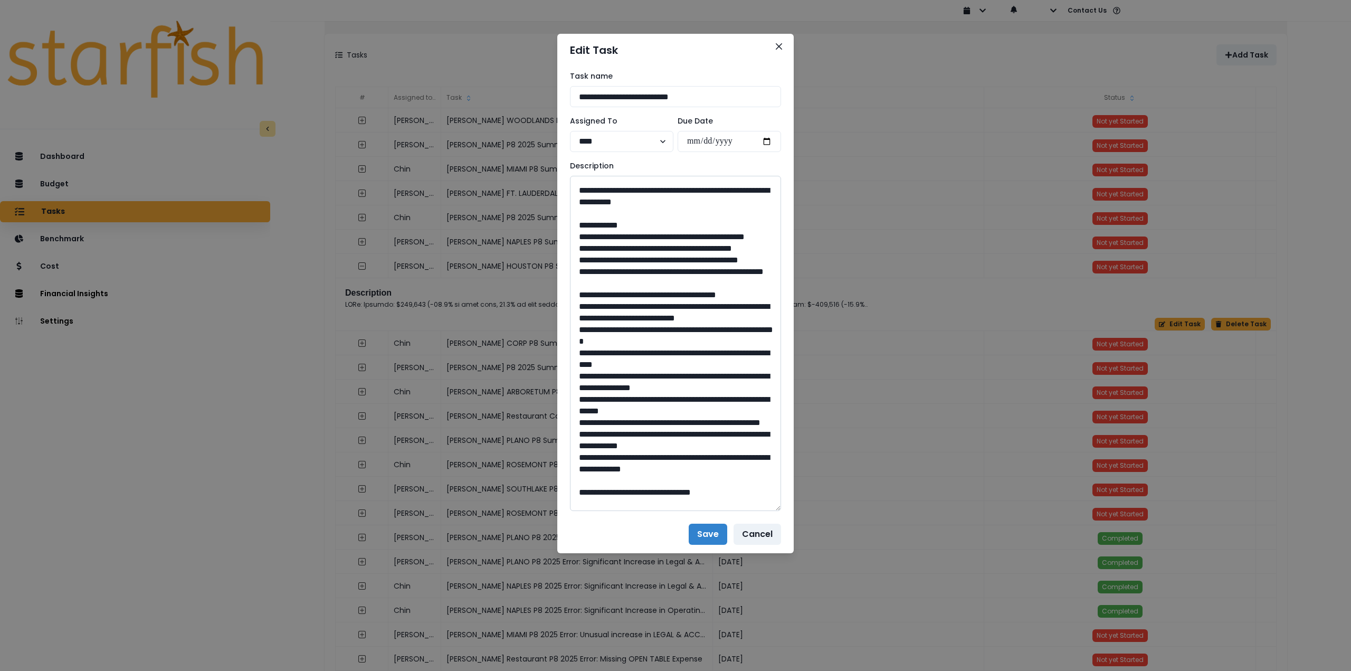
drag, startPoint x: 609, startPoint y: 343, endPoint x: 723, endPoint y: 353, distance: 113.9
click at [723, 353] on textarea at bounding box center [675, 343] width 211 height 335
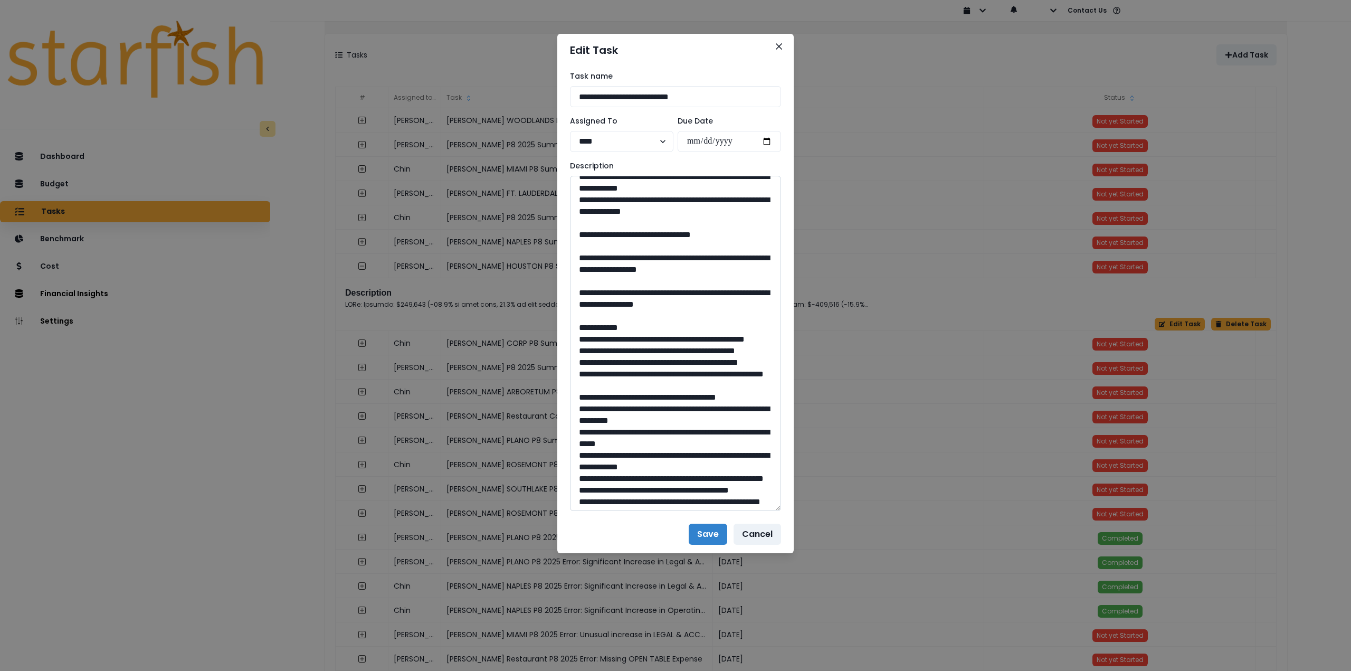
scroll to position [1003, 0]
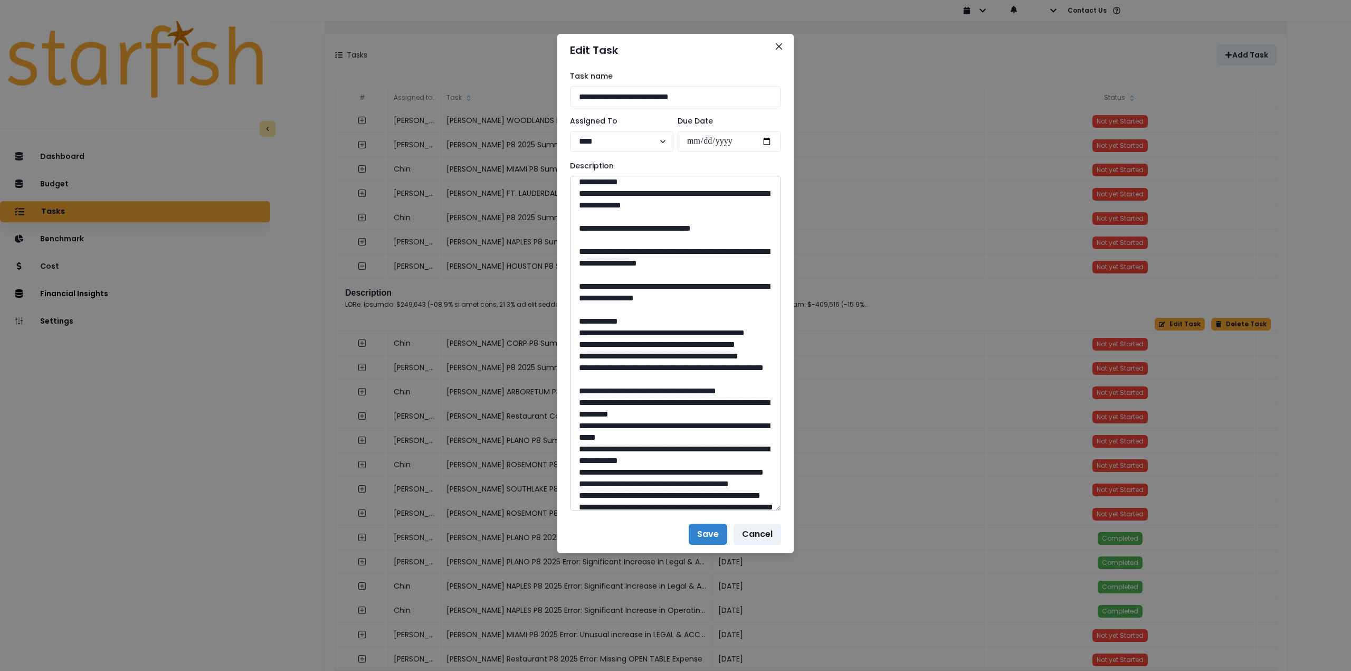
drag, startPoint x: 684, startPoint y: 450, endPoint x: 653, endPoint y: 447, distance: 31.2
click at [653, 447] on textarea at bounding box center [675, 343] width 211 height 335
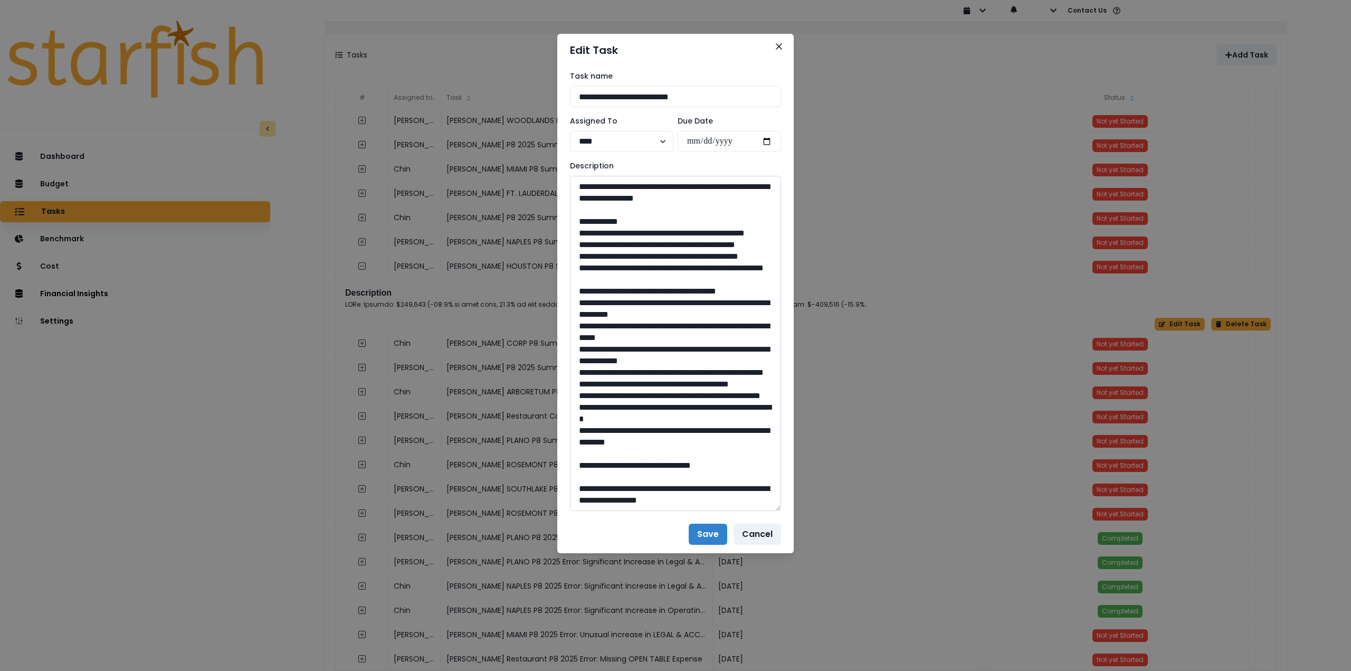
scroll to position [1214, 0]
drag, startPoint x: 610, startPoint y: 294, endPoint x: 759, endPoint y: 308, distance: 148.9
click at [759, 308] on textarea at bounding box center [675, 343] width 211 height 335
drag, startPoint x: 683, startPoint y: 464, endPoint x: 655, endPoint y: 465, distance: 28.0
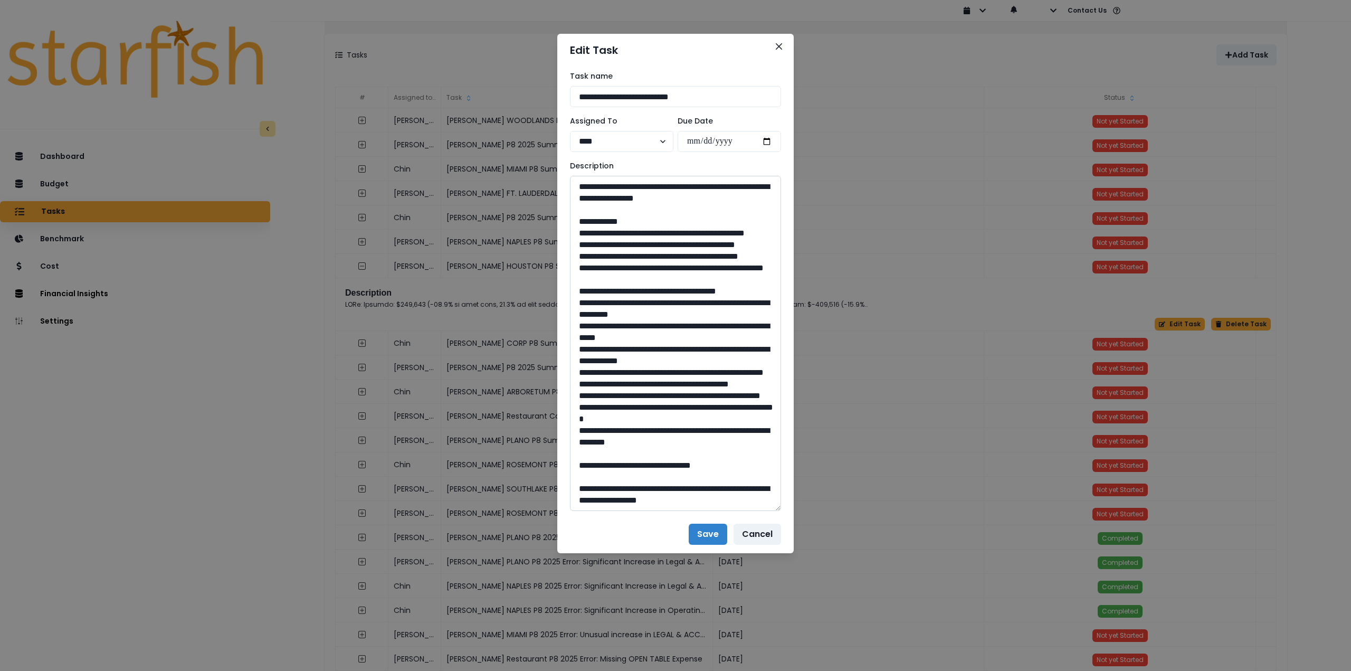
click at [655, 465] on textarea at bounding box center [675, 343] width 211 height 335
click at [779, 47] on icon "Close" at bounding box center [779, 46] width 6 height 6
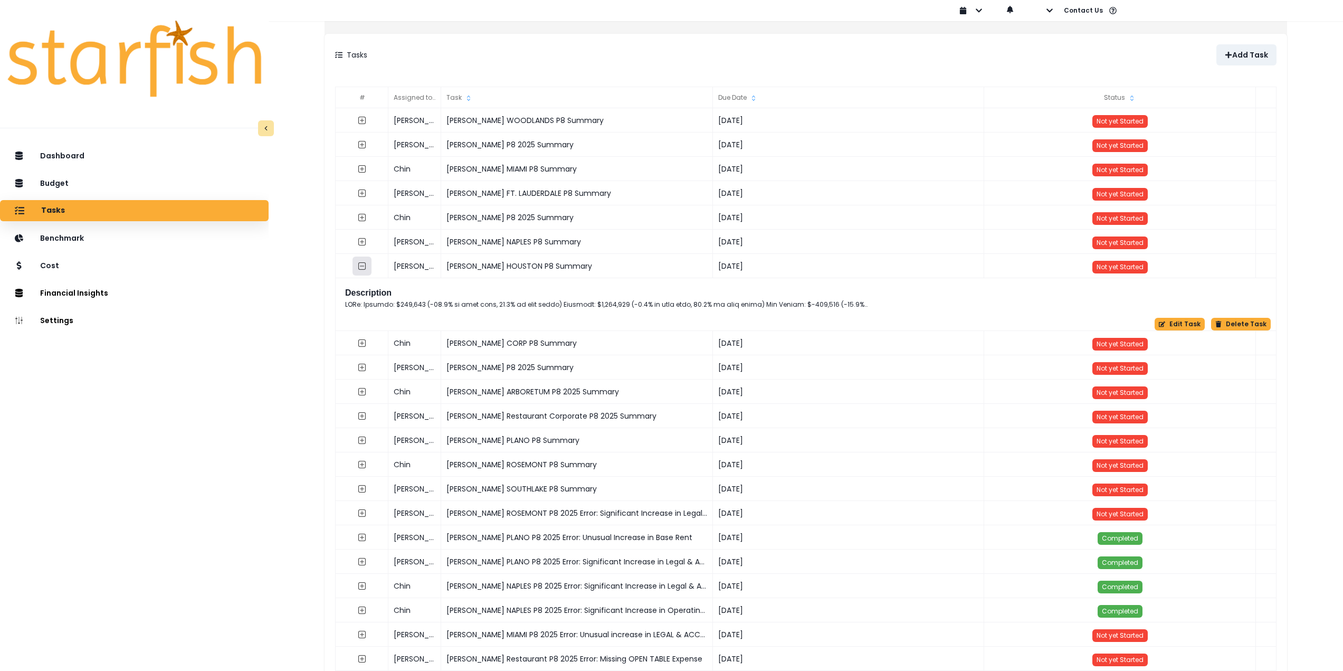
click at [366, 266] on icon "collasped outline" at bounding box center [362, 266] width 8 height 8
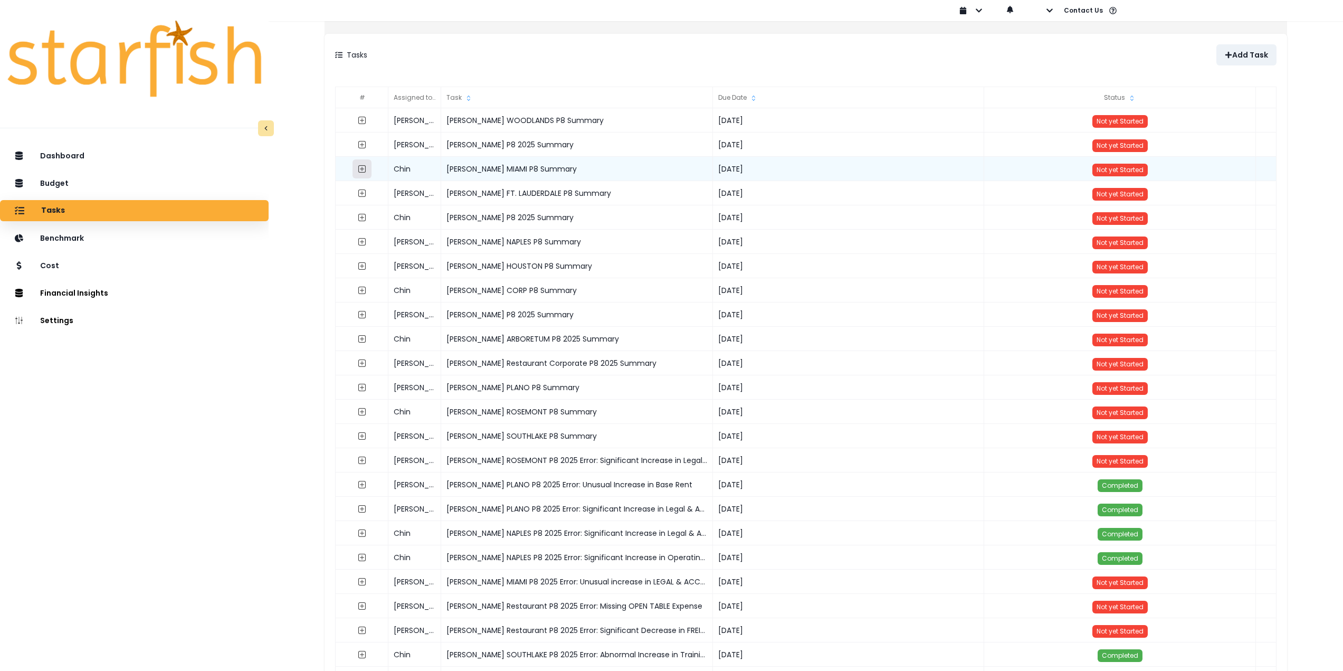
click at [366, 171] on icon "expand outline" at bounding box center [362, 169] width 8 height 8
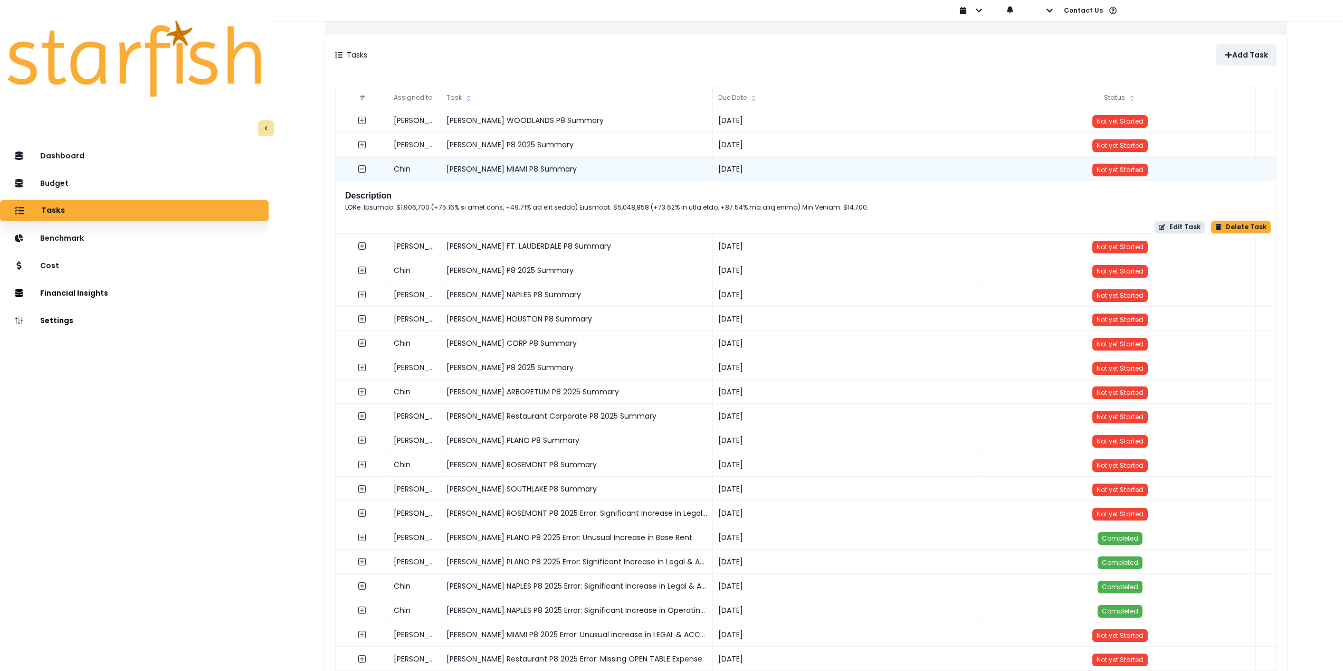
click at [1173, 231] on button "Edit Task" at bounding box center [1179, 227] width 50 height 13
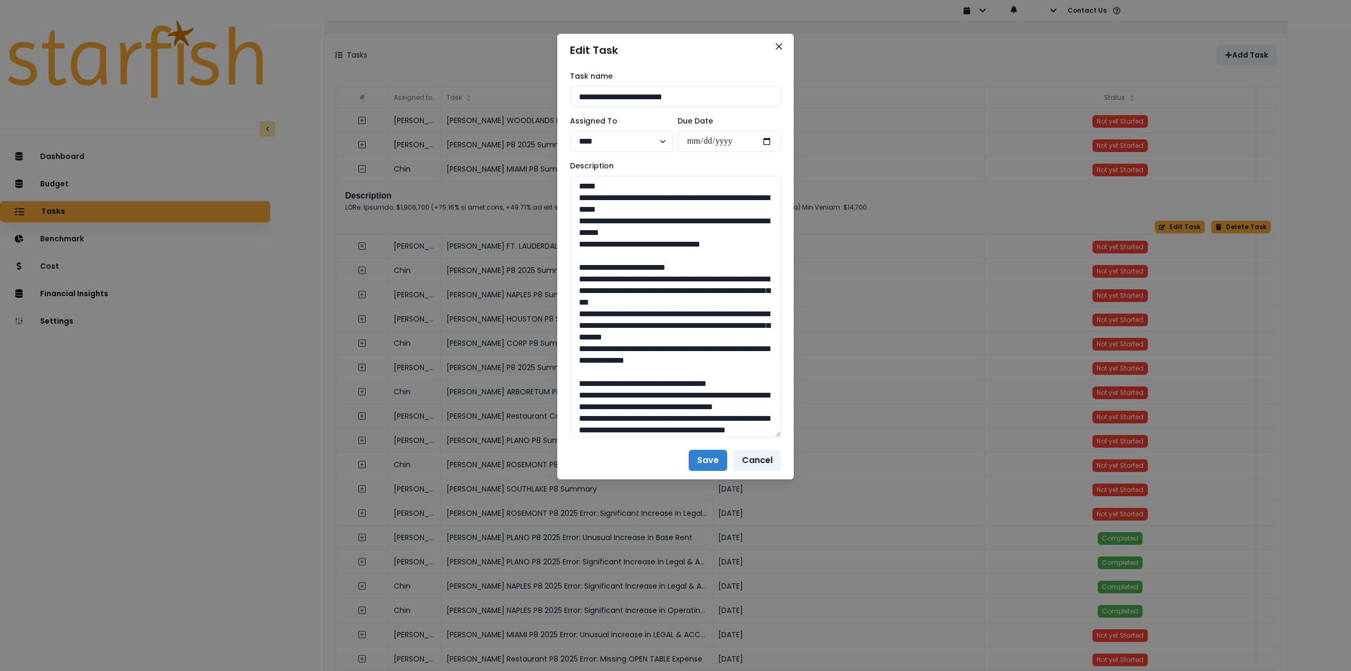
drag, startPoint x: 777, startPoint y: 215, endPoint x: 814, endPoint y: 467, distance: 254.8
click at [814, 467] on div "**********" at bounding box center [675, 335] width 1351 height 671
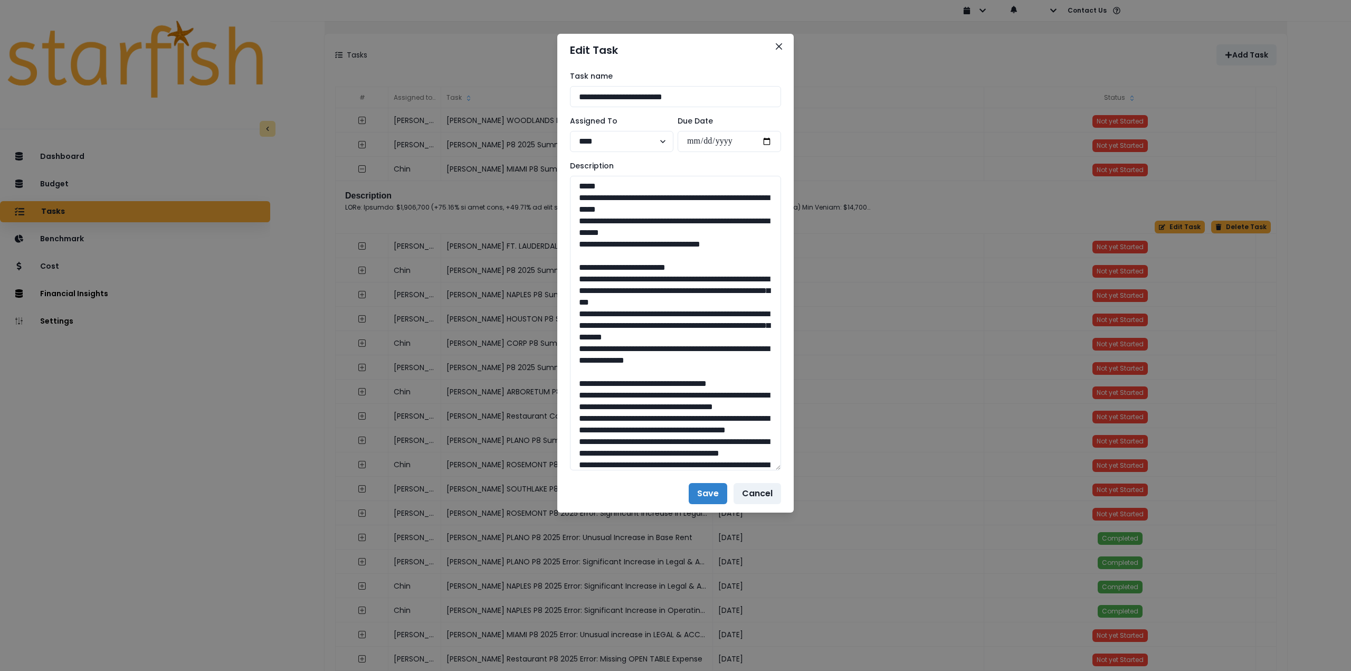
drag, startPoint x: 738, startPoint y: 243, endPoint x: 541, endPoint y: 201, distance: 201.8
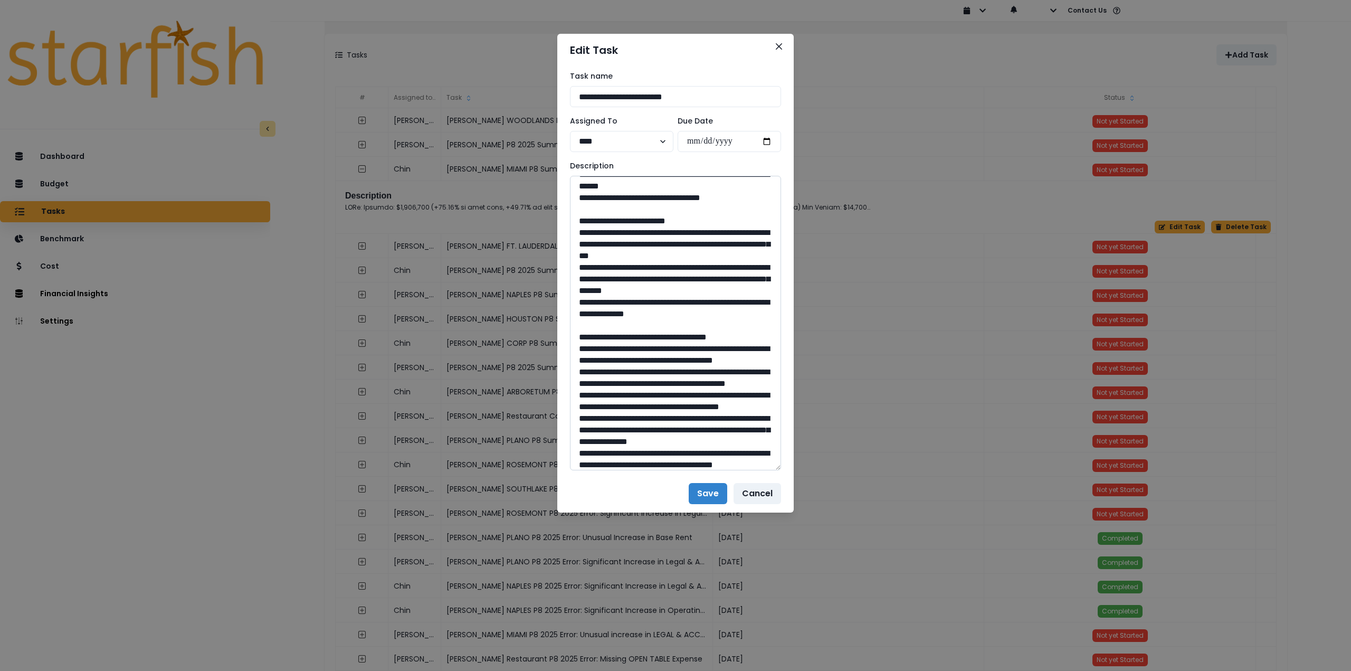
scroll to position [53, 0]
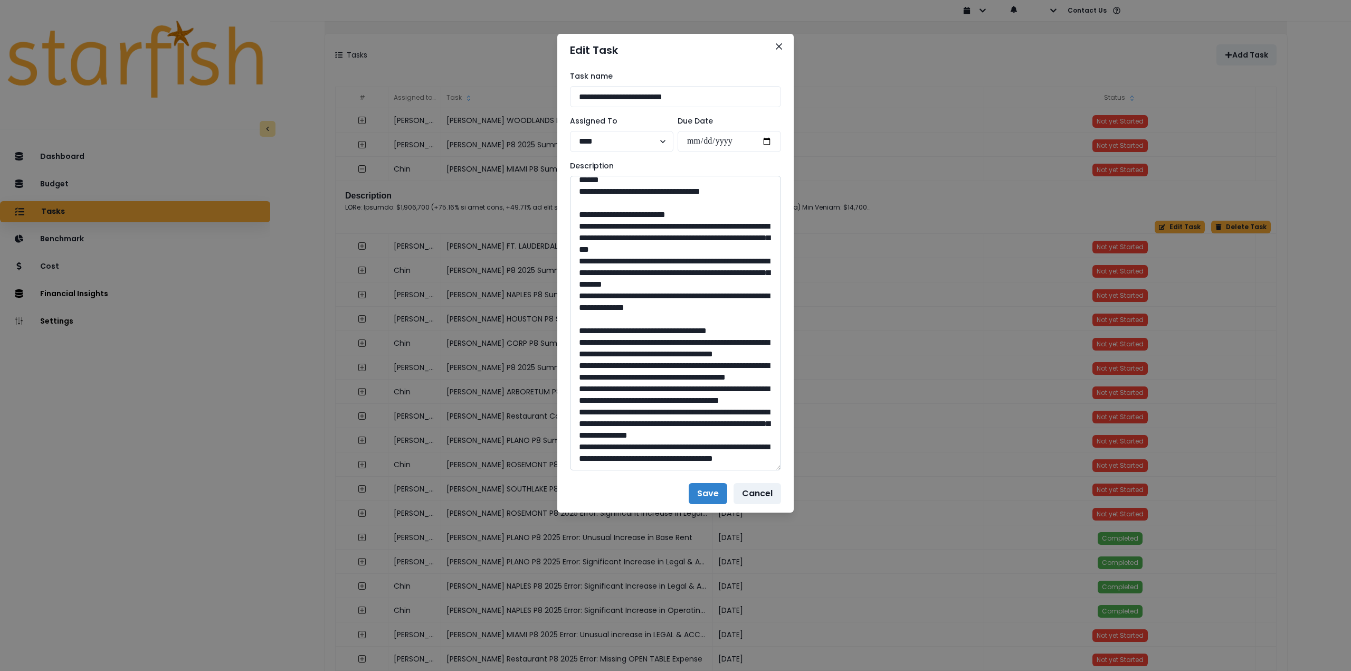
drag, startPoint x: 577, startPoint y: 227, endPoint x: 736, endPoint y: 328, distance: 188.3
click at [736, 328] on textarea at bounding box center [675, 323] width 211 height 294
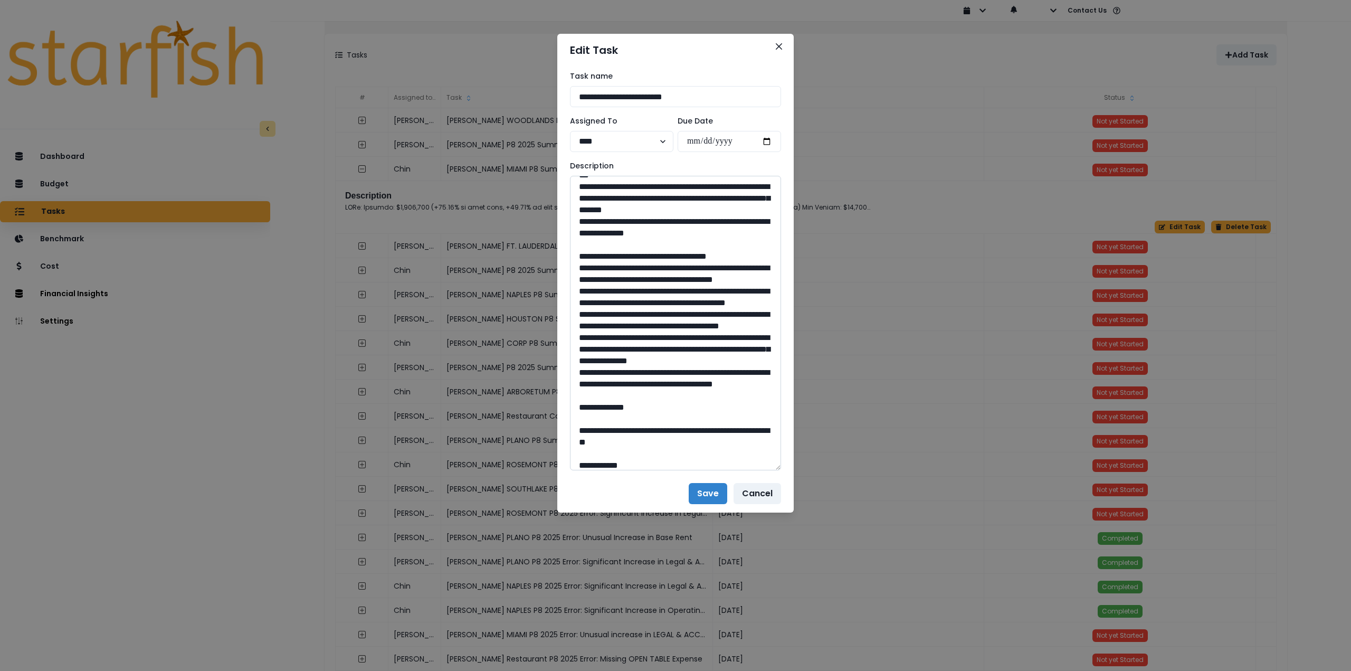
scroll to position [158, 0]
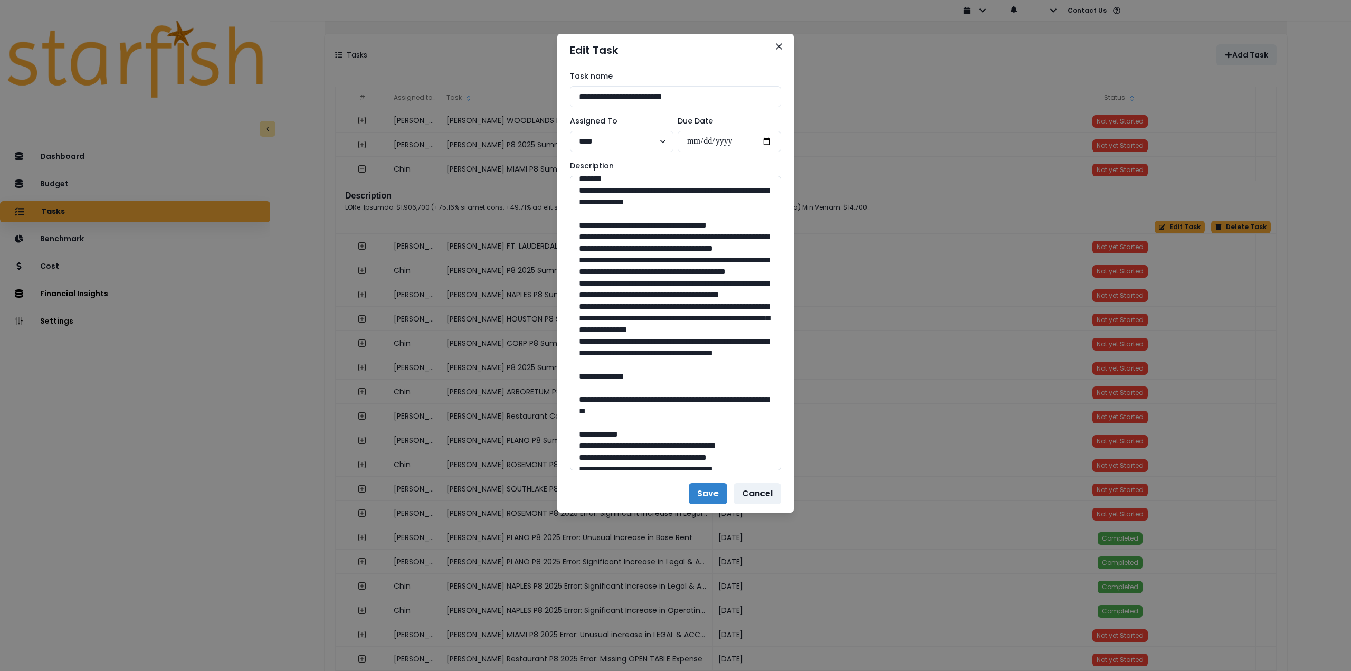
drag, startPoint x: 577, startPoint y: 261, endPoint x: 685, endPoint y: 431, distance: 201.4
click at [685, 431] on textarea at bounding box center [675, 323] width 211 height 294
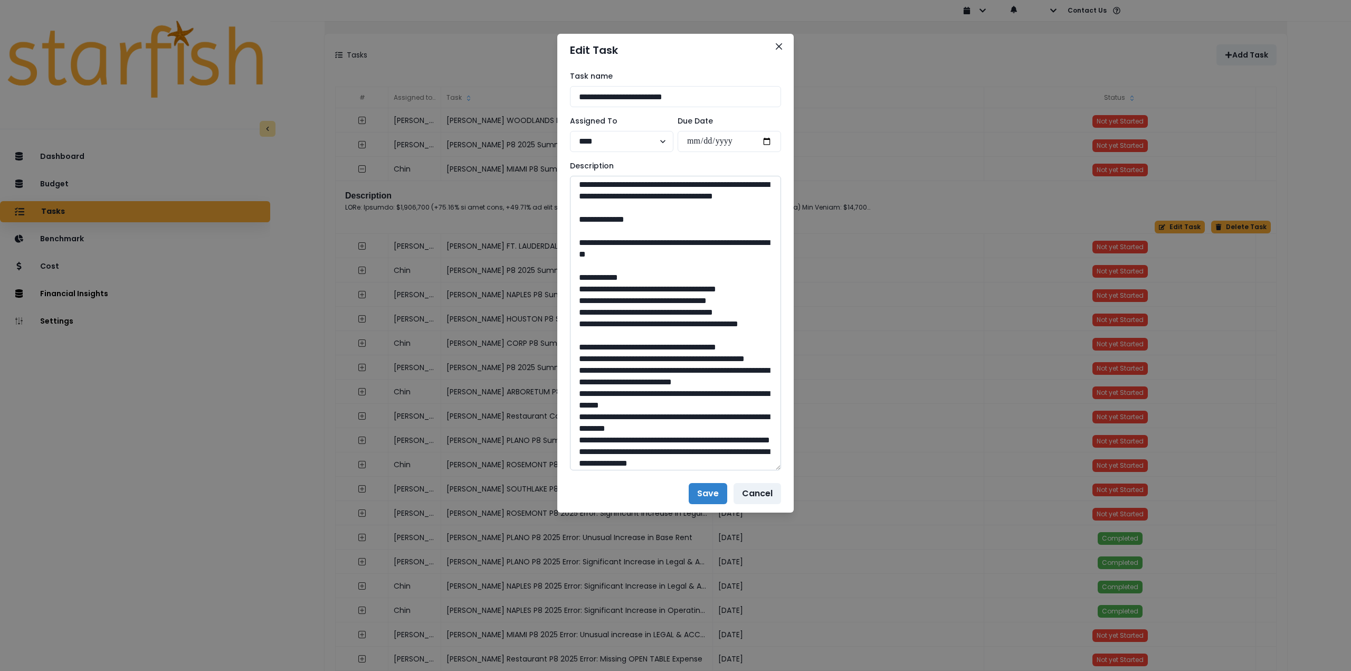
scroll to position [317, 0]
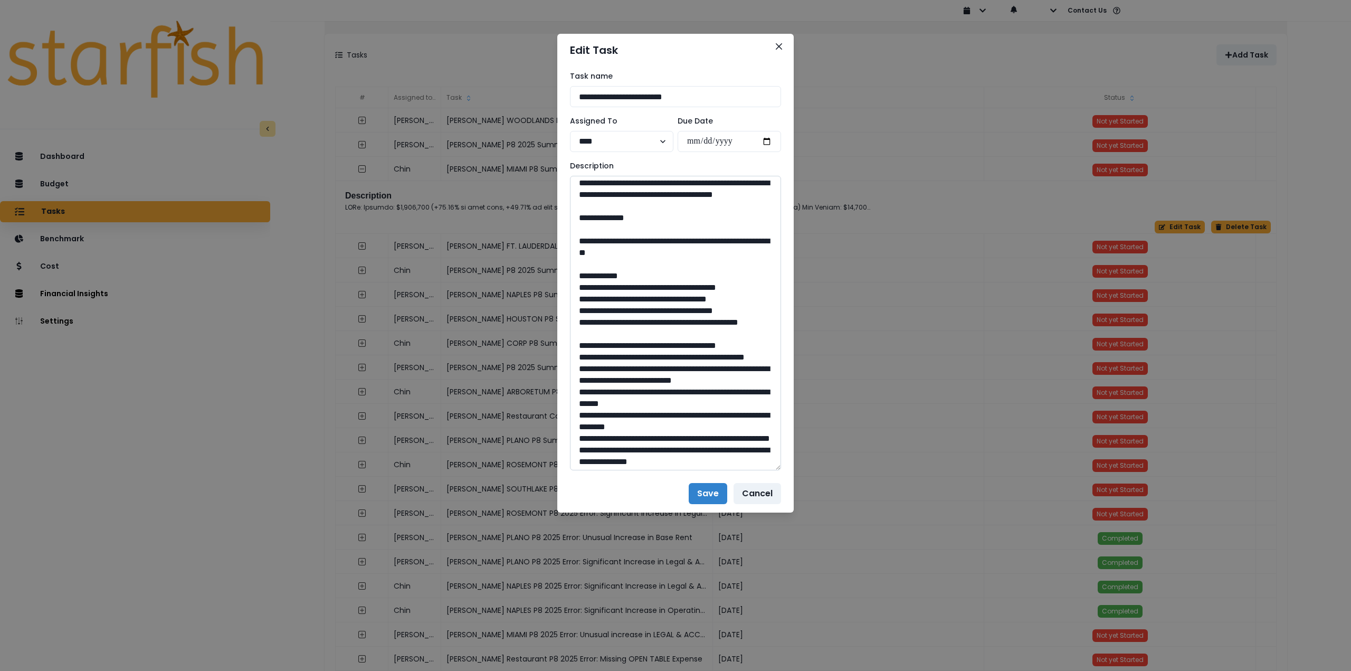
drag, startPoint x: 606, startPoint y: 323, endPoint x: 714, endPoint y: 340, distance: 109.5
click at [719, 342] on textarea at bounding box center [675, 323] width 211 height 294
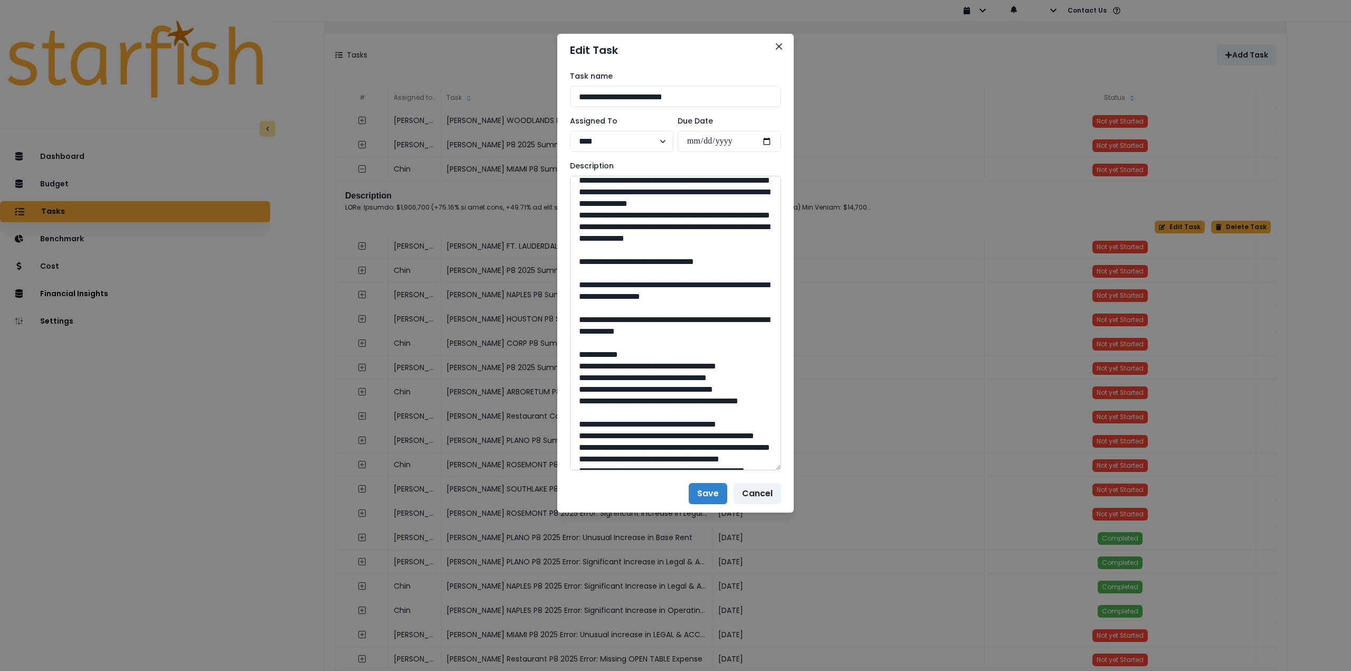
scroll to position [580, 0]
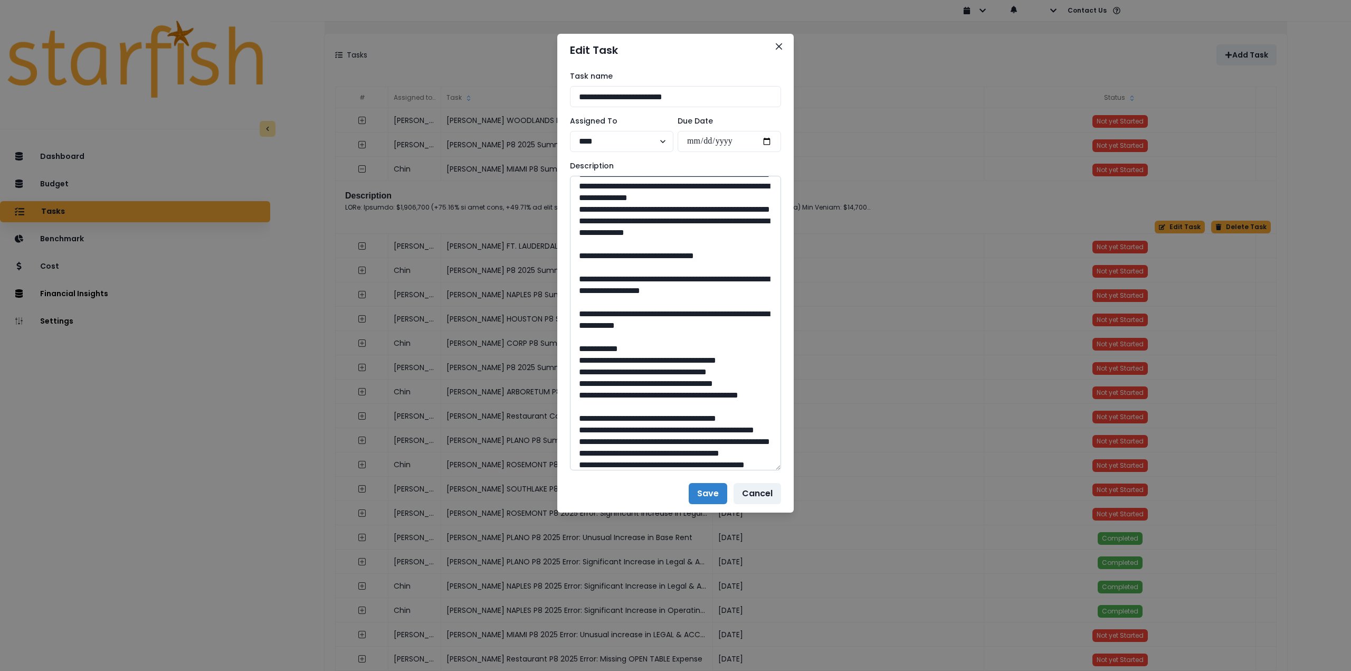
drag, startPoint x: 685, startPoint y: 392, endPoint x: 654, endPoint y: 393, distance: 31.1
click at [654, 393] on textarea at bounding box center [675, 323] width 211 height 294
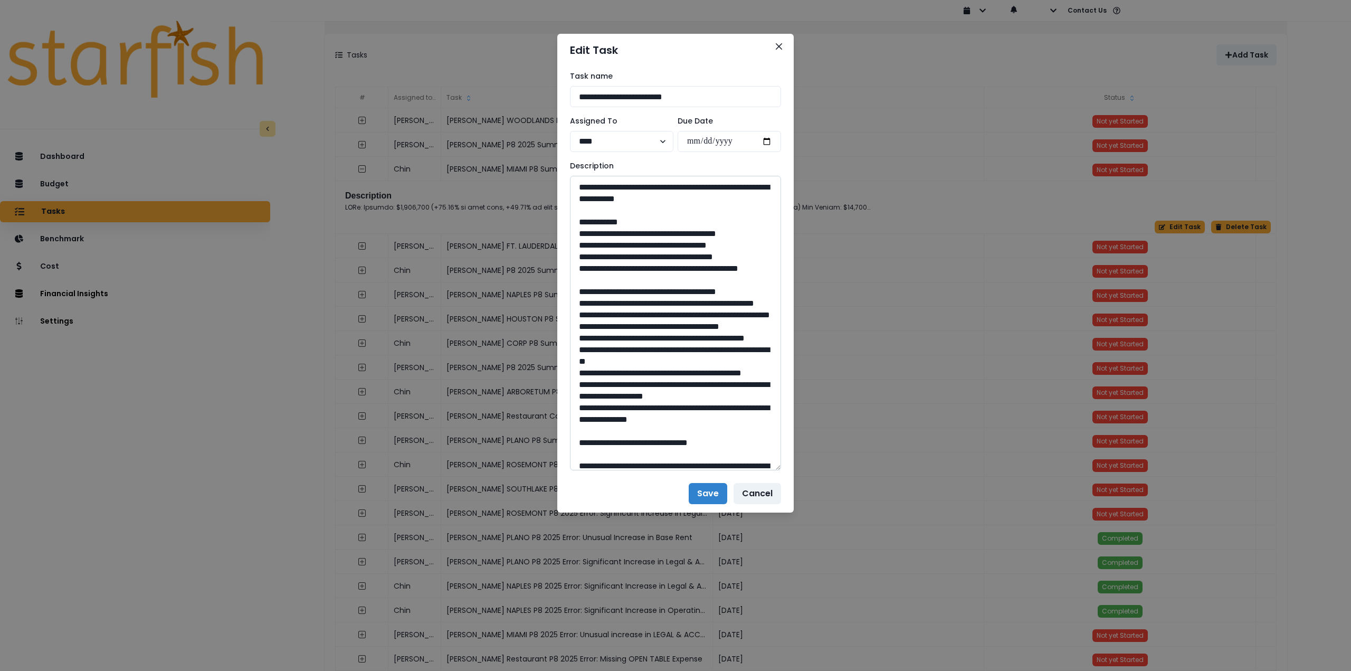
scroll to position [739, 0]
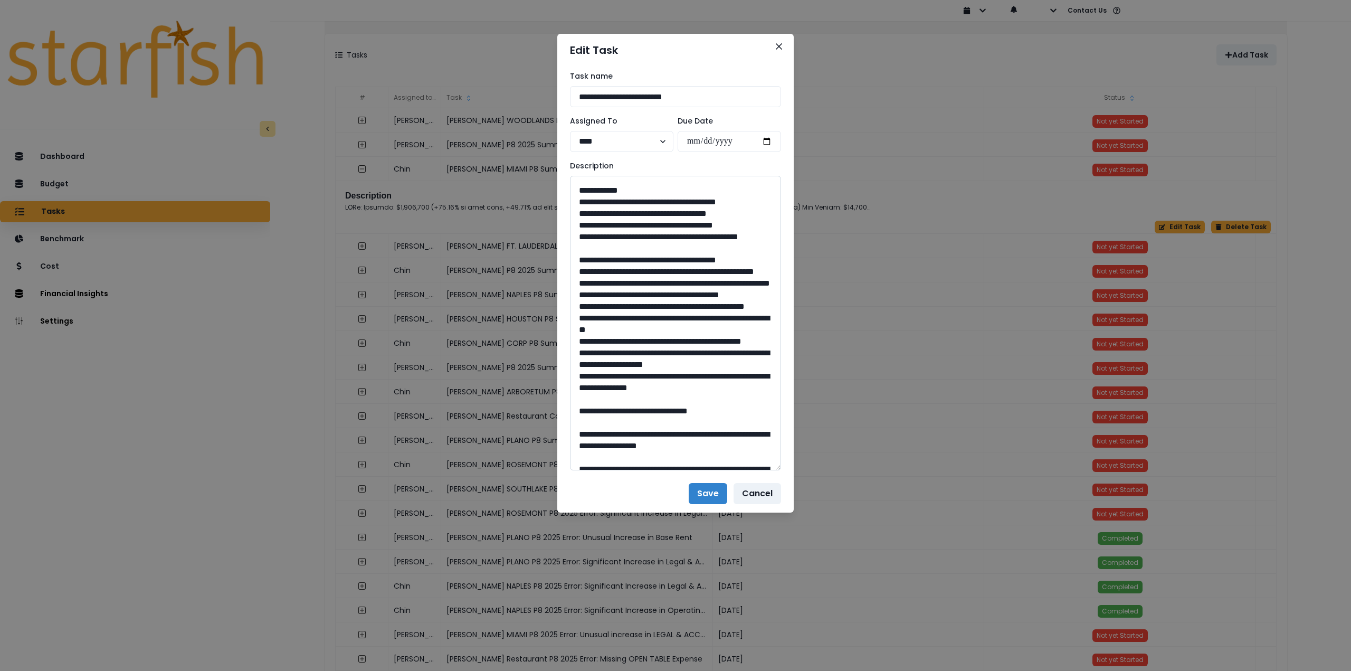
drag, startPoint x: 609, startPoint y: 294, endPoint x: 743, endPoint y: 303, distance: 134.8
click at [743, 303] on textarea at bounding box center [675, 323] width 211 height 294
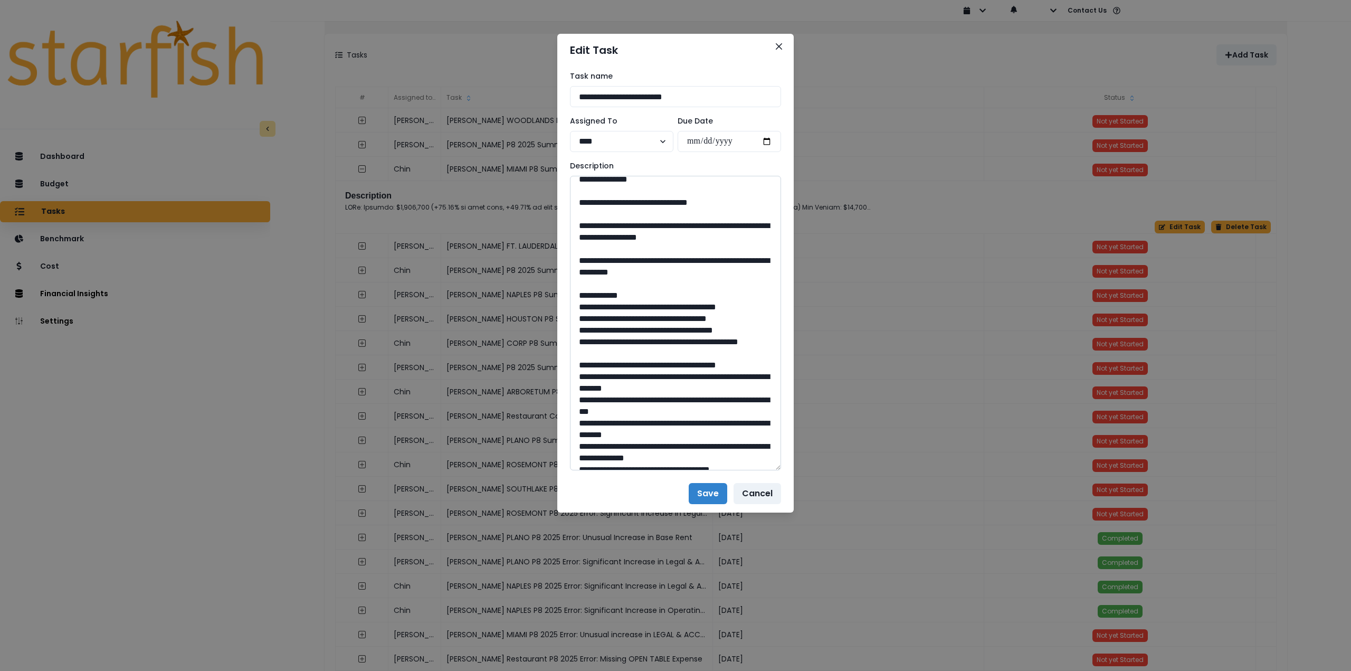
scroll to position [950, 0]
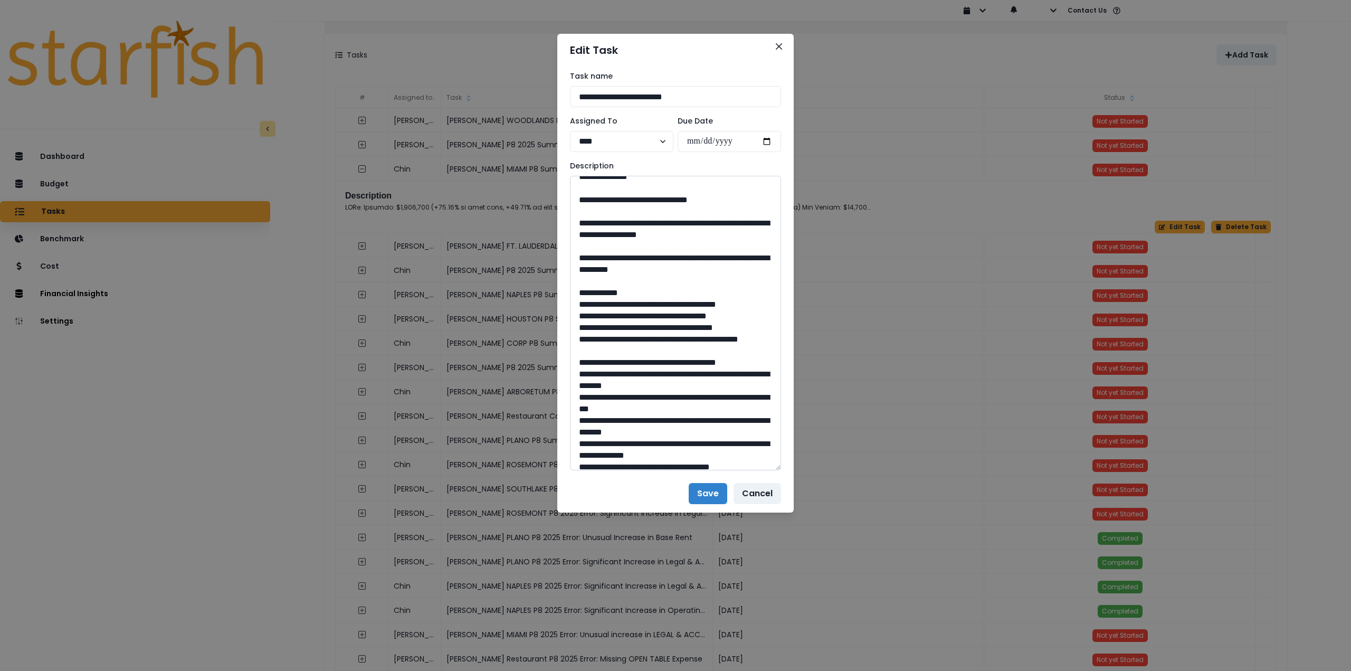
drag, startPoint x: 680, startPoint y: 409, endPoint x: 653, endPoint y: 407, distance: 27.0
click at [653, 407] on textarea at bounding box center [675, 323] width 211 height 294
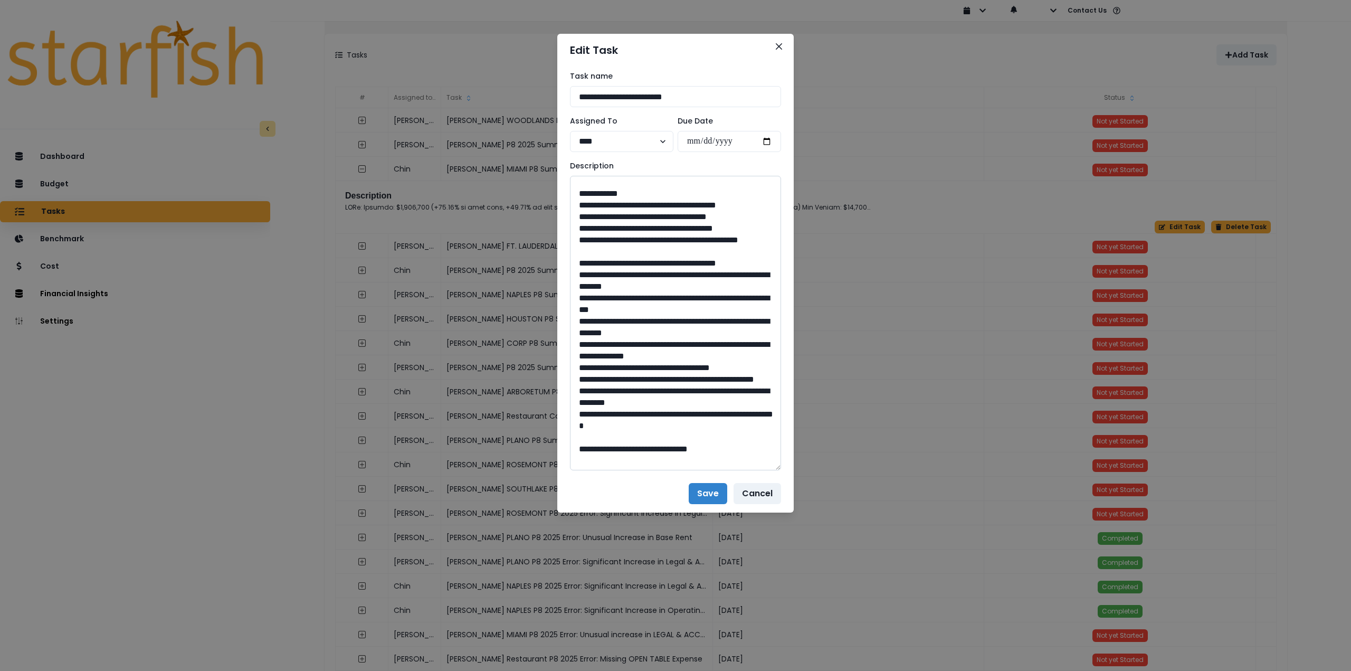
scroll to position [1055, 0]
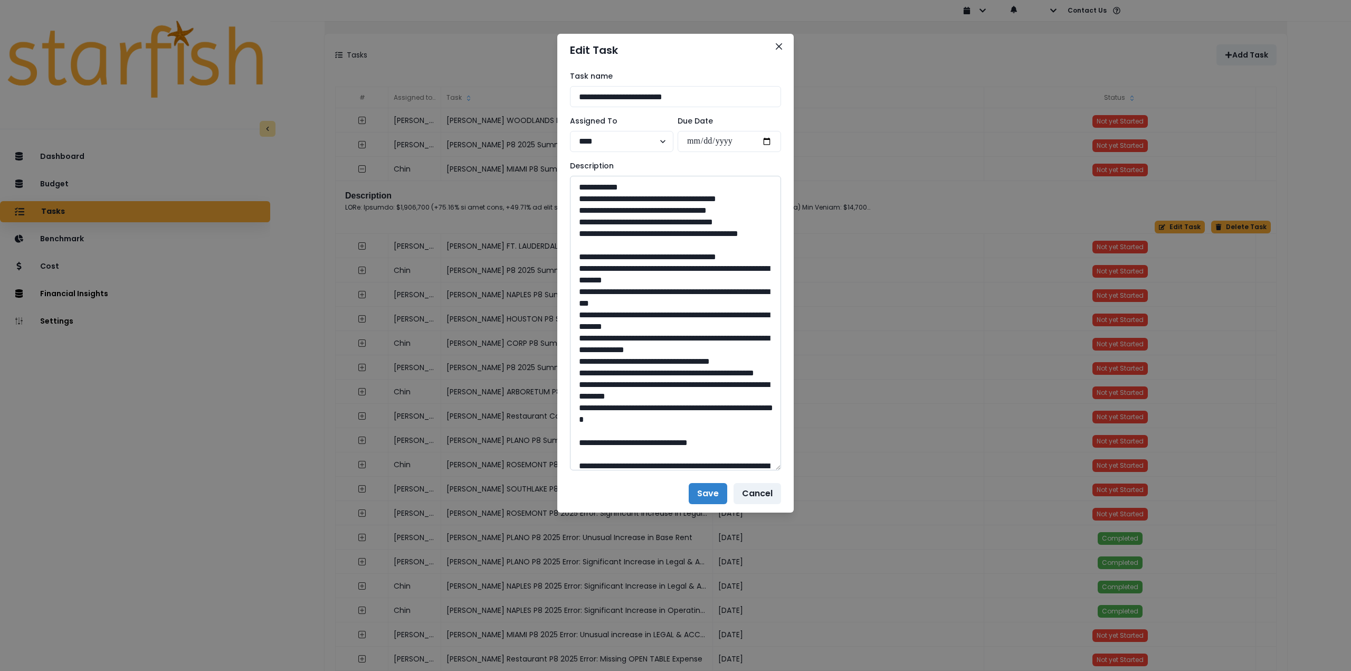
drag, startPoint x: 610, startPoint y: 364, endPoint x: 742, endPoint y: 373, distance: 132.3
click at [744, 374] on textarea at bounding box center [675, 323] width 211 height 294
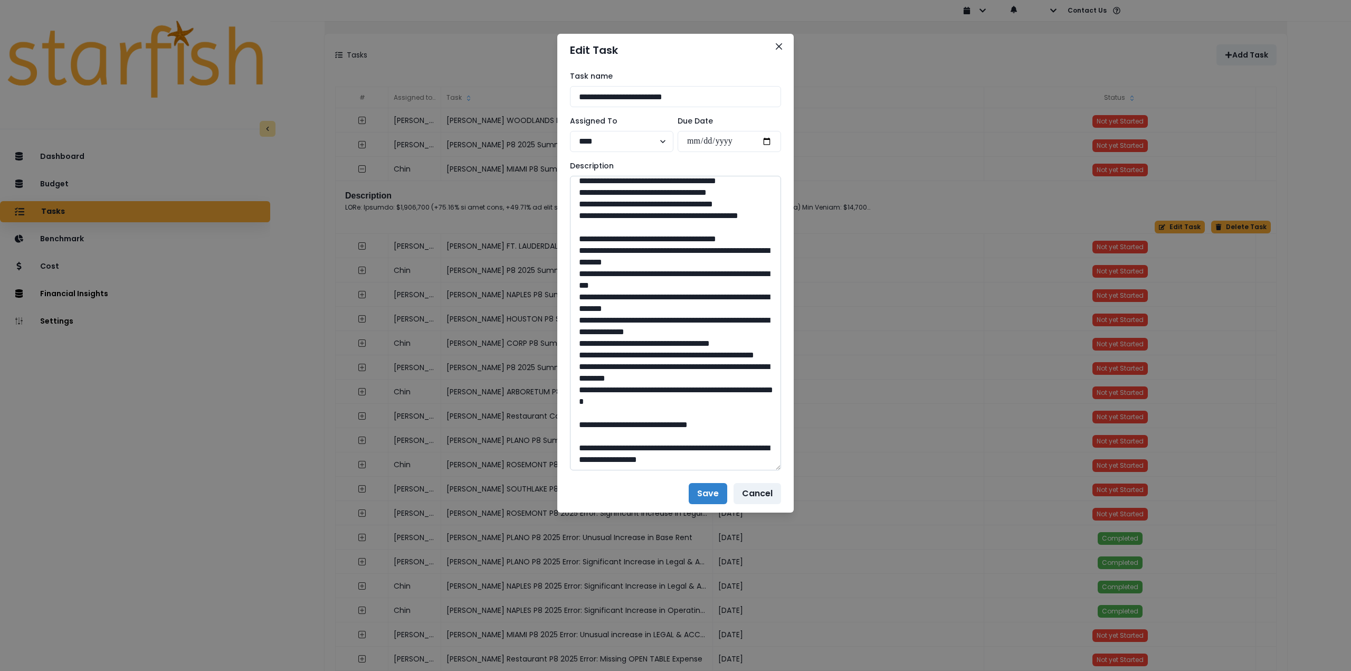
scroll to position [1305, 0]
drag, startPoint x: 680, startPoint y: 422, endPoint x: 653, endPoint y: 422, distance: 26.9
click at [653, 422] on textarea at bounding box center [675, 323] width 211 height 294
click at [781, 44] on icon "Close" at bounding box center [779, 46] width 6 height 6
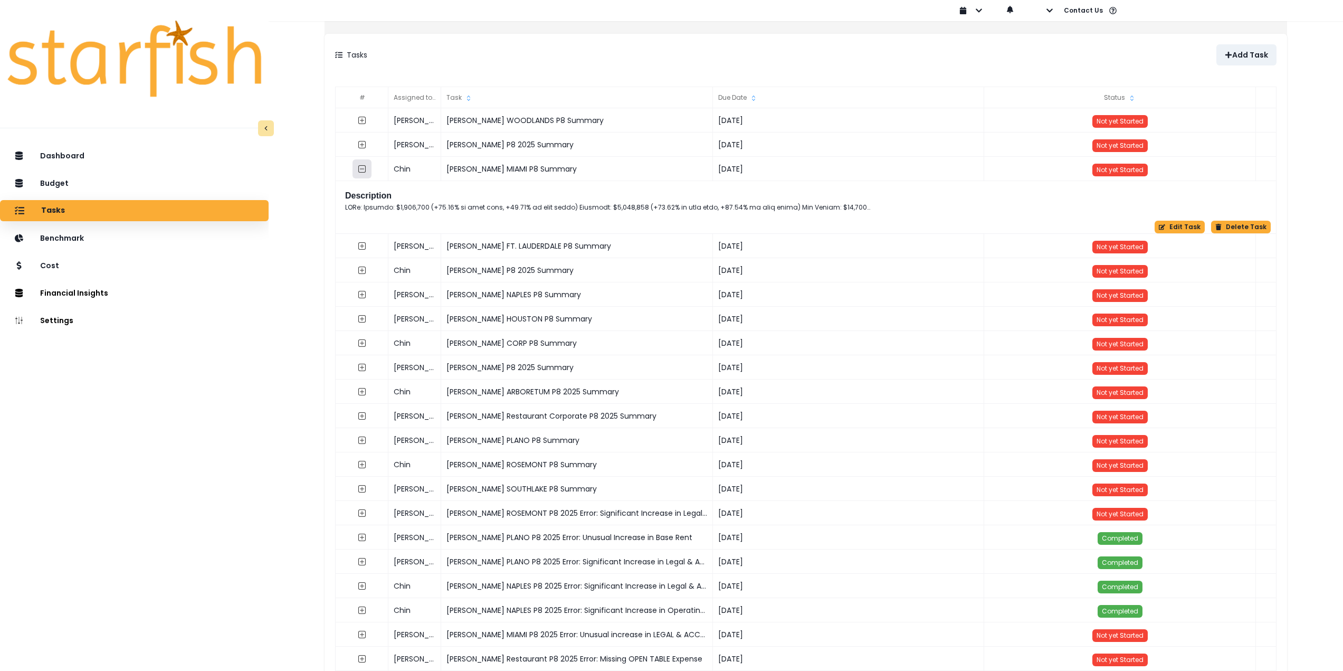
click at [366, 170] on icon "collasped outline" at bounding box center [362, 169] width 8 height 8
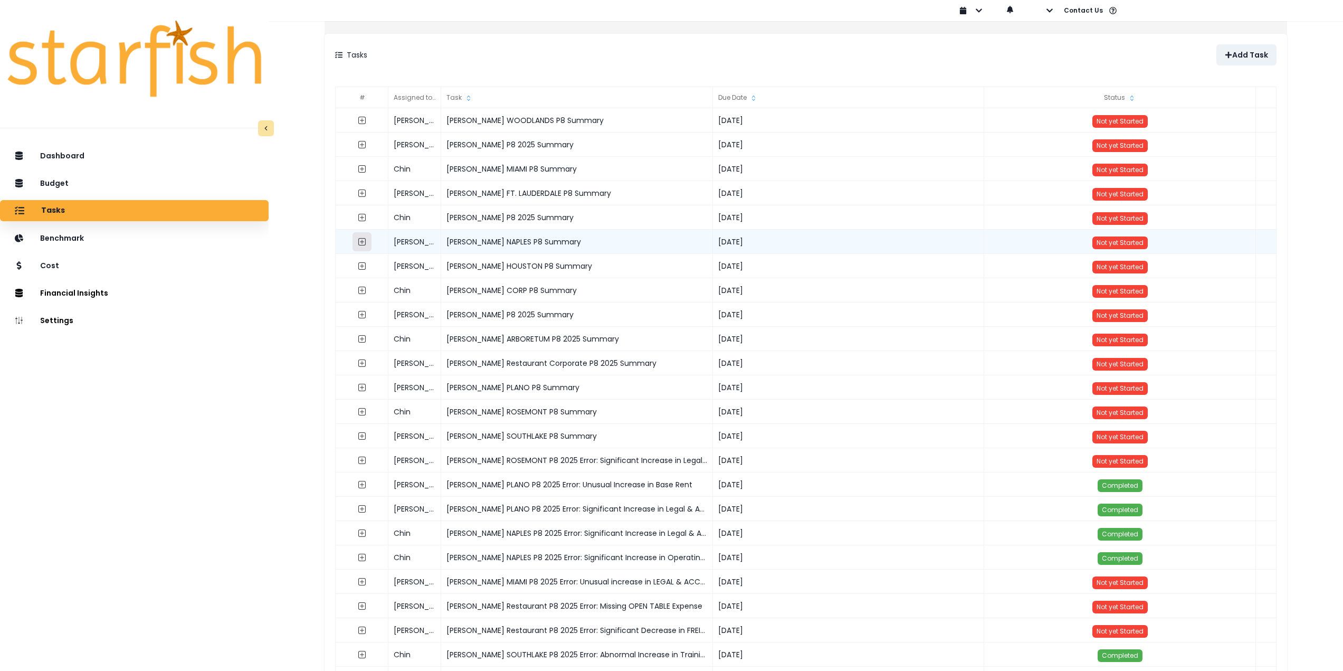
click at [366, 239] on icon "expand outline" at bounding box center [362, 241] width 8 height 8
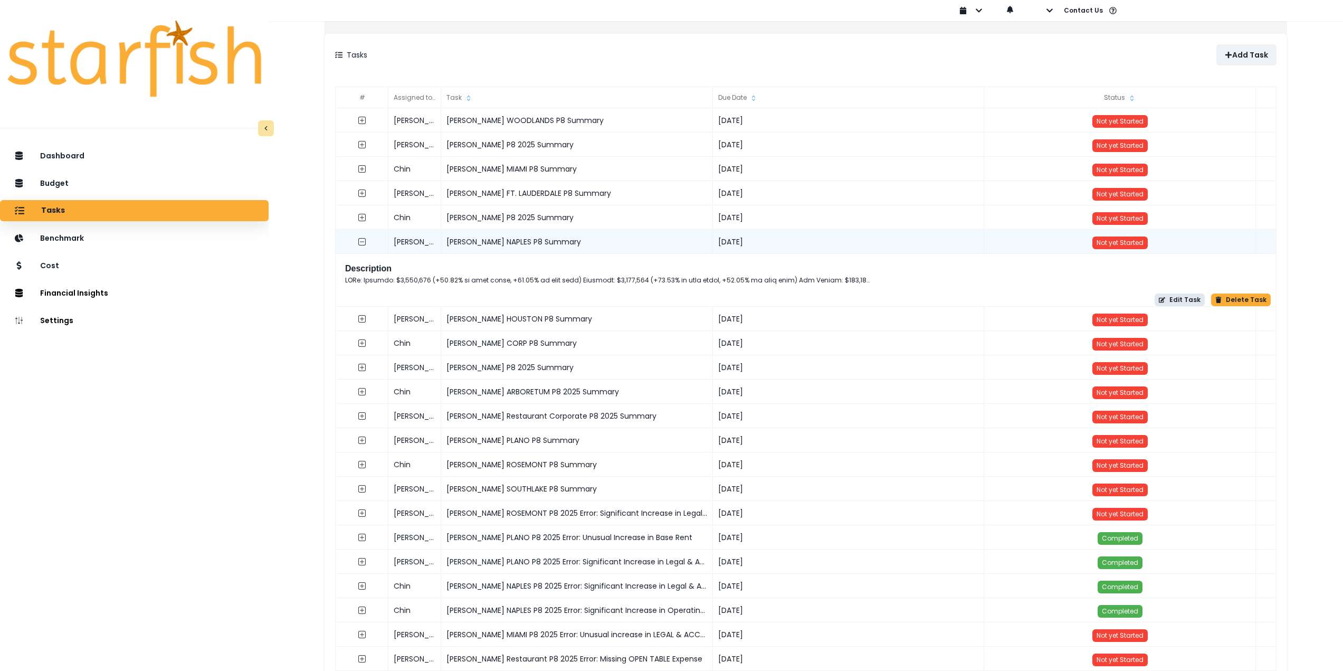
click at [1168, 301] on button "Edit Task" at bounding box center [1179, 299] width 50 height 13
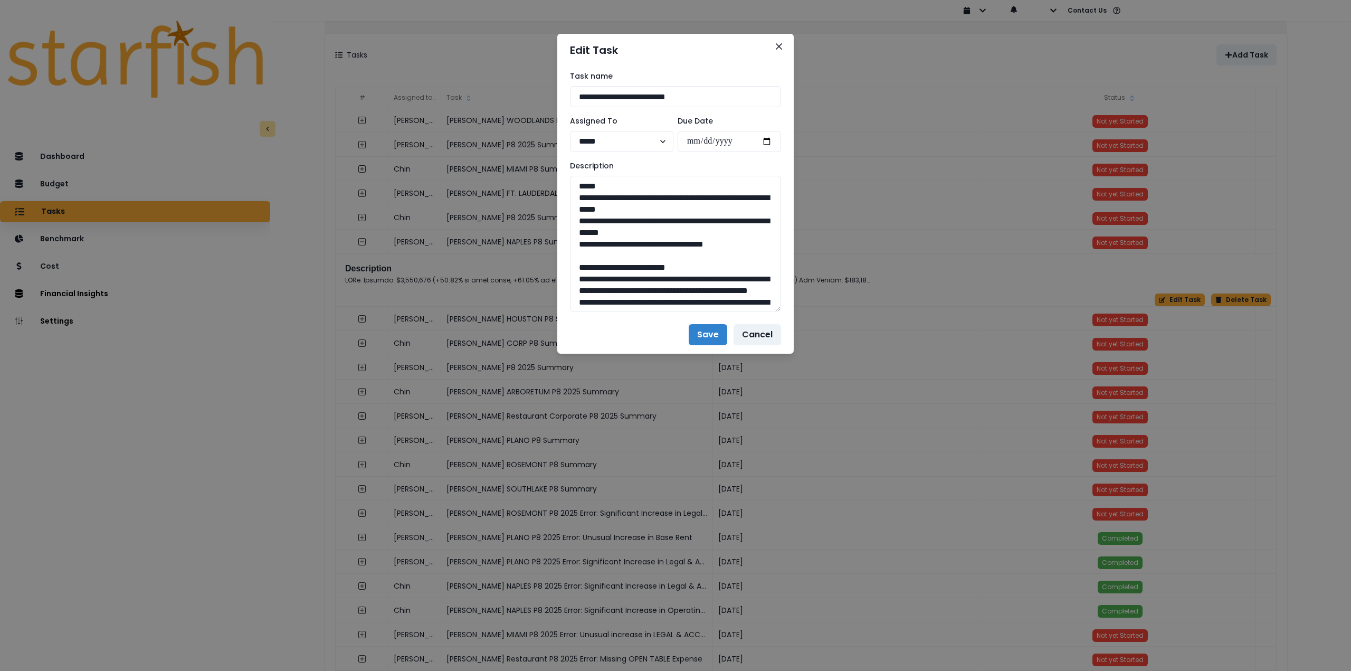
drag, startPoint x: 780, startPoint y: 214, endPoint x: 854, endPoint y: 461, distance: 258.3
click at [854, 461] on div "**********" at bounding box center [675, 335] width 1351 height 671
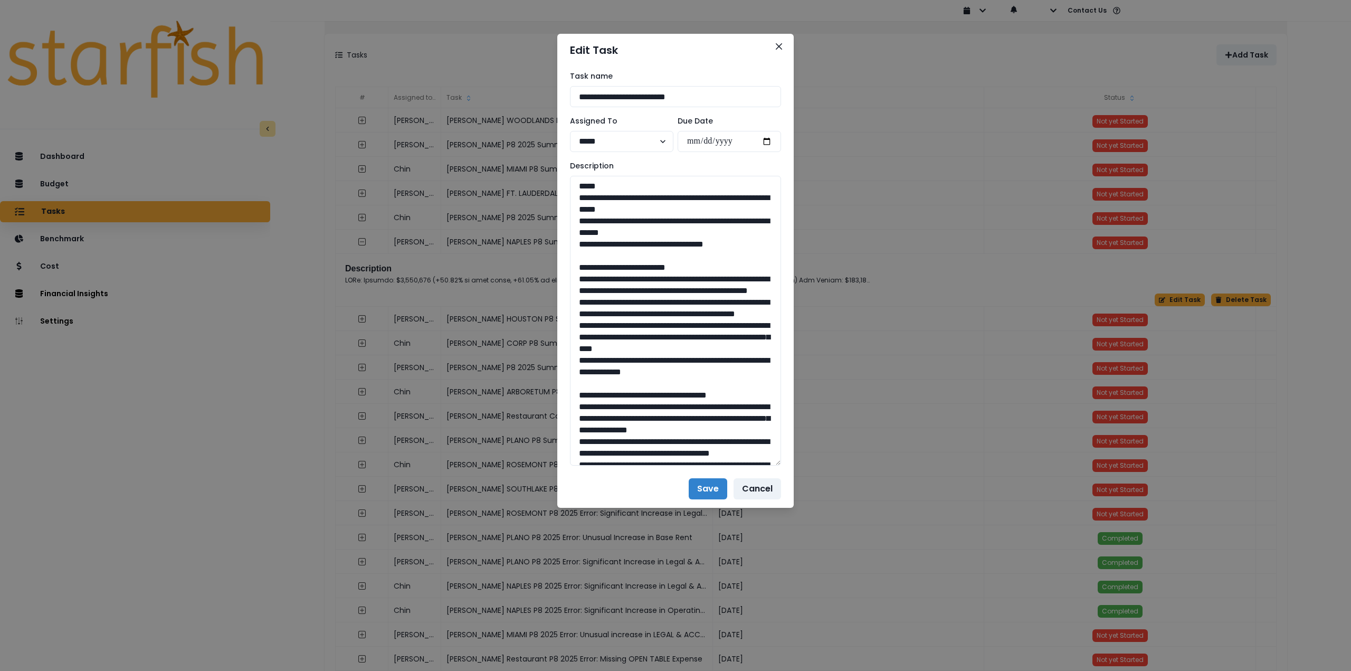
drag, startPoint x: 759, startPoint y: 238, endPoint x: 537, endPoint y: 204, distance: 224.8
click at [744, 249] on textarea at bounding box center [675, 321] width 211 height 290
drag, startPoint x: 756, startPoint y: 247, endPoint x: 557, endPoint y: 197, distance: 205.5
click at [557, 197] on div "**********" at bounding box center [675, 335] width 1351 height 671
drag, startPoint x: 578, startPoint y: 276, endPoint x: 772, endPoint y: 405, distance: 233.1
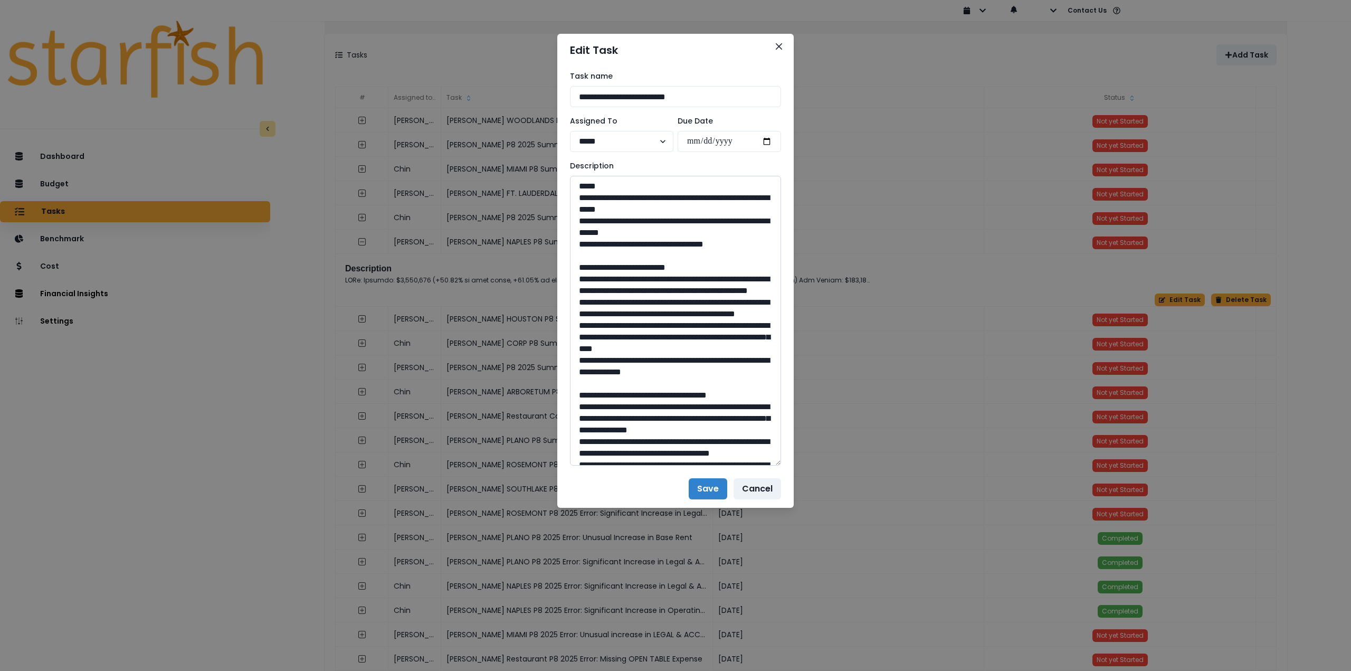
click at [772, 405] on textarea at bounding box center [675, 321] width 211 height 290
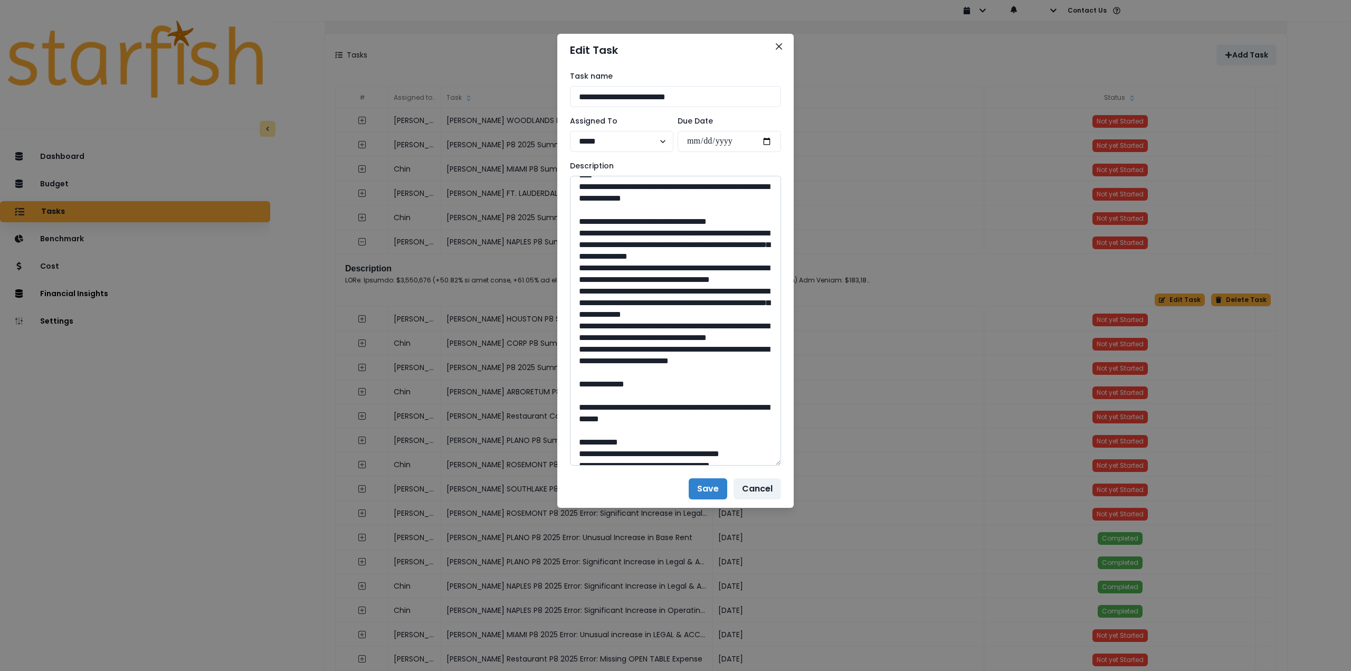
scroll to position [211, 0]
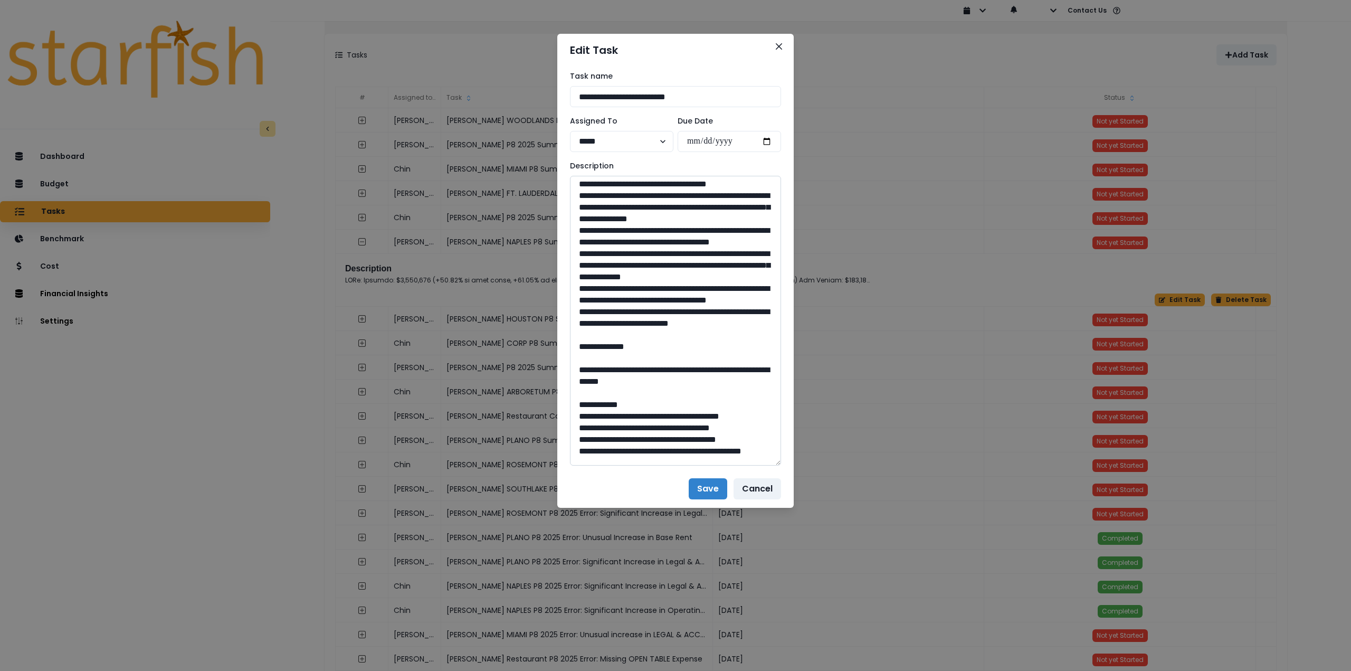
drag, startPoint x: 577, startPoint y: 229, endPoint x: 716, endPoint y: 411, distance: 228.8
click at [716, 411] on textarea at bounding box center [675, 321] width 211 height 290
click at [717, 411] on textarea at bounding box center [675, 321] width 211 height 290
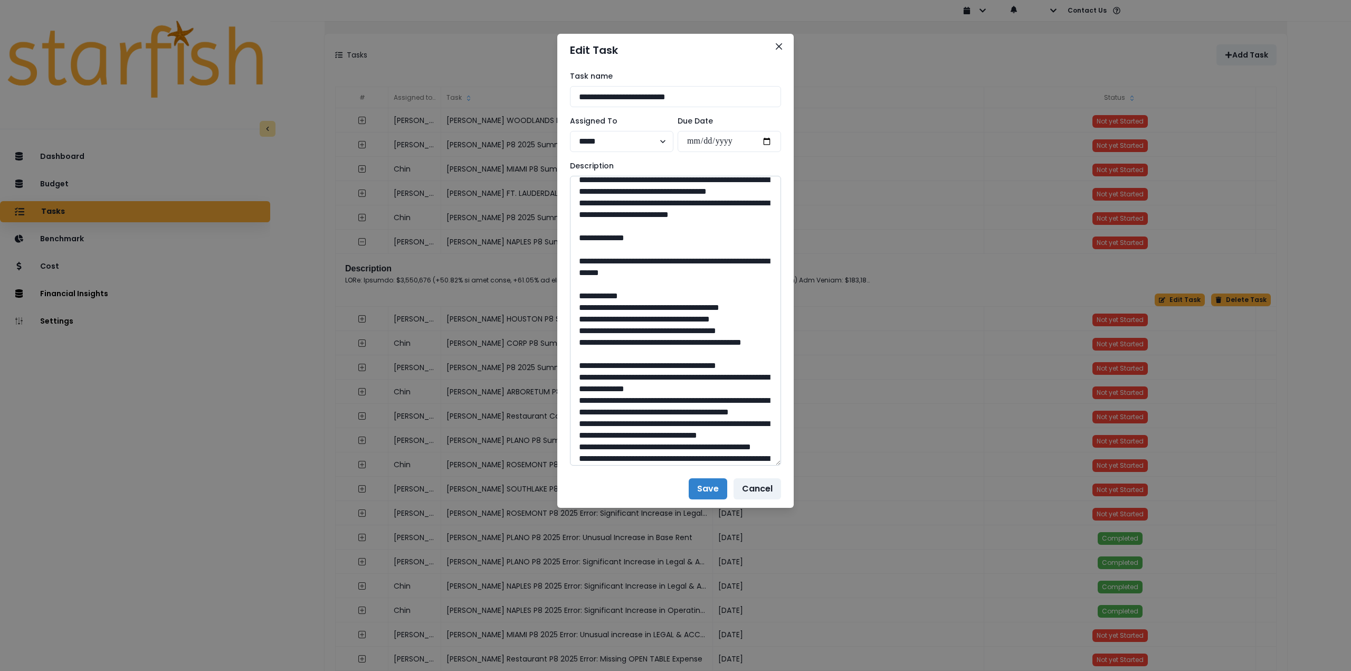
scroll to position [369, 0]
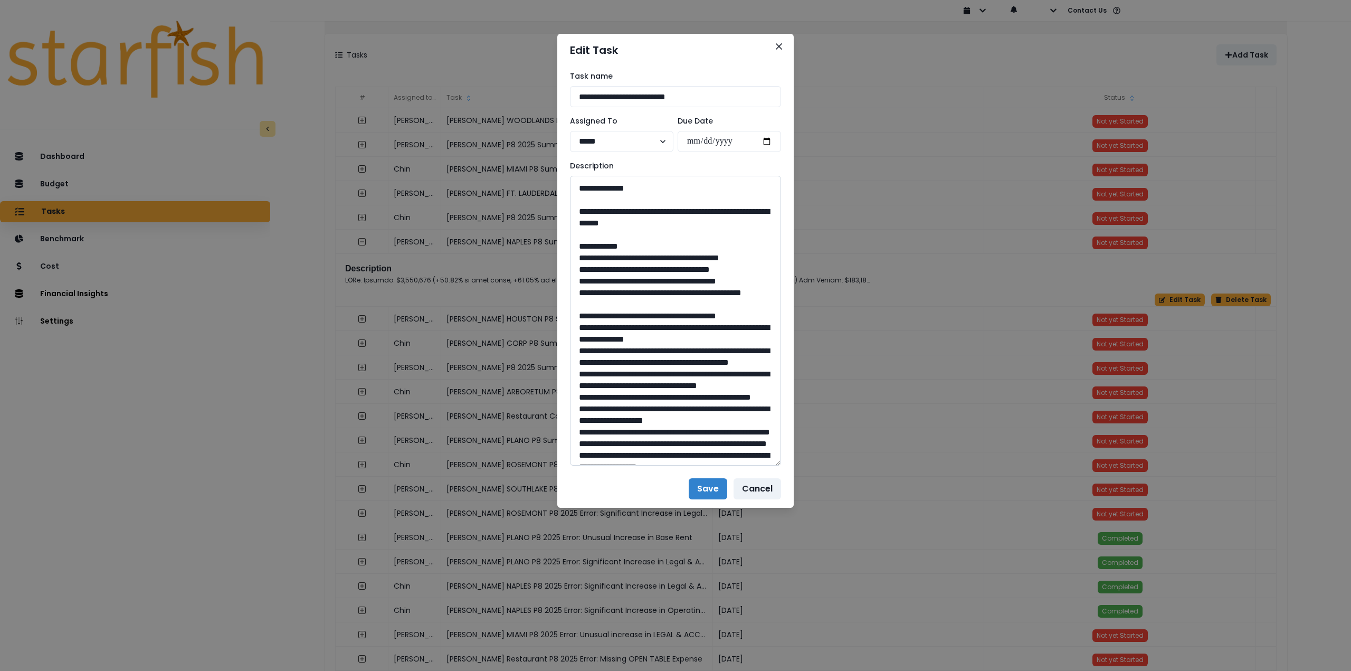
drag, startPoint x: 606, startPoint y: 306, endPoint x: 756, endPoint y: 314, distance: 149.6
click at [756, 314] on textarea at bounding box center [675, 321] width 211 height 290
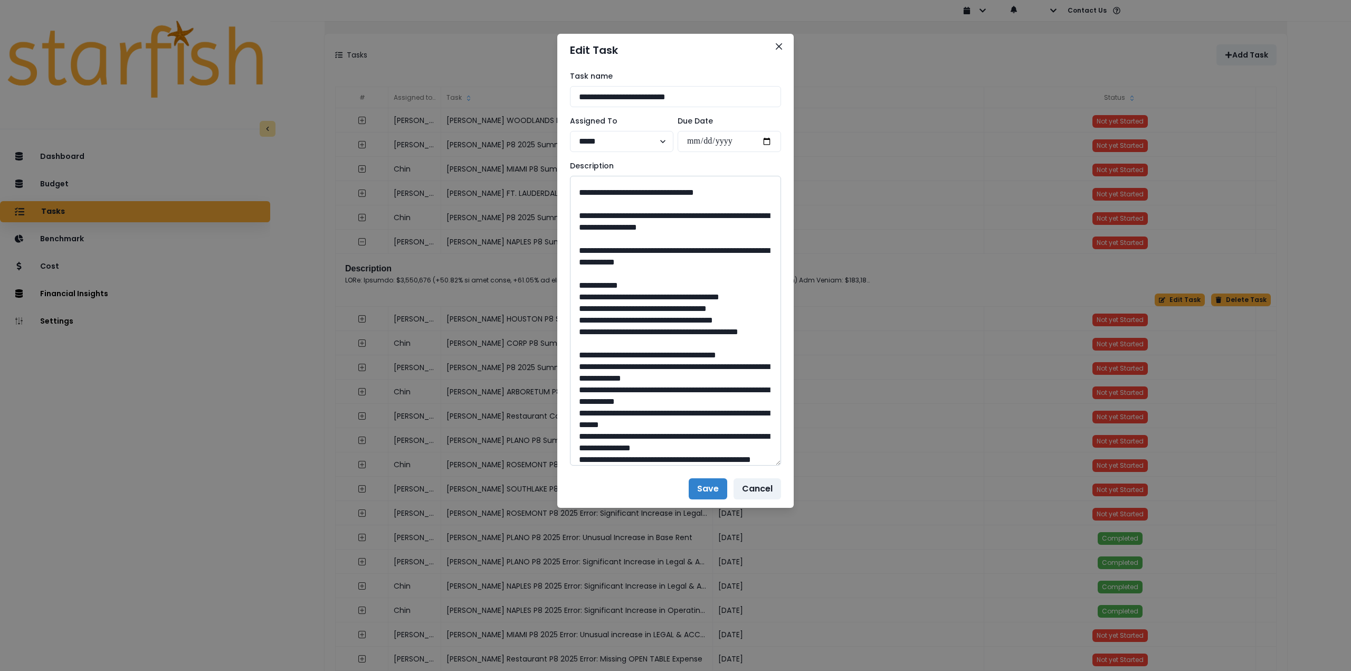
scroll to position [686, 0]
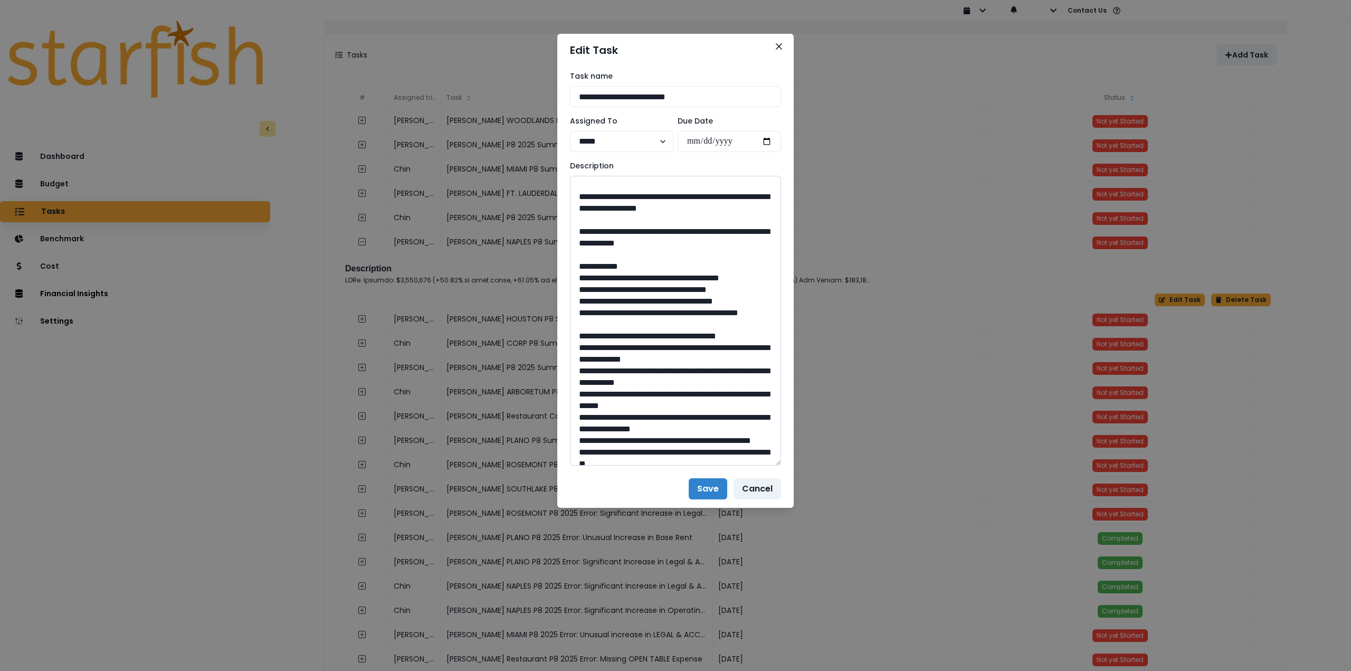
drag, startPoint x: 685, startPoint y: 335, endPoint x: 653, endPoint y: 332, distance: 31.7
click at [653, 332] on textarea at bounding box center [675, 321] width 211 height 290
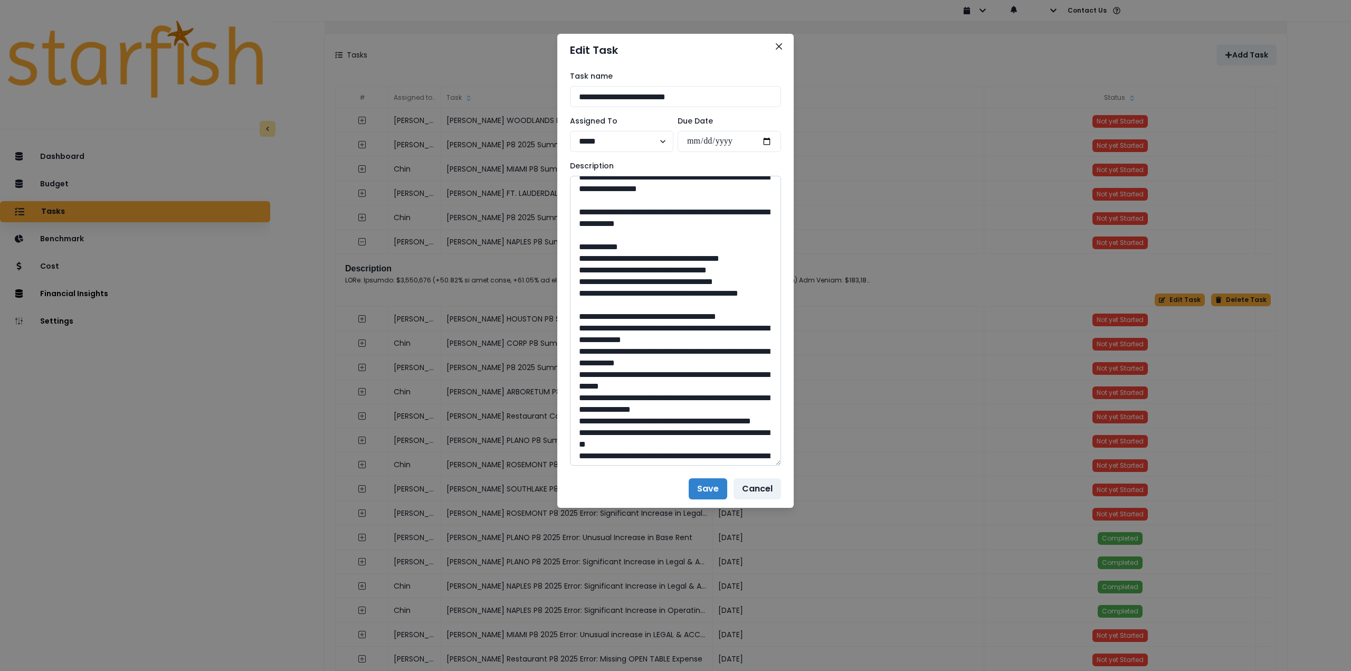
scroll to position [791, 0]
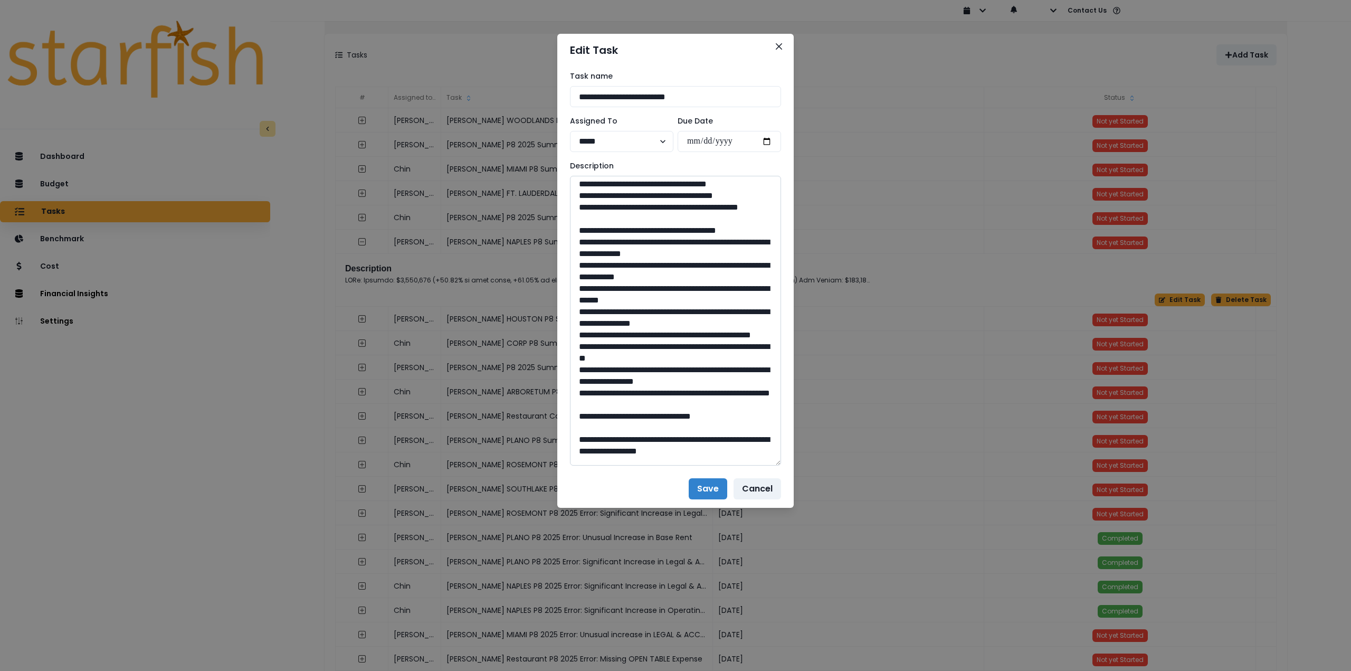
drag, startPoint x: 609, startPoint y: 288, endPoint x: 738, endPoint y: 304, distance: 129.3
click at [738, 304] on textarea at bounding box center [675, 321] width 211 height 290
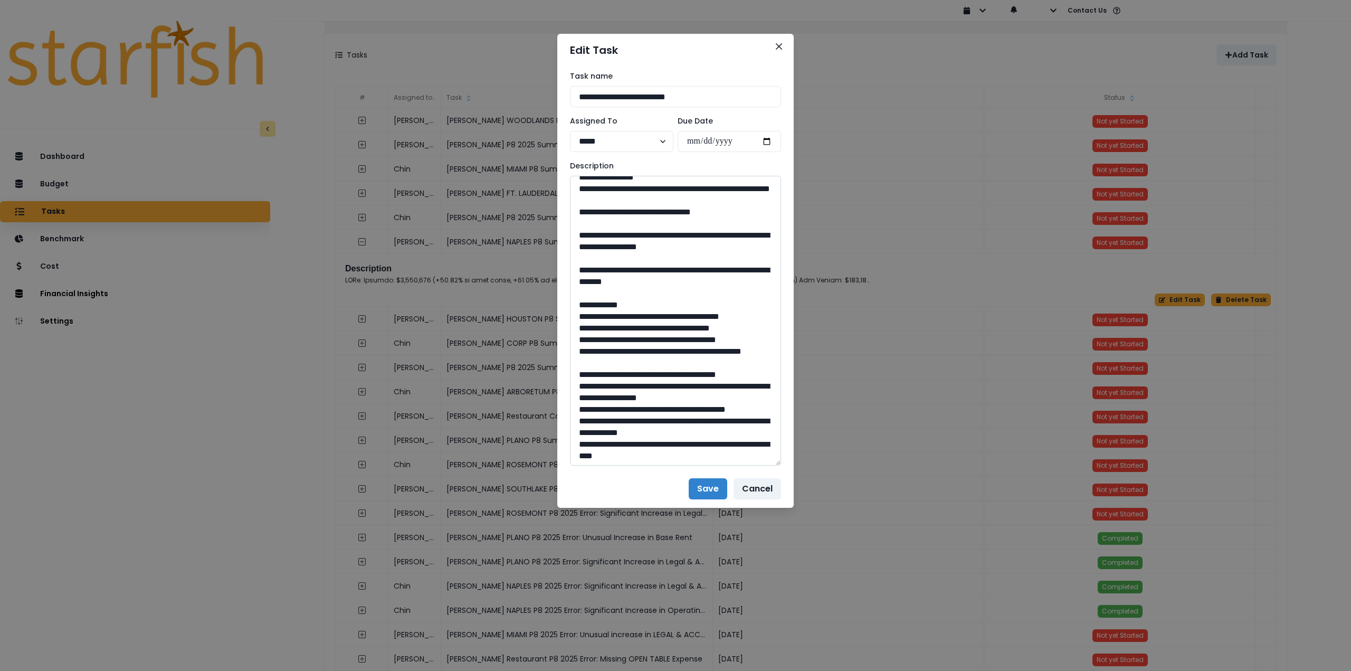
scroll to position [1003, 0]
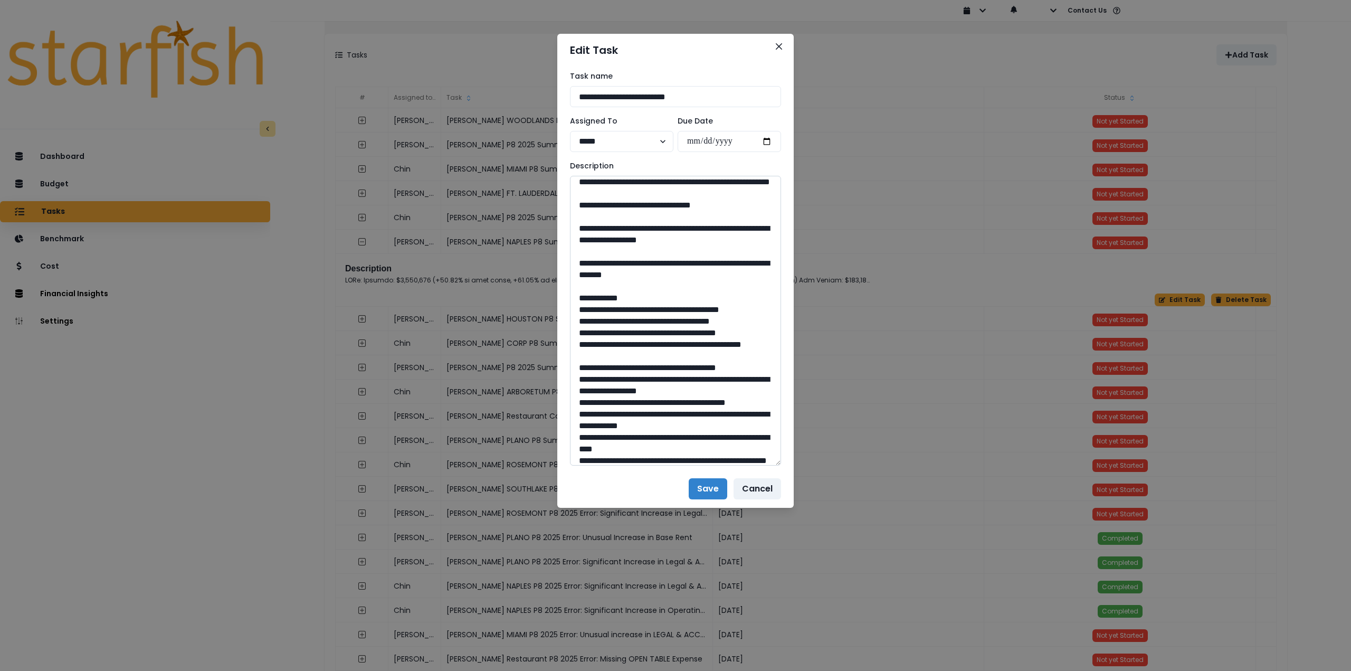
drag, startPoint x: 682, startPoint y: 400, endPoint x: 650, endPoint y: 399, distance: 32.2
click at [650, 399] on textarea at bounding box center [675, 321] width 211 height 290
click at [653, 406] on textarea at bounding box center [675, 321] width 211 height 290
drag, startPoint x: 653, startPoint y: 401, endPoint x: 682, endPoint y: 405, distance: 29.8
click at [682, 405] on textarea at bounding box center [675, 321] width 211 height 290
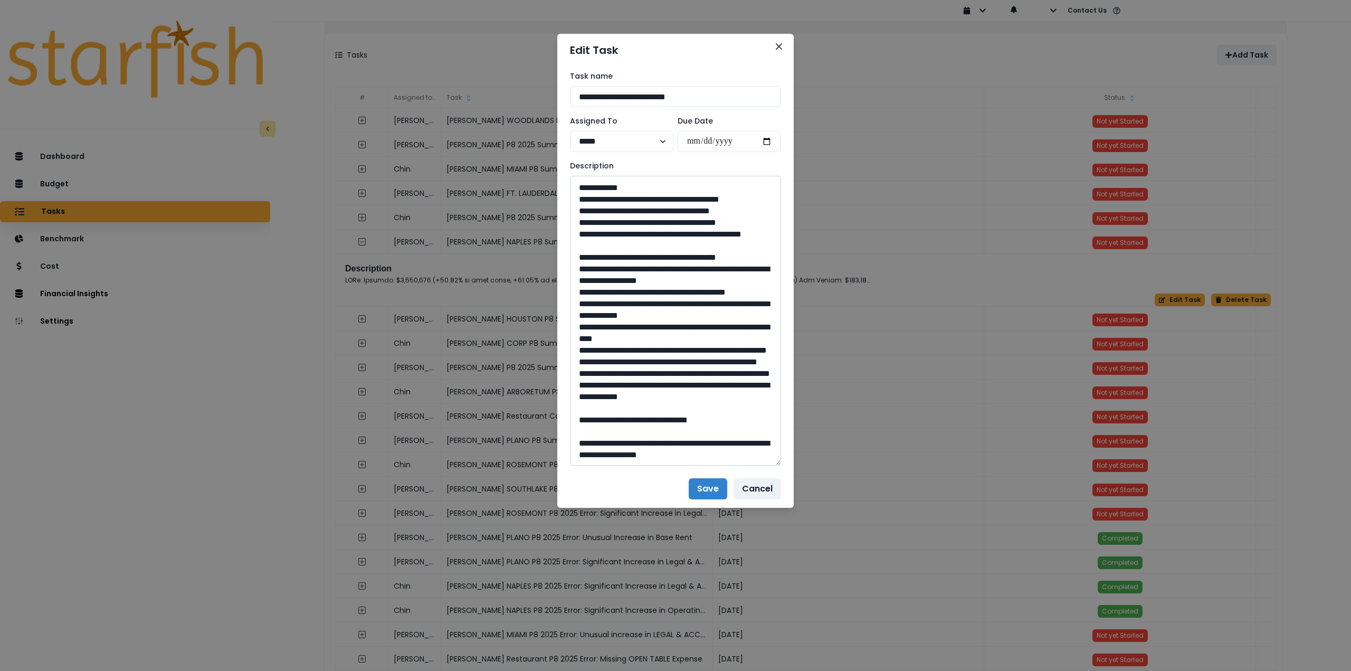
scroll to position [1161, 0]
drag, startPoint x: 611, startPoint y: 302, endPoint x: 729, endPoint y: 319, distance: 119.3
click at [729, 319] on textarea at bounding box center [675, 321] width 211 height 290
drag, startPoint x: 680, startPoint y: 419, endPoint x: 653, endPoint y: 419, distance: 26.4
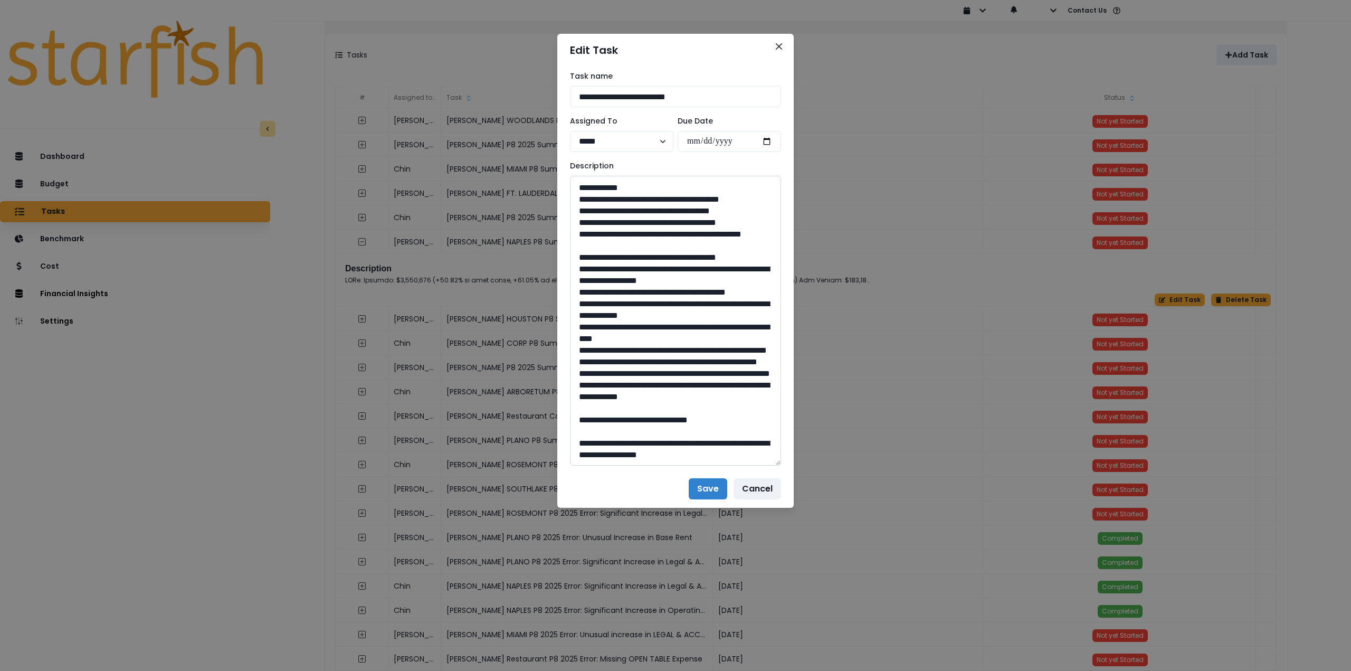
click at [653, 419] on textarea at bounding box center [675, 321] width 211 height 290
click at [779, 43] on button "Close" at bounding box center [778, 46] width 17 height 17
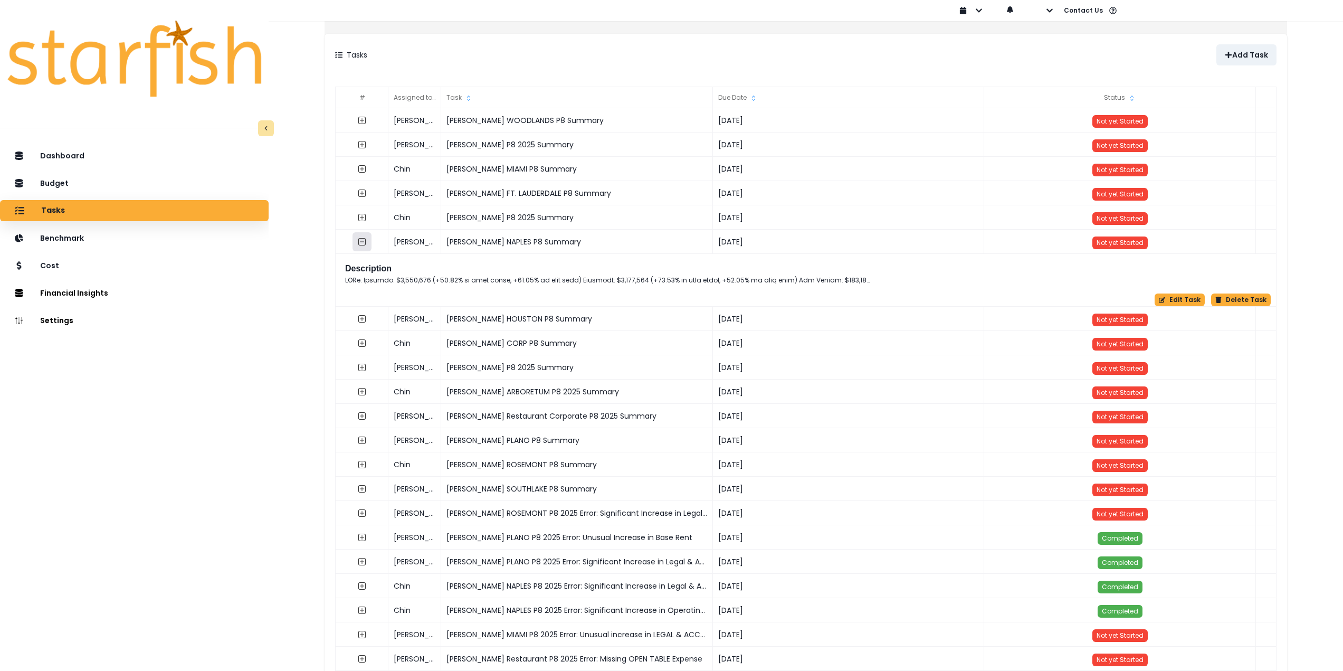
click at [366, 241] on icon "collasped outline" at bounding box center [362, 241] width 8 height 8
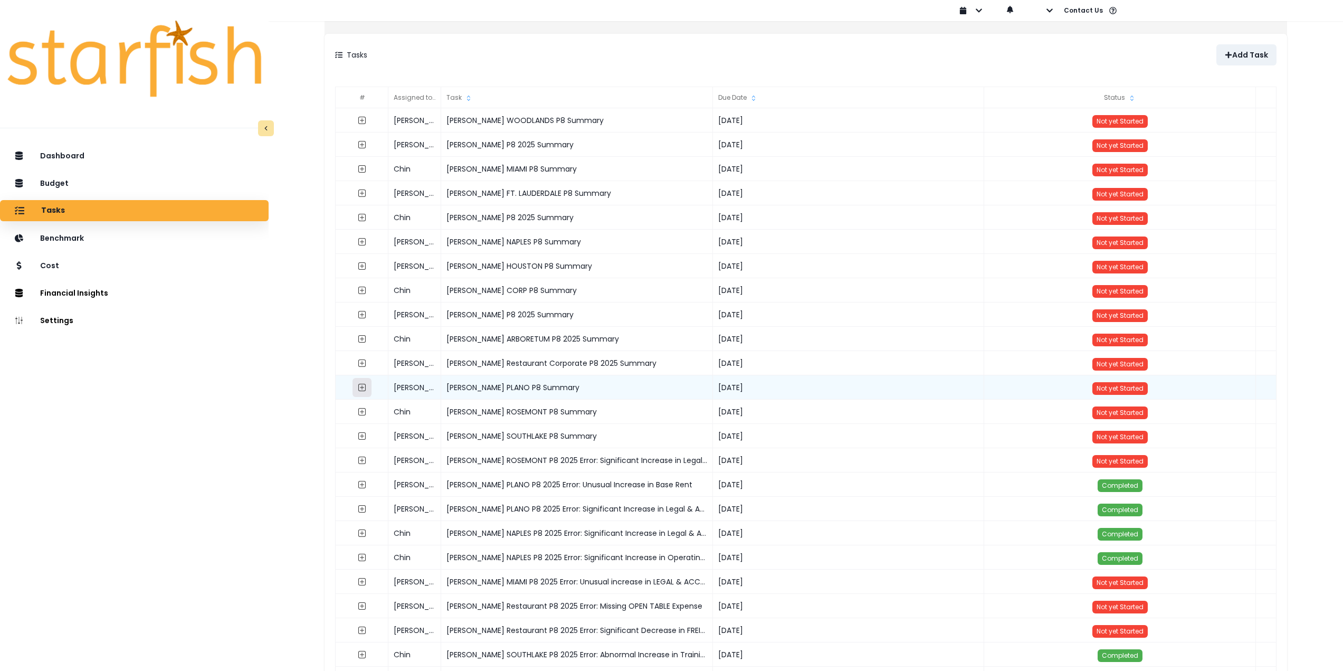
click at [368, 385] on button "button" at bounding box center [361, 387] width 19 height 19
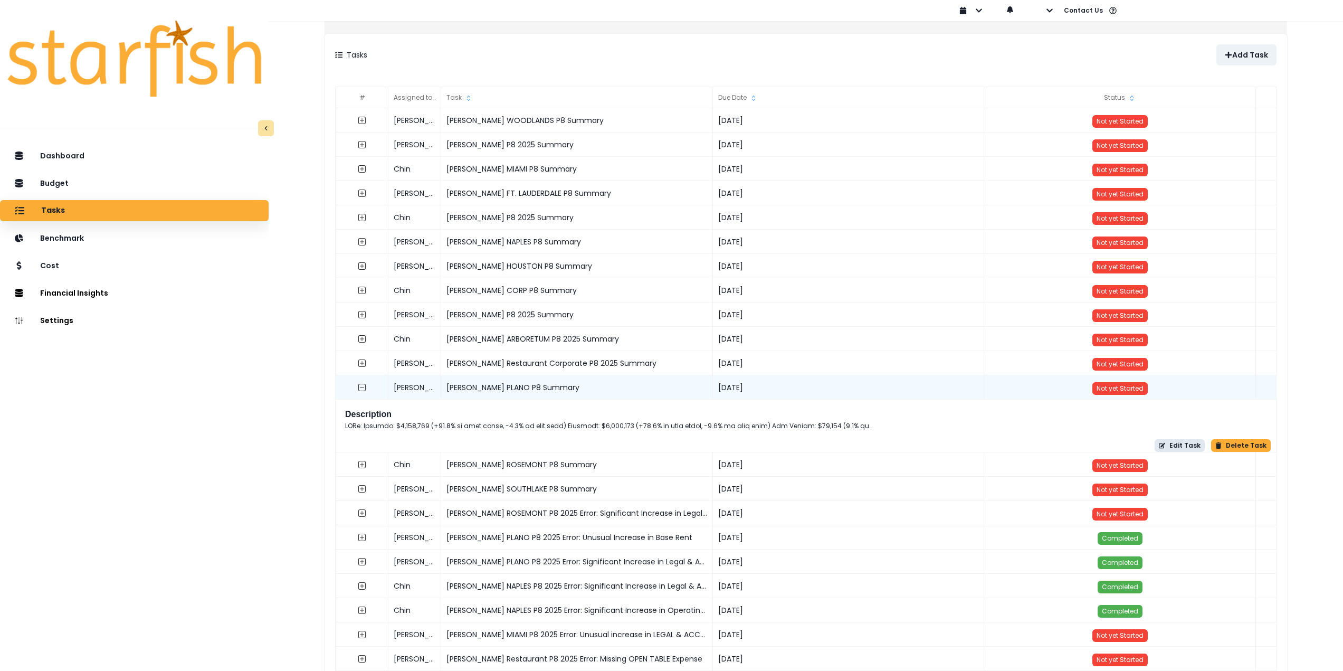
click at [1168, 446] on button "Edit Task" at bounding box center [1179, 445] width 50 height 13
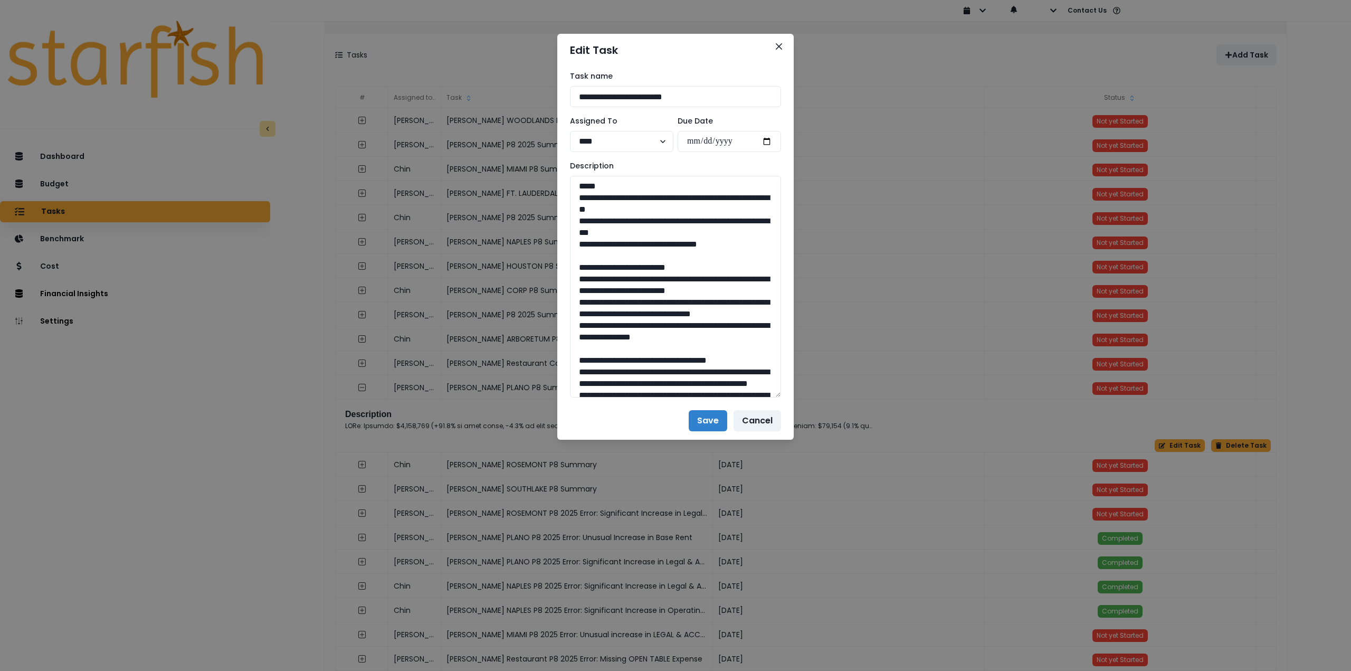
drag, startPoint x: 776, startPoint y: 215, endPoint x: 812, endPoint y: 431, distance: 219.3
click at [814, 436] on div "**********" at bounding box center [675, 335] width 1351 height 671
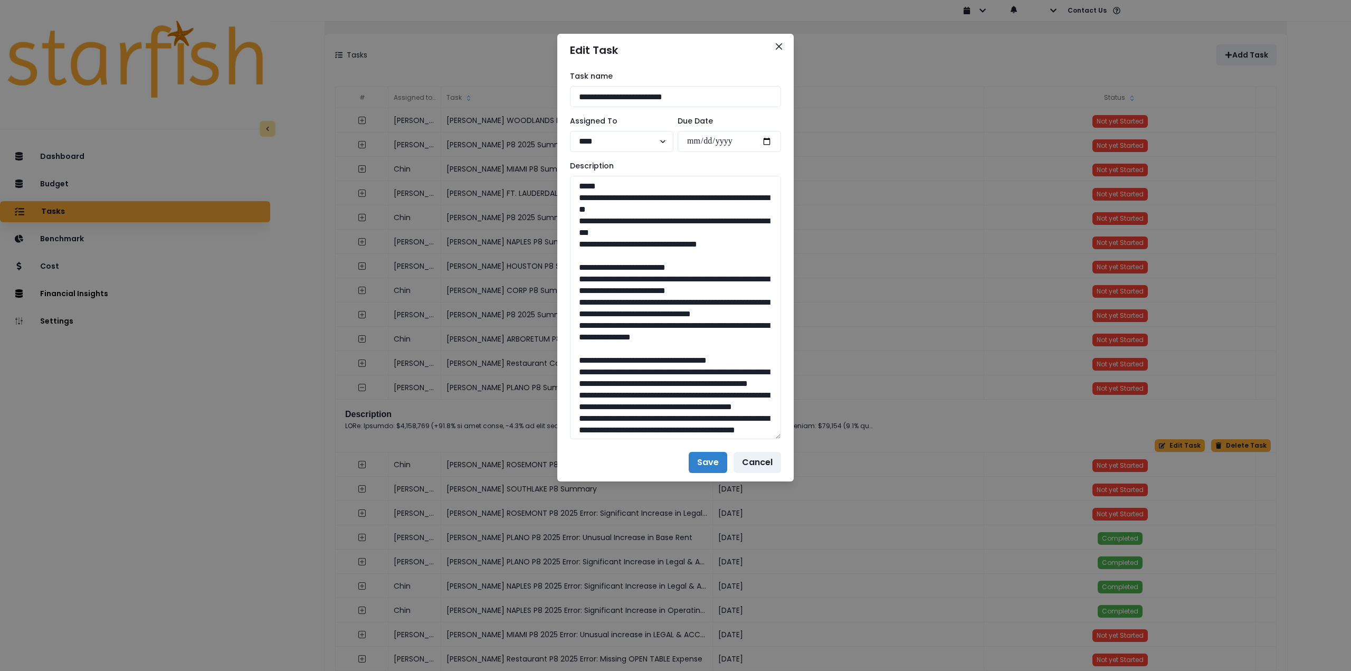
drag, startPoint x: 746, startPoint y: 240, endPoint x: 554, endPoint y: 195, distance: 197.7
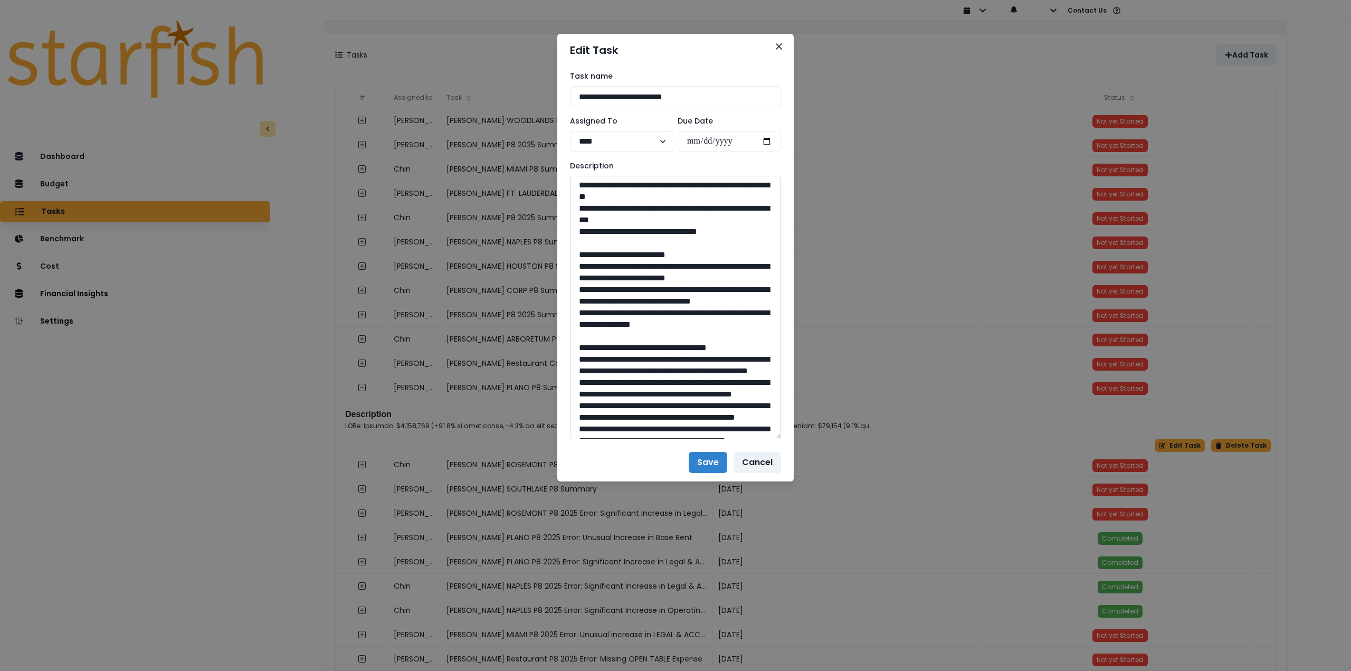
scroll to position [53, 0]
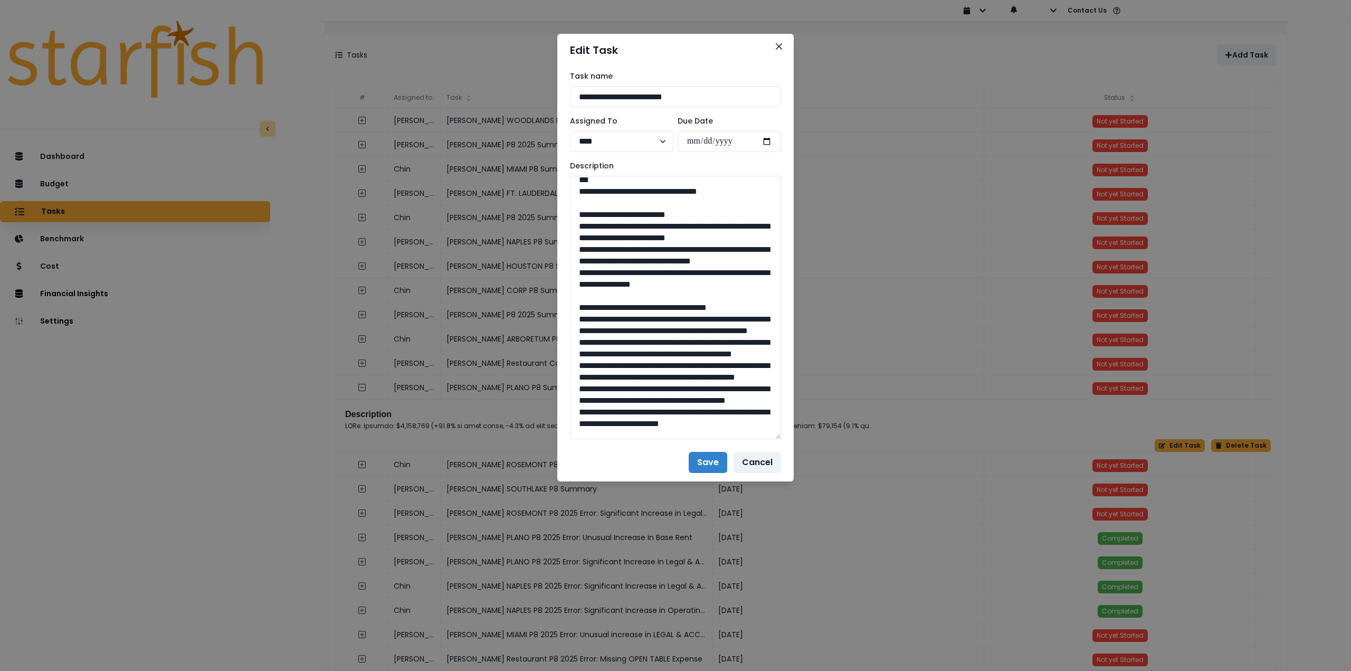
drag, startPoint x: 646, startPoint y: 282, endPoint x: 547, endPoint y: 226, distance: 114.1
click at [547, 226] on div "**********" at bounding box center [675, 335] width 1351 height 671
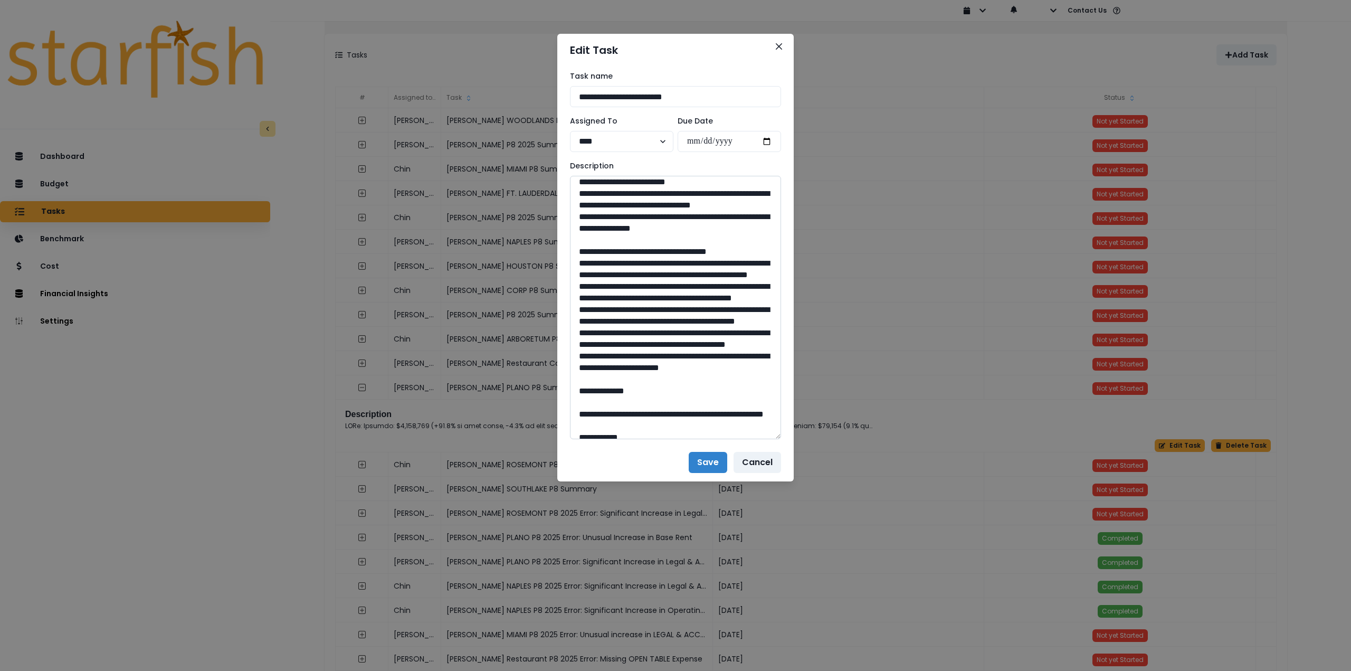
scroll to position [158, 0]
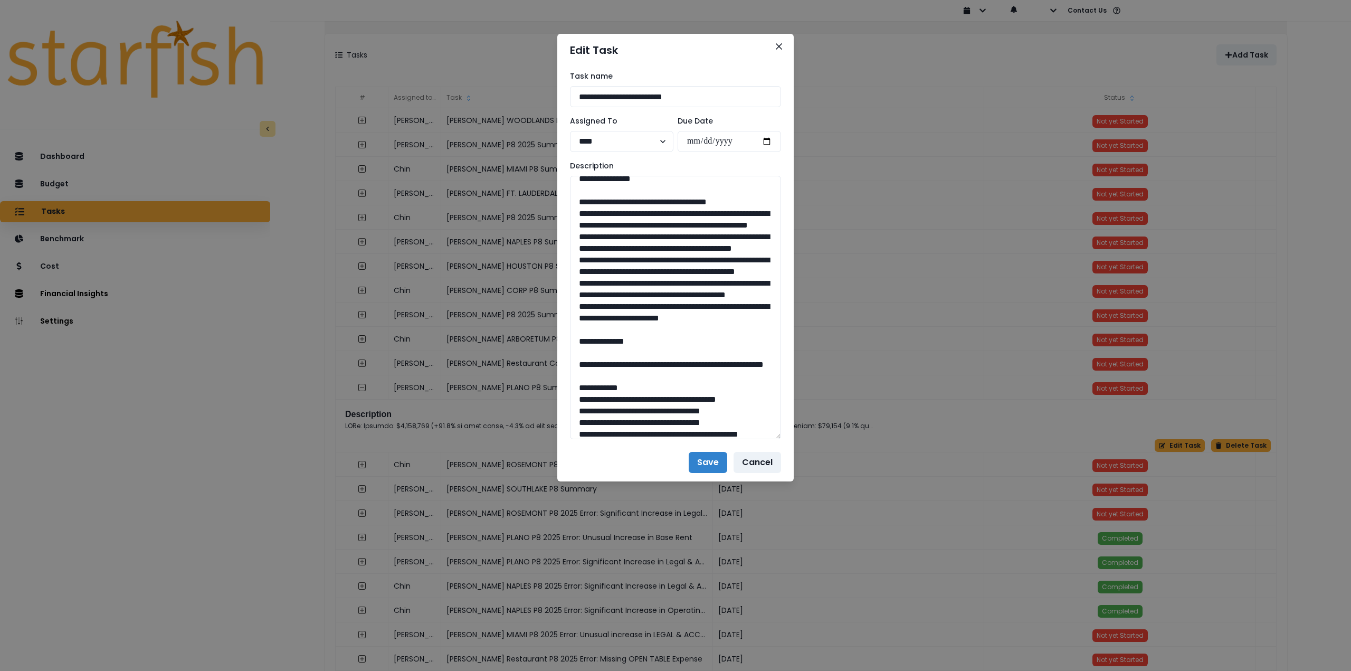
drag, startPoint x: 757, startPoint y: 389, endPoint x: 548, endPoint y: 240, distance: 256.8
click at [548, 240] on div "**********" at bounding box center [675, 335] width 1351 height 671
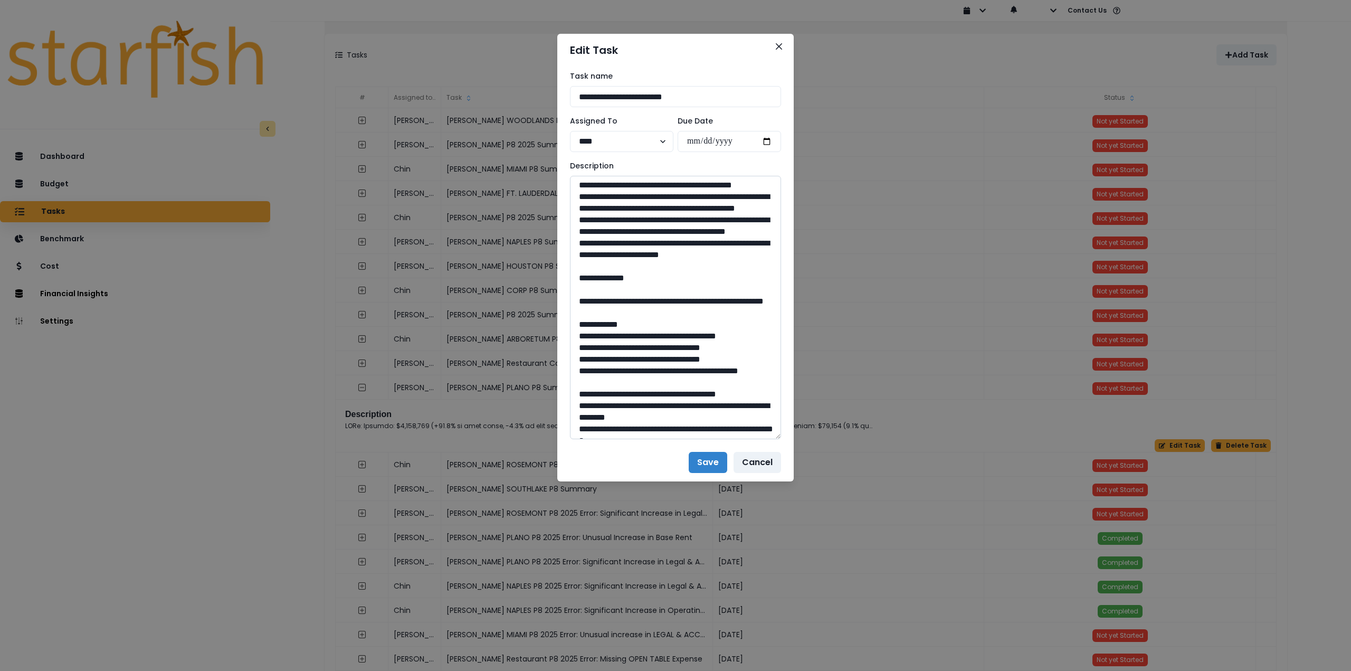
scroll to position [317, 0]
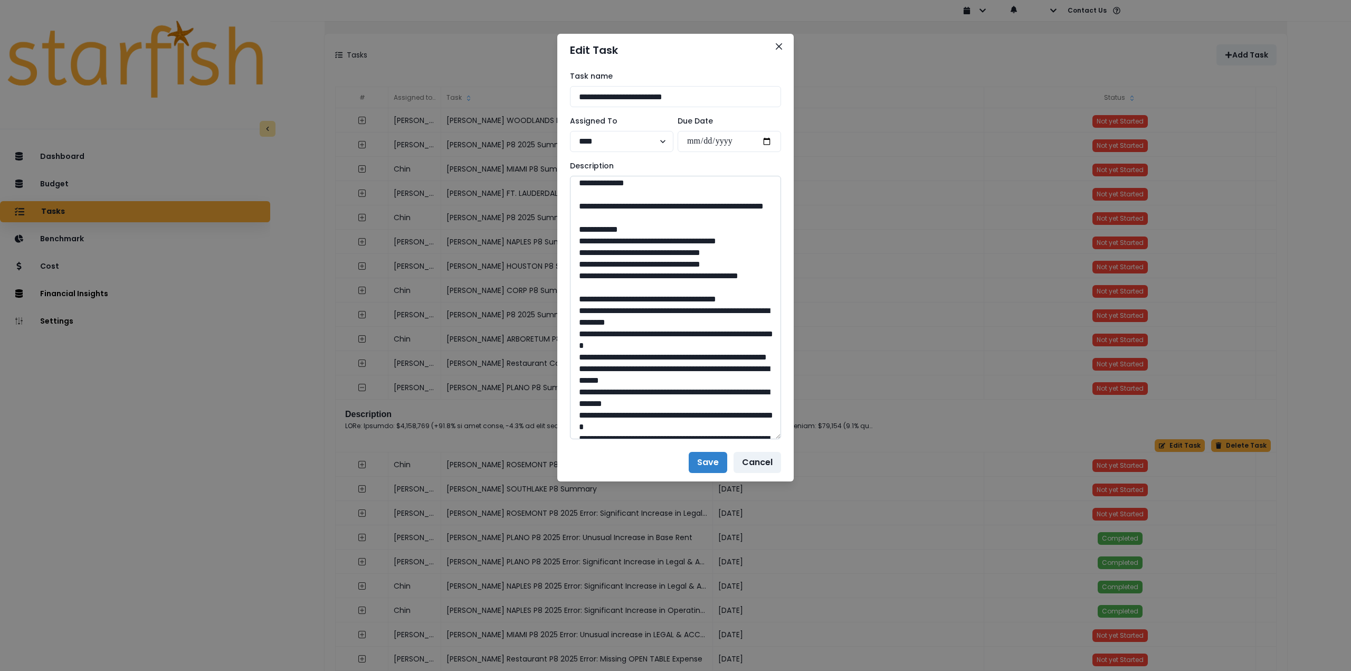
click at [572, 299] on textarea at bounding box center [675, 307] width 211 height 263
click at [606, 275] on textarea at bounding box center [675, 307] width 211 height 263
click at [607, 273] on textarea at bounding box center [675, 307] width 211 height 263
drag, startPoint x: 607, startPoint y: 275, endPoint x: 689, endPoint y: 291, distance: 83.9
click at [689, 291] on textarea at bounding box center [675, 307] width 211 height 263
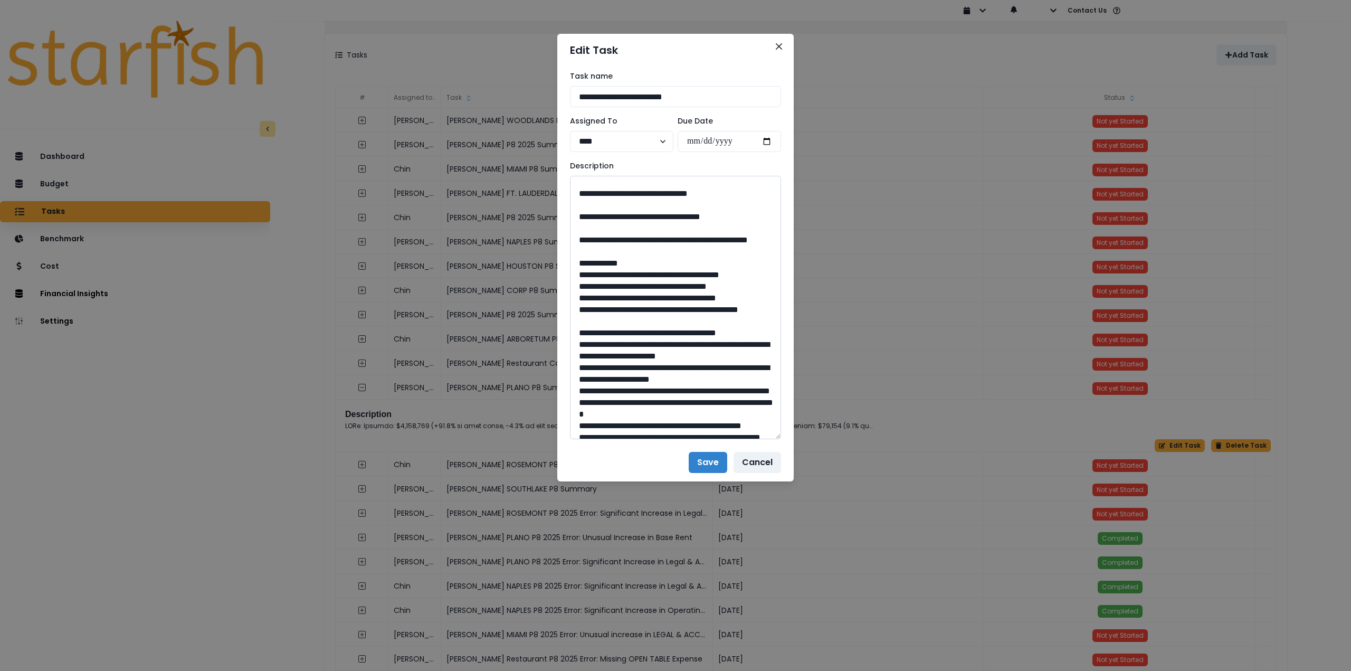
scroll to position [633, 0]
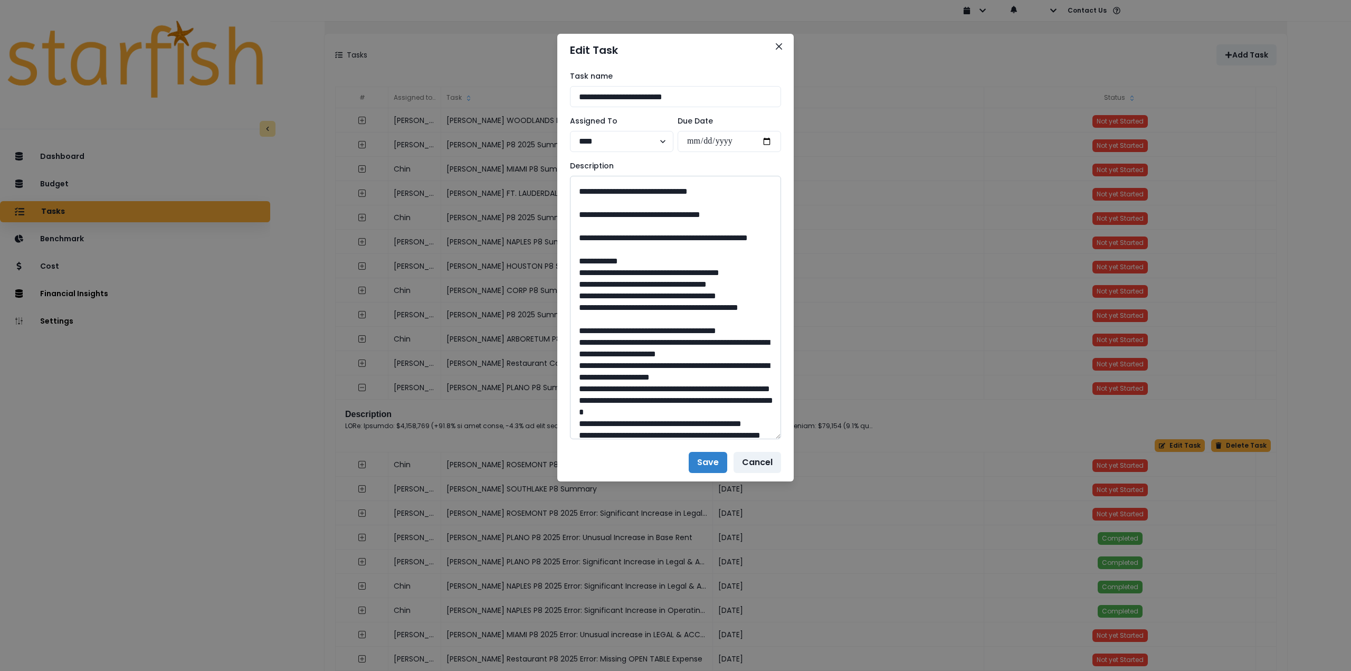
drag, startPoint x: 682, startPoint y: 306, endPoint x: 651, endPoint y: 306, distance: 30.6
click at [651, 306] on textarea at bounding box center [675, 307] width 211 height 263
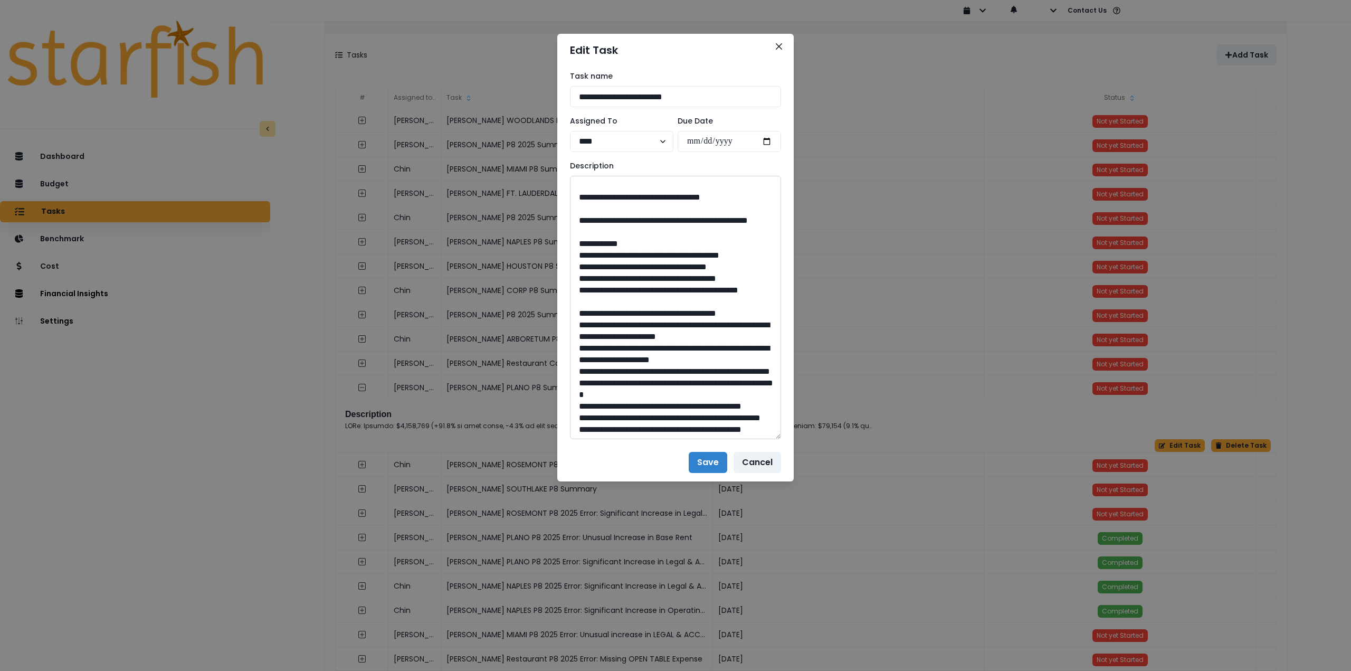
scroll to position [686, 0]
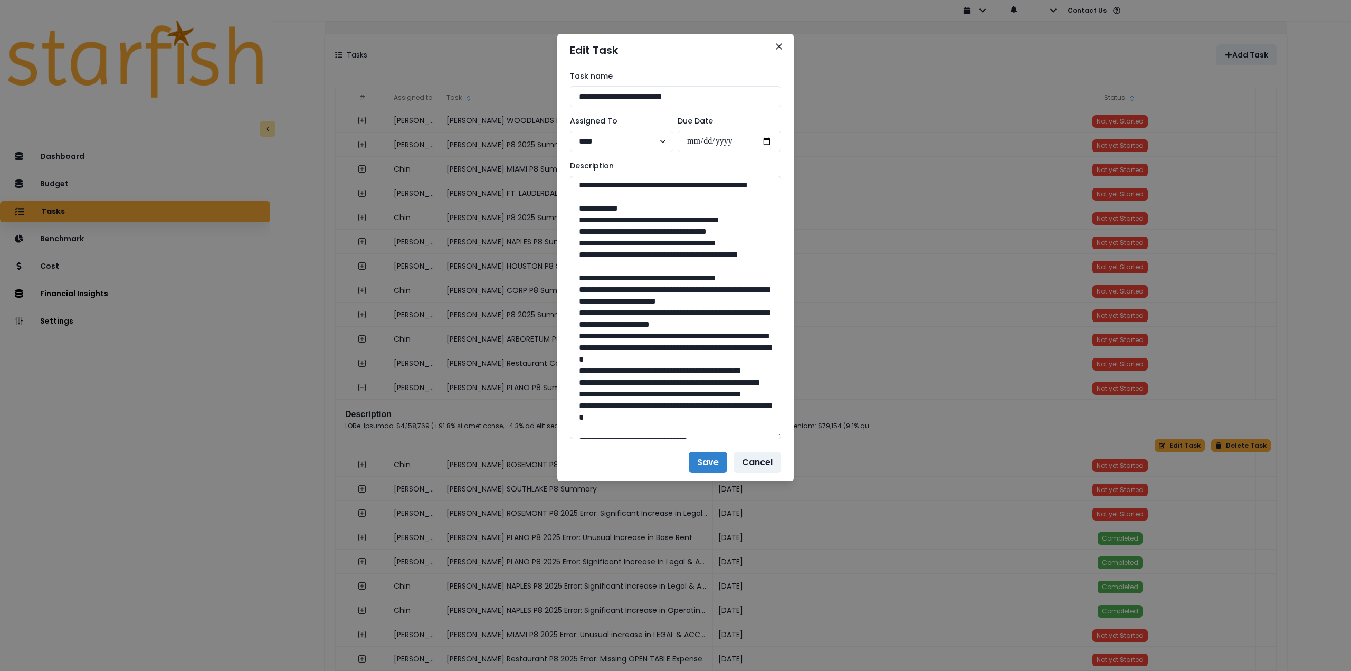
drag, startPoint x: 609, startPoint y: 299, endPoint x: 637, endPoint y: 320, distance: 35.5
click at [637, 320] on textarea at bounding box center [675, 307] width 211 height 263
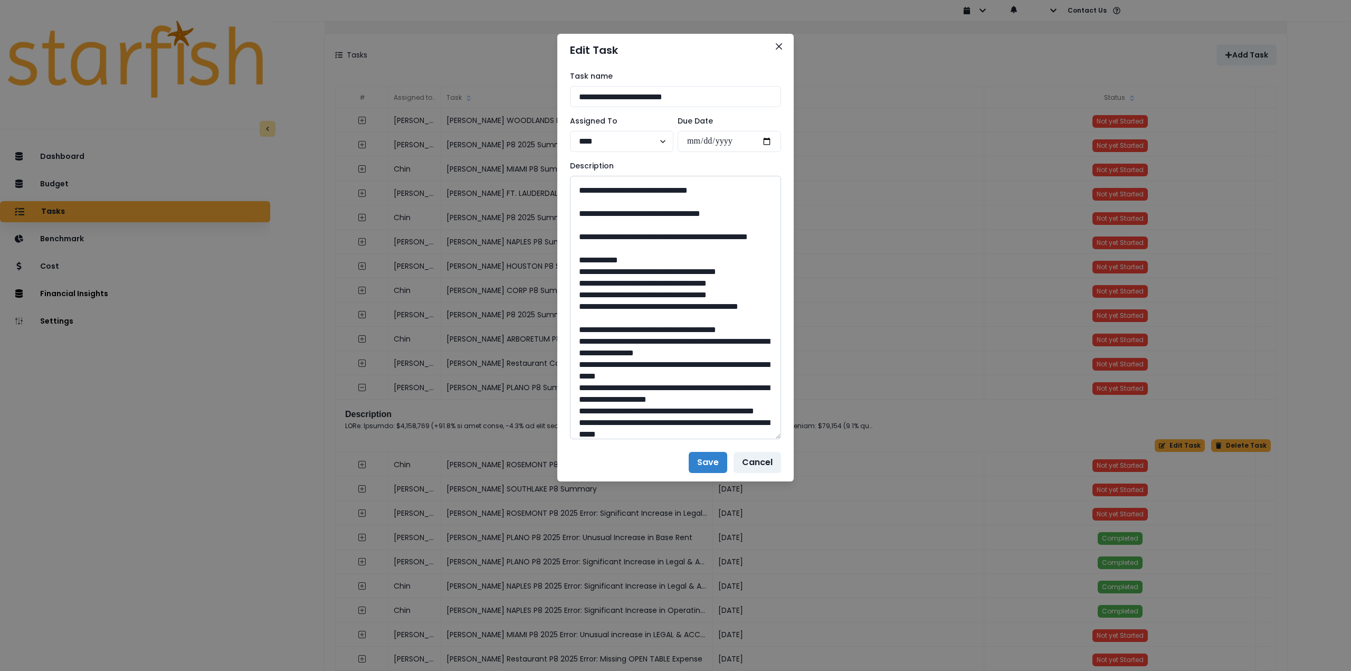
scroll to position [950, 0]
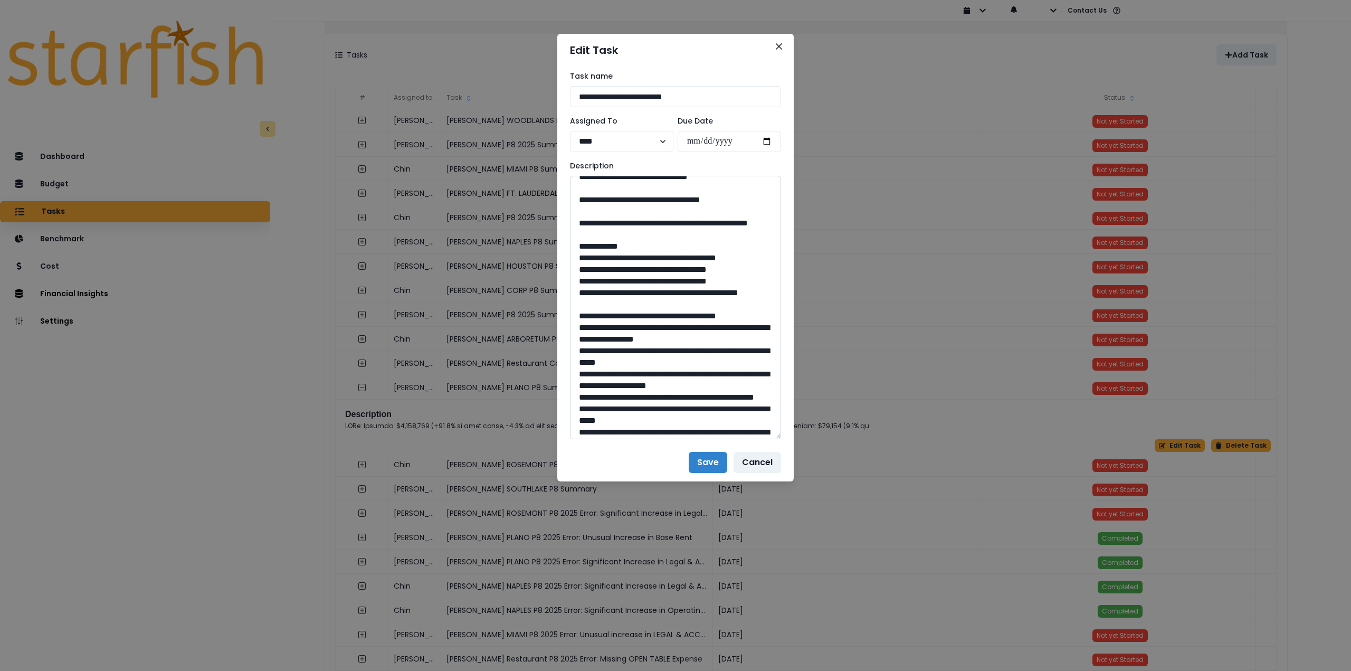
drag, startPoint x: 680, startPoint y: 372, endPoint x: 653, endPoint y: 371, distance: 26.9
click at [653, 371] on textarea at bounding box center [675, 307] width 211 height 263
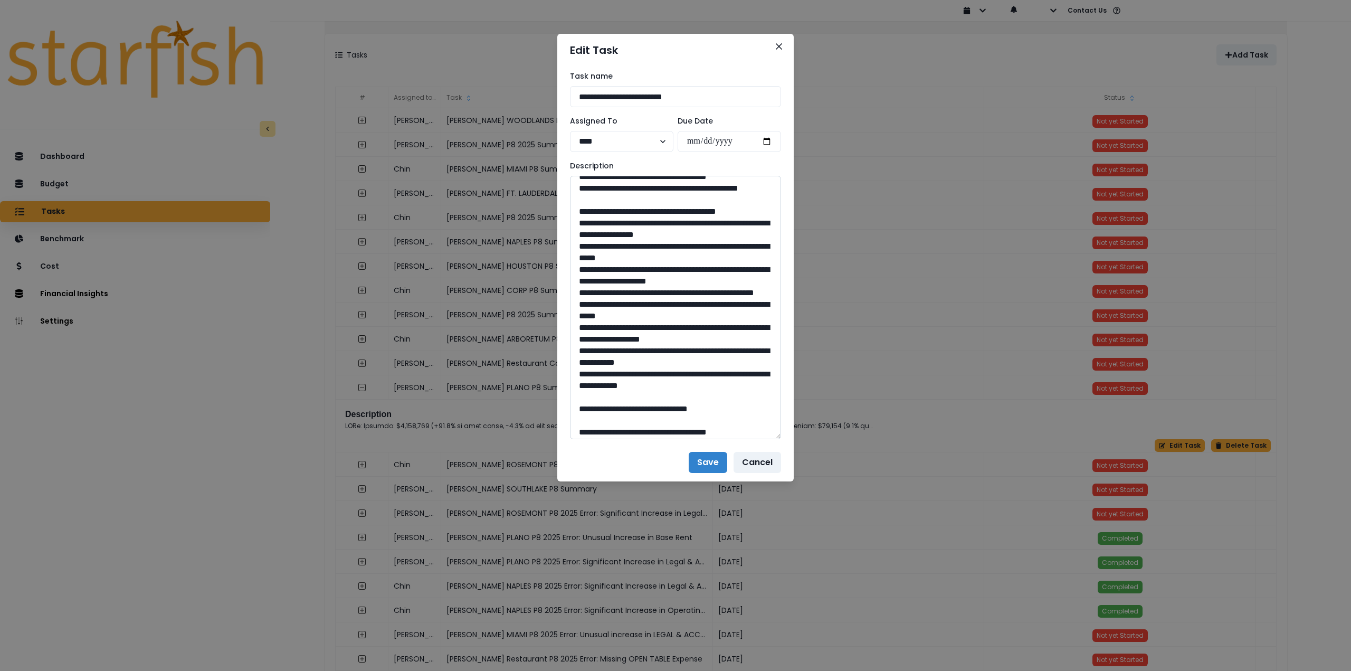
scroll to position [1055, 0]
drag, startPoint x: 610, startPoint y: 314, endPoint x: 648, endPoint y: 328, distance: 40.1
click at [648, 328] on textarea at bounding box center [675, 307] width 211 height 263
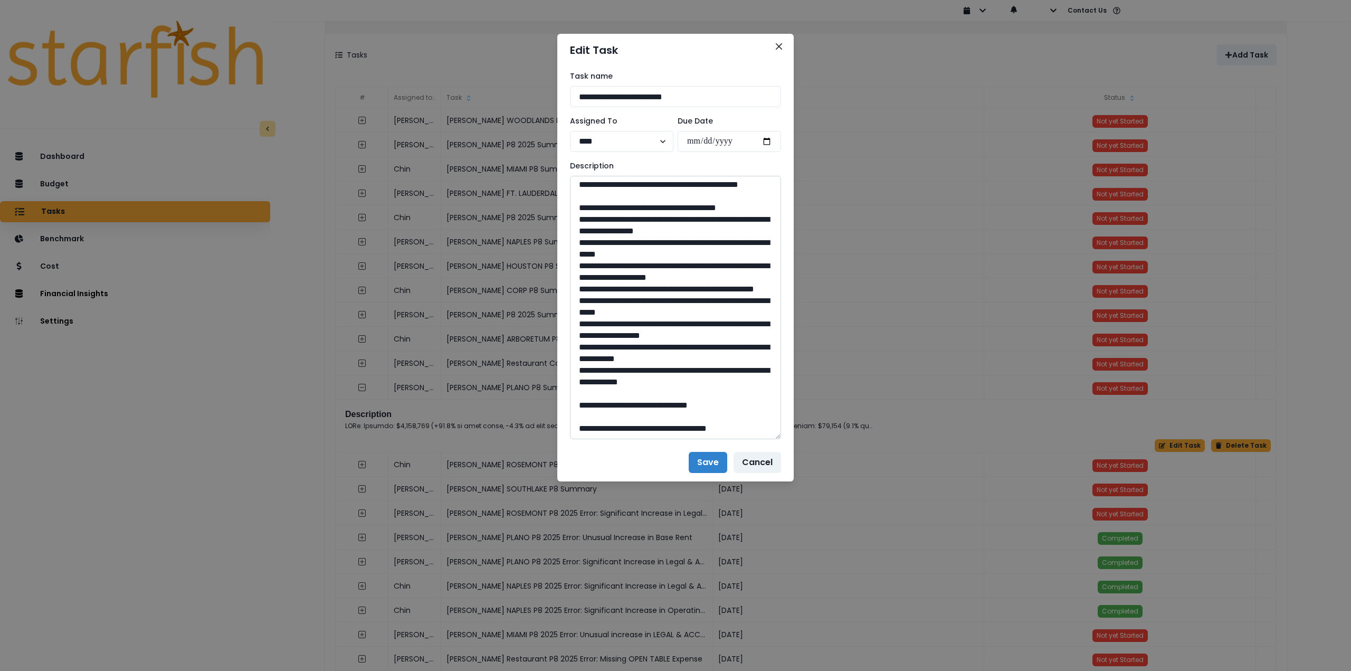
scroll to position [1302, 0]
drag, startPoint x: 680, startPoint y: 406, endPoint x: 652, endPoint y: 407, distance: 28.0
click at [652, 407] on textarea at bounding box center [675, 307] width 211 height 263
click at [777, 41] on button "Close" at bounding box center [778, 46] width 17 height 17
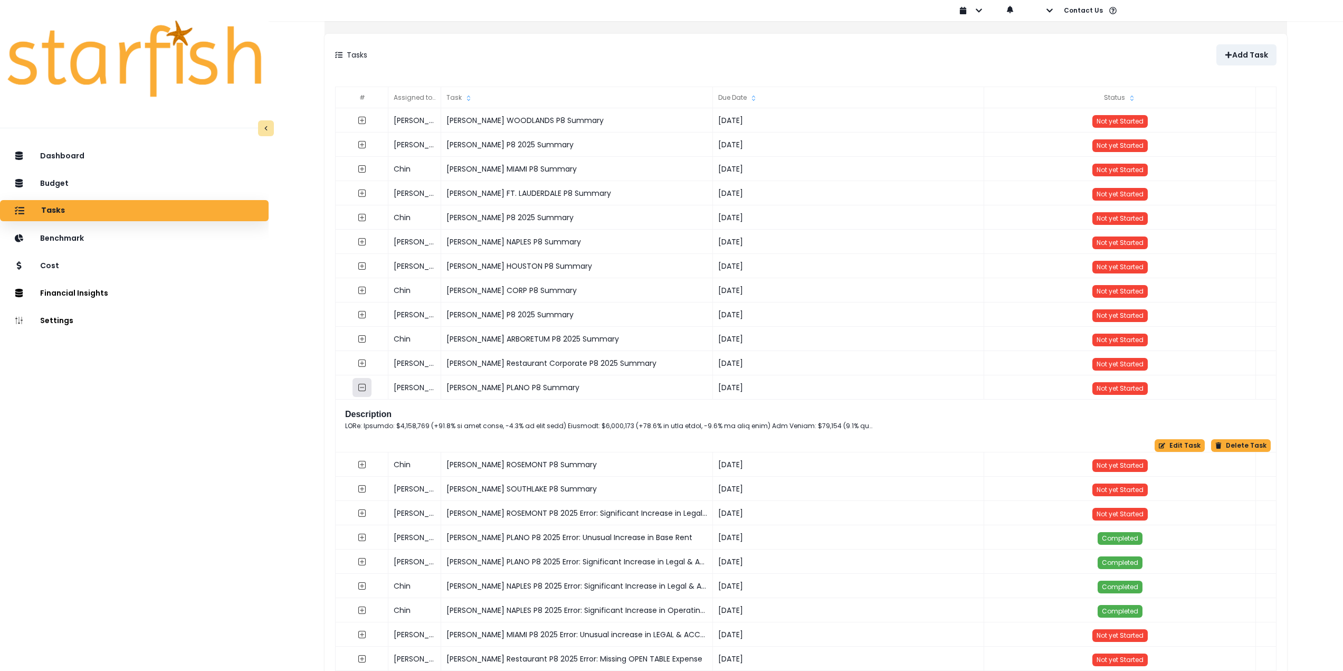
click at [366, 390] on icon "collasped outline" at bounding box center [362, 387] width 8 height 8
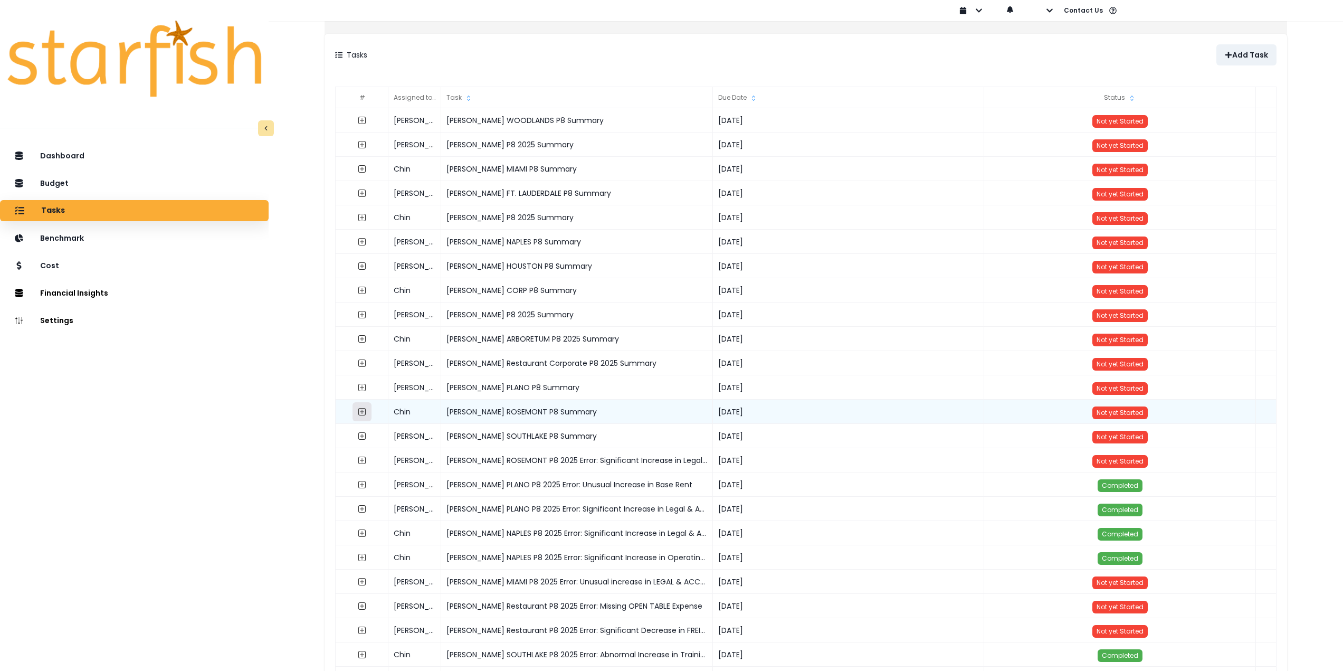
click at [366, 415] on icon "expand outline" at bounding box center [361, 411] width 7 height 7
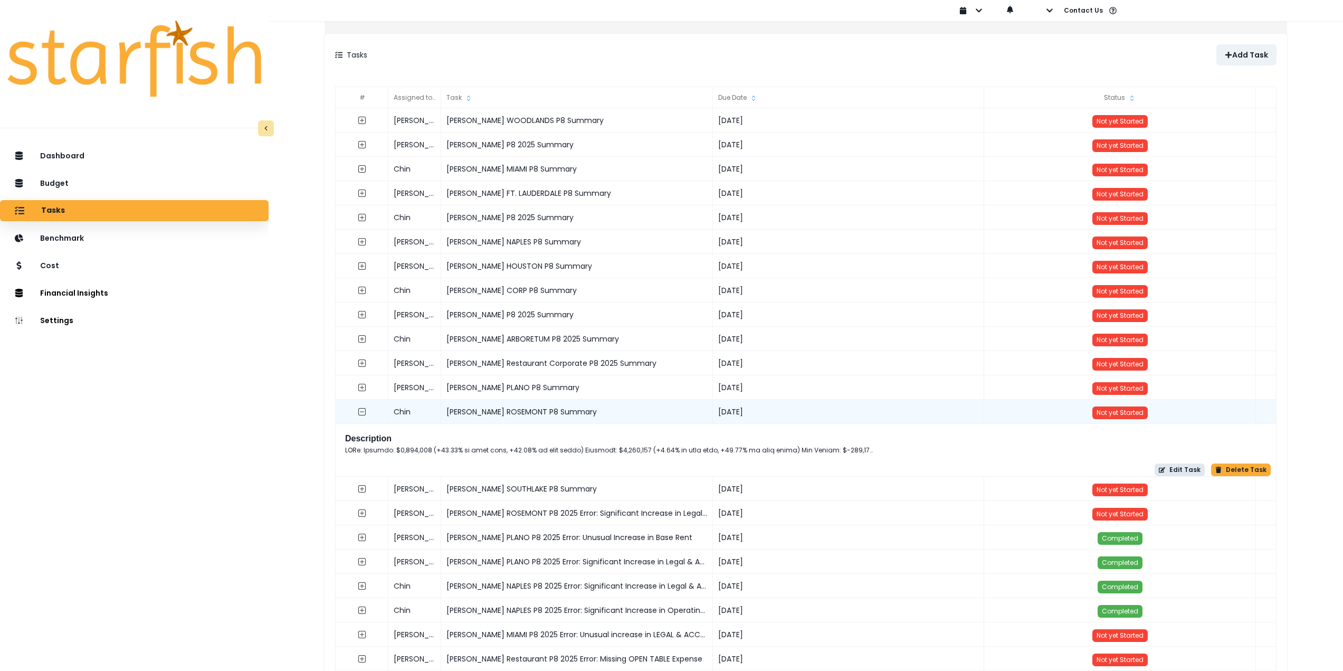
click at [1170, 469] on button "Edit Task" at bounding box center [1179, 469] width 50 height 13
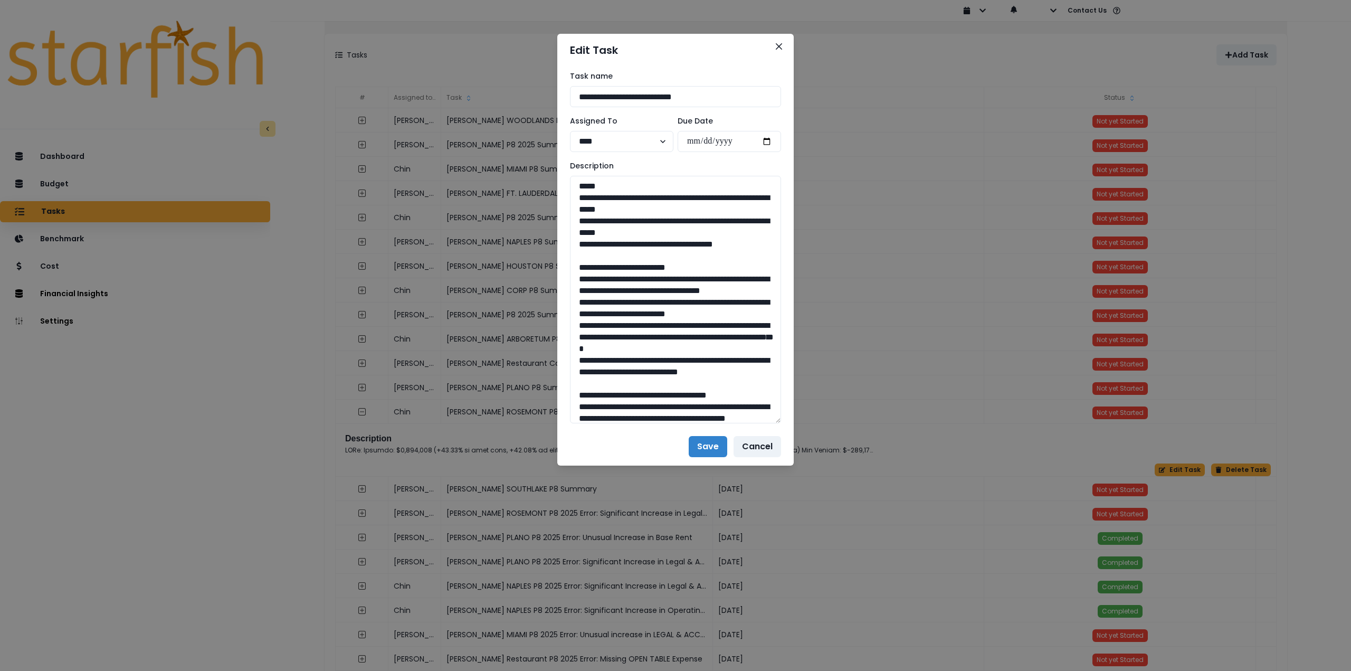
drag, startPoint x: 776, startPoint y: 213, endPoint x: 817, endPoint y: 436, distance: 227.0
click at [817, 436] on div "**********" at bounding box center [675, 335] width 1351 height 671
drag, startPoint x: 764, startPoint y: 247, endPoint x: 558, endPoint y: 196, distance: 212.6
drag, startPoint x: 625, startPoint y: 405, endPoint x: 560, endPoint y: 280, distance: 141.1
click at [560, 280] on div "**********" at bounding box center [675, 255] width 236 height 379
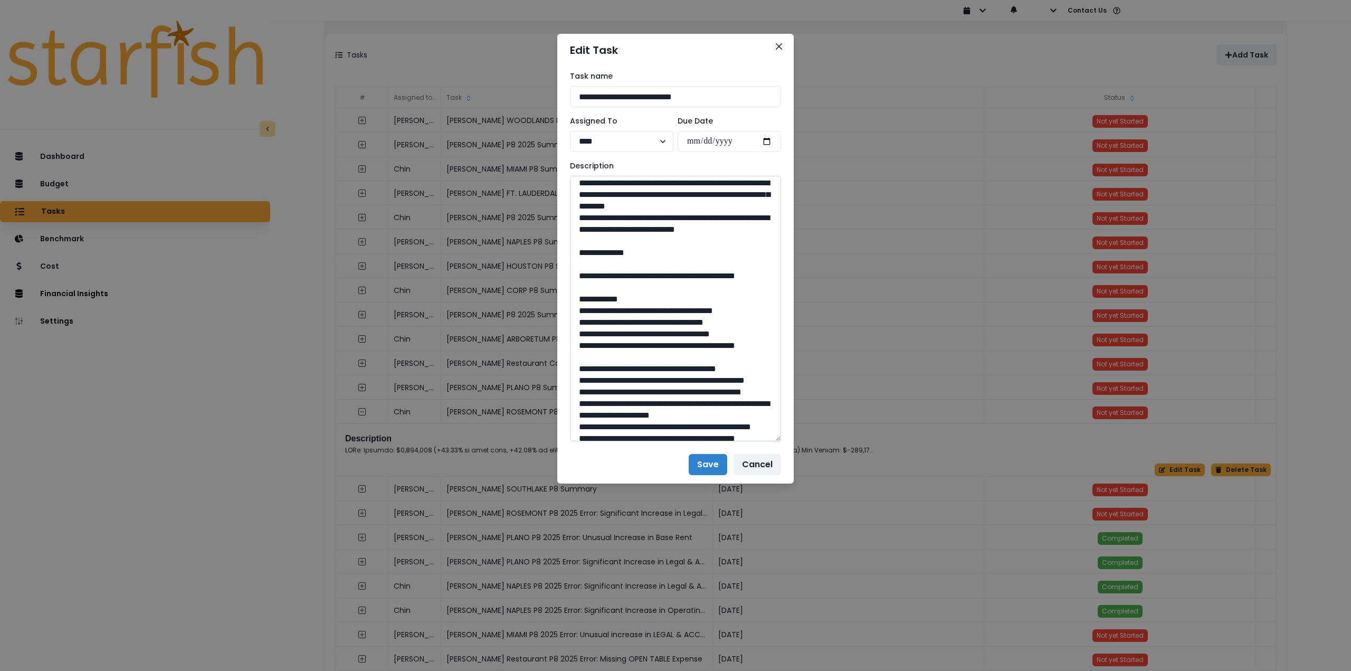
scroll to position [303, 0]
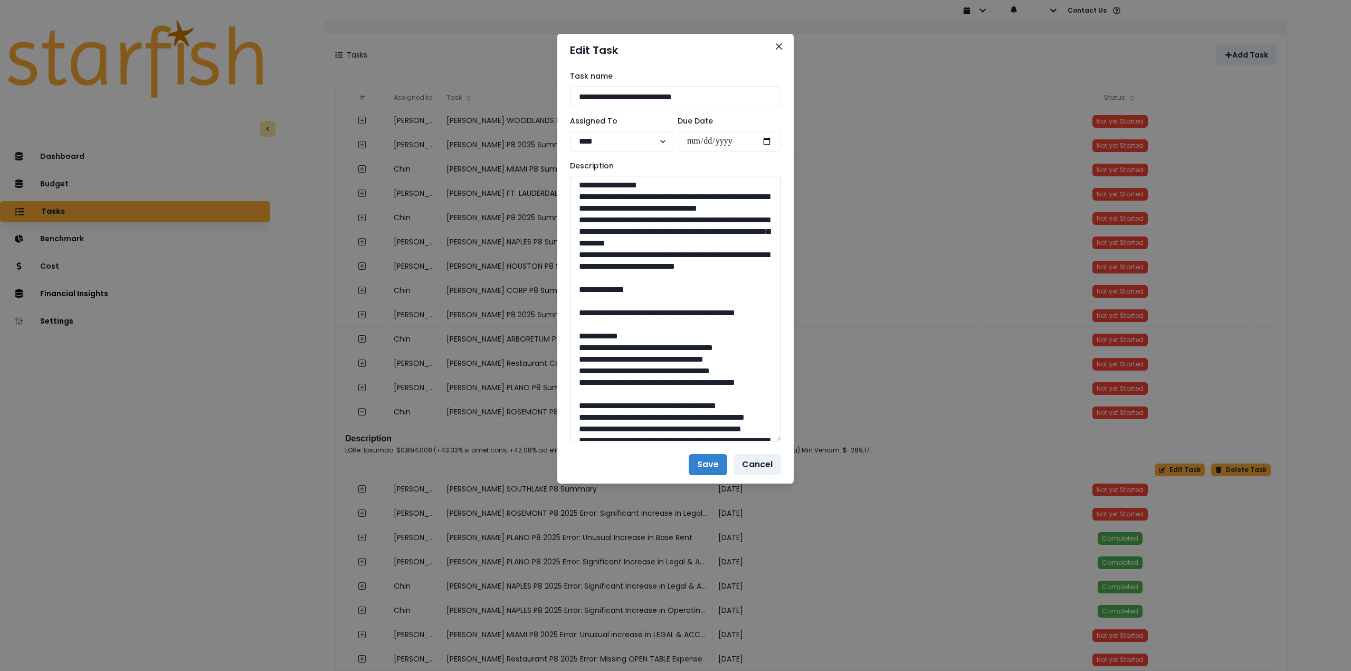
drag, startPoint x: 575, startPoint y: 227, endPoint x: 651, endPoint y: 367, distance: 158.9
click at [651, 367] on textarea at bounding box center [675, 308] width 211 height 265
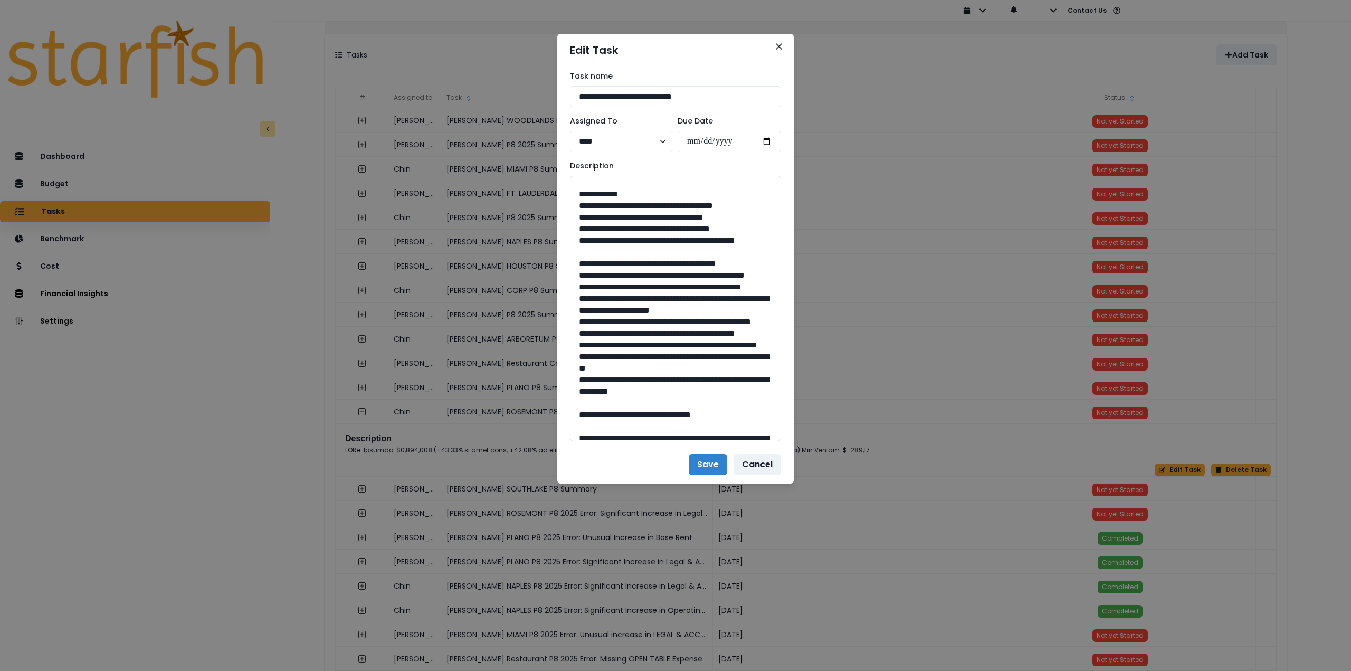
scroll to position [461, 0]
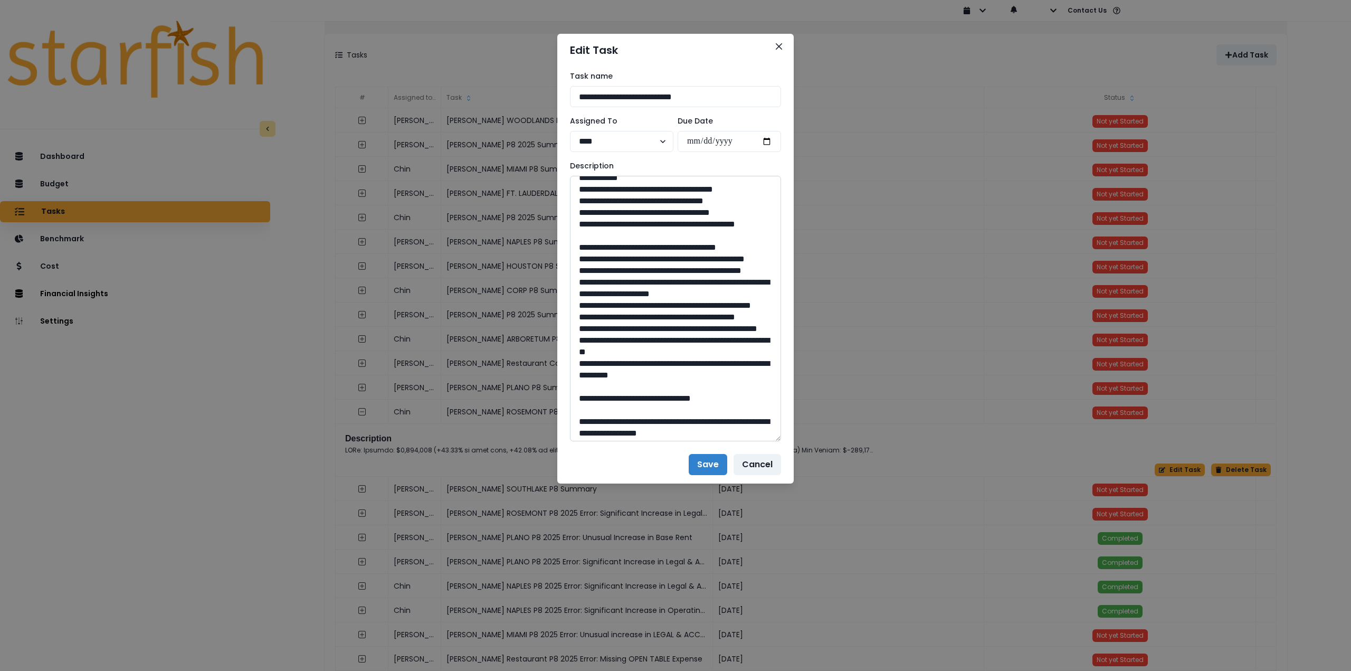
drag, startPoint x: 608, startPoint y: 261, endPoint x: 624, endPoint y: 272, distance: 19.8
click at [624, 272] on textarea at bounding box center [675, 308] width 211 height 265
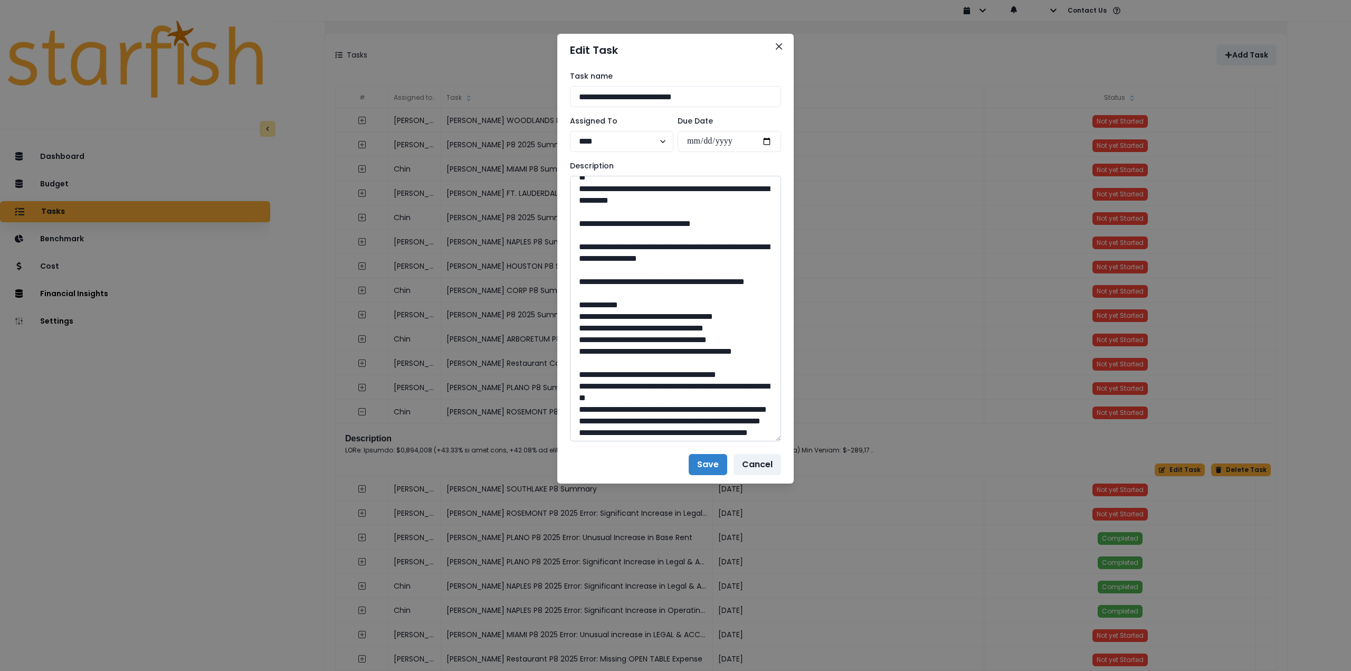
scroll to position [672, 0]
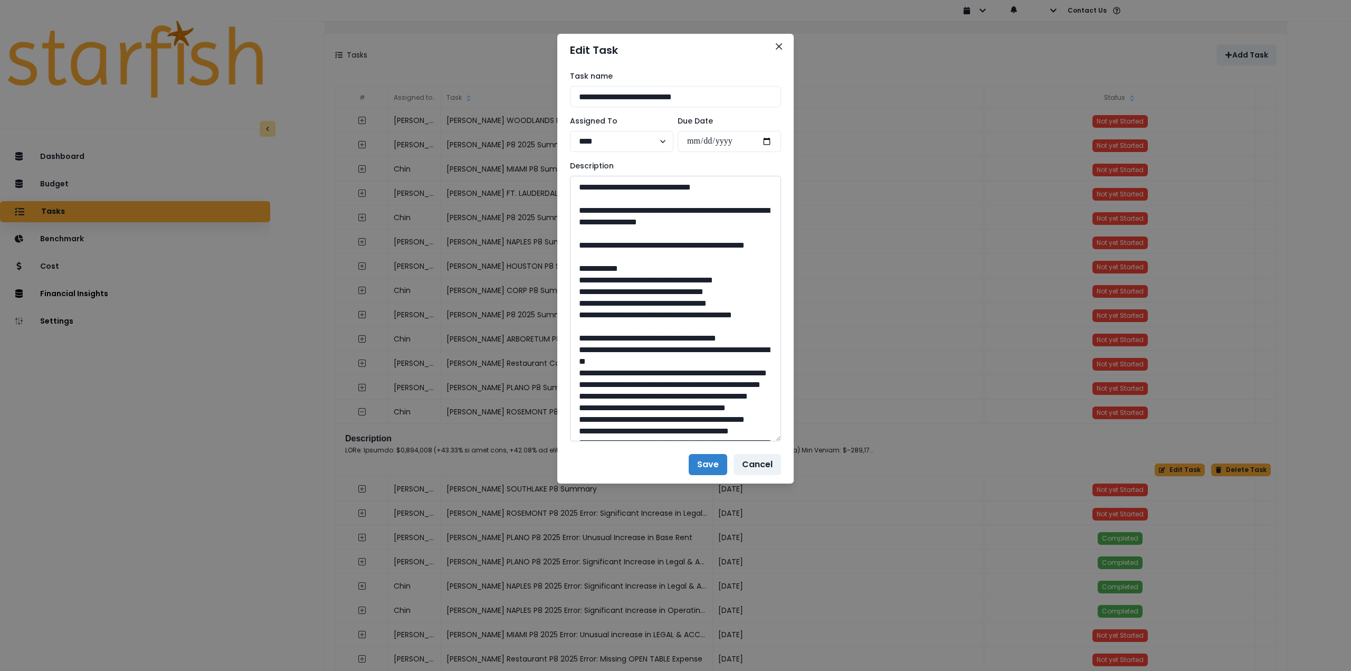
drag, startPoint x: 682, startPoint y: 370, endPoint x: 654, endPoint y: 370, distance: 28.5
click at [654, 370] on textarea at bounding box center [675, 308] width 211 height 265
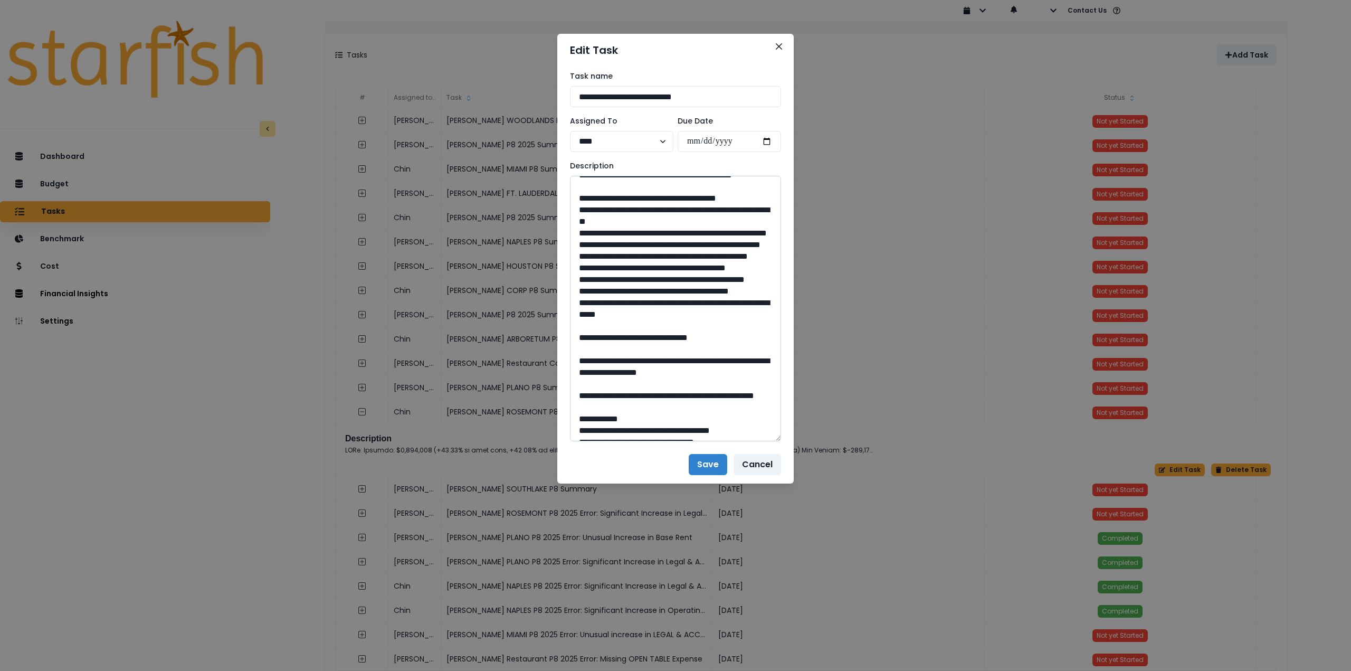
scroll to position [831, 0]
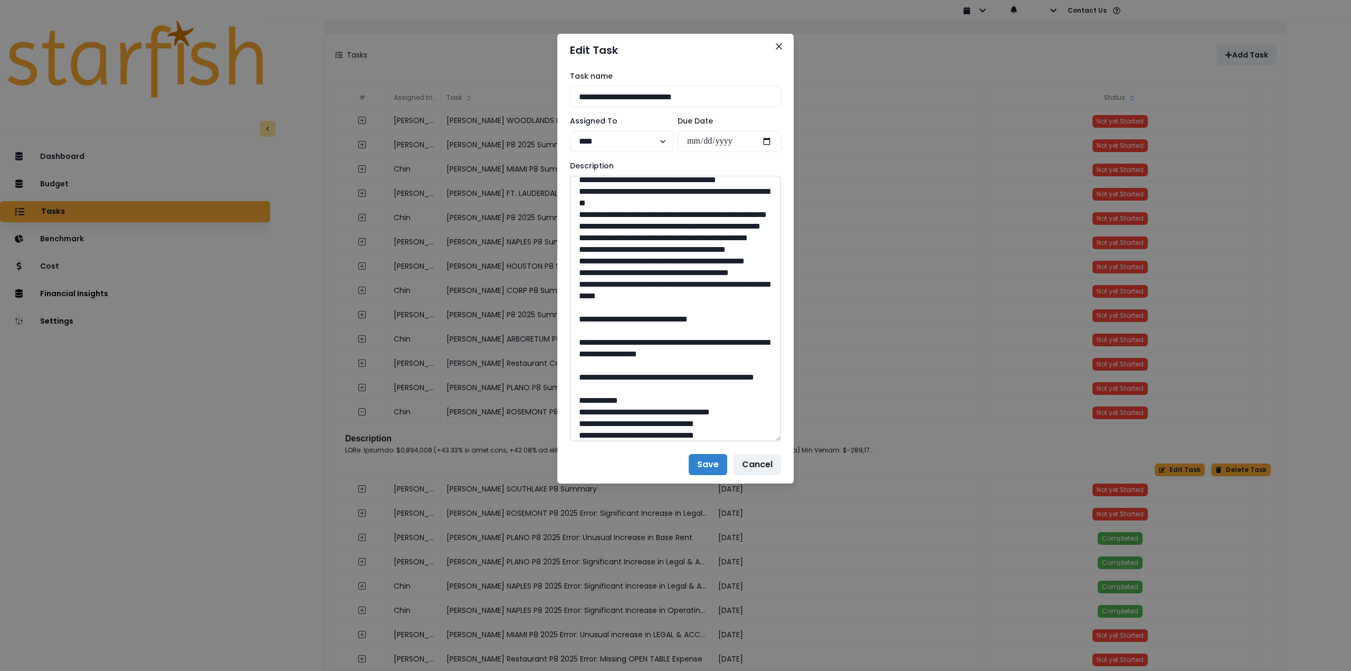
drag, startPoint x: 610, startPoint y: 272, endPoint x: 637, endPoint y: 291, distance: 32.9
click at [637, 291] on textarea at bounding box center [675, 308] width 211 height 265
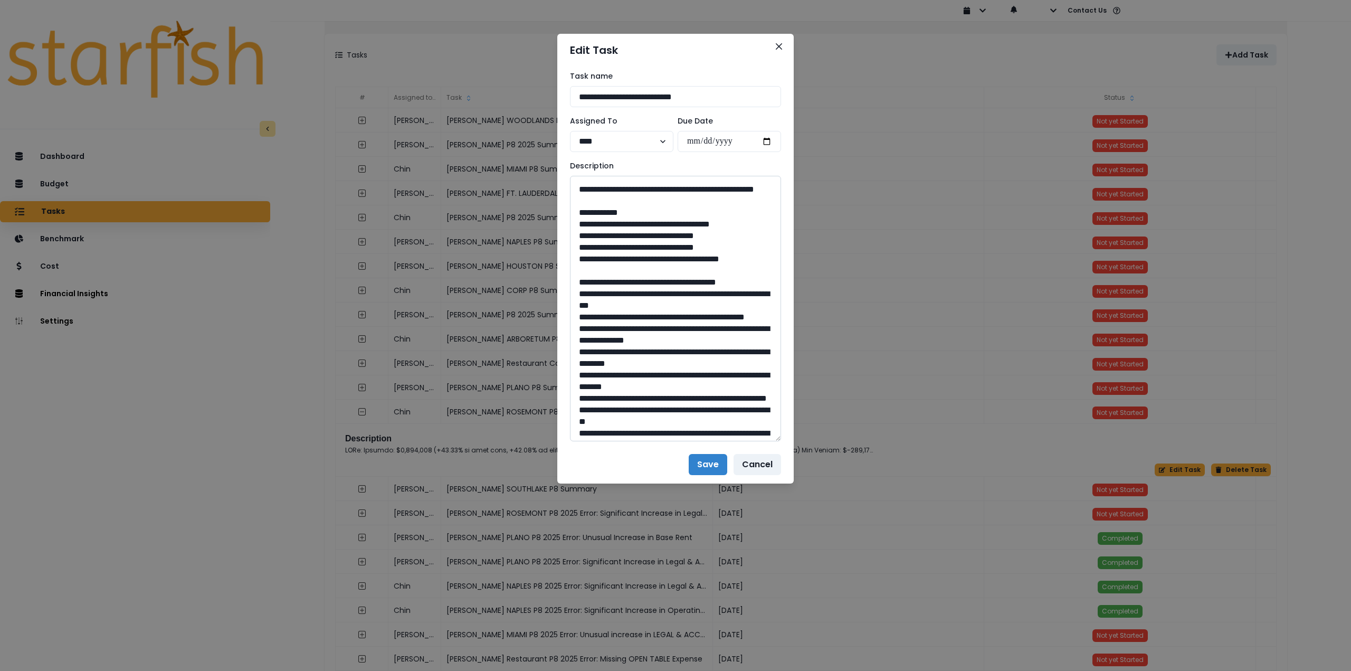
scroll to position [1042, 0]
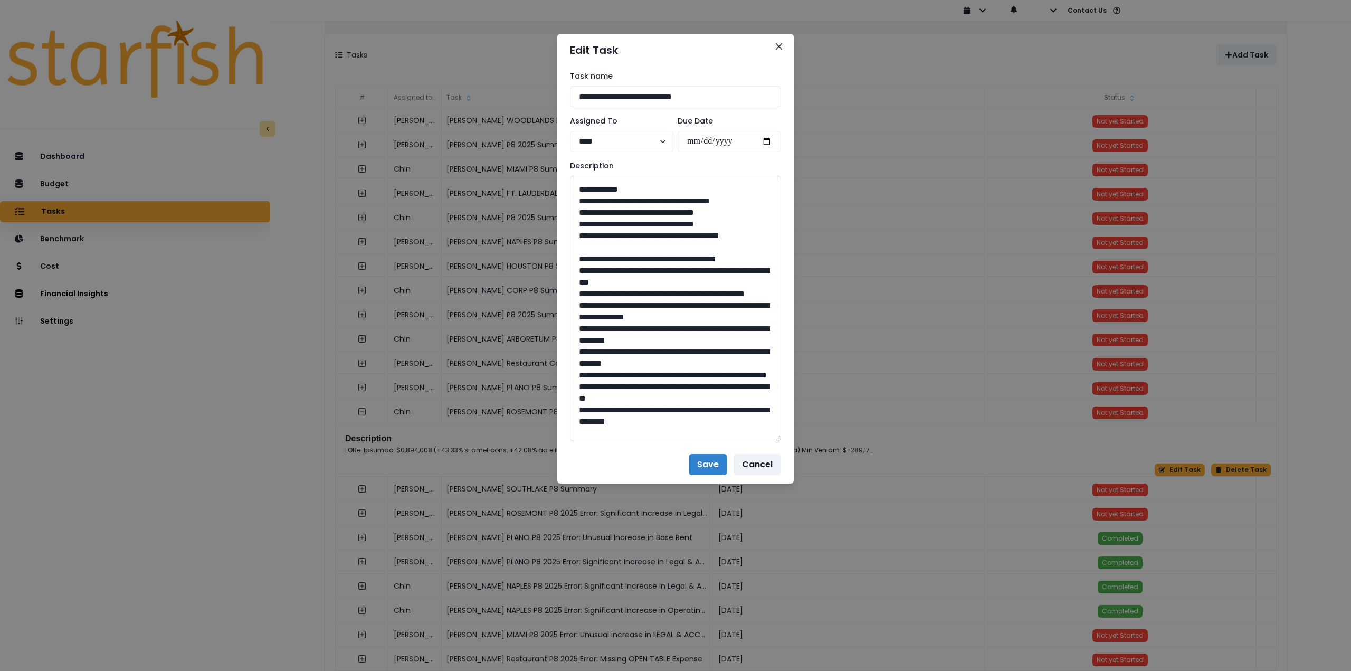
click at [654, 375] on textarea at bounding box center [675, 308] width 211 height 265
drag, startPoint x: 679, startPoint y: 372, endPoint x: 653, endPoint y: 372, distance: 26.4
click at [653, 372] on textarea at bounding box center [675, 308] width 211 height 265
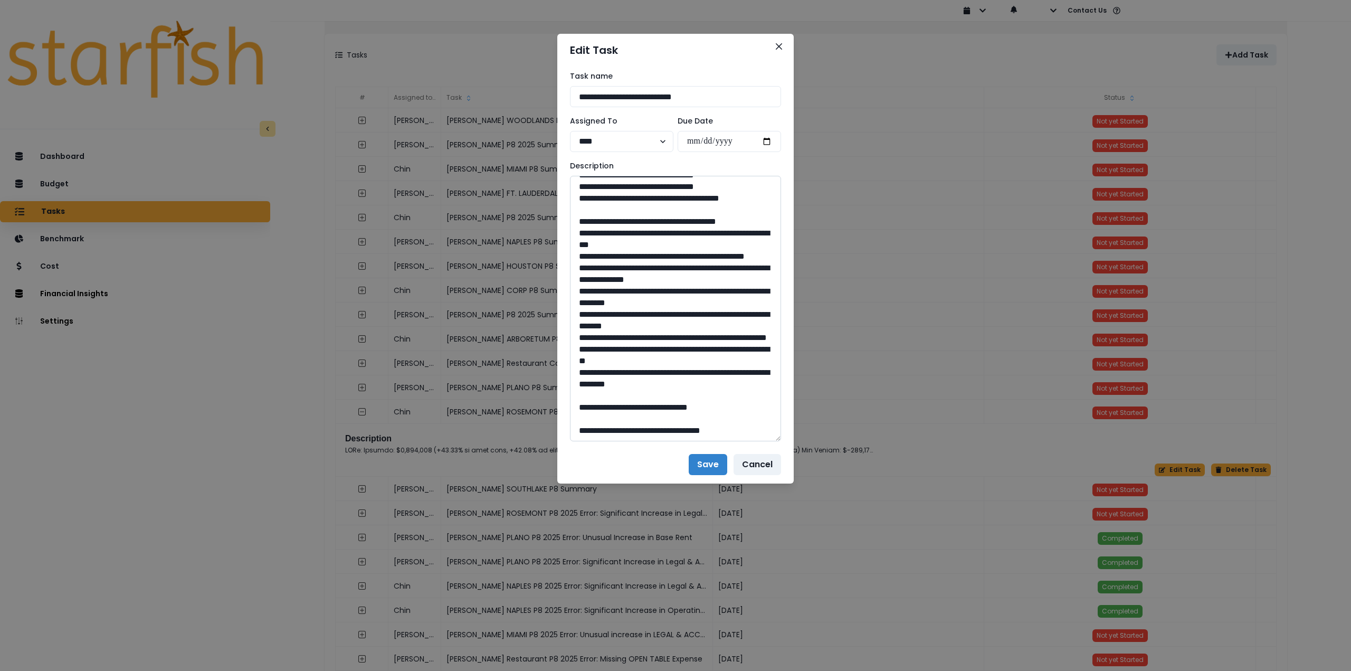
scroll to position [1147, 0]
drag, startPoint x: 609, startPoint y: 326, endPoint x: 685, endPoint y: 337, distance: 76.8
click at [685, 337] on textarea at bounding box center [675, 308] width 211 height 265
drag, startPoint x: 681, startPoint y: 407, endPoint x: 653, endPoint y: 405, distance: 28.0
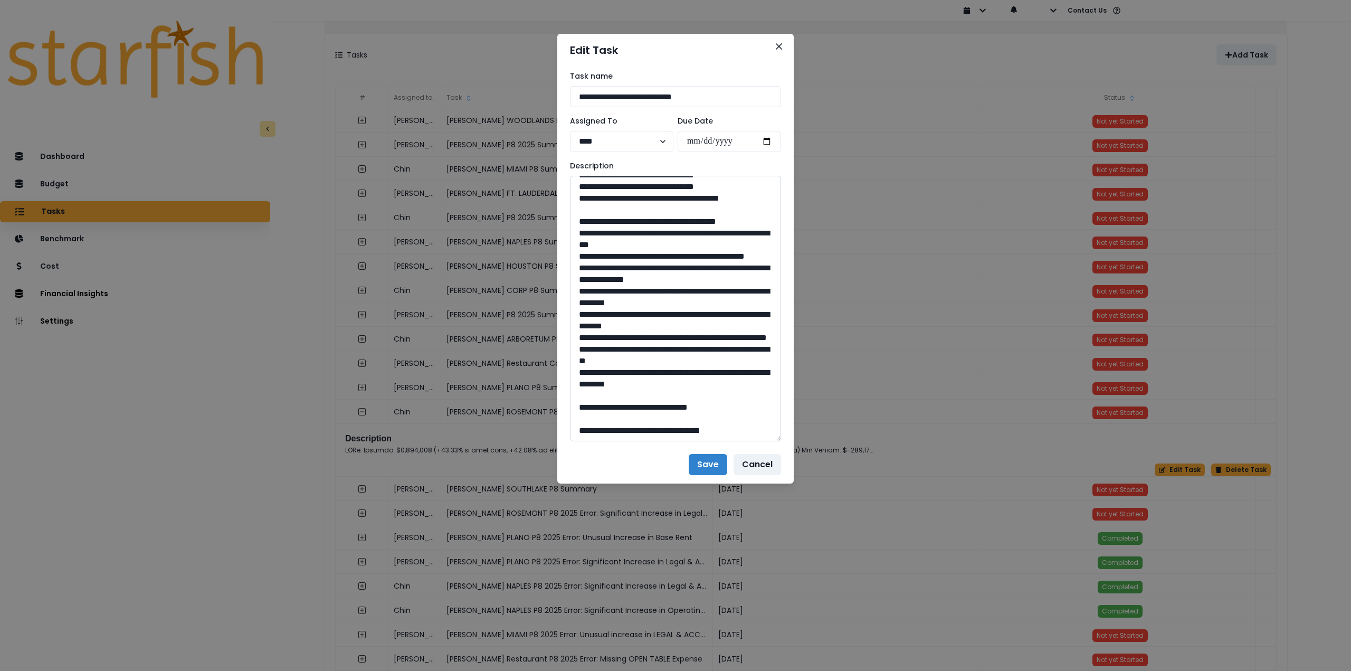
click at [653, 405] on textarea at bounding box center [675, 308] width 211 height 265
click at [777, 44] on icon "Close" at bounding box center [779, 46] width 6 height 6
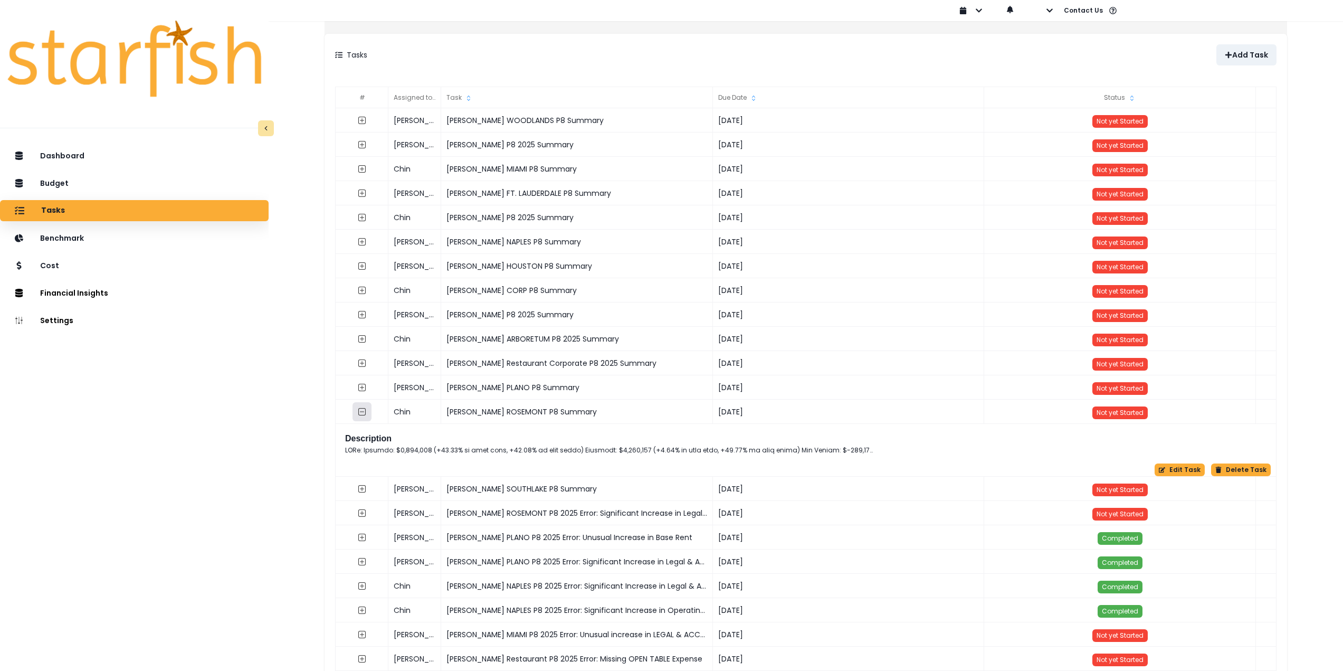
click at [366, 411] on icon "collasped outline" at bounding box center [361, 411] width 7 height 7
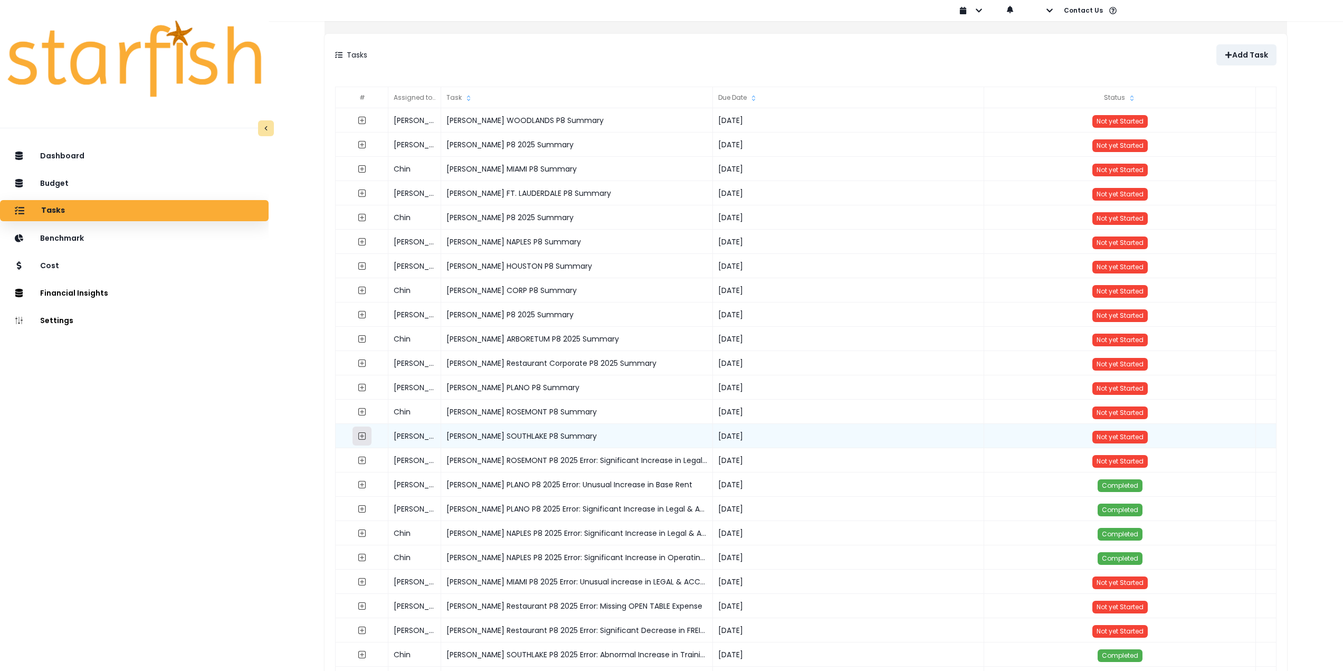
click at [366, 436] on icon "expand outline" at bounding box center [361, 435] width 7 height 7
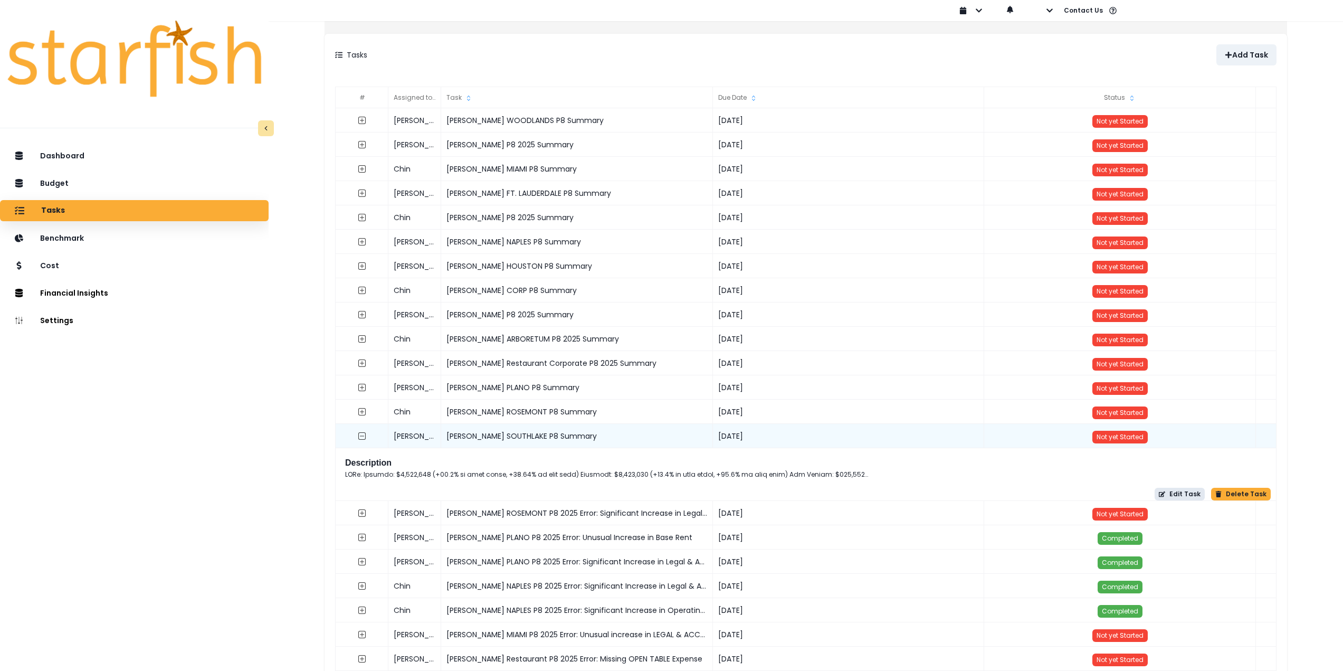
click at [1176, 494] on button "Edit Task" at bounding box center [1179, 494] width 50 height 13
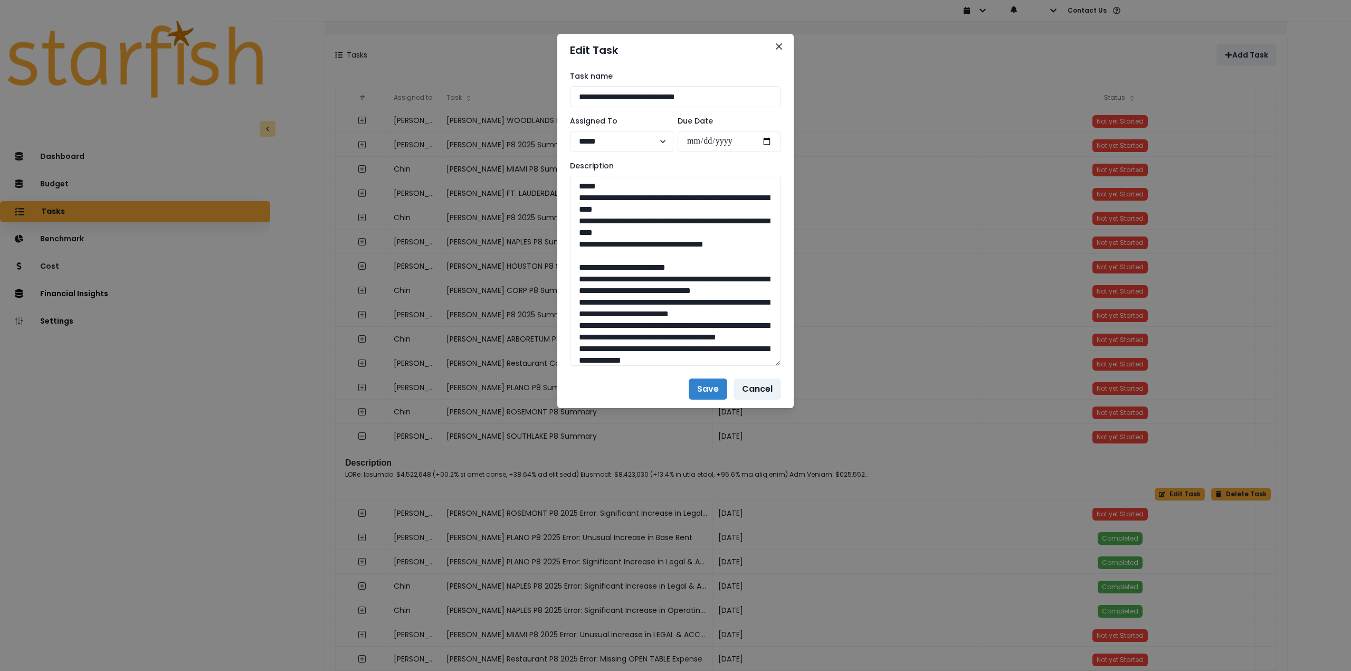
drag, startPoint x: 778, startPoint y: 212, endPoint x: 830, endPoint y: 592, distance: 383.4
click at [833, 597] on div "**********" at bounding box center [675, 335] width 1351 height 671
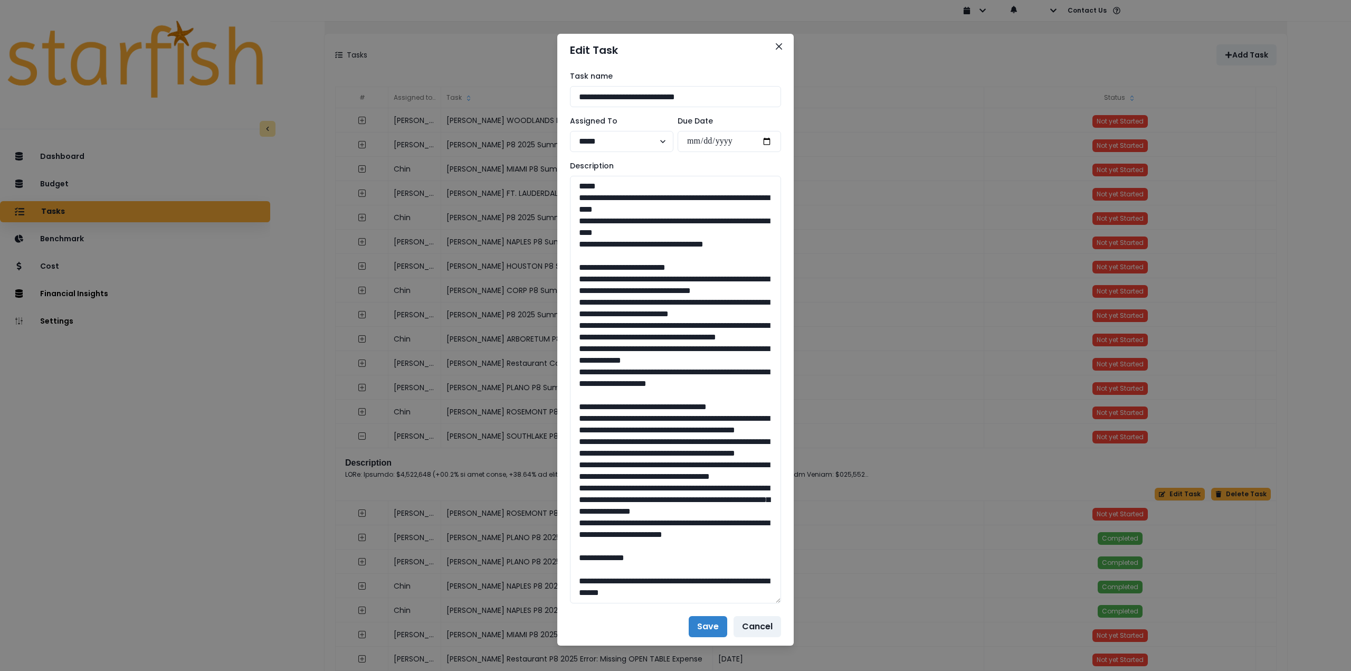
drag, startPoint x: 687, startPoint y: 234, endPoint x: 548, endPoint y: 195, distance: 144.7
drag, startPoint x: 572, startPoint y: 280, endPoint x: 771, endPoint y: 415, distance: 240.5
click at [771, 416] on textarea at bounding box center [675, 389] width 211 height 427
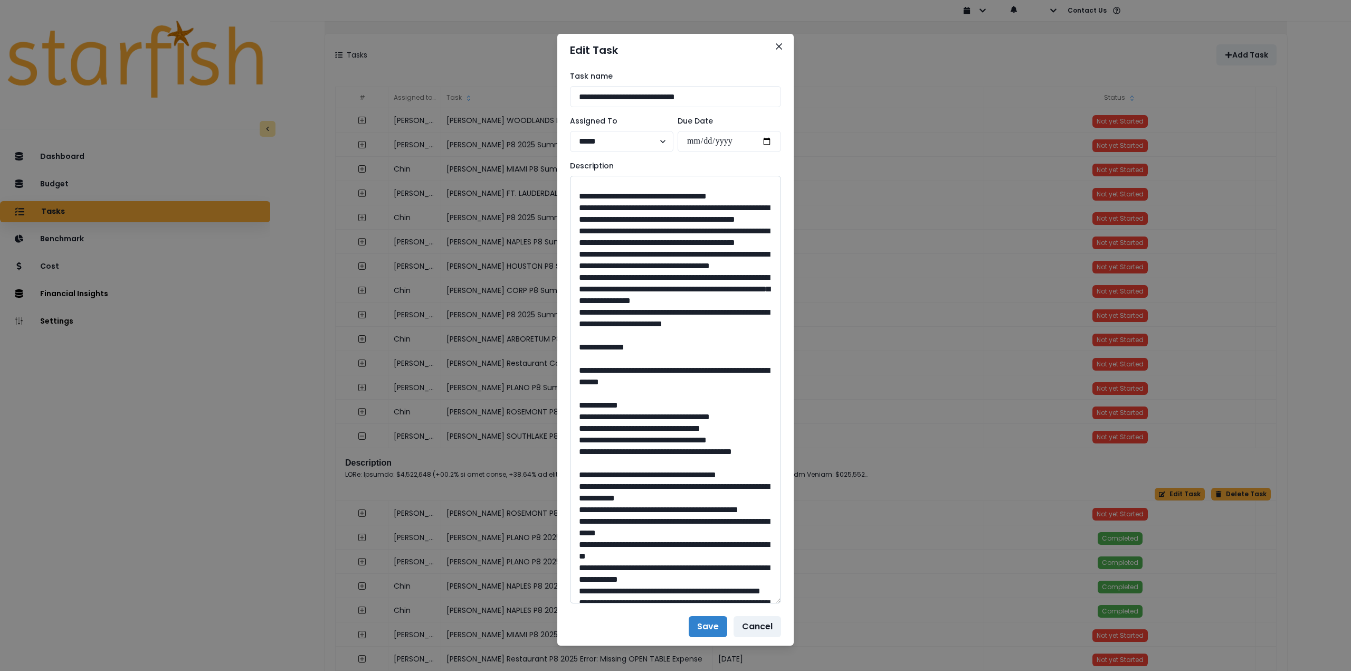
scroll to position [211, 0]
drag, startPoint x: 577, startPoint y: 272, endPoint x: 612, endPoint y: 414, distance: 146.1
click at [612, 414] on textarea at bounding box center [675, 389] width 211 height 427
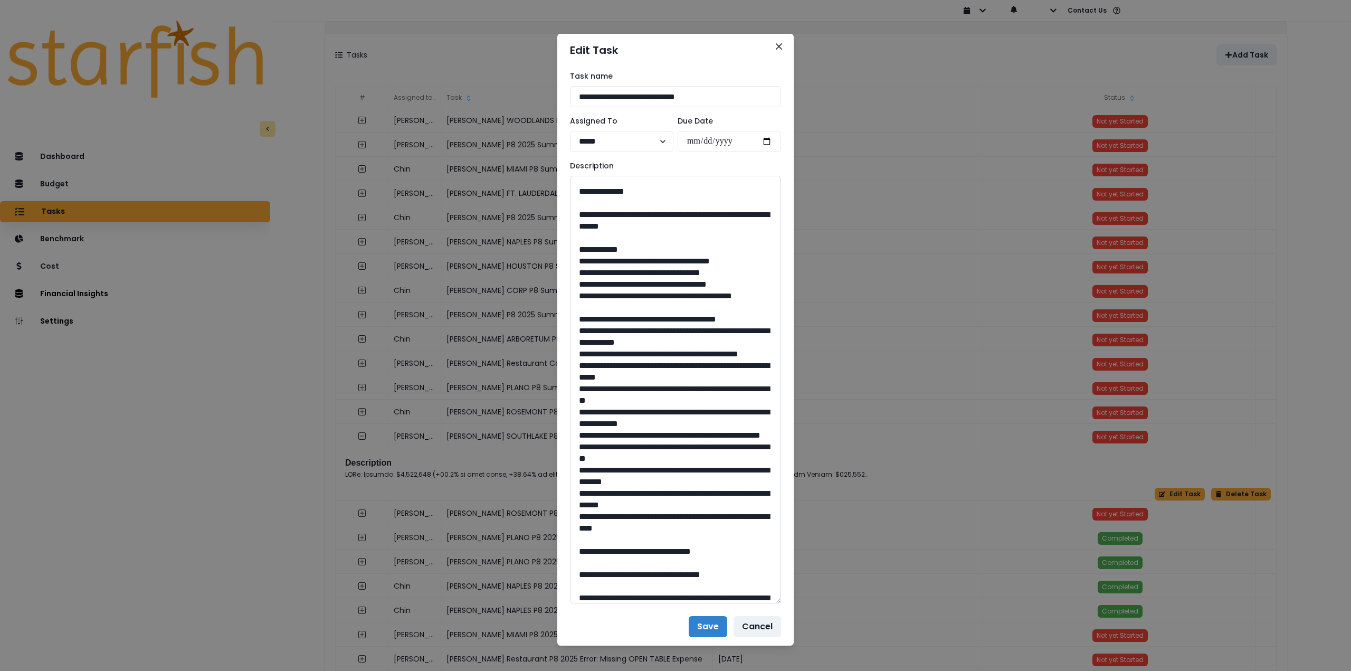
scroll to position [369, 0]
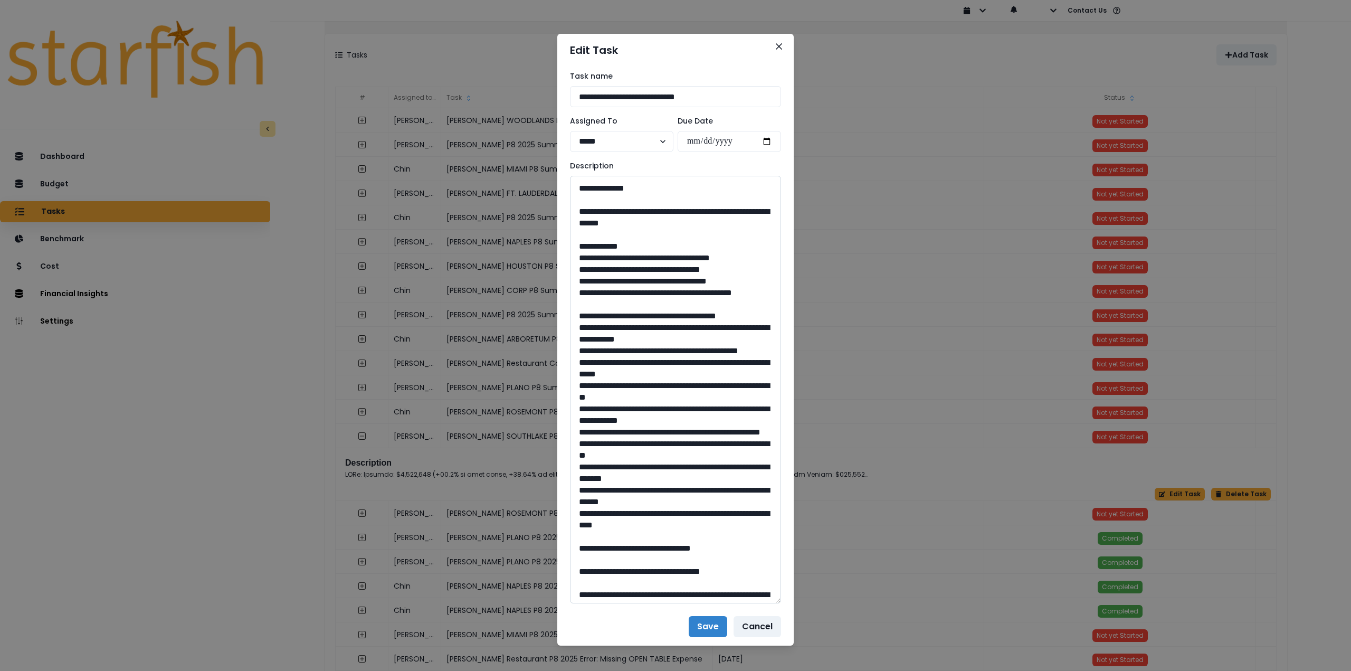
drag, startPoint x: 603, startPoint y: 305, endPoint x: 711, endPoint y: 312, distance: 108.9
click at [711, 312] on textarea at bounding box center [675, 389] width 211 height 427
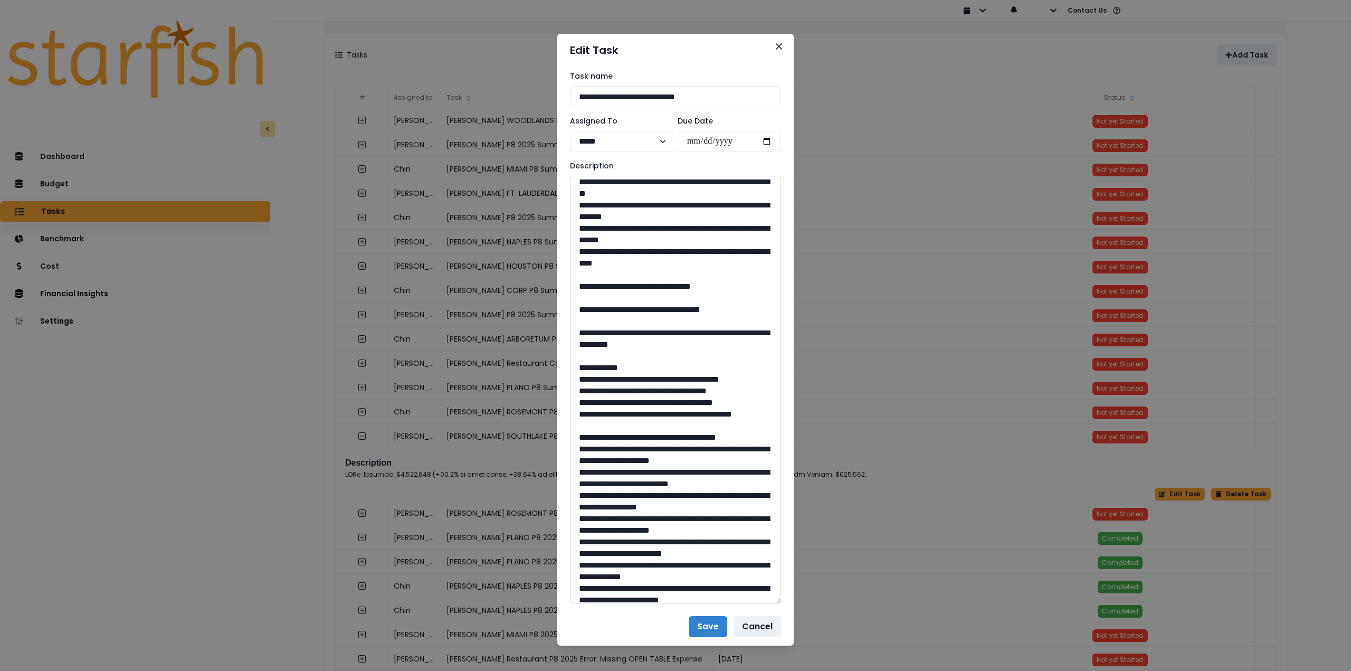
scroll to position [633, 0]
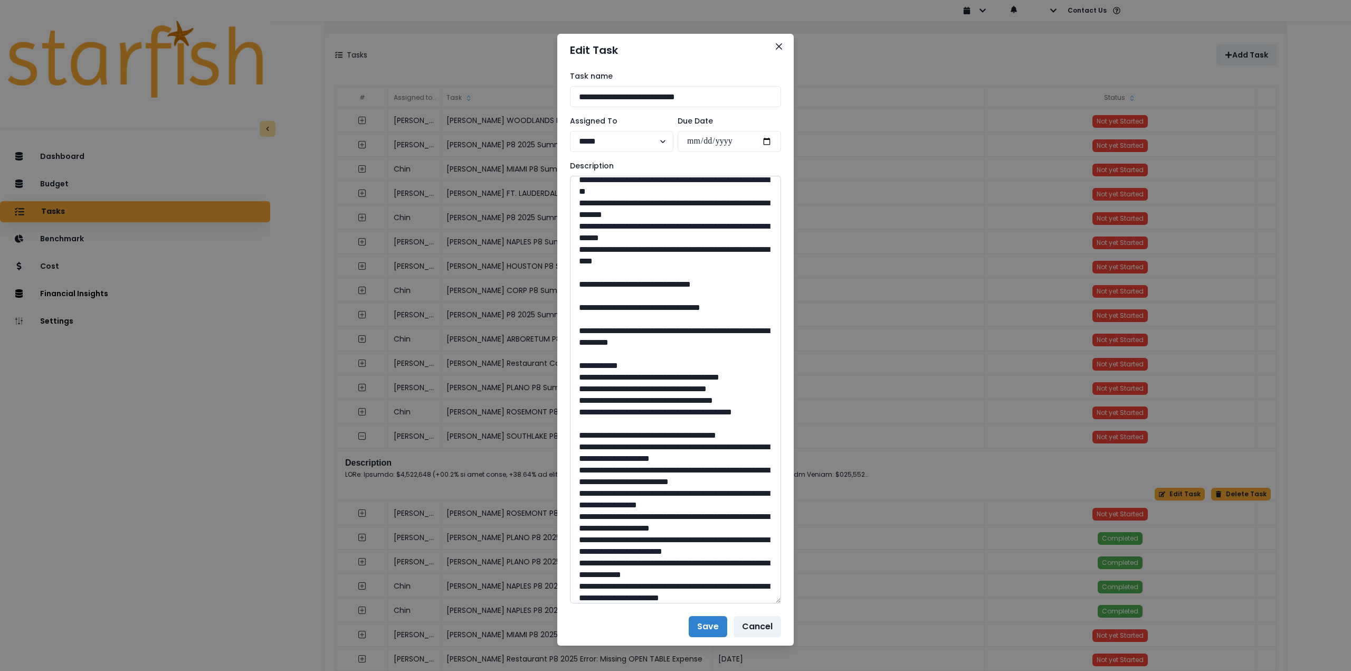
drag, startPoint x: 679, startPoint y: 409, endPoint x: 649, endPoint y: 408, distance: 30.1
click at [649, 408] on textarea at bounding box center [675, 389] width 211 height 427
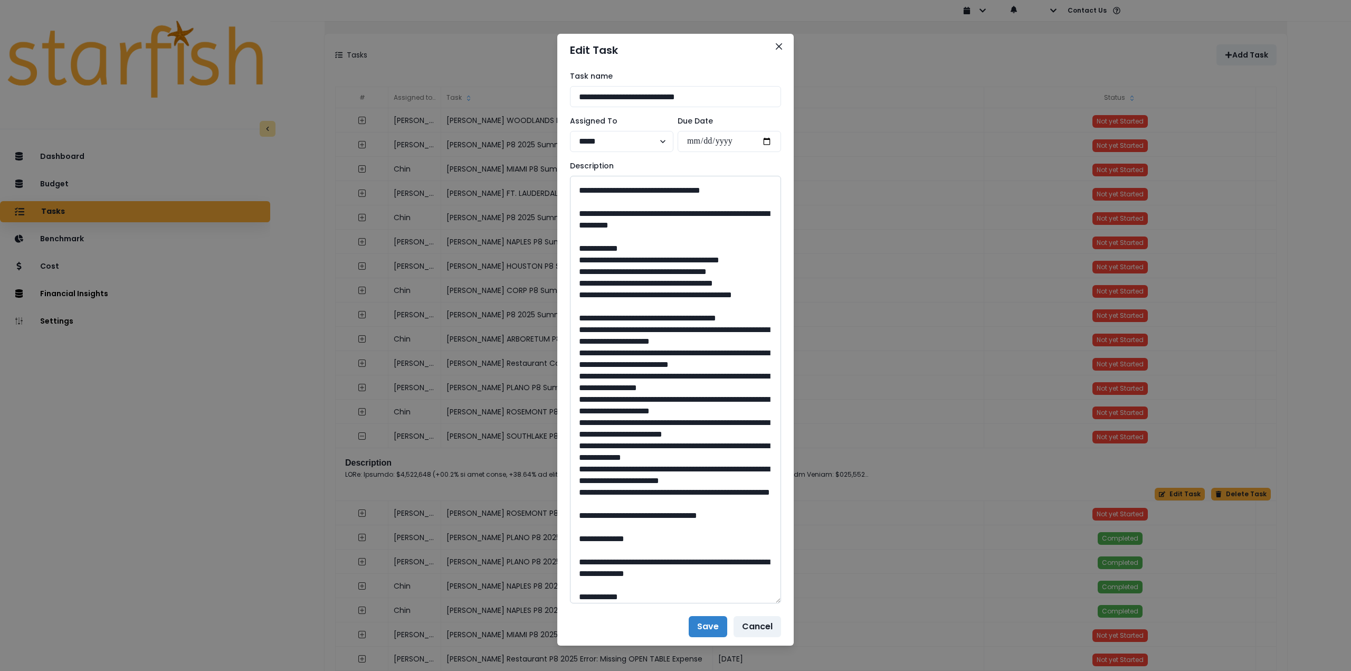
scroll to position [791, 0]
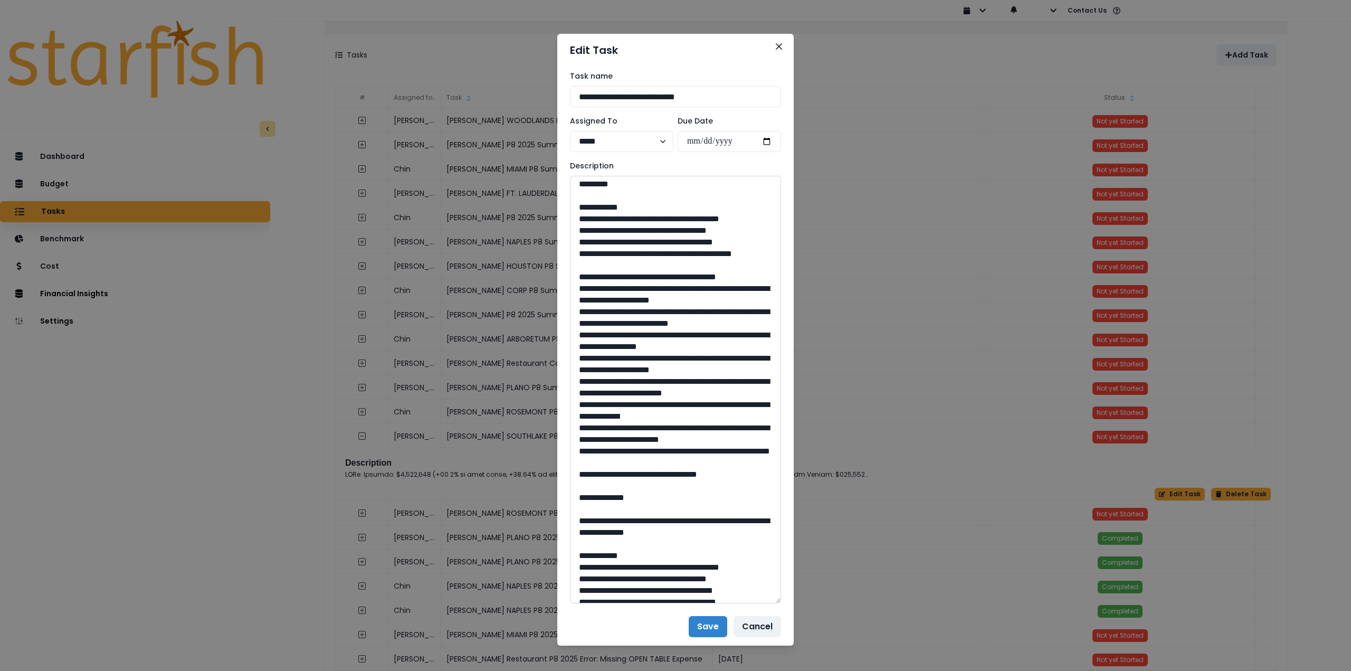
drag, startPoint x: 606, startPoint y: 300, endPoint x: 711, endPoint y: 316, distance: 106.6
click at [711, 316] on textarea at bounding box center [675, 389] width 211 height 427
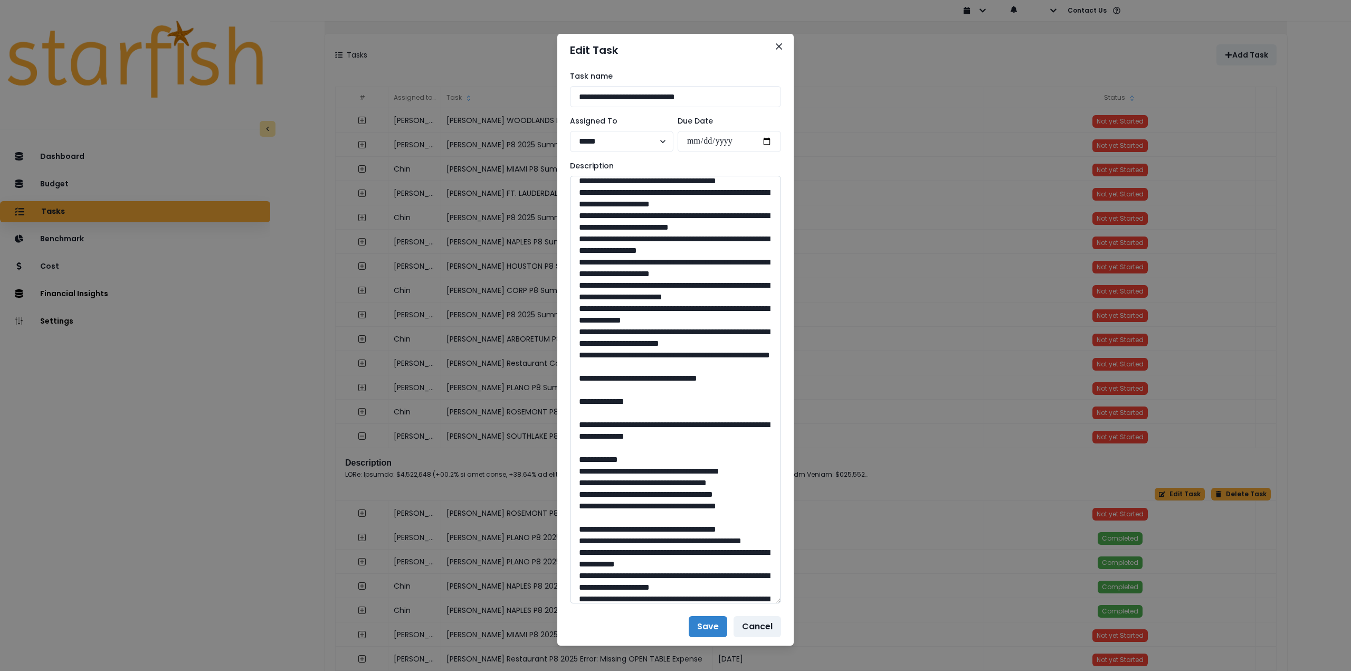
scroll to position [950, 0]
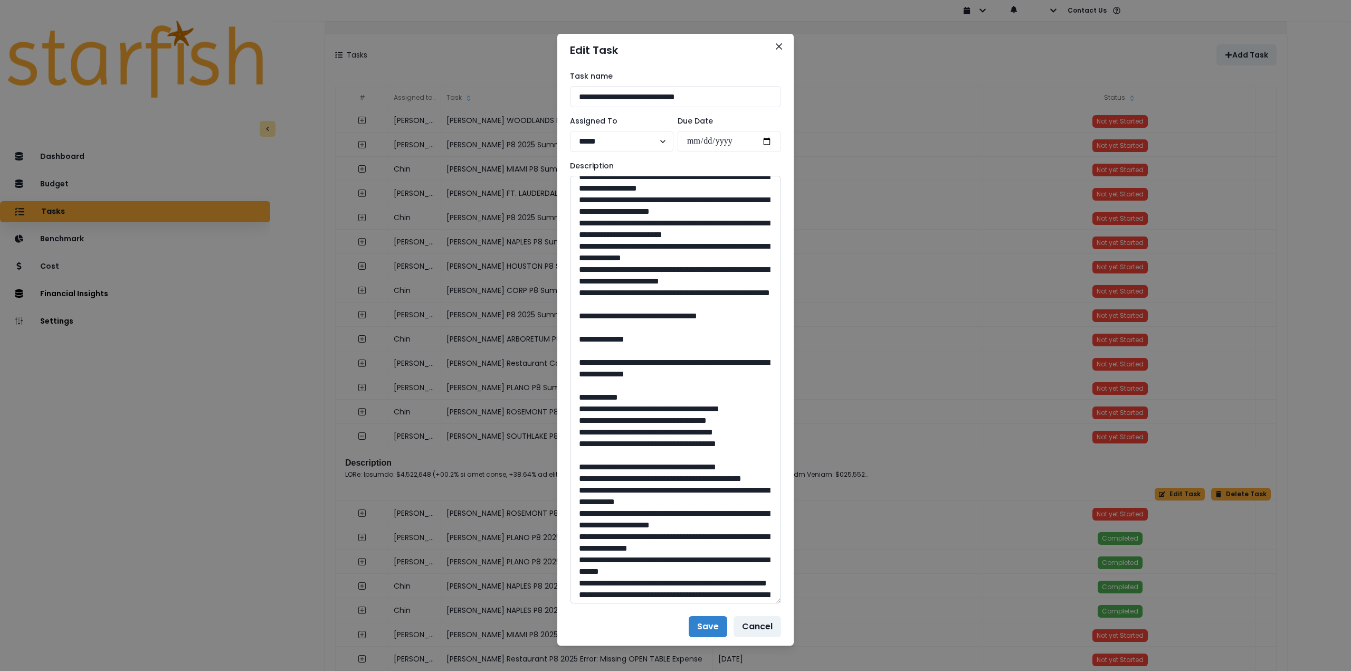
drag, startPoint x: 680, startPoint y: 502, endPoint x: 649, endPoint y: 501, distance: 31.1
click at [649, 501] on textarea at bounding box center [675, 389] width 211 height 427
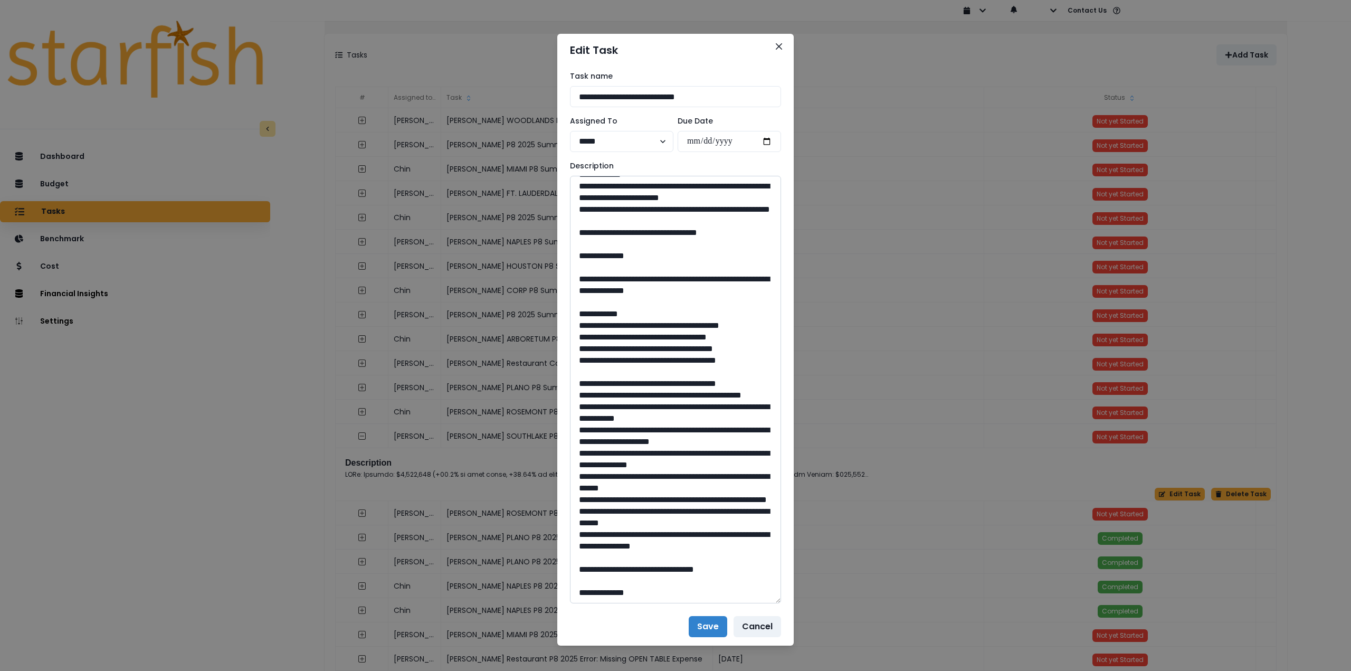
scroll to position [1161, 0]
drag, startPoint x: 606, startPoint y: 339, endPoint x: 756, endPoint y: 354, distance: 150.6
click at [756, 354] on textarea at bounding box center [675, 389] width 211 height 427
drag, startPoint x: 676, startPoint y: 568, endPoint x: 651, endPoint y: 569, distance: 25.9
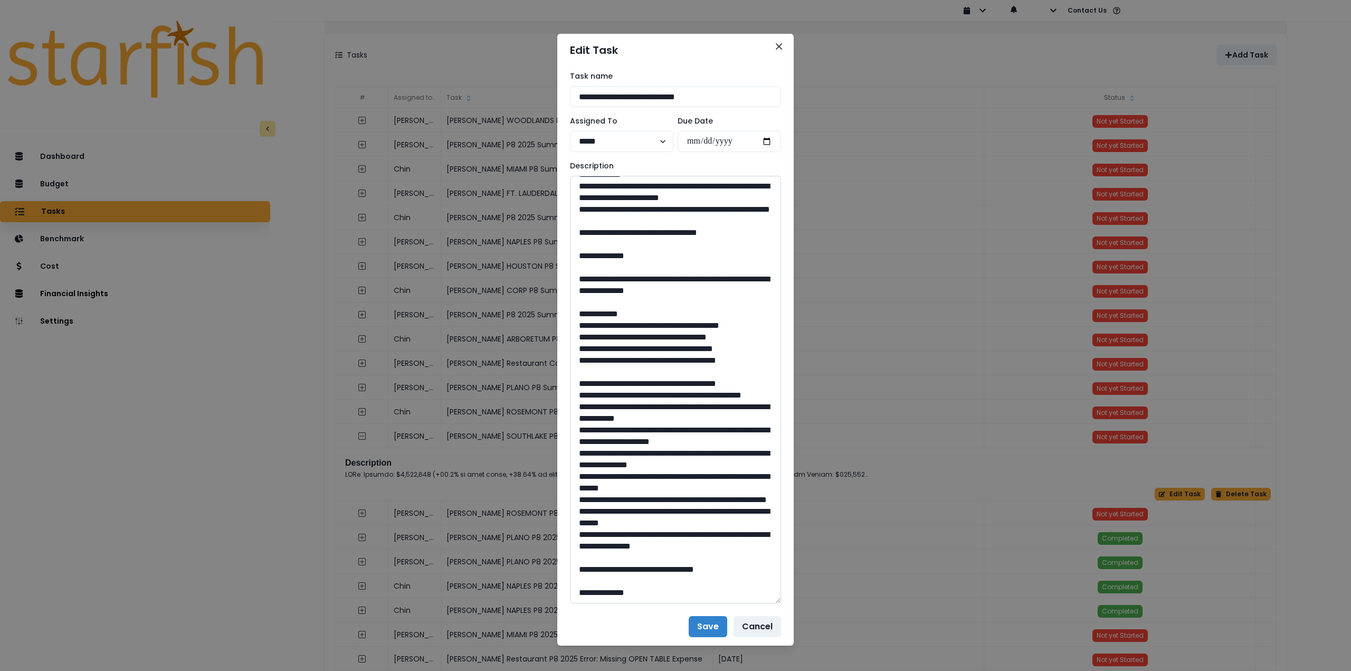
click at [651, 569] on textarea at bounding box center [675, 389] width 211 height 427
click at [772, 41] on button "Close" at bounding box center [778, 46] width 17 height 17
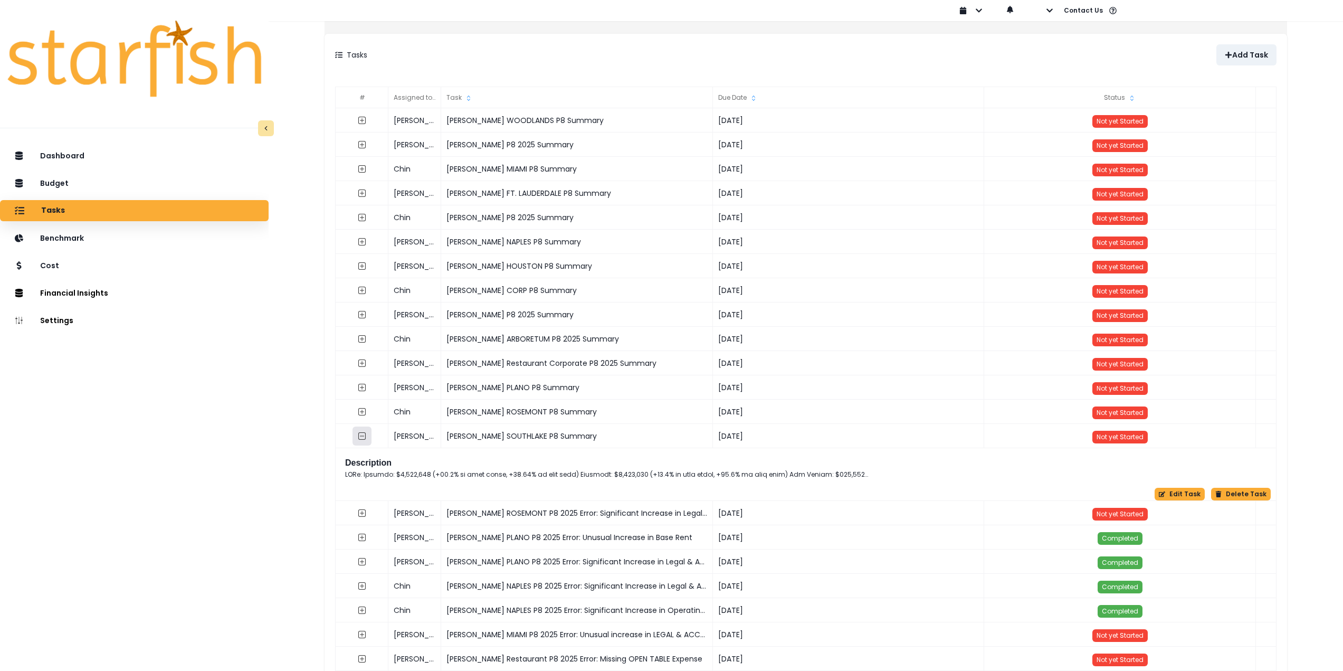
click at [366, 437] on icon "collasped outline" at bounding box center [361, 435] width 7 height 7
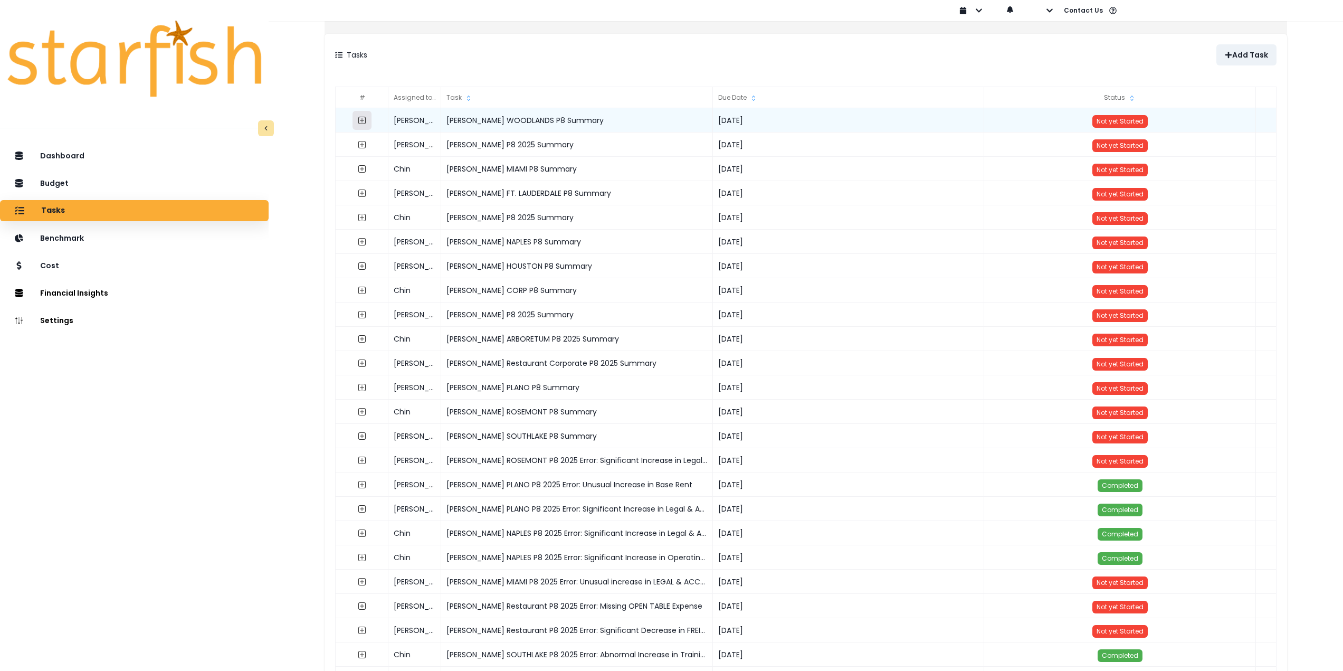
click at [366, 118] on icon "expand outline" at bounding box center [362, 120] width 8 height 8
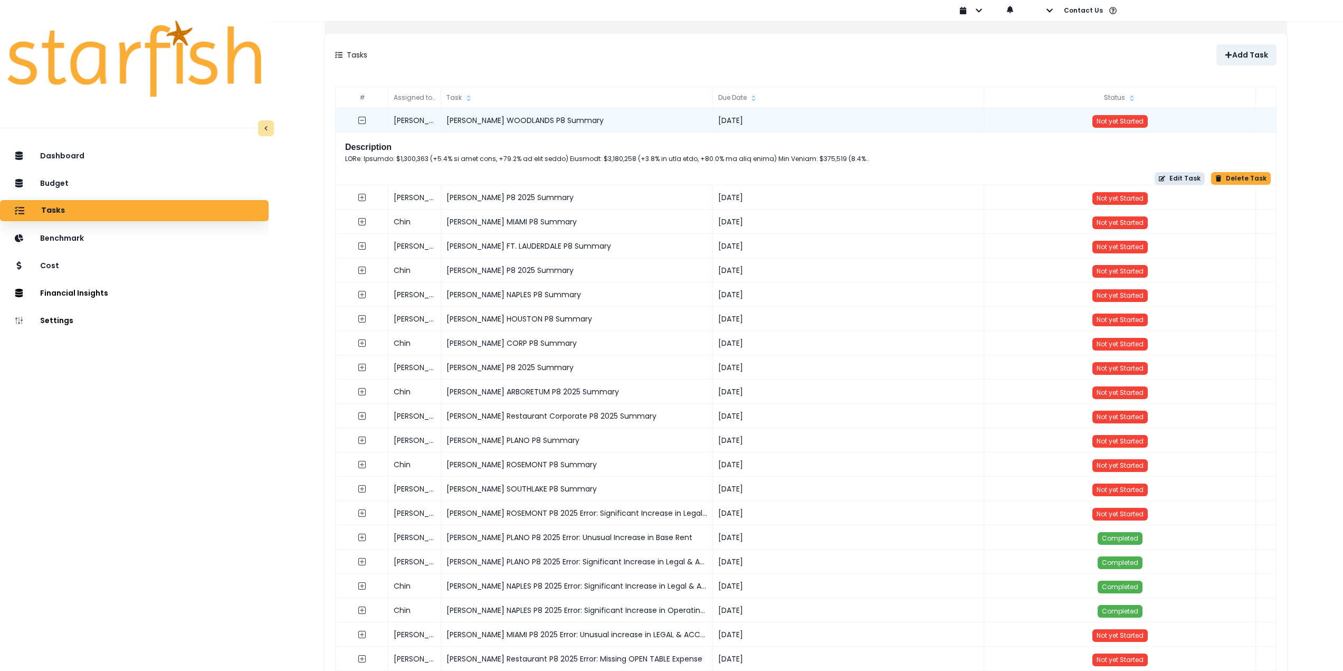
click at [1169, 177] on button "Edit Task" at bounding box center [1179, 178] width 50 height 13
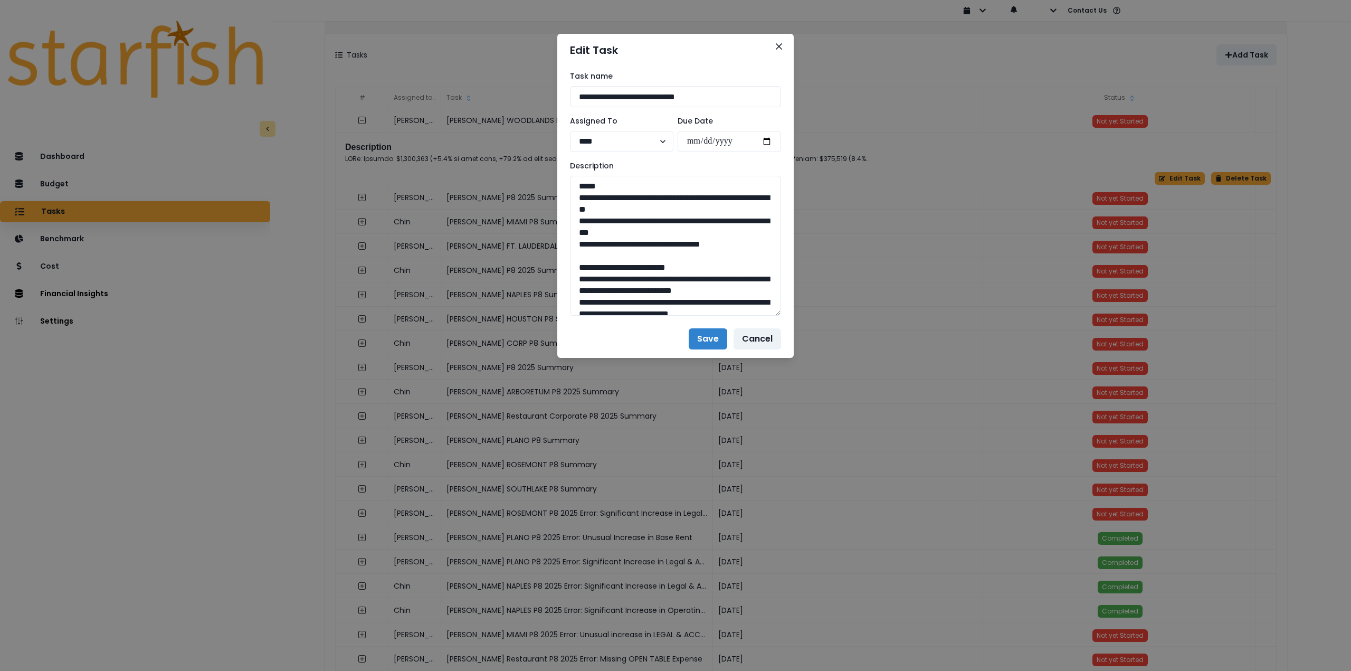
drag, startPoint x: 777, startPoint y: 212, endPoint x: 813, endPoint y: 521, distance: 311.8
click at [814, 523] on div "**********" at bounding box center [675, 335] width 1351 height 671
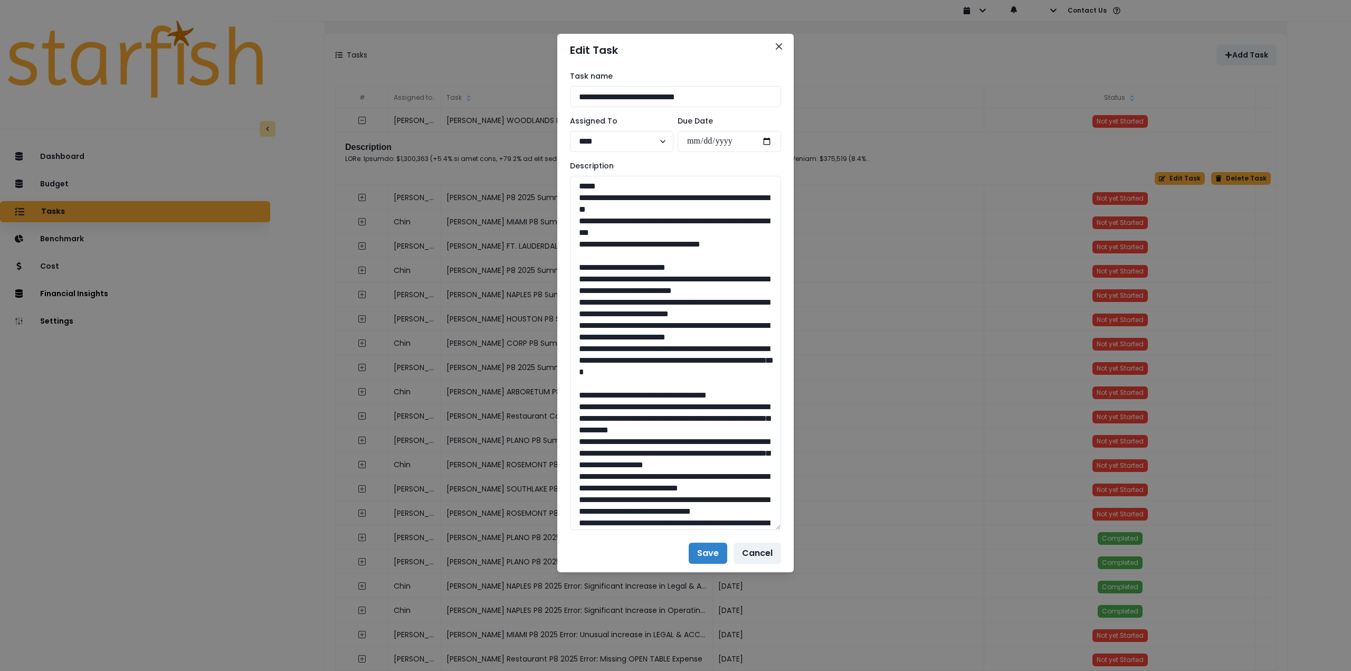
drag, startPoint x: 748, startPoint y: 245, endPoint x: 565, endPoint y: 197, distance: 188.6
click at [632, 288] on textarea at bounding box center [675, 353] width 211 height 354
drag, startPoint x: 571, startPoint y: 280, endPoint x: 768, endPoint y: 404, distance: 232.6
click at [768, 404] on textarea at bounding box center [675, 353] width 211 height 354
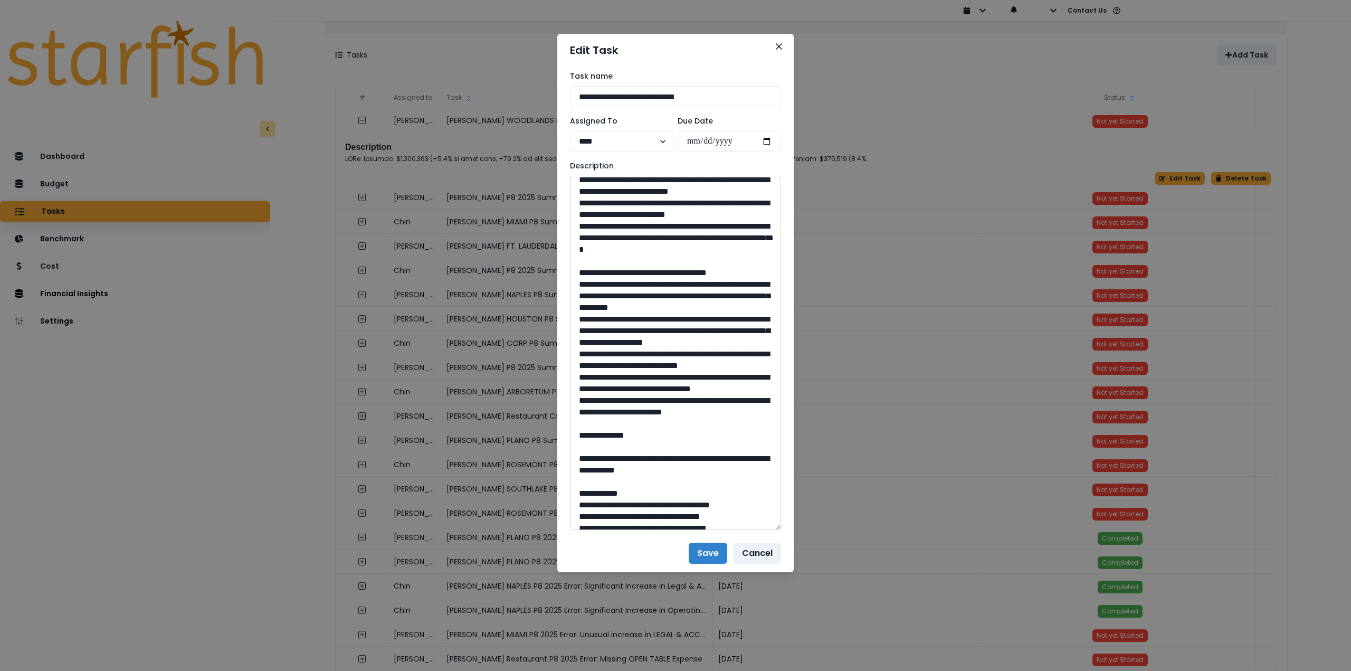
scroll to position [158, 0]
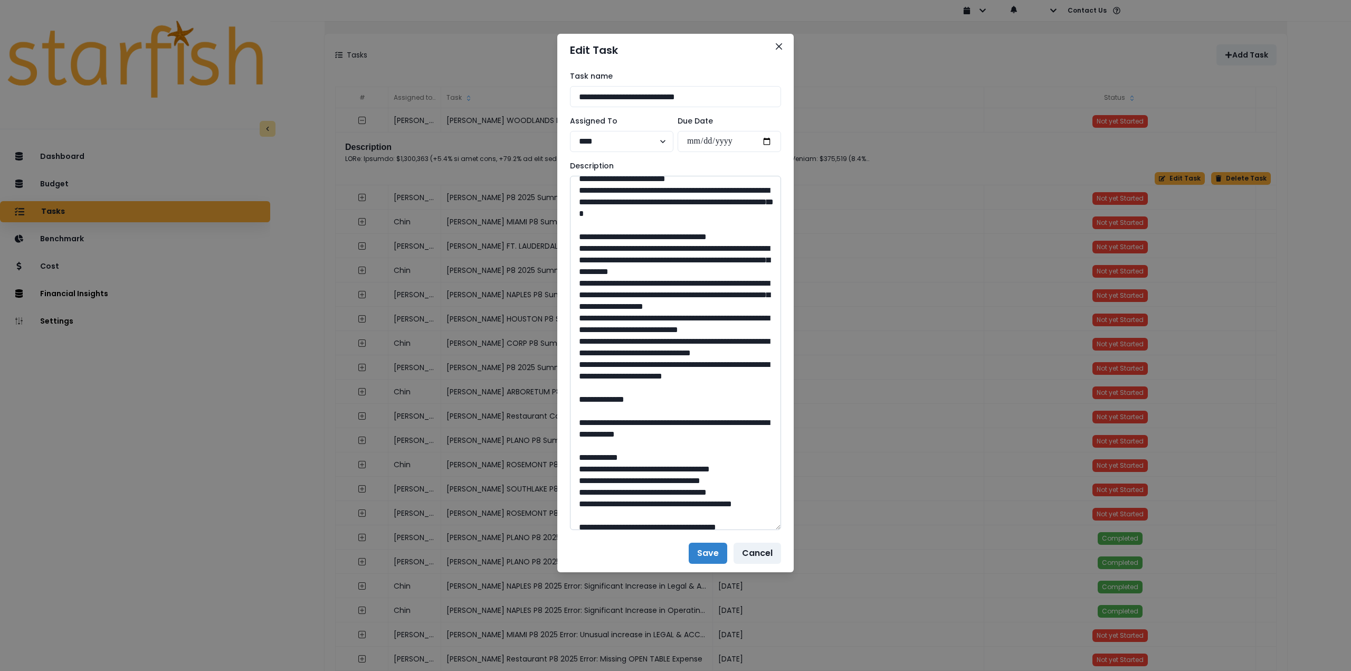
drag, startPoint x: 576, startPoint y: 283, endPoint x: 616, endPoint y: 466, distance: 187.0
click at [616, 466] on textarea at bounding box center [675, 353] width 211 height 354
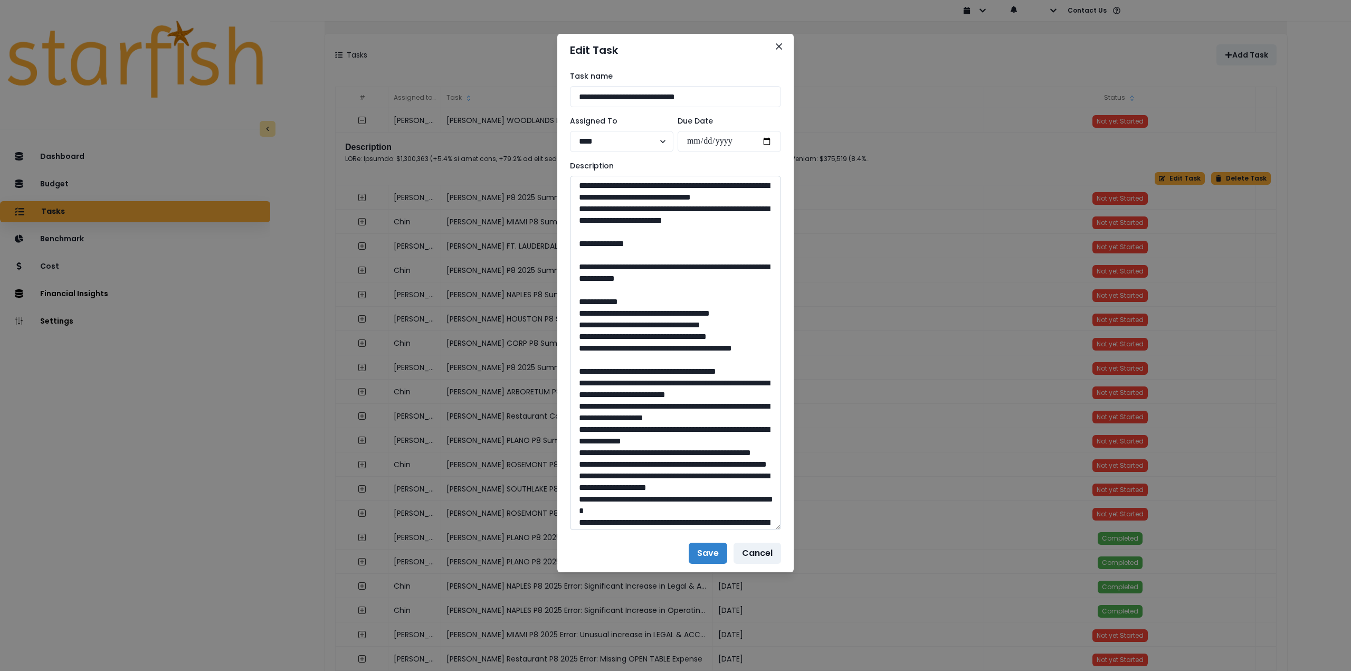
scroll to position [317, 0]
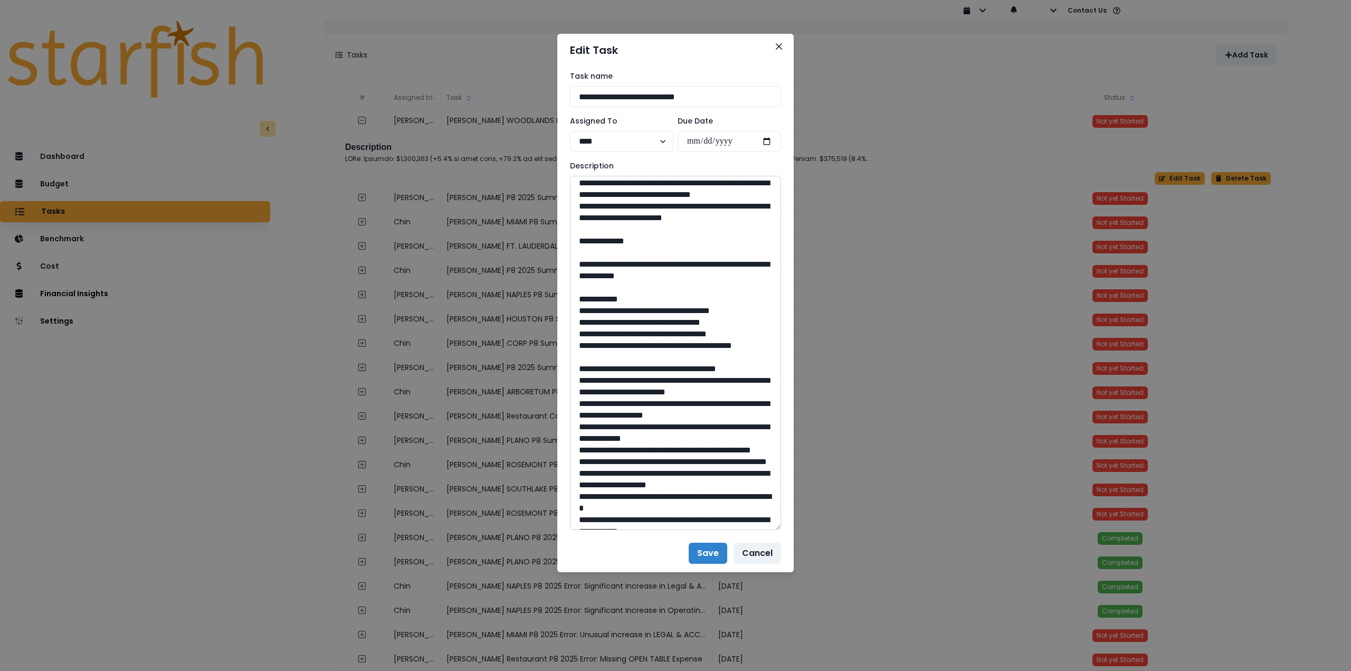
drag, startPoint x: 608, startPoint y: 358, endPoint x: 727, endPoint y: 372, distance: 119.0
click at [727, 372] on textarea at bounding box center [675, 353] width 211 height 354
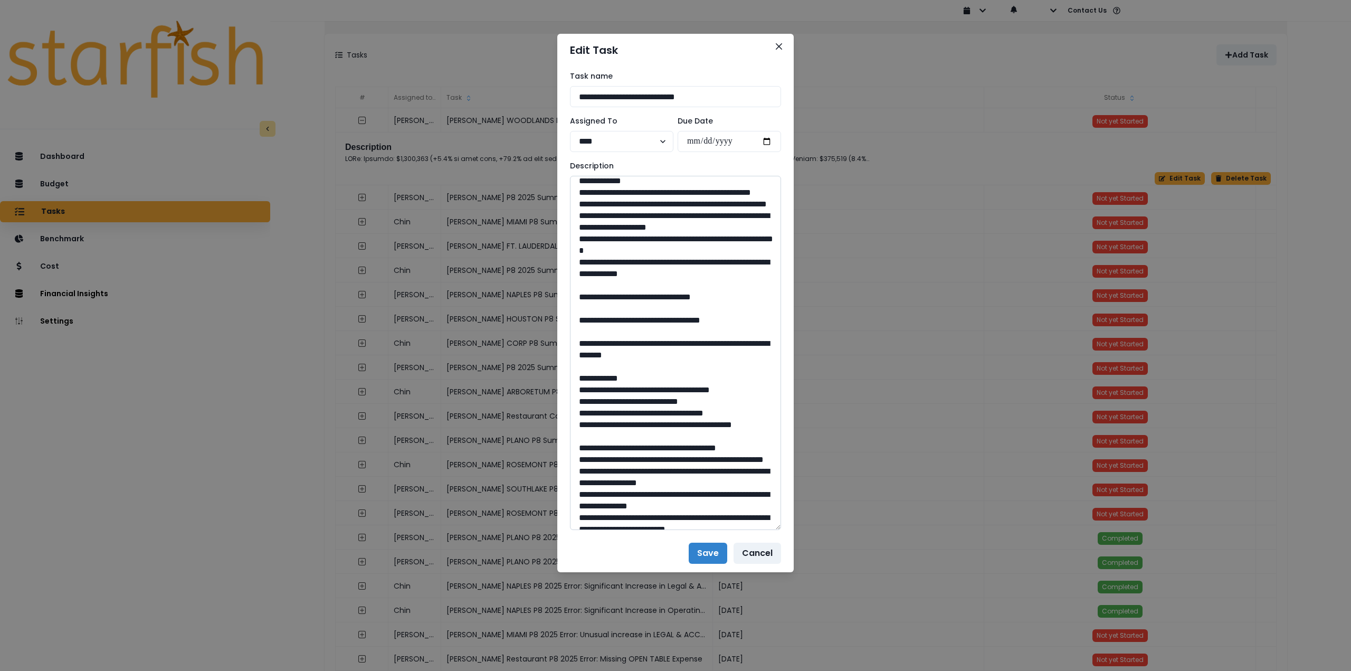
scroll to position [580, 0]
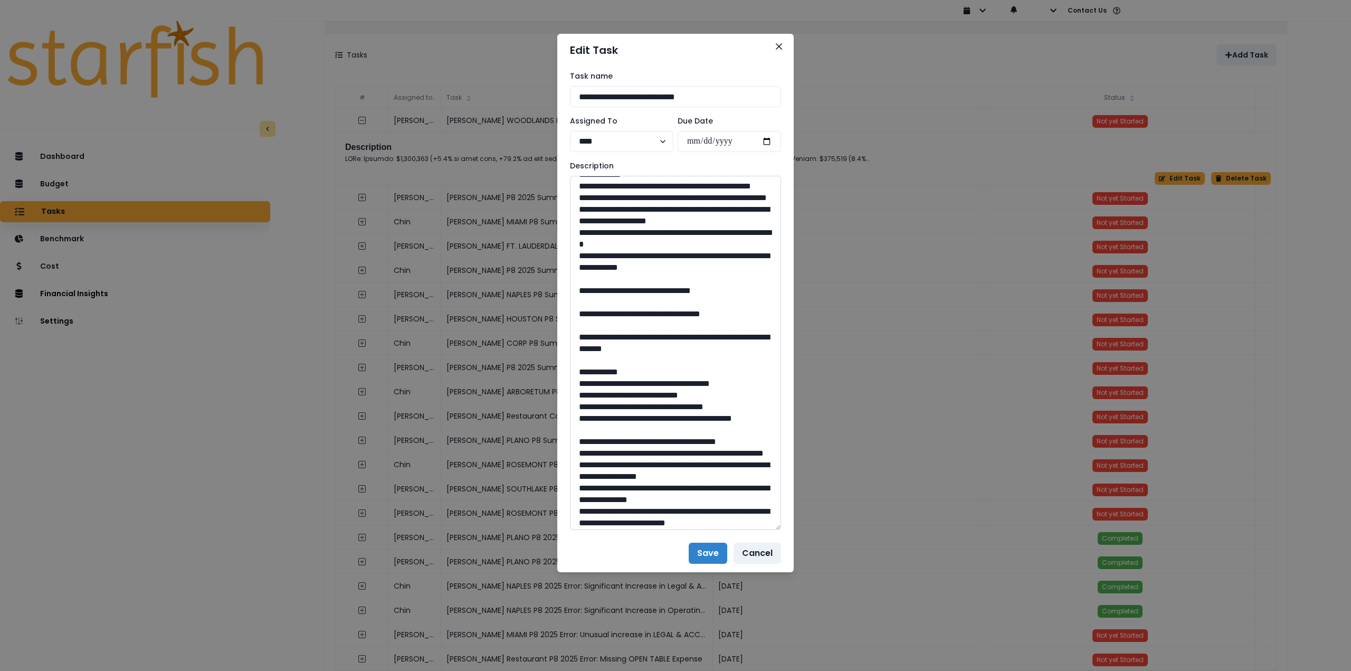
drag, startPoint x: 684, startPoint y: 443, endPoint x: 651, endPoint y: 440, distance: 32.9
click at [651, 440] on textarea at bounding box center [675, 353] width 211 height 354
click at [655, 442] on textarea at bounding box center [675, 353] width 211 height 354
click at [652, 441] on textarea at bounding box center [675, 353] width 211 height 354
drag, startPoint x: 653, startPoint y: 440, endPoint x: 680, endPoint y: 442, distance: 26.5
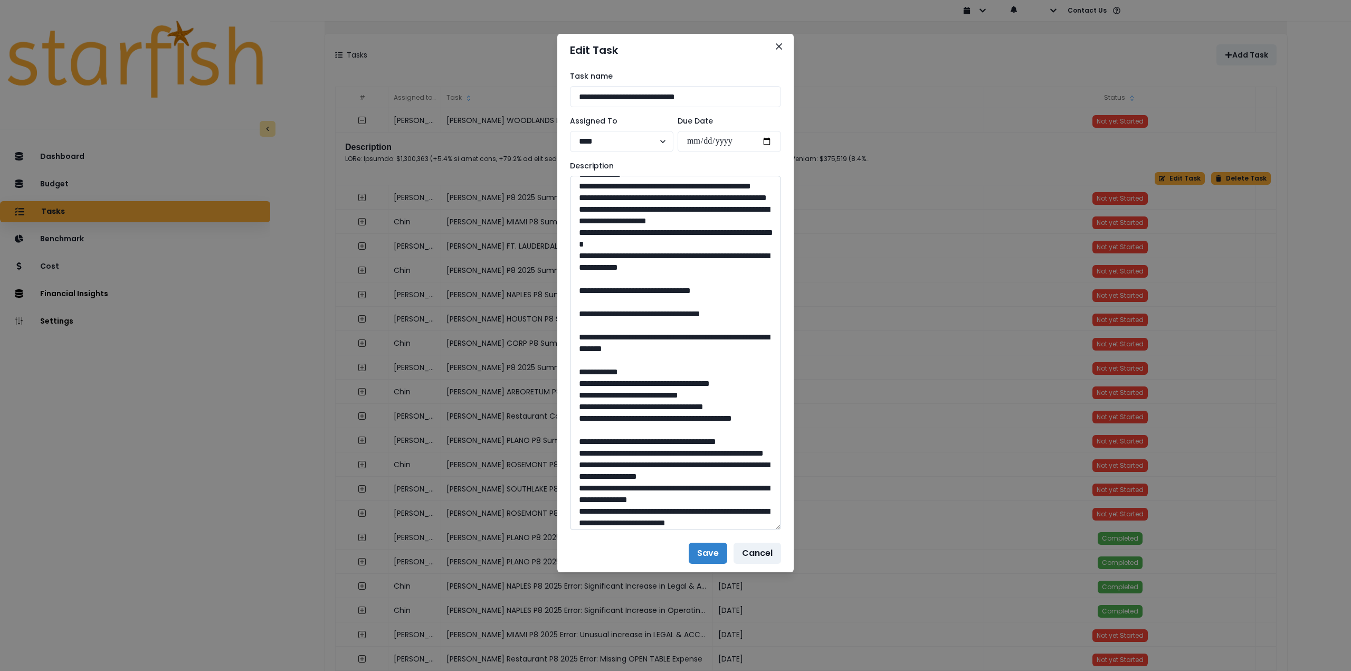
click at [680, 442] on textarea at bounding box center [675, 353] width 211 height 354
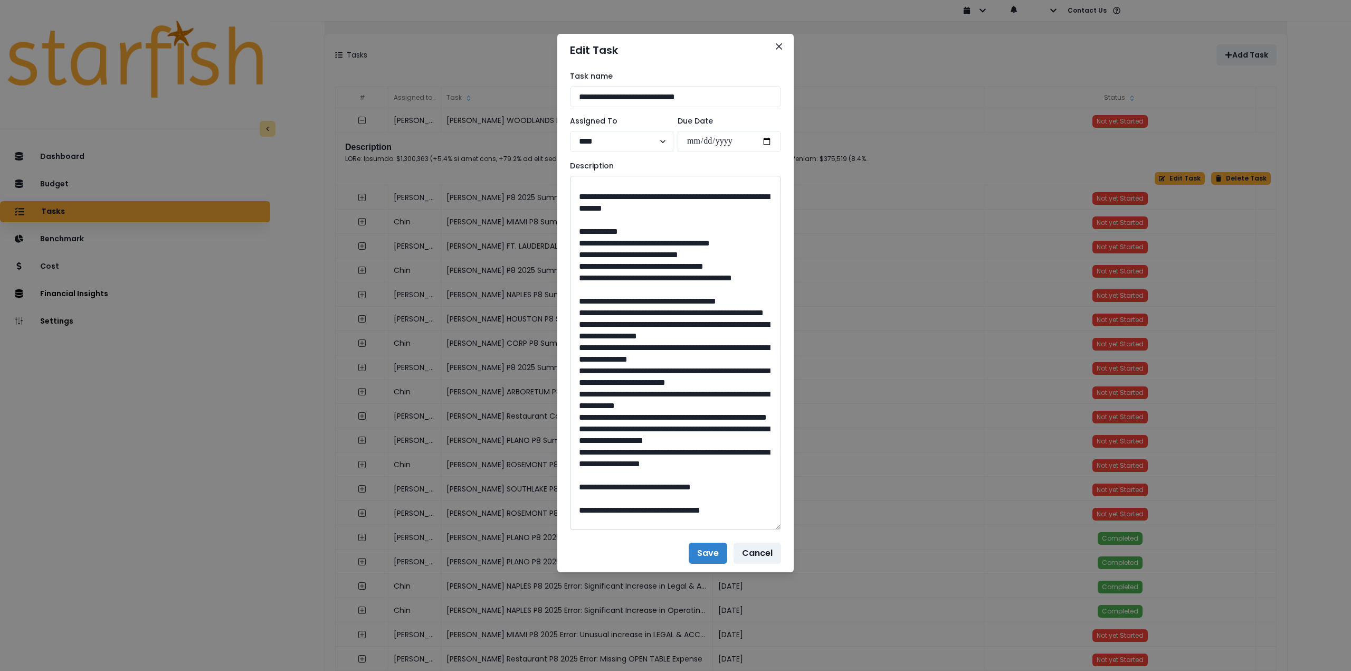
scroll to position [739, 0]
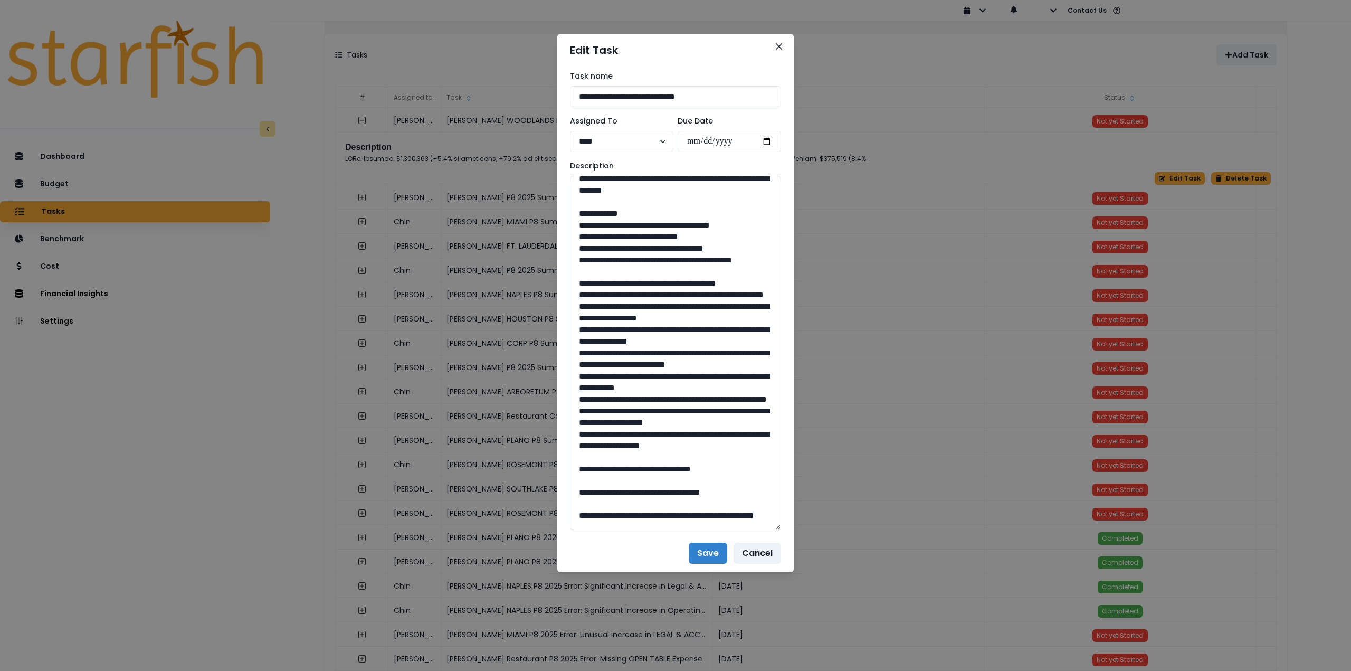
drag, startPoint x: 610, startPoint y: 329, endPoint x: 726, endPoint y: 346, distance: 116.7
click at [726, 346] on textarea at bounding box center [675, 353] width 211 height 354
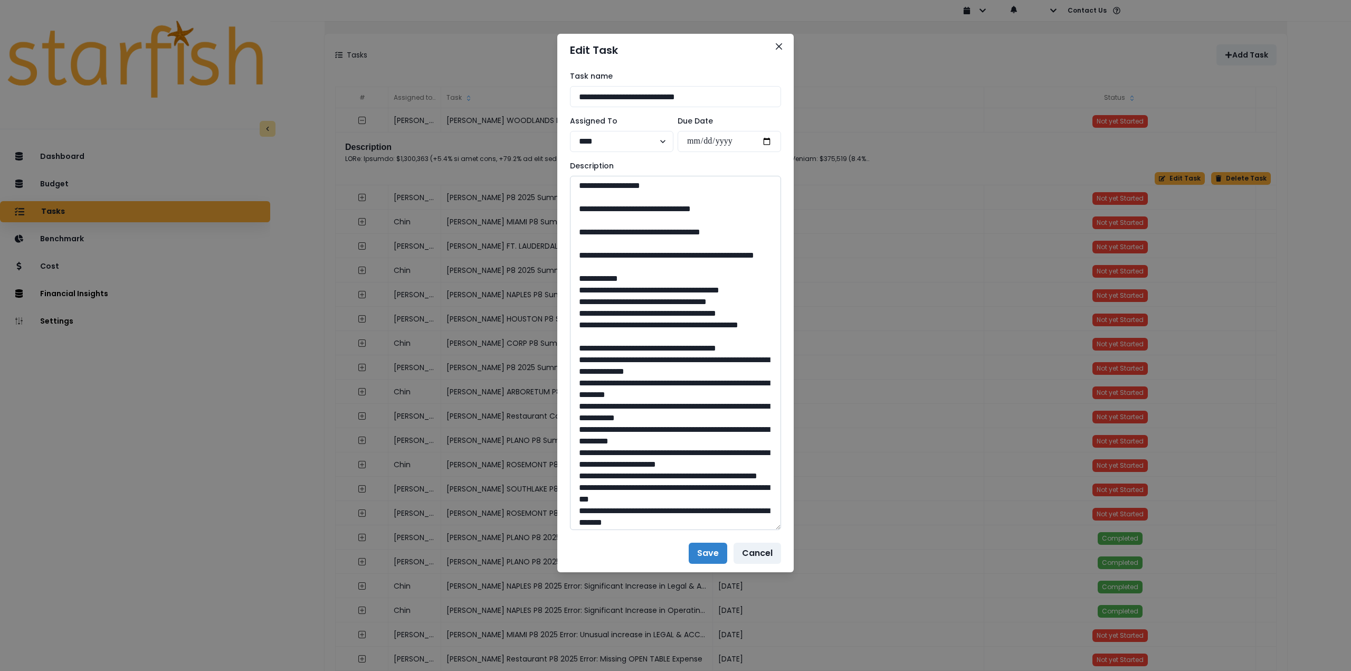
scroll to position [1003, 0]
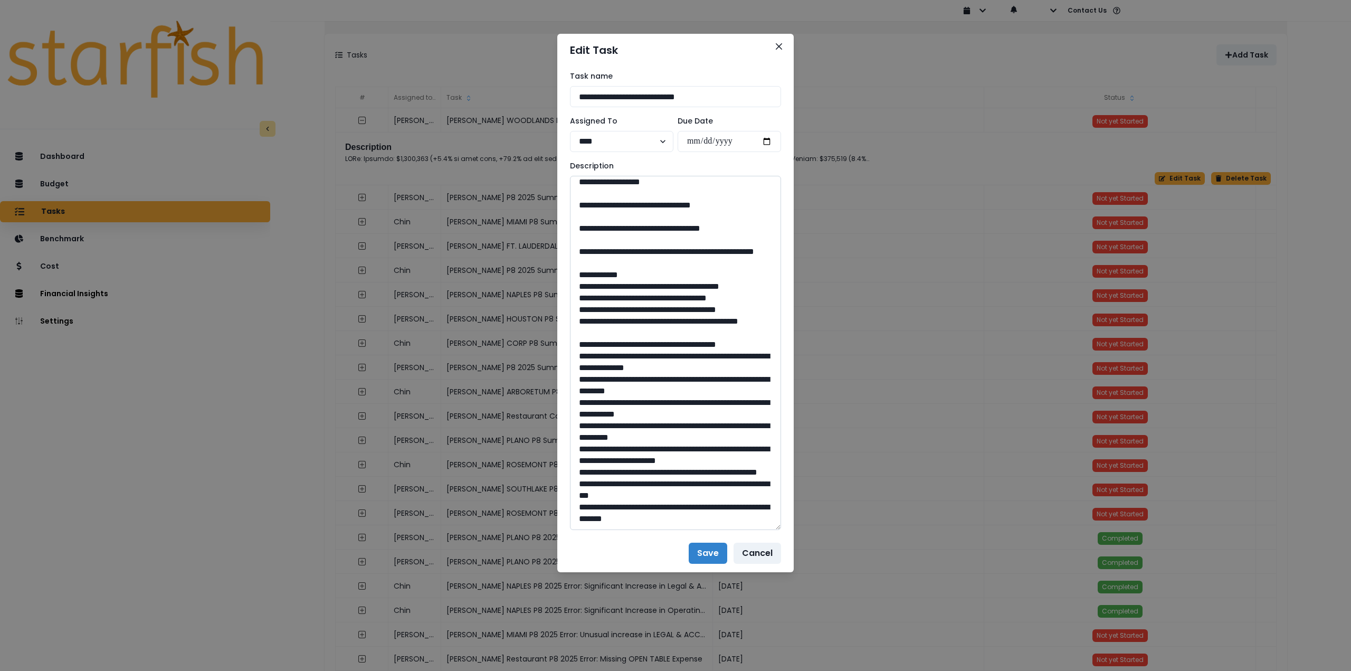
drag, startPoint x: 683, startPoint y: 400, endPoint x: 653, endPoint y: 400, distance: 30.1
click at [653, 400] on textarea at bounding box center [675, 353] width 211 height 354
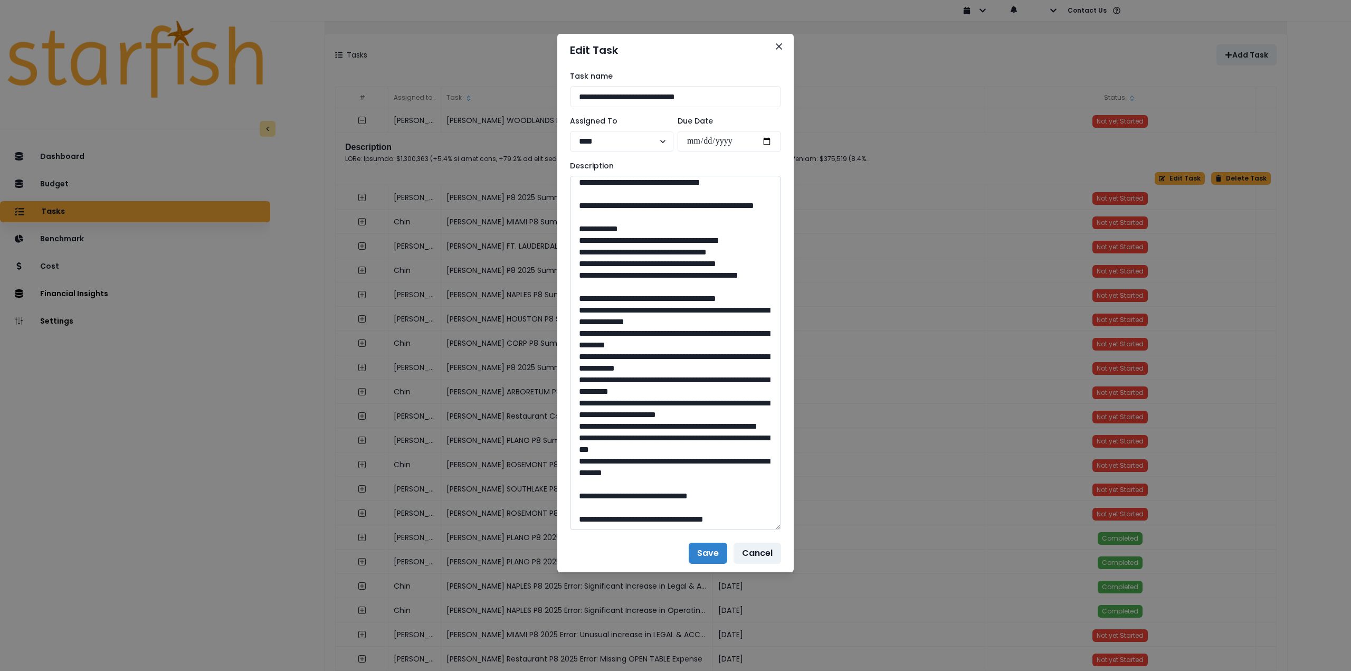
scroll to position [1108, 0]
drag, startPoint x: 610, startPoint y: 343, endPoint x: 667, endPoint y: 360, distance: 59.4
click at [667, 360] on textarea at bounding box center [675, 353] width 211 height 354
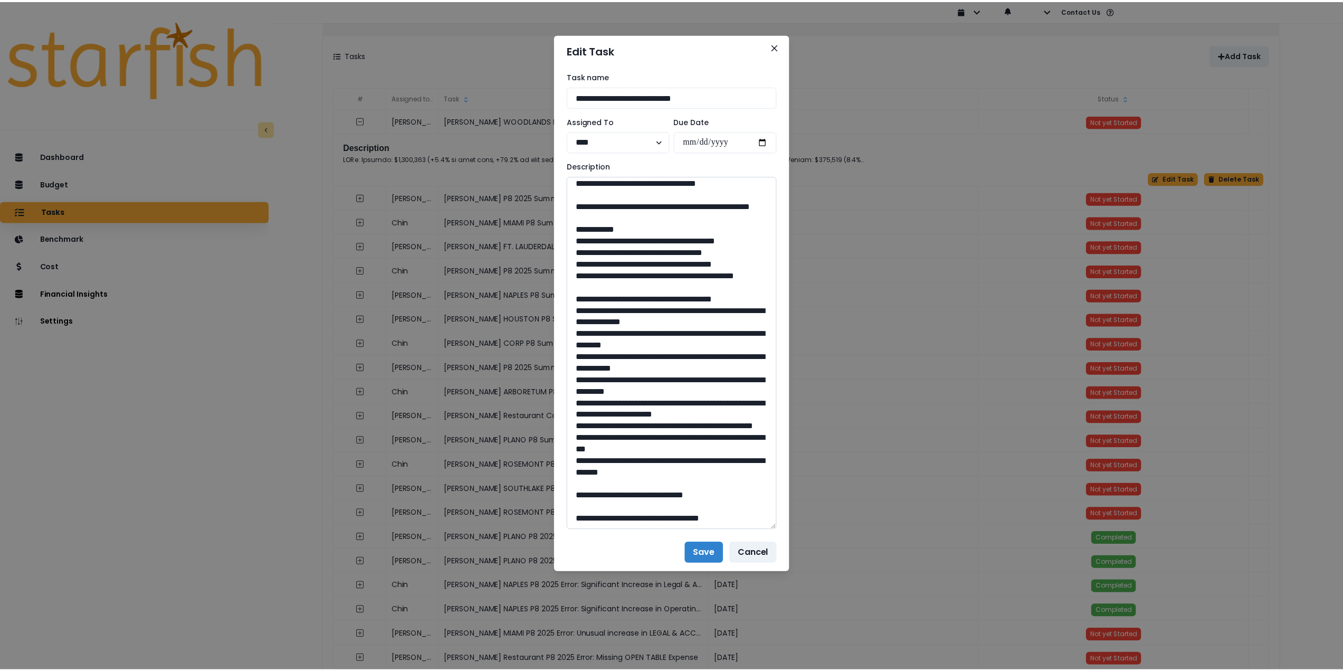
scroll to position [1292, 0]
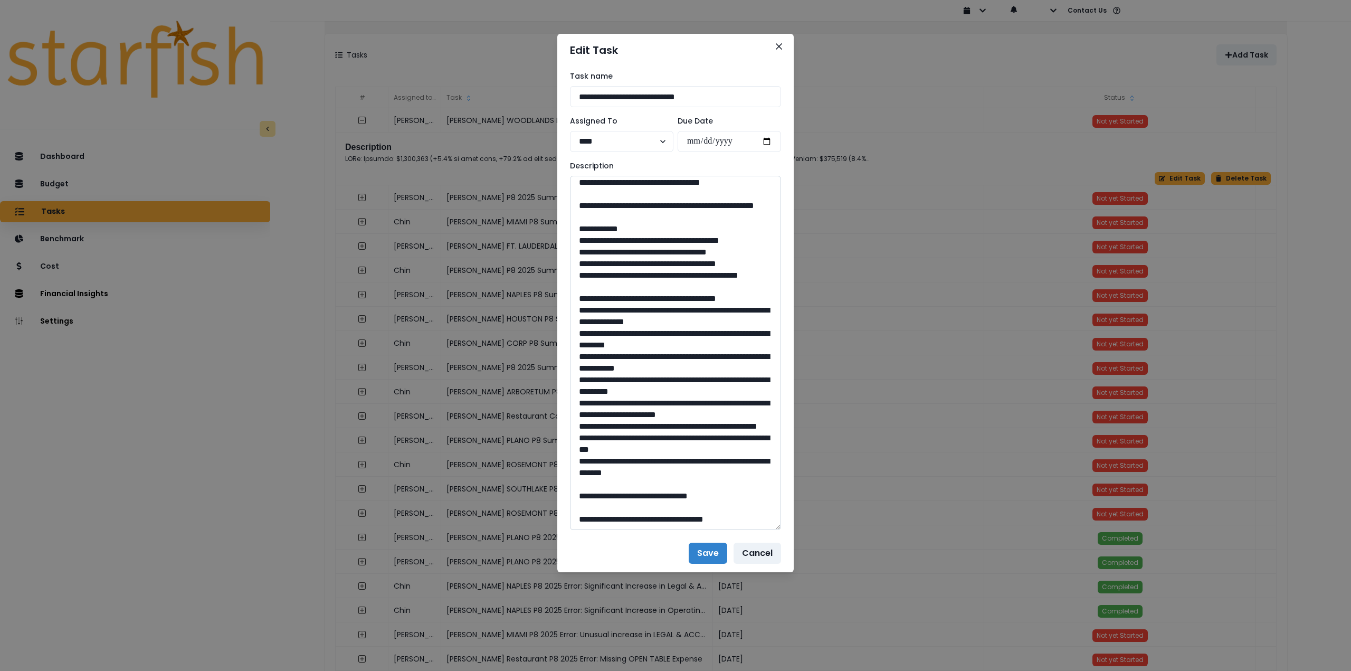
drag, startPoint x: 681, startPoint y: 491, endPoint x: 654, endPoint y: 491, distance: 26.9
click at [654, 491] on textarea at bounding box center [675, 353] width 211 height 354
click at [775, 47] on button "Close" at bounding box center [778, 46] width 17 height 17
